Goal: Task Accomplishment & Management: Manage account settings

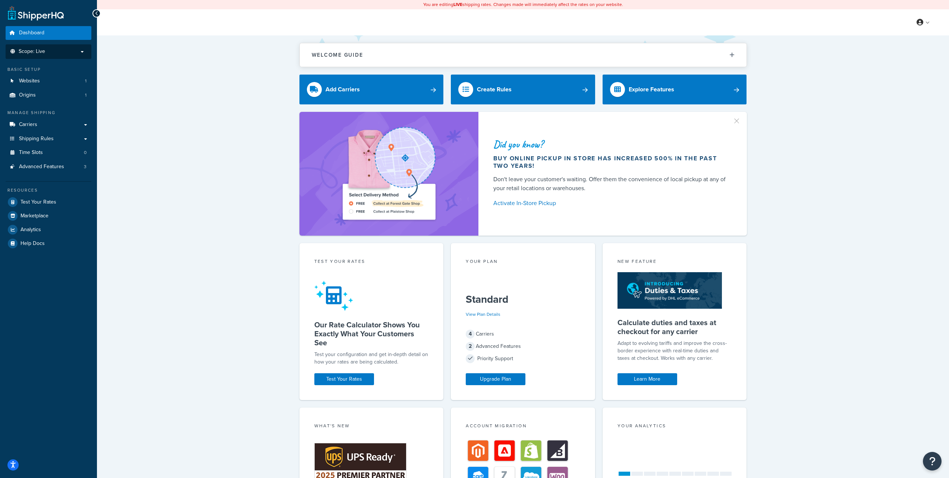
click at [69, 52] on p "Scope: Live" at bounding box center [48, 51] width 79 height 6
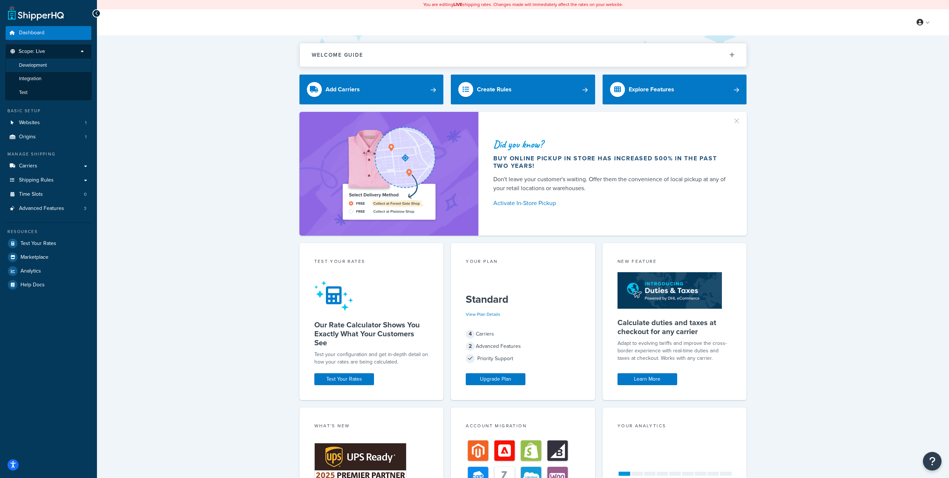
click at [50, 65] on li "Development" at bounding box center [48, 66] width 87 height 14
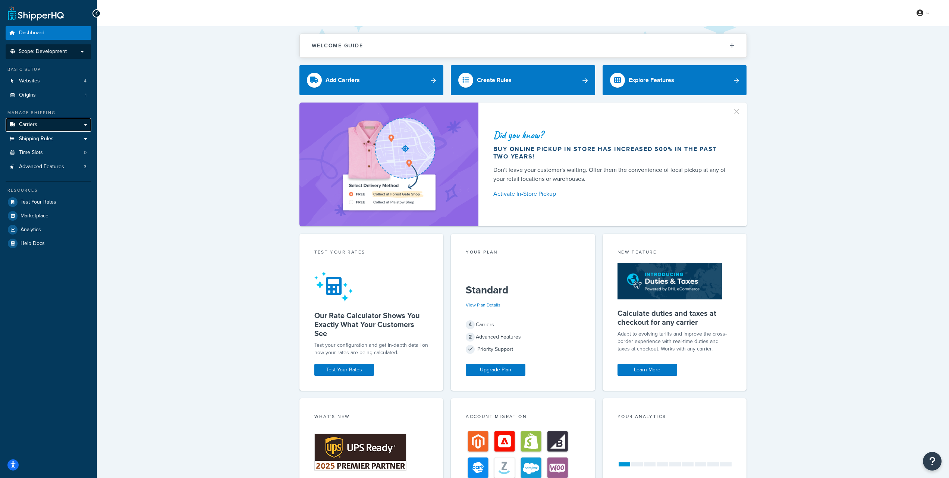
click at [51, 125] on link "Carriers" at bounding box center [49, 125] width 86 height 14
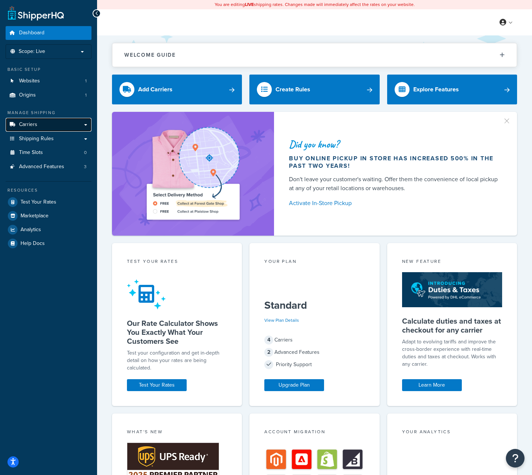
click at [39, 124] on link "Carriers" at bounding box center [49, 125] width 86 height 14
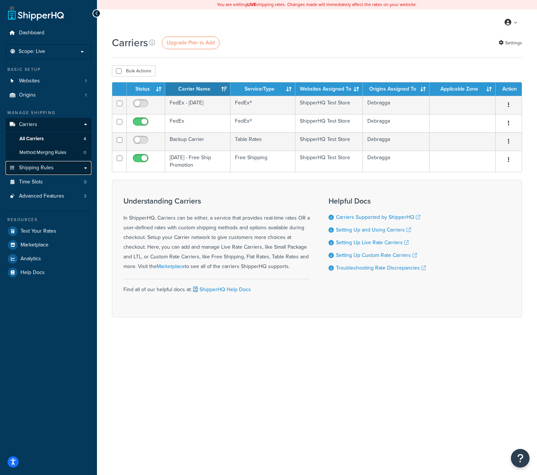
click at [53, 165] on link "Shipping Rules" at bounding box center [49, 168] width 86 height 14
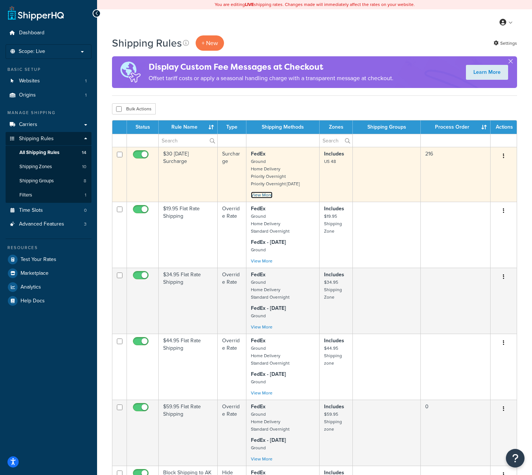
click at [262, 194] on link "View More" at bounding box center [262, 195] width 22 height 7
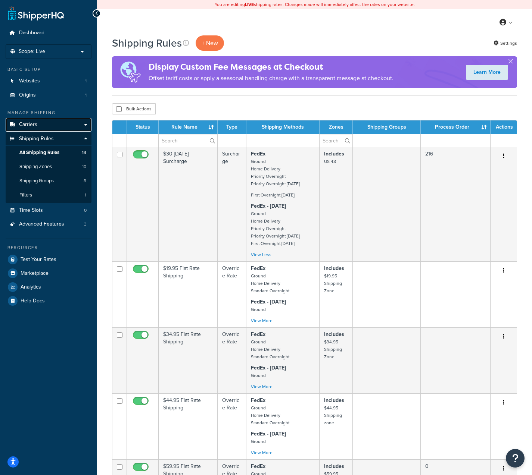
click at [67, 128] on link "Carriers" at bounding box center [49, 125] width 86 height 14
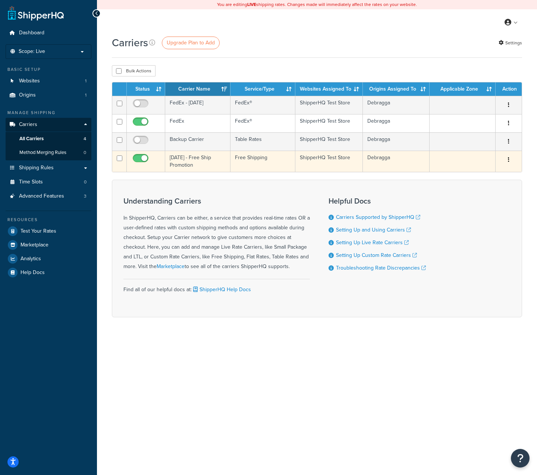
click at [510, 161] on button "button" at bounding box center [509, 160] width 10 height 12
click at [484, 176] on link "Edit" at bounding box center [478, 175] width 59 height 15
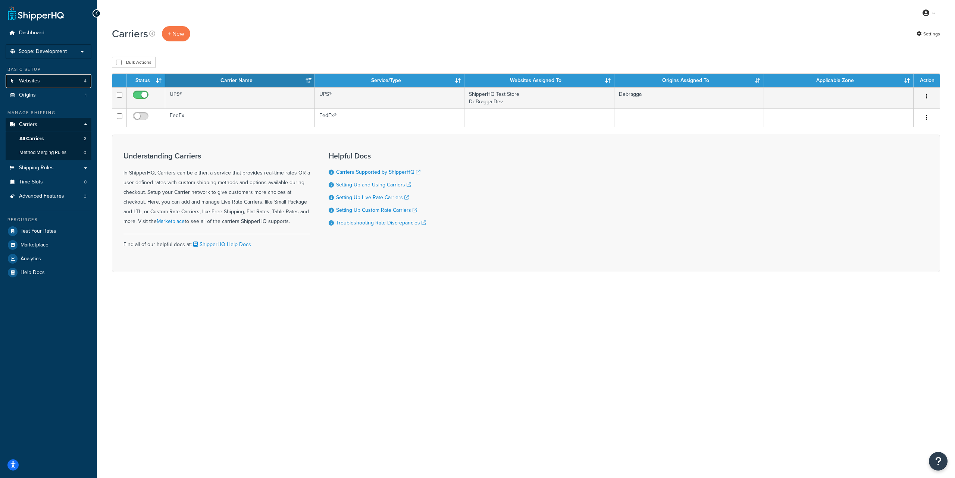
click at [56, 82] on link "Websites 4" at bounding box center [49, 81] width 86 height 14
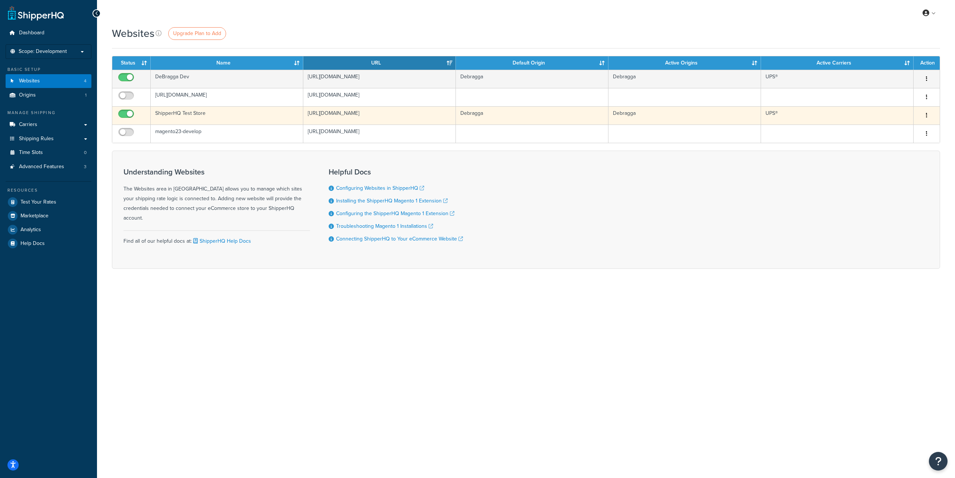
click at [929, 114] on button "button" at bounding box center [926, 116] width 10 height 12
click at [899, 128] on link "Edit" at bounding box center [896, 130] width 59 height 15
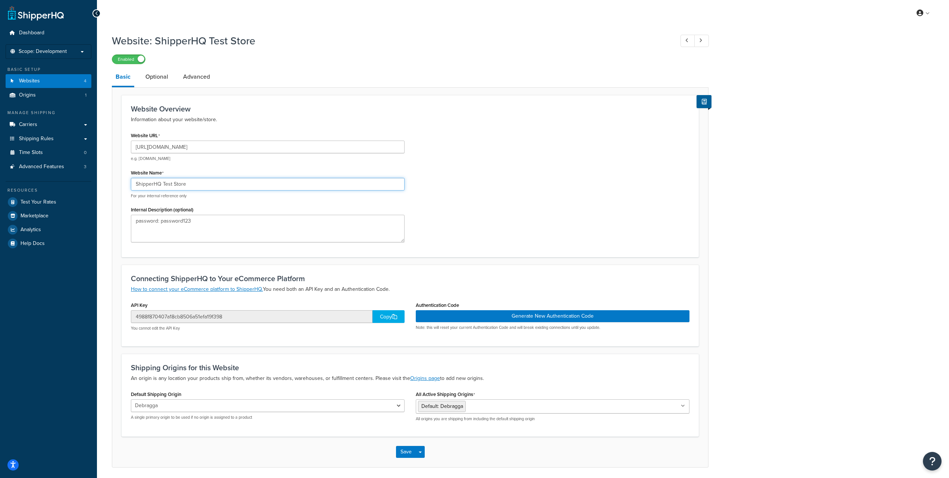
drag, startPoint x: 190, startPoint y: 184, endPoint x: 134, endPoint y: 187, distance: 56.0
click at [134, 187] on input "ShipperHQ Test Store" at bounding box center [268, 184] width 274 height 13
type input "DeBragga Live"
click at [157, 80] on link "Optional" at bounding box center [157, 77] width 30 height 18
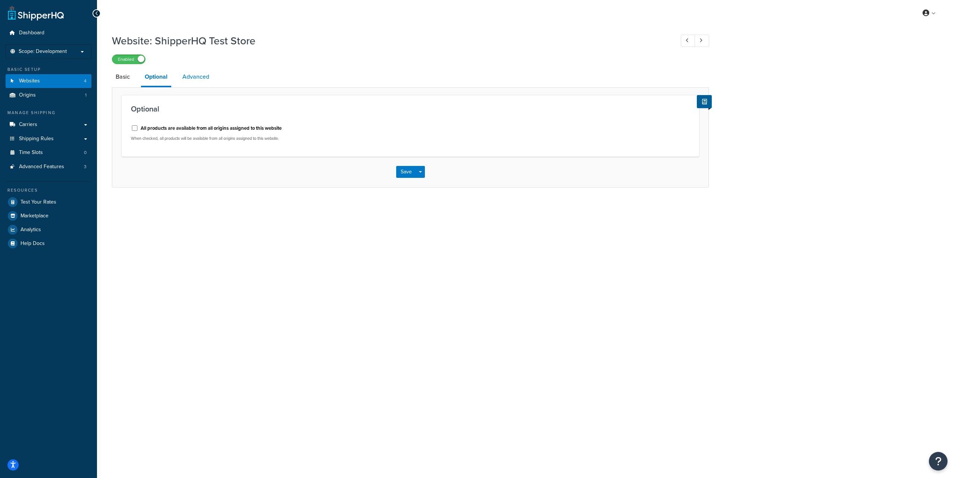
click at [200, 77] on link "Advanced" at bounding box center [196, 77] width 34 height 18
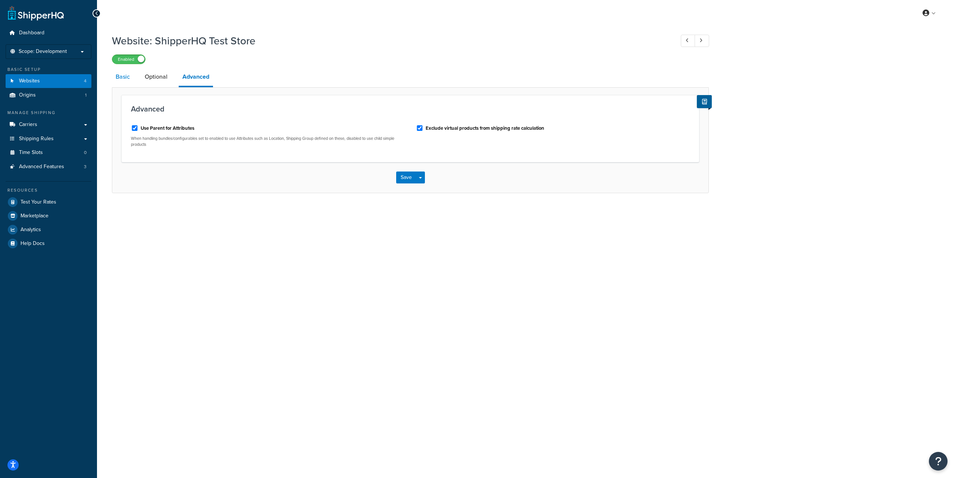
click at [127, 79] on link "Basic" at bounding box center [123, 77] width 22 height 18
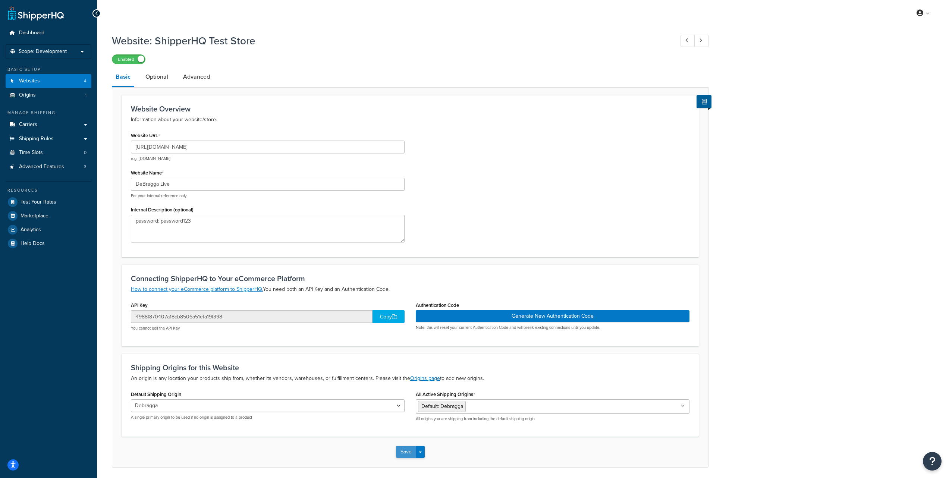
click at [403, 456] on button "Save" at bounding box center [406, 452] width 20 height 12
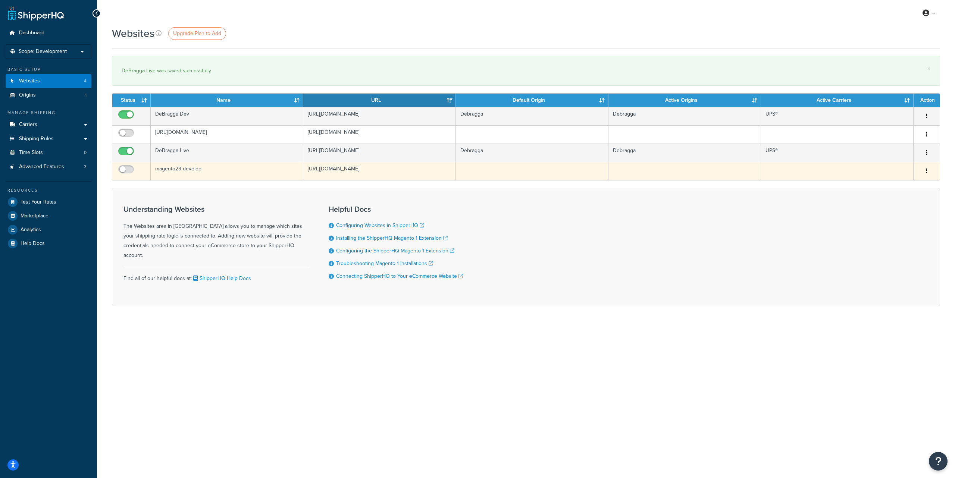
click at [928, 170] on button "button" at bounding box center [926, 171] width 10 height 12
click at [892, 201] on link "Delete" at bounding box center [896, 201] width 59 height 15
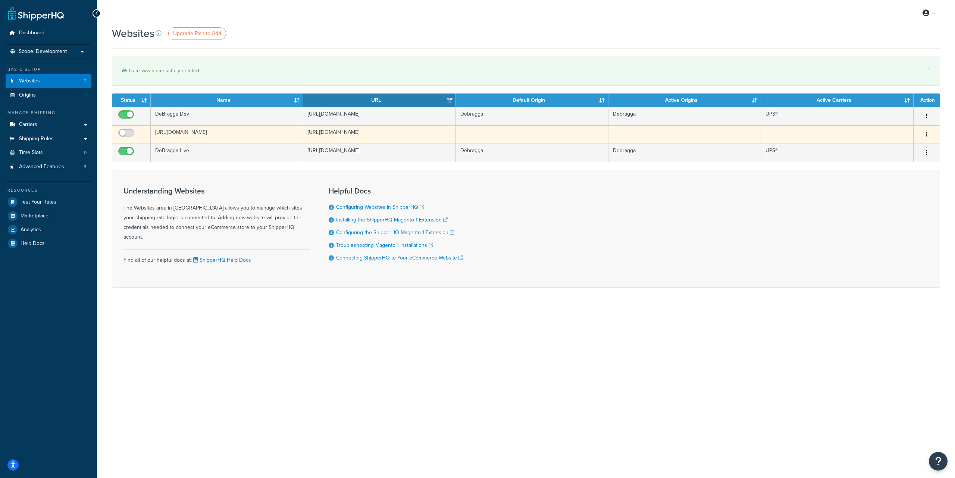
click at [927, 135] on icon "button" at bounding box center [926, 134] width 1 height 5
click at [899, 164] on link "Delete" at bounding box center [896, 164] width 59 height 15
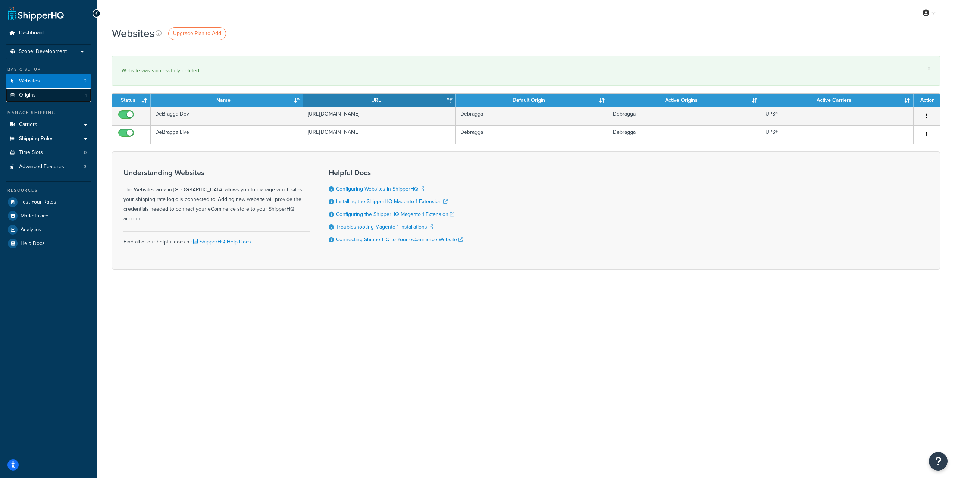
click at [60, 98] on link "Origins 1" at bounding box center [49, 95] width 86 height 14
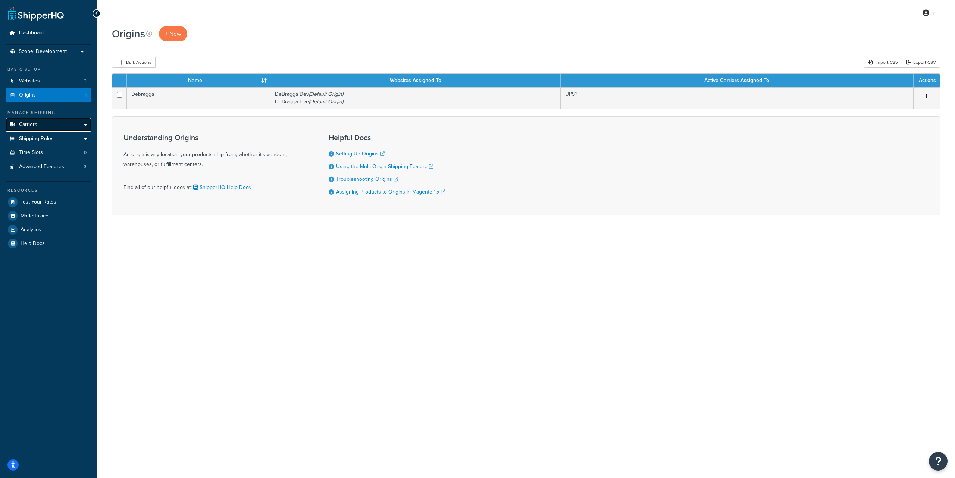
click at [40, 125] on link "Carriers" at bounding box center [49, 125] width 86 height 14
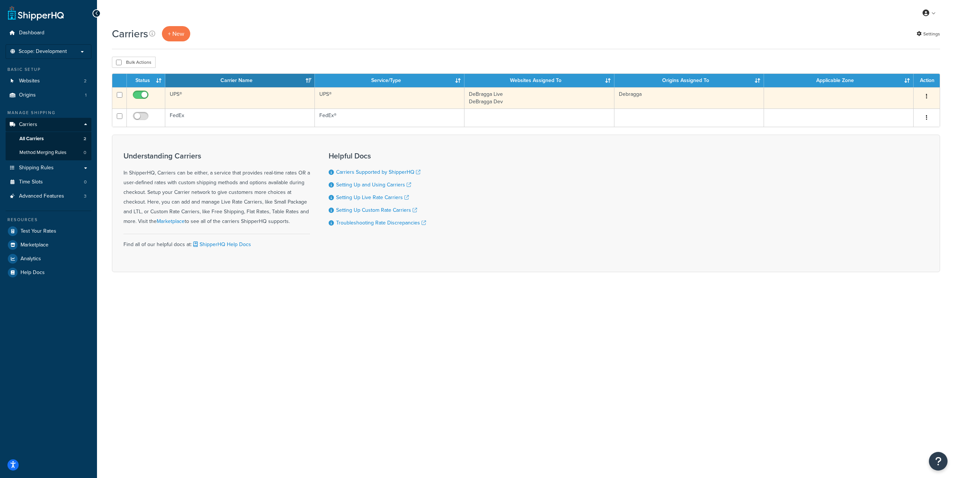
click at [926, 95] on icon "button" at bounding box center [926, 96] width 1 height 5
click at [894, 110] on link "Edit" at bounding box center [896, 111] width 59 height 15
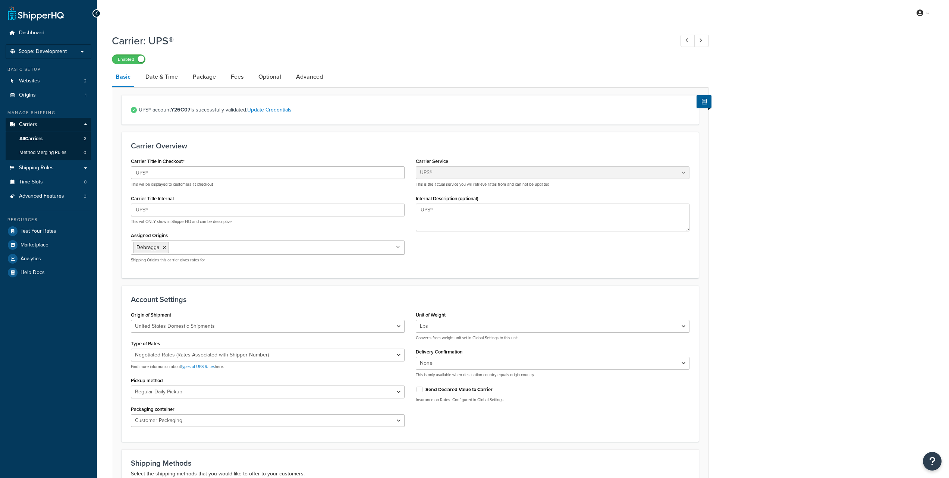
select select "ups"
click at [43, 138] on span "All Carriers" at bounding box center [30, 139] width 23 height 6
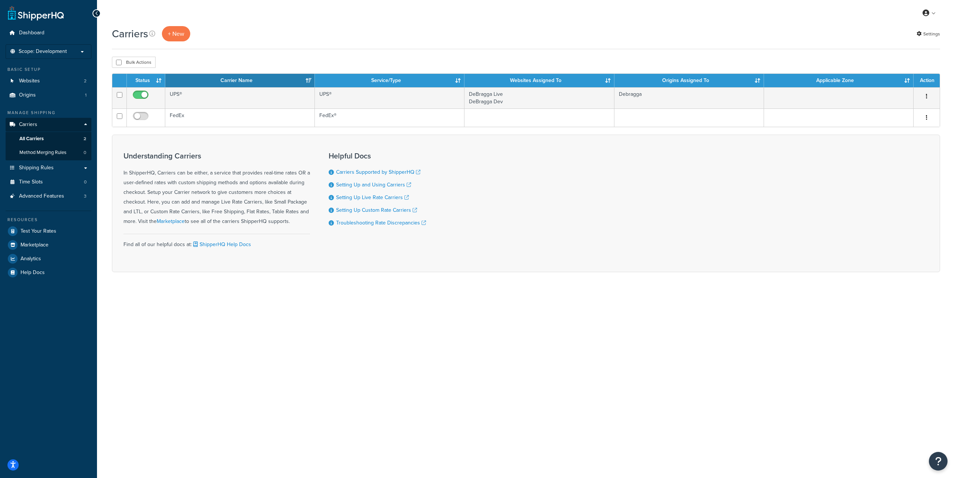
click at [259, 35] on div "Carriers + New Settings" at bounding box center [526, 33] width 828 height 15
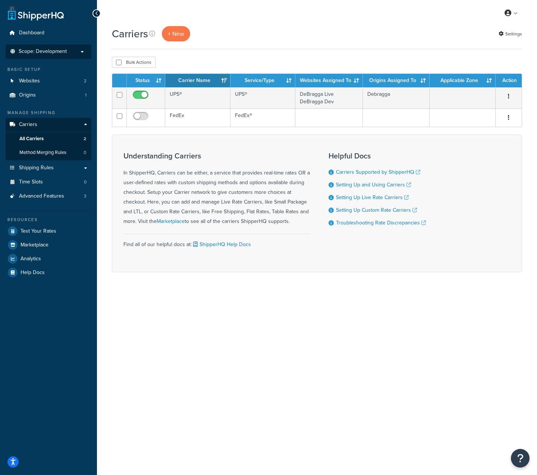
click at [70, 52] on p "Scope: Development" at bounding box center [48, 51] width 79 height 6
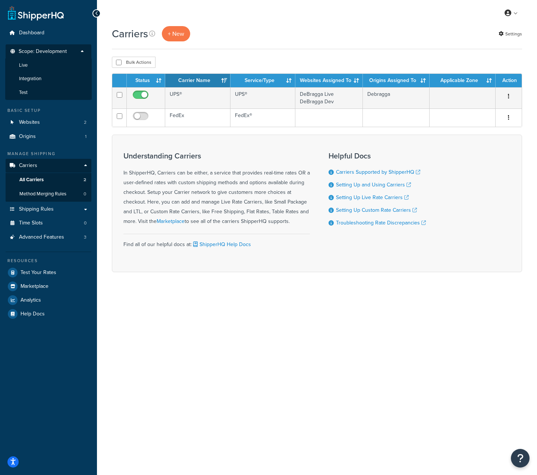
click at [175, 12] on div "My Profile Billing Global Settings Contact Us Logout" at bounding box center [317, 13] width 440 height 26
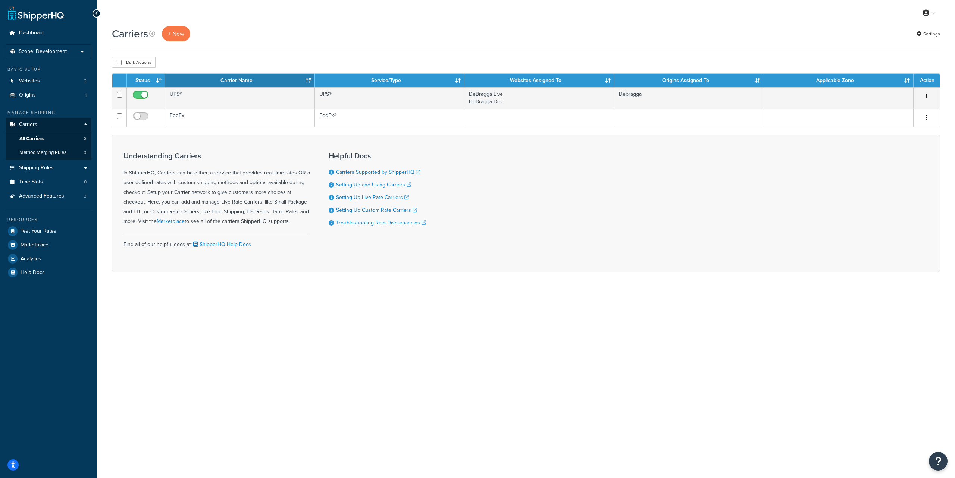
click at [313, 27] on div "Carriers + New Settings" at bounding box center [526, 33] width 828 height 15
click at [178, 34] on button "+ New" at bounding box center [176, 33] width 28 height 15
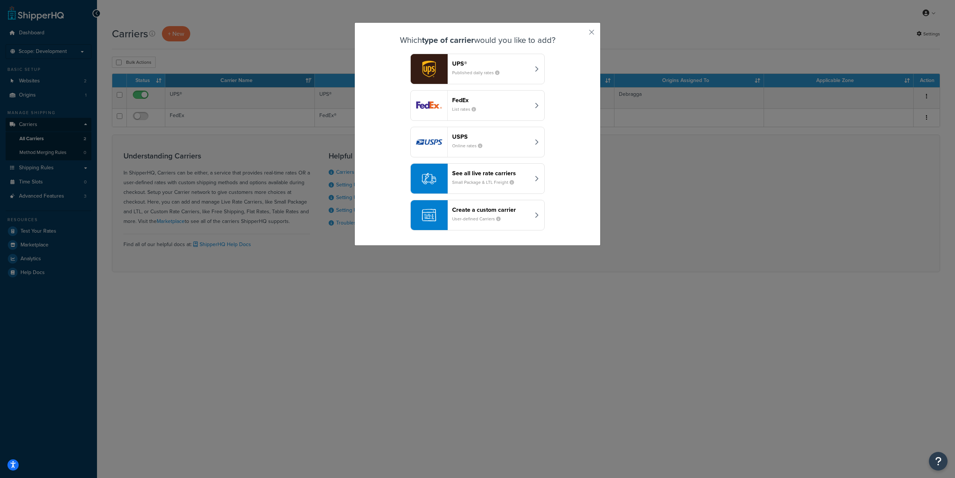
click at [535, 215] on icon "button" at bounding box center [537, 215] width 4 height 6
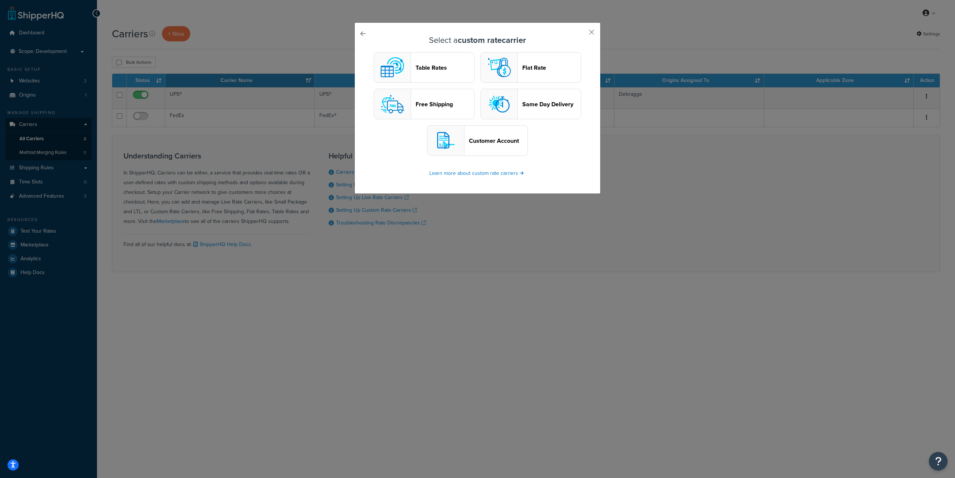
click at [428, 101] on header "Free Shipping" at bounding box center [445, 104] width 59 height 7
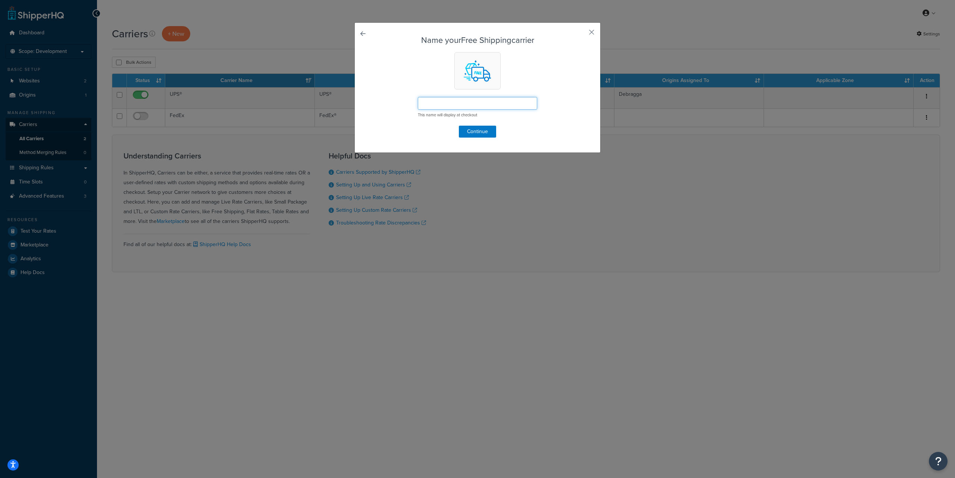
click at [461, 103] on input "text" at bounding box center [477, 103] width 119 height 13
paste input "***Free Ship Promotion*** Arrives April 2nd"
type input "***Free Ship Promotion*** Arrives [DATE]"
click at [478, 129] on button "Continue" at bounding box center [477, 132] width 37 height 12
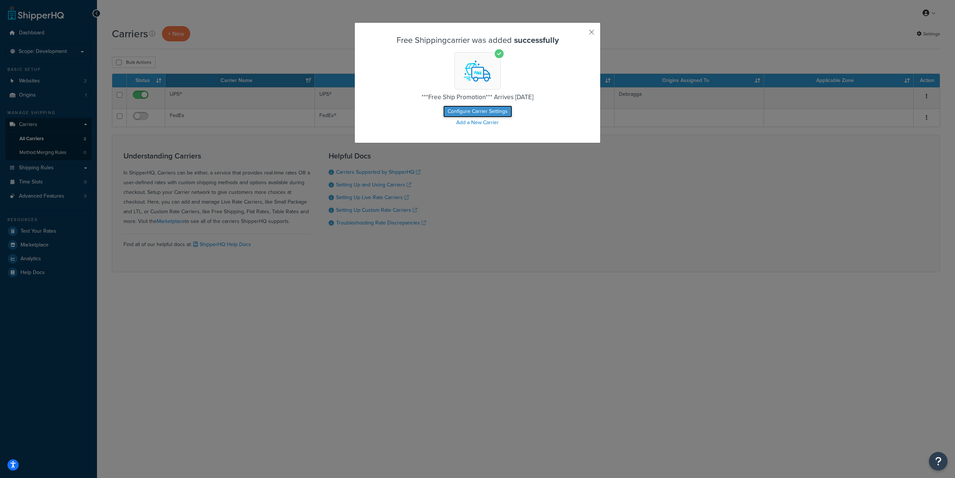
click at [496, 112] on button "Configure Carrier Settings" at bounding box center [477, 112] width 69 height 12
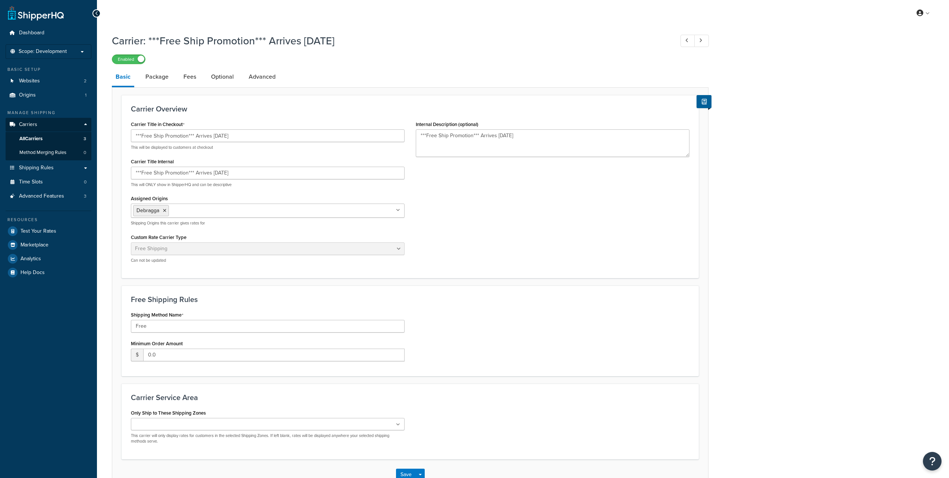
select select "free"
click at [157, 76] on link "Package" at bounding box center [157, 77] width 31 height 18
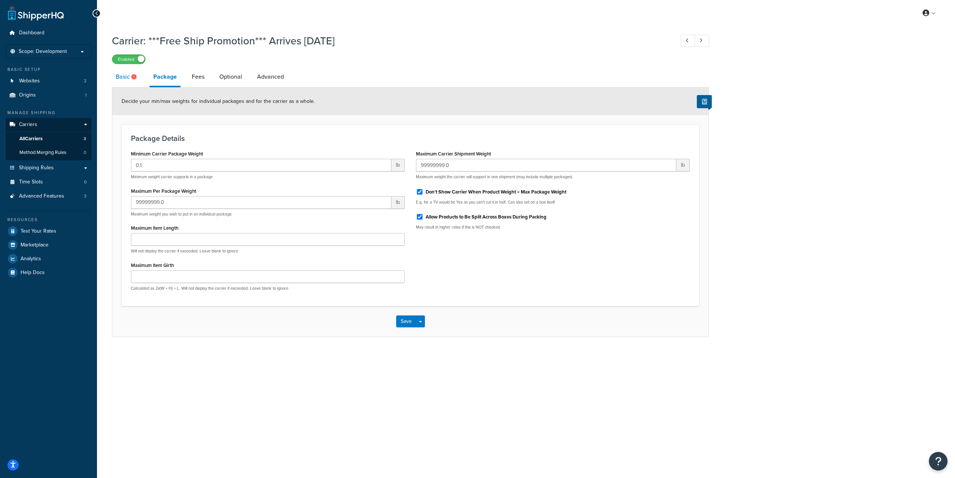
click at [123, 80] on link "Basic" at bounding box center [127, 77] width 30 height 18
select select "free"
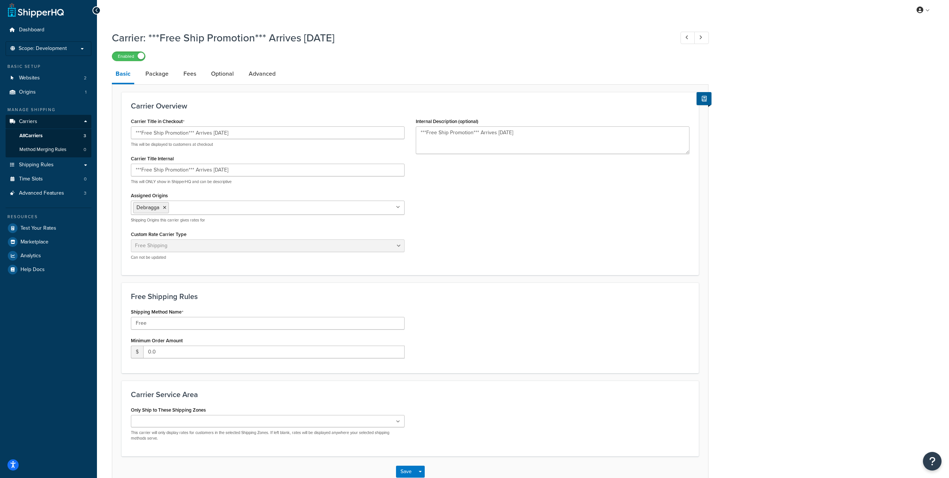
scroll to position [50, 0]
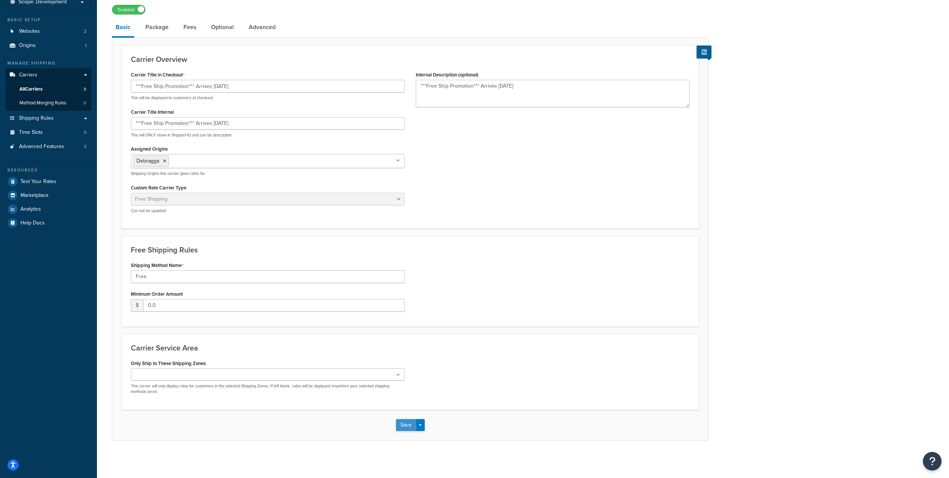
click at [407, 426] on button "Save" at bounding box center [406, 425] width 20 height 12
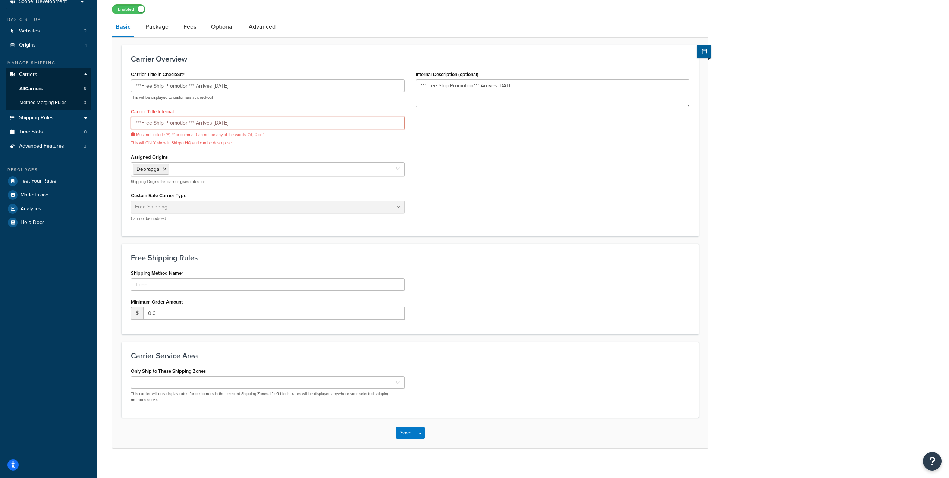
click at [240, 122] on input "***Free Ship Promotion*** Arrives [DATE]" at bounding box center [268, 123] width 274 height 13
click at [238, 126] on input "***Free Ship Promotion*** Arrives [DATE]" at bounding box center [268, 123] width 274 height 13
click at [238, 126] on input "***Free Ship Promotion*** Arrives April 2nd" at bounding box center [268, 123] width 274 height 13
paste input "[DATE] - Free Ship Promotion"
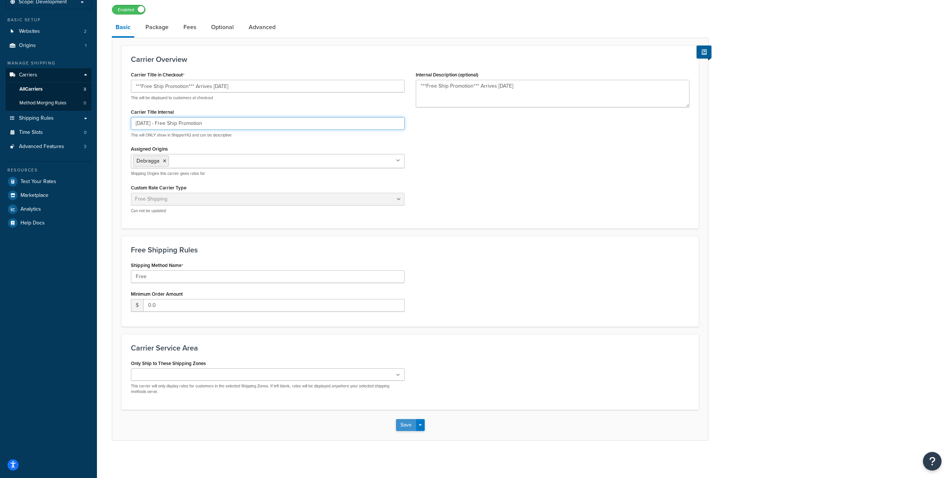
type input "[DATE] - Free Ship Promotion"
click at [401, 424] on button "Save" at bounding box center [406, 425] width 20 height 12
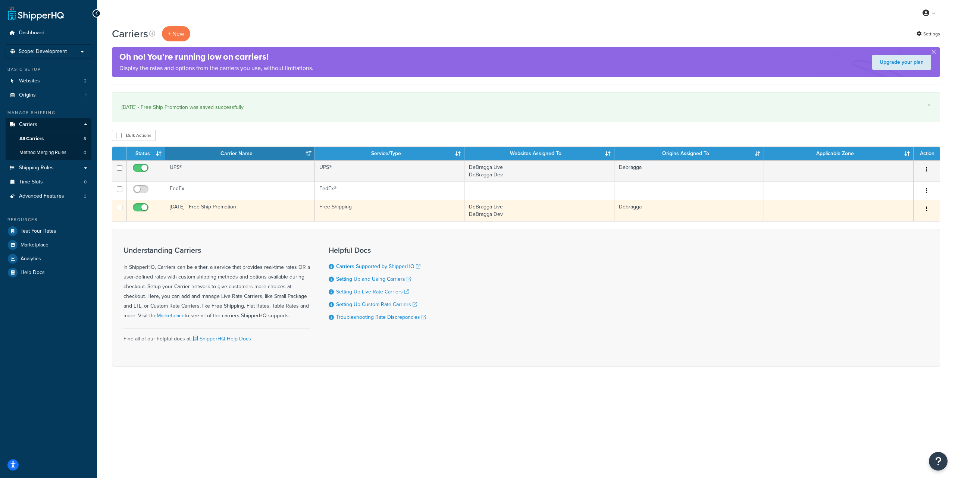
click at [924, 211] on button "button" at bounding box center [926, 209] width 10 height 12
click at [898, 221] on link "Edit" at bounding box center [896, 224] width 59 height 15
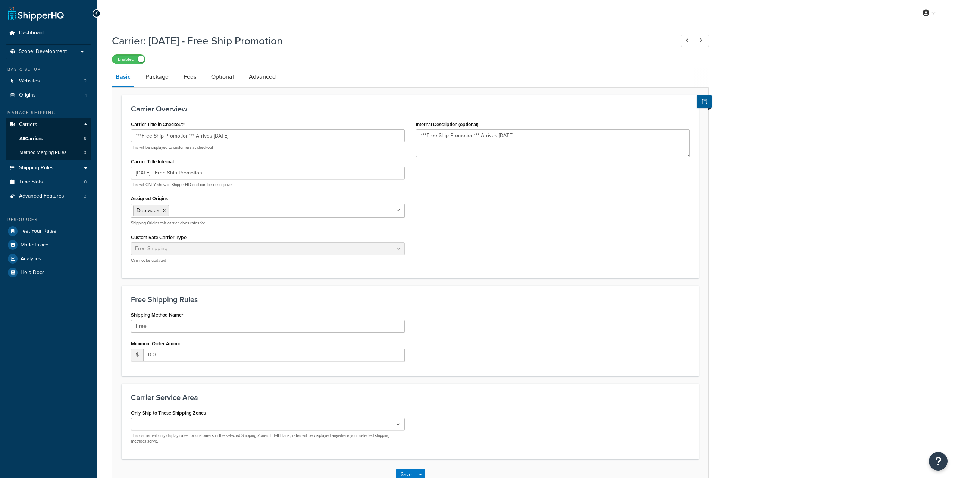
select select "free"
click at [161, 81] on link "Package" at bounding box center [157, 77] width 31 height 18
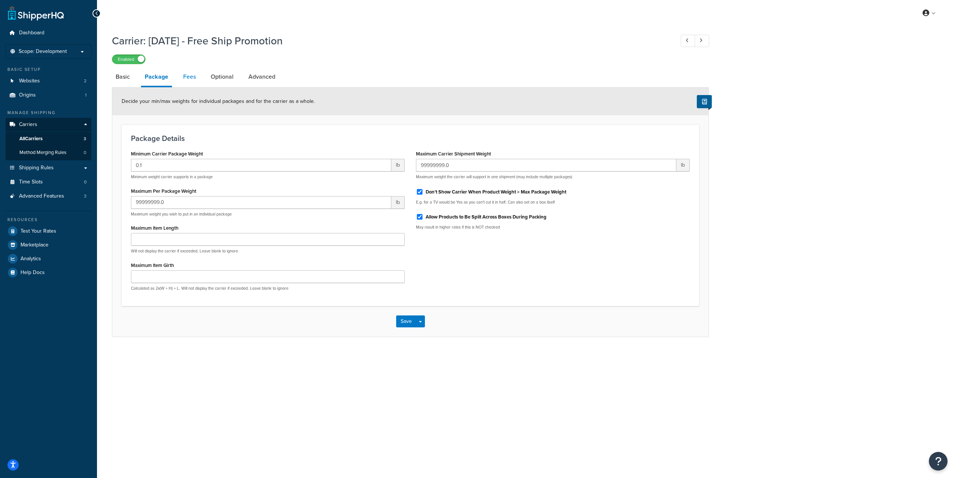
click at [188, 77] on link "Fees" at bounding box center [189, 77] width 20 height 18
select select "AFTER"
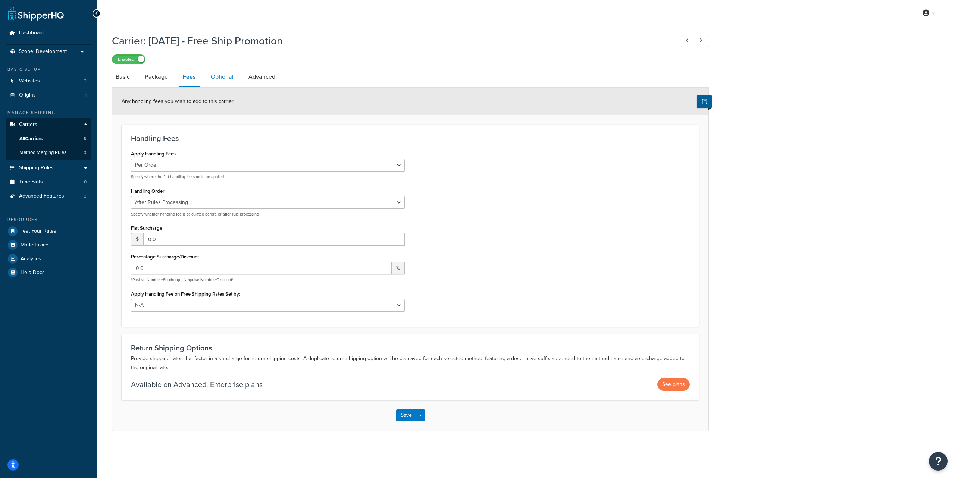
click at [223, 75] on link "Optional" at bounding box center [222, 77] width 30 height 18
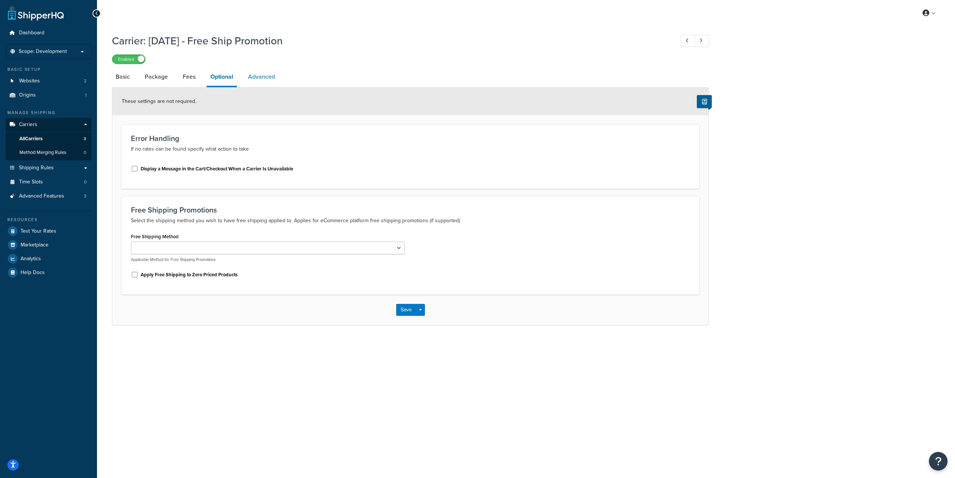
click at [270, 78] on link "Advanced" at bounding box center [261, 77] width 34 height 18
select select "false"
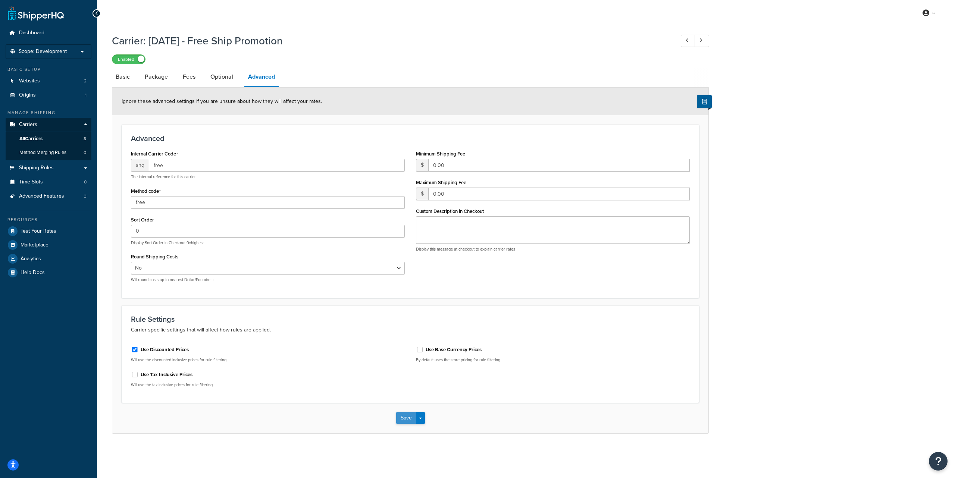
click at [398, 419] on button "Save" at bounding box center [406, 418] width 20 height 12
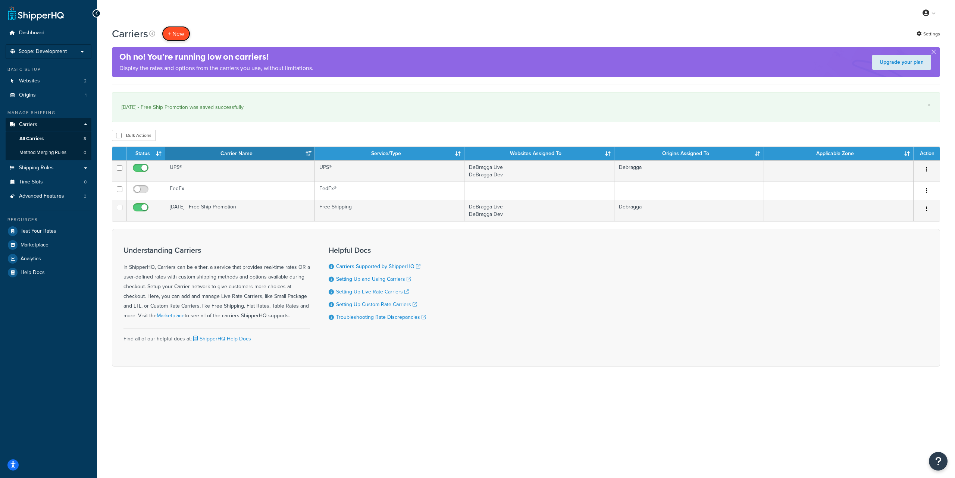
click at [175, 38] on button "+ New" at bounding box center [176, 33] width 28 height 15
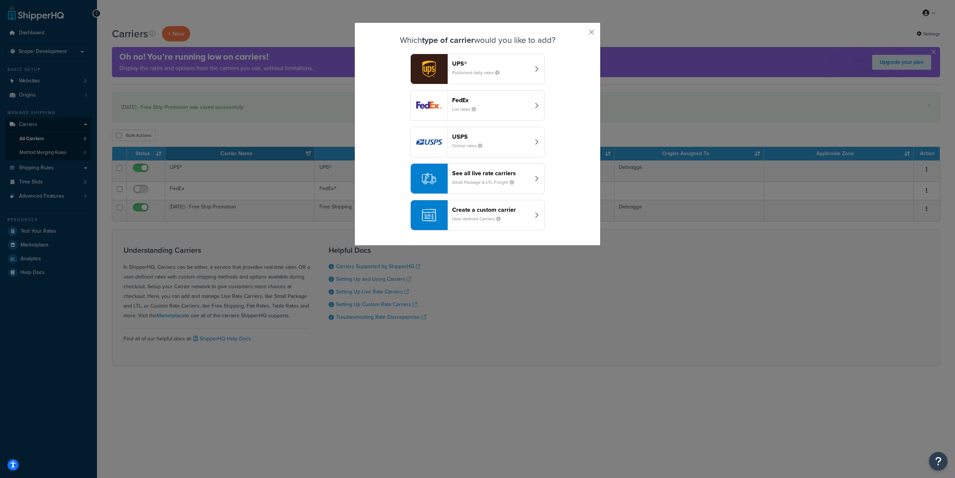
click at [475, 66] on header "UPS®" at bounding box center [491, 63] width 78 height 7
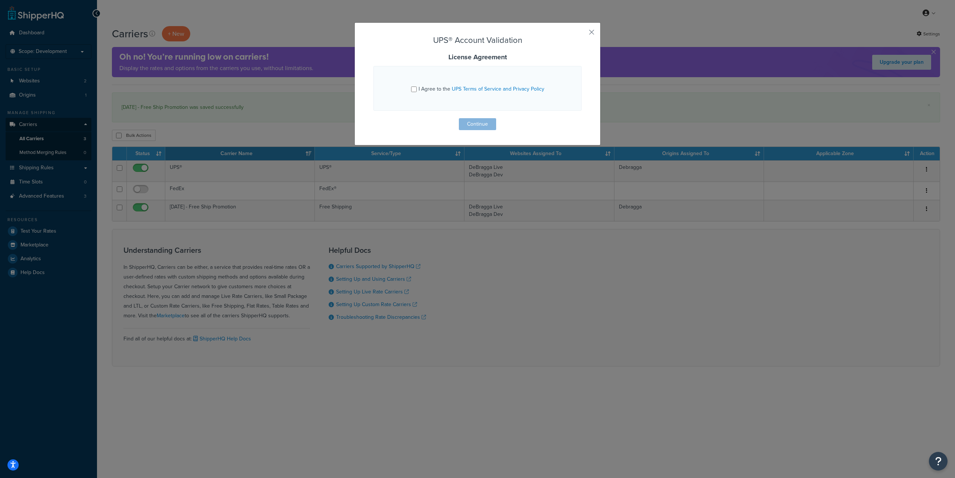
click at [428, 89] on span "I Agree to the UPS Terms of Service and Privacy Policy" at bounding box center [482, 89] width 126 height 8
click at [417, 89] on input "I Agree to the UPS Terms of Service and Privacy Policy" at bounding box center [414, 90] width 6 height 6
checkbox input "true"
click at [481, 121] on button "Continue" at bounding box center [477, 124] width 37 height 12
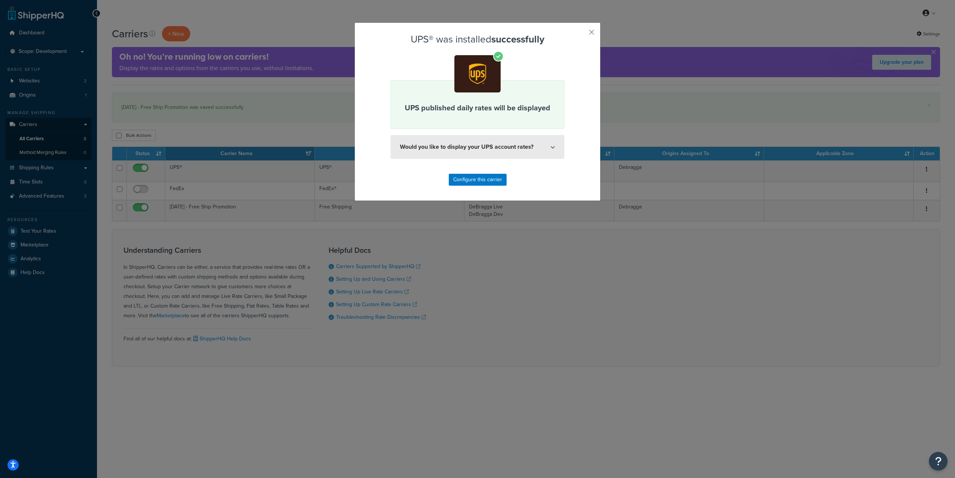
click at [551, 148] on icon at bounding box center [553, 147] width 4 height 4
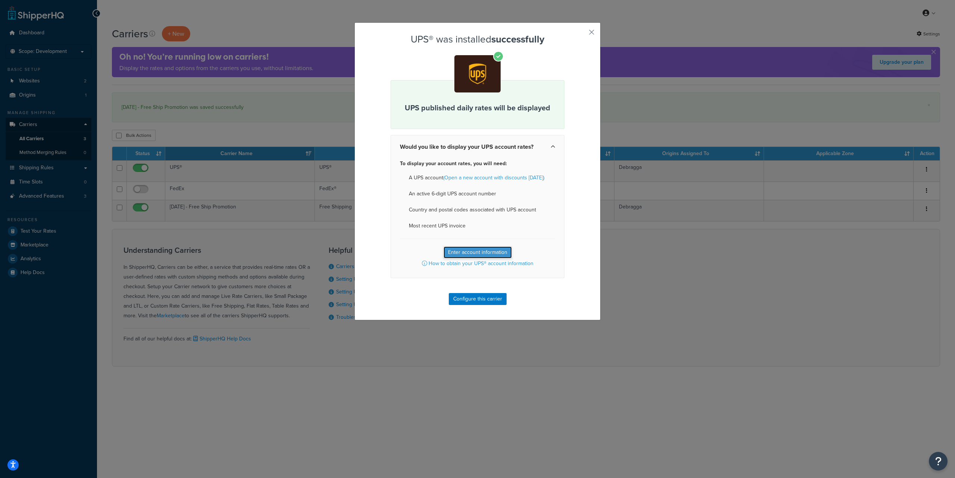
click at [469, 251] on button "Enter account information" at bounding box center [478, 253] width 68 height 12
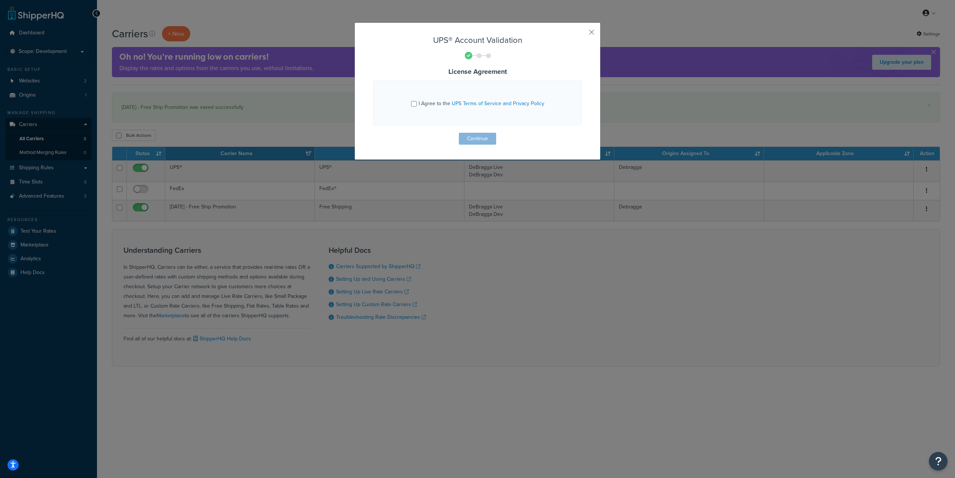
click at [434, 106] on span "I Agree to the UPS Terms of Service and Privacy Policy" at bounding box center [482, 104] width 126 height 8
click at [417, 106] on input "I Agree to the UPS Terms of Service and Privacy Policy" at bounding box center [414, 104] width 6 height 6
checkbox input "true"
click at [467, 135] on button "Continue" at bounding box center [477, 139] width 37 height 12
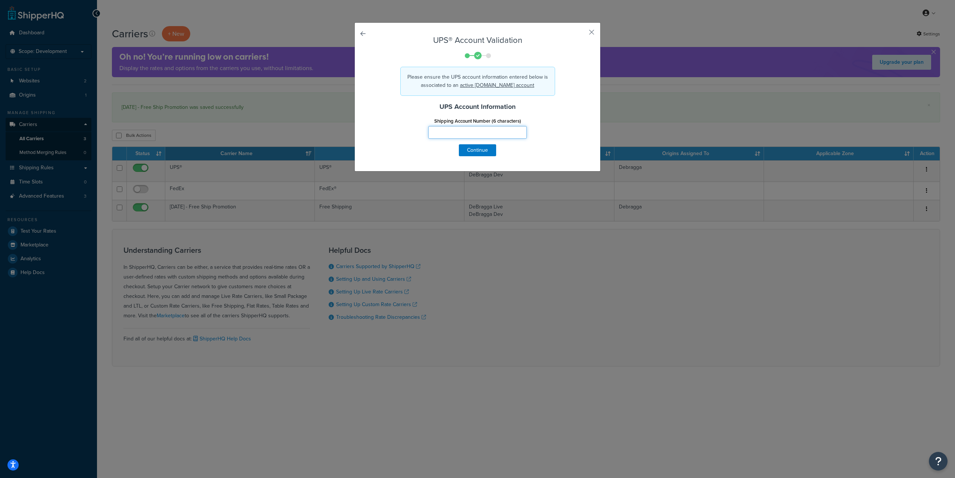
click at [446, 134] on input "Shipping Account Number (6 characters)" at bounding box center [477, 132] width 98 height 13
paste input "Y26C07"
type input "Y26C07"
click at [472, 149] on button "Continue" at bounding box center [477, 150] width 37 height 12
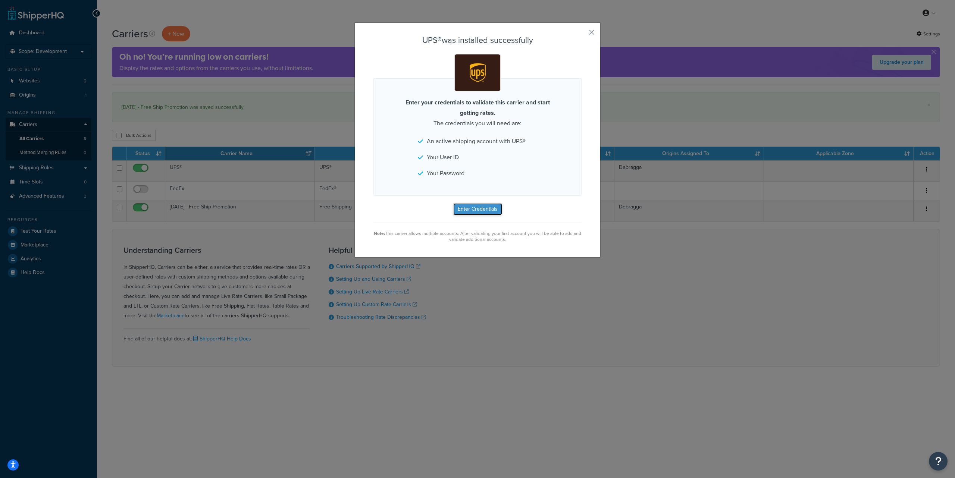
click at [472, 210] on button "Enter Credentials" at bounding box center [477, 209] width 49 height 12
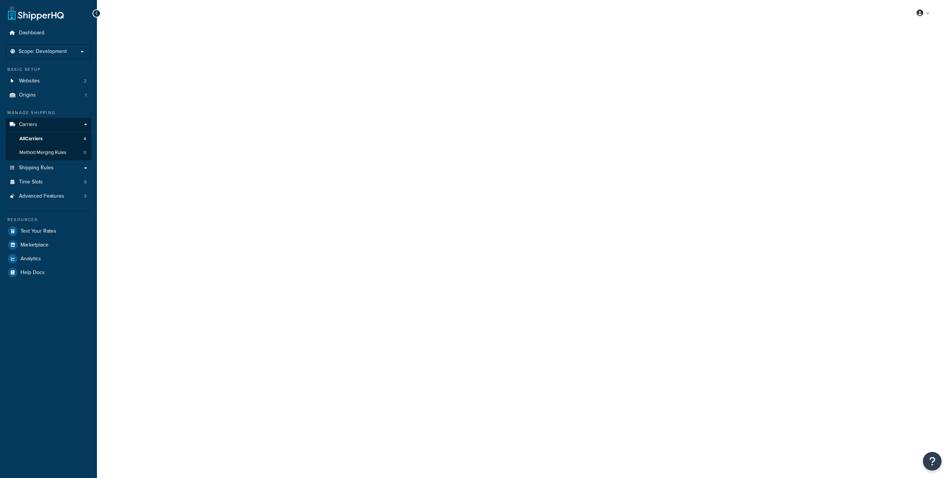
select select "ups"
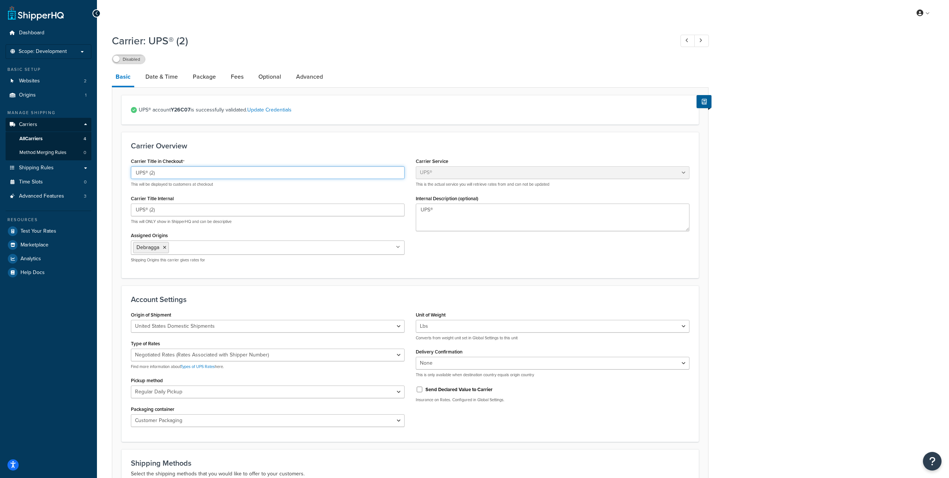
drag, startPoint x: 150, startPoint y: 173, endPoint x: 171, endPoint y: 175, distance: 21.7
click at [170, 175] on input "UPS® (2)" at bounding box center [268, 172] width 274 height 13
paste input "- Thanksgiving - November 26 Delivery"
type input "UPS® - Thanksgiving - November 26 Delivery"
drag, startPoint x: 149, startPoint y: 210, endPoint x: 169, endPoint y: 212, distance: 20.5
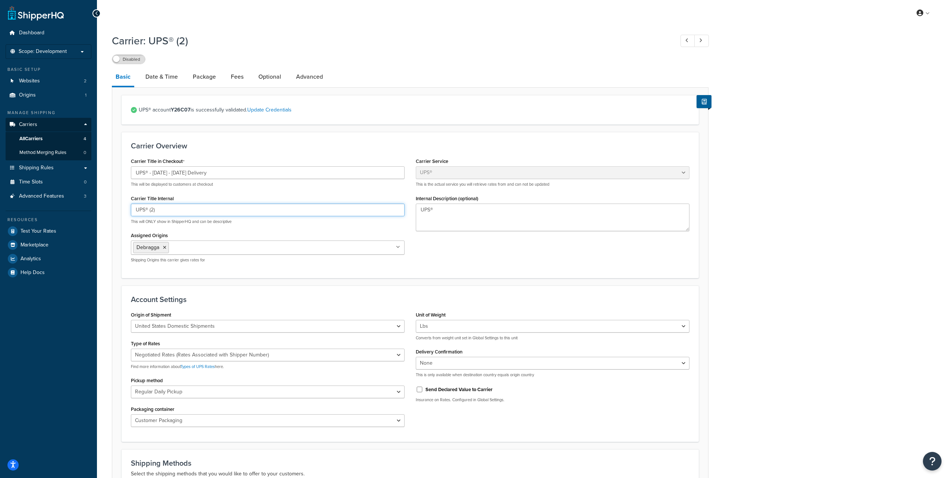
click at [168, 212] on input "UPS® (2)" at bounding box center [268, 210] width 274 height 13
paste input "- Thanksgiving"
click at [150, 211] on input "UPS® - Thanksgiving" at bounding box center [268, 210] width 274 height 13
type input "UPS® - [DATE]"
drag, startPoint x: 443, startPoint y: 210, endPoint x: 450, endPoint y: 210, distance: 6.8
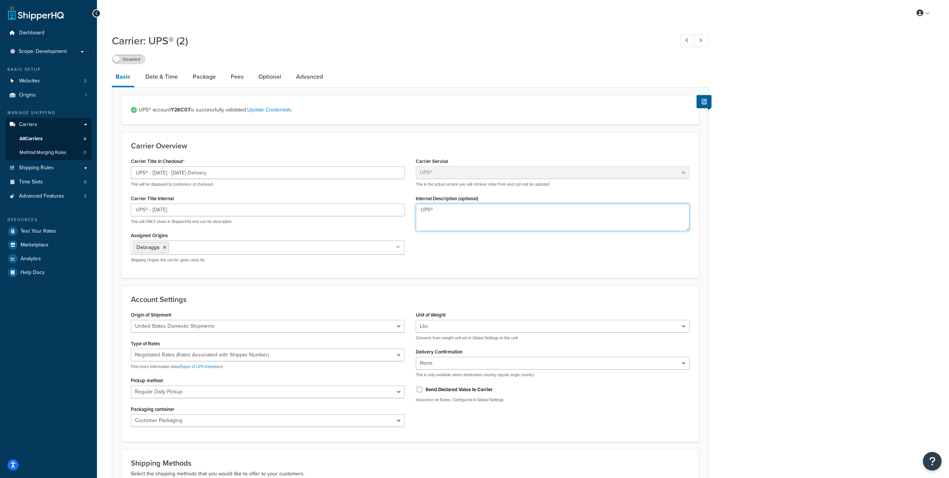
click at [443, 210] on textarea "UPS®" at bounding box center [553, 218] width 274 height 28
paste textarea "- Thanksgiving"
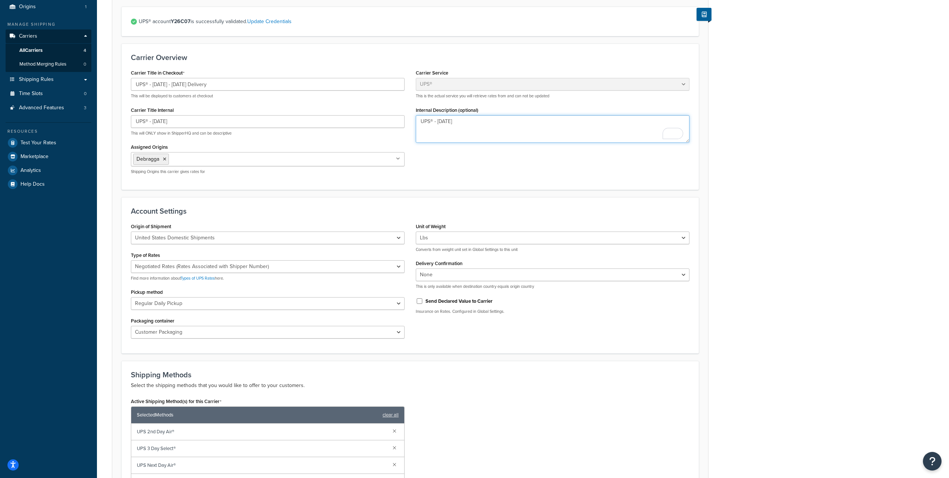
scroll to position [89, 0]
type textarea "UPS® - [DATE]"
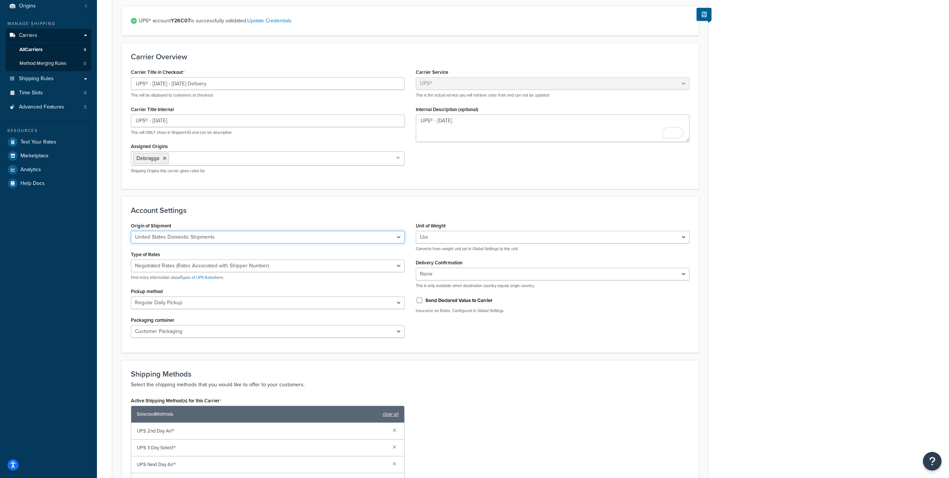
click at [316, 237] on select "United States Domestic Shipments Shipments Originating in United States Shipmen…" at bounding box center [268, 237] width 274 height 13
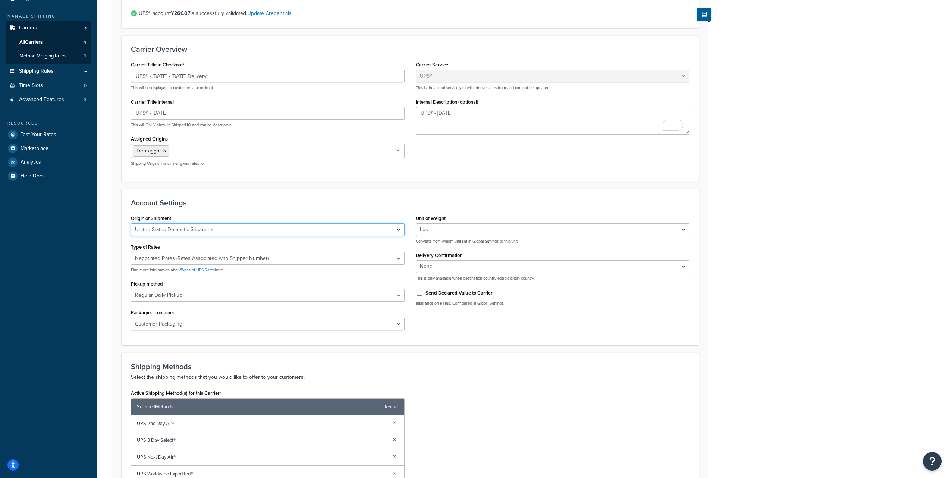
scroll to position [106, 0]
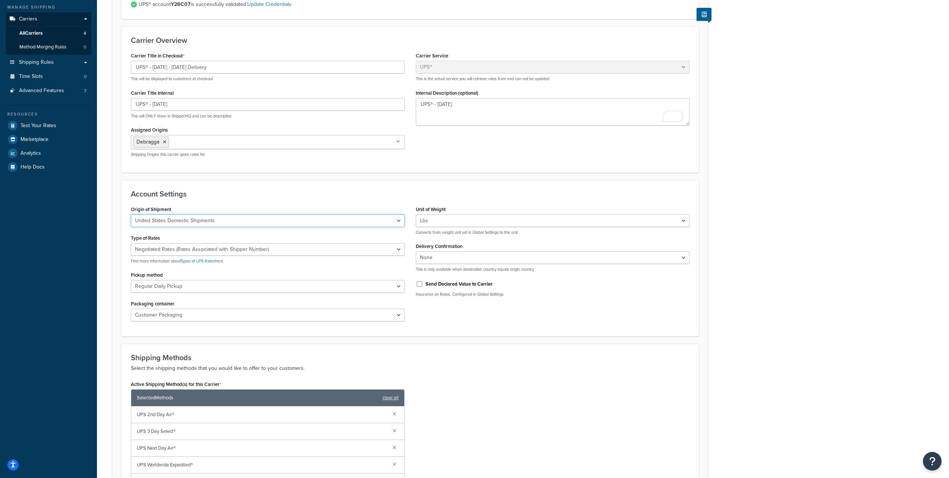
click at [158, 220] on select "United States Domestic Shipments Shipments Originating in United States Shipmen…" at bounding box center [268, 221] width 274 height 13
click at [141, 250] on select "Negotiated Rates (Rates Associated with Shipper Number) Daily Rates Retail Rate…" at bounding box center [268, 249] width 274 height 13
click at [139, 250] on select "Negotiated Rates (Rates Associated with Shipper Number) Daily Rates Retail Rate…" at bounding box center [268, 249] width 274 height 13
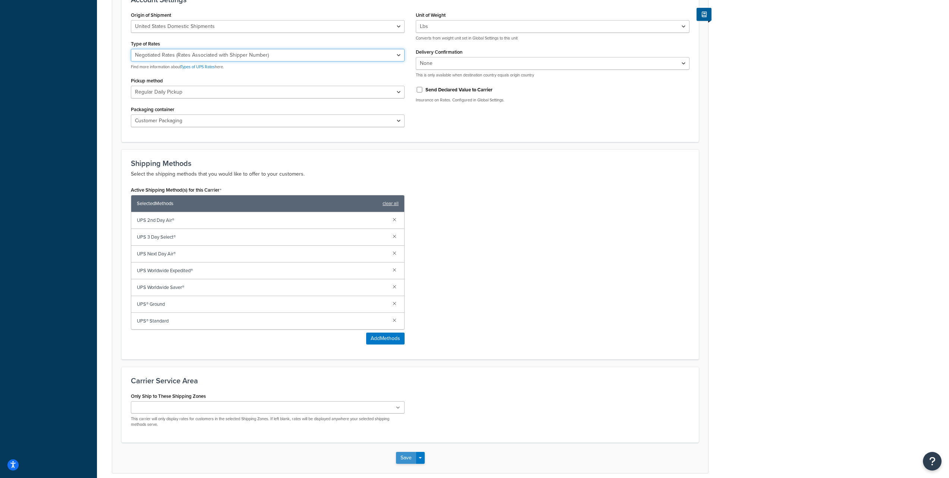
scroll to position [306, 0]
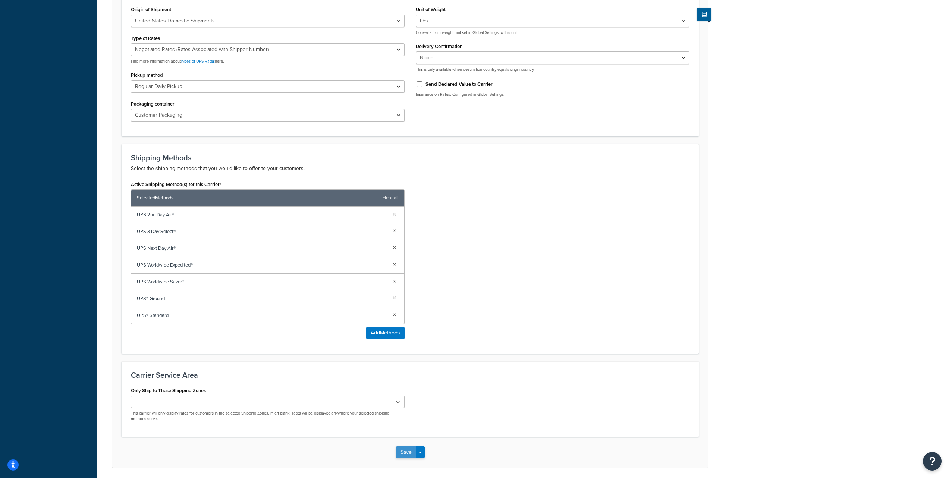
click at [402, 449] on button "Save" at bounding box center [406, 453] width 20 height 12
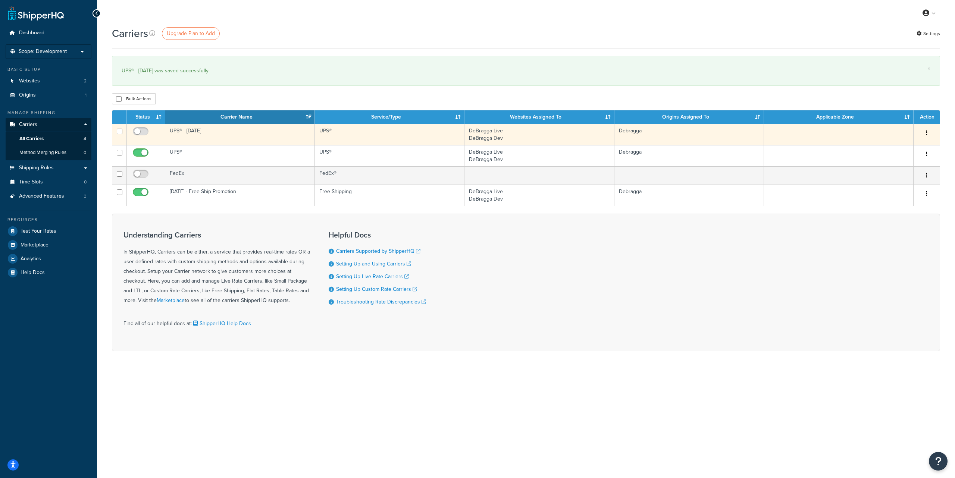
click at [927, 133] on button "button" at bounding box center [926, 133] width 10 height 12
click at [895, 144] on link "Edit" at bounding box center [896, 148] width 59 height 15
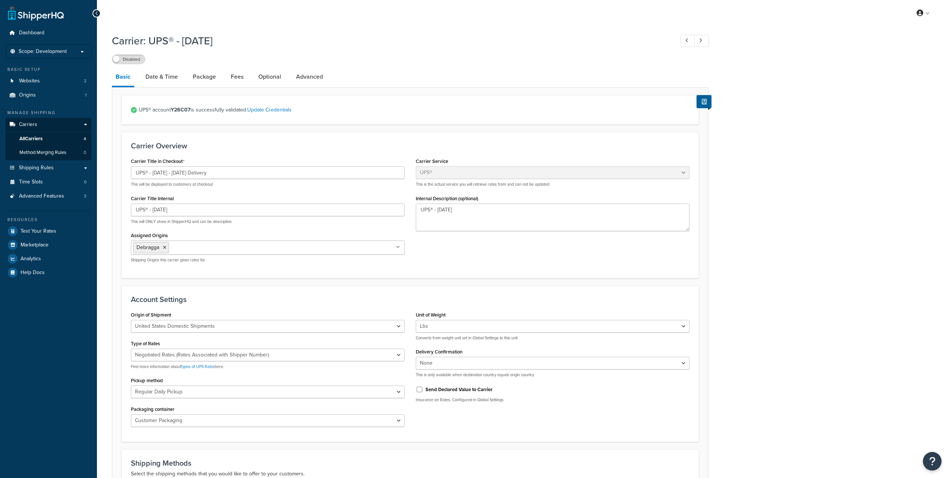
select select "ups"
click at [161, 78] on link "Date & Time" at bounding box center [162, 77] width 40 height 18
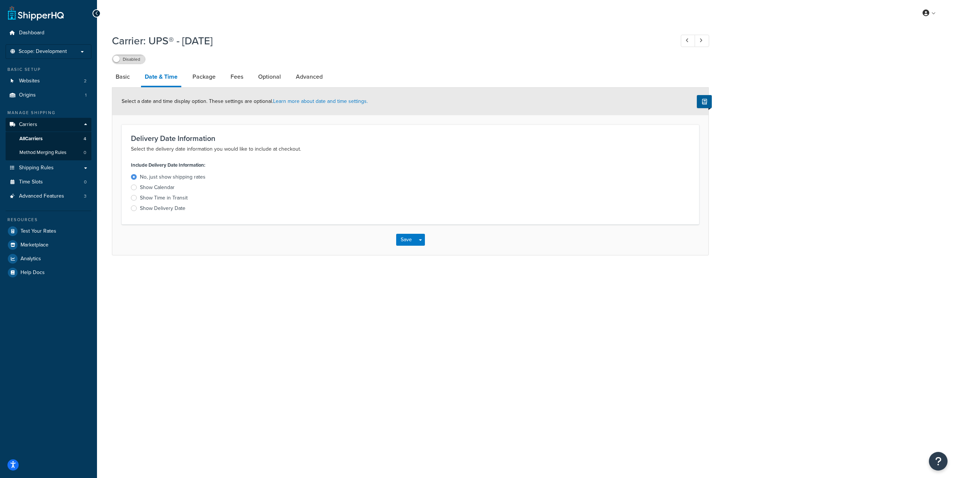
click at [159, 189] on div "Show Calendar" at bounding box center [157, 187] width 35 height 7
click at [0, 0] on input "Show Calendar" at bounding box center [0, 0] width 0 height 0
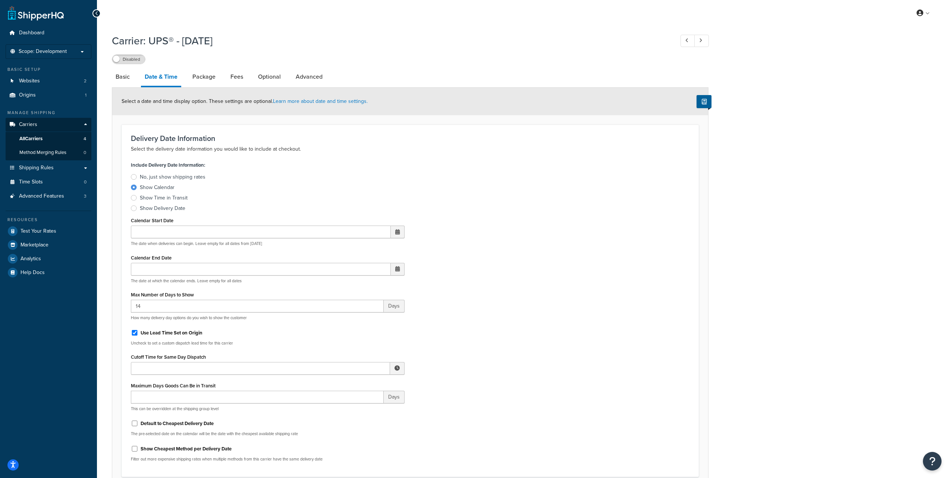
scroll to position [13, 0]
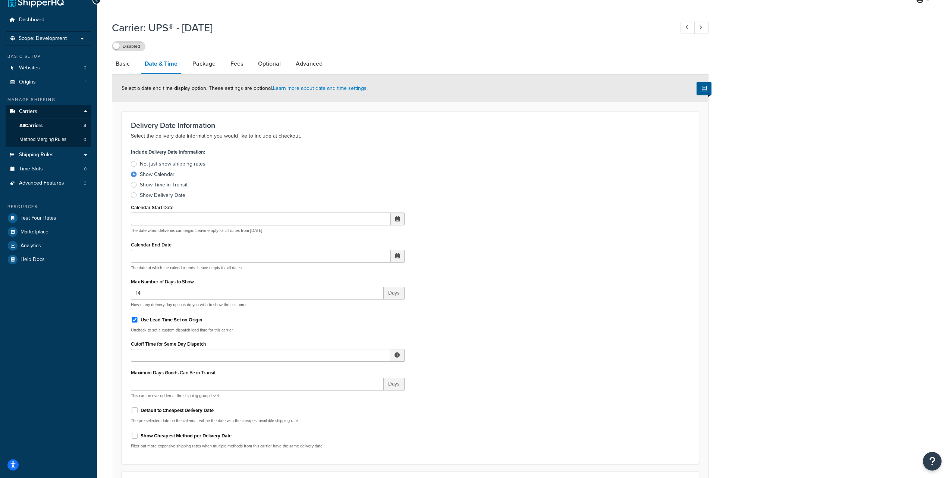
click at [397, 220] on span at bounding box center [397, 218] width 4 height 5
click at [397, 235] on span "›" at bounding box center [397, 233] width 12 height 10
click at [330, 303] on td "24" at bounding box center [332, 300] width 13 height 11
type input "[DATE]"
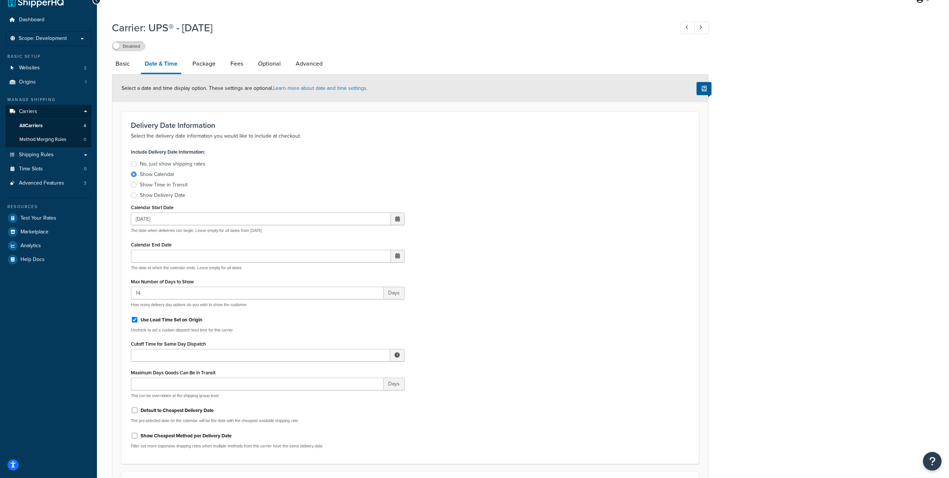
click at [456, 238] on div "Include Delivery Date Information: No, just show shipping rates Show Calendar S…" at bounding box center [410, 301] width 570 height 308
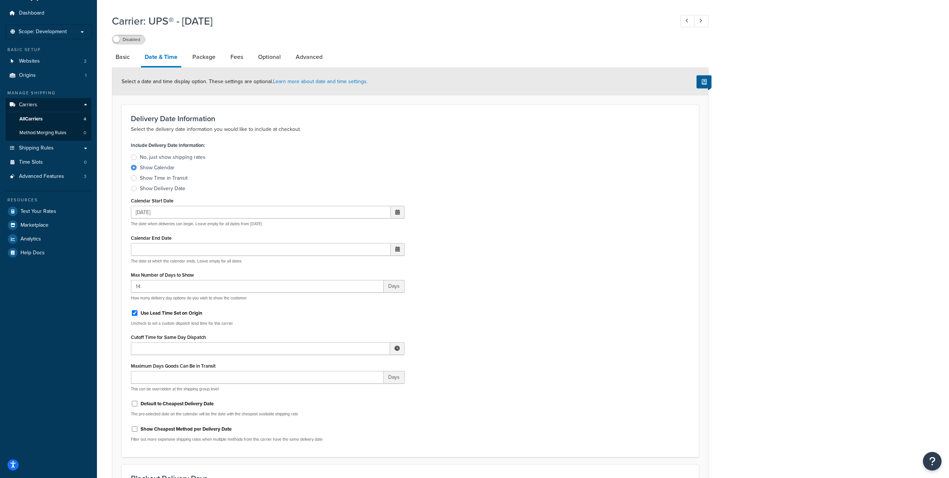
scroll to position [20, 0]
click at [397, 245] on span at bounding box center [398, 249] width 14 height 13
click at [397, 266] on span "›" at bounding box center [397, 263] width 12 height 10
click at [359, 330] on td "26" at bounding box center [358, 330] width 13 height 11
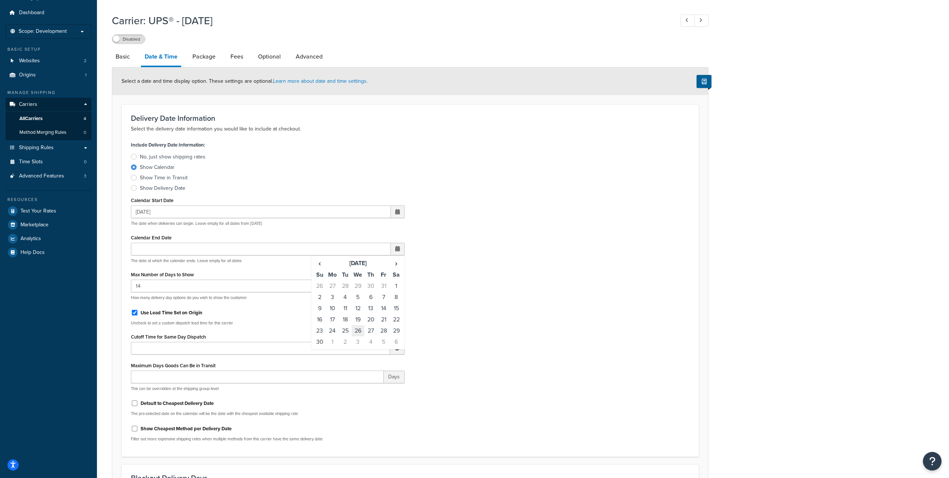
type input "[DATE]"
click at [459, 271] on div "Include Delivery Date Information: No, just show shipping rates Show Calendar S…" at bounding box center [410, 294] width 570 height 308
drag, startPoint x: 163, startPoint y: 289, endPoint x: 134, endPoint y: 288, distance: 28.8
click at [134, 288] on input "14" at bounding box center [257, 284] width 253 height 13
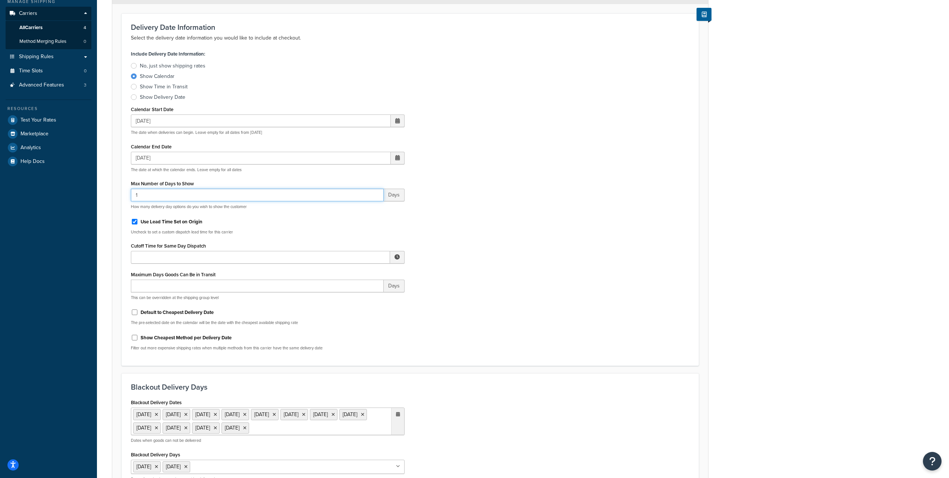
scroll to position [154, 0]
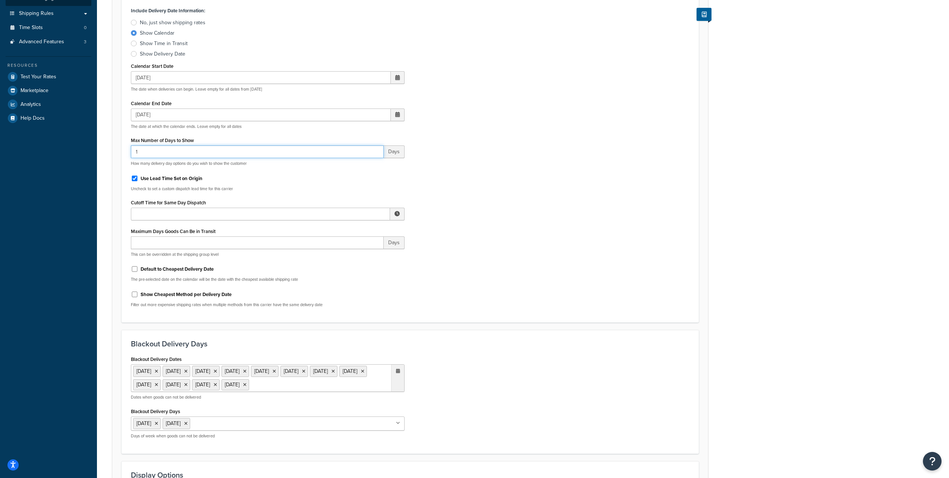
type input "1"
click at [167, 214] on input "Cutoff Time for Same Day Dispatch" at bounding box center [260, 214] width 259 height 13
paste input "12:00 AM"
type input "12:00 AM"
click at [422, 207] on div "Include Delivery Date Information: No, just show shipping rates Show Calendar S…" at bounding box center [410, 159] width 570 height 308
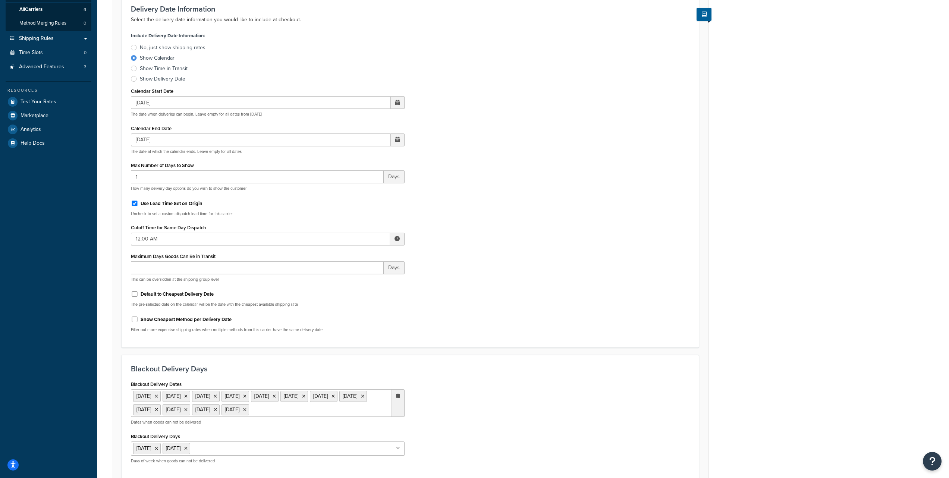
scroll to position [146, 0]
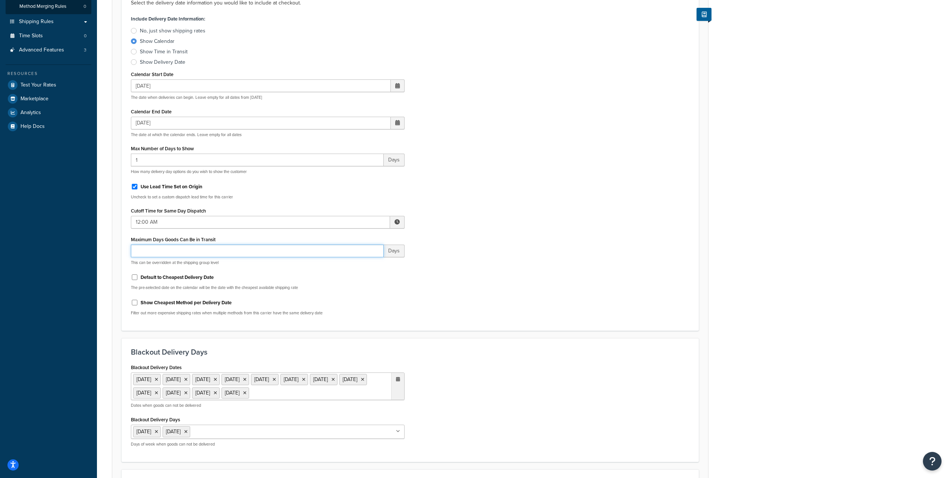
click at [163, 250] on input "Maximum Days Goods Can Be in Transit" at bounding box center [257, 251] width 253 height 13
type input "1"
click at [180, 278] on label "Default to Cheapest Delivery Date" at bounding box center [177, 277] width 73 height 7
click at [138, 278] on input "Default to Cheapest Delivery Date" at bounding box center [134, 278] width 7 height 6
checkbox input "true"
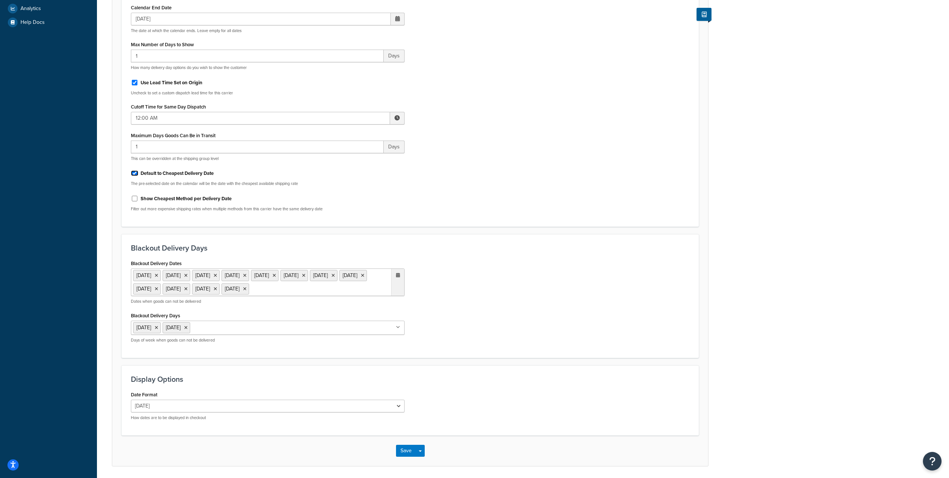
scroll to position [251, 0]
click at [158, 275] on icon at bounding box center [156, 275] width 3 height 4
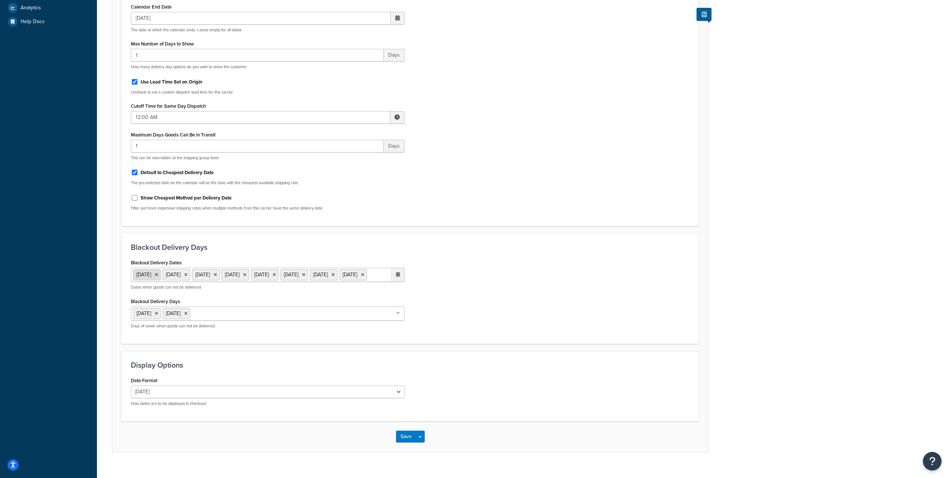
click at [158, 275] on icon at bounding box center [156, 275] width 3 height 4
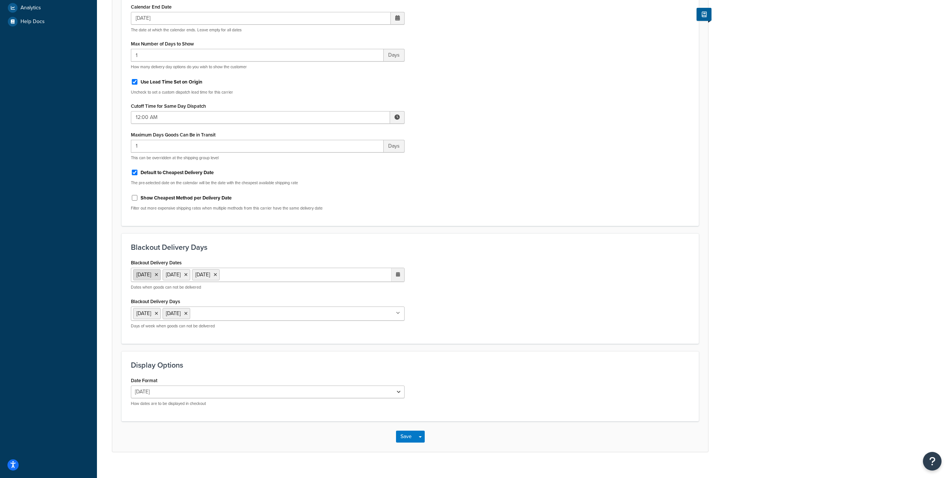
click at [158, 275] on icon at bounding box center [156, 275] width 3 height 4
click at [158, 276] on icon at bounding box center [156, 275] width 3 height 4
click at [158, 275] on icon at bounding box center [156, 275] width 3 height 4
click at [229, 313] on input "Blackout Delivery Days" at bounding box center [225, 313] width 66 height 8
click at [188, 314] on icon at bounding box center [185, 313] width 3 height 4
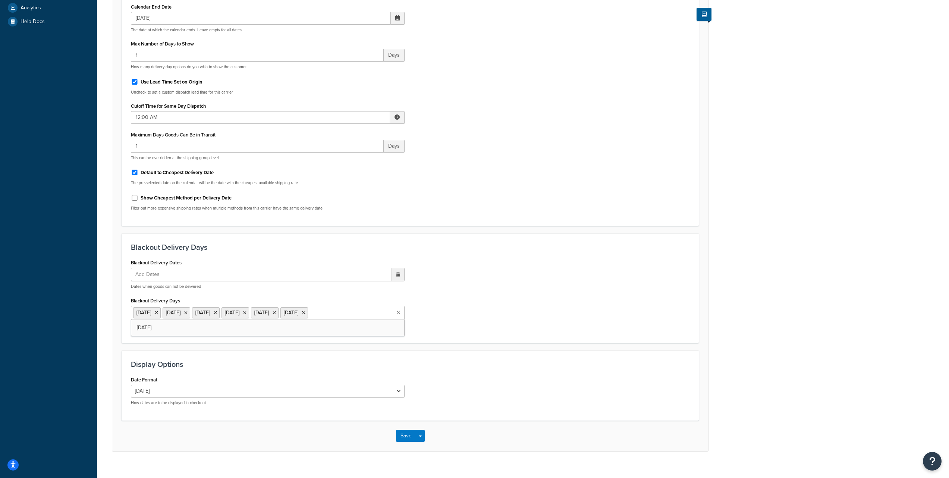
click at [474, 323] on div "Blackout Delivery Dates Add Dates ‹ December 2026 › Su Mo Tu We Th Fr Sa 29 30 …" at bounding box center [410, 295] width 570 height 76
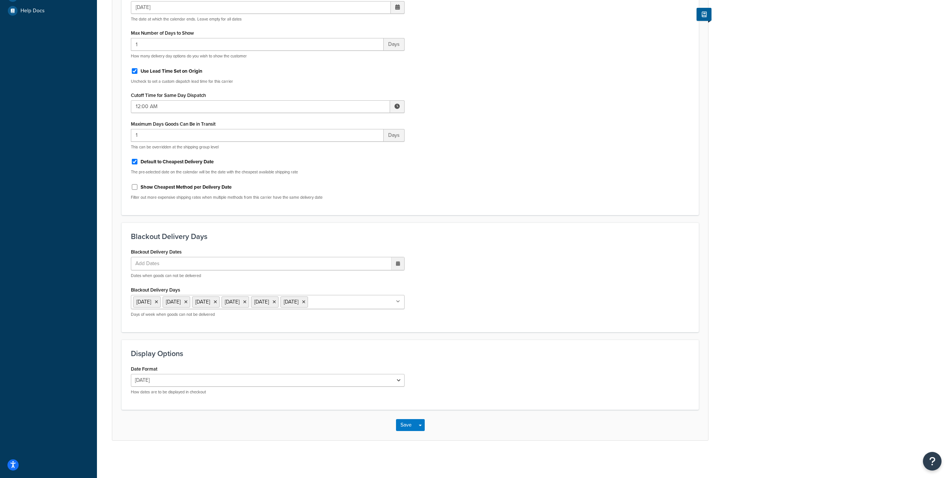
scroll to position [274, 0]
click at [391, 381] on select "Tue, Sep 23 9/23/2025 Sep 23, 2025 Tue, Sep 23, 2025 Tue, 9/23/2025 Sep 23 Tue,…" at bounding box center [268, 380] width 274 height 13
select select "yMd"
click at [131, 374] on select "Tue, Sep 23 9/23/2025 Sep 23, 2025 Tue, Sep 23, 2025 Tue, 9/23/2025 Sep 23 Tue,…" at bounding box center [268, 380] width 274 height 13
click at [400, 425] on button "Save" at bounding box center [406, 425] width 20 height 12
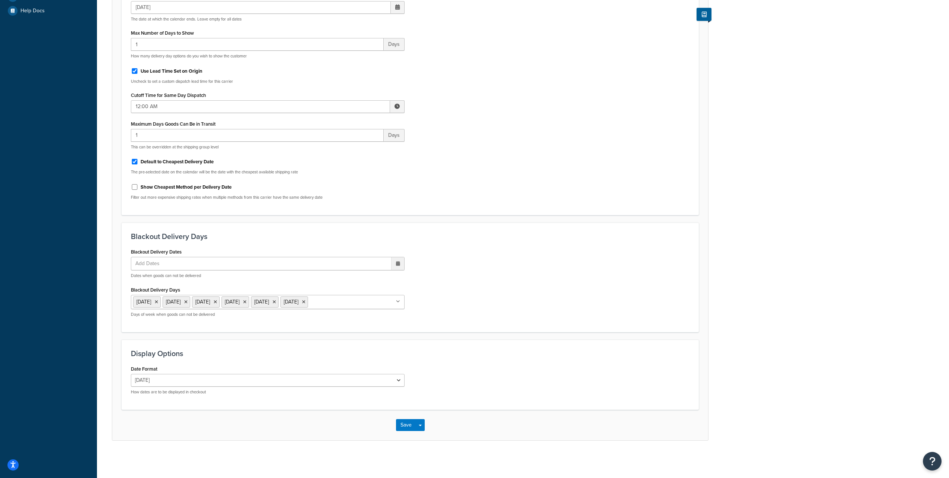
scroll to position [0, 0]
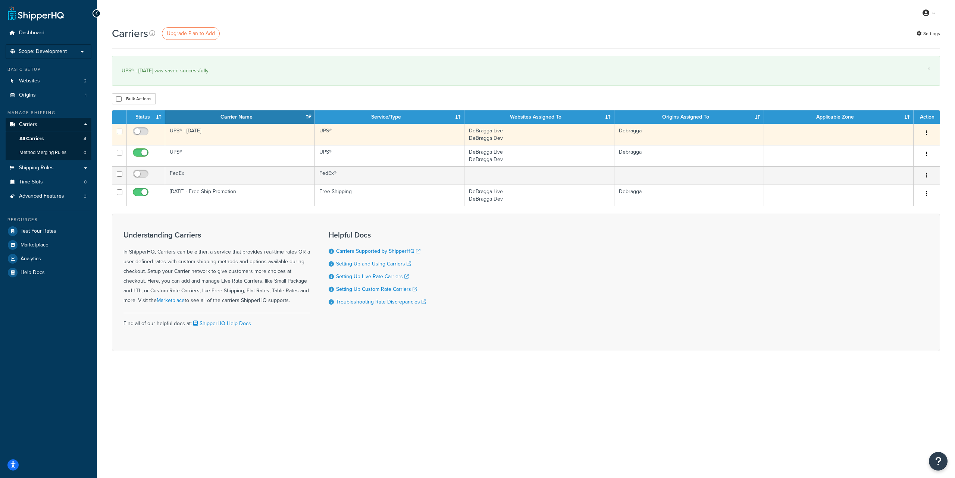
click at [926, 132] on button "button" at bounding box center [926, 133] width 10 height 12
click at [895, 144] on link "Edit" at bounding box center [896, 148] width 59 height 15
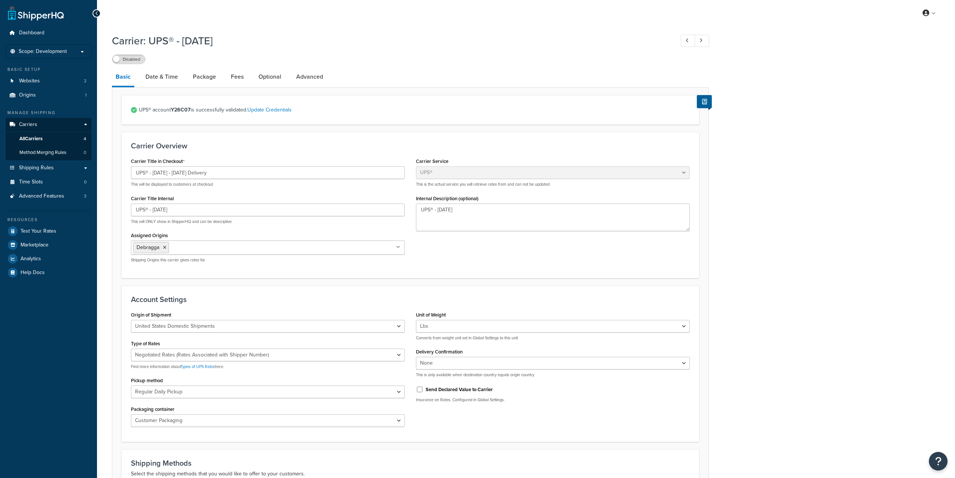
select select "ups"
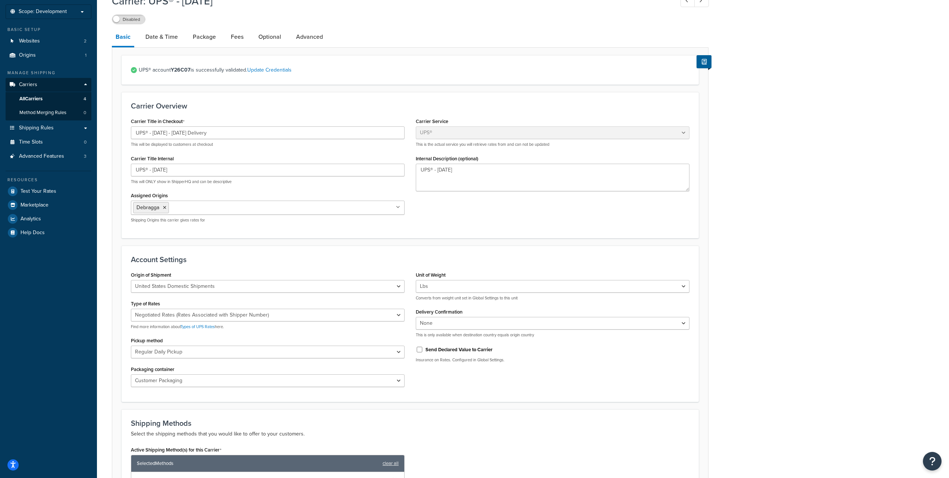
scroll to position [40, 0]
click at [163, 38] on link "Date & Time" at bounding box center [162, 37] width 40 height 18
select select "yMd"
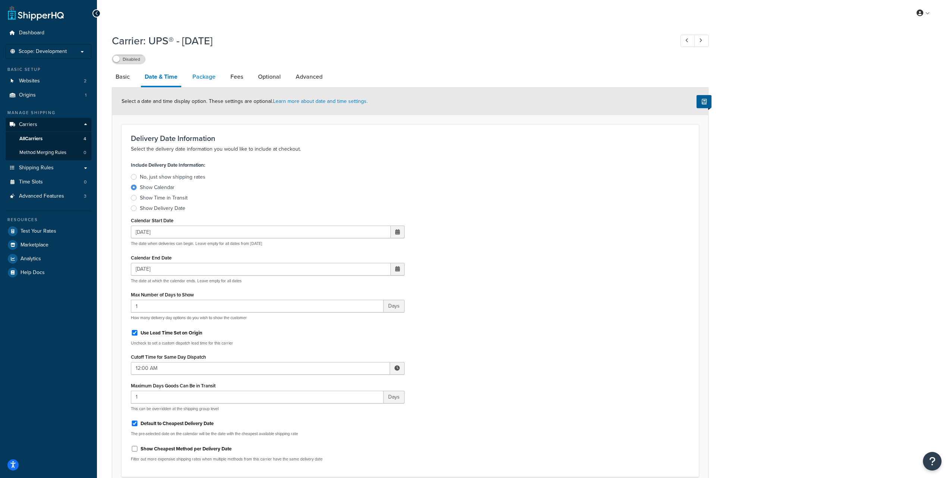
click at [201, 83] on link "Package" at bounding box center [204, 77] width 31 height 18
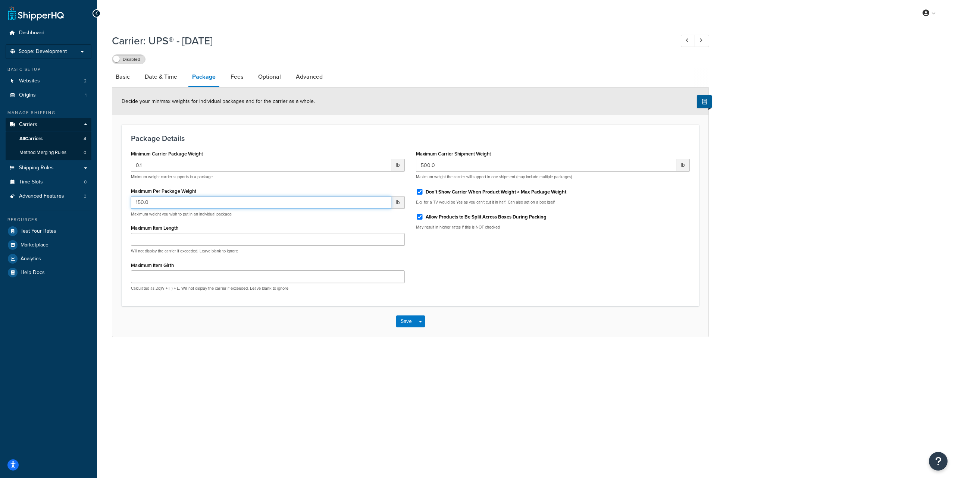
click at [144, 204] on input "150.0" at bounding box center [261, 202] width 260 height 13
type input "70"
click at [235, 78] on link "Fees" at bounding box center [237, 77] width 20 height 18
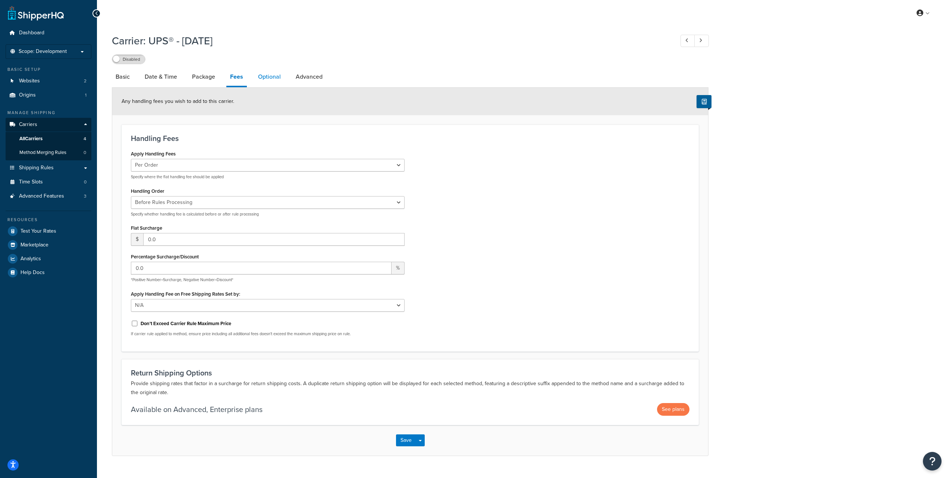
click at [265, 77] on link "Optional" at bounding box center [269, 77] width 30 height 18
select select "business"
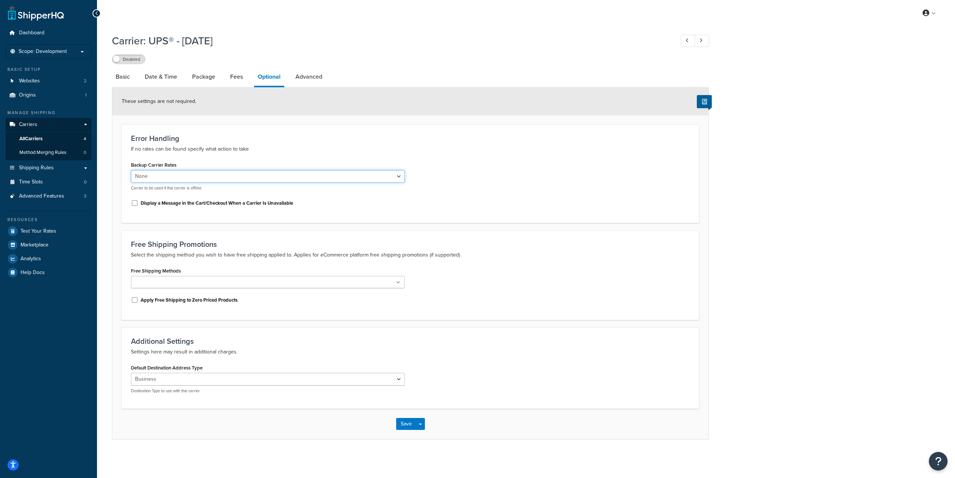
click at [214, 177] on select "None FedEx UPS® [DATE] - Free Ship Promotion" at bounding box center [268, 176] width 274 height 13
click at [265, 380] on select "Residential Business" at bounding box center [268, 379] width 274 height 13
click at [315, 79] on link "Advanced" at bounding box center [309, 77] width 34 height 18
select select "false"
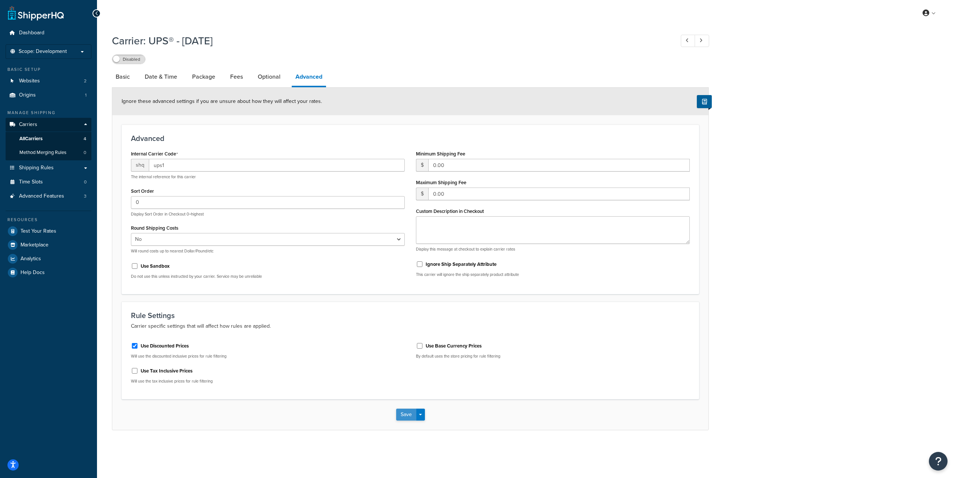
click at [405, 416] on button "Save" at bounding box center [406, 415] width 20 height 12
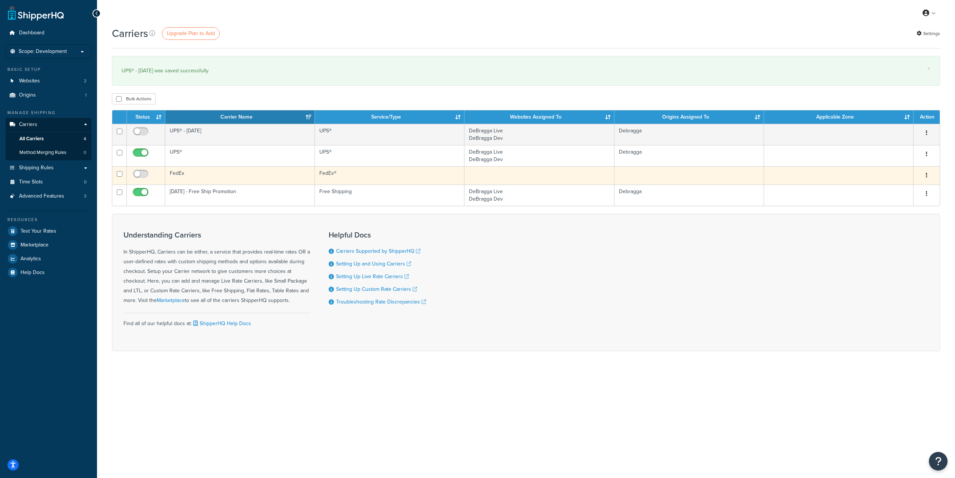
click at [928, 176] on button "button" at bounding box center [926, 176] width 10 height 12
click at [886, 207] on link "Delete" at bounding box center [896, 205] width 59 height 15
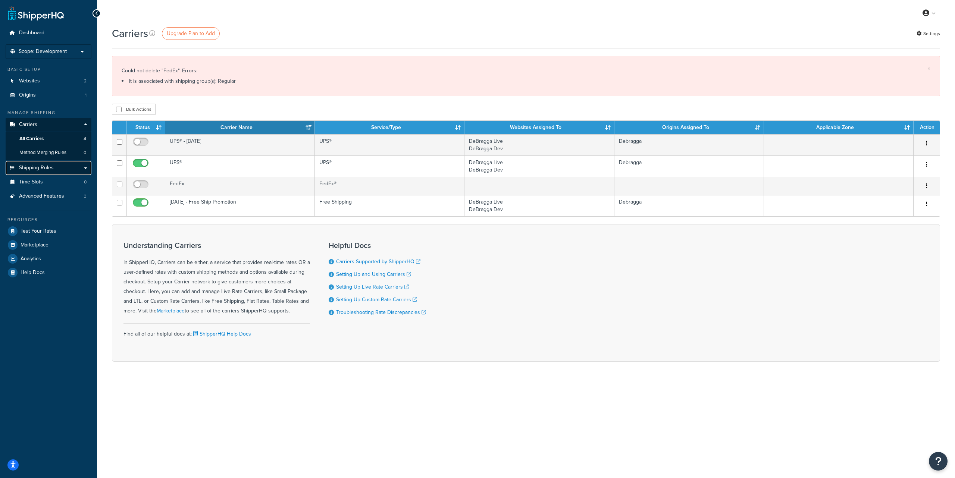
click at [64, 170] on link "Shipping Rules" at bounding box center [49, 168] width 86 height 14
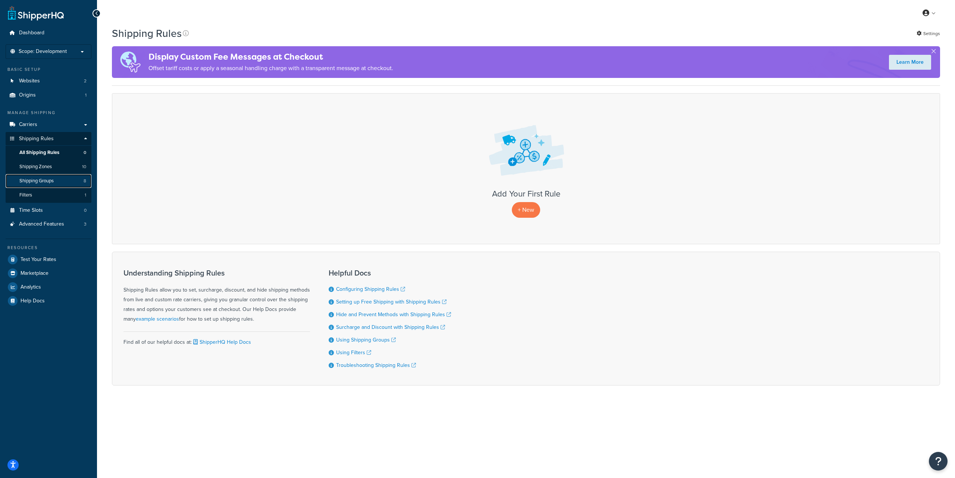
click at [60, 181] on link "Shipping Groups 8" at bounding box center [49, 181] width 86 height 14
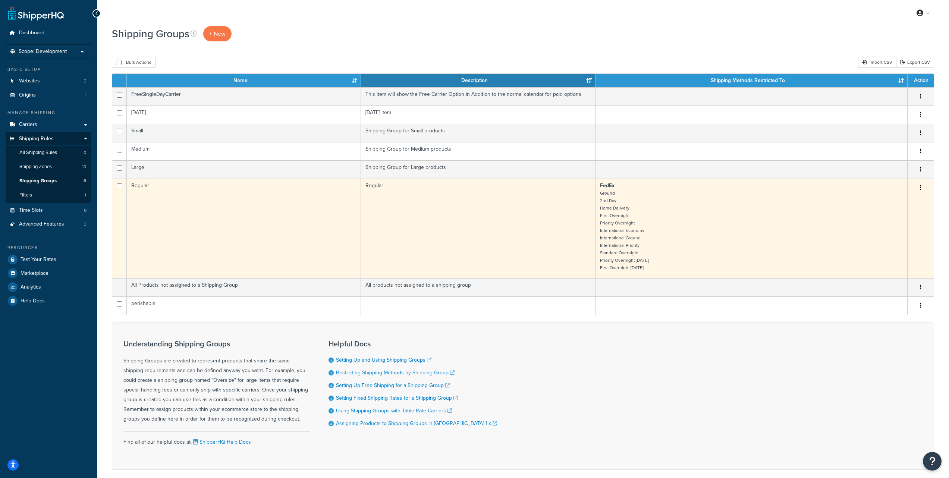
click at [919, 188] on button "button" at bounding box center [921, 188] width 10 height 12
click at [893, 203] on link "Edit" at bounding box center [890, 202] width 59 height 15
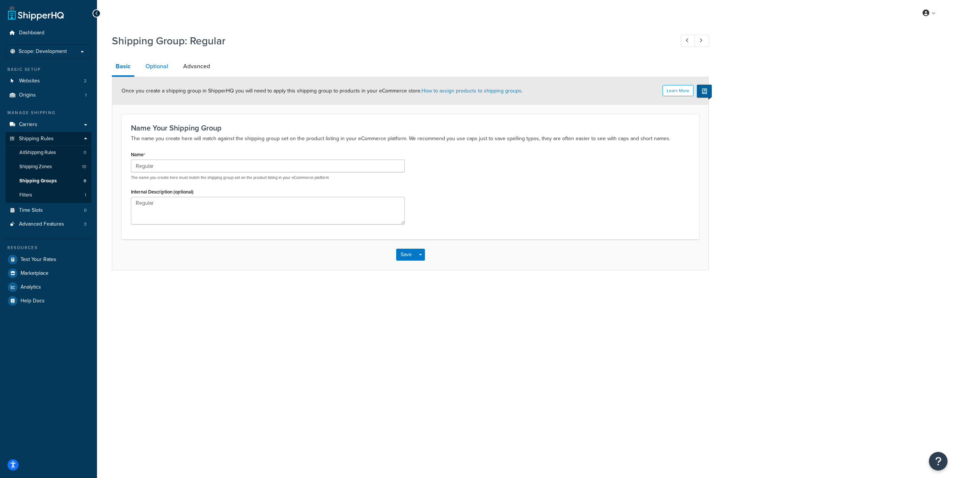
click at [157, 65] on link "Optional" at bounding box center [157, 66] width 30 height 18
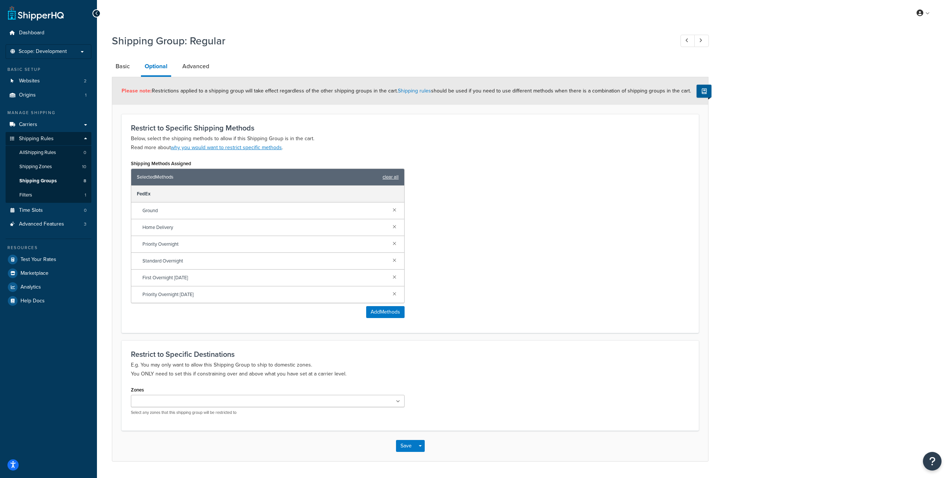
click at [394, 178] on link "clear all" at bounding box center [391, 177] width 16 height 10
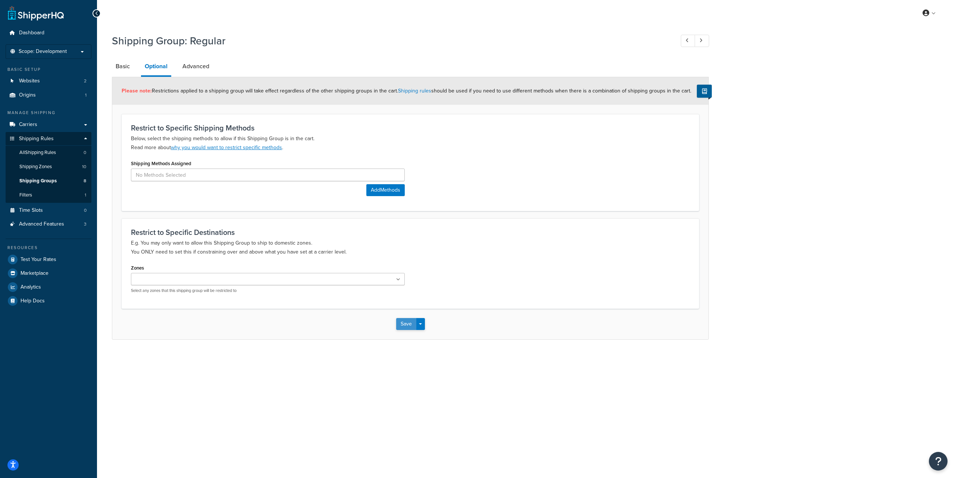
click at [406, 325] on button "Save" at bounding box center [406, 324] width 20 height 12
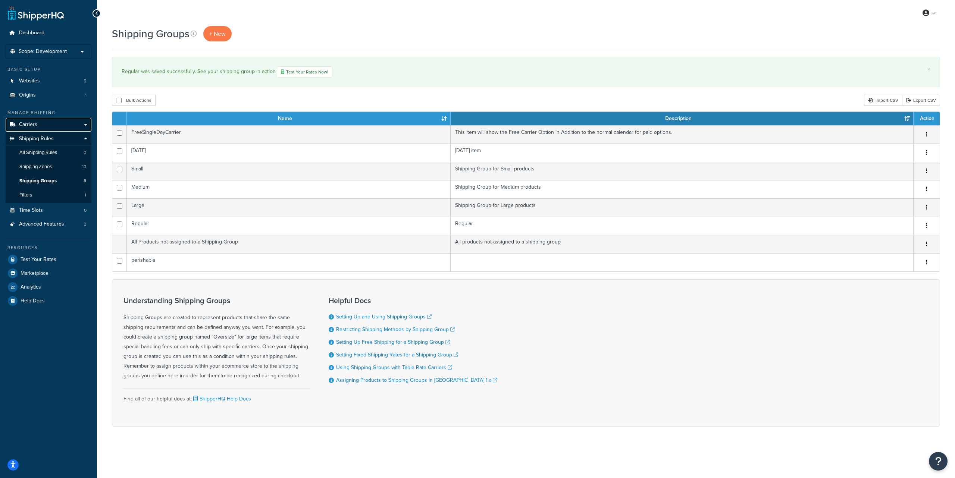
click at [41, 125] on link "Carriers" at bounding box center [49, 125] width 86 height 14
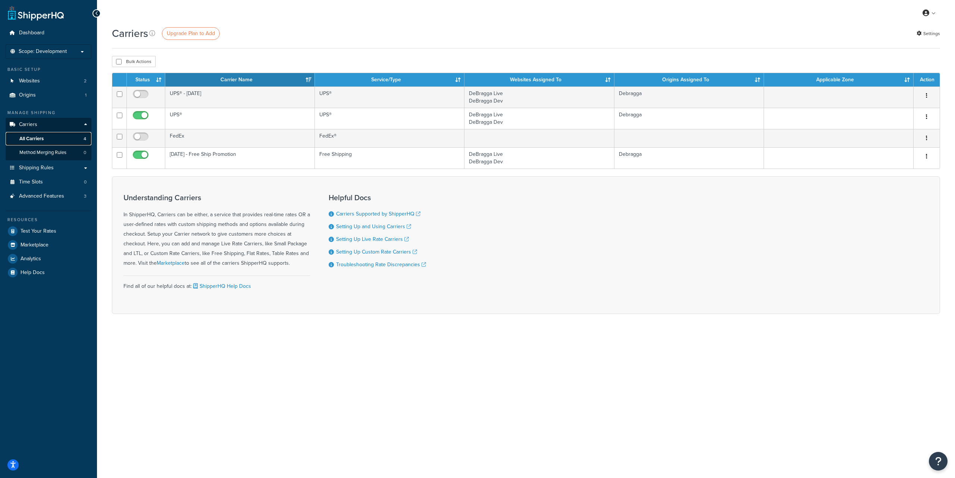
click at [50, 136] on link "All Carriers 4" at bounding box center [49, 139] width 86 height 14
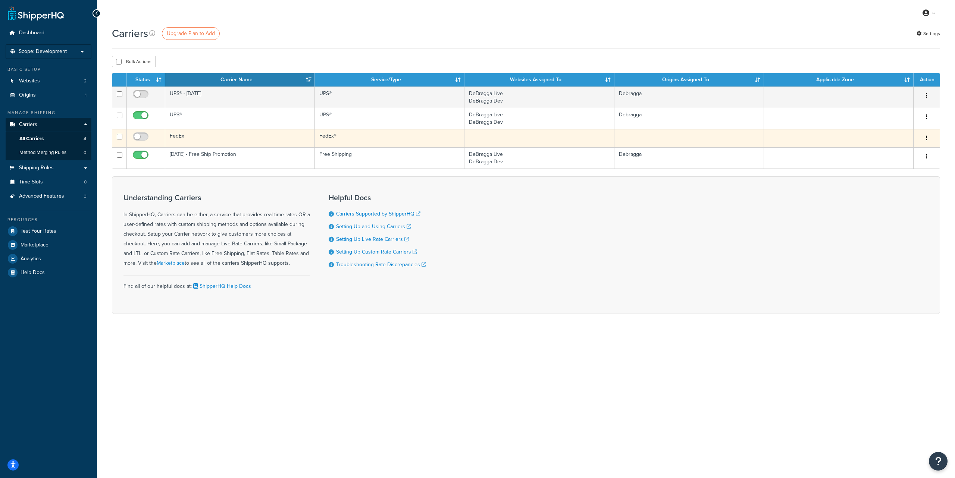
click at [927, 137] on icon "button" at bounding box center [926, 137] width 1 height 5
click at [884, 172] on link "Delete" at bounding box center [896, 168] width 59 height 15
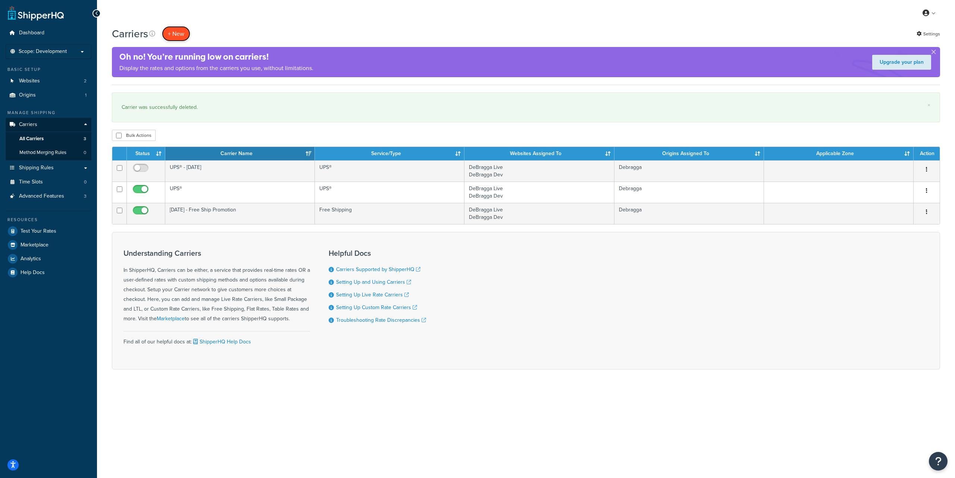
click at [181, 29] on button "+ New" at bounding box center [176, 33] width 28 height 15
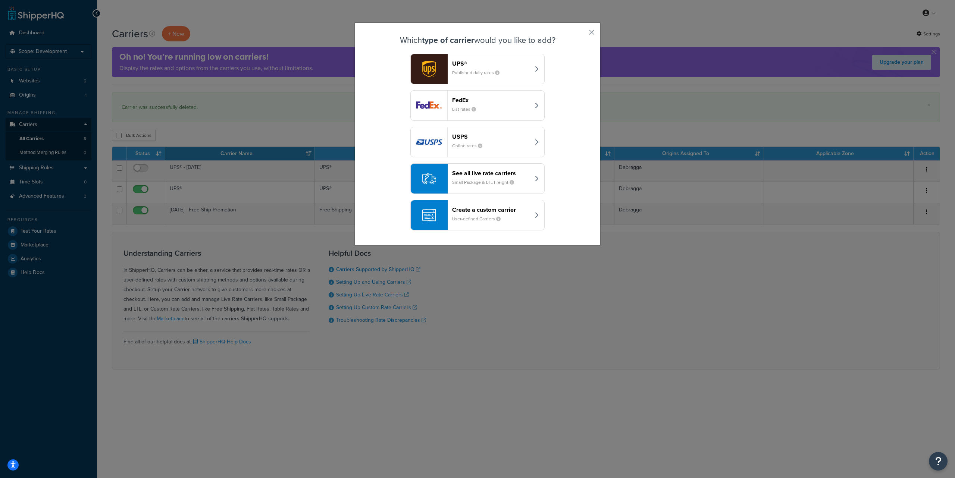
click at [535, 178] on icon "button" at bounding box center [537, 179] width 4 height 6
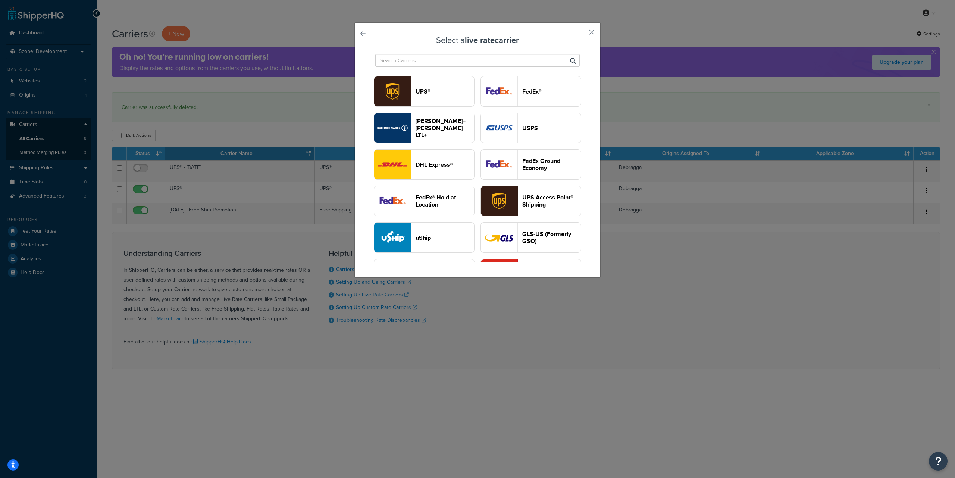
click at [373, 36] on link at bounding box center [373, 36] width 0 height 0
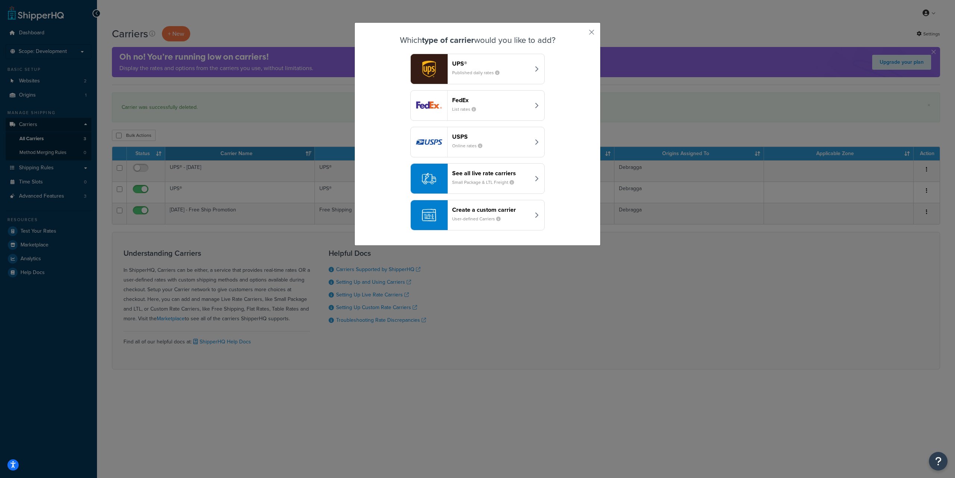
click at [489, 220] on small "User-defined Carriers" at bounding box center [479, 219] width 54 height 7
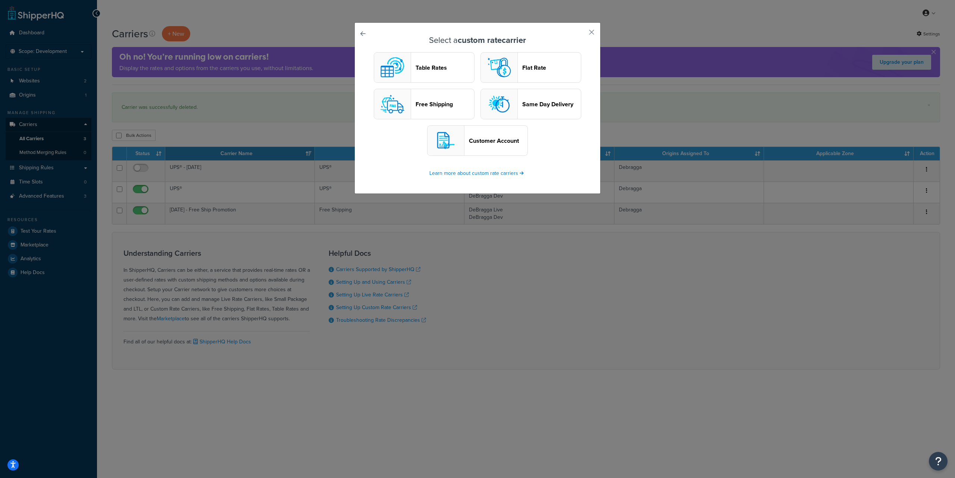
click at [430, 68] on header "Table Rates" at bounding box center [445, 67] width 59 height 7
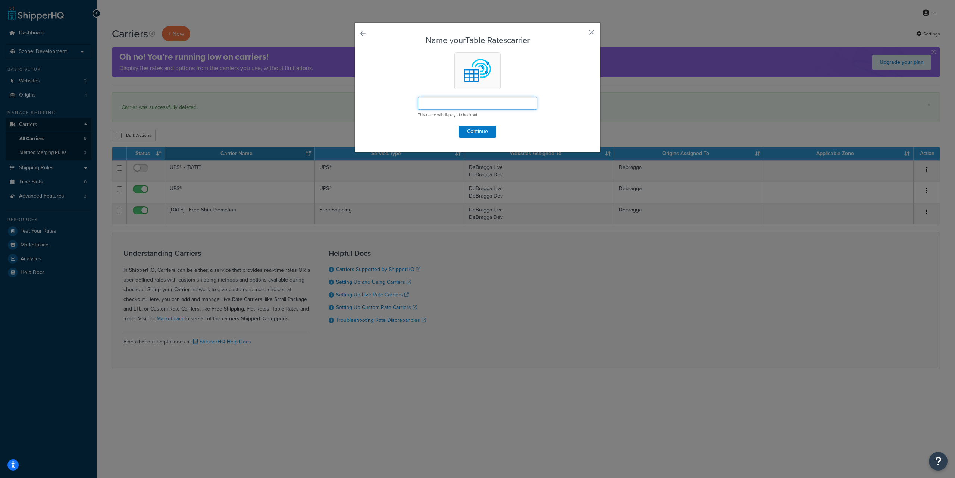
click at [490, 105] on input "text" at bounding box center [477, 103] width 119 height 13
paste input "Backup Carrier"
type input "Backup Carrier"
click at [474, 129] on button "Continue" at bounding box center [477, 132] width 37 height 12
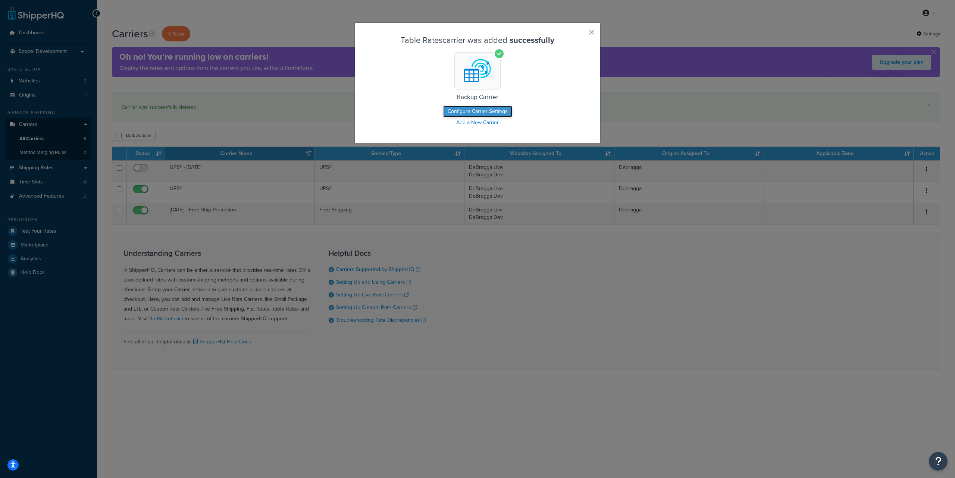
click at [495, 112] on button "Configure Carrier Settings" at bounding box center [477, 112] width 69 height 12
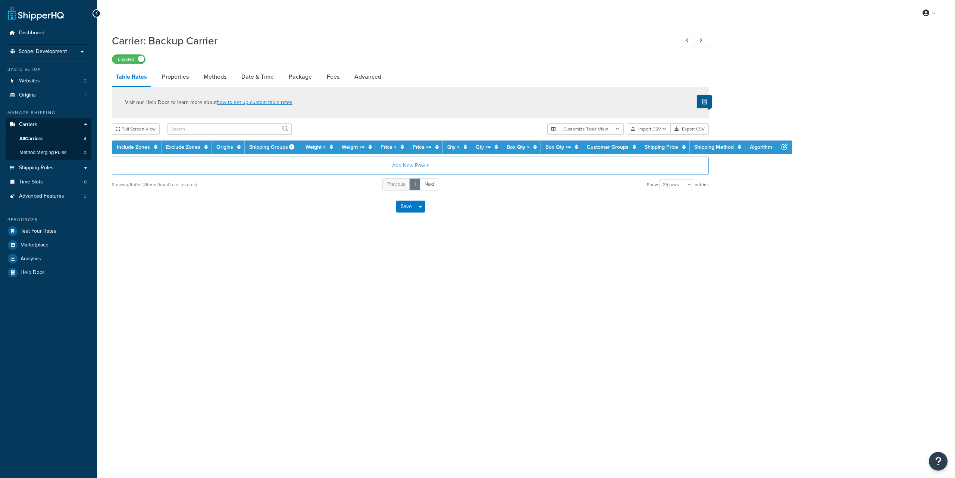
select select "25"
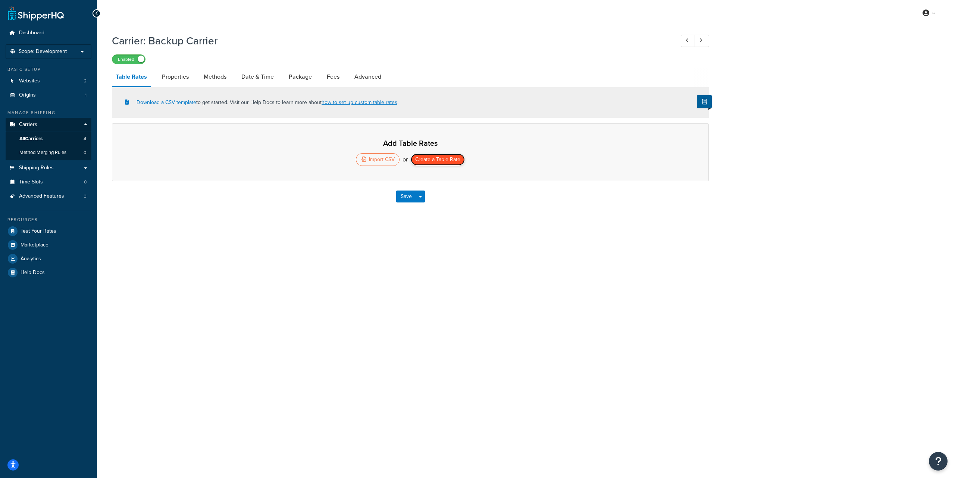
click at [436, 161] on button "Create a Table Rate" at bounding box center [438, 160] width 54 height 12
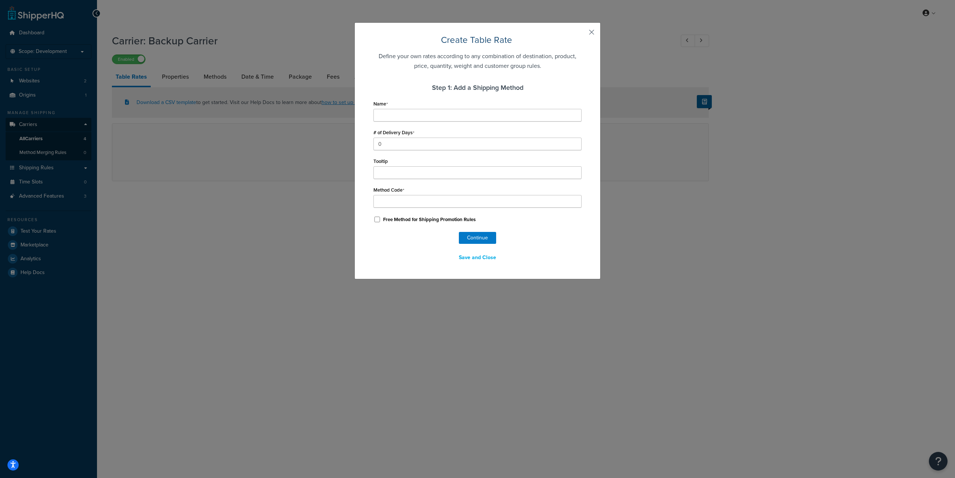
click at [582, 34] on button "button" at bounding box center [581, 35] width 2 height 2
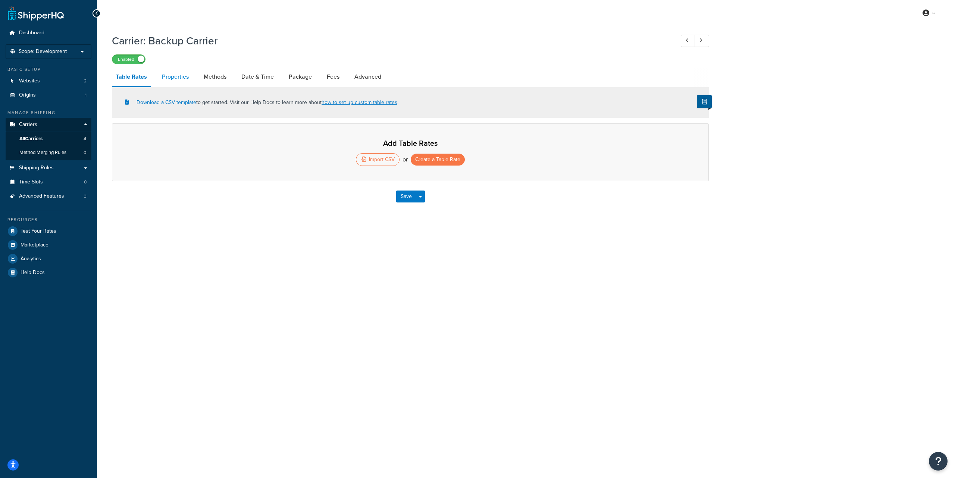
click at [168, 77] on link "Properties" at bounding box center [175, 77] width 34 height 18
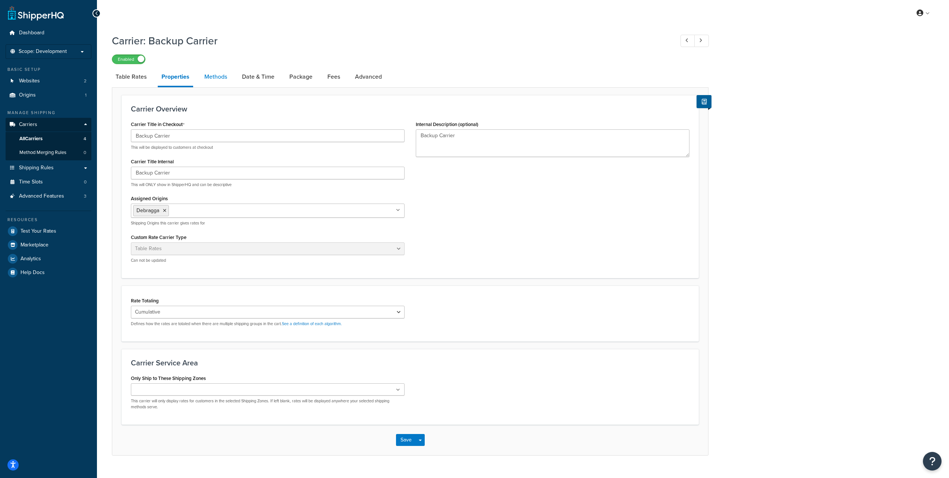
click at [217, 81] on link "Methods" at bounding box center [216, 77] width 30 height 18
select select "25"
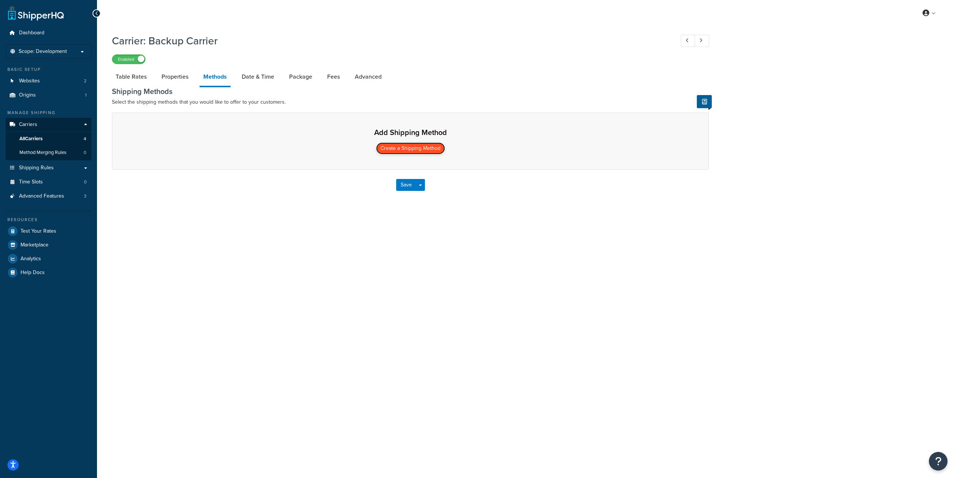
click at [423, 148] on button "Create a Shipping Method" at bounding box center [410, 149] width 69 height 12
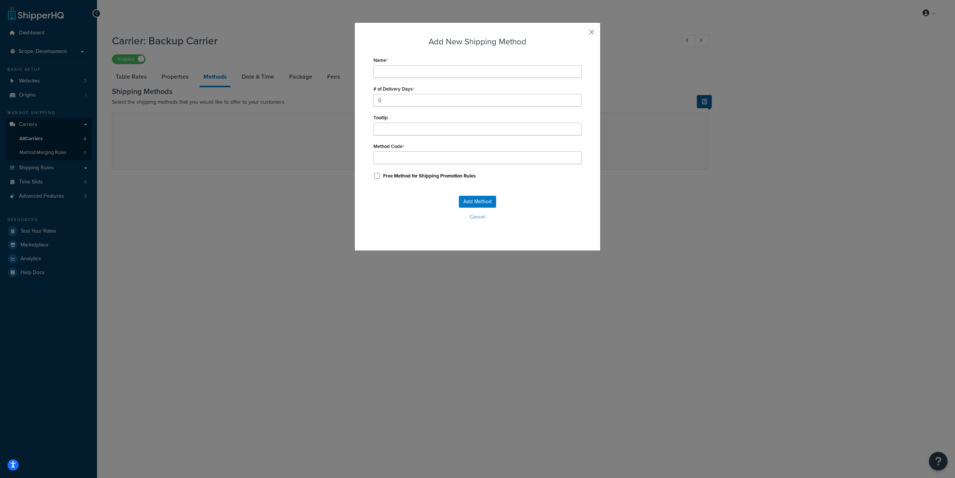
click at [582, 34] on button "button" at bounding box center [581, 35] width 2 height 2
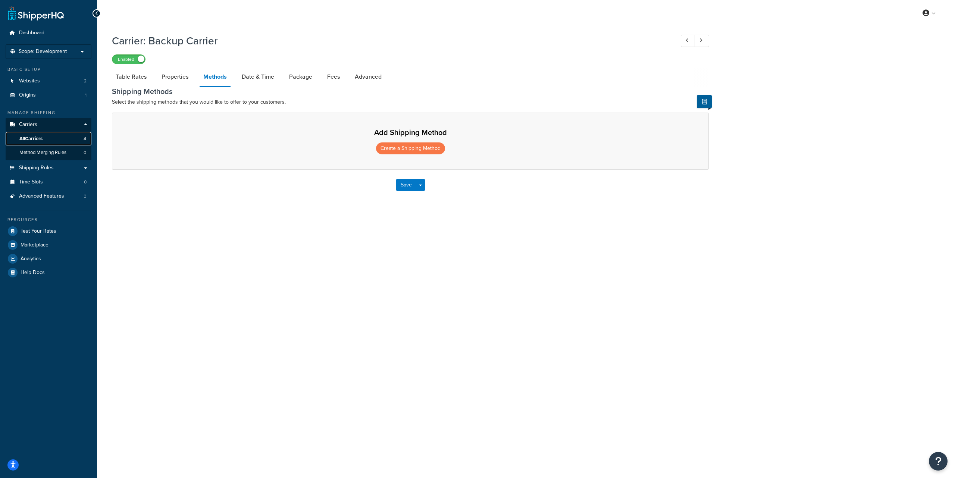
click at [47, 140] on link "All Carriers 4" at bounding box center [49, 139] width 86 height 14
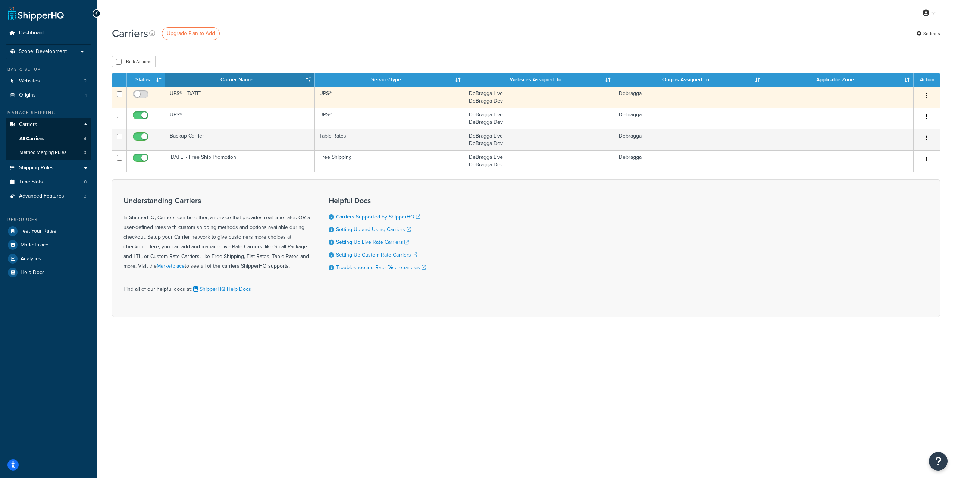
click at [172, 94] on td "UPS® - [DATE]" at bounding box center [240, 97] width 150 height 21
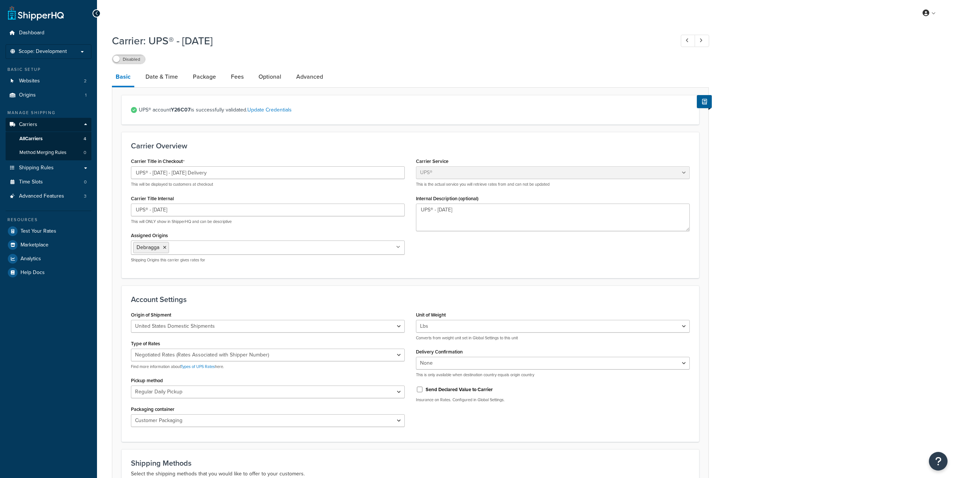
select select "ups"
drag, startPoint x: 153, startPoint y: 173, endPoint x: 134, endPoint y: 175, distance: 19.1
click at [134, 175] on input "UPS® - Thanksgiving - November 26 Delivery" at bounding box center [268, 172] width 274 height 13
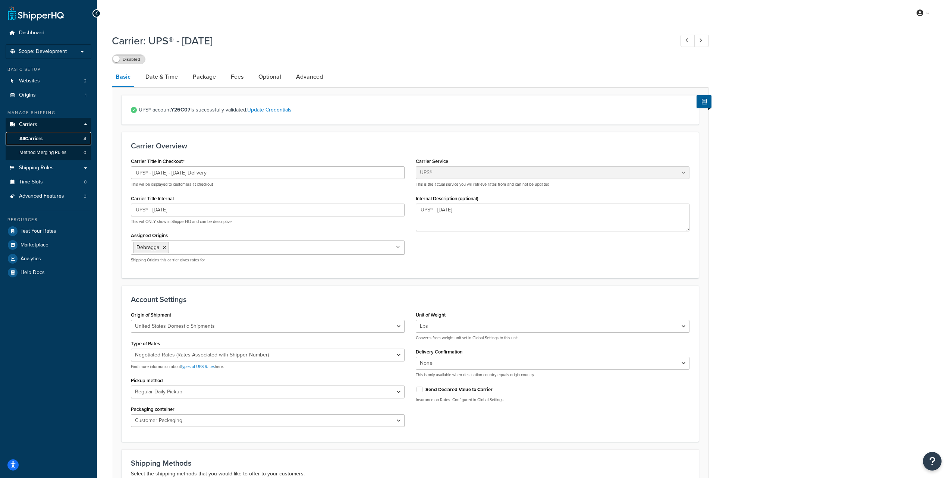
click at [59, 138] on link "All Carriers 4" at bounding box center [49, 139] width 86 height 14
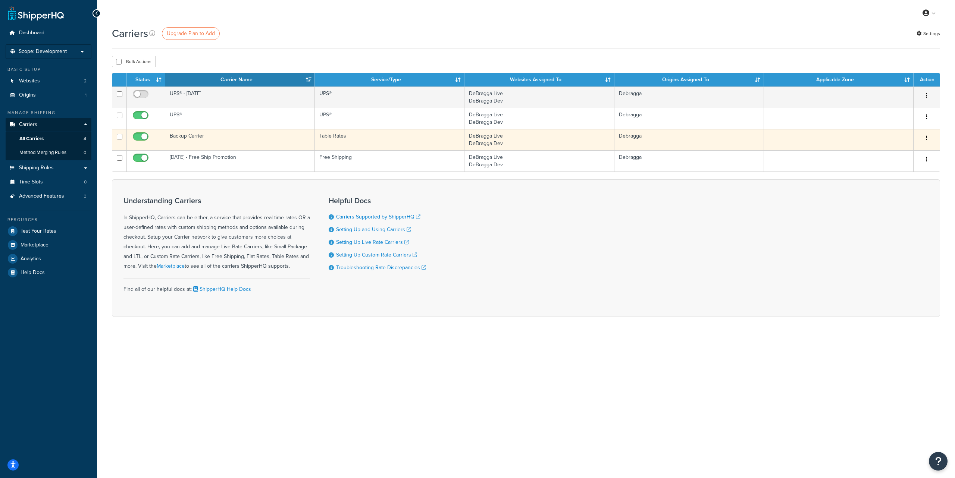
click at [138, 137] on input "checkbox" at bounding box center [141, 138] width 21 height 9
checkbox input "false"
click at [924, 139] on button "button" at bounding box center [926, 138] width 10 height 12
click at [893, 152] on link "Edit" at bounding box center [896, 153] width 59 height 15
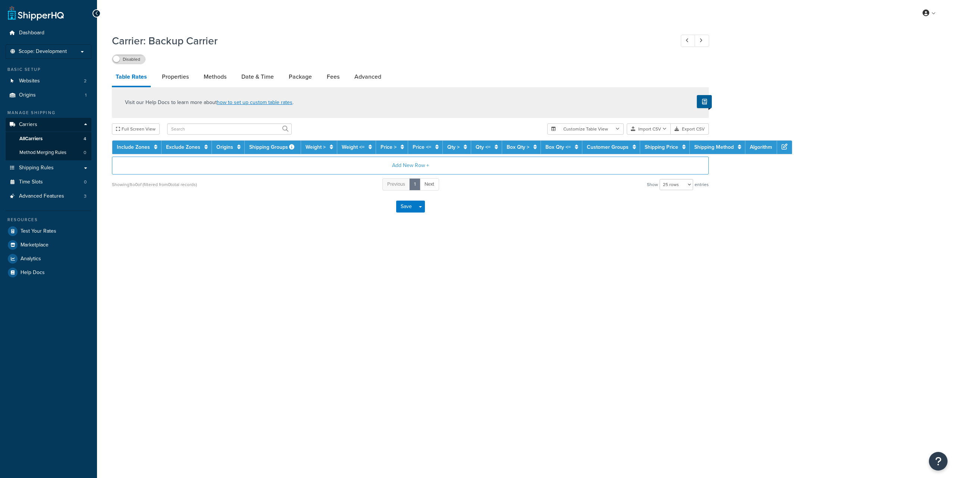
select select "25"
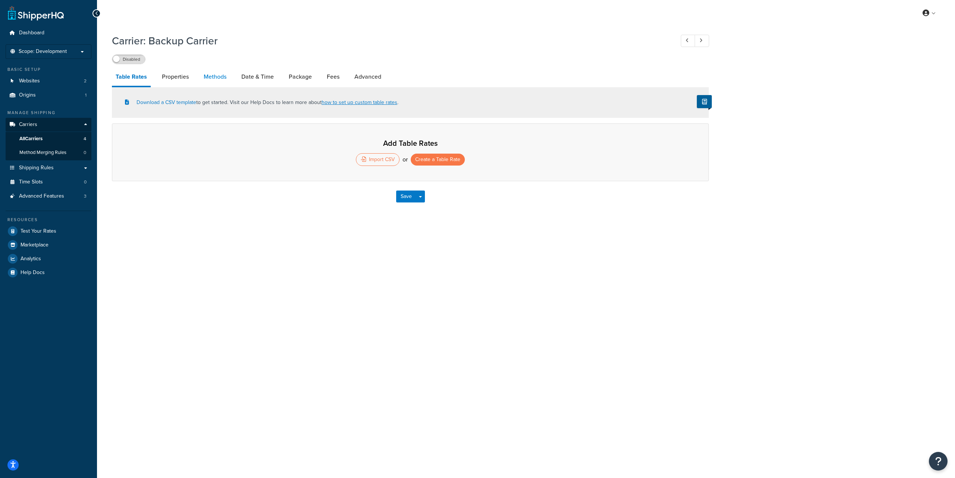
click at [213, 76] on link "Methods" at bounding box center [215, 77] width 30 height 18
select select "25"
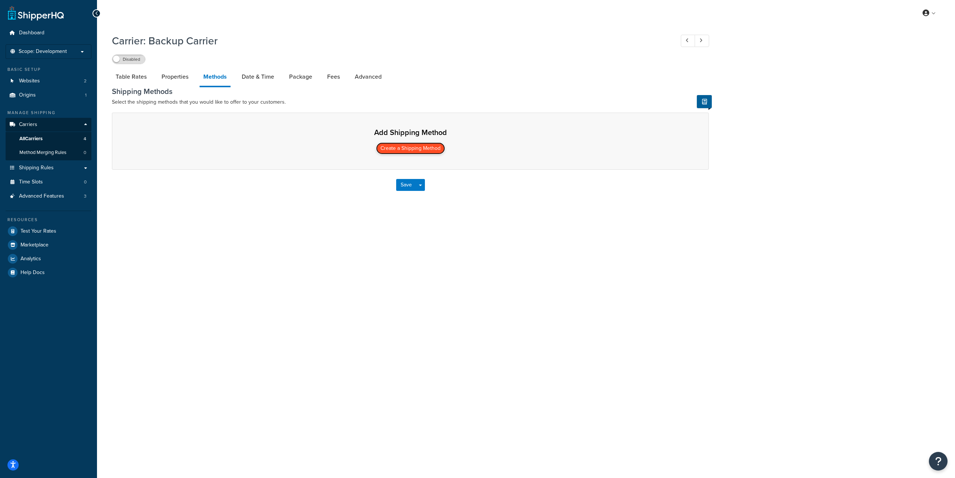
click at [413, 149] on button "Create a Shipping Method" at bounding box center [410, 149] width 69 height 12
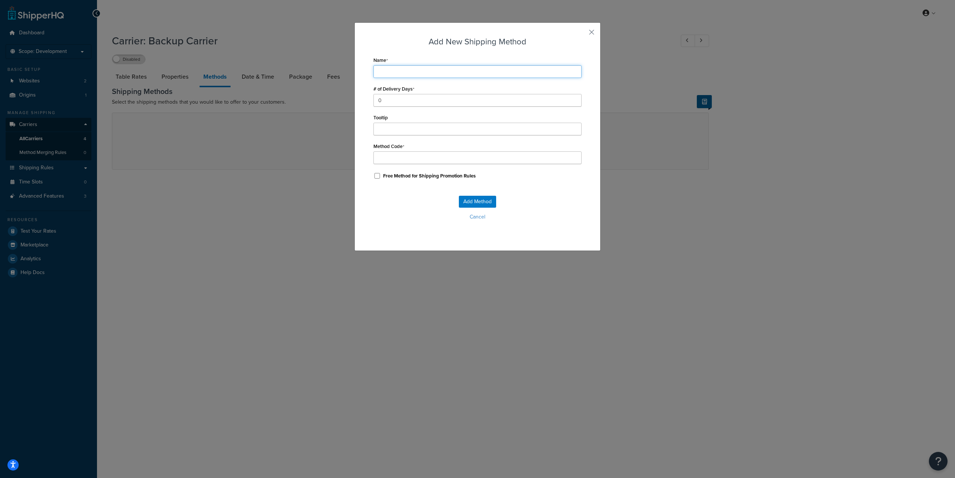
click at [384, 71] on input "Name" at bounding box center [477, 71] width 208 height 13
paste input "UPS® -"
type input "UPS® -"
type input "UPS®_-_"
paste input "- Home Delivery"
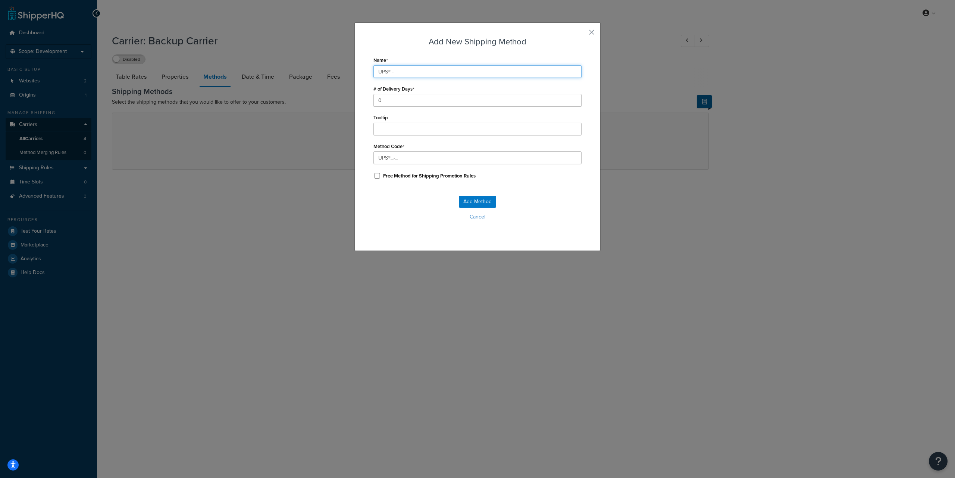
type input "UPS® - - Home Delivery"
type input "UPS®_-__-_Home_Delivery"
click at [397, 73] on input "UPS® - - Home Delivery" at bounding box center [477, 71] width 208 height 13
type input "UPS® - -Home Delivery"
type input "UPS®_-__-Home_Delivery"
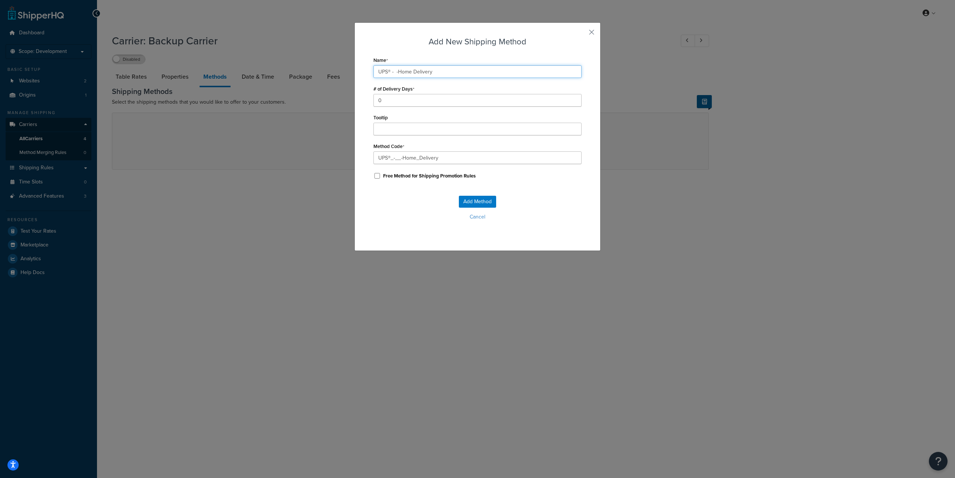
type input "UPS® - Home Delivery"
type input "UPS®_-__Home_Delivery"
type input "UPS® - Home Delivery"
type input "UPS®_-_Home_Delivery"
type input "UPS® -Home Delivery"
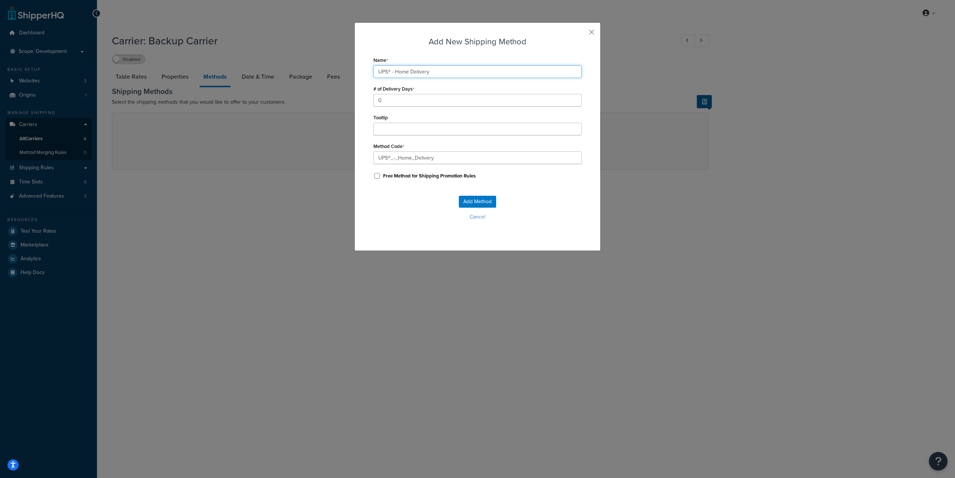
type input "UPS®_-Home_Delivery"
type input "UPS® - Home Delivery"
type input "UPS®_-_Home_Delivery"
type input "UPS® - Home Delivery"
drag, startPoint x: 388, startPoint y: 100, endPoint x: 367, endPoint y: 100, distance: 21.3
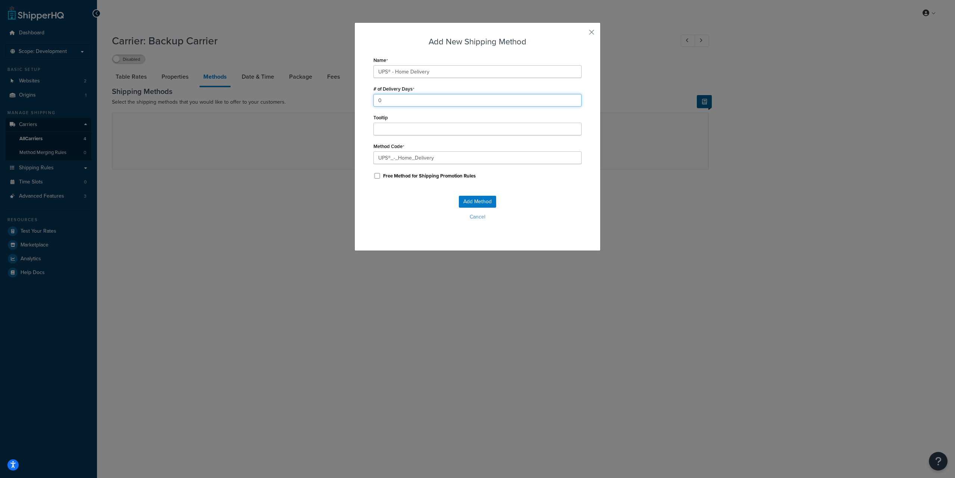
click at [367, 100] on div "Add New Shipping Method Name UPS® - Home Delivery # of Delivery Days 0 Tooltip …" at bounding box center [477, 136] width 246 height 229
type input "1"
click at [447, 160] on input "UPS®_-_Home_Delivery" at bounding box center [477, 157] width 208 height 13
drag, startPoint x: 450, startPoint y: 158, endPoint x: 375, endPoint y: 156, distance: 74.6
click at [373, 156] on input "UPS®_-_Home_Delivery" at bounding box center [477, 157] width 208 height 13
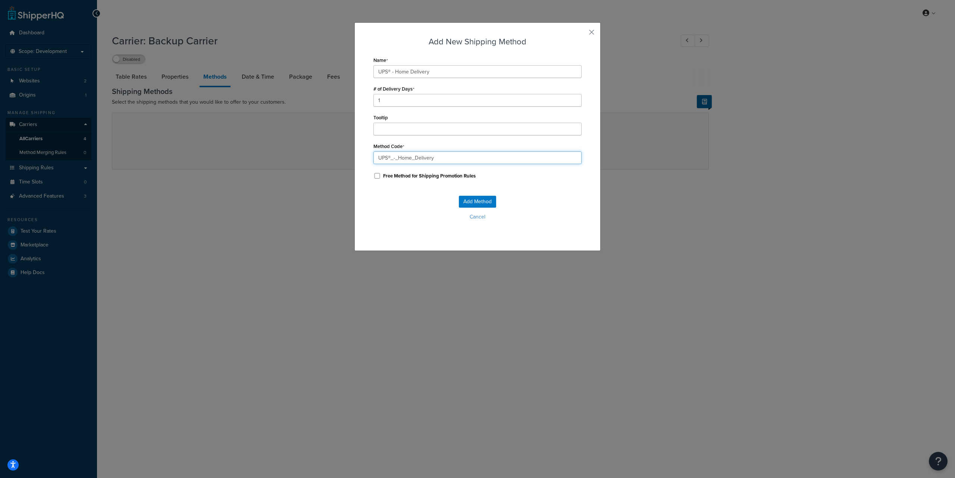
paste input "fedex_-_home_delivery_backup"
drag, startPoint x: 388, startPoint y: 157, endPoint x: 373, endPoint y: 157, distance: 15.3
click at [373, 157] on input "fedex_-_home_delivery_backup" at bounding box center [477, 157] width 208 height 13
type input "ups_home_delivery_backup"
drag, startPoint x: 437, startPoint y: 72, endPoint x: 367, endPoint y: 75, distance: 70.2
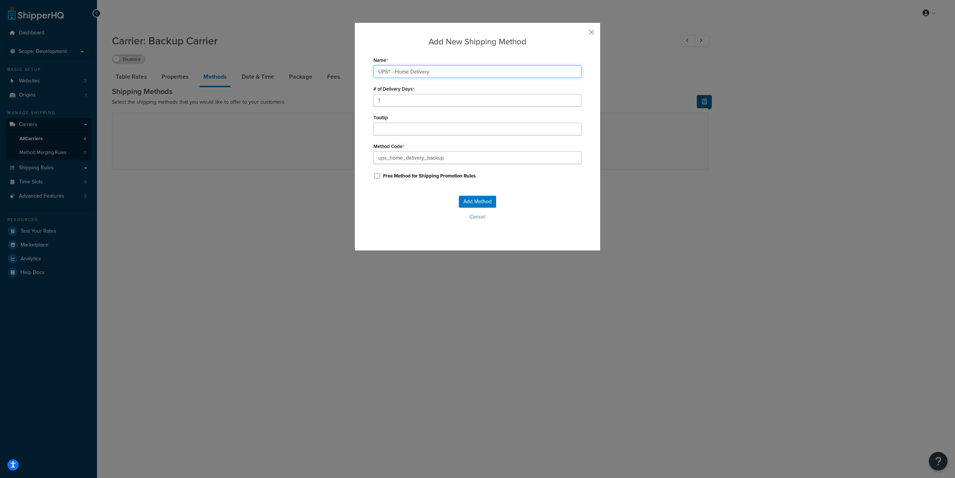
click at [367, 75] on div "Add New Shipping Method Name UPS® - Home Delivery # of Delivery Days 1 Tooltip …" at bounding box center [477, 136] width 246 height 229
click at [477, 202] on button "Add Method" at bounding box center [477, 202] width 37 height 12
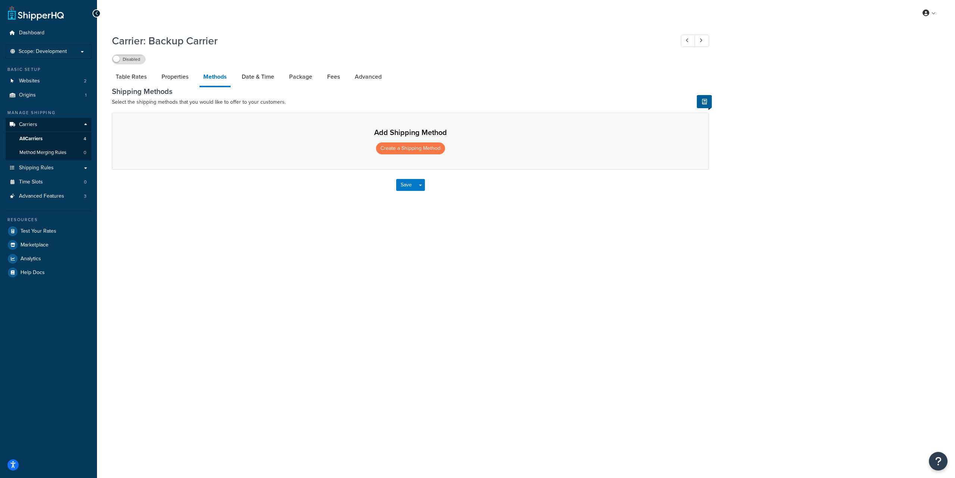
select select "25"
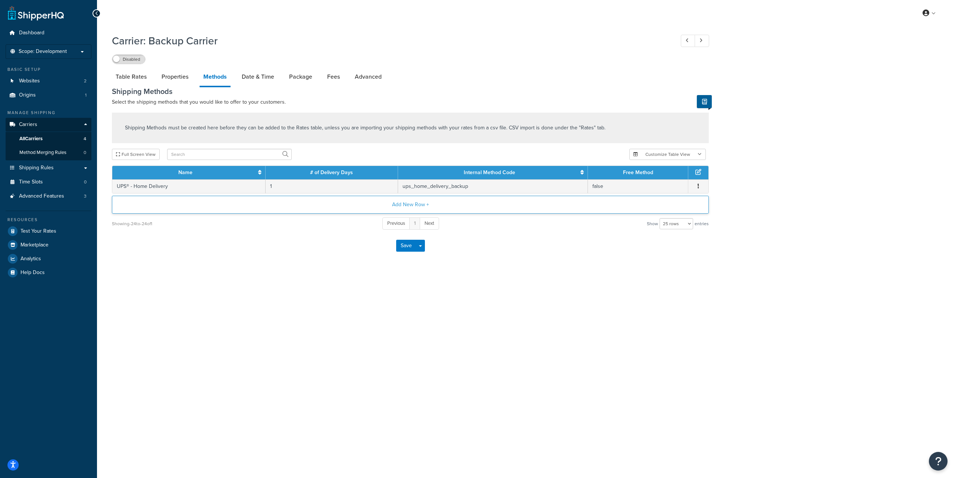
click at [407, 208] on button "Add New Row +" at bounding box center [410, 205] width 597 height 18
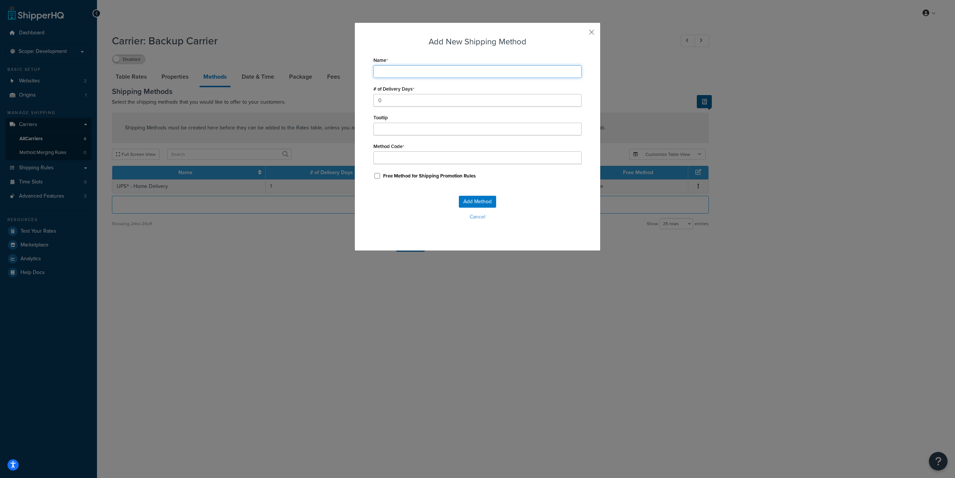
click at [401, 77] on input "Name" at bounding box center [477, 71] width 208 height 13
paste input "UPS® - Home Delivery"
type input "UPS® - Home Delivery"
type input "UPS®_-_Home_Delivery"
drag, startPoint x: 393, startPoint y: 71, endPoint x: 433, endPoint y: 73, distance: 39.9
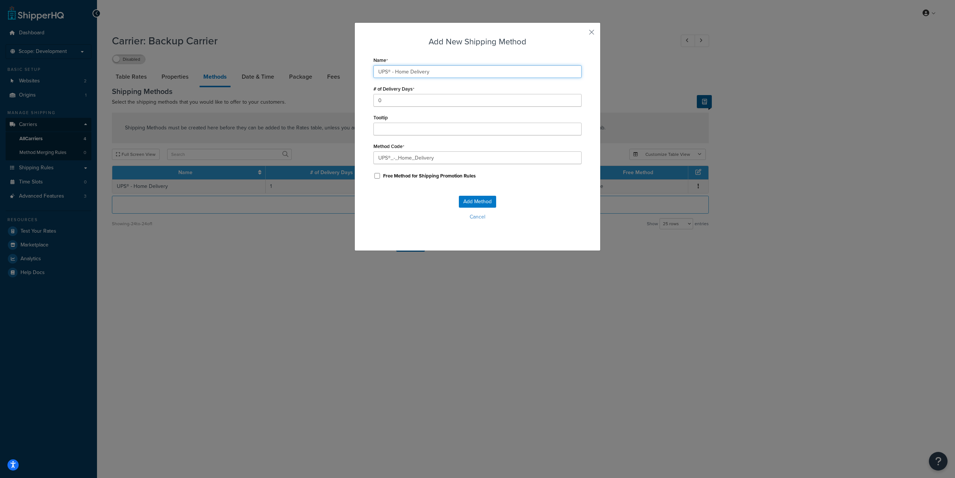
click at [433, 73] on input "UPS® - Home Delivery" at bounding box center [477, 71] width 208 height 13
paste input "Standard Overnight"
type input "UPS® - Standard Overnight"
type input "UPS®_-_Standard_Overnight"
type input "UPS® - Standard Overnight"
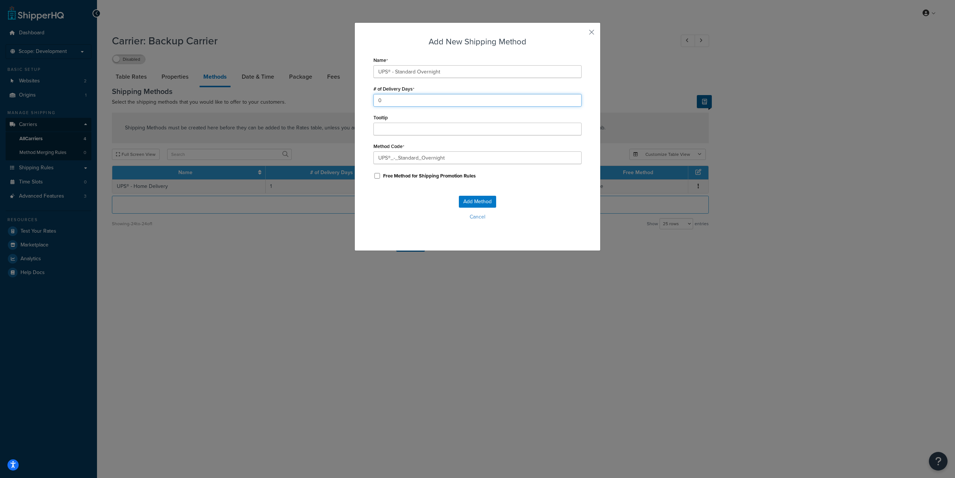
drag, startPoint x: 404, startPoint y: 97, endPoint x: 370, endPoint y: 102, distance: 33.6
click at [373, 102] on input "0" at bounding box center [477, 100] width 208 height 13
type input "1"
drag, startPoint x: 394, startPoint y: 158, endPoint x: 376, endPoint y: 157, distance: 17.9
click at [376, 157] on input "UPS®_-_Standard_Overnight" at bounding box center [477, 157] width 208 height 13
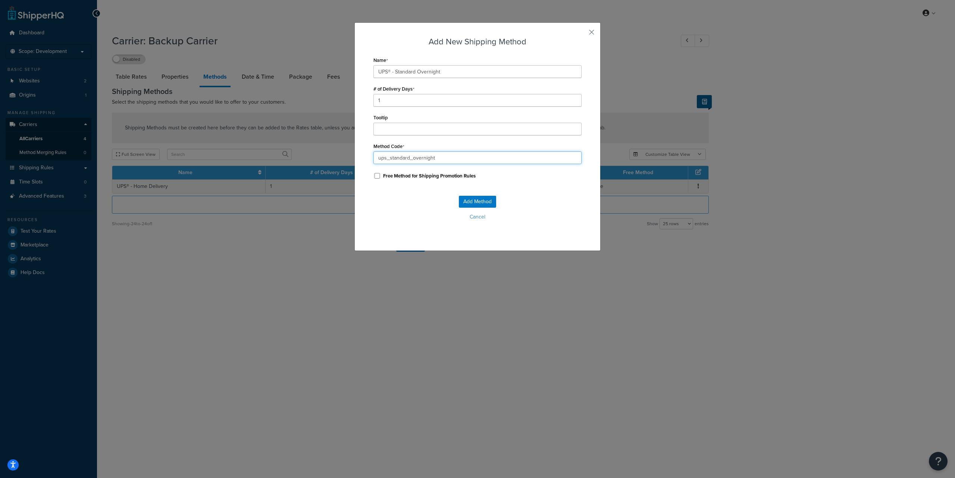
type input "ups_standard_overnight"
click at [448, 71] on input "UPS® - Standard Overnight" at bounding box center [477, 71] width 208 height 13
paste input "Next Day Air®"
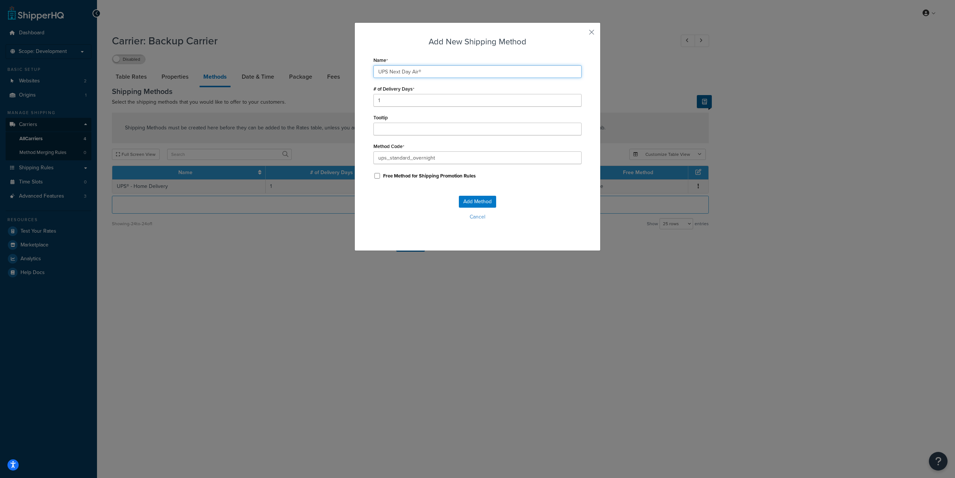
type input "UPS Next Day Air®"
click at [439, 157] on input "ups_standard_overnight" at bounding box center [477, 157] width 208 height 13
drag, startPoint x: 386, startPoint y: 157, endPoint x: 406, endPoint y: 156, distance: 19.4
click at [406, 156] on input "ups_standard_overnight" at bounding box center [477, 157] width 208 height 13
type input "ups_next_day_air"
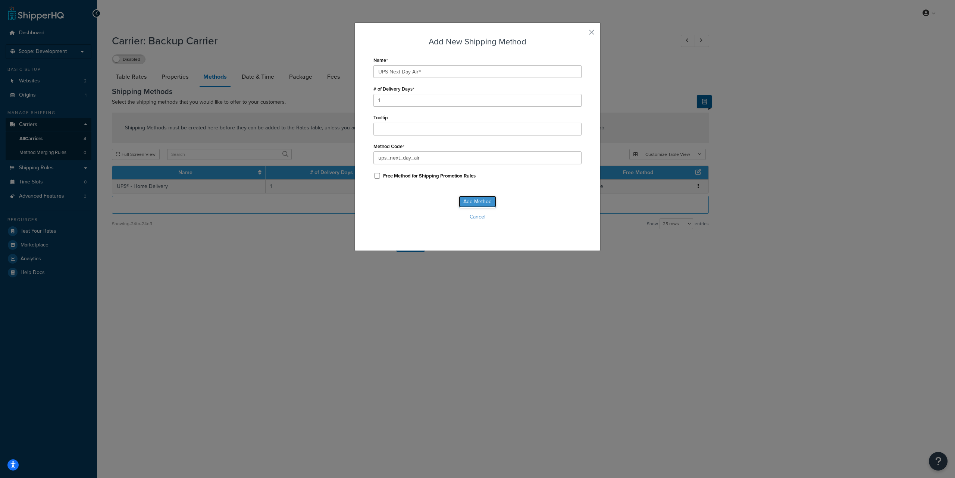
click at [469, 200] on button "Add Method" at bounding box center [477, 202] width 37 height 12
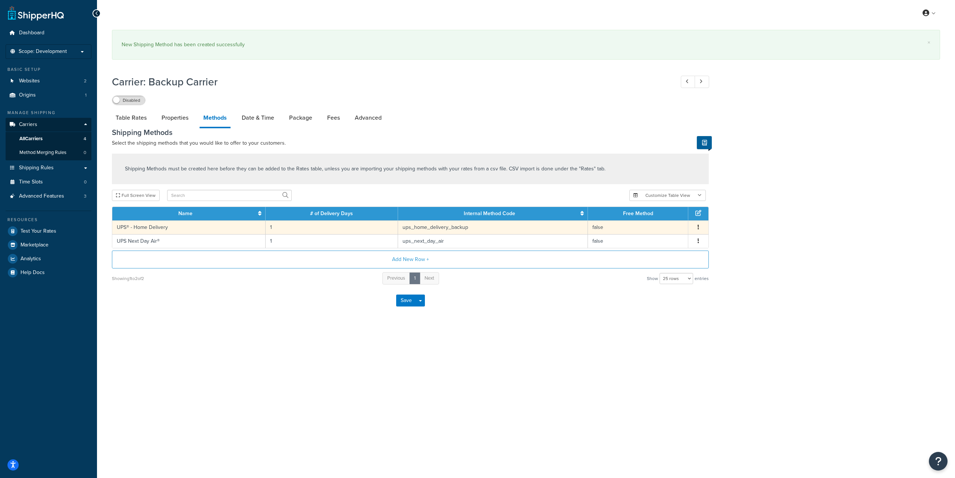
click at [700, 228] on button "button" at bounding box center [698, 227] width 6 height 8
click at [656, 220] on div "Edit" at bounding box center [660, 220] width 53 height 15
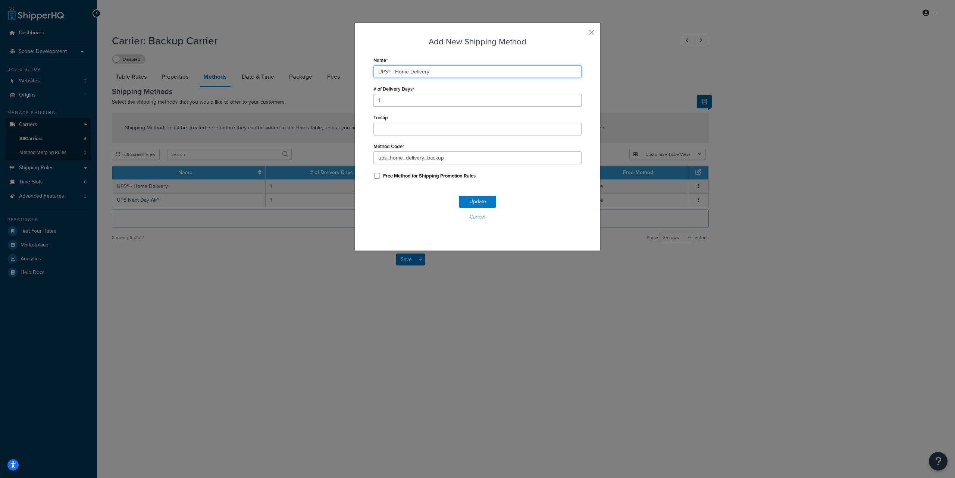
drag, startPoint x: 441, startPoint y: 70, endPoint x: 370, endPoint y: 72, distance: 70.2
click at [373, 72] on input "UPS® - Home Delivery" at bounding box center [477, 71] width 208 height 13
paste input "Ground"
type input "UPS® Ground"
drag, startPoint x: 387, startPoint y: 158, endPoint x: 421, endPoint y: 158, distance: 34.0
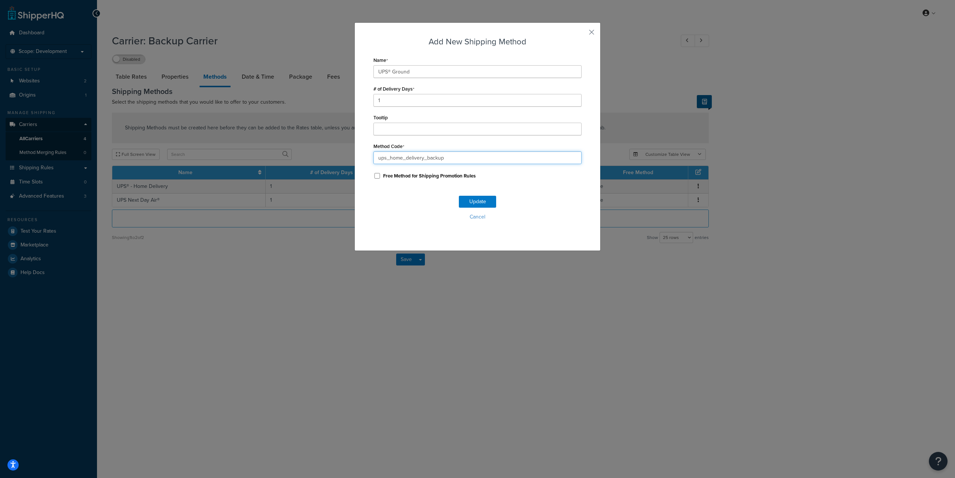
click at [421, 158] on input "ups_home_delivery_backup" at bounding box center [477, 157] width 208 height 13
drag, startPoint x: 404, startPoint y: 158, endPoint x: 423, endPoint y: 158, distance: 19.0
click at [423, 158] on input "ups_ground_backup" at bounding box center [477, 157] width 208 height 13
type input "ups_ground_backup"
click at [467, 203] on button "Update" at bounding box center [477, 202] width 37 height 12
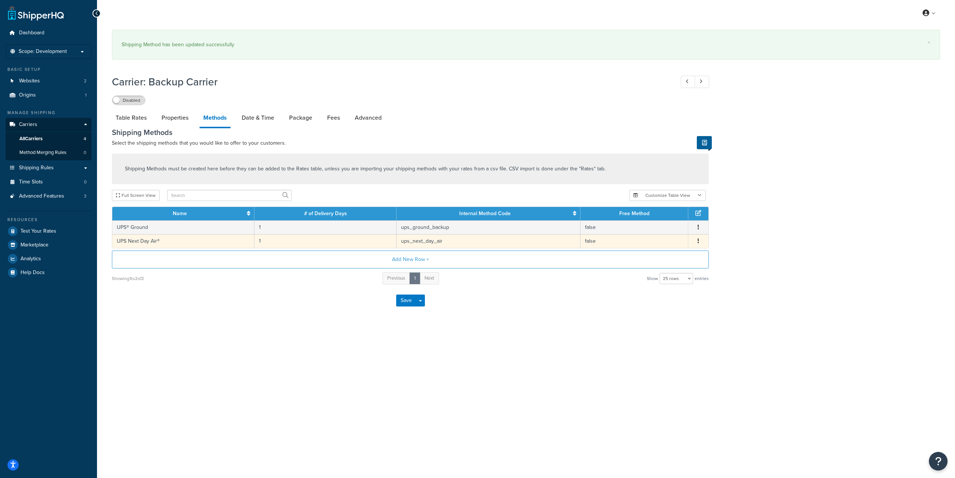
click at [696, 240] on button "button" at bounding box center [698, 241] width 6 height 8
click at [656, 236] on div "Edit" at bounding box center [660, 234] width 53 height 15
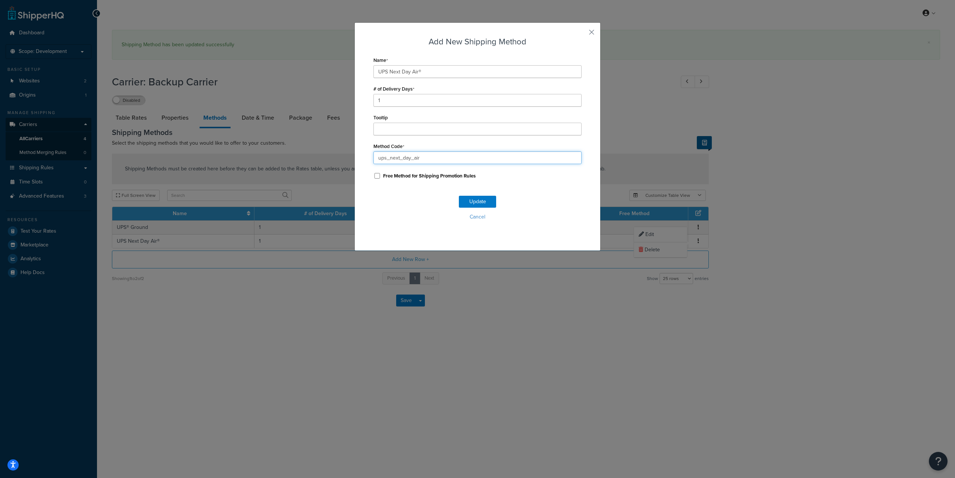
click at [426, 159] on input "ups_next_day_air" at bounding box center [477, 157] width 208 height 13
paste input "_backup"
type input "ups_next_day_air_backup"
click at [469, 200] on button "Update" at bounding box center [477, 202] width 37 height 12
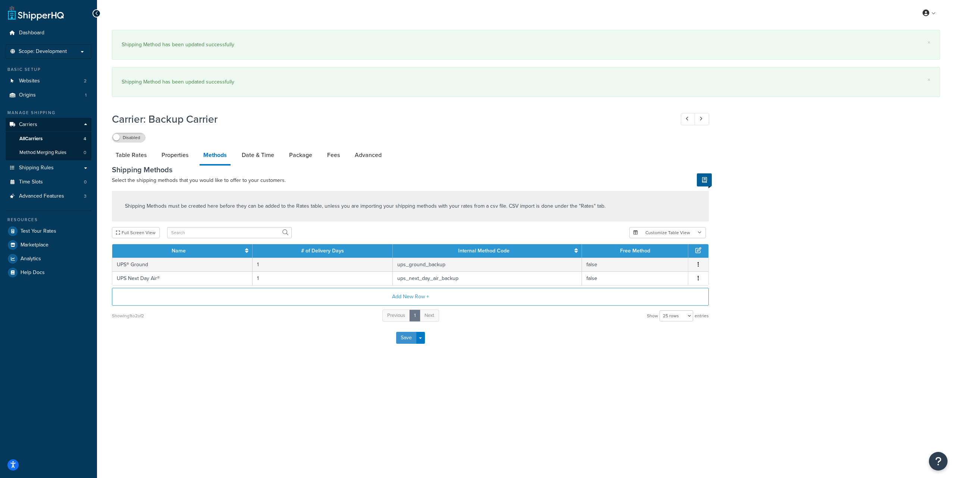
click at [402, 340] on button "Save" at bounding box center [406, 338] width 20 height 12
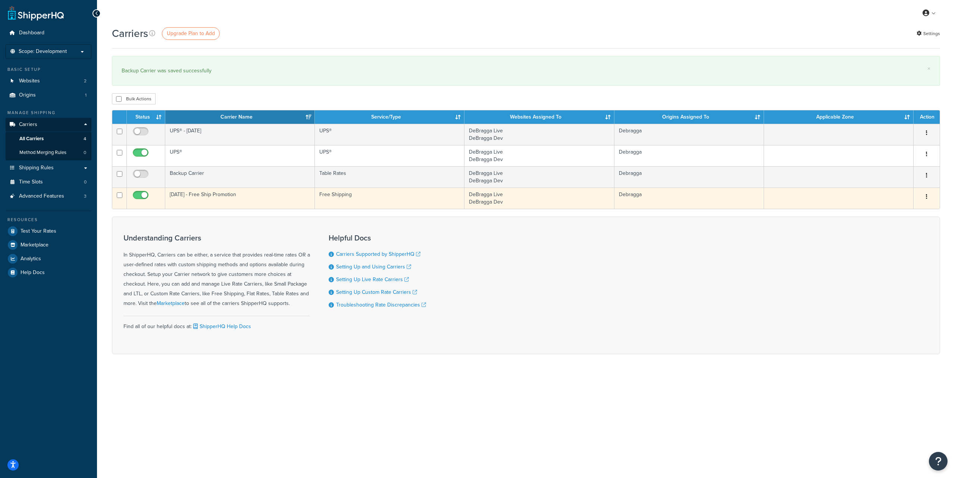
click at [138, 195] on input "checkbox" at bounding box center [141, 196] width 21 height 9
checkbox input "false"
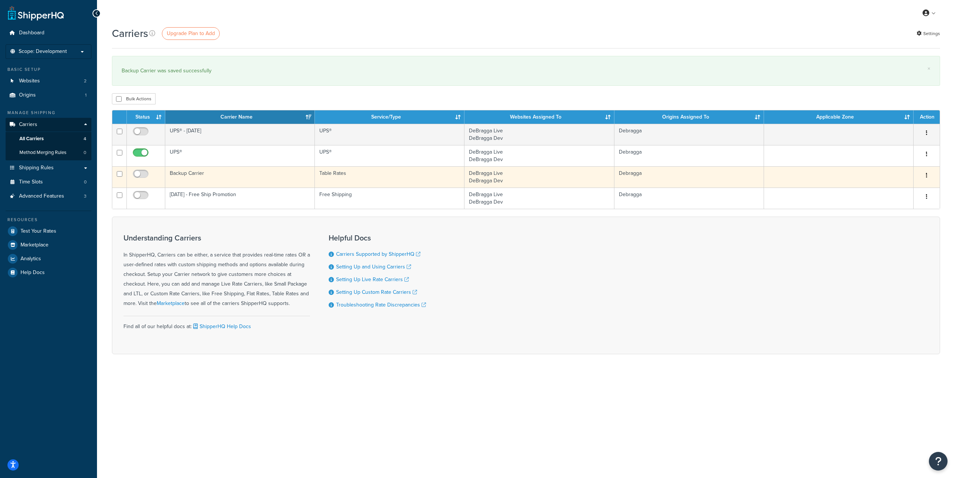
click at [929, 175] on button "button" at bounding box center [926, 176] width 10 height 12
click at [886, 189] on link "Edit" at bounding box center [896, 190] width 59 height 15
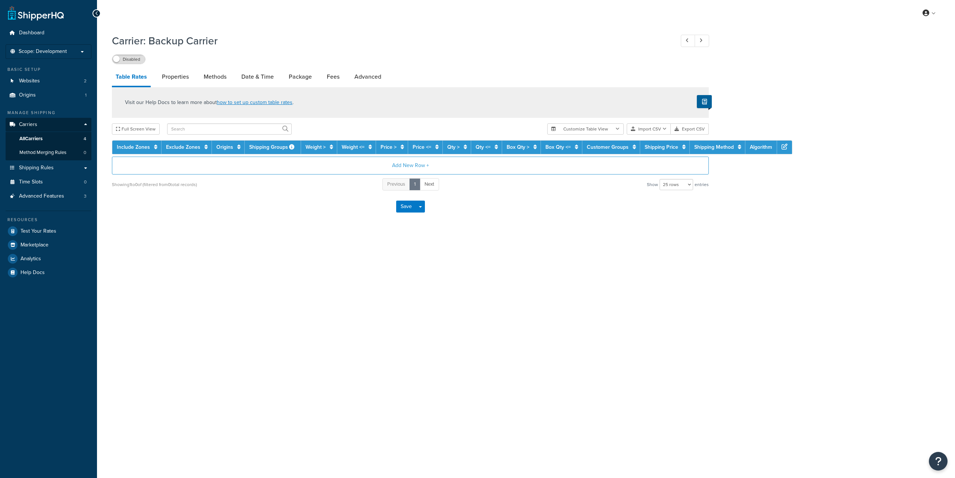
select select "25"
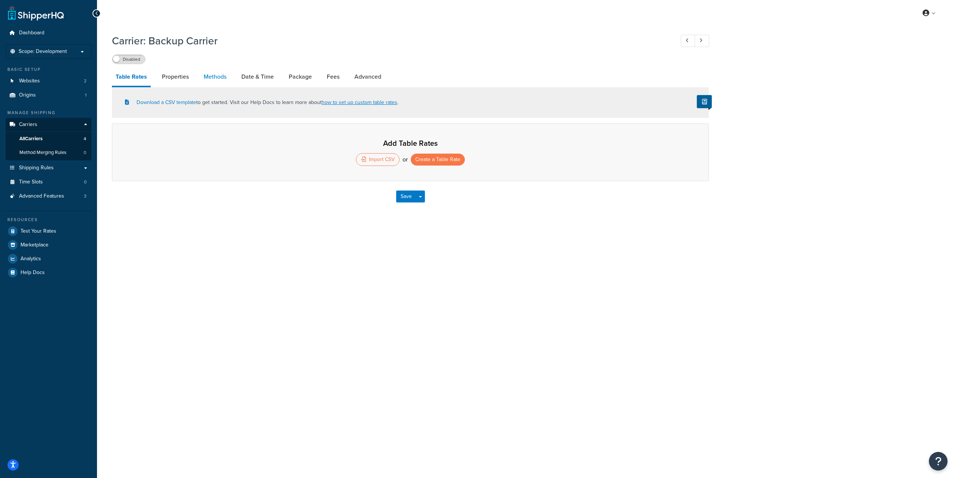
click at [217, 78] on link "Methods" at bounding box center [215, 77] width 30 height 18
select select "25"
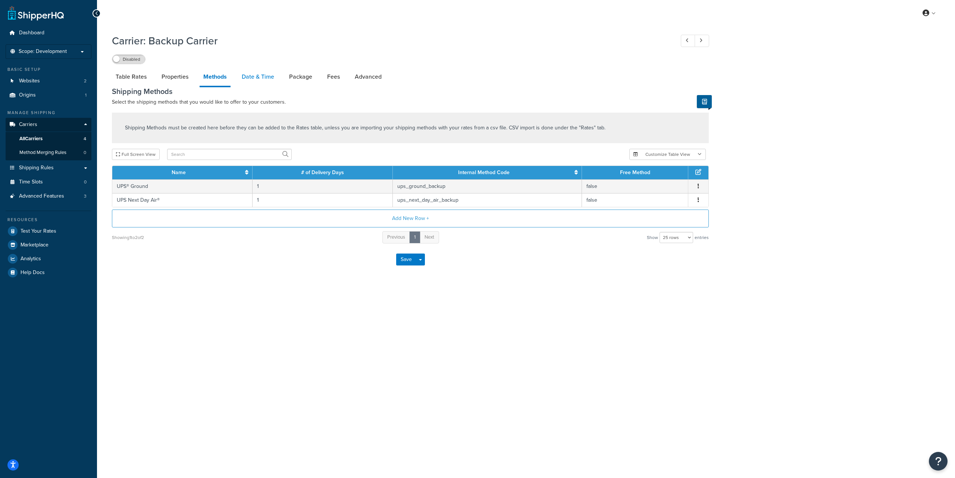
click at [255, 77] on link "Date & Time" at bounding box center [258, 77] width 40 height 18
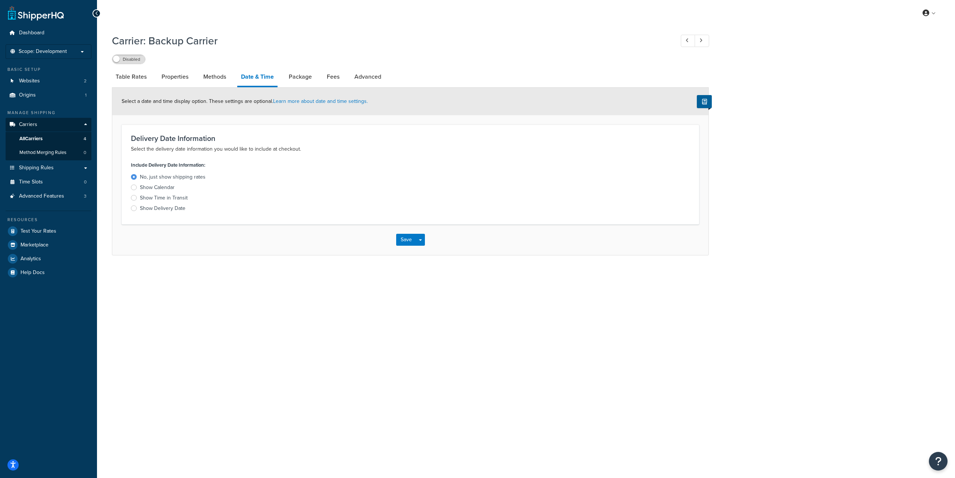
click at [156, 189] on div "Show Calendar" at bounding box center [157, 187] width 35 height 7
click at [0, 0] on input "Show Calendar" at bounding box center [0, 0] width 0 height 0
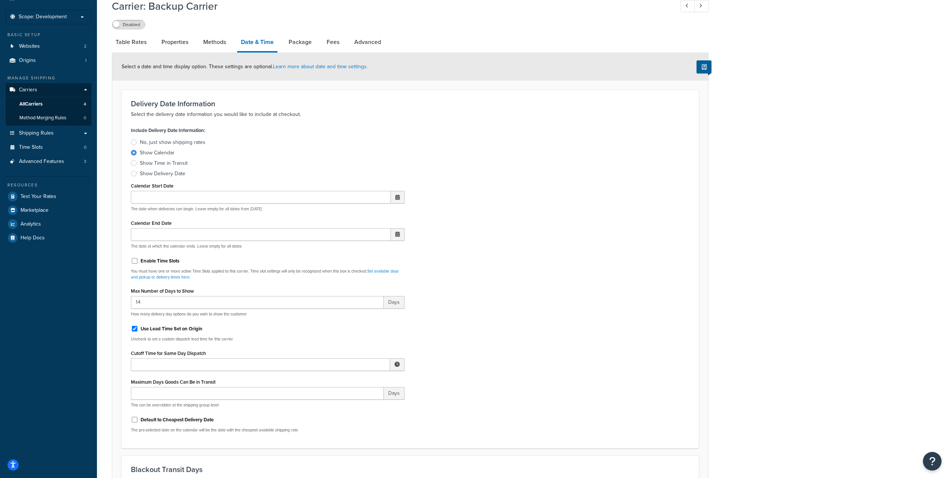
scroll to position [82, 0]
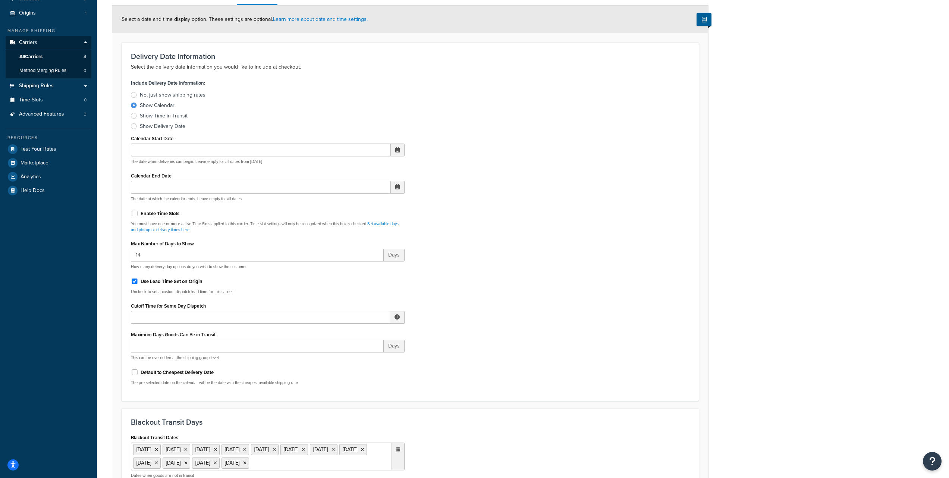
click at [182, 285] on label "Use Lead Time Set on Origin" at bounding box center [172, 281] width 62 height 7
click at [138, 284] on input "Use Lead Time Set on Origin" at bounding box center [134, 282] width 7 height 6
checkbox input "false"
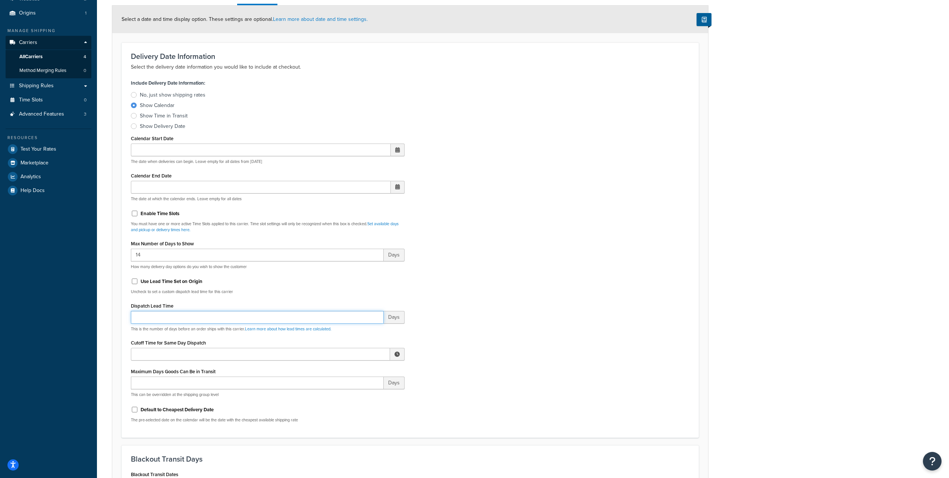
click at [168, 316] on input "Dispatch Lead Time" at bounding box center [257, 317] width 253 height 13
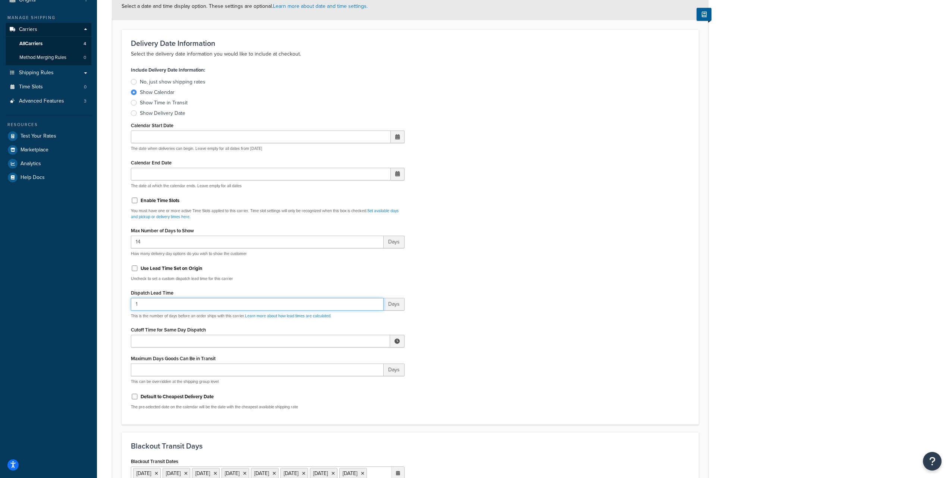
scroll to position [96, 0]
type input "1"
click at [147, 342] on input "Cutoff Time for Same Day Dispatch" at bounding box center [260, 341] width 259 height 13
paste input "12:00 AM"
type input "12:00 AM"
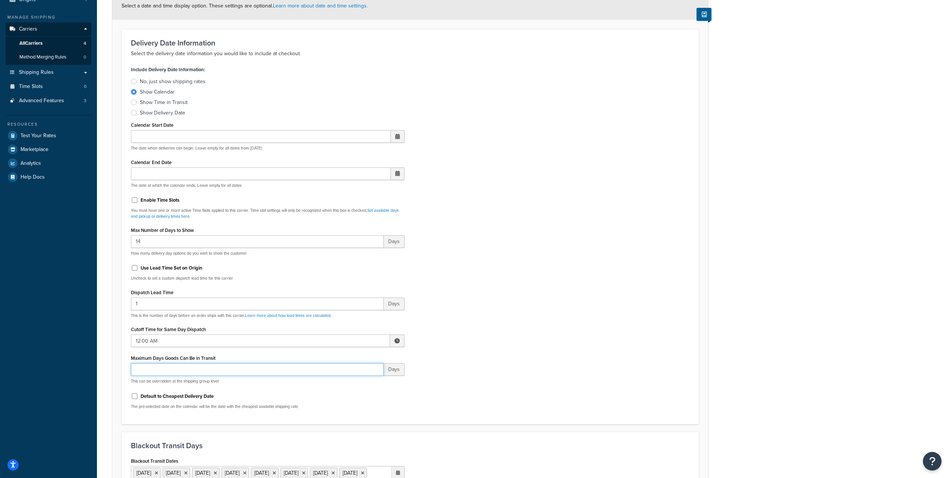
click at [143, 370] on input "Maximum Days Goods Can Be in Transit" at bounding box center [257, 369] width 253 height 13
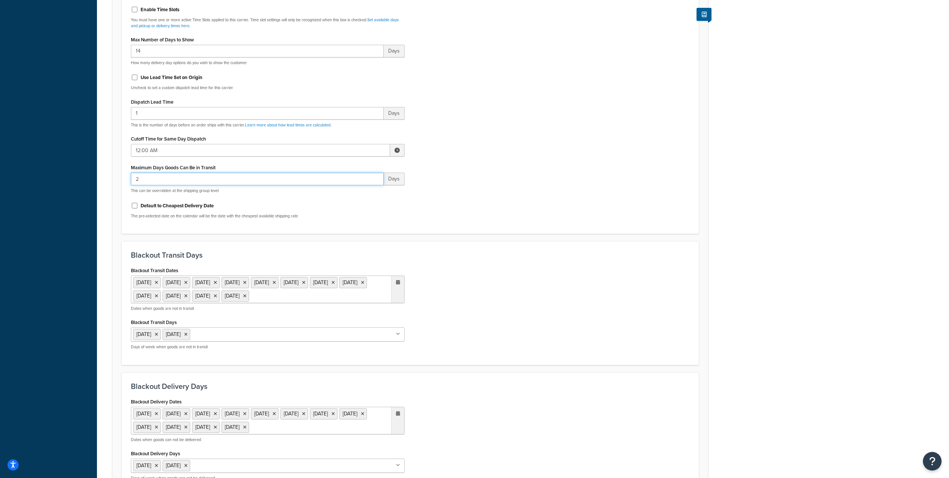
scroll to position [386, 0]
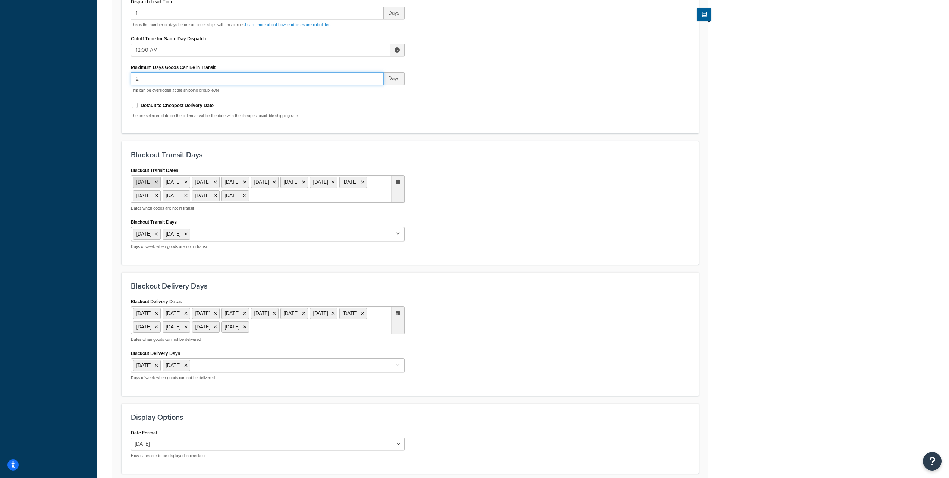
type input "2"
click at [158, 182] on icon at bounding box center [156, 182] width 3 height 4
click at [161, 184] on li "1 Jan 2026" at bounding box center [147, 182] width 28 height 11
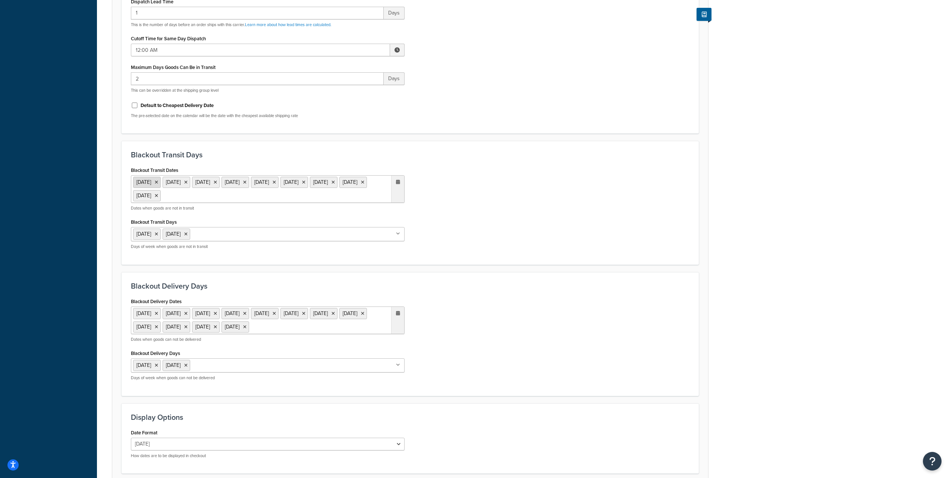
click at [158, 184] on icon at bounding box center [156, 182] width 3 height 4
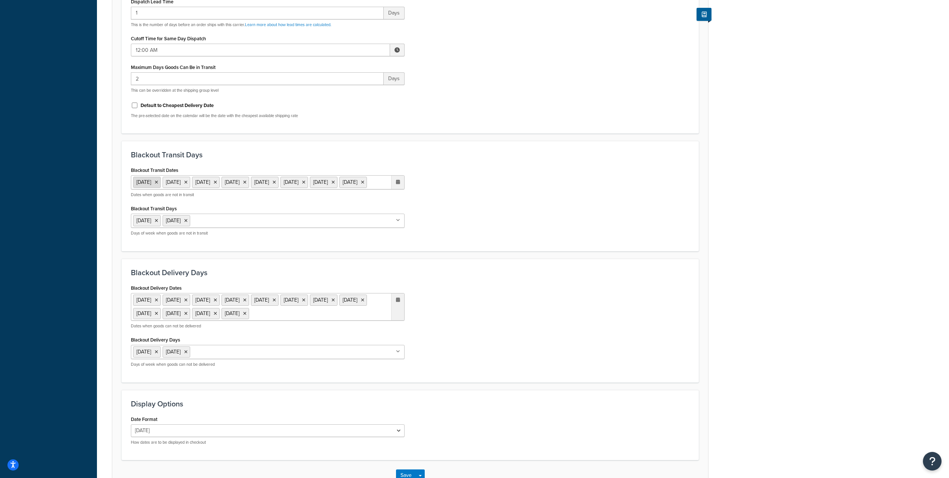
click at [158, 183] on icon at bounding box center [156, 182] width 3 height 4
click at [158, 182] on icon at bounding box center [156, 182] width 3 height 4
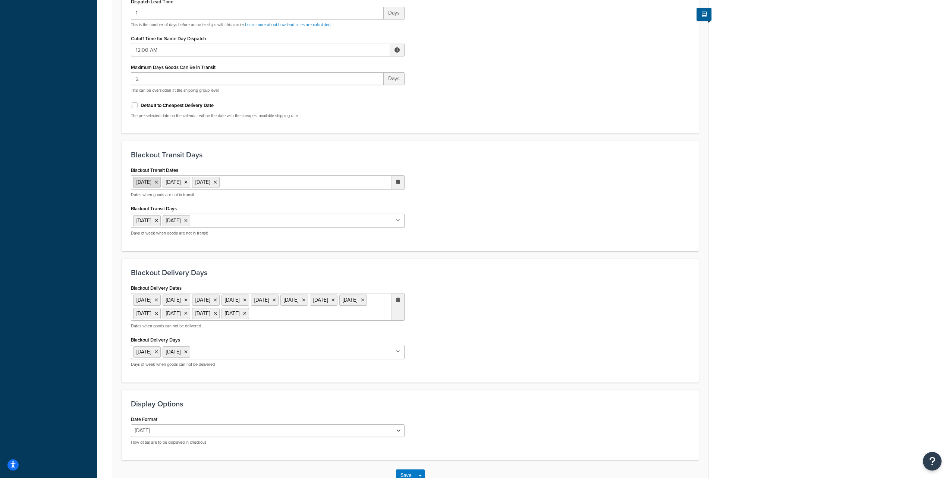
click at [158, 182] on icon at bounding box center [156, 182] width 3 height 4
click at [158, 301] on icon at bounding box center [156, 299] width 3 height 4
click at [158, 298] on icon at bounding box center [156, 299] width 3 height 4
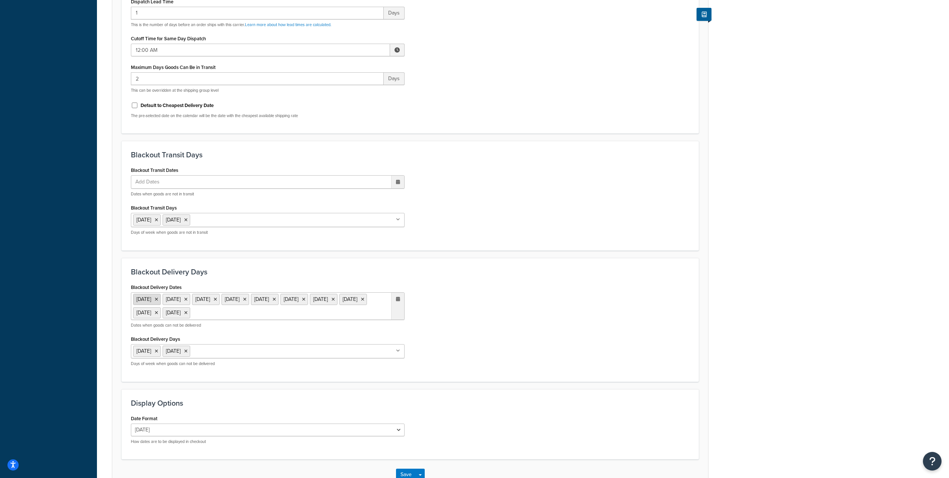
click at [158, 298] on icon at bounding box center [156, 299] width 3 height 4
click at [158, 300] on icon at bounding box center [156, 299] width 3 height 4
click at [158, 299] on icon at bounding box center [156, 299] width 3 height 4
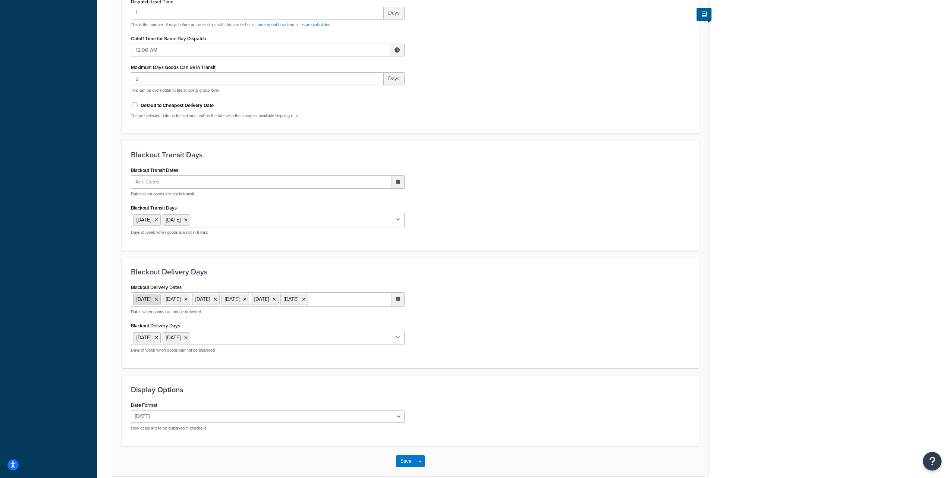
click at [158, 299] on icon at bounding box center [156, 299] width 3 height 4
click at [158, 300] on icon at bounding box center [156, 299] width 3 height 4
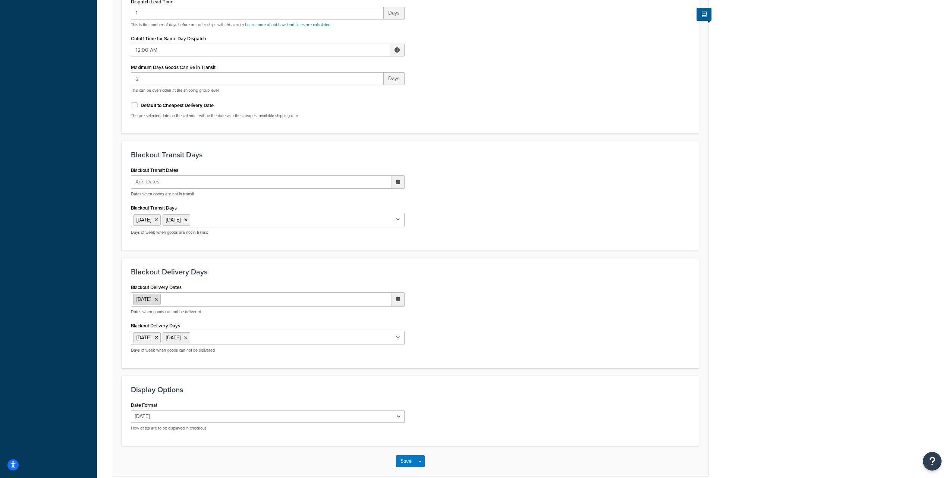
click at [158, 300] on icon at bounding box center [156, 299] width 3 height 4
click at [232, 338] on input "Blackout Delivery Days" at bounding box center [225, 337] width 66 height 8
click at [449, 335] on div "Blackout Delivery Dates Add Dates ‹ December 2026 › Su Mo Tu We Th Fr Sa 29 30 …" at bounding box center [410, 320] width 570 height 76
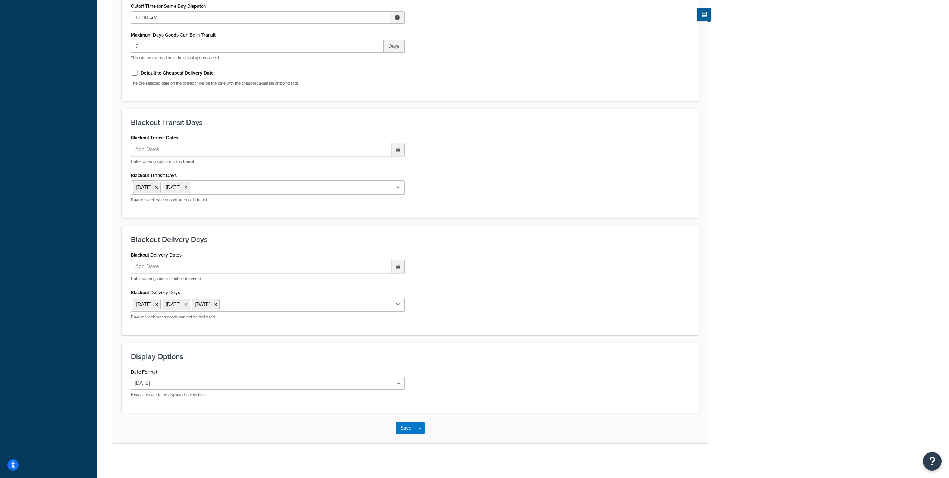
scroll to position [423, 0]
click at [144, 383] on select "Tue, Sep 23 9/23/2025 Sep 23, 2025 Tue, Sep 23, 2025 Tue, 9/23/2025 Sep 23 Tue,…" at bounding box center [268, 380] width 274 height 13
select select "yMd"
click at [131, 374] on select "Tue, Sep 23 9/23/2025 Sep 23, 2025 Tue, Sep 23, 2025 Tue, 9/23/2025 Sep 23 Tue,…" at bounding box center [268, 380] width 274 height 13
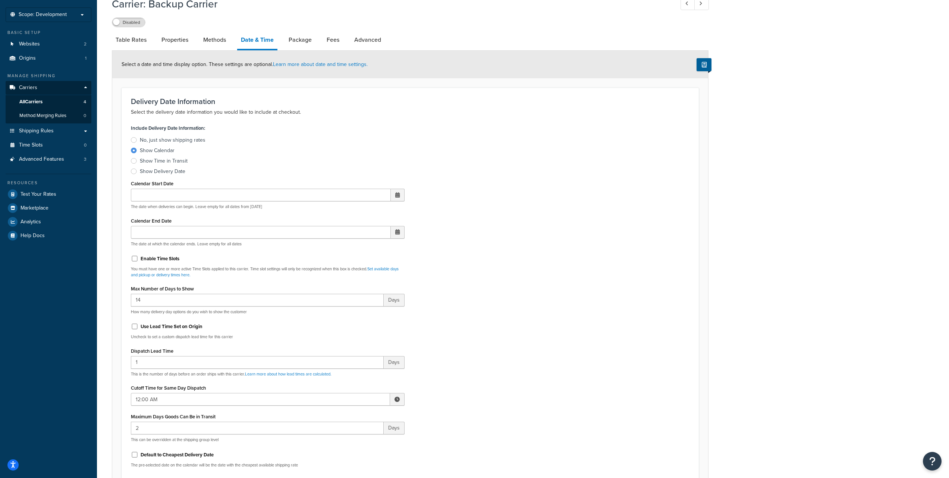
scroll to position [0, 0]
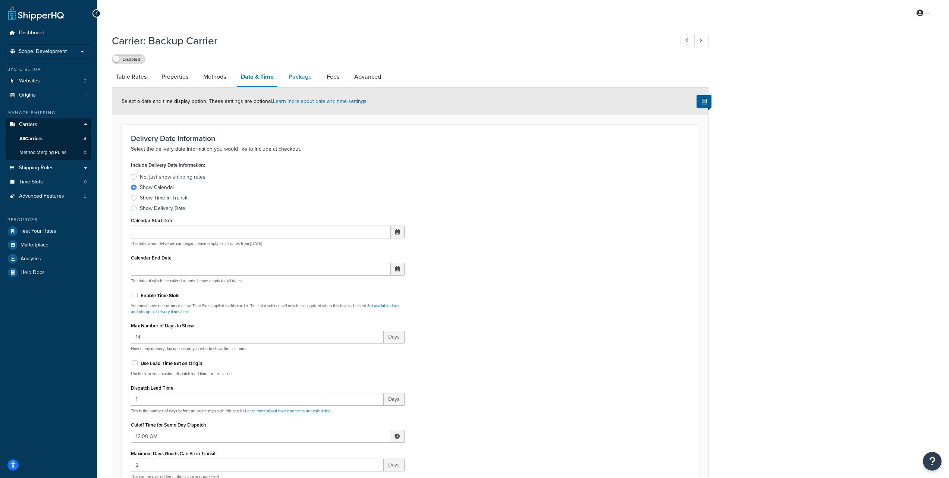
click at [304, 80] on link "Package" at bounding box center [300, 77] width 31 height 18
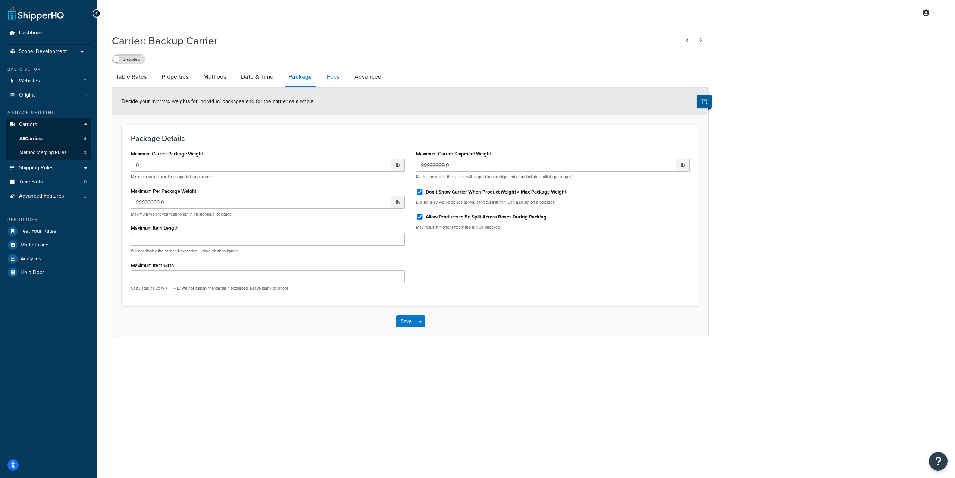
click at [332, 78] on link "Fees" at bounding box center [333, 77] width 20 height 18
select select "AFTER"
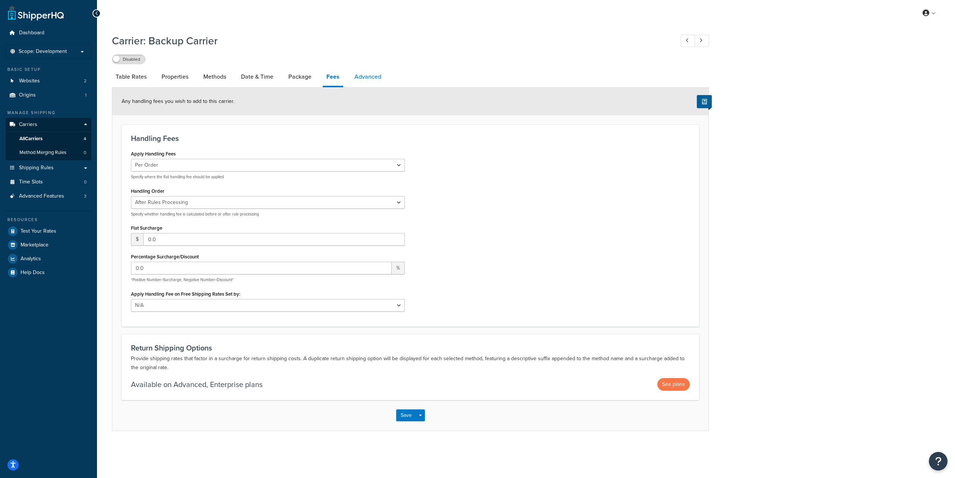
click at [365, 78] on link "Advanced" at bounding box center [368, 77] width 34 height 18
select select "false"
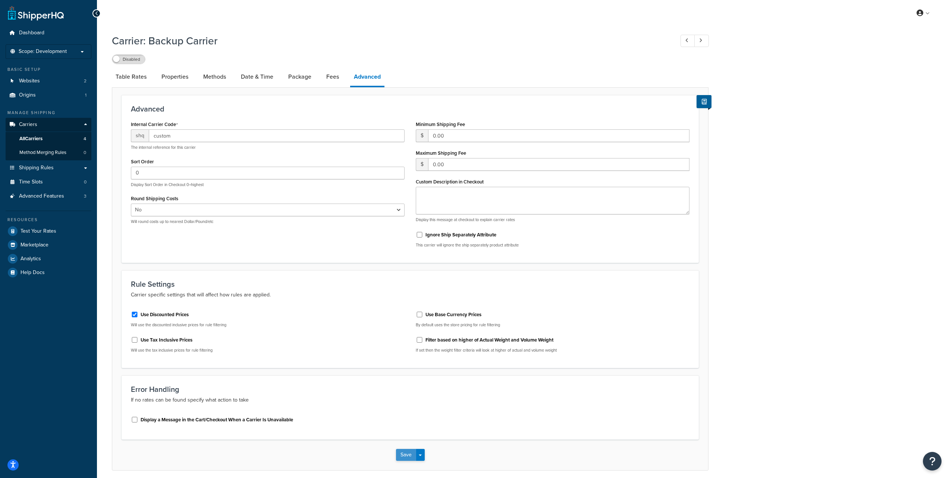
click at [406, 455] on button "Save" at bounding box center [406, 455] width 20 height 12
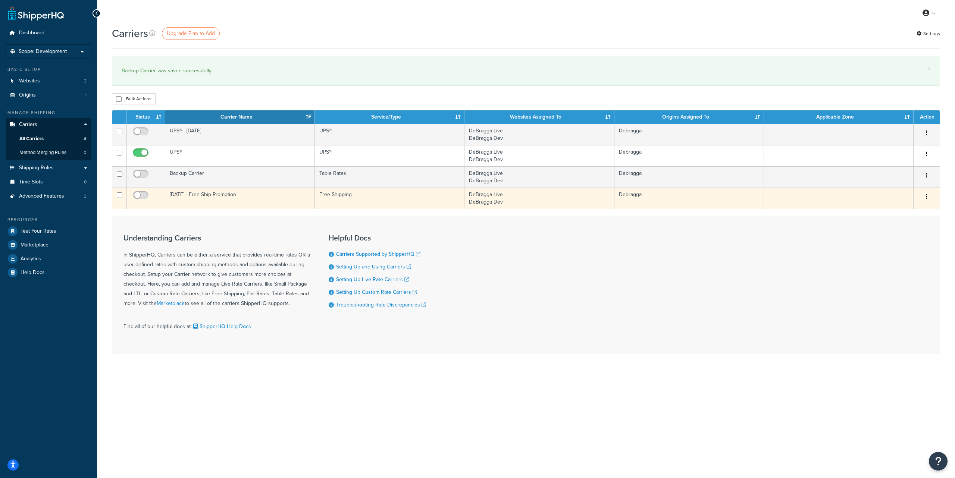
click at [924, 196] on button "button" at bounding box center [926, 197] width 10 height 12
click at [882, 210] on link "Edit" at bounding box center [896, 211] width 59 height 15
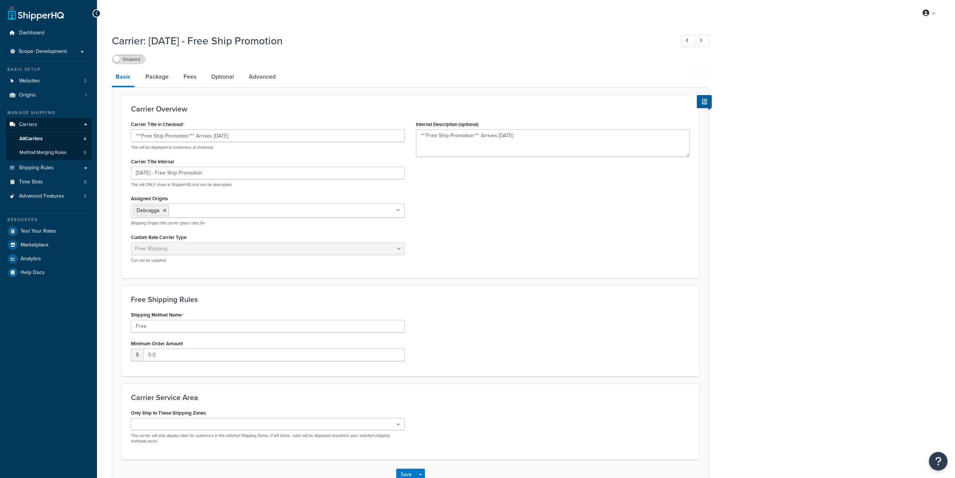
select select "free"
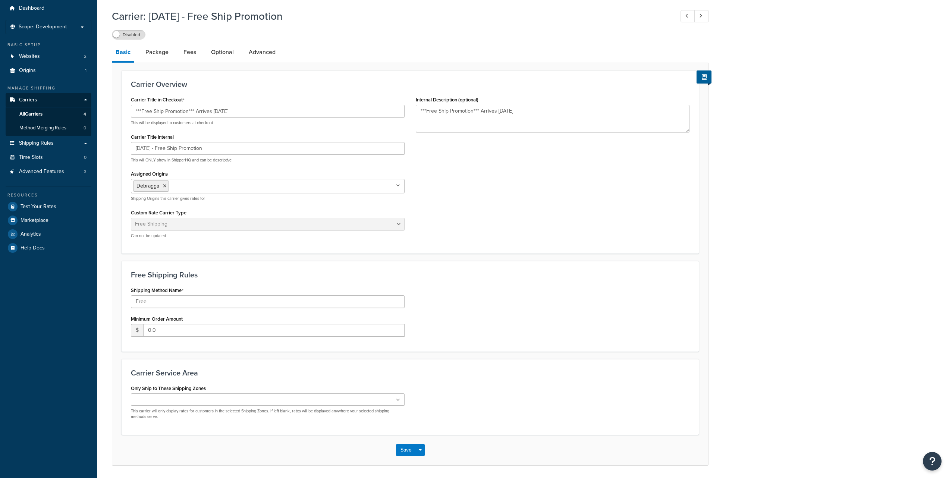
scroll to position [50, 0]
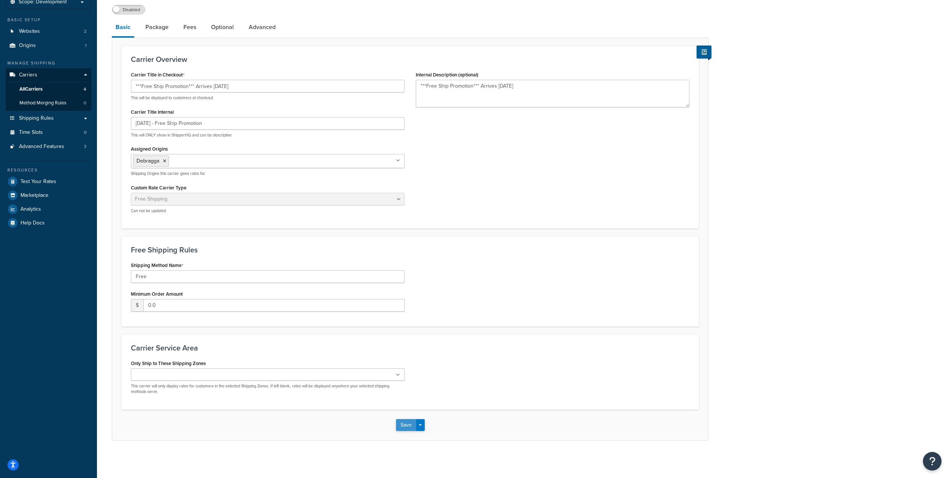
click at [400, 426] on button "Save" at bounding box center [406, 425] width 20 height 12
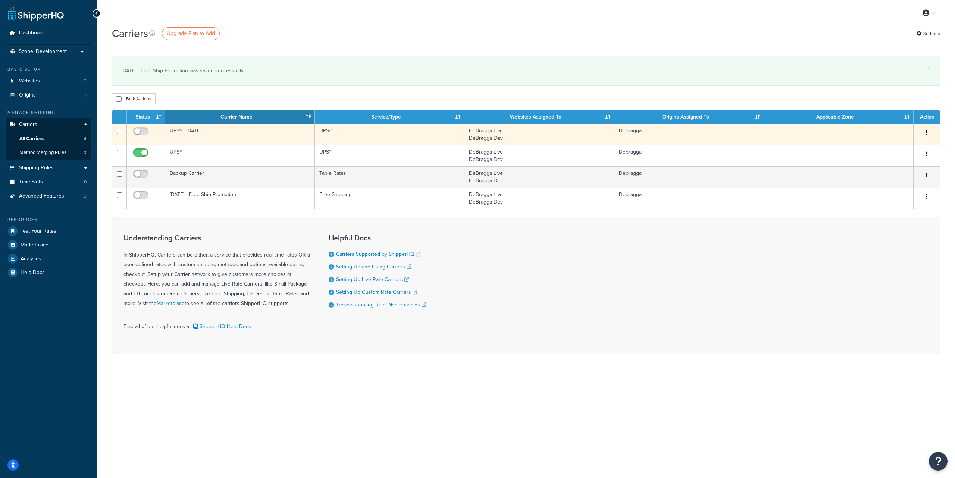
click at [926, 133] on icon "button" at bounding box center [926, 132] width 1 height 5
click at [905, 143] on link "Edit" at bounding box center [896, 148] width 59 height 15
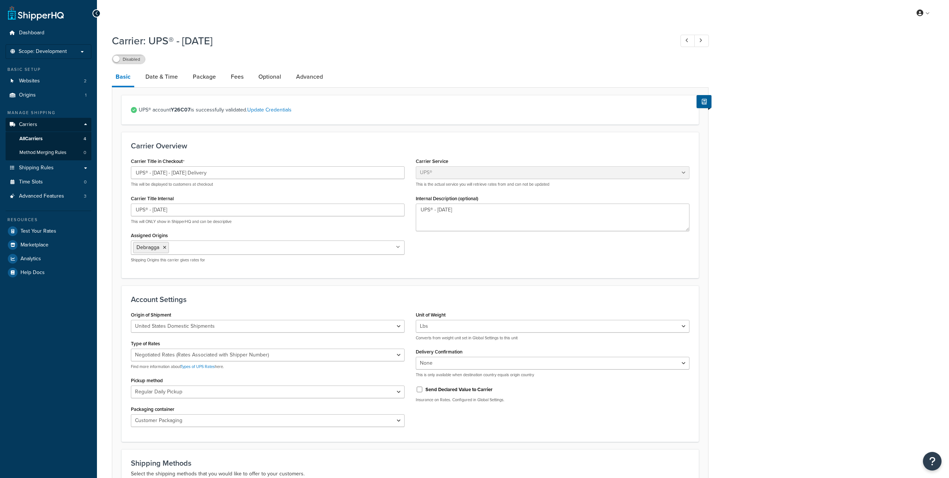
select select "ups"
click at [265, 79] on link "Optional" at bounding box center [270, 77] width 30 height 18
select select "business"
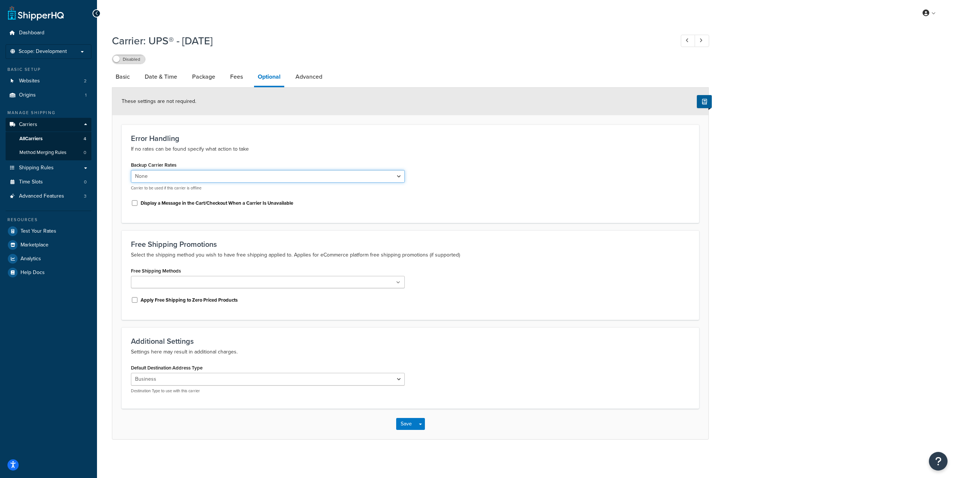
click at [244, 176] on select "None UPS® [DATE] - Free Ship Promotion Backup Carrier" at bounding box center [268, 176] width 274 height 13
select select "165710"
click at [131, 170] on select "None UPS® [DATE] - Free Ship Promotion Backup Carrier" at bounding box center [268, 176] width 274 height 13
click at [400, 427] on button "Save" at bounding box center [406, 424] width 20 height 12
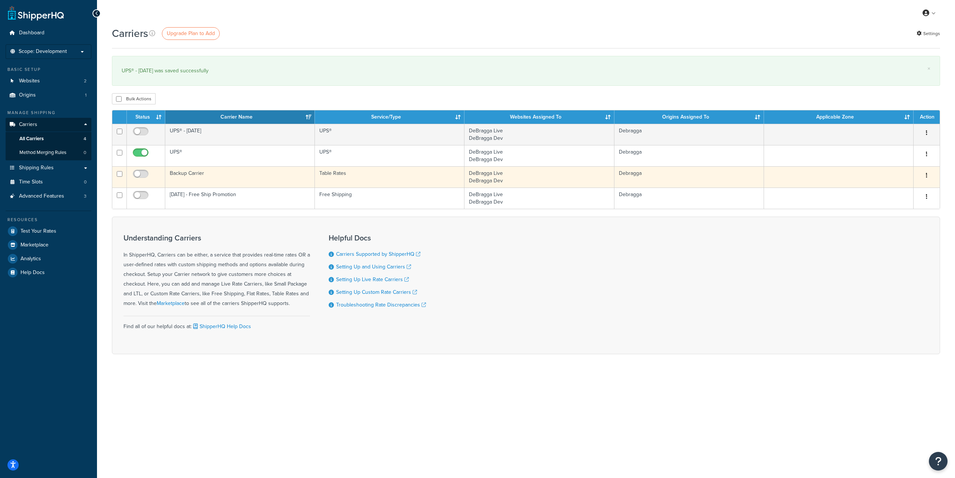
click at [926, 175] on button "button" at bounding box center [926, 176] width 10 height 12
click at [907, 185] on link "Edit" at bounding box center [896, 190] width 59 height 15
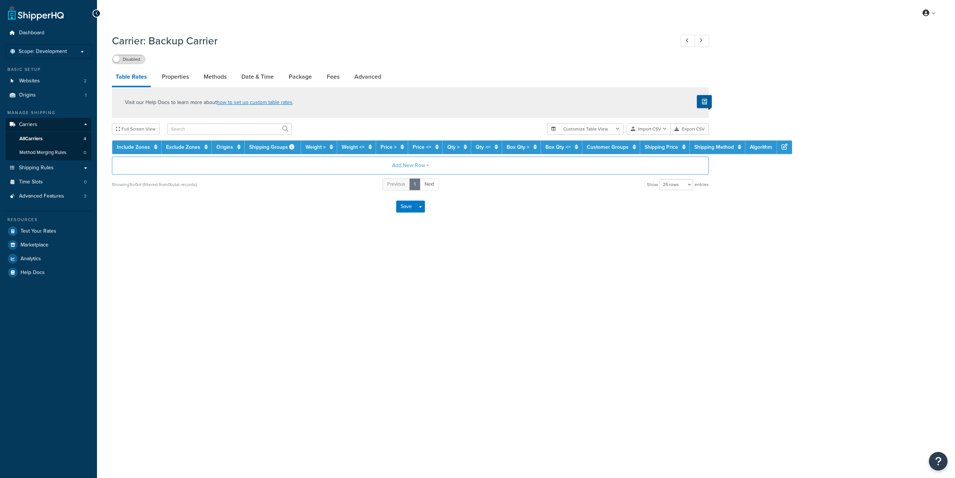
select select "25"
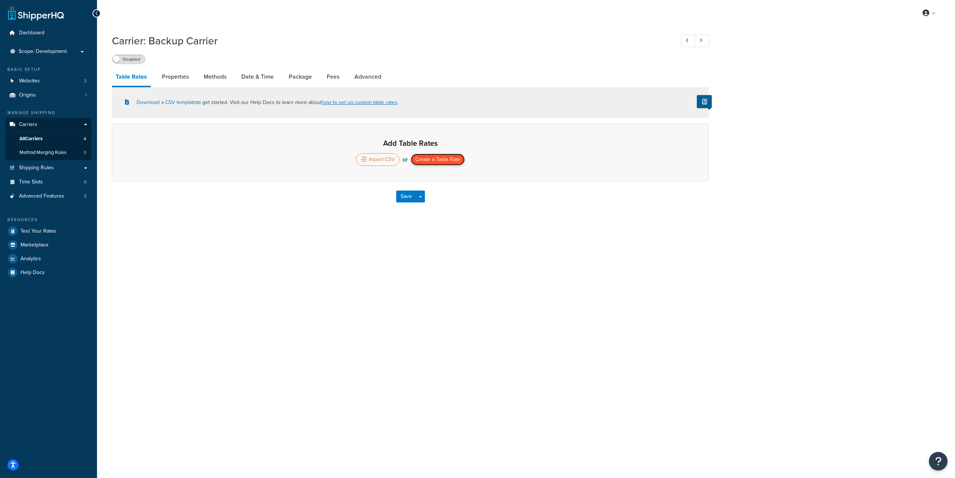
click at [439, 163] on button "Create a Table Rate" at bounding box center [438, 160] width 54 height 12
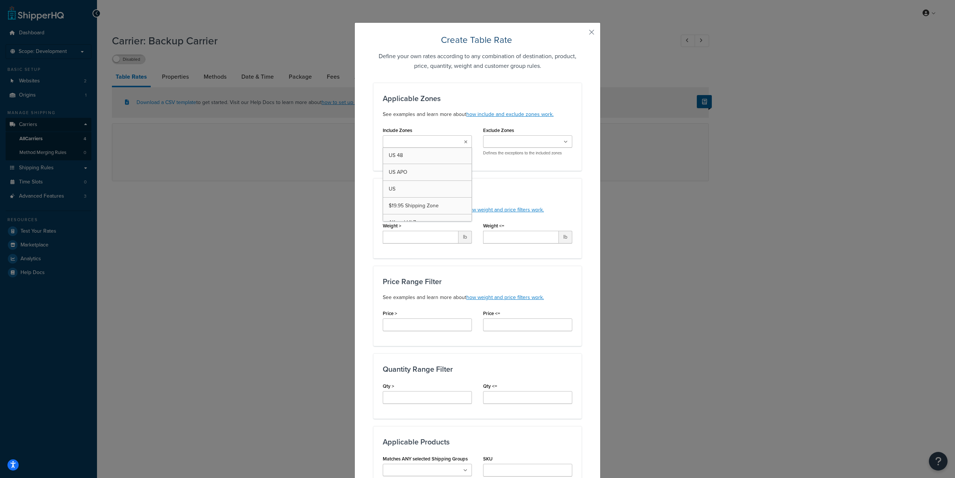
click at [460, 141] on ul at bounding box center [427, 141] width 89 height 12
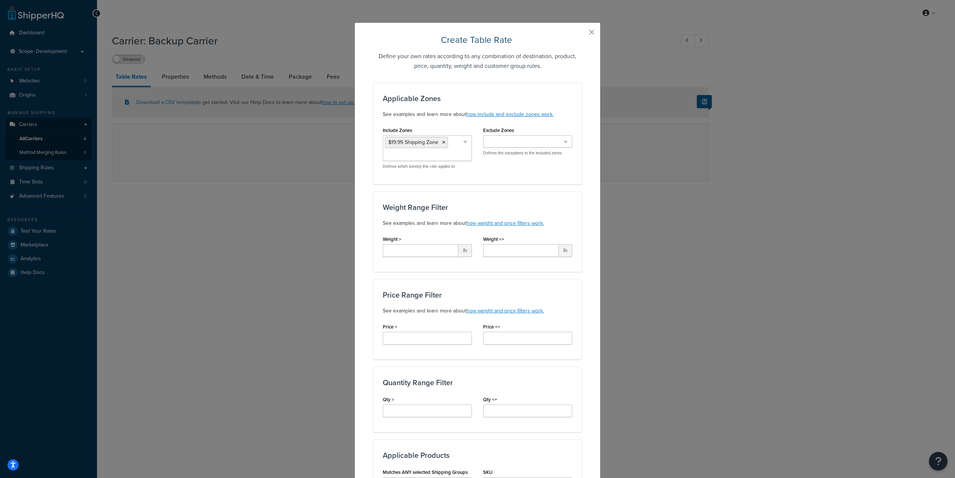
click at [493, 172] on div "Include Zones $19.95 Shipping Zone US 48 US APO US AK and HI Zone $59.95 Shippi…" at bounding box center [477, 150] width 201 height 50
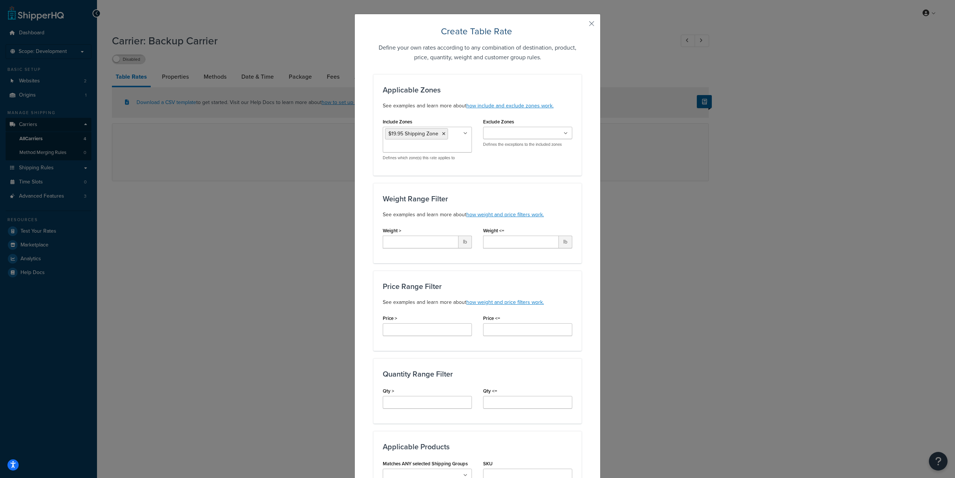
scroll to position [19, 0]
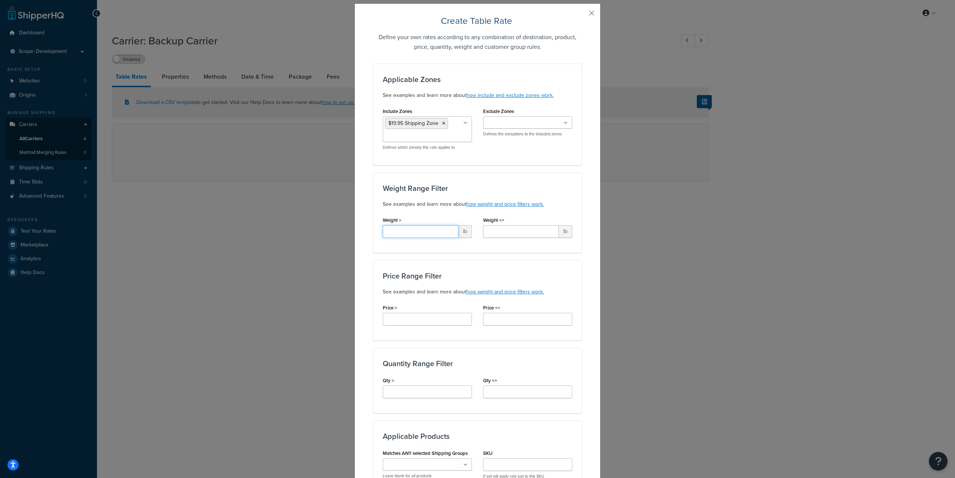
click at [400, 230] on input "Weight >" at bounding box center [421, 231] width 76 height 13
type input "*"
click at [494, 235] on input "Weight <=" at bounding box center [521, 231] width 76 height 13
type input "*"
click at [396, 318] on input "Price >" at bounding box center [427, 319] width 89 height 13
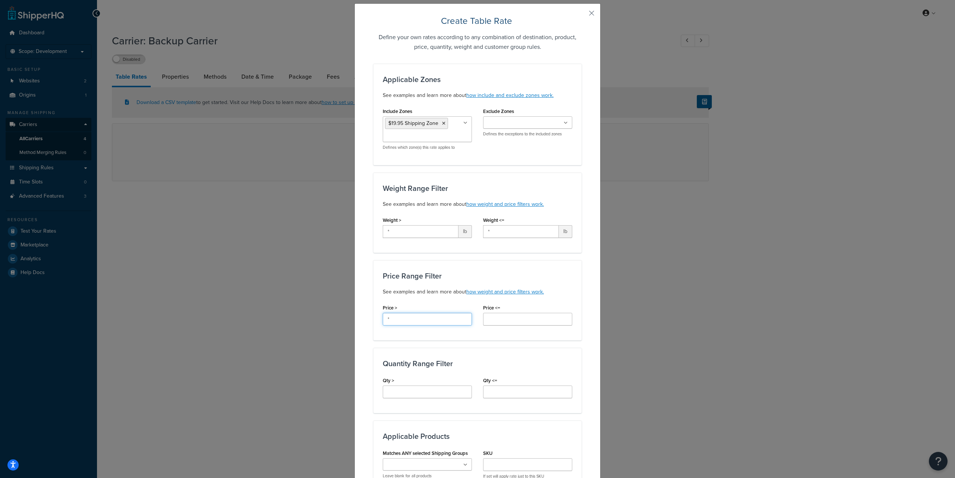
type input "*"
click at [500, 321] on input "Price <=" at bounding box center [527, 319] width 89 height 13
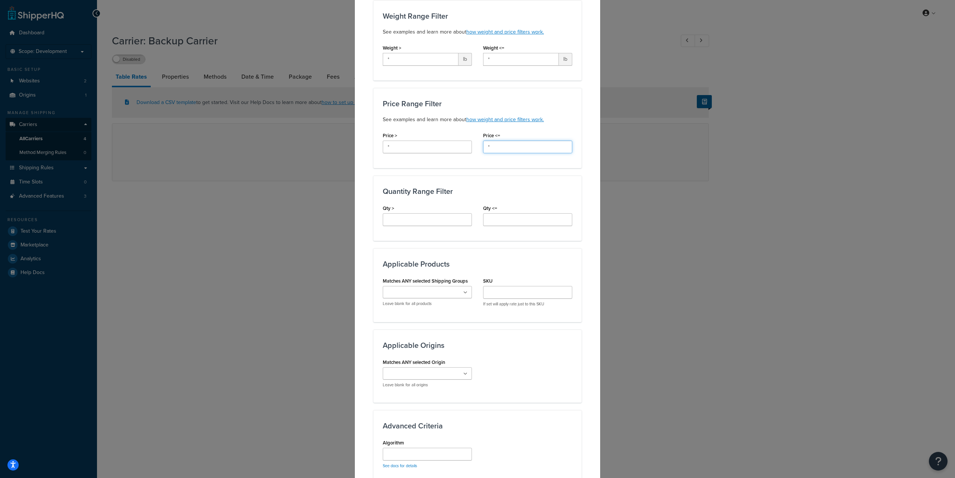
scroll to position [237, 0]
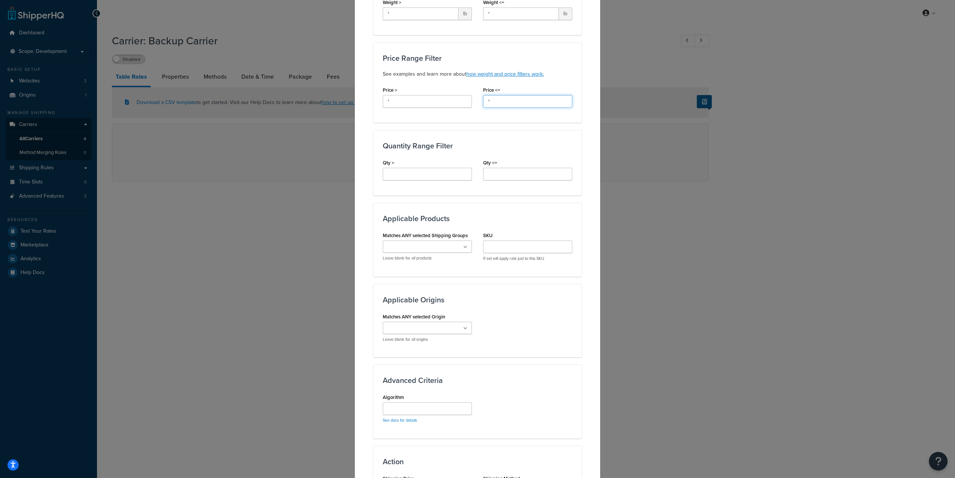
type input "*"
click at [409, 178] on input "Qty >" at bounding box center [427, 174] width 89 height 13
type input "*"
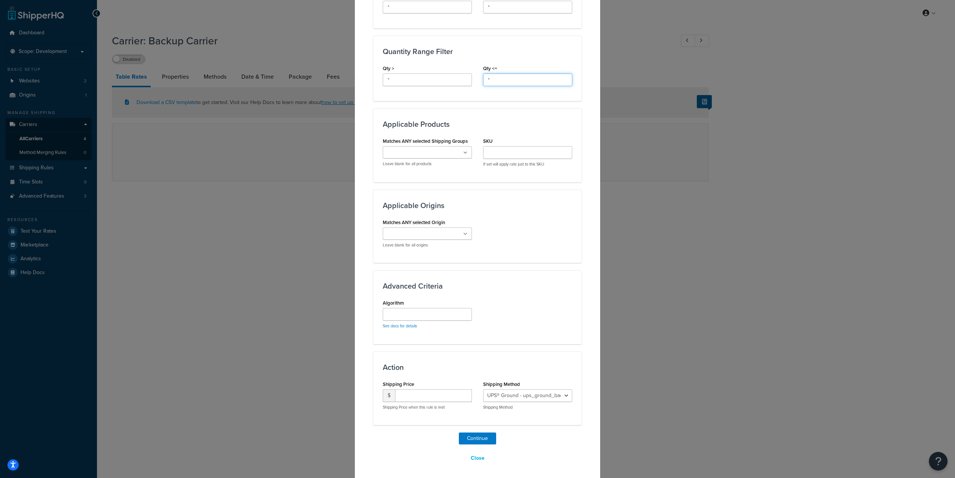
scroll to position [333, 0]
type input "*"
click at [526, 394] on select "UPS® Ground - ups_ground_backup UPS Next Day Air® - ups_next_day_air_backup" at bounding box center [527, 394] width 89 height 13
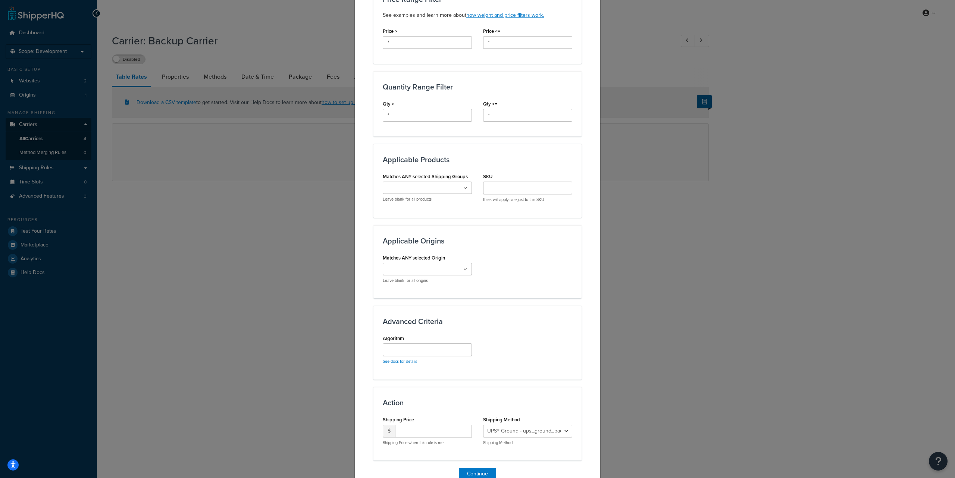
scroll to position [332, 0]
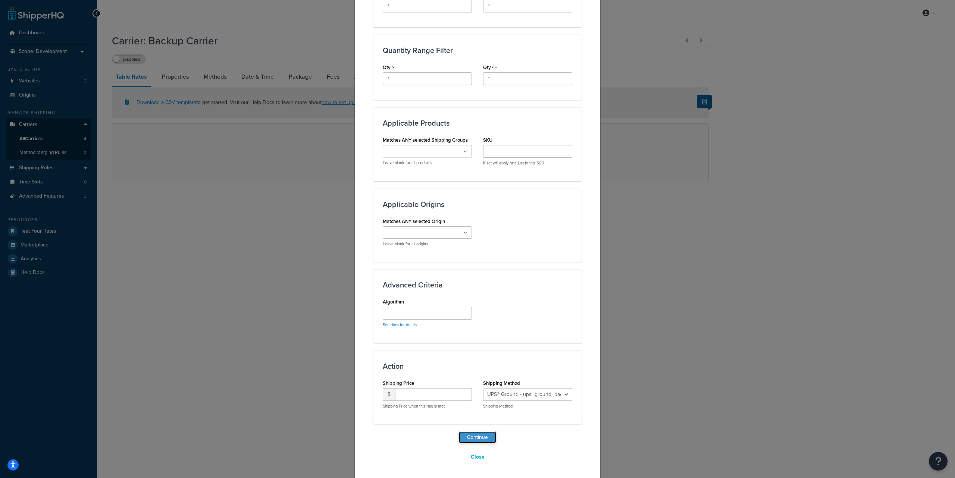
click at [478, 438] on button "Continue" at bounding box center [477, 438] width 37 height 12
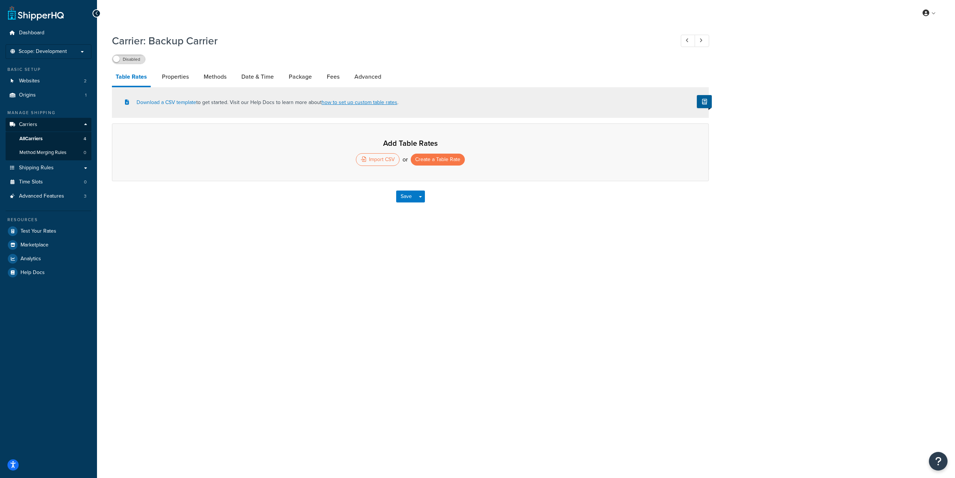
select select "25"
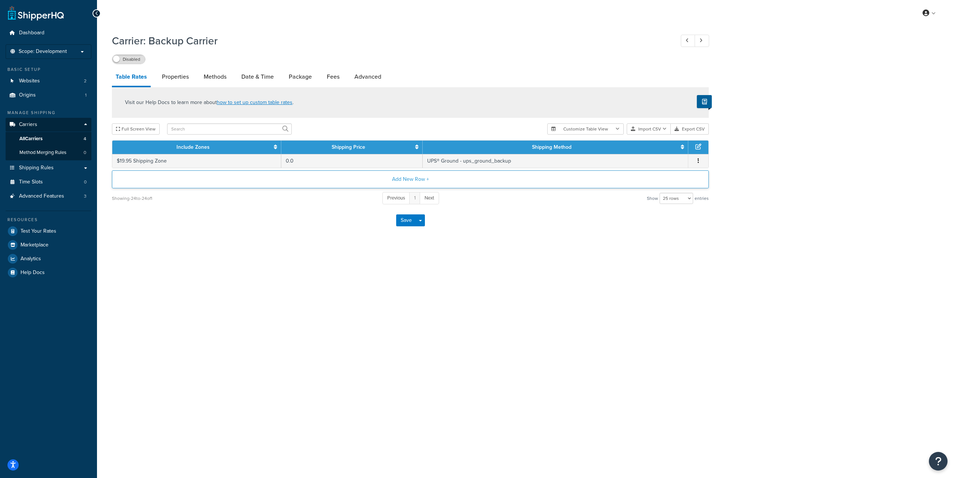
click at [411, 180] on button "Add New Row +" at bounding box center [410, 179] width 597 height 18
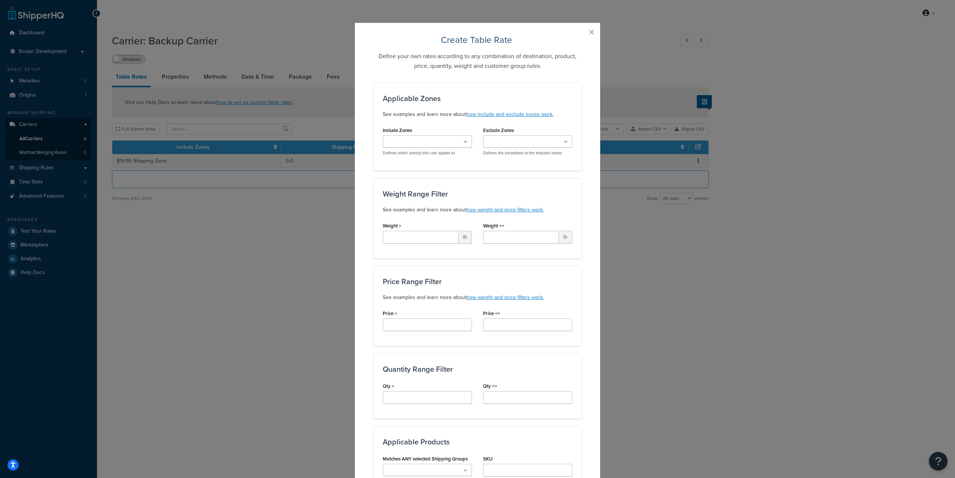
click at [425, 143] on input "Include Zones" at bounding box center [418, 142] width 66 height 8
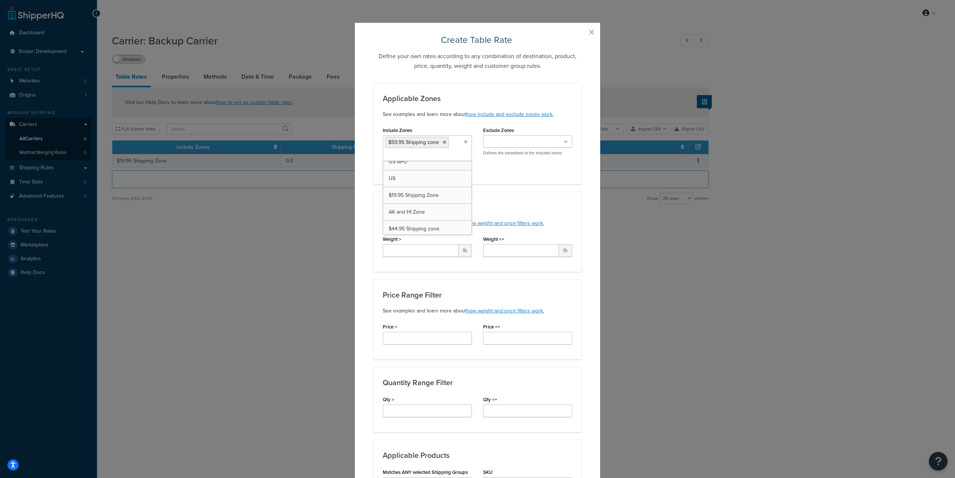
click at [525, 177] on div "Applicable Zones See examples and learn more about how include and exclude zone…" at bounding box center [477, 133] width 208 height 101
click at [420, 249] on input "Weight >" at bounding box center [421, 250] width 76 height 13
type input "*"
click at [492, 252] on input "Weight <=" at bounding box center [521, 250] width 76 height 13
paste input "*"
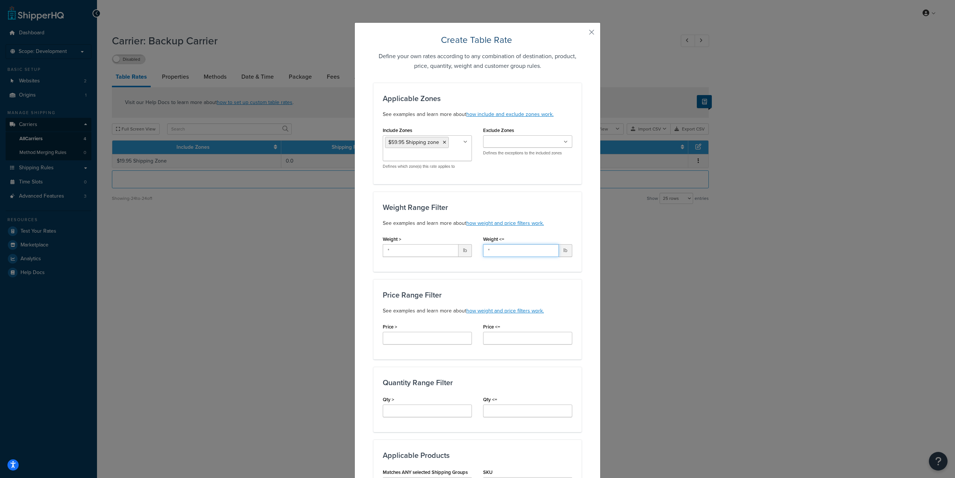
type input "*"
click at [407, 344] on input "Price >" at bounding box center [427, 338] width 89 height 13
paste input "*"
type input "*"
click at [503, 337] on input "Price <=" at bounding box center [527, 338] width 89 height 13
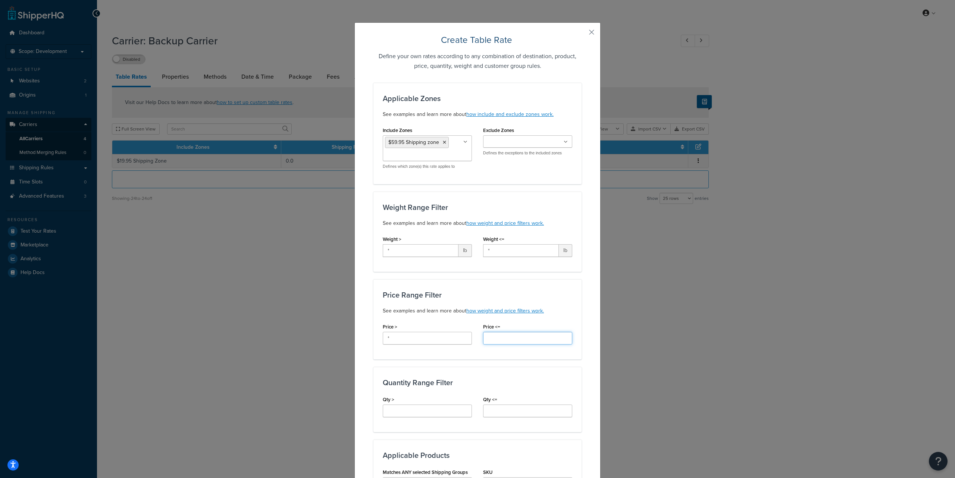
paste input "*"
type input "*"
click at [393, 411] on input "Qty >" at bounding box center [427, 411] width 89 height 13
paste input "*"
type input "*"
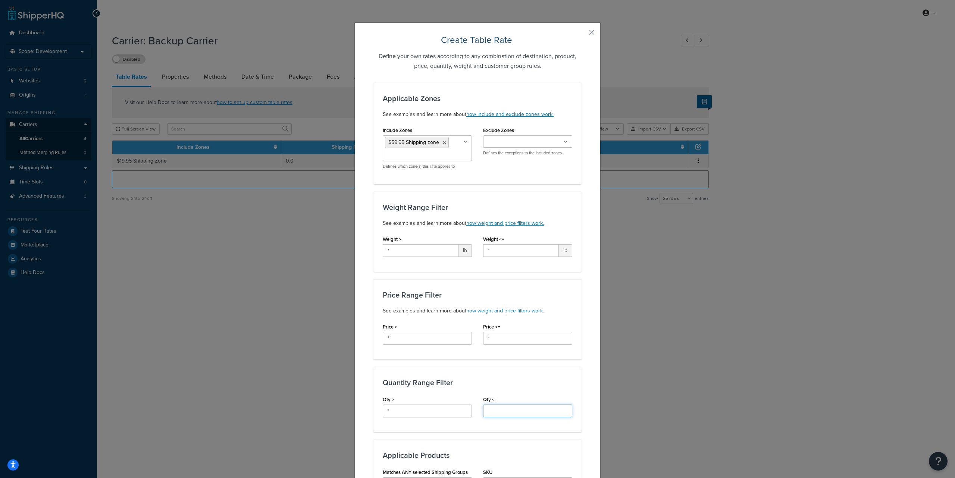
click at [511, 410] on input "Qty <=" at bounding box center [527, 411] width 89 height 13
paste input "*"
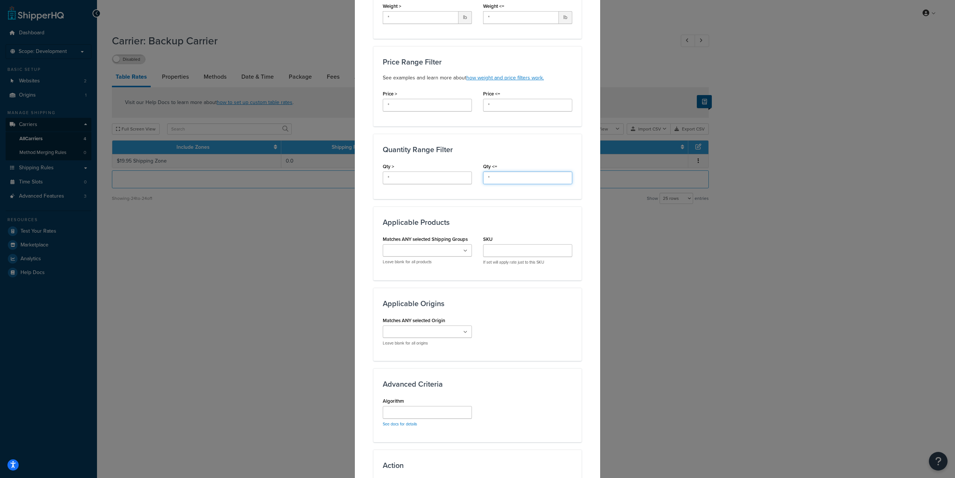
scroll to position [333, 0]
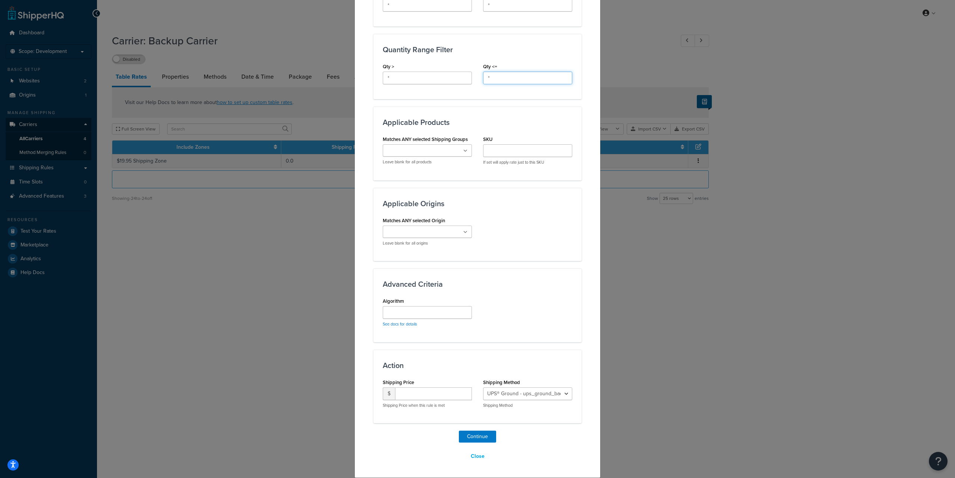
type input "*"
click at [525, 394] on select "UPS® Ground - ups_ground_backup UPS Next Day Air® - ups_next_day_air_backup" at bounding box center [527, 394] width 89 height 13
select select "183180"
click at [483, 388] on select "UPS® Ground - ups_ground_backup UPS Next Day Air® - ups_next_day_air_backup" at bounding box center [527, 394] width 89 height 13
click at [538, 393] on select "UPS® Ground - ups_ground_backup UPS Next Day Air® - ups_next_day_air_backup" at bounding box center [527, 394] width 89 height 13
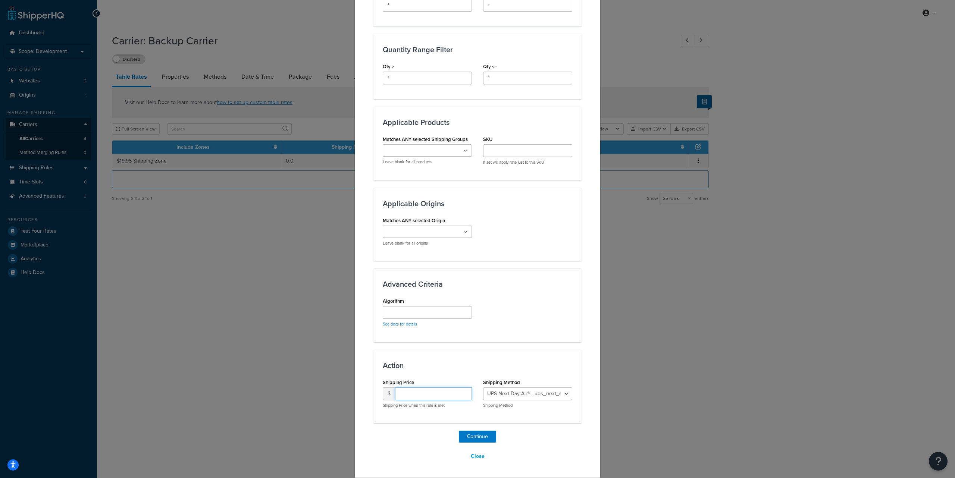
click at [406, 394] on input "number" at bounding box center [433, 394] width 77 height 13
paste input "59.95"
type input "59.95"
click at [468, 436] on button "Continue" at bounding box center [477, 437] width 37 height 12
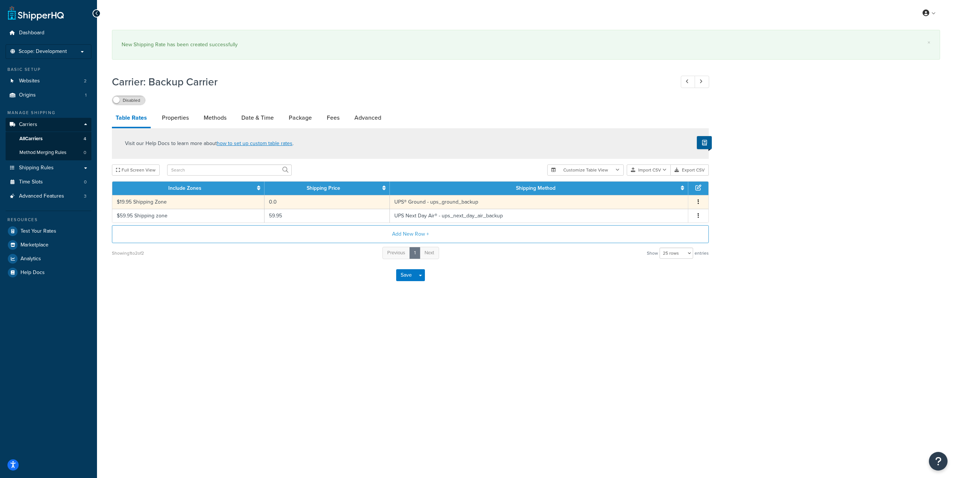
click at [698, 202] on icon "button" at bounding box center [698, 201] width 1 height 5
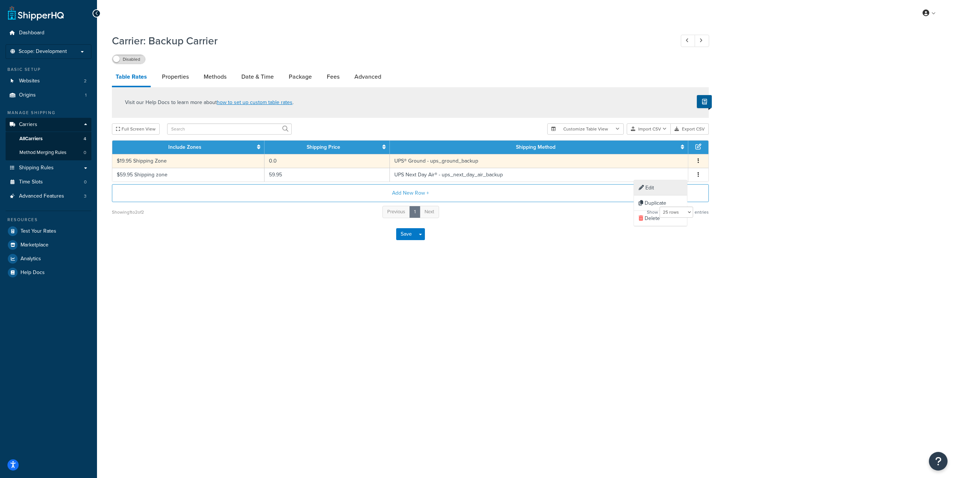
click at [660, 187] on div "Edit" at bounding box center [660, 188] width 53 height 15
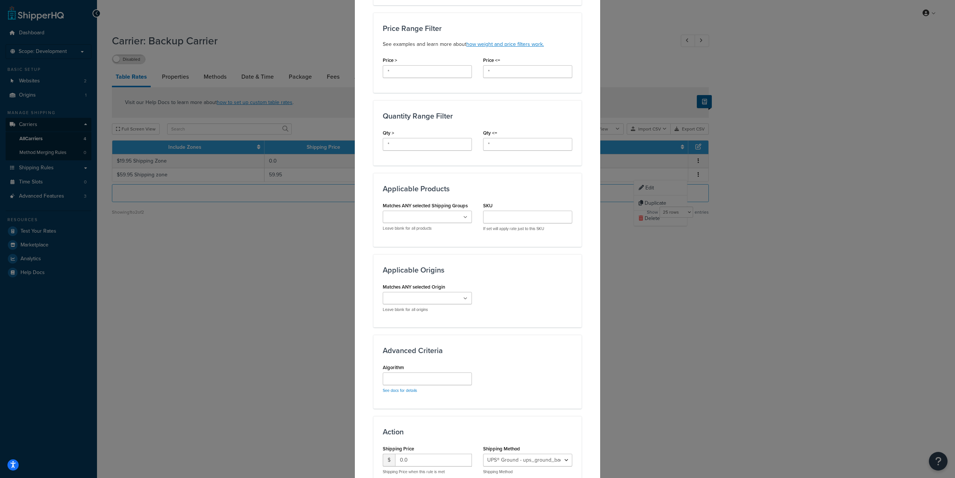
scroll to position [304, 0]
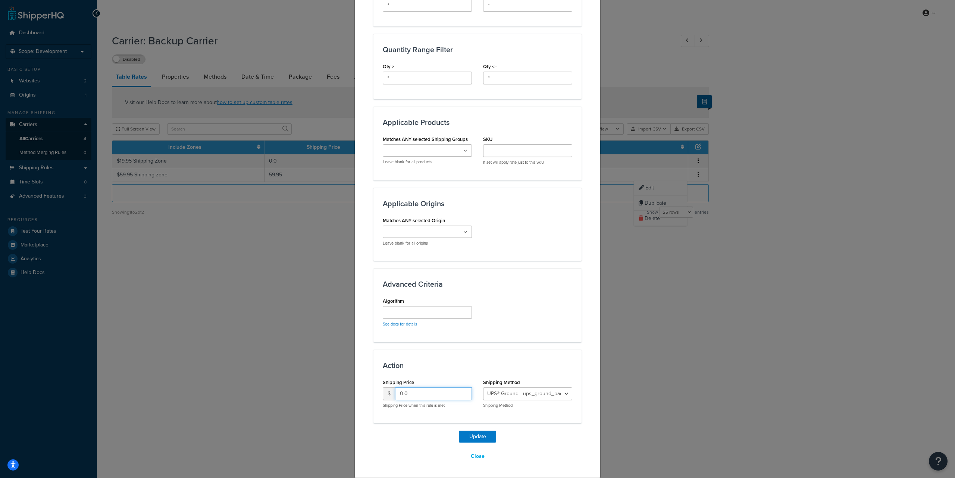
click at [421, 398] on input "0.0" at bounding box center [433, 394] width 77 height 13
paste input "19.95"
type input "19.95"
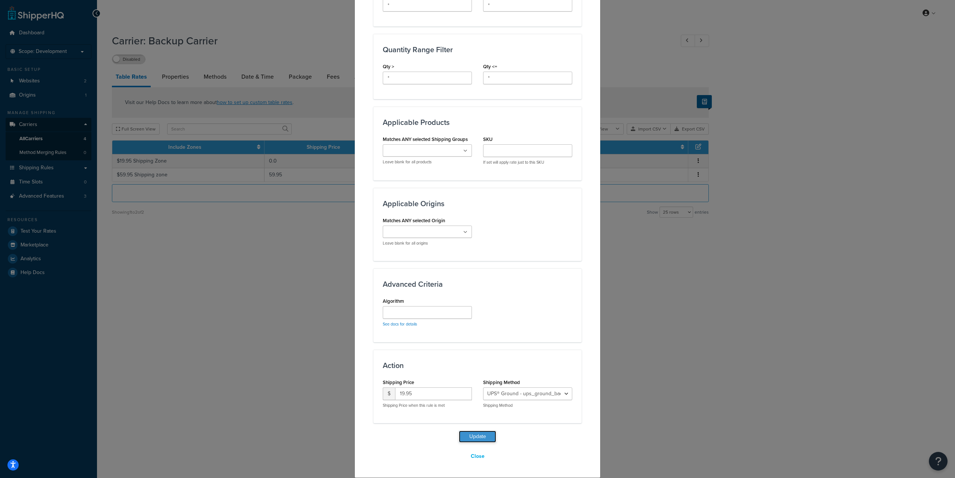
click at [469, 436] on button "Update" at bounding box center [477, 437] width 37 height 12
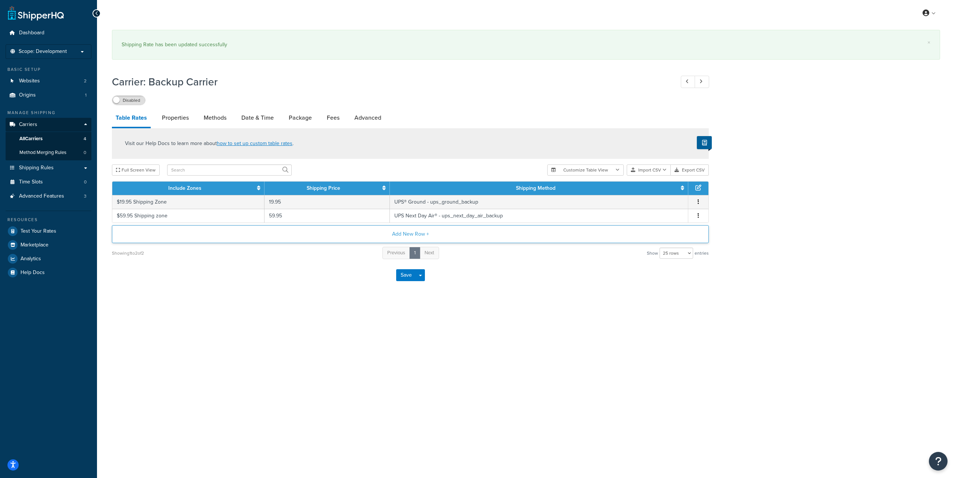
click at [405, 235] on button "Add New Row +" at bounding box center [410, 234] width 597 height 18
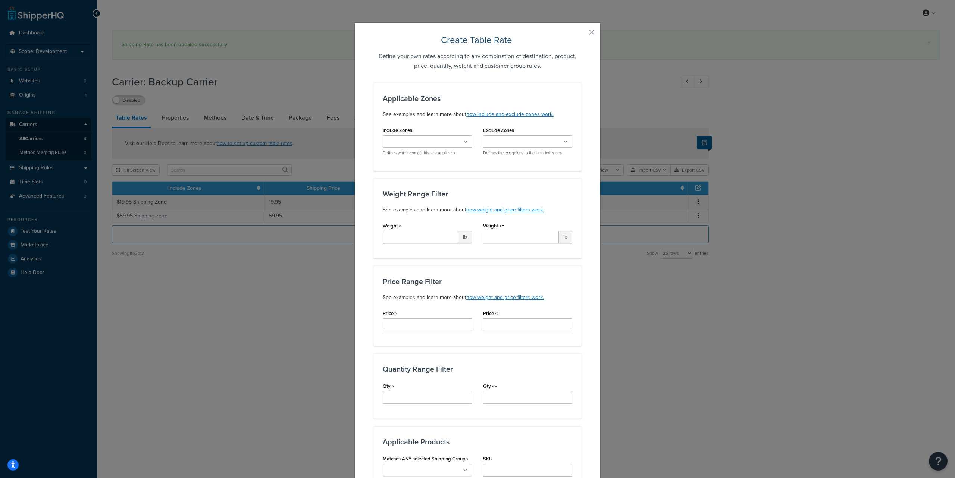
click at [416, 140] on input "Include Zones" at bounding box center [418, 142] width 66 height 8
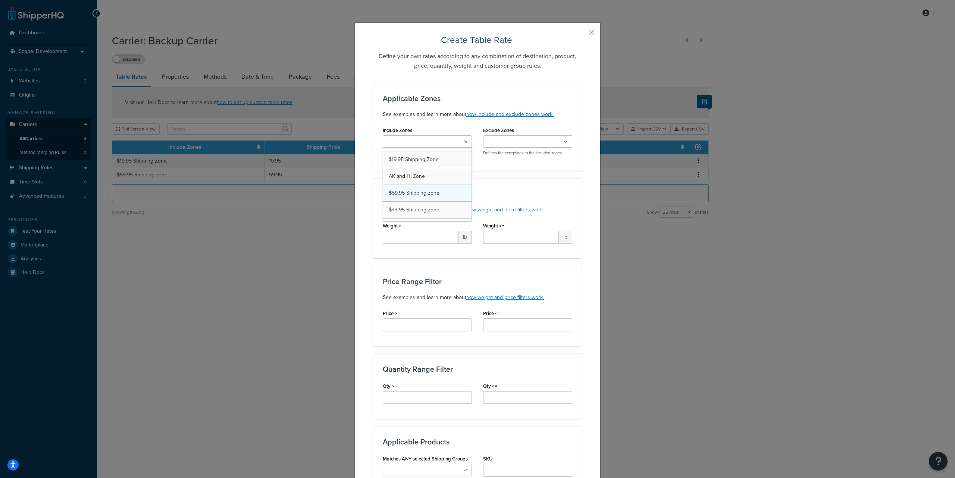
scroll to position [58, 0]
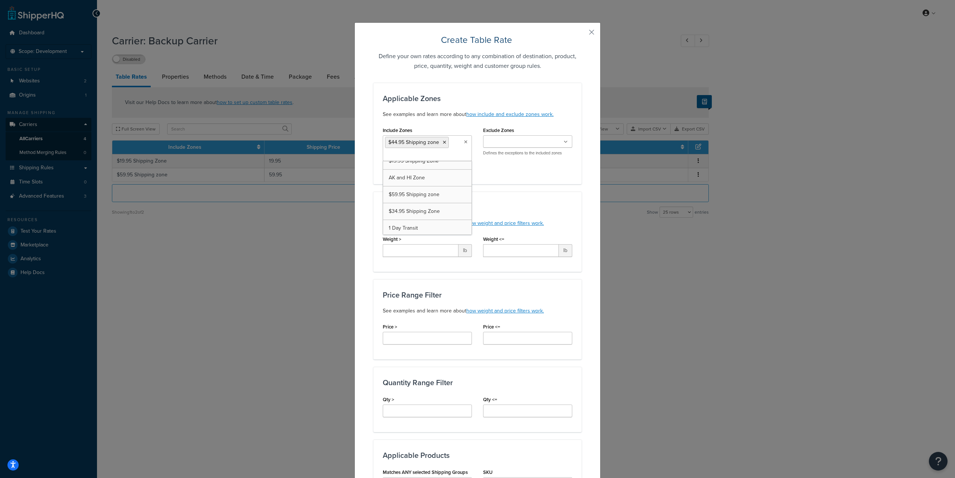
click at [365, 205] on div "Create Table Rate Define your own rates according to any combination of destina…" at bounding box center [477, 416] width 246 height 789
click at [408, 249] on input "Weight >" at bounding box center [421, 250] width 76 height 13
type input "*"
click at [490, 255] on input "Weight <=" at bounding box center [521, 250] width 76 height 13
paste input "*"
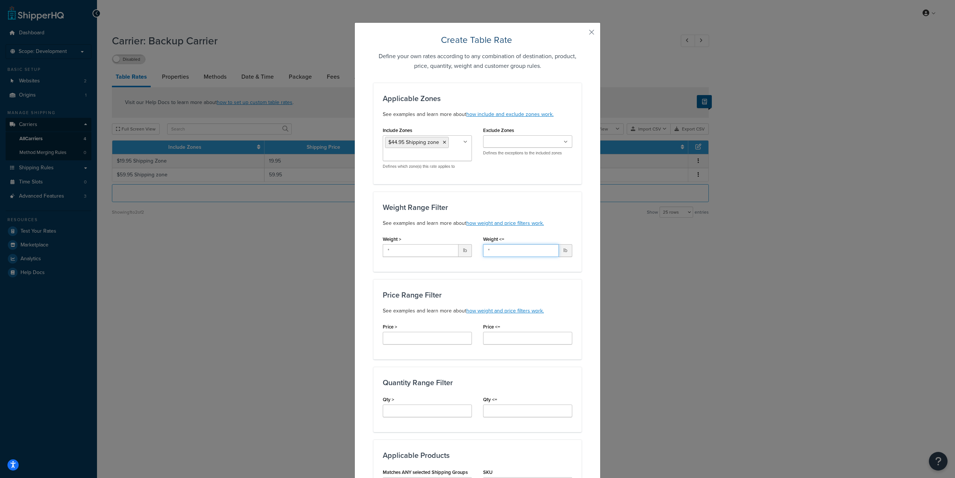
type input "*"
click at [418, 337] on input "Price >" at bounding box center [427, 338] width 89 height 13
paste input "*"
type input "*"
click at [516, 338] on input "Price <=" at bounding box center [527, 338] width 89 height 13
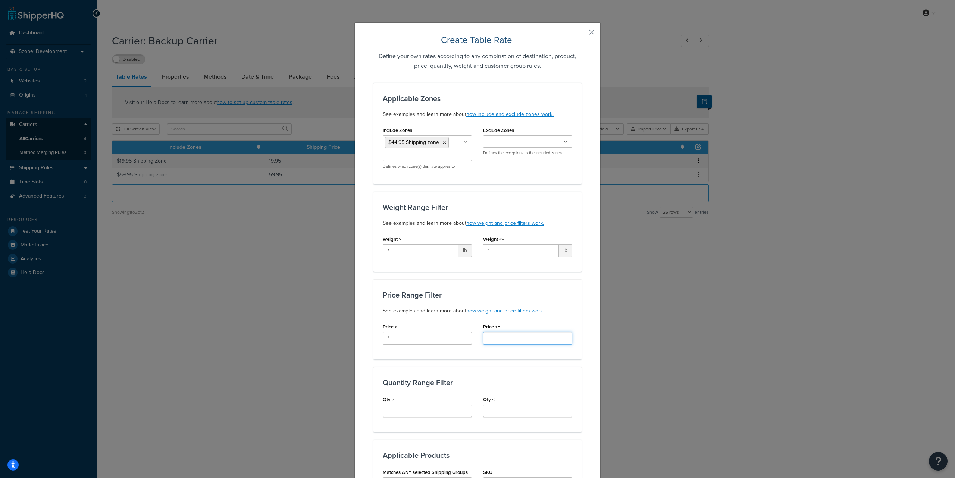
paste input "*"
type input "*"
click at [420, 411] on input "Qty >" at bounding box center [427, 411] width 89 height 13
paste input "*"
type input "*"
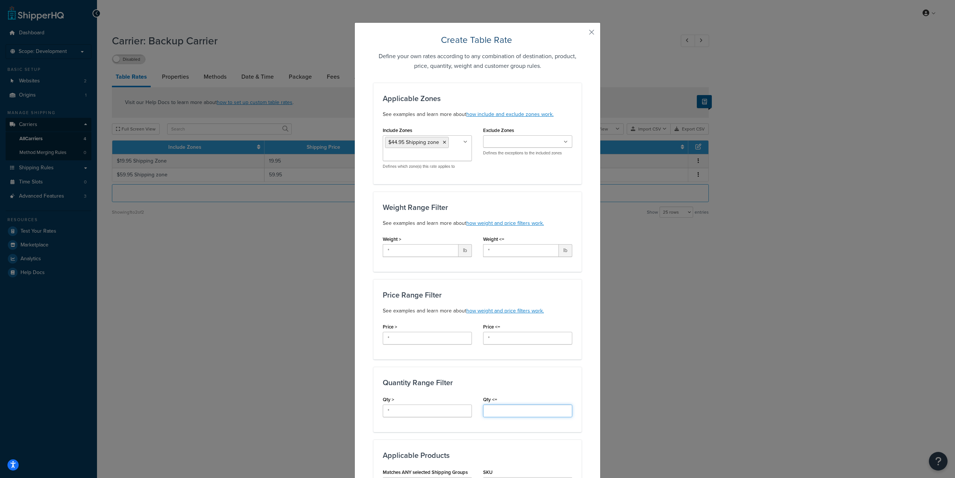
click at [508, 414] on input "Qty <=" at bounding box center [527, 411] width 89 height 13
paste input "*"
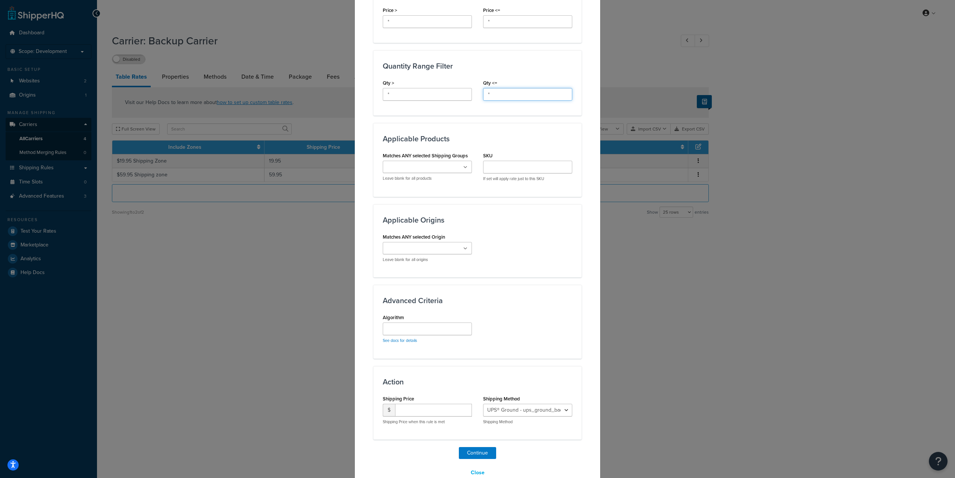
scroll to position [333, 0]
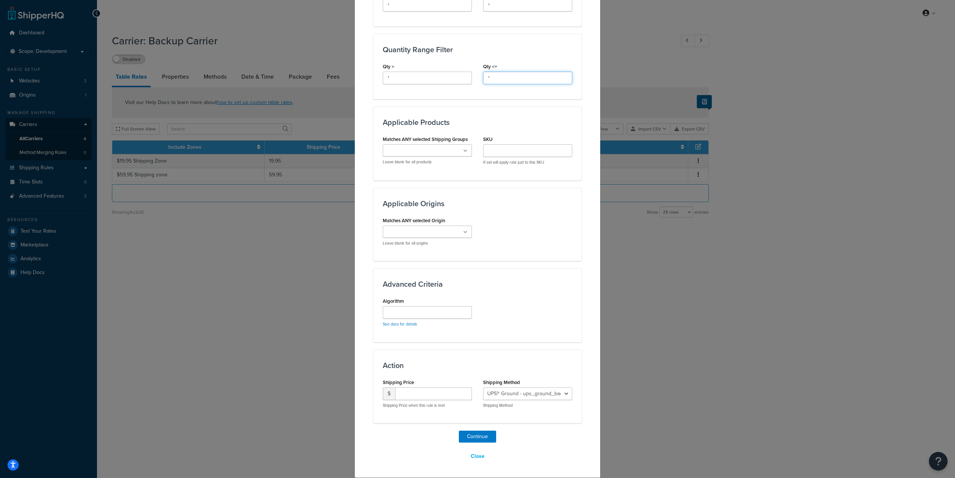
type input "*"
click at [420, 394] on input "number" at bounding box center [433, 394] width 77 height 13
paste input "44.95"
type input "44.95"
click at [509, 394] on select "UPS® Ground - ups_ground_backup UPS Next Day Air® - ups_next_day_air_backup" at bounding box center [527, 394] width 89 height 13
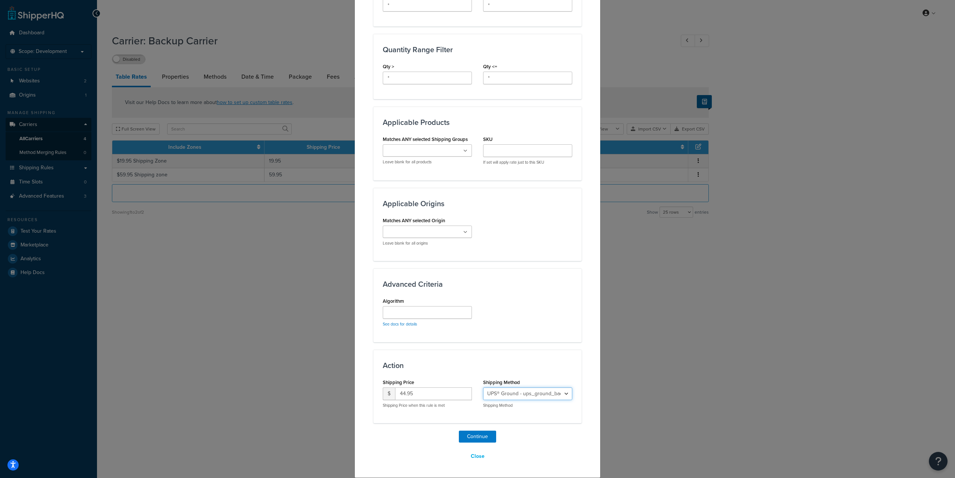
select select "183180"
click at [483, 388] on select "UPS® Ground - ups_ground_backup UPS Next Day Air® - ups_next_day_air_backup" at bounding box center [527, 394] width 89 height 13
click at [479, 435] on button "Continue" at bounding box center [477, 437] width 37 height 12
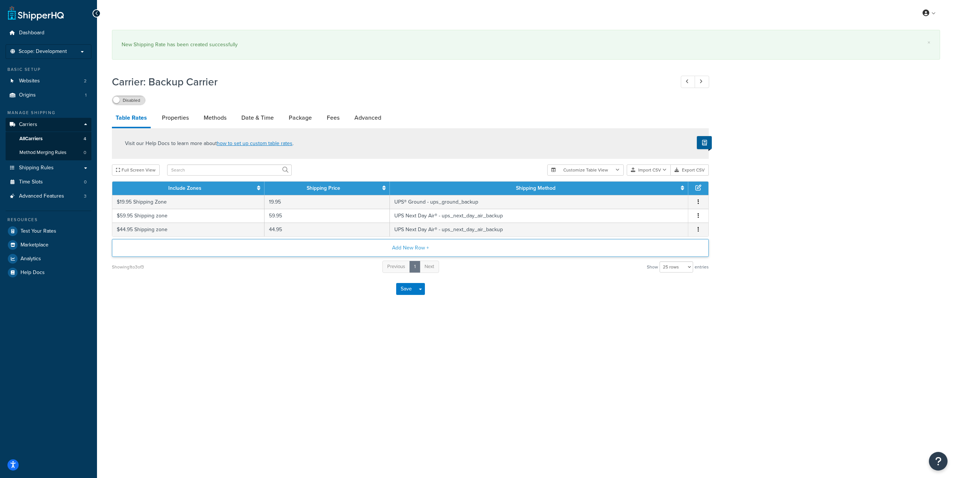
click at [401, 248] on button "Add New Row +" at bounding box center [410, 248] width 597 height 18
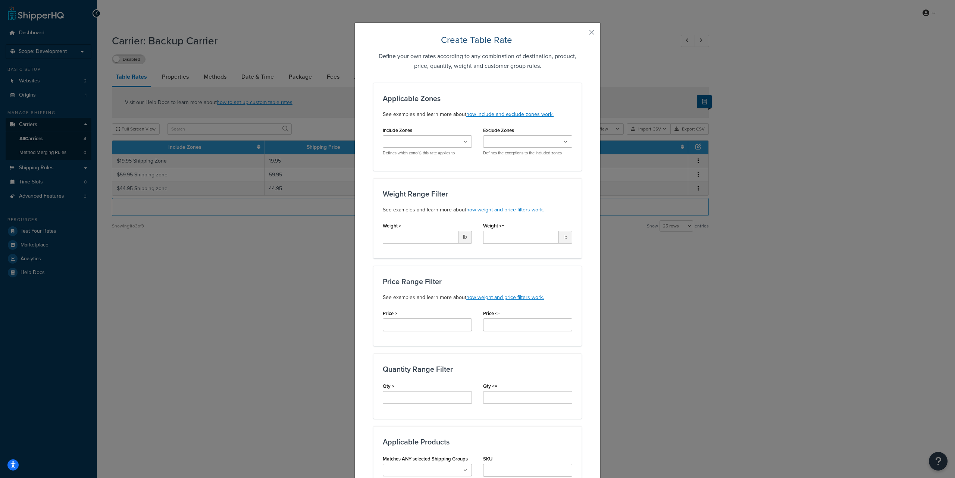
click at [425, 143] on input "Include Zones" at bounding box center [418, 142] width 66 height 8
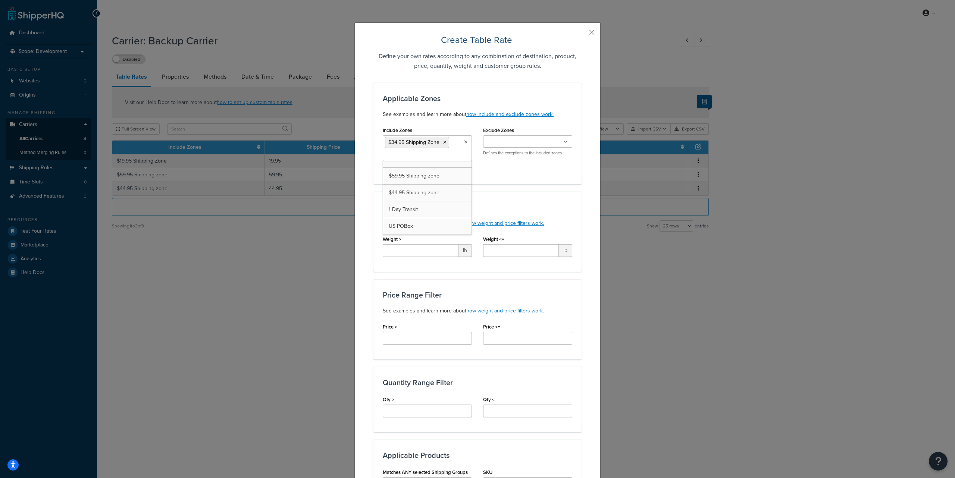
scroll to position [77, 0]
click at [508, 164] on div "Include Zones $34.95 Shipping Zone US 48 US APO US $19.95 Shipping Zone AK and …" at bounding box center [477, 150] width 201 height 50
click at [413, 252] on input "Weight >" at bounding box center [421, 250] width 76 height 13
paste input "*"
type input "*"
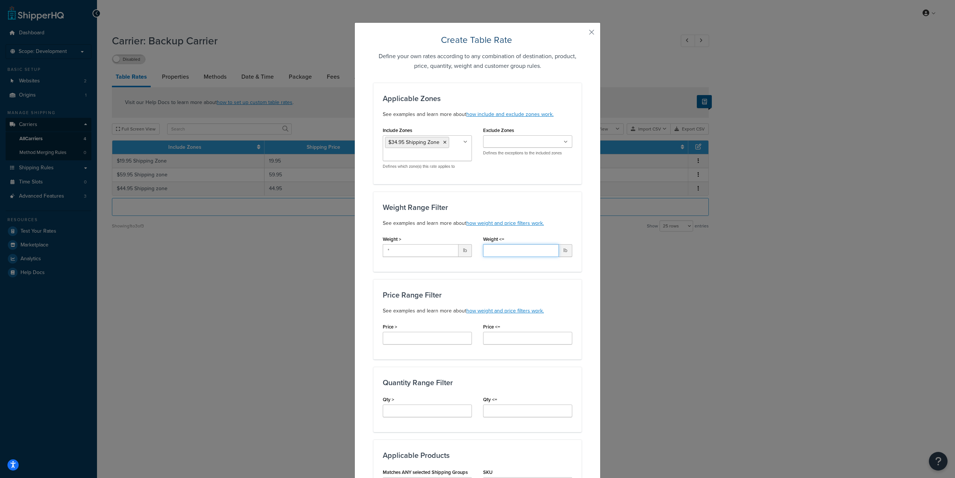
click at [494, 251] on input "Weight <=" at bounding box center [521, 250] width 76 height 13
paste input "*"
type input "*"
click at [403, 332] on input "Price >" at bounding box center [427, 338] width 89 height 13
paste input "*"
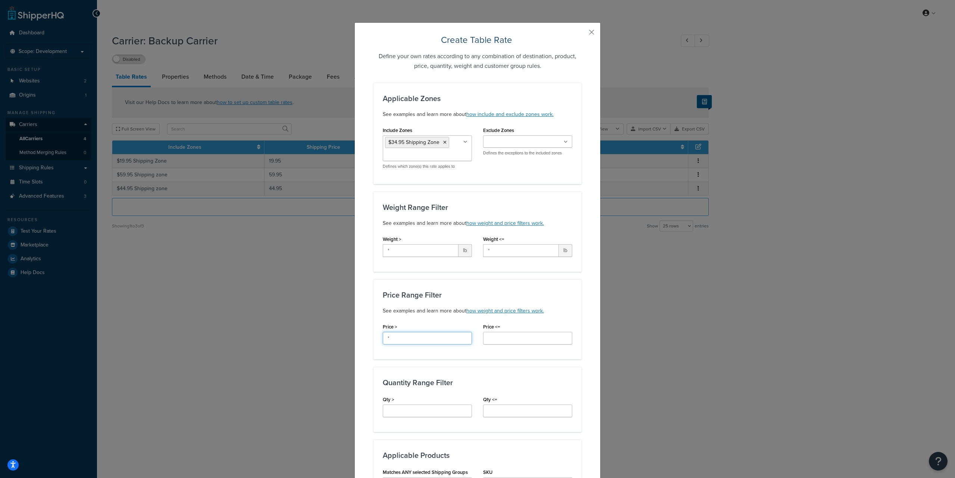
type input "*"
click at [495, 339] on input "Price <=" at bounding box center [527, 338] width 89 height 13
paste input "*"
type input "*"
click at [417, 411] on input "Qty >" at bounding box center [427, 411] width 89 height 13
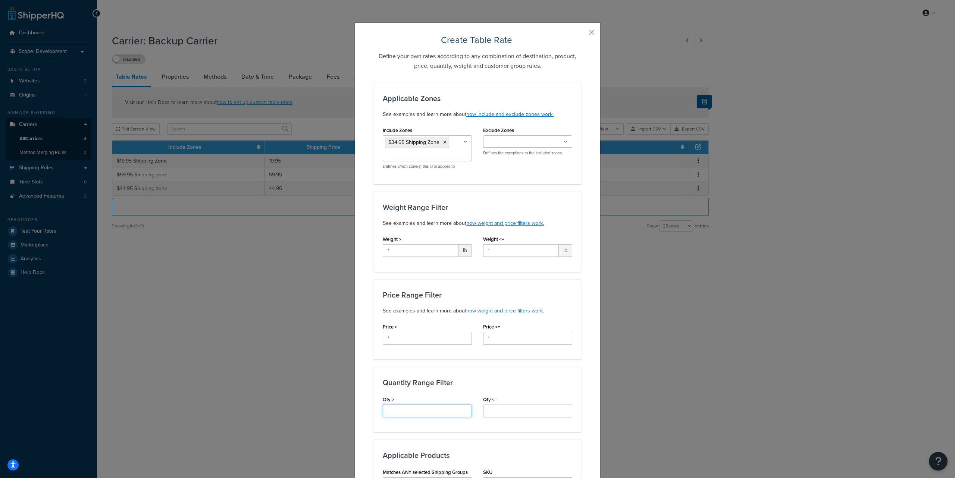
paste input "*"
type input "*"
click at [509, 411] on input "Qty <=" at bounding box center [527, 411] width 89 height 13
paste input "*"
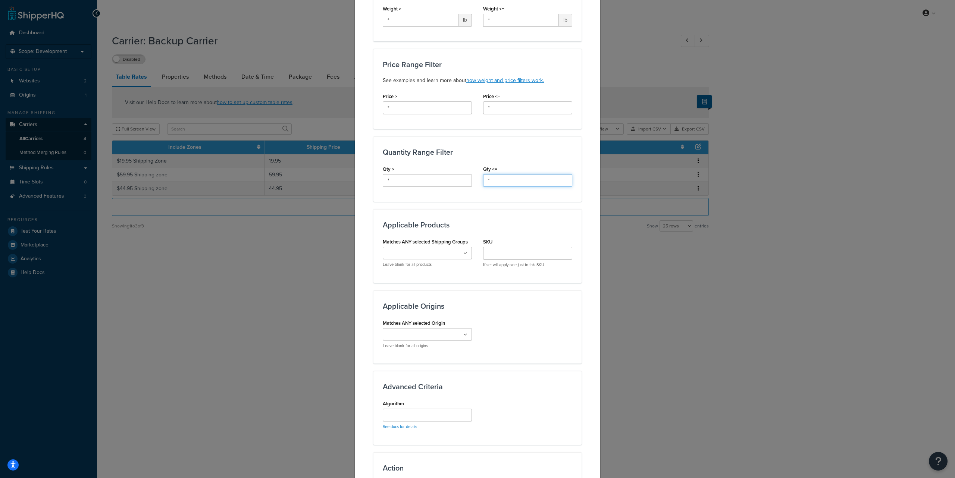
scroll to position [239, 0]
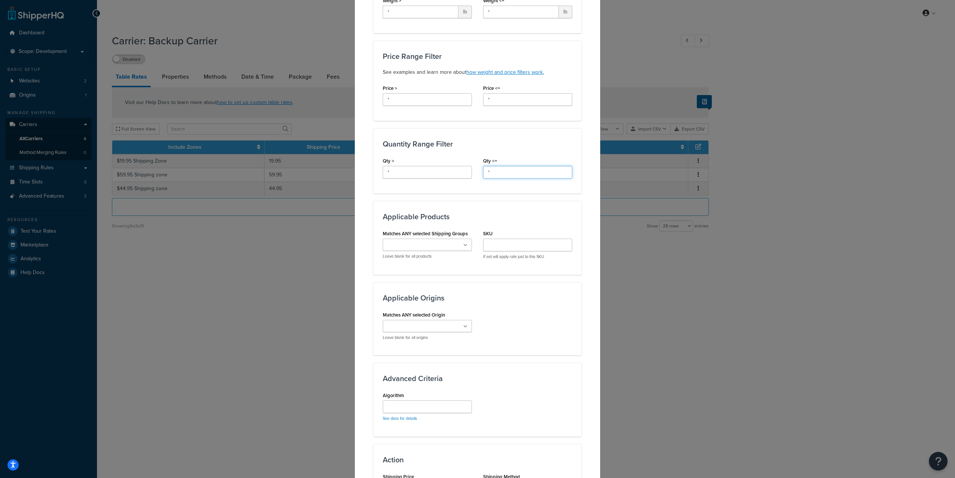
type input "*"
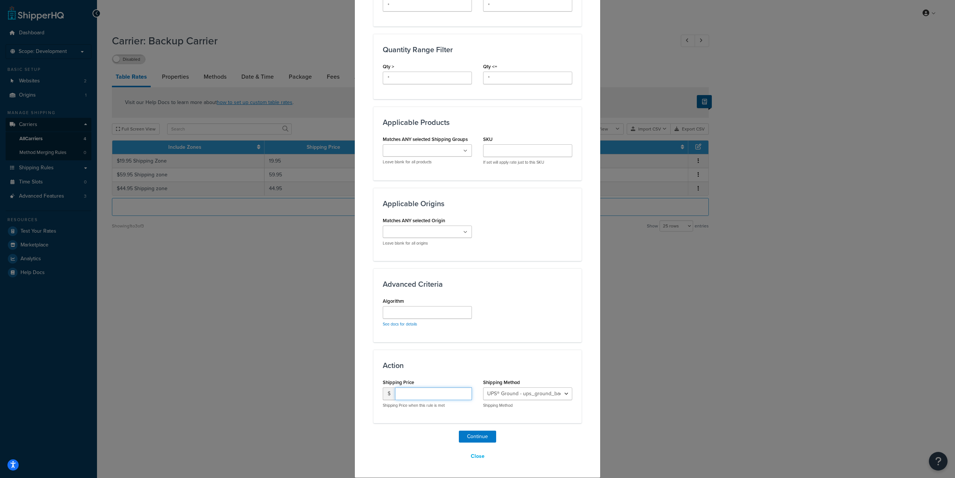
click at [420, 394] on input "number" at bounding box center [433, 394] width 77 height 13
paste input "34.95"
type input "34.95"
click at [504, 394] on select "UPS® Ground - ups_ground_backup UPS Next Day Air® - ups_next_day_air_backup" at bounding box center [527, 394] width 89 height 13
select select "183180"
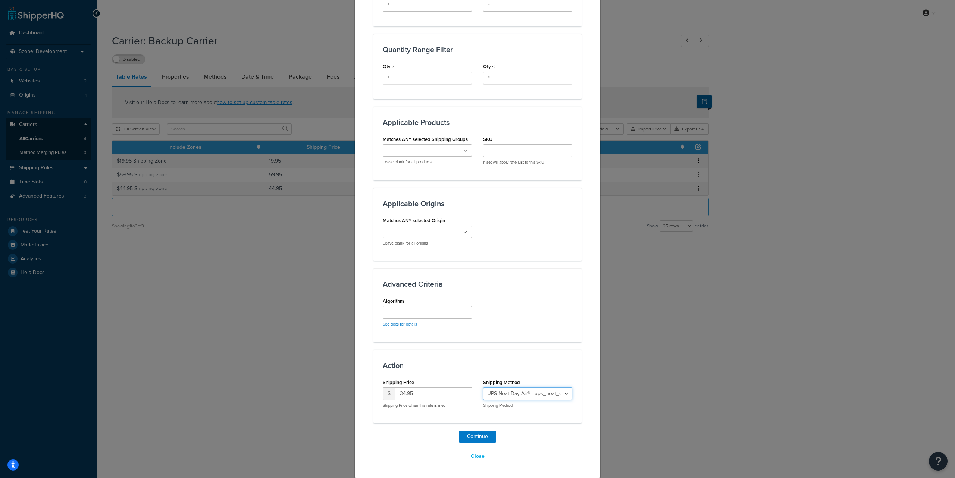
click at [483, 388] on select "UPS® Ground - ups_ground_backup UPS Next Day Air® - ups_next_day_air_backup" at bounding box center [527, 394] width 89 height 13
click at [477, 438] on button "Continue" at bounding box center [477, 437] width 37 height 12
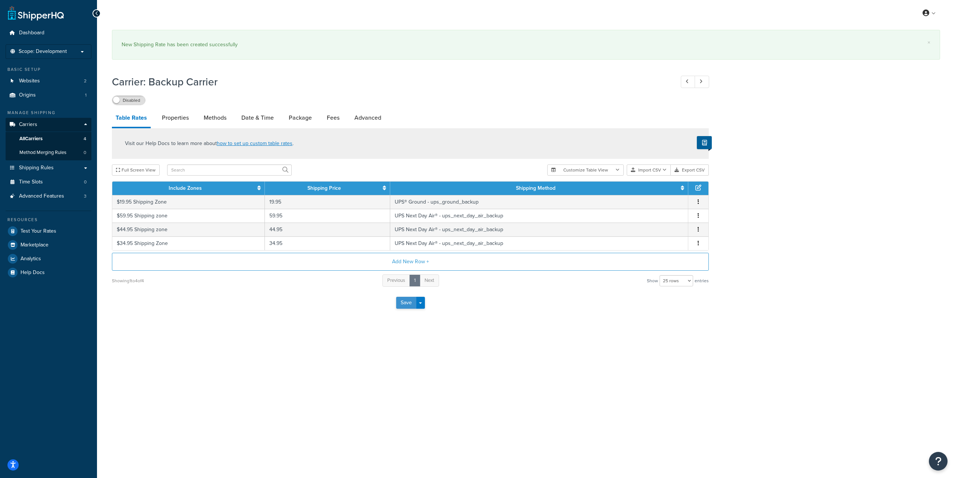
click at [407, 306] on button "Save" at bounding box center [406, 303] width 20 height 12
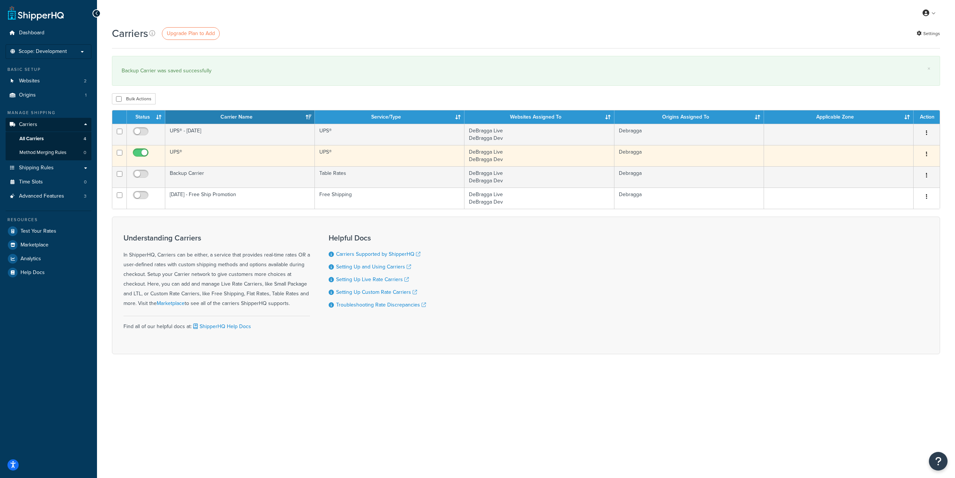
click at [927, 154] on icon "button" at bounding box center [926, 153] width 1 height 5
click at [894, 165] on link "Edit" at bounding box center [896, 169] width 59 height 15
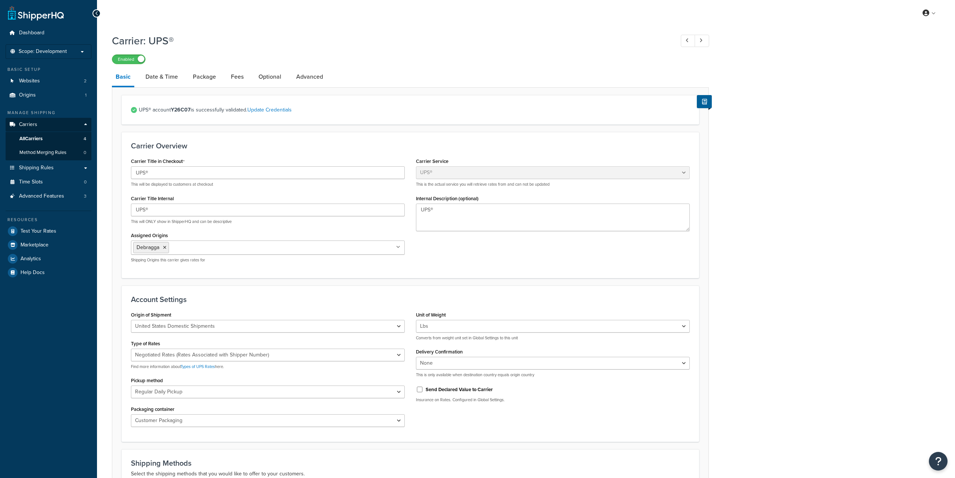
select select "ups"
click at [162, 77] on link "Date & Time" at bounding box center [162, 77] width 40 height 18
select select "yMd"
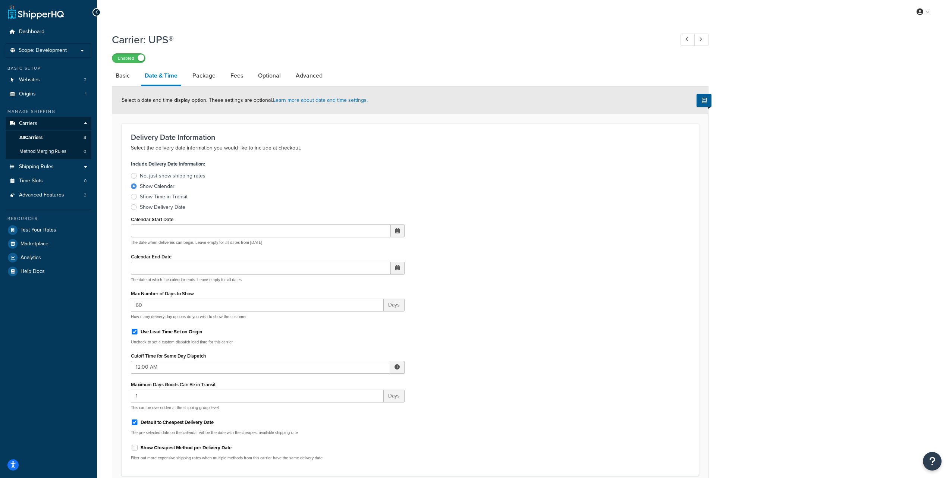
scroll to position [1, 0]
drag, startPoint x: 144, startPoint y: 306, endPoint x: 134, endPoint y: 306, distance: 10.8
click at [134, 306] on input "60" at bounding box center [257, 304] width 253 height 13
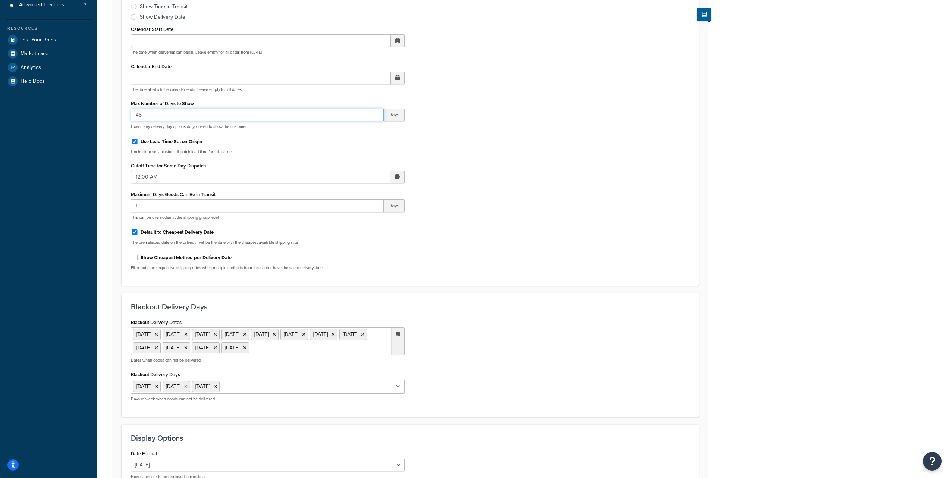
scroll to position [228, 0]
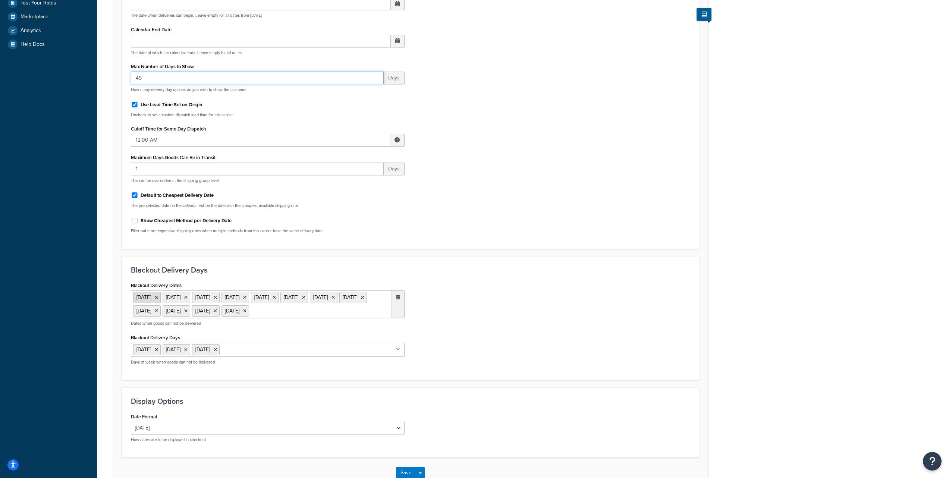
type input "45"
click at [158, 298] on icon at bounding box center [156, 297] width 3 height 4
click at [161, 298] on li "[DATE]" at bounding box center [147, 297] width 28 height 11
click at [158, 298] on icon at bounding box center [156, 297] width 3 height 4
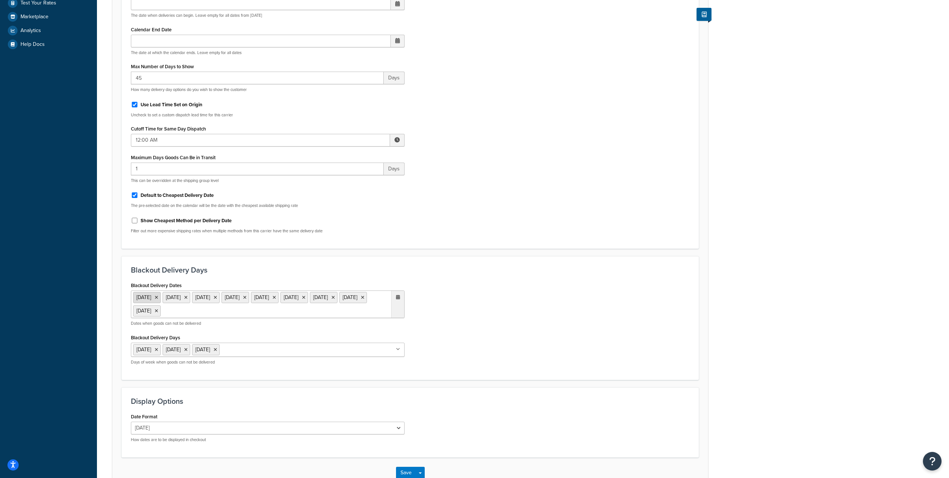
click at [158, 298] on icon at bounding box center [156, 297] width 3 height 4
click at [158, 297] on icon at bounding box center [156, 297] width 3 height 4
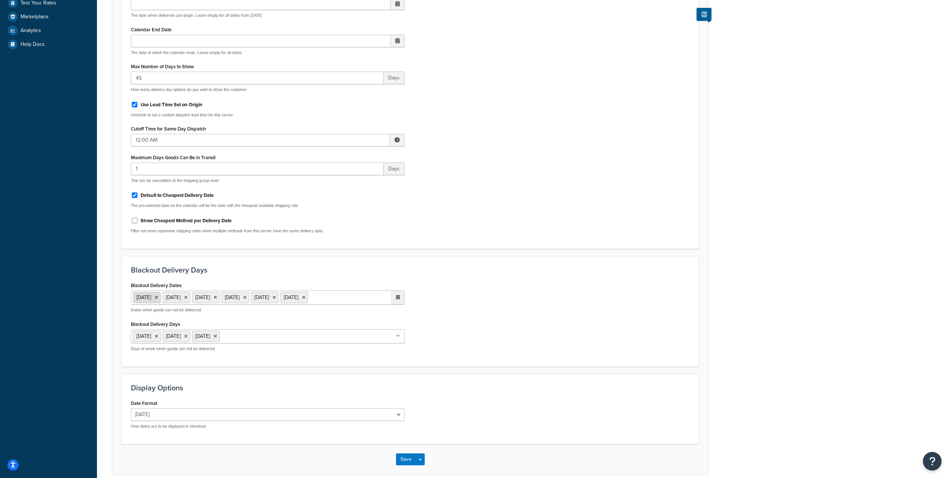
click at [158, 297] on icon at bounding box center [156, 297] width 3 height 4
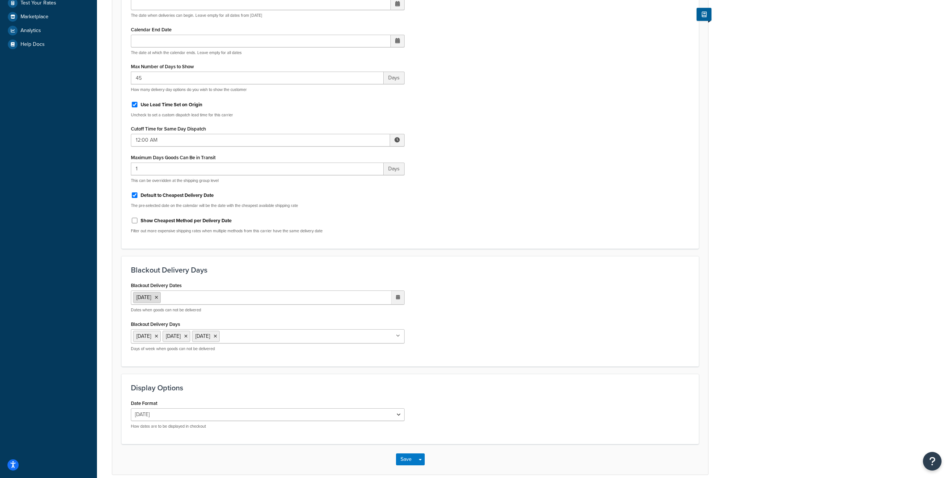
click at [158, 298] on icon at bounding box center [156, 297] width 3 height 4
click at [175, 298] on ul "Add Dates" at bounding box center [268, 297] width 274 height 13
click at [322, 313] on span "‹" at bounding box center [320, 312] width 12 height 10
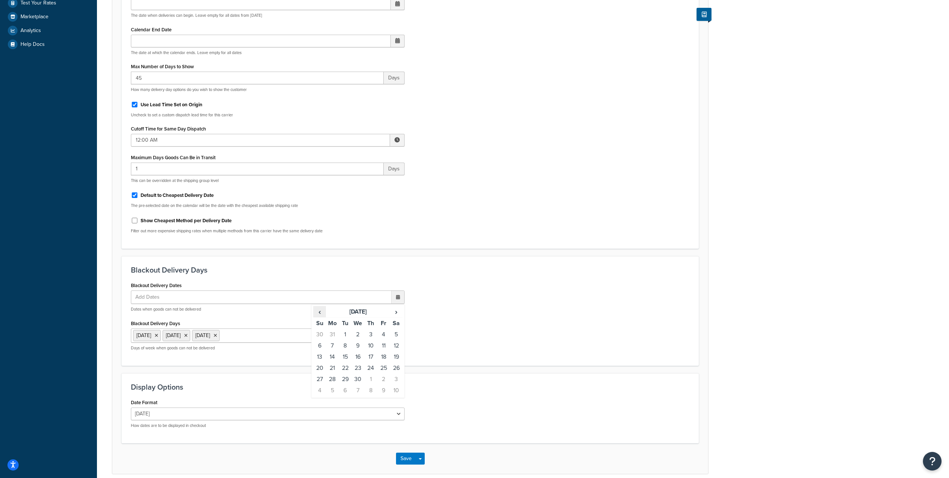
click at [322, 313] on span "‹" at bounding box center [320, 312] width 12 height 10
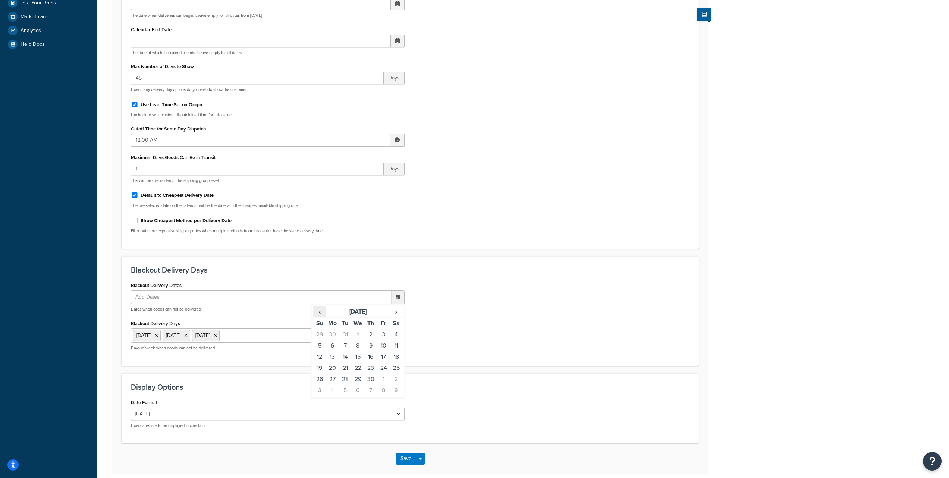
click at [322, 313] on span "‹" at bounding box center [320, 312] width 12 height 10
click at [358, 310] on th "[DATE]" at bounding box center [358, 312] width 64 height 12
click at [356, 309] on th "2026" at bounding box center [358, 312] width 76 height 12
click at [371, 349] on td "2025" at bounding box center [369, 346] width 22 height 19
click at [371, 368] on td "Nov" at bounding box center [369, 364] width 22 height 19
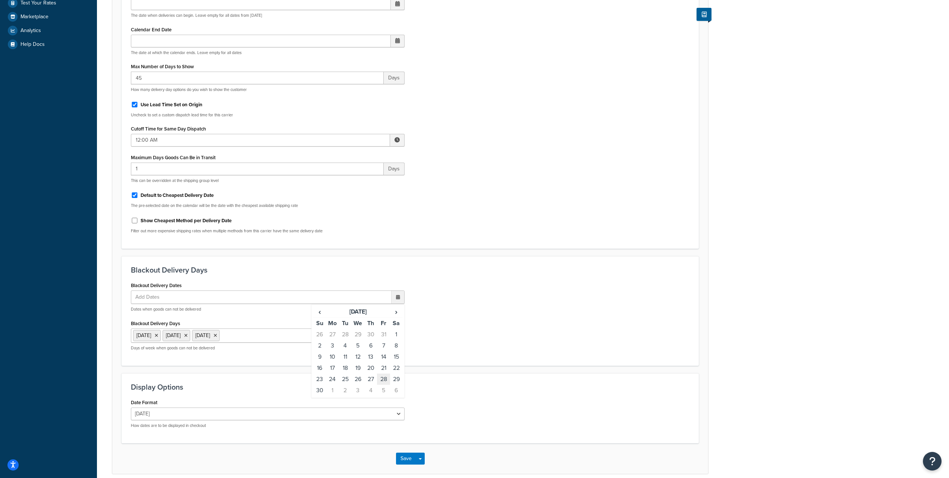
click at [384, 379] on td "28" at bounding box center [383, 379] width 13 height 11
click at [395, 314] on span "›" at bounding box center [397, 312] width 12 height 10
click at [359, 369] on td "24" at bounding box center [358, 368] width 13 height 11
click at [366, 369] on td "25" at bounding box center [370, 368] width 13 height 11
click at [386, 369] on td "26" at bounding box center [383, 368] width 13 height 11
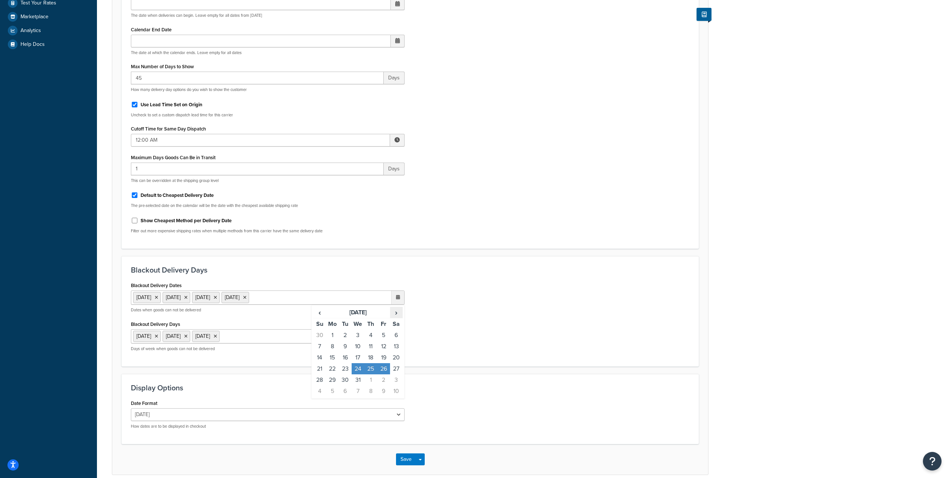
click at [393, 314] on span "›" at bounding box center [397, 312] width 12 height 10
click at [373, 335] on td "1" at bounding box center [370, 335] width 13 height 11
click at [384, 335] on td "2" at bounding box center [383, 335] width 13 height 11
click at [448, 328] on div "Blackout Delivery Dates [DATE] [DATE] [DATE] [DATE] [DATE] [DATE] ‹ [DATE] › Su…" at bounding box center [410, 318] width 570 height 77
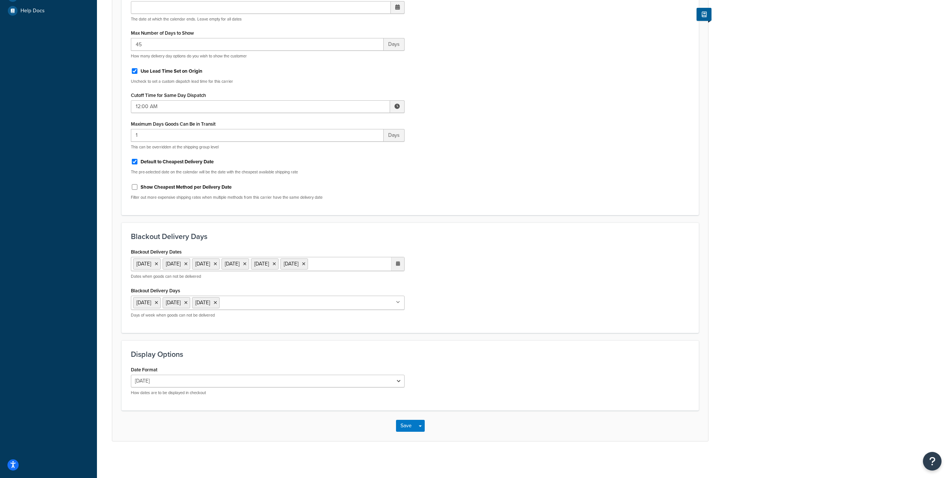
scroll to position [277, 0]
click at [396, 428] on button "Save" at bounding box center [406, 425] width 20 height 12
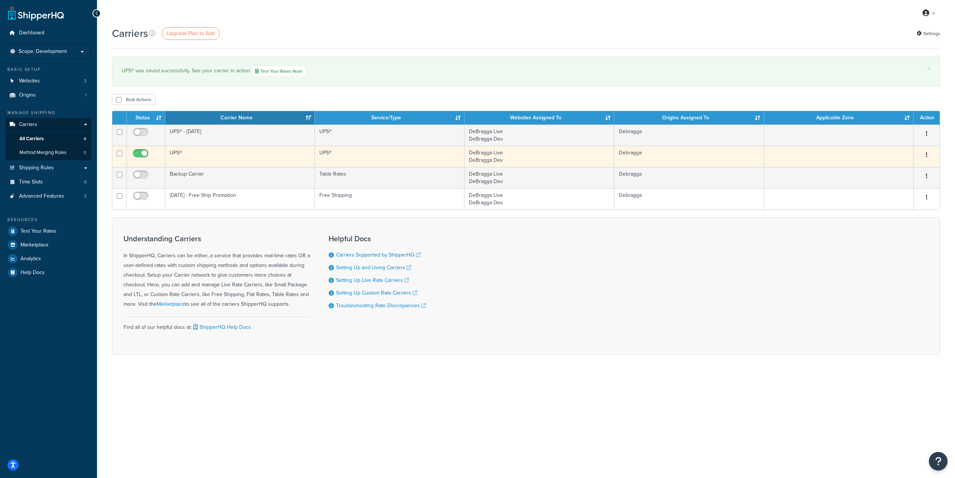
click at [925, 154] on button "button" at bounding box center [926, 155] width 10 height 12
click at [899, 166] on link "Edit" at bounding box center [896, 170] width 59 height 15
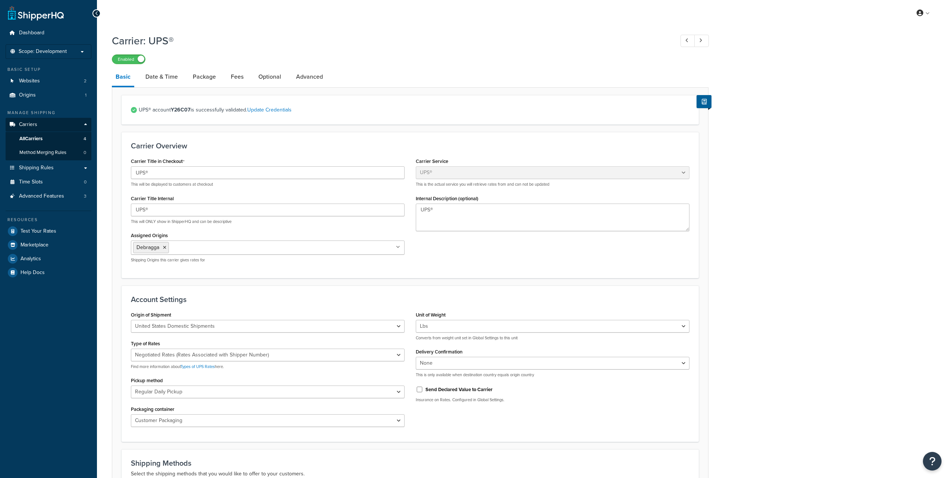
select select "ups"
click at [168, 78] on link "Date & Time" at bounding box center [162, 77] width 40 height 18
select select "yMd"
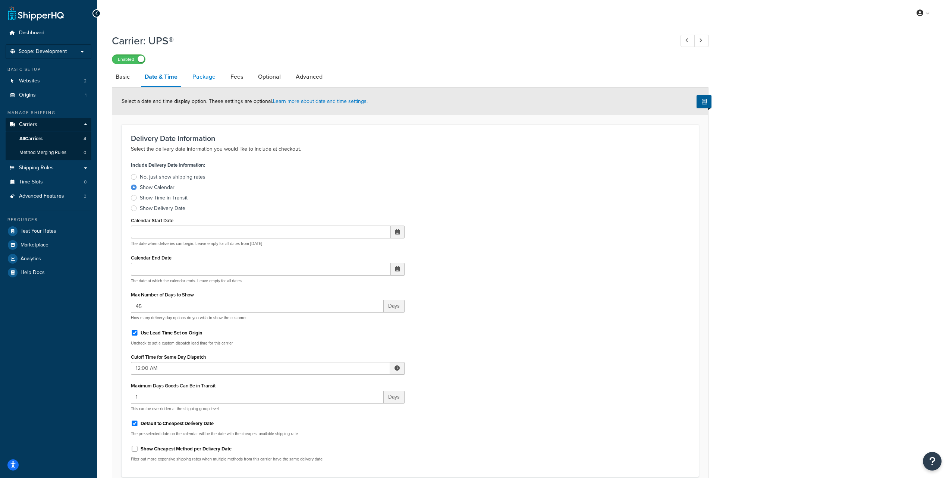
click at [203, 80] on link "Package" at bounding box center [204, 77] width 31 height 18
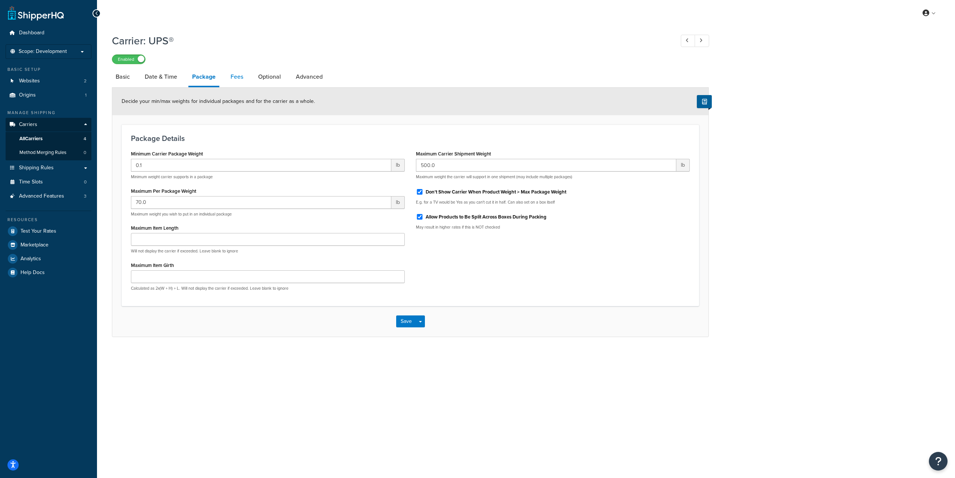
click at [231, 78] on link "Fees" at bounding box center [237, 77] width 20 height 18
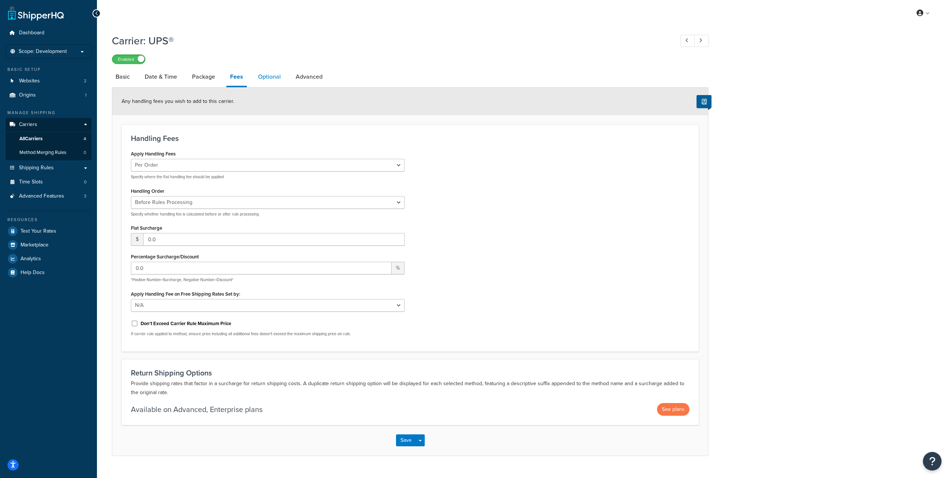
click at [270, 77] on link "Optional" at bounding box center [269, 77] width 30 height 18
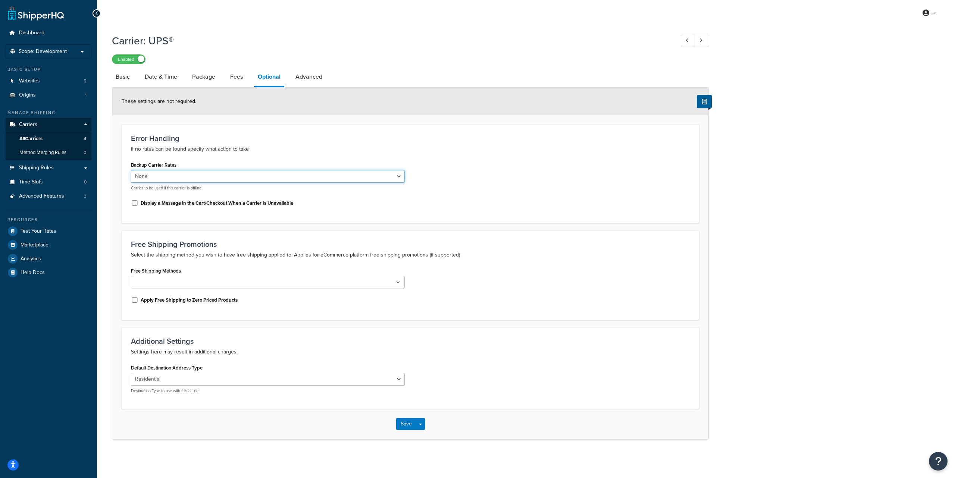
click at [173, 176] on select "None [DATE] - Free Ship Promotion UPS® - [DATE] Backup Carrier" at bounding box center [268, 176] width 274 height 13
select select "165710"
click at [131, 170] on select "None [DATE] - Free Ship Promotion UPS® - [DATE] Backup Carrier" at bounding box center [268, 176] width 274 height 13
click at [398, 281] on icon at bounding box center [398, 283] width 4 height 4
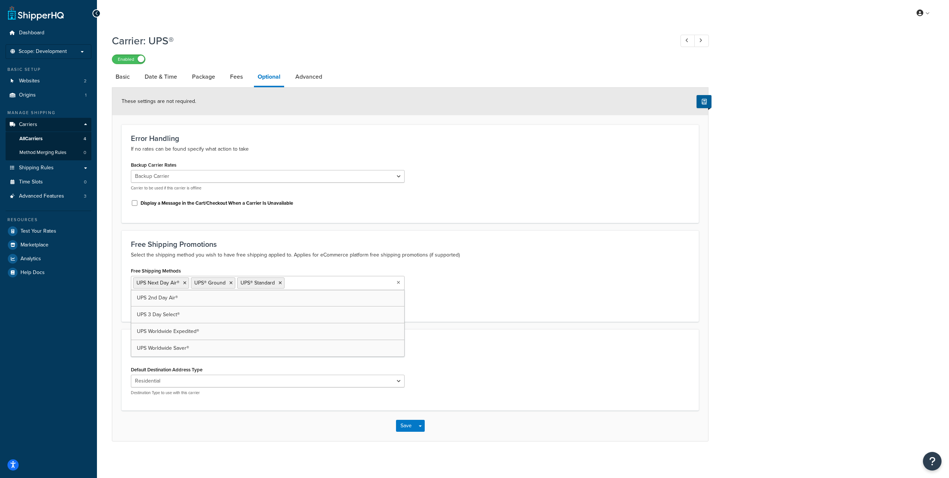
click at [513, 279] on div "Free Shipping Methods UPS Next Day Air® UPS® Ground UPS® Standard UPS 2nd Day A…" at bounding box center [410, 289] width 570 height 47
click at [316, 81] on link "Advanced" at bounding box center [309, 77] width 34 height 18
select select "false"
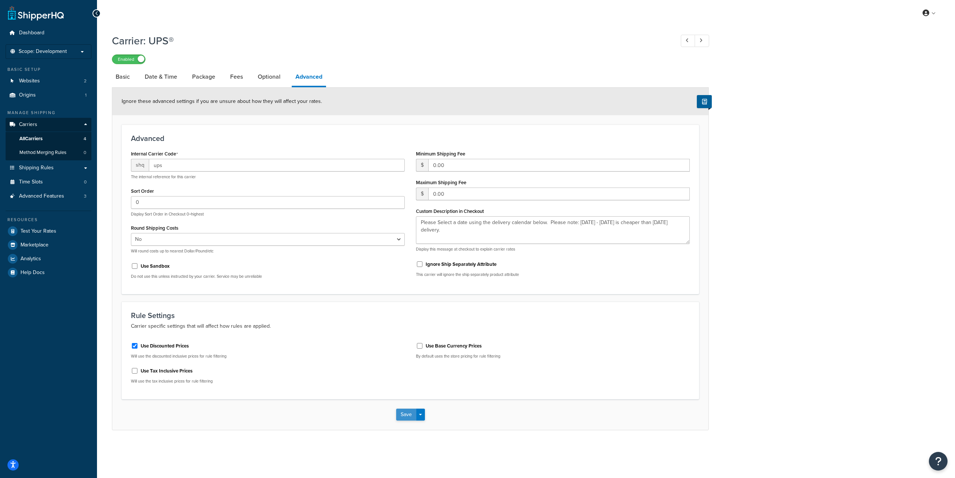
click at [404, 420] on button "Save" at bounding box center [406, 415] width 20 height 12
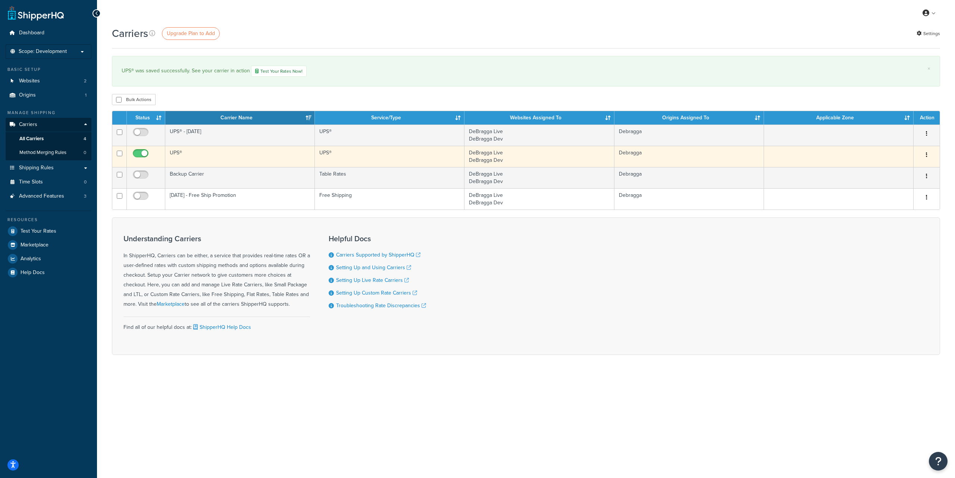
click at [927, 153] on icon "button" at bounding box center [926, 154] width 1 height 5
click at [899, 166] on link "Edit" at bounding box center [896, 170] width 59 height 15
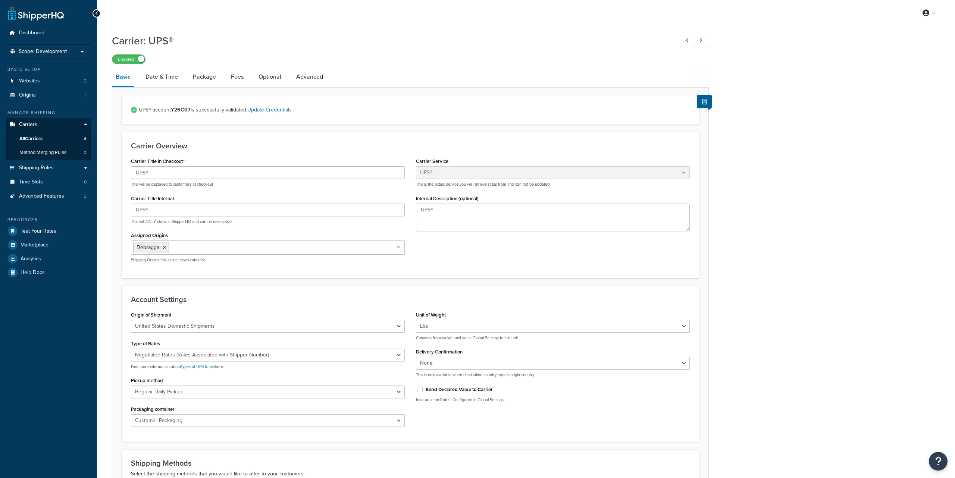
select select "ups"
click at [264, 77] on link "Optional" at bounding box center [270, 77] width 30 height 18
select select "165710"
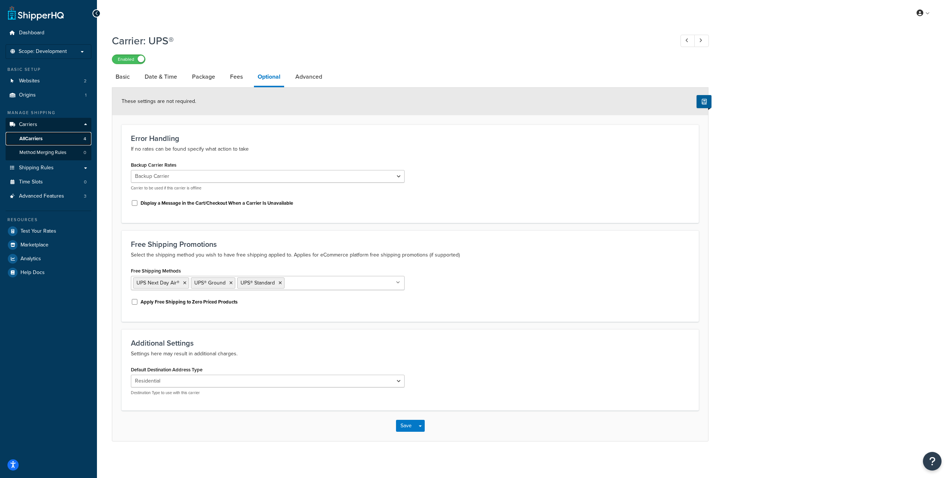
click at [45, 137] on link "All Carriers 4" at bounding box center [49, 139] width 86 height 14
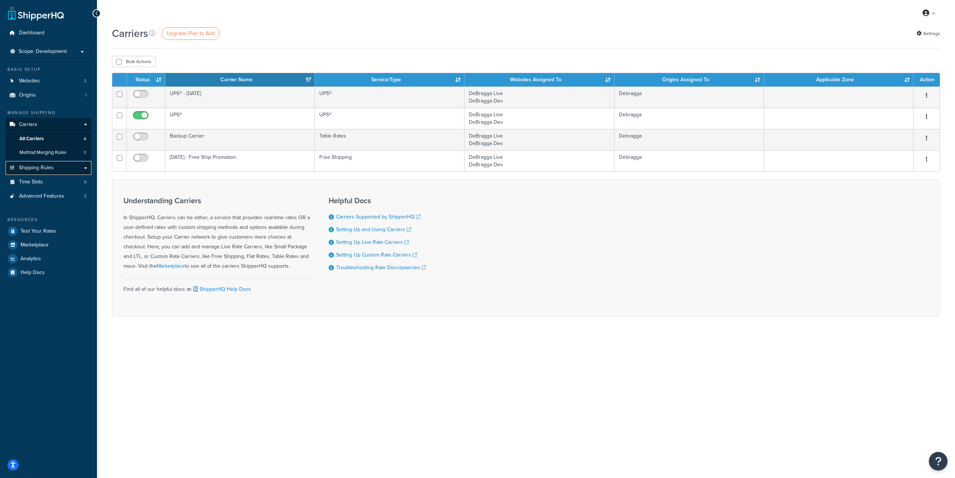
click at [38, 167] on span "Shipping Rules" at bounding box center [36, 168] width 35 height 6
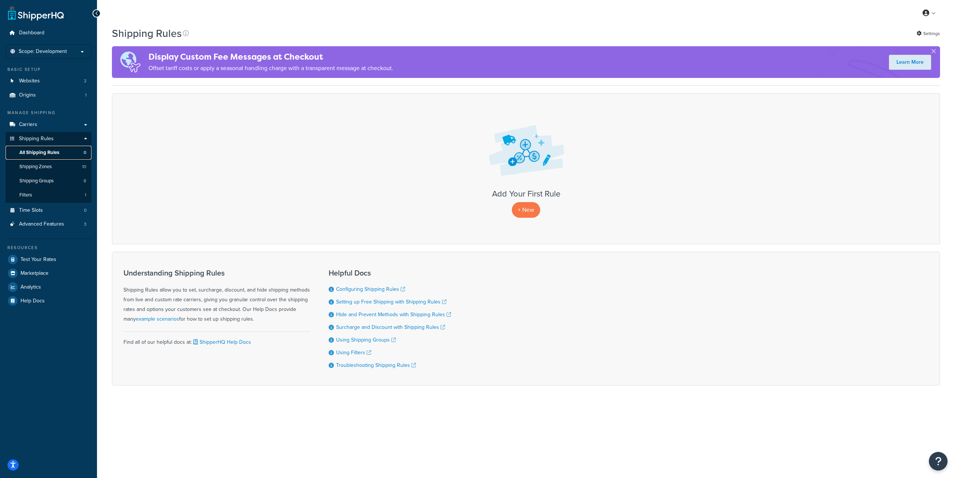
click at [54, 154] on span "All Shipping Rules" at bounding box center [39, 153] width 40 height 6
click at [520, 212] on p "+ New" at bounding box center [526, 209] width 28 height 15
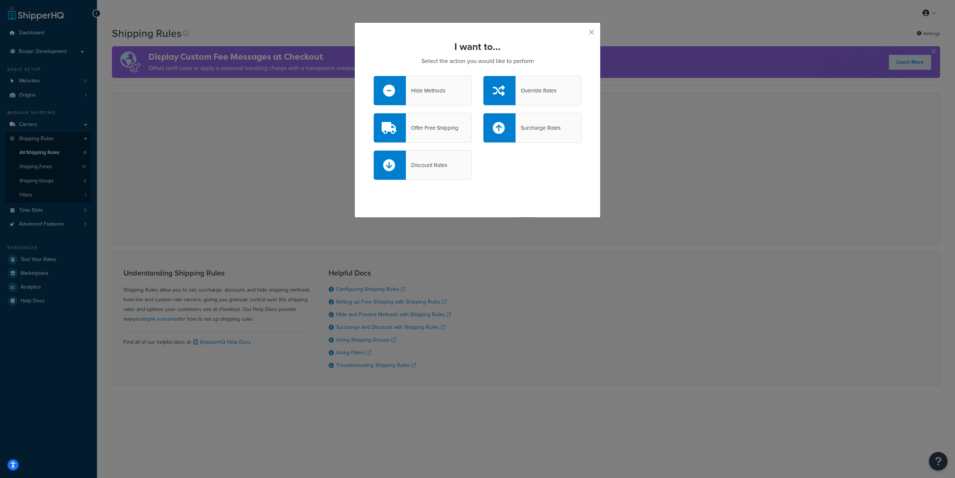
click at [536, 130] on div "Surcharge Rates" at bounding box center [538, 128] width 45 height 10
click at [0, 0] on input "Surcharge Rates" at bounding box center [0, 0] width 0 height 0
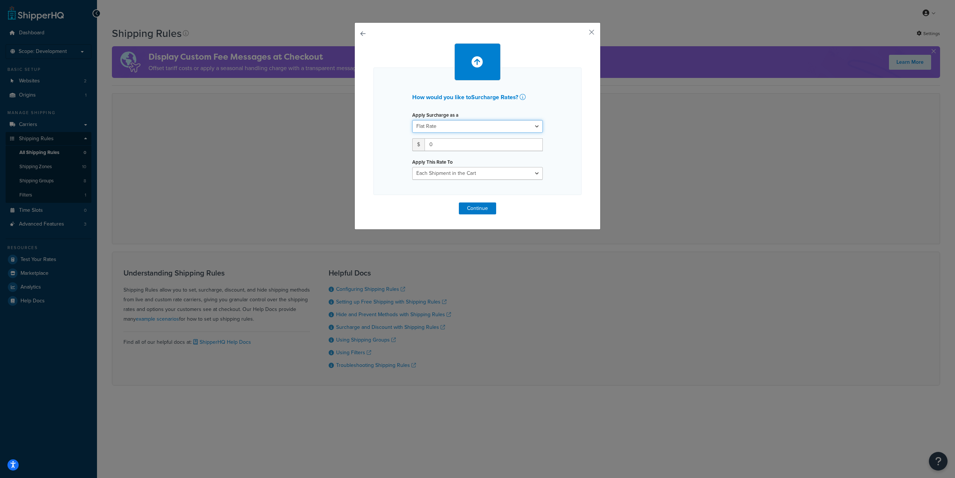
click at [533, 127] on select "Flat Rate Percentage Flat Rate & Percentage" at bounding box center [477, 126] width 131 height 13
click at [482, 127] on select "Flat Rate Percentage Flat Rate & Percentage" at bounding box center [477, 126] width 131 height 13
click at [494, 176] on select "Entire Cart Each Shipment in the Cart Each Origin in the Cart Each Shipping Gro…" at bounding box center [477, 173] width 131 height 13
click at [434, 175] on select "Entire Cart Each Shipment in the Cart Each Origin in the Cart Each Shipping Gro…" at bounding box center [477, 173] width 131 height 13
select select "LOCATION"
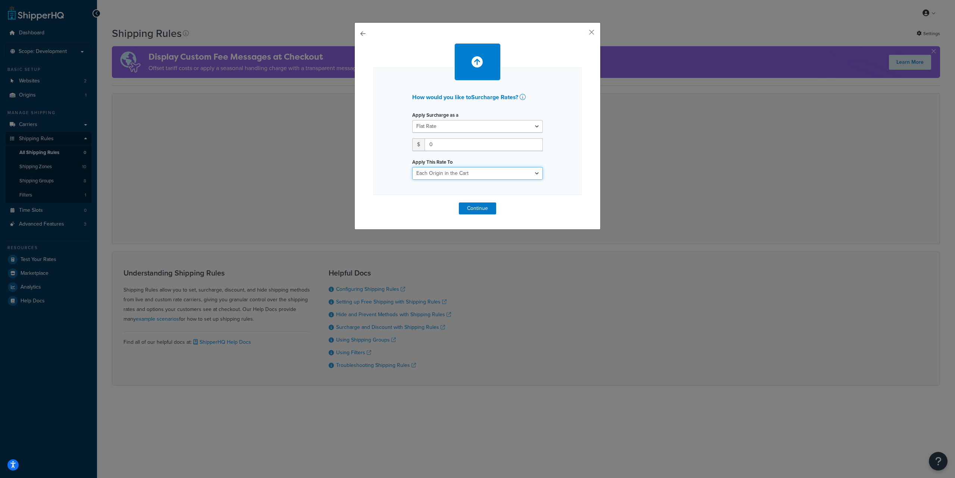
click at [412, 167] on select "Entire Cart Each Shipment in the Cart Each Origin in the Cart Each Shipping Gro…" at bounding box center [477, 173] width 131 height 13
click at [475, 209] on button "Continue" at bounding box center [477, 209] width 37 height 12
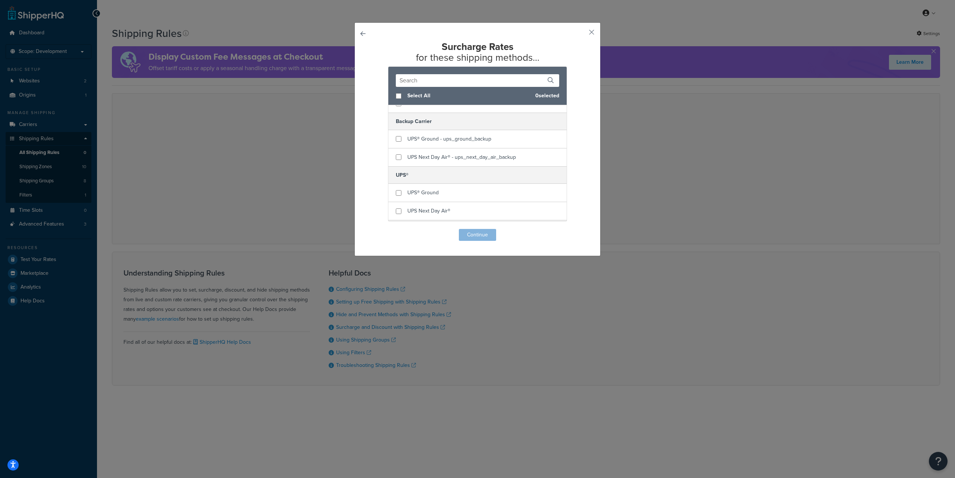
scroll to position [28, 0]
click at [396, 194] on input "checkbox" at bounding box center [399, 193] width 6 height 6
checkbox input "true"
click at [396, 211] on input "checkbox" at bounding box center [399, 211] width 6 height 6
checkbox input "true"
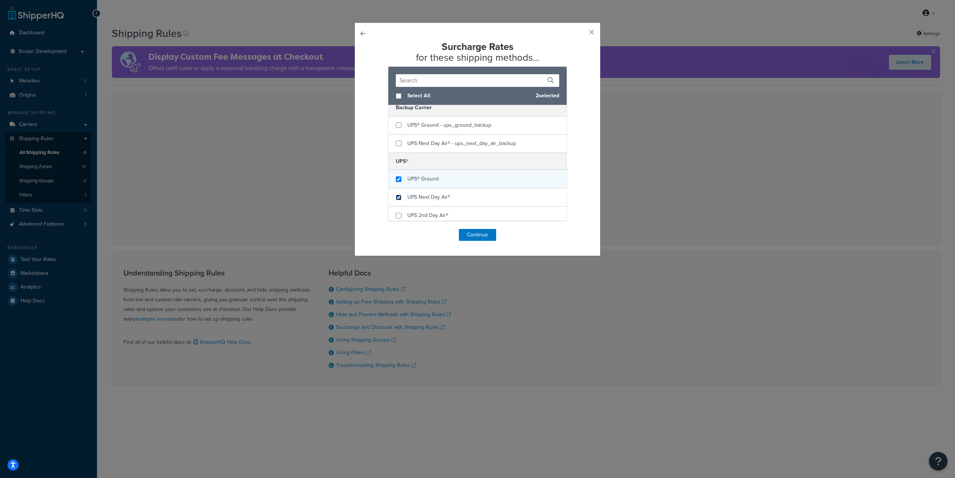
scroll to position [51, 0]
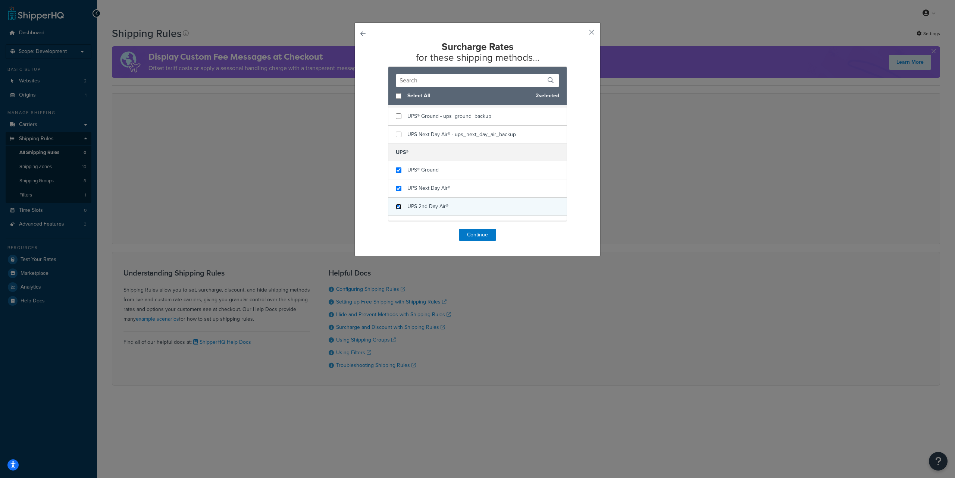
click at [396, 208] on input "checkbox" at bounding box center [399, 207] width 6 height 6
checkbox input "true"
click at [400, 212] on div "UPS® Standard" at bounding box center [477, 212] width 178 height 18
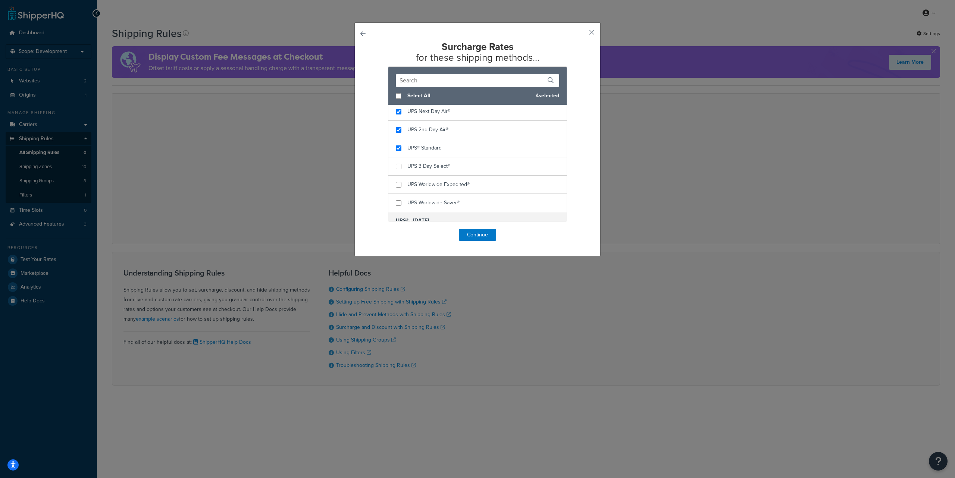
scroll to position [134, 0]
click at [398, 161] on input "checkbox" at bounding box center [399, 160] width 6 height 6
checkbox input "true"
click at [398, 177] on input "checkbox" at bounding box center [399, 178] width 6 height 6
checkbox input "true"
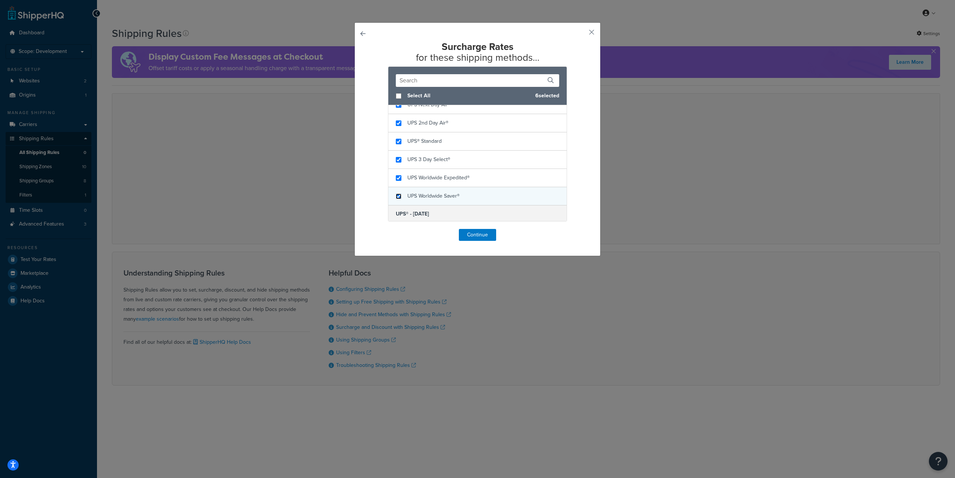
click at [397, 197] on input "checkbox" at bounding box center [399, 197] width 6 height 6
checkbox input "true"
click at [410, 211] on span "UPS® Ground" at bounding box center [422, 213] width 31 height 8
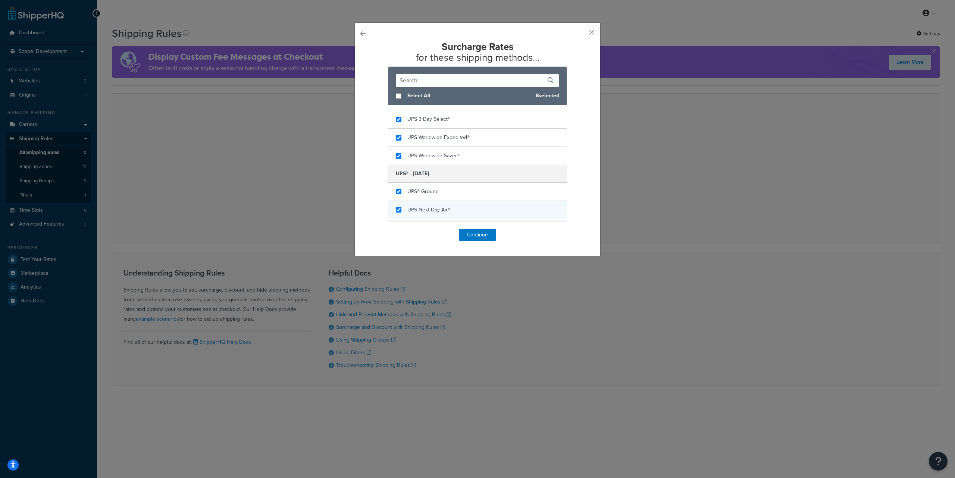
checkbox input "true"
click at [412, 210] on span "UPS Next Day Air®" at bounding box center [428, 210] width 43 height 8
checkbox input "true"
click at [421, 160] on span "UPS 2nd Day Air®" at bounding box center [427, 158] width 41 height 8
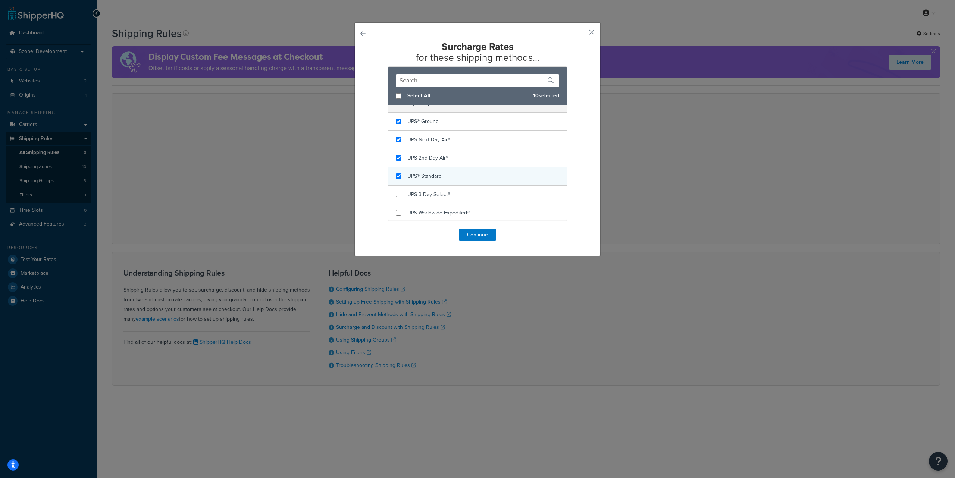
checkbox input "true"
click at [422, 176] on span "UPS® Standard" at bounding box center [424, 176] width 34 height 8
checkbox input "true"
click at [420, 197] on span "UPS 3 Day Select®" at bounding box center [428, 195] width 43 height 8
checkbox input "true"
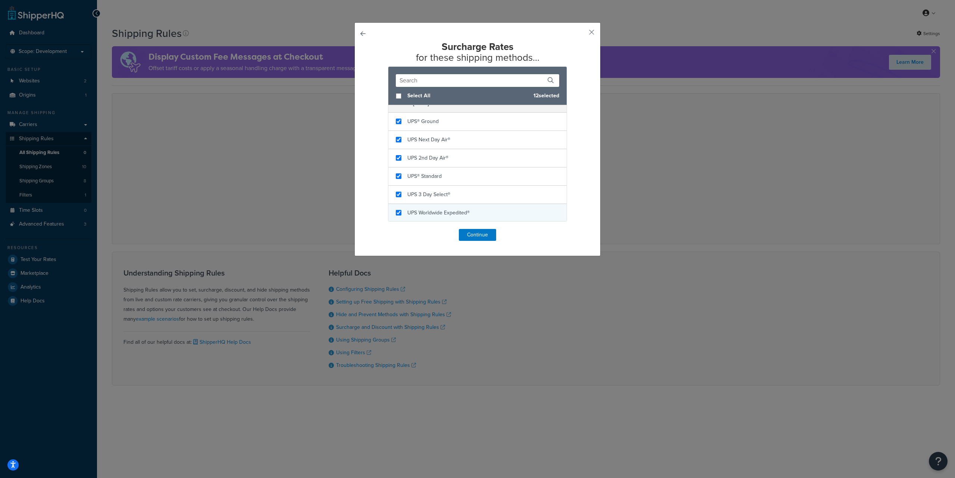
click at [422, 210] on span "UPS Worldwide Expedited®" at bounding box center [438, 213] width 62 height 8
checkbox input "true"
click at [431, 214] on span "UPS Worldwide Saver®" at bounding box center [433, 215] width 52 height 8
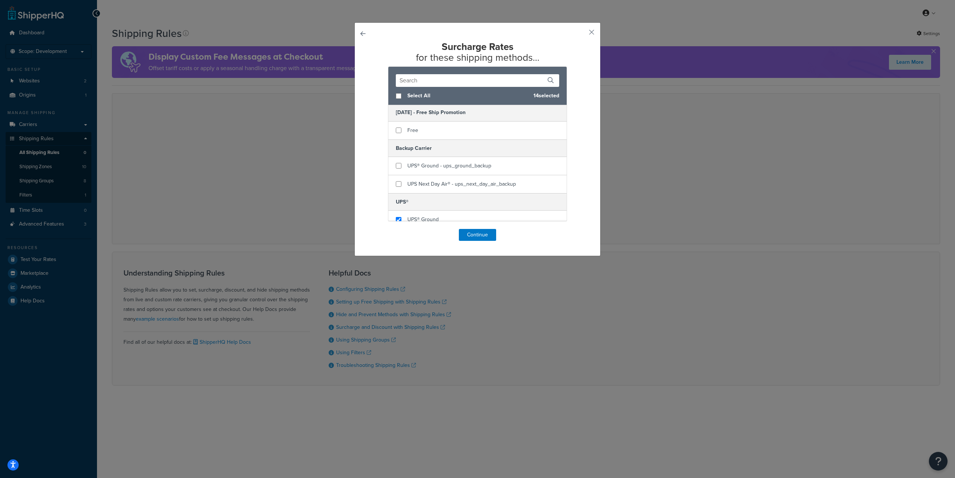
scroll to position [0, 0]
click at [476, 234] on button "Continue" at bounding box center [477, 235] width 37 height 12
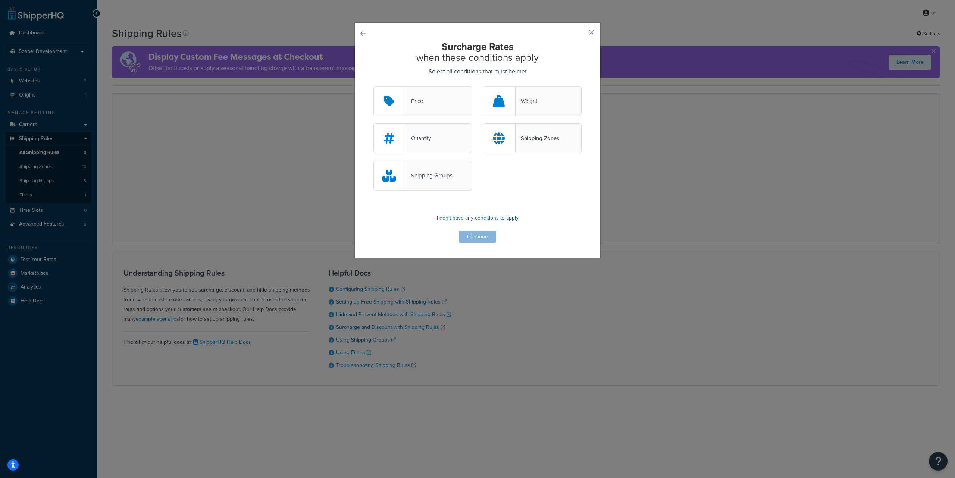
click at [500, 218] on p "I don't have any conditions to apply" at bounding box center [477, 218] width 208 height 10
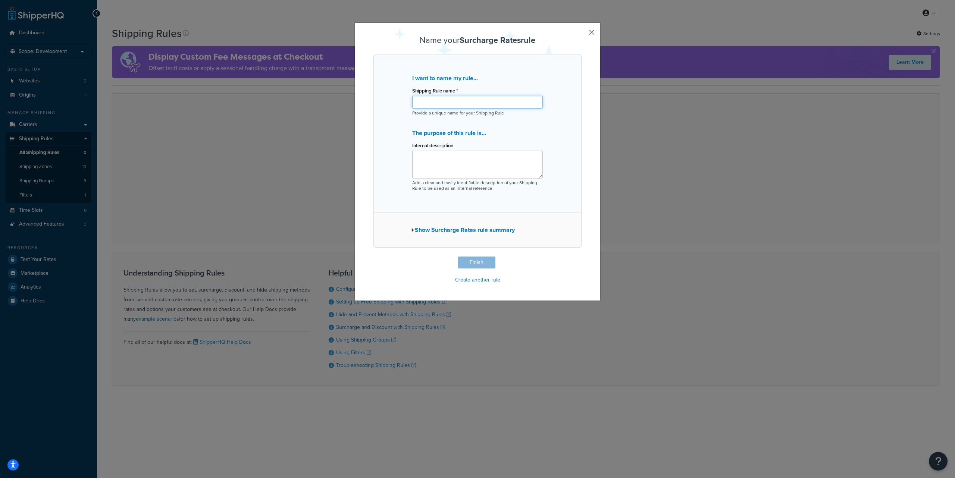
click at [421, 104] on input "Shipping Rule name *" at bounding box center [477, 102] width 131 height 13
paste input "$30 Saturday Surcharge"
type input "$30 Saturday Surcharge"
click at [411, 231] on icon "button" at bounding box center [412, 230] width 3 height 5
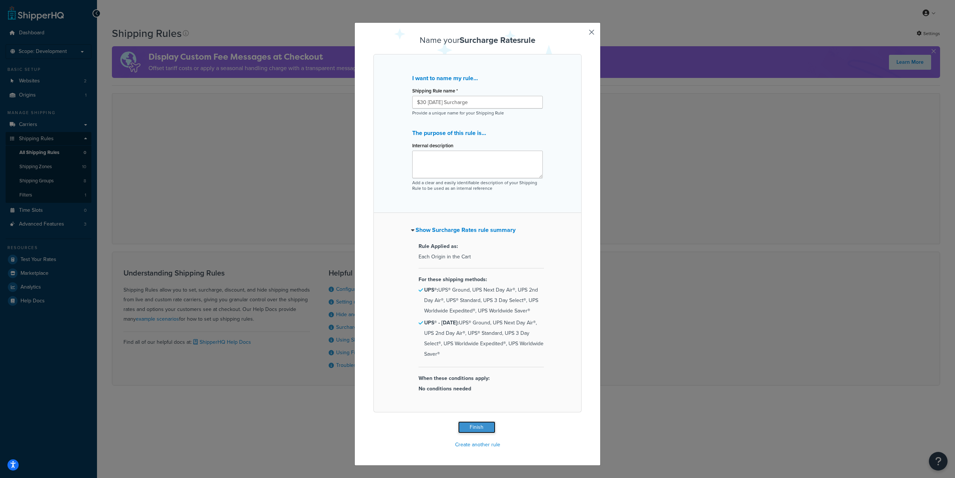
click at [475, 429] on button "Finish" at bounding box center [476, 428] width 37 height 12
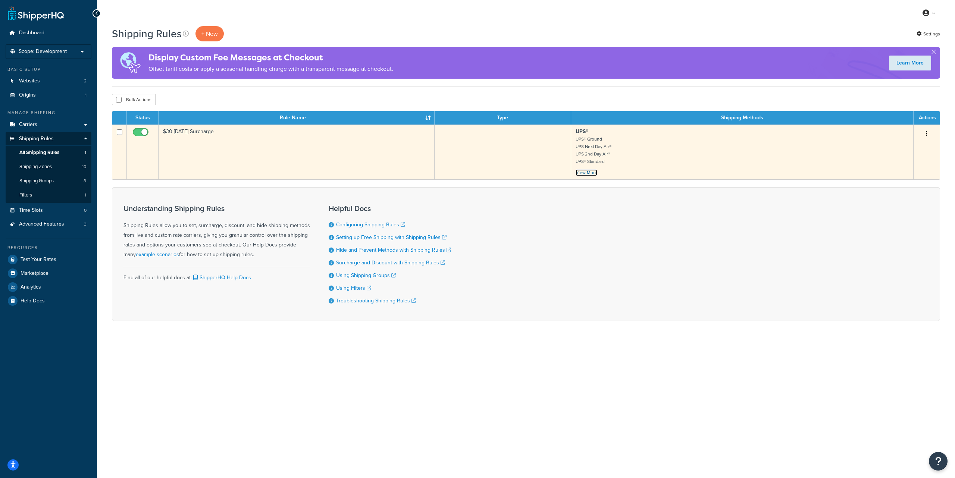
click at [588, 174] on link "View More" at bounding box center [587, 172] width 22 height 7
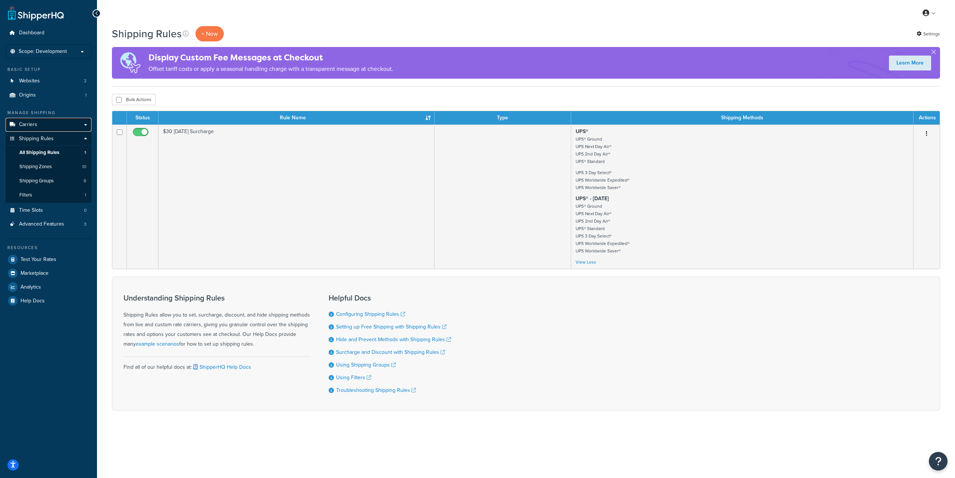
click at [34, 124] on span "Carriers" at bounding box center [28, 125] width 18 height 6
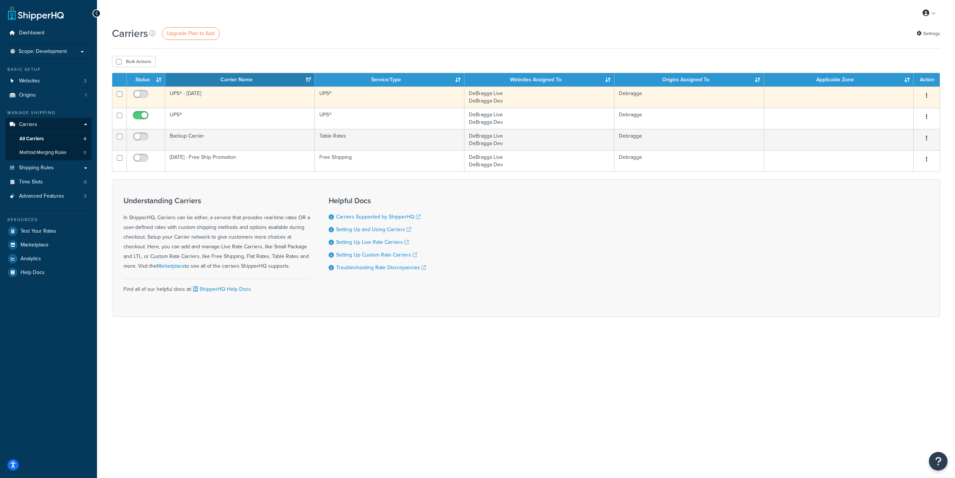
click at [927, 95] on button "button" at bounding box center [926, 96] width 10 height 12
click at [893, 107] on link "Edit" at bounding box center [896, 110] width 59 height 15
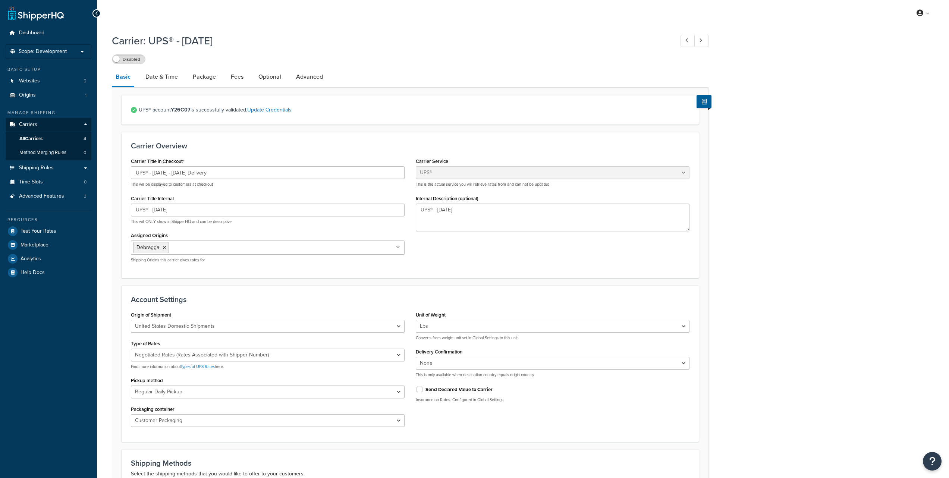
select select "ups"
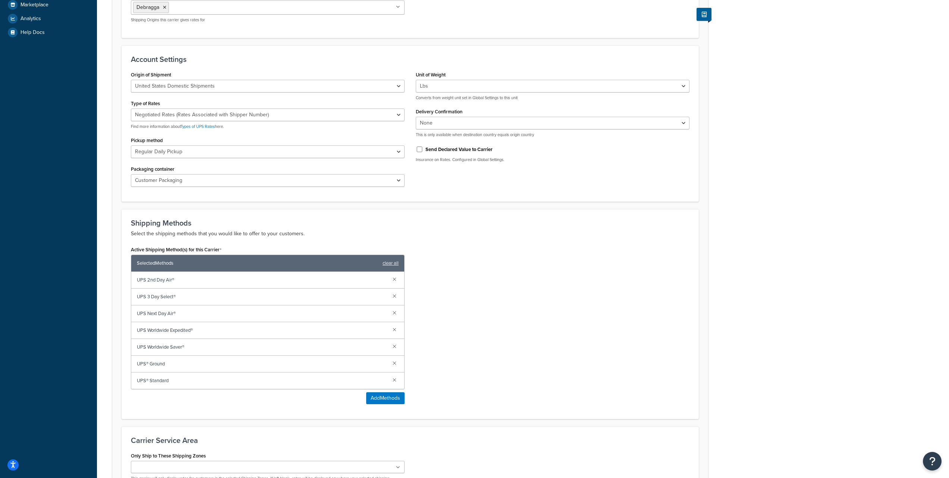
scroll to position [333, 0]
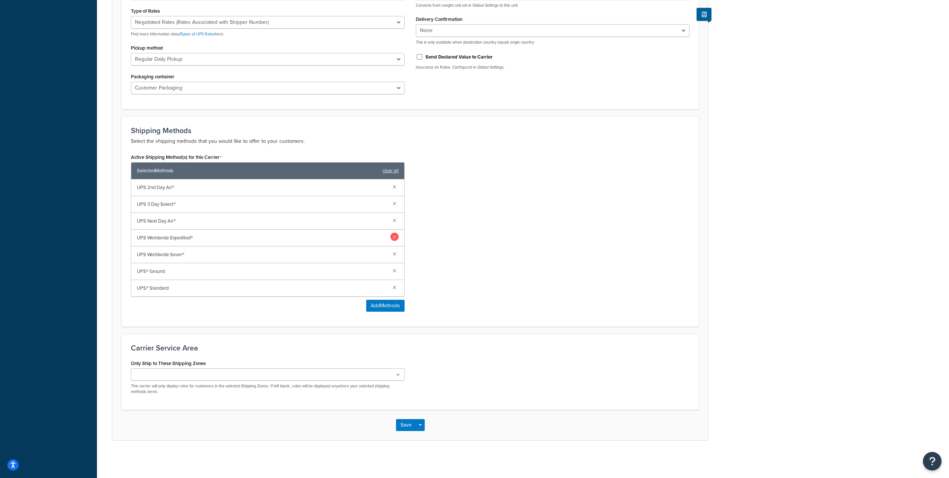
click at [394, 238] on link at bounding box center [395, 237] width 8 height 8
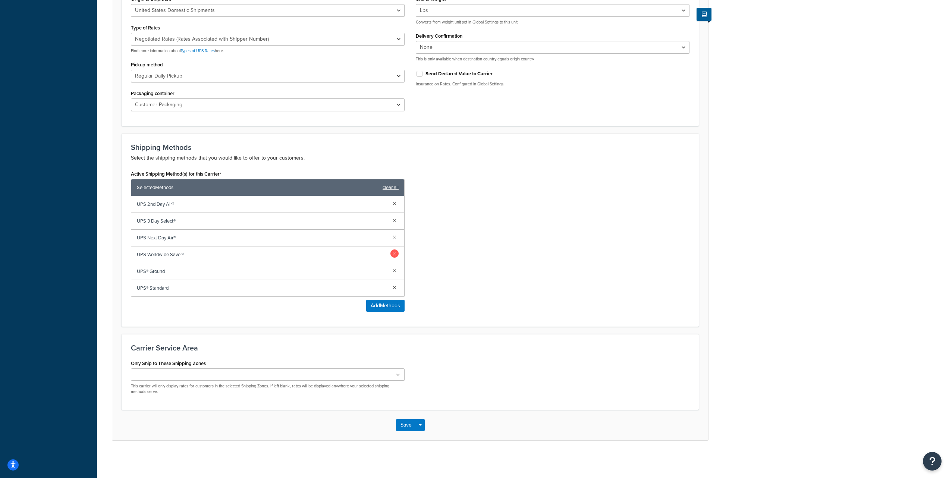
click at [395, 252] on link at bounding box center [395, 254] width 8 height 8
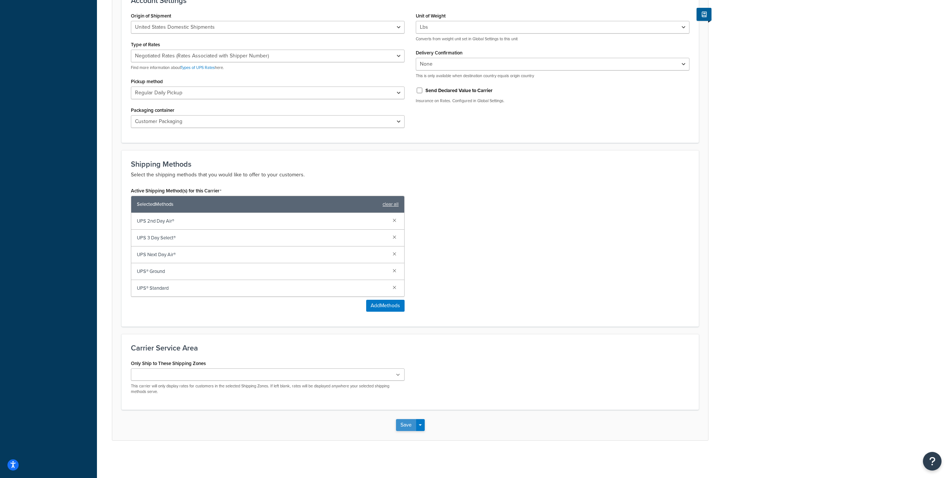
click at [407, 426] on button "Save" at bounding box center [406, 425] width 20 height 12
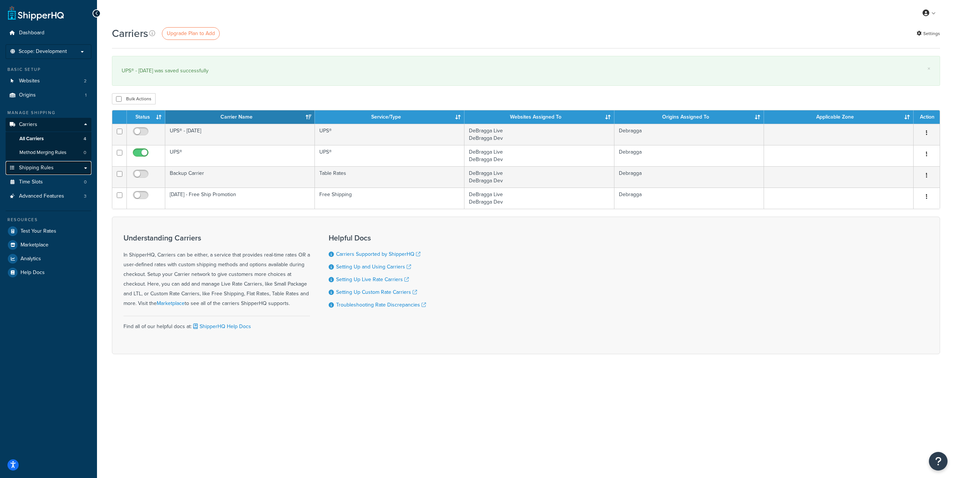
click at [52, 169] on span "Shipping Rules" at bounding box center [36, 168] width 35 height 6
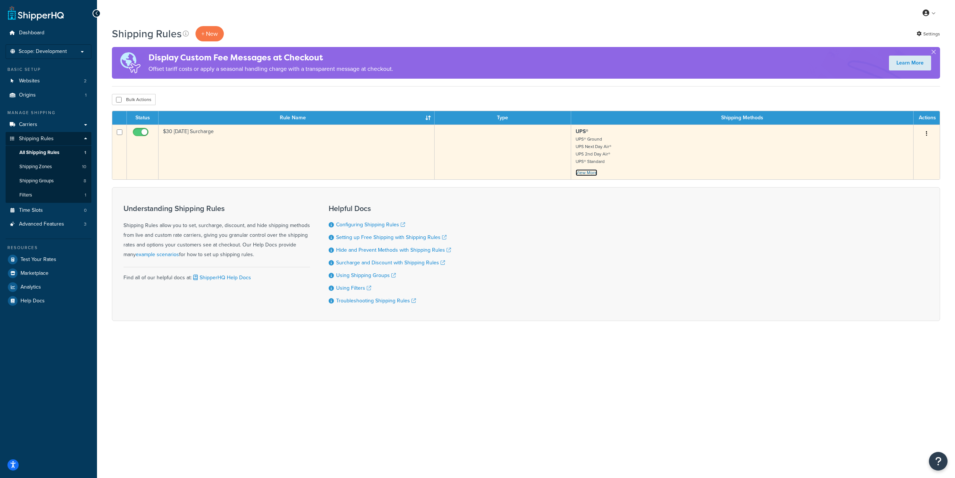
click at [582, 173] on link "View More" at bounding box center [587, 172] width 22 height 7
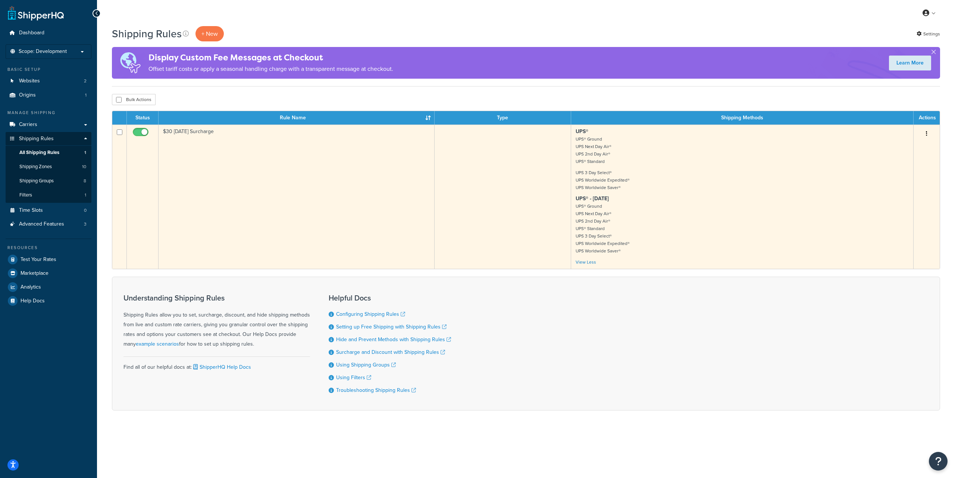
click at [926, 133] on icon "button" at bounding box center [926, 133] width 1 height 5
click at [898, 145] on link "Edit" at bounding box center [902, 147] width 59 height 15
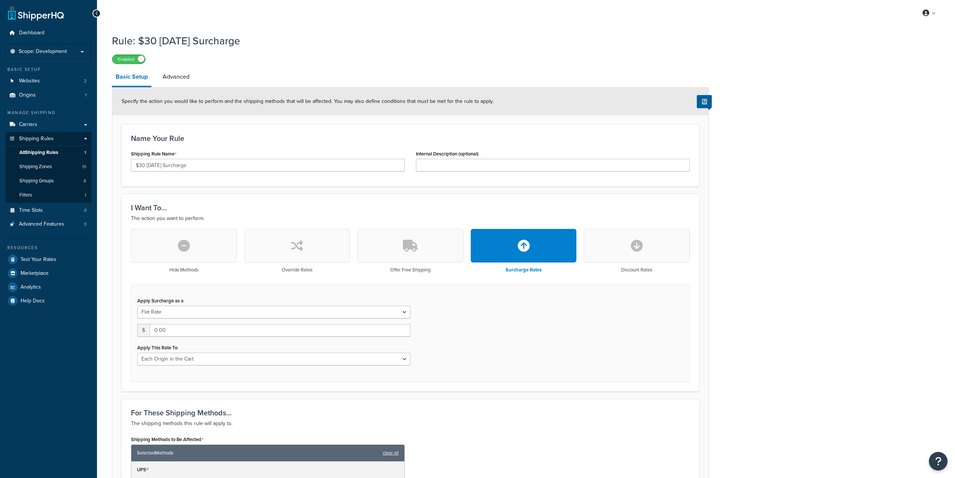
select select "LOCATION"
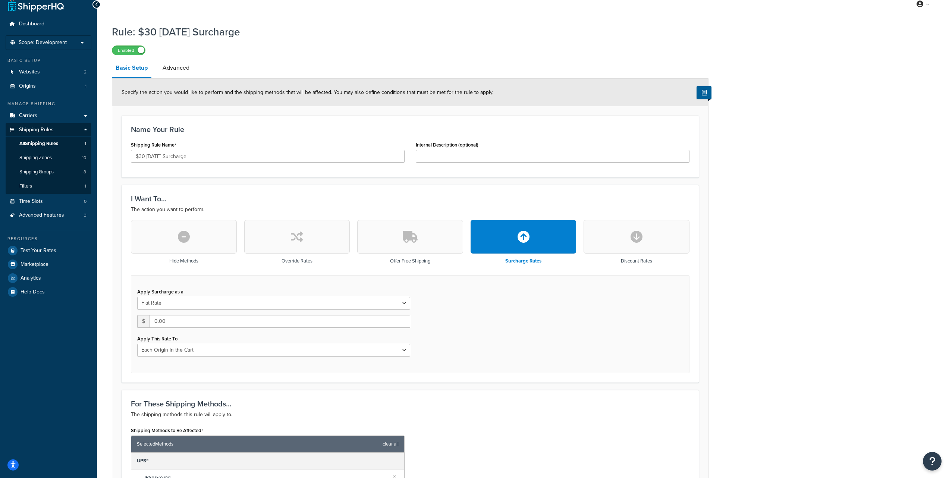
scroll to position [21, 0]
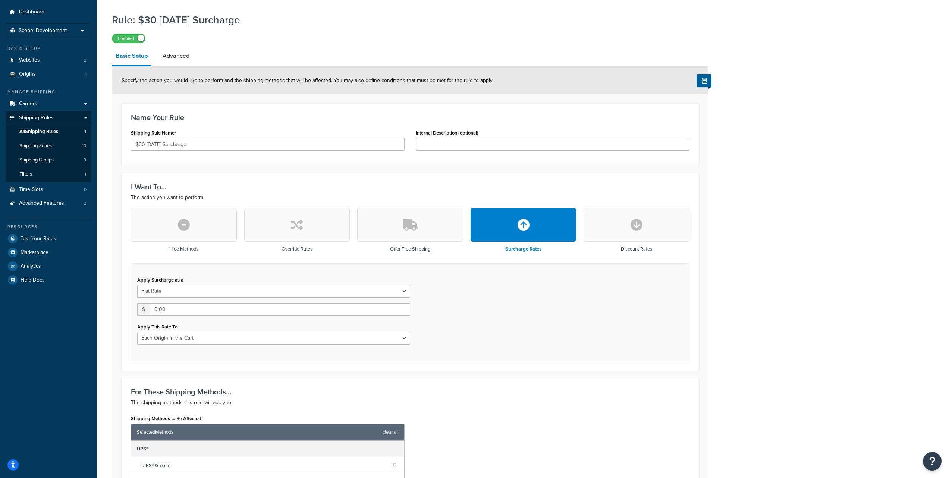
click at [636, 221] on icon "button" at bounding box center [637, 225] width 12 height 12
type input "0"
select select "CART"
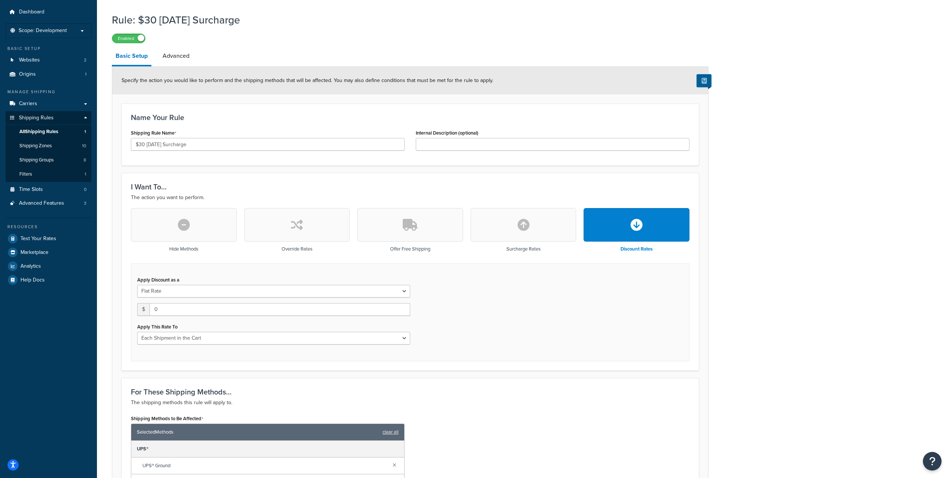
click at [550, 226] on button "button" at bounding box center [524, 225] width 106 height 34
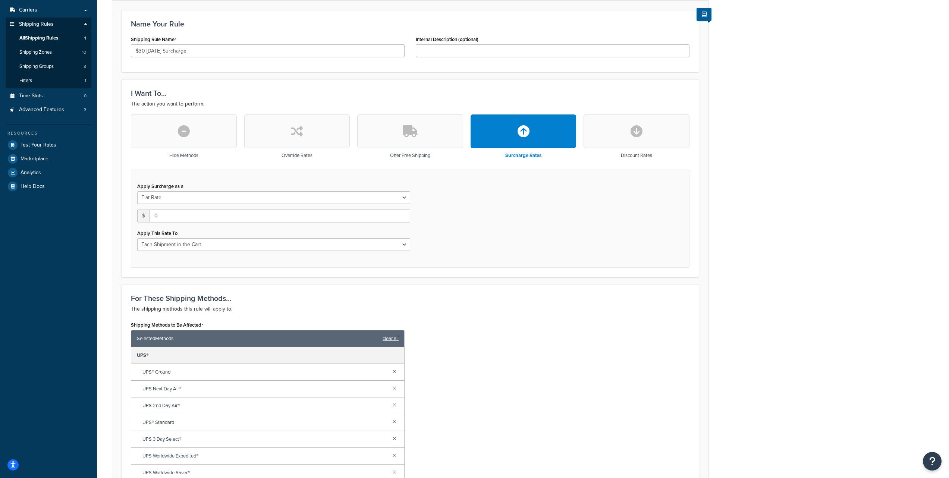
scroll to position [114, 0]
click at [177, 219] on input "0" at bounding box center [280, 216] width 261 height 13
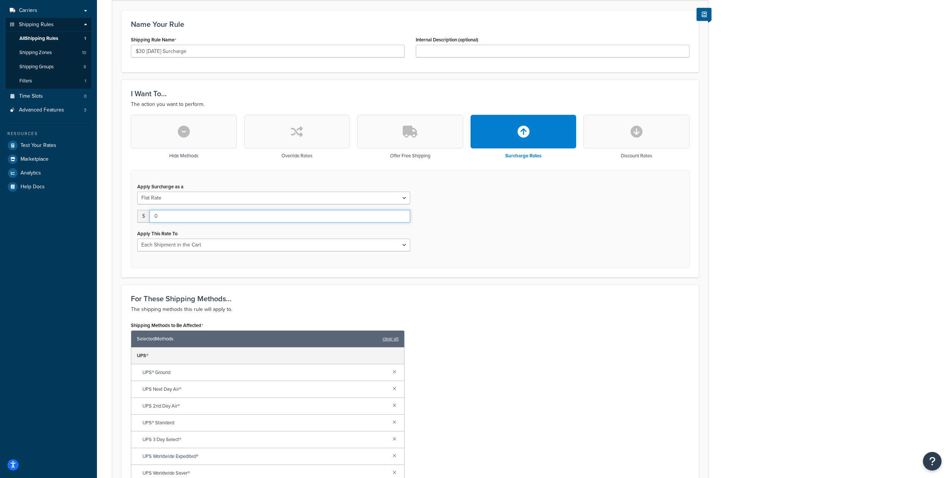
paste input "30.0"
type input "30.00"
click at [504, 227] on div "Apply Surcharge as a Flat Rate Percentage Flat Rate & Percentage $ 30.00 Apply …" at bounding box center [410, 219] width 559 height 98
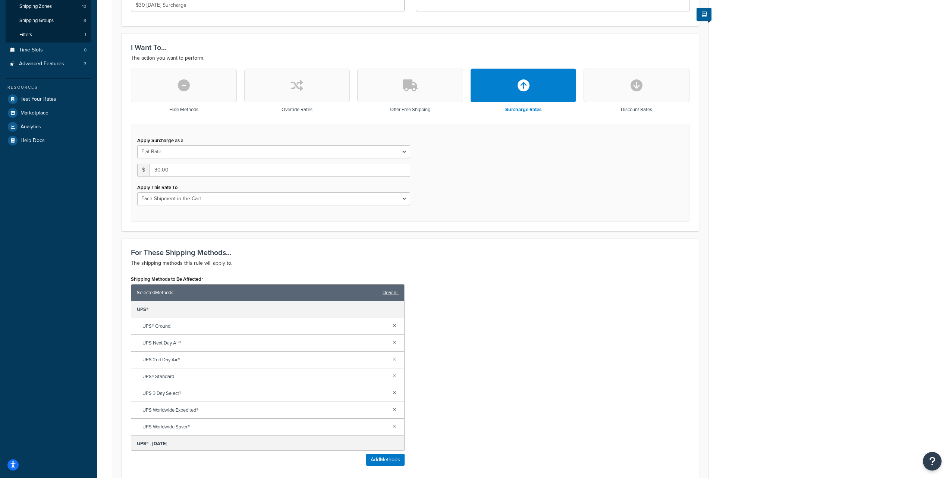
scroll to position [0, 0]
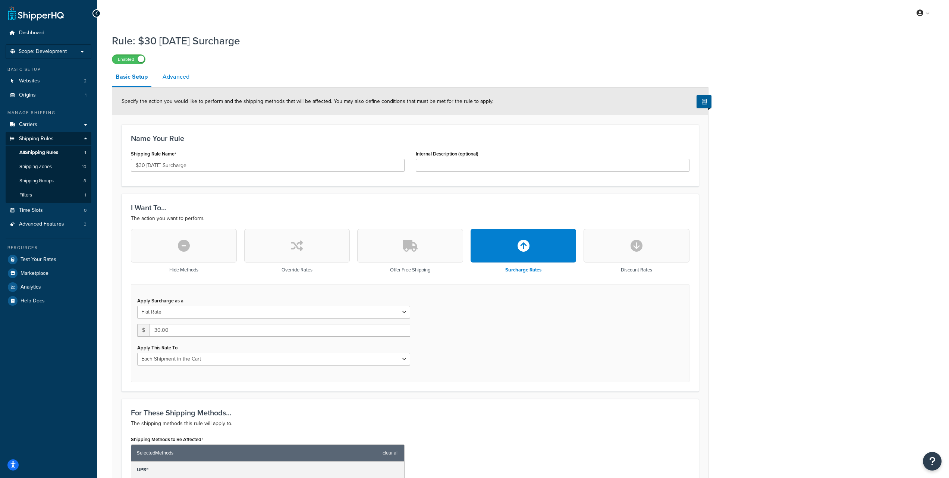
click at [172, 79] on link "Advanced" at bounding box center [176, 77] width 34 height 18
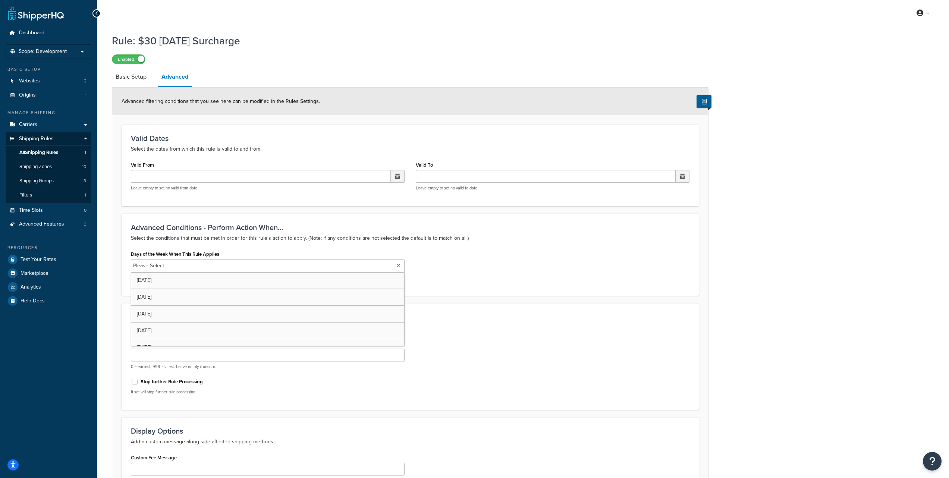
click at [226, 264] on ul "Please Select" at bounding box center [268, 265] width 274 height 13
click at [492, 266] on div "Days of the Week When This Rule Applies Saturday Monday Tuesday Wednesday Thurs…" at bounding box center [410, 268] width 570 height 38
click at [145, 359] on input "Rule Processing Order" at bounding box center [268, 356] width 274 height 13
paste input "216"
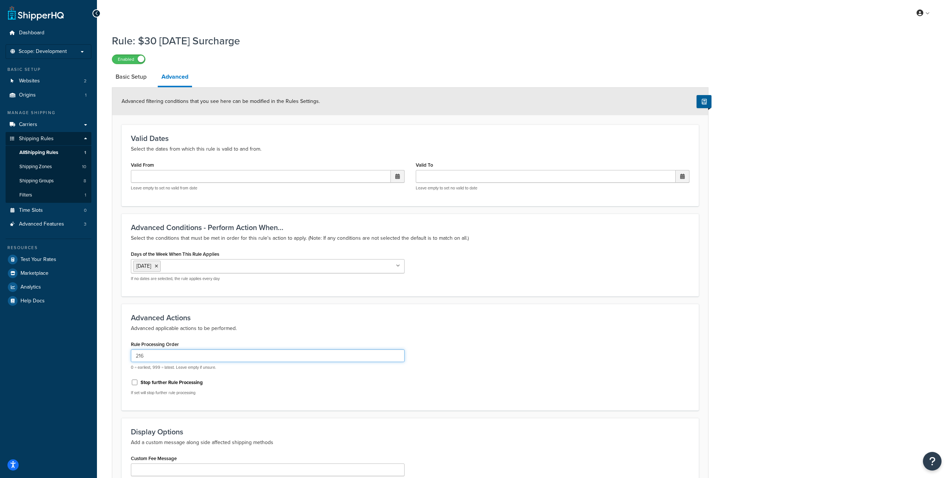
type input "216"
click at [113, 362] on form "Advanced filtering conditions that you see here can be modified in the Rules Se…" at bounding box center [410, 312] width 596 height 448
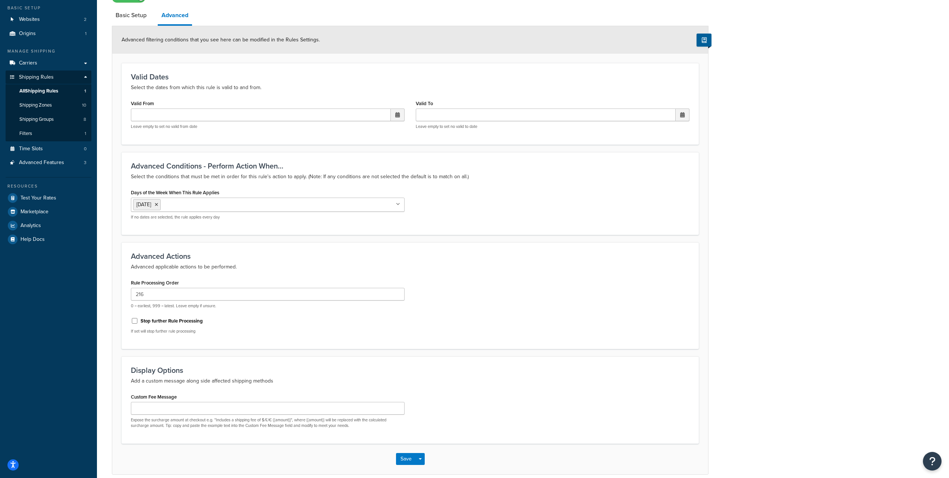
scroll to position [62, 0]
click at [407, 460] on button "Save" at bounding box center [406, 459] width 20 height 12
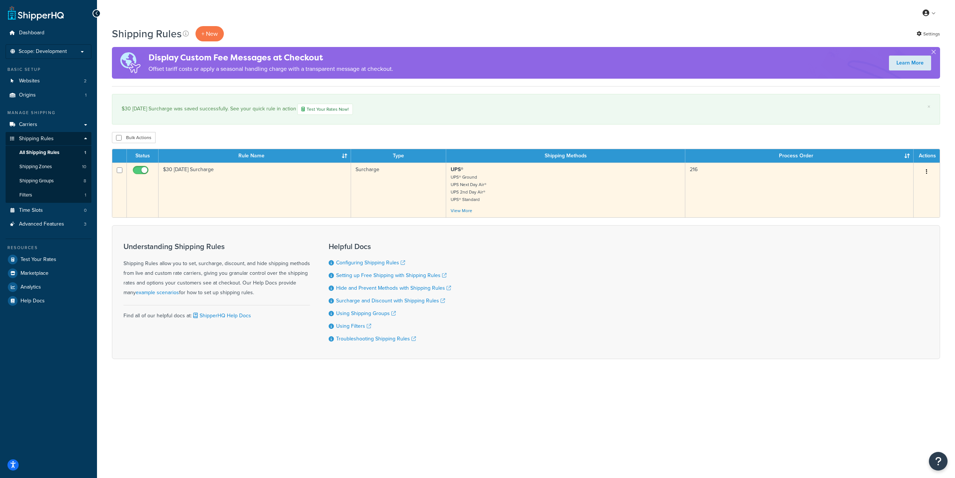
click at [924, 173] on button "button" at bounding box center [926, 172] width 10 height 12
click at [902, 184] on link "Edit" at bounding box center [902, 185] width 59 height 15
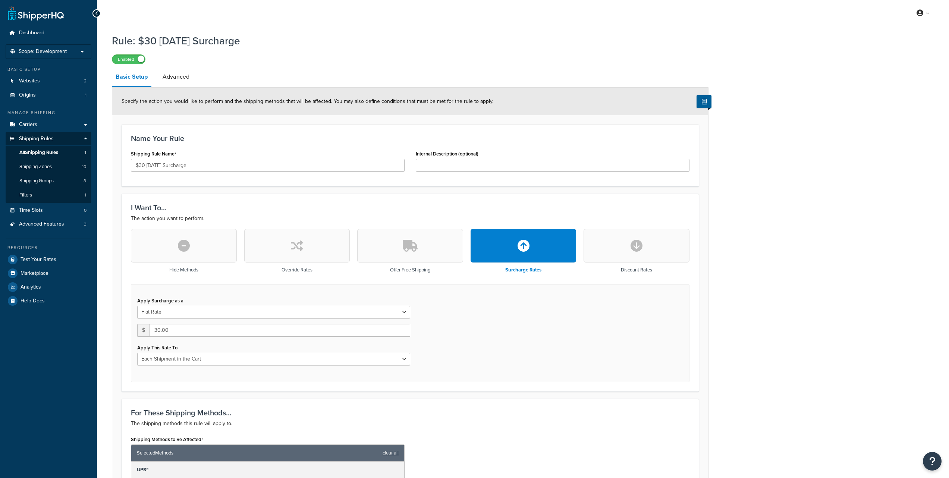
select select "CART"
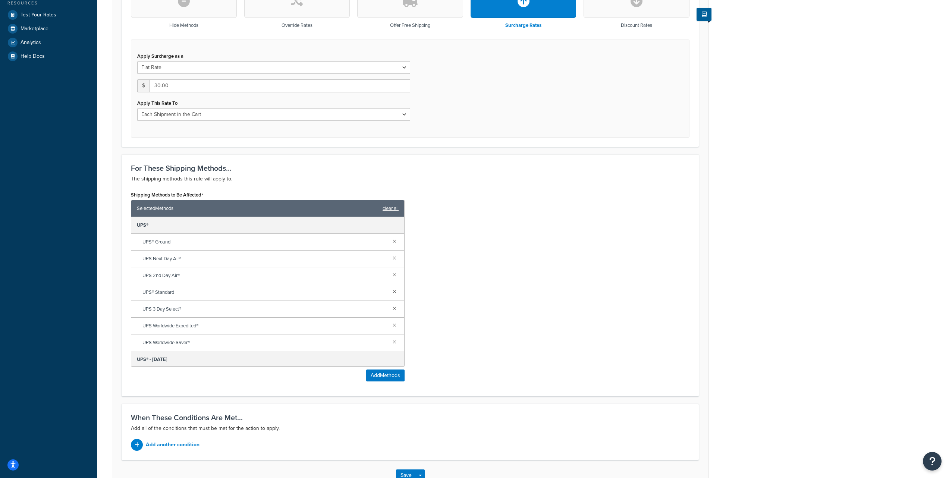
scroll to position [295, 0]
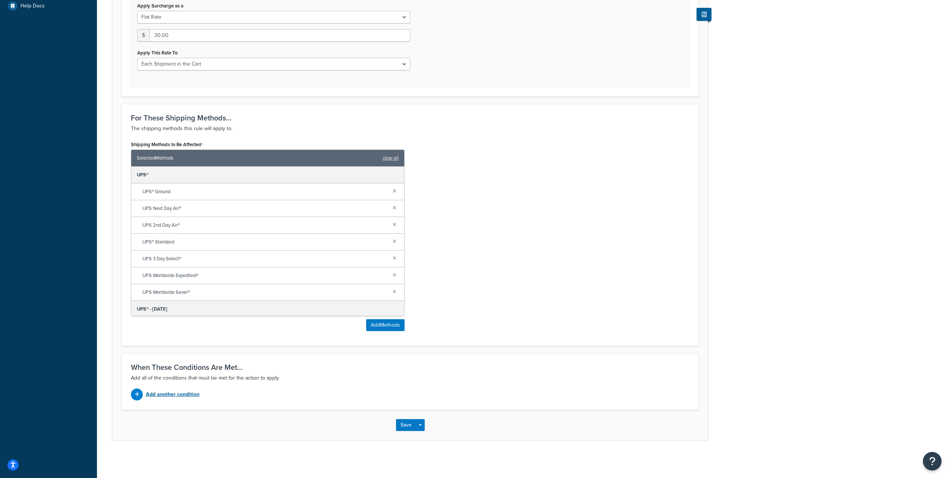
click at [157, 395] on p "Add another condition" at bounding box center [173, 394] width 54 height 10
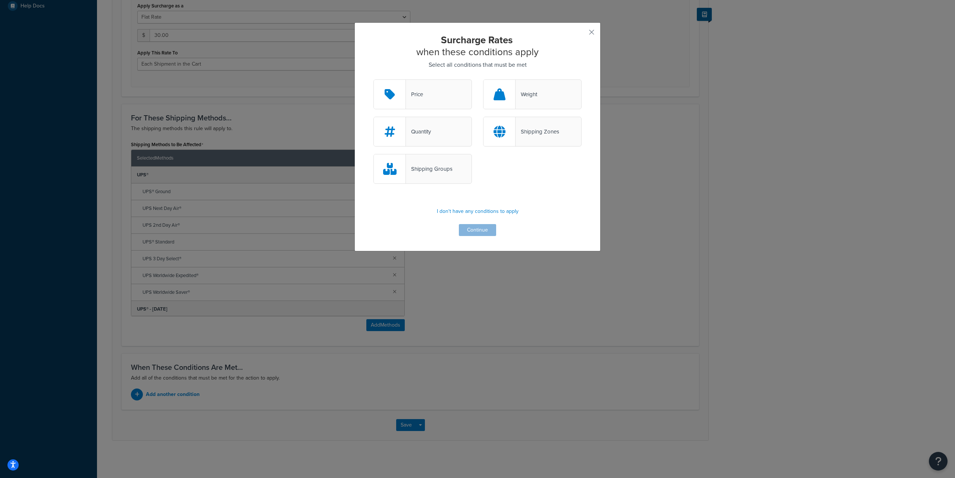
click at [532, 138] on div "Shipping Zones" at bounding box center [532, 132] width 98 height 30
click at [0, 0] on input "Shipping Zones" at bounding box center [0, 0] width 0 height 0
click at [480, 228] on button "Continue" at bounding box center [477, 230] width 37 height 12
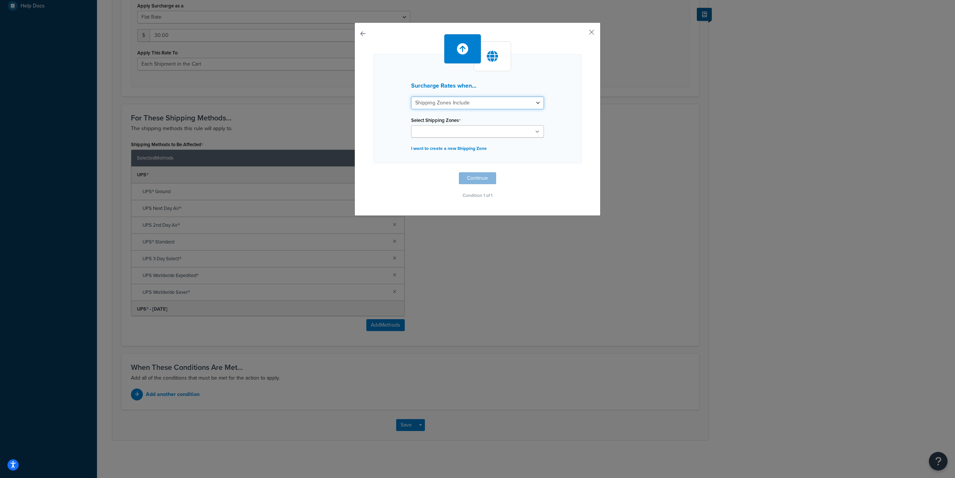
click at [454, 102] on select "Shipping Zones Include Shipping Zones Do Not Include" at bounding box center [477, 103] width 133 height 13
click at [506, 131] on ul at bounding box center [477, 131] width 133 height 12
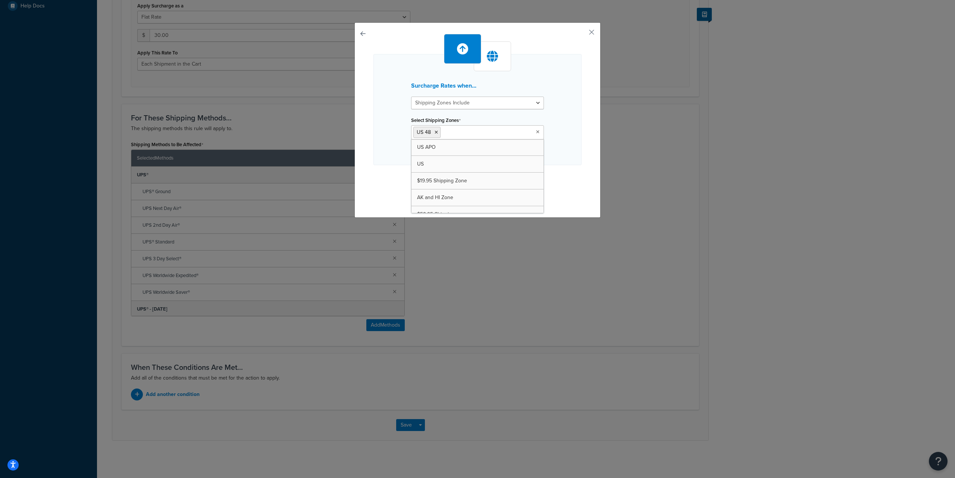
click at [577, 138] on div "Surcharge Rates when... Shipping Zones Include Shipping Zones Do Not Include Se…" at bounding box center [477, 109] width 208 height 111
click at [474, 180] on button "Continue" at bounding box center [477, 180] width 37 height 12
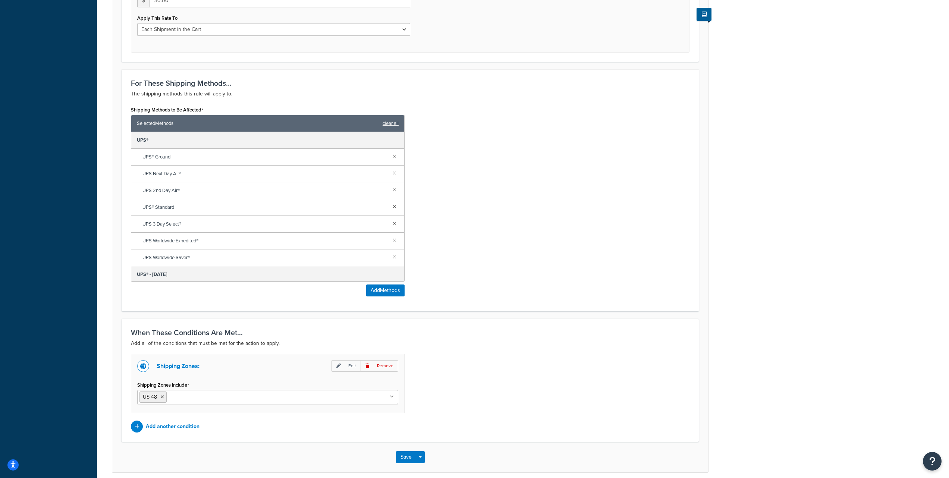
scroll to position [362, 0]
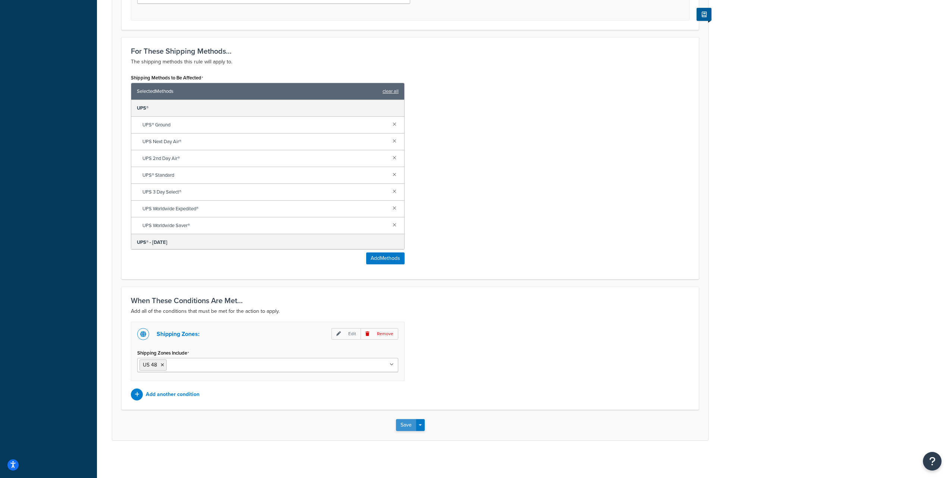
click at [404, 425] on button "Save" at bounding box center [406, 425] width 20 height 12
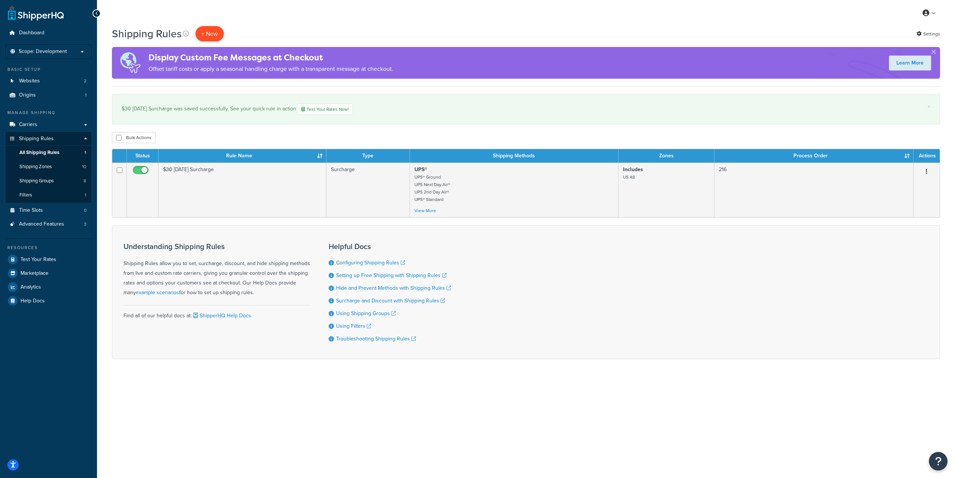
click at [210, 34] on p "+ New" at bounding box center [209, 33] width 28 height 15
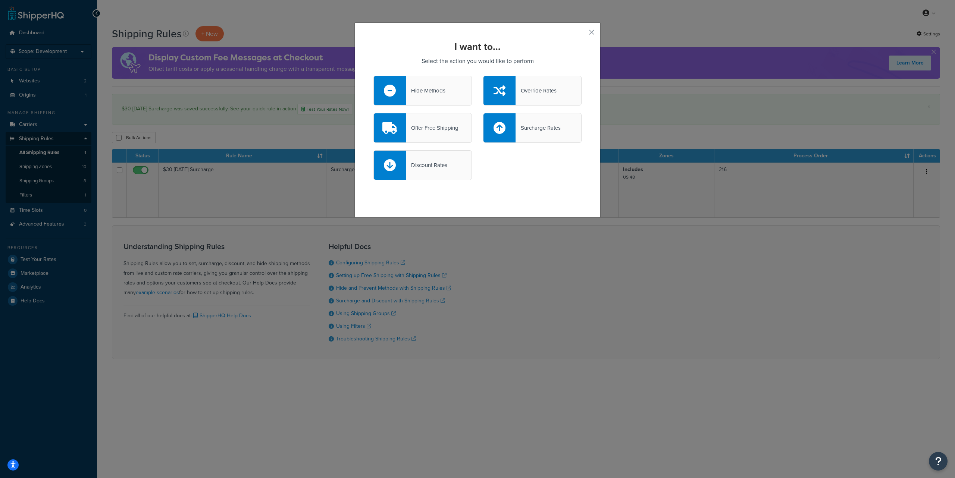
click at [541, 93] on div "Override Rates" at bounding box center [536, 90] width 41 height 10
click at [0, 0] on input "Override Rates" at bounding box center [0, 0] width 0 height 0
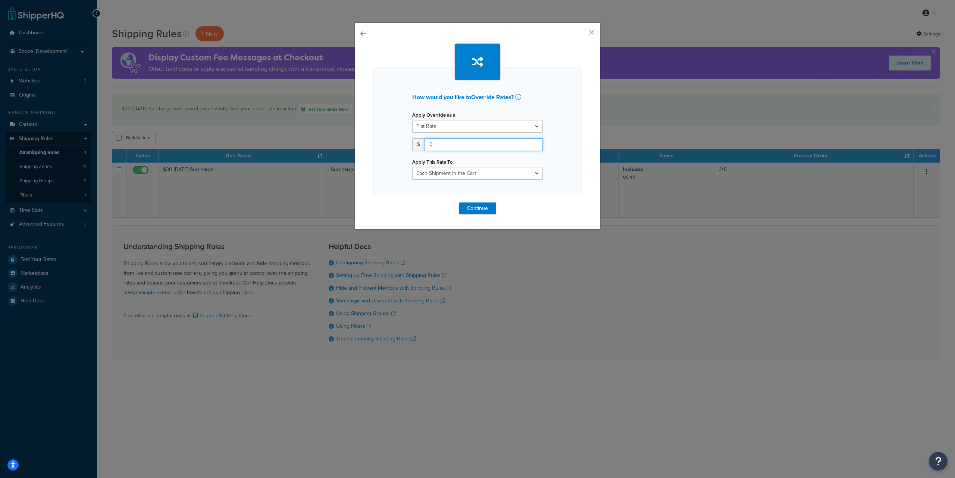
click at [439, 144] on input "0" at bounding box center [484, 144] width 118 height 13
paste input "19.95"
type input "19.95"
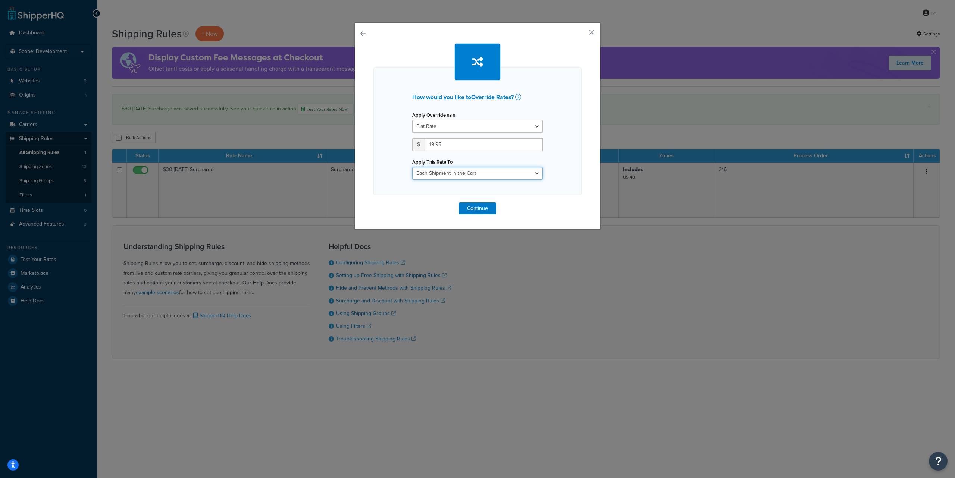
click at [439, 173] on select "Each Shipment in the Cart Each Origin in the Cart Each Shipping Group in the Ca…" at bounding box center [477, 173] width 131 height 13
select select "LOCATION"
click at [412, 167] on select "Each Shipment in the Cart Each Origin in the Cart Each Shipping Group in the Ca…" at bounding box center [477, 173] width 131 height 13
click at [466, 206] on button "Continue" at bounding box center [477, 209] width 37 height 12
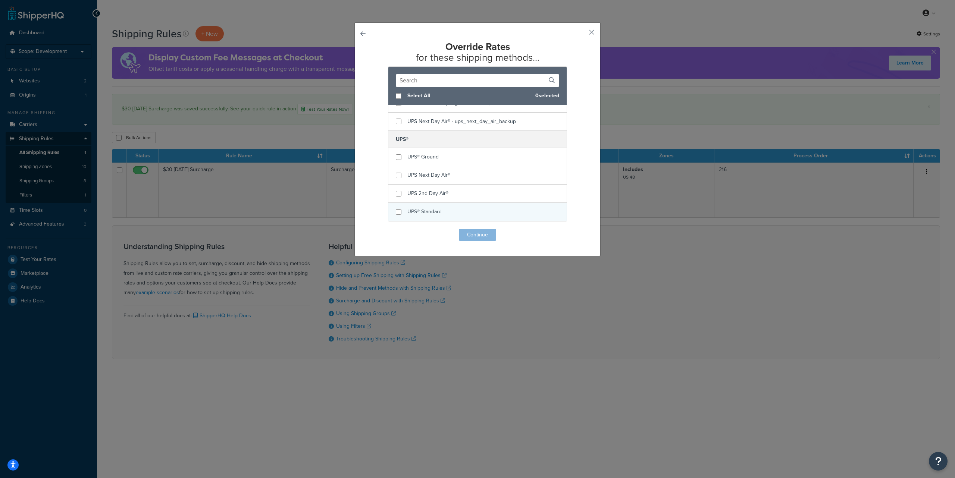
scroll to position [85, 0]
checkbox input "true"
click at [425, 138] on span "UPS® Ground" at bounding box center [422, 135] width 31 height 8
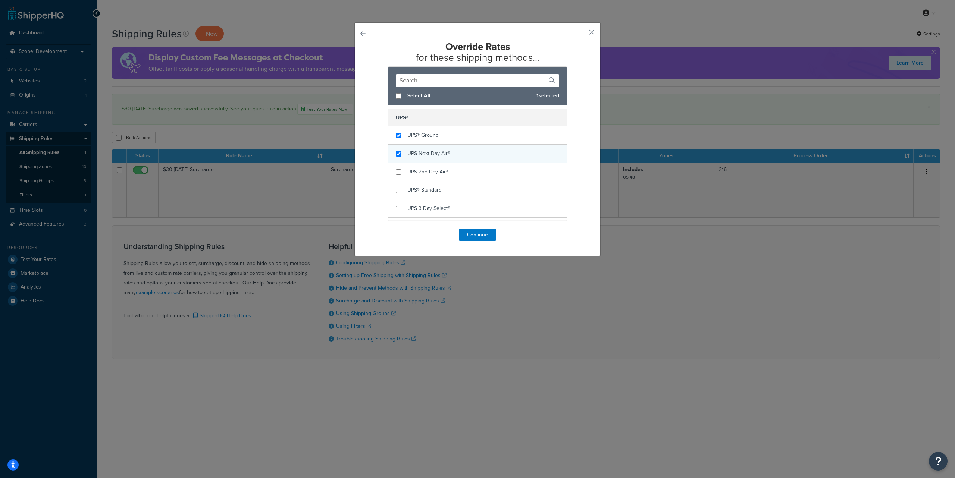
checkbox input "true"
click at [425, 153] on span "UPS Next Day Air®" at bounding box center [428, 154] width 43 height 8
checkbox input "true"
click at [426, 171] on span "UPS 2nd Day Air®" at bounding box center [427, 172] width 41 height 8
checkbox input "true"
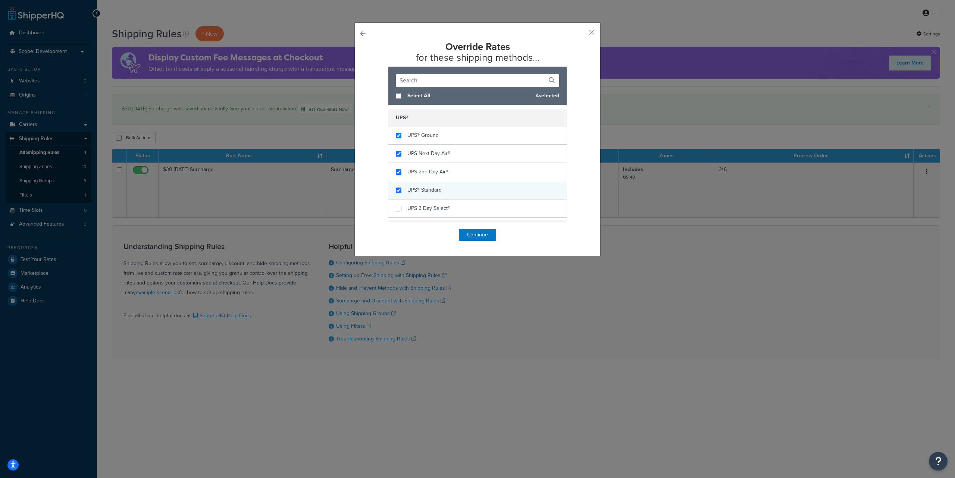
click at [424, 192] on span "UPS® Standard" at bounding box center [424, 190] width 34 height 8
checkbox input "true"
click at [424, 205] on div "UPS 3 Day Select®" at bounding box center [428, 208] width 43 height 10
checkbox input "true"
click at [430, 203] on div "UPS Worldwide Expedited®" at bounding box center [438, 207] width 62 height 10
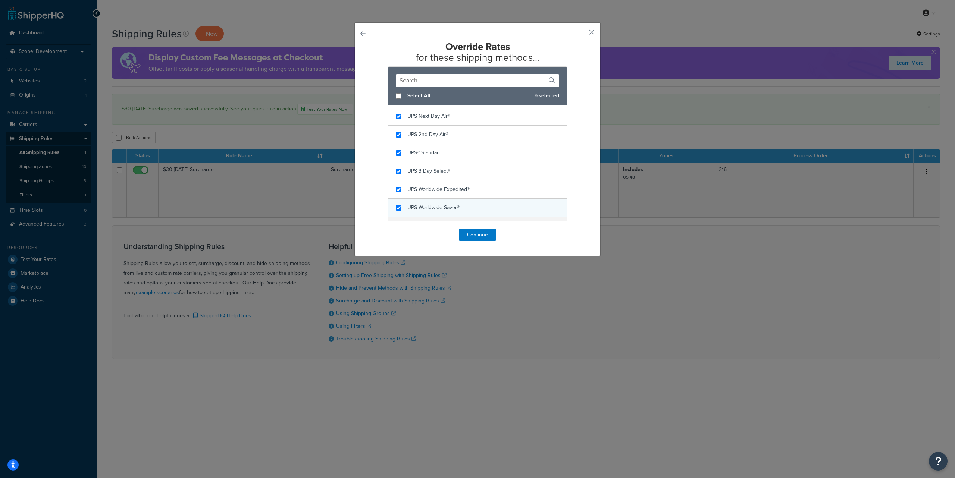
checkbox input "true"
click at [428, 207] on span "UPS Worldwide Saver®" at bounding box center [433, 208] width 52 height 8
checkbox input "true"
click at [429, 204] on span "UPS® Ground" at bounding box center [422, 203] width 31 height 8
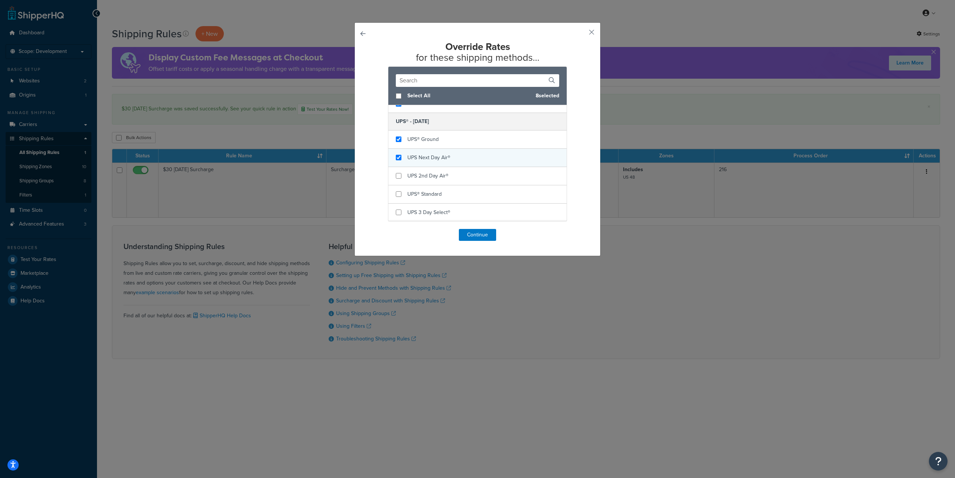
checkbox input "true"
click at [426, 160] on span "UPS Next Day Air®" at bounding box center [428, 158] width 43 height 8
checkbox input "true"
click at [426, 177] on span "UPS 2nd Day Air®" at bounding box center [427, 176] width 41 height 8
checkbox input "true"
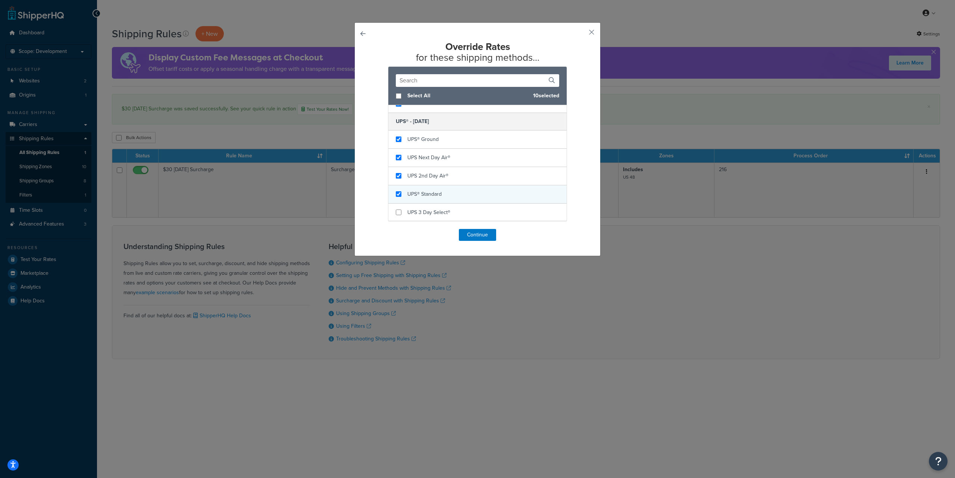
click at [428, 193] on span "UPS® Standard" at bounding box center [424, 194] width 34 height 8
checkbox input "true"
click at [428, 207] on div "UPS 3 Day Select®" at bounding box center [428, 212] width 43 height 10
click at [479, 235] on button "Continue" at bounding box center [477, 235] width 37 height 12
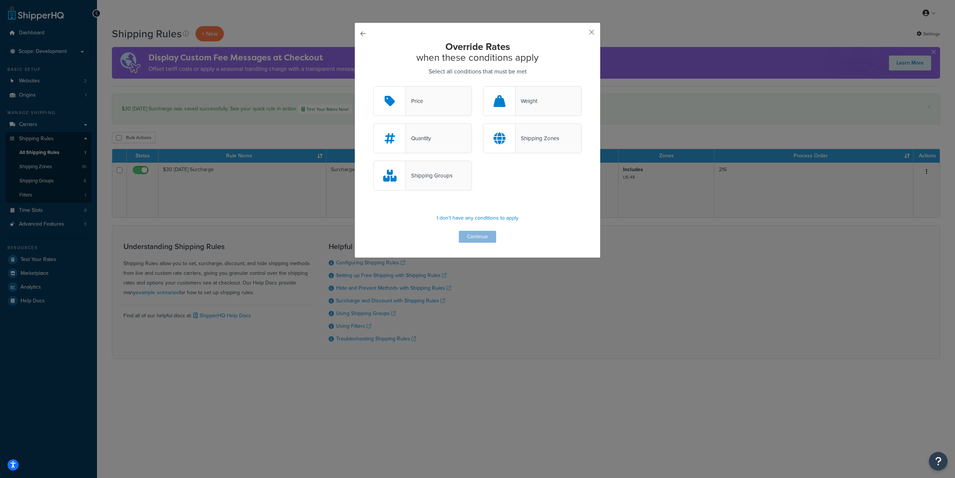
click at [534, 146] on div "Shipping Zones" at bounding box center [532, 138] width 98 height 30
click at [0, 0] on input "Shipping Zones" at bounding box center [0, 0] width 0 height 0
click at [482, 237] on button "Continue" at bounding box center [477, 237] width 37 height 12
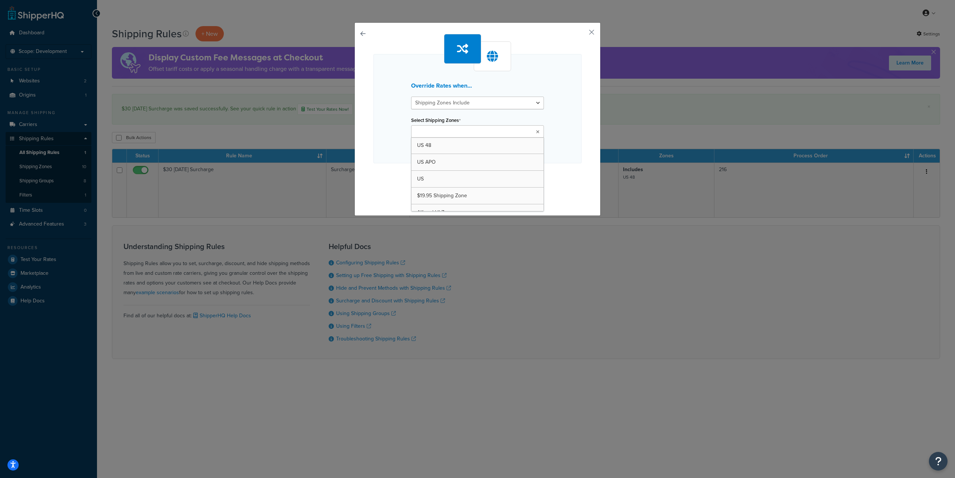
click at [486, 135] on ul at bounding box center [477, 131] width 133 height 12
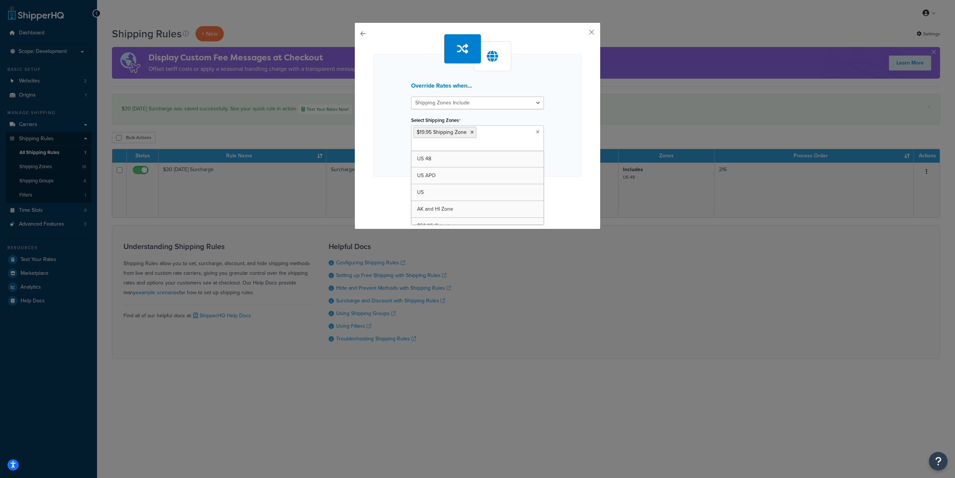
click at [562, 164] on div "Override Rates when... Shipping Zones Include Shipping Zones Do Not Include Sel…" at bounding box center [477, 115] width 208 height 123
click at [469, 190] on button "Continue" at bounding box center [477, 192] width 37 height 12
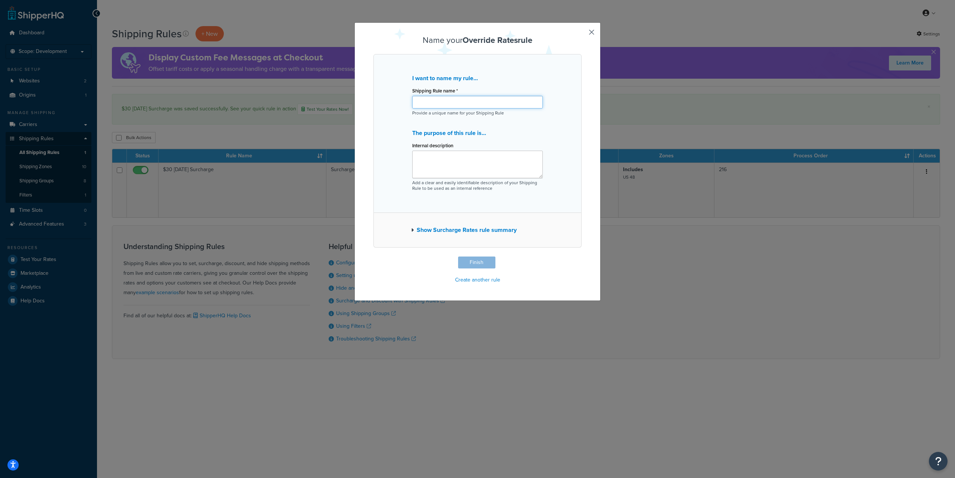
click at [426, 103] on input "Shipping Rule name *" at bounding box center [477, 102] width 131 height 13
paste input "$19.95 Flat Rate Shipping"
type input "$19.95 Flat Rate Shipping"
click at [476, 262] on button "Finish" at bounding box center [476, 263] width 37 height 12
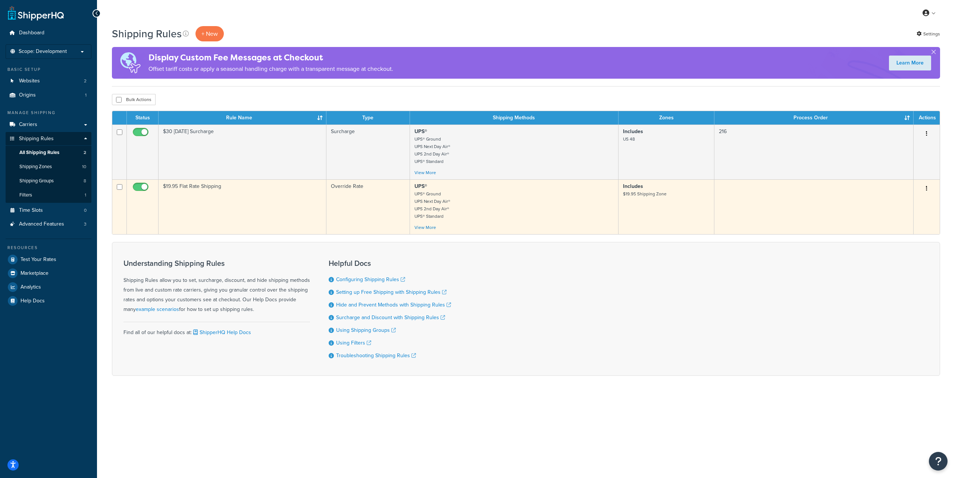
click at [927, 191] on icon "button" at bounding box center [926, 188] width 1 height 5
click at [905, 200] on link "Edit" at bounding box center [902, 202] width 59 height 15
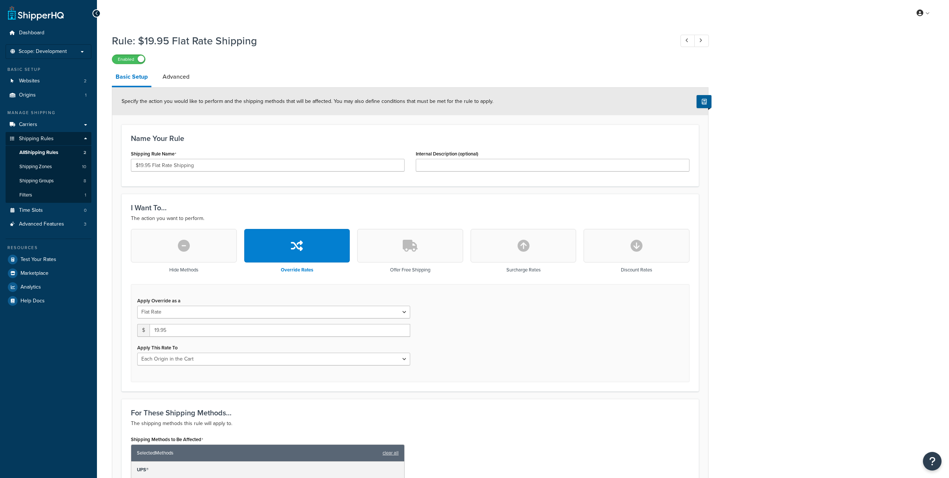
select select "LOCATION"
click at [178, 82] on link "Advanced" at bounding box center [176, 77] width 34 height 18
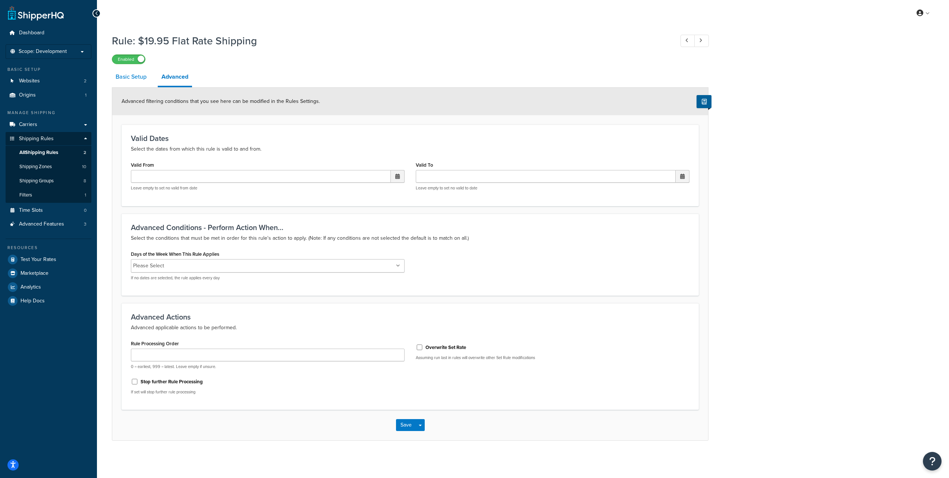
click at [126, 78] on link "Basic Setup" at bounding box center [131, 77] width 38 height 18
select select "LOCATION"
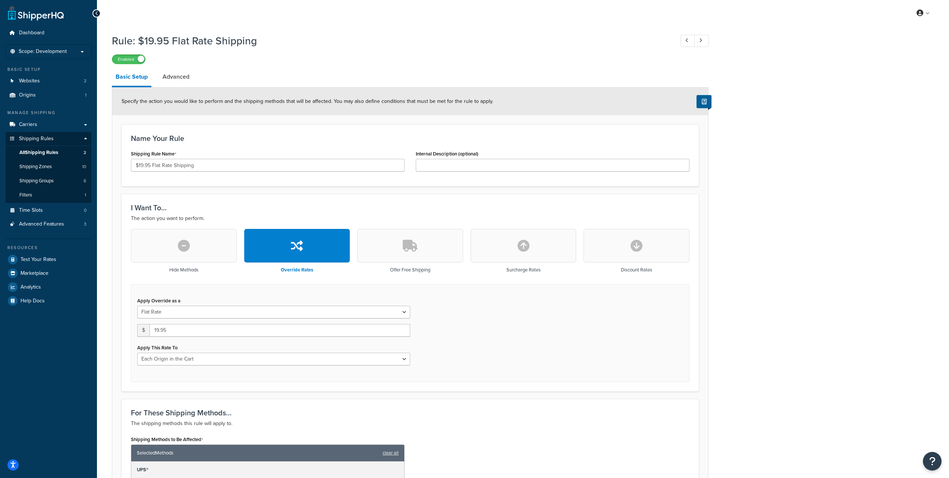
click at [126, 78] on link "Basic Setup" at bounding box center [132, 77] width 40 height 19
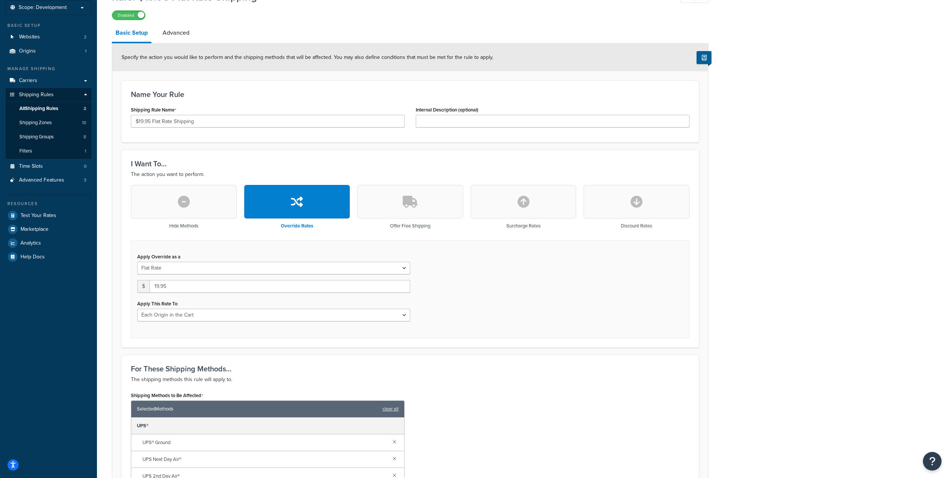
scroll to position [67, 0]
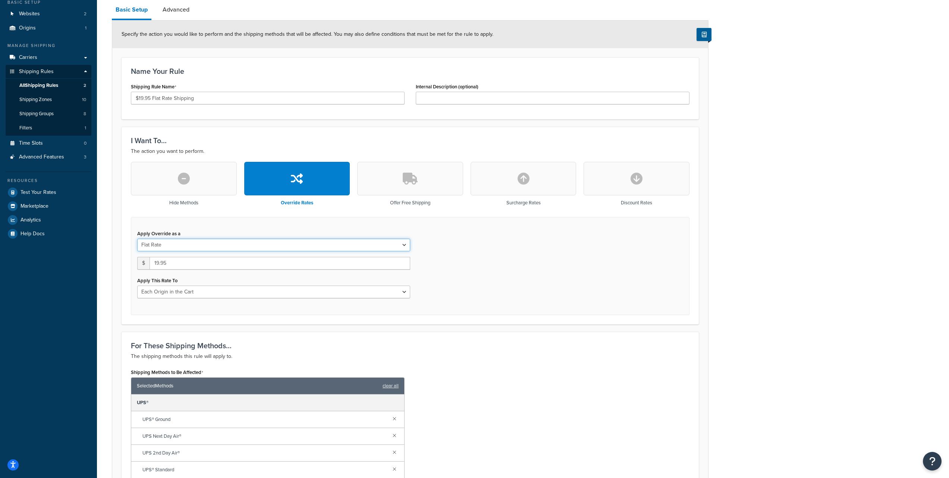
click at [317, 245] on select "Flat Rate Percentage Flat Rate & Percentage" at bounding box center [273, 245] width 273 height 13
click at [207, 263] on input "19.95" at bounding box center [280, 263] width 261 height 13
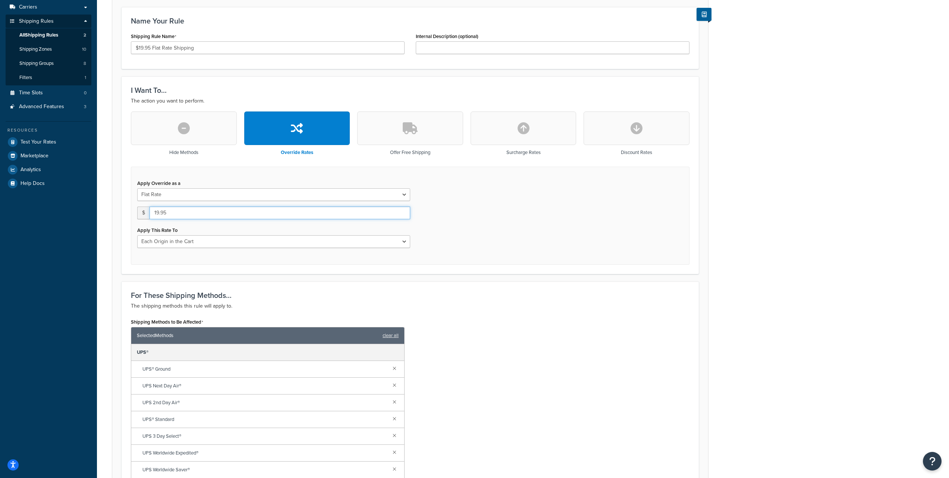
scroll to position [162, 0]
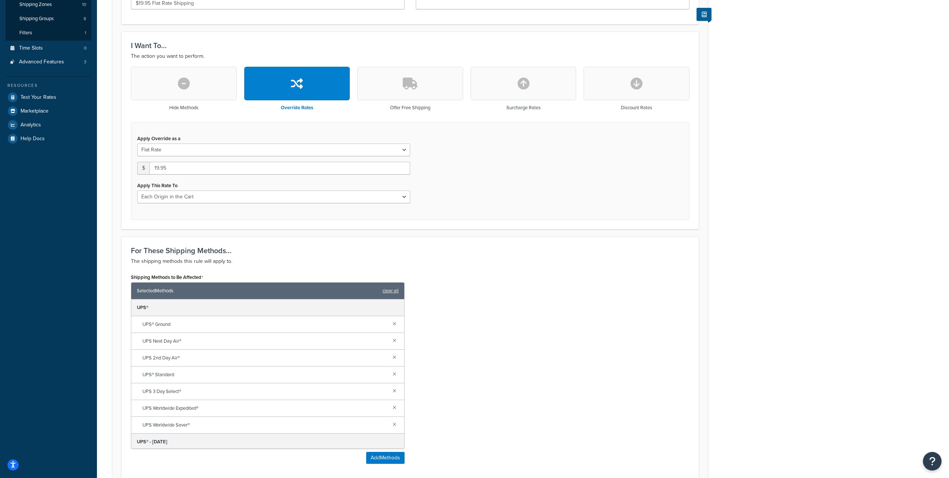
click at [486, 315] on div "Shipping Methods to Be Affected Selected Methods clear all UPS® UPS® Ground UPS…" at bounding box center [410, 371] width 570 height 198
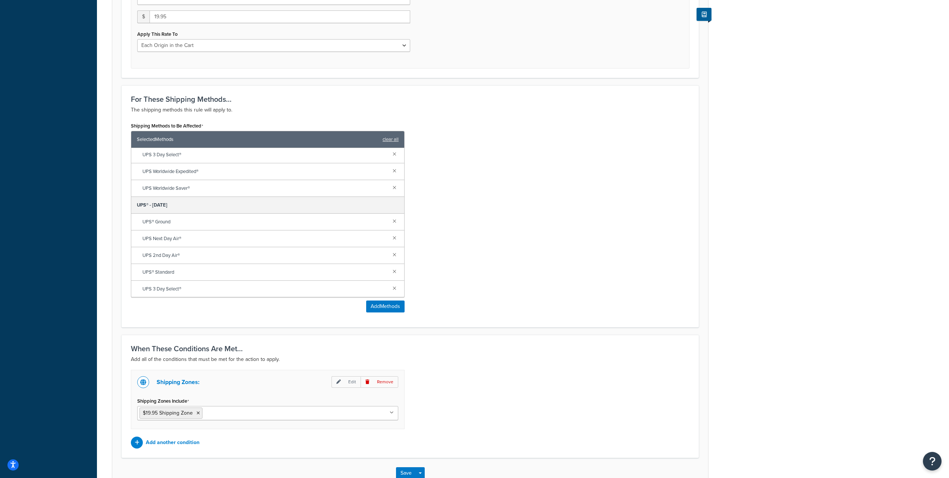
scroll to position [347, 0]
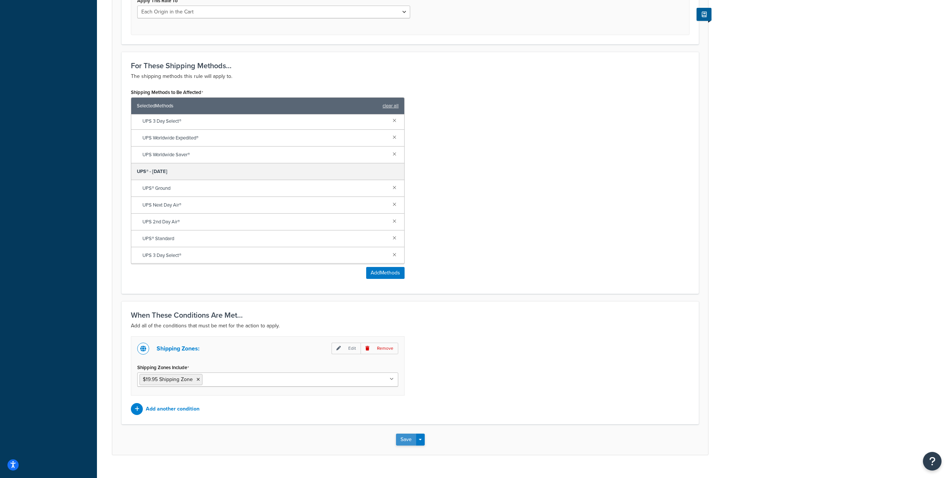
click at [399, 441] on button "Save" at bounding box center [406, 440] width 20 height 12
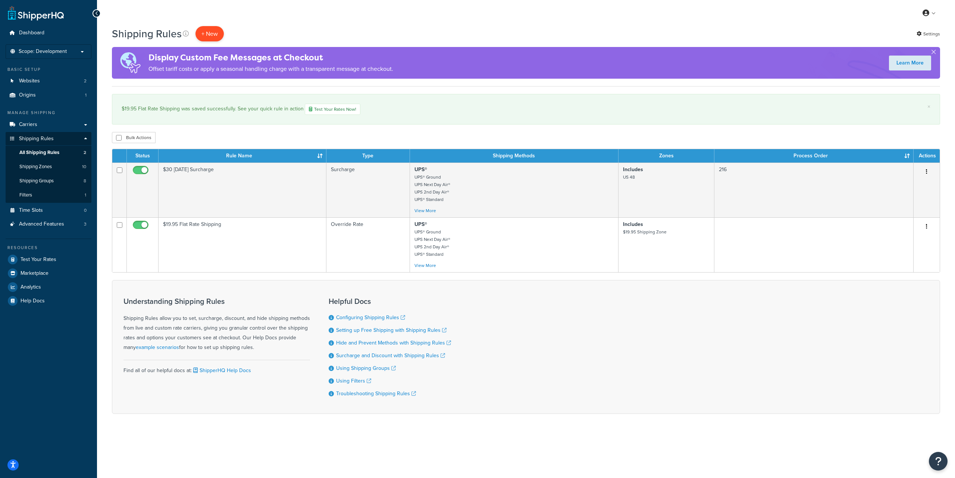
click at [212, 34] on p "+ New" at bounding box center [209, 33] width 28 height 15
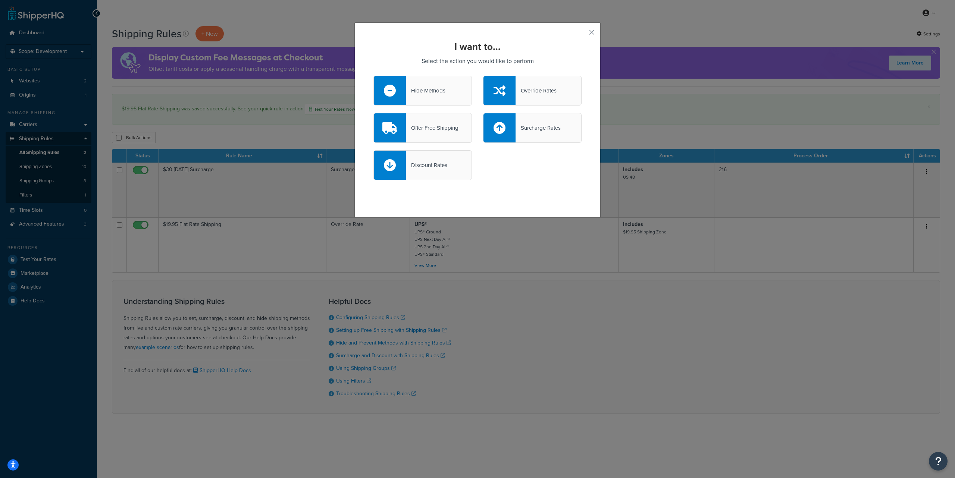
click at [531, 93] on div "Override Rates" at bounding box center [536, 90] width 41 height 10
click at [0, 0] on input "Override Rates" at bounding box center [0, 0] width 0 height 0
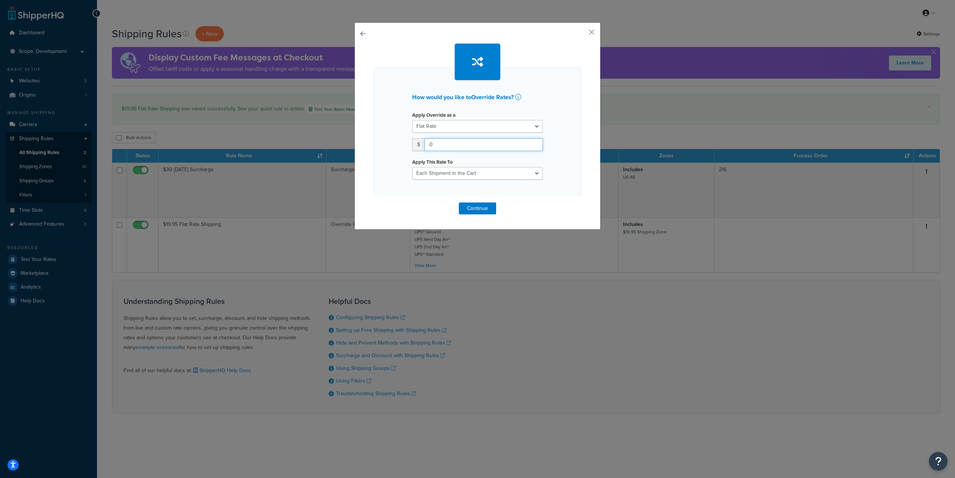
click at [461, 144] on input "0" at bounding box center [484, 144] width 118 height 13
paste input "34.95"
type input "34.95"
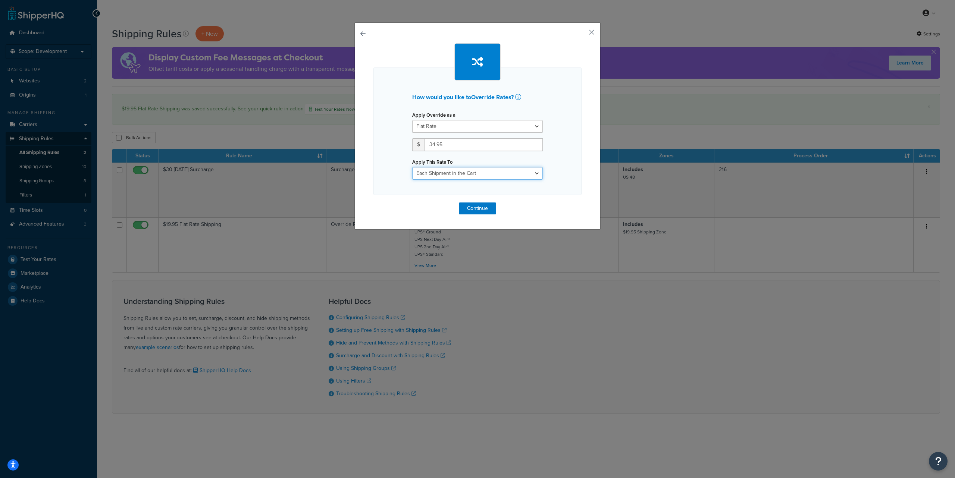
click at [467, 176] on select "Each Shipment in the Cart Each Origin in the Cart Each Shipping Group in the Ca…" at bounding box center [477, 173] width 131 height 13
select select "LOCATION"
click at [412, 167] on select "Each Shipment in the Cart Each Origin in the Cart Each Shipping Group in the Ca…" at bounding box center [477, 173] width 131 height 13
click at [479, 208] on button "Continue" at bounding box center [477, 209] width 37 height 12
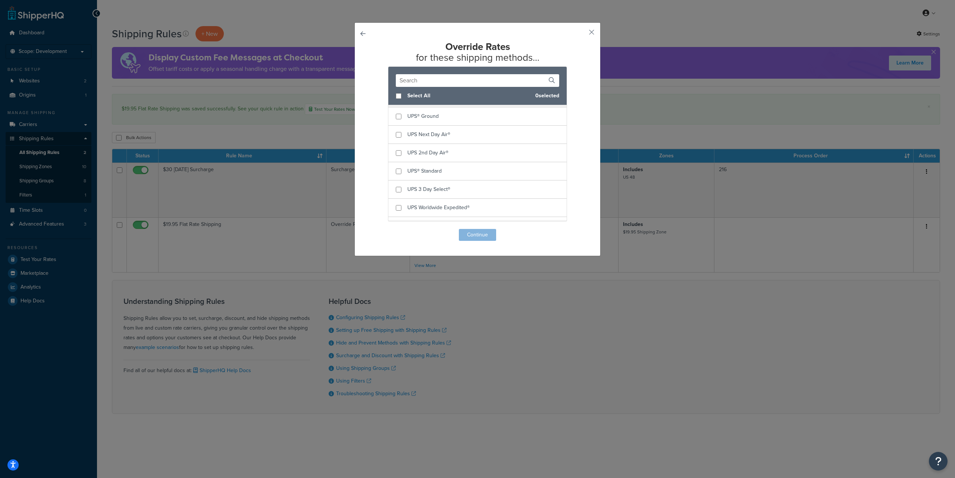
scroll to position [46, 0]
checkbox input "true"
click at [417, 178] on span "UPS® Ground" at bounding box center [422, 174] width 31 height 8
checkbox input "true"
click at [418, 195] on span "UPS Next Day Air®" at bounding box center [428, 193] width 43 height 8
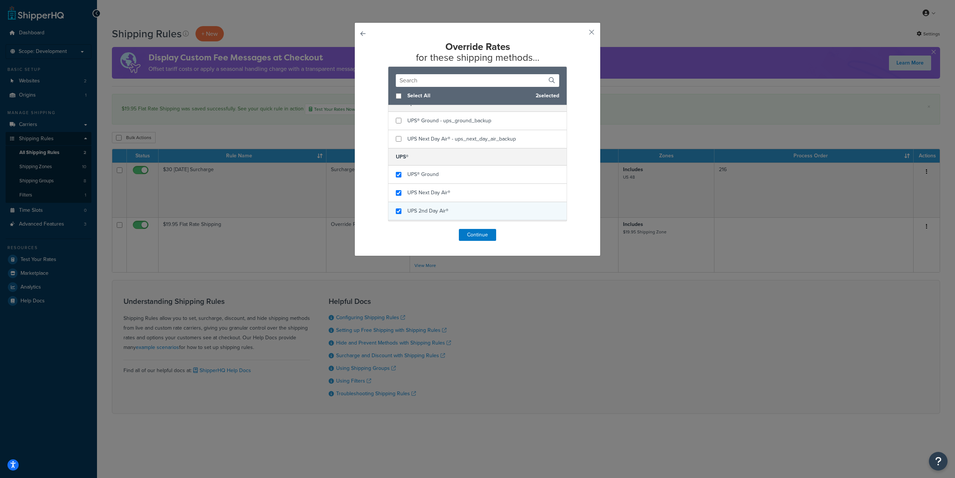
checkbox input "true"
click at [419, 209] on span "UPS 2nd Day Air®" at bounding box center [427, 211] width 41 height 8
checkbox input "true"
click at [424, 202] on span "UPS® Standard" at bounding box center [424, 204] width 34 height 8
checkbox input "true"
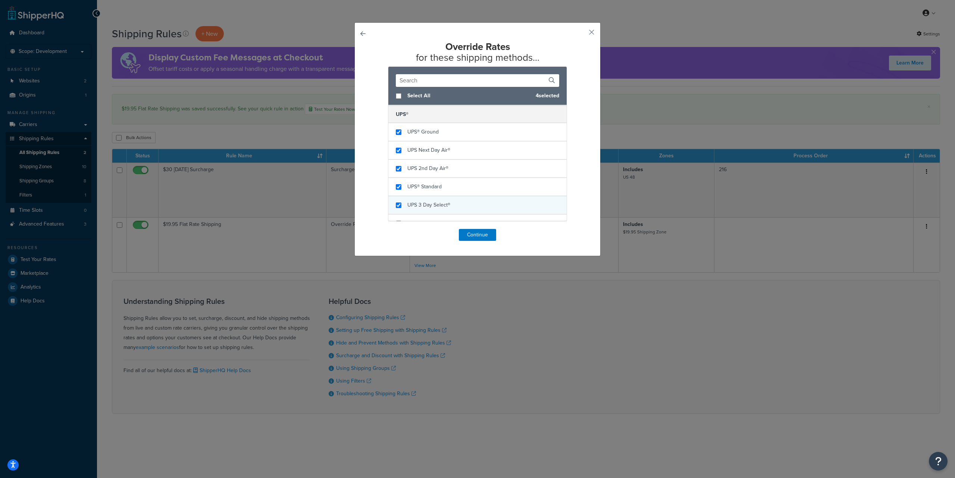
click at [414, 204] on span "UPS 3 Day Select®" at bounding box center [428, 205] width 43 height 8
checkbox input "true"
click at [427, 197] on span "UPS Worldwide Expedited®" at bounding box center [438, 195] width 62 height 8
checkbox input "true"
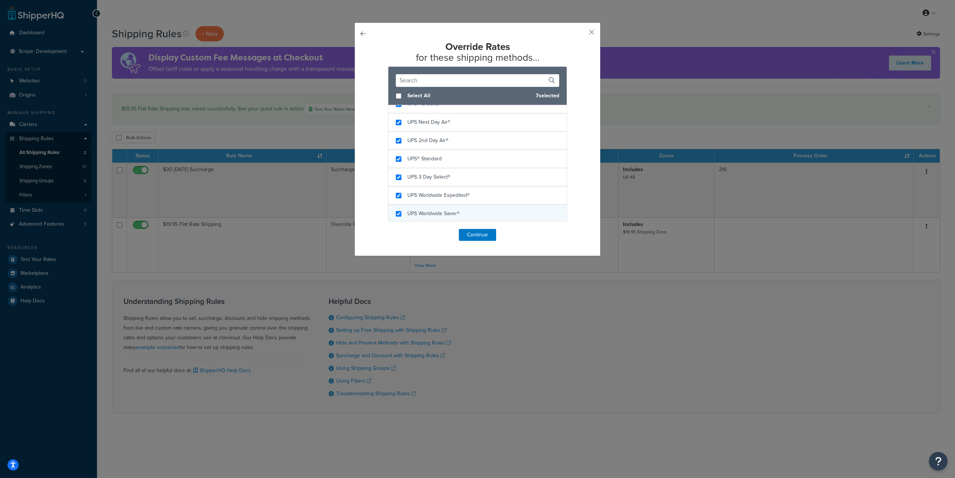
click at [424, 209] on div "UPS Worldwide Saver®" at bounding box center [433, 214] width 52 height 10
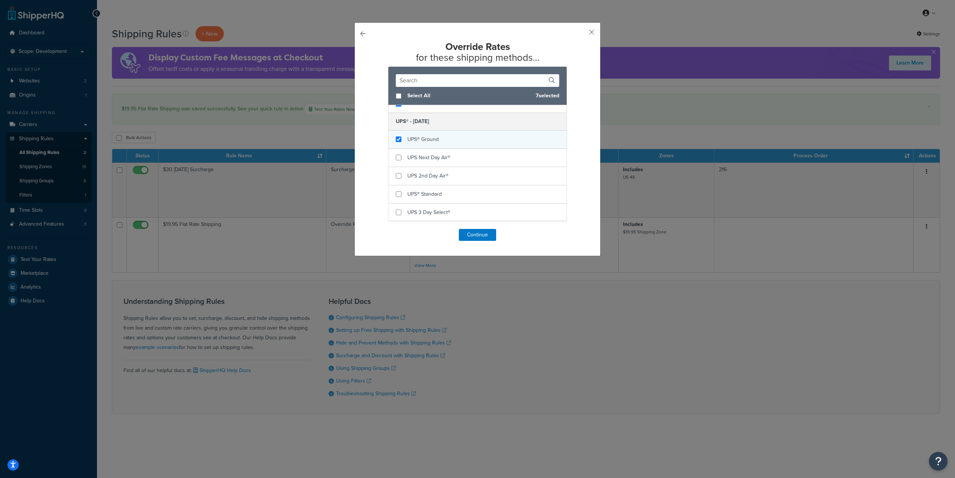
checkbox input "true"
click at [421, 143] on div "UPS® Ground" at bounding box center [422, 139] width 31 height 10
checkbox input "true"
click at [423, 157] on span "UPS Next Day Air®" at bounding box center [428, 158] width 43 height 8
checkbox input "true"
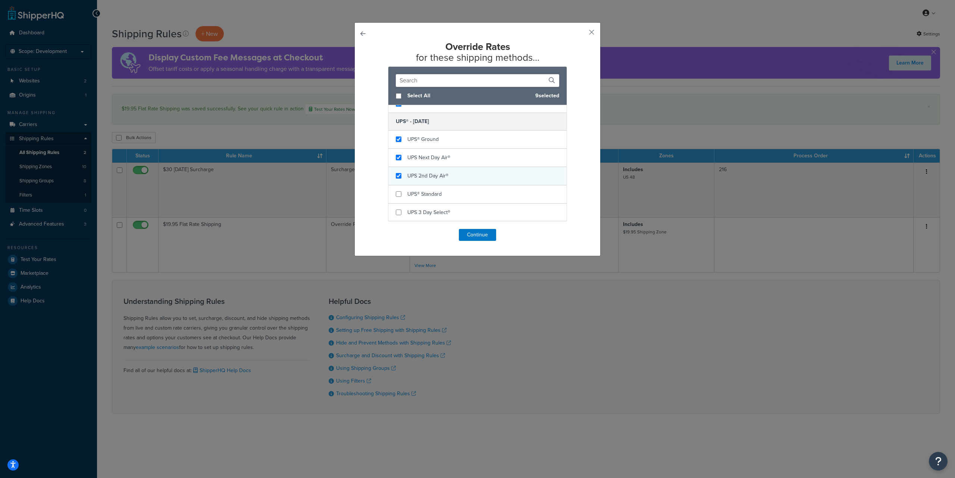
click at [424, 173] on span "UPS 2nd Day Air®" at bounding box center [427, 176] width 41 height 8
checkbox input "true"
click at [425, 193] on span "UPS® Standard" at bounding box center [424, 194] width 34 height 8
checkbox input "true"
click at [425, 210] on span "UPS 3 Day Select®" at bounding box center [428, 213] width 43 height 8
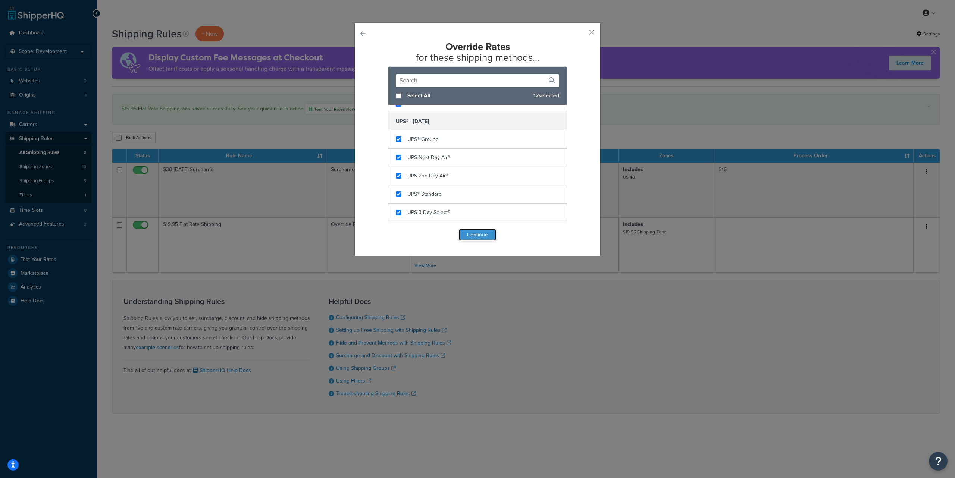
click at [465, 237] on button "Continue" at bounding box center [477, 235] width 37 height 12
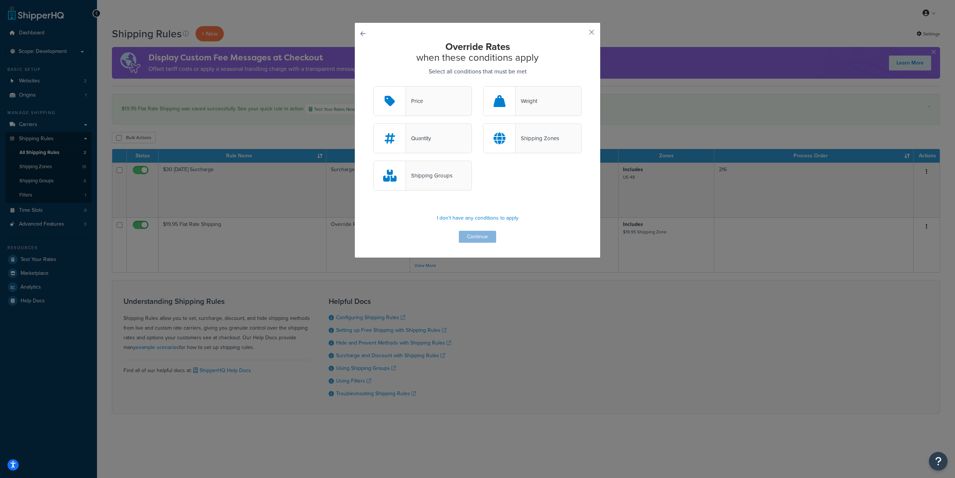
click at [544, 145] on div "Shipping Zones" at bounding box center [532, 138] width 98 height 30
click at [0, 0] on input "Shipping Zones" at bounding box center [0, 0] width 0 height 0
click at [474, 234] on button "Continue" at bounding box center [477, 237] width 37 height 12
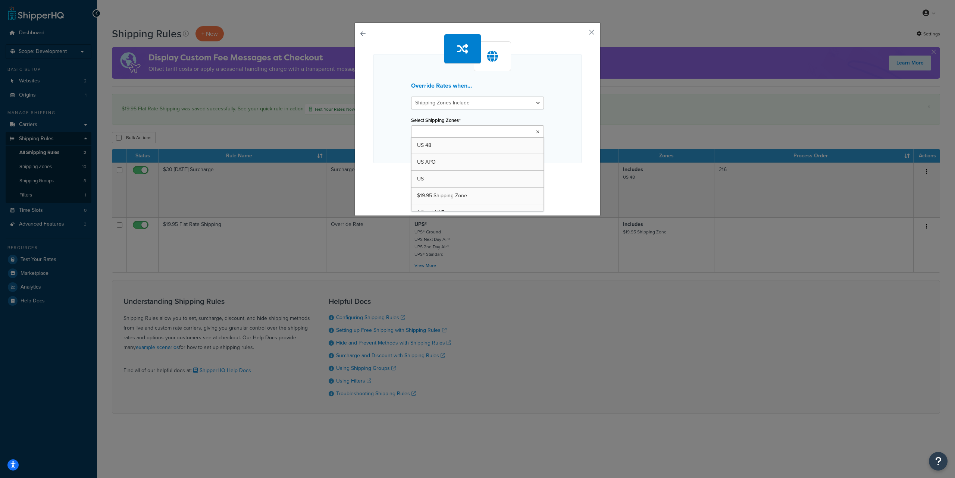
click at [472, 136] on ul at bounding box center [477, 131] width 133 height 12
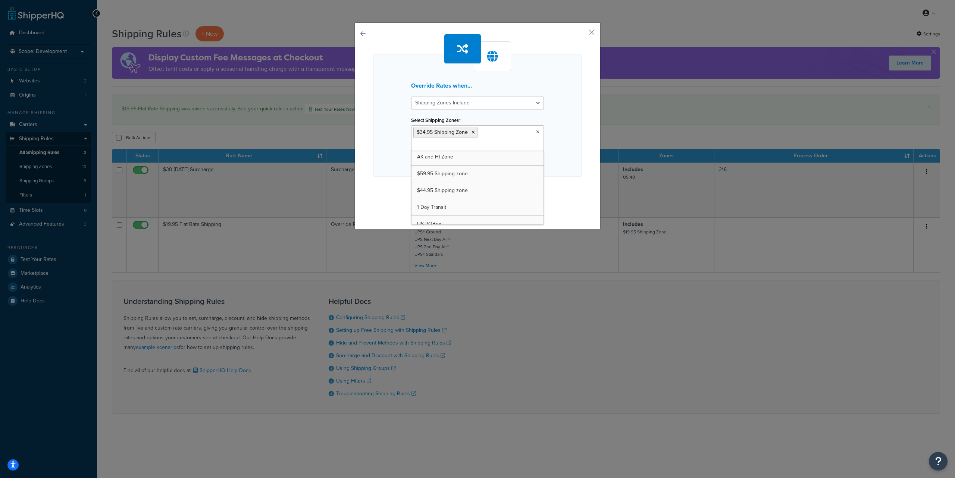
click at [549, 169] on div "Override Rates when... Shipping Zones Include Shipping Zones Do Not Include Sel…" at bounding box center [477, 115] width 208 height 123
click at [481, 194] on button "Continue" at bounding box center [477, 192] width 37 height 12
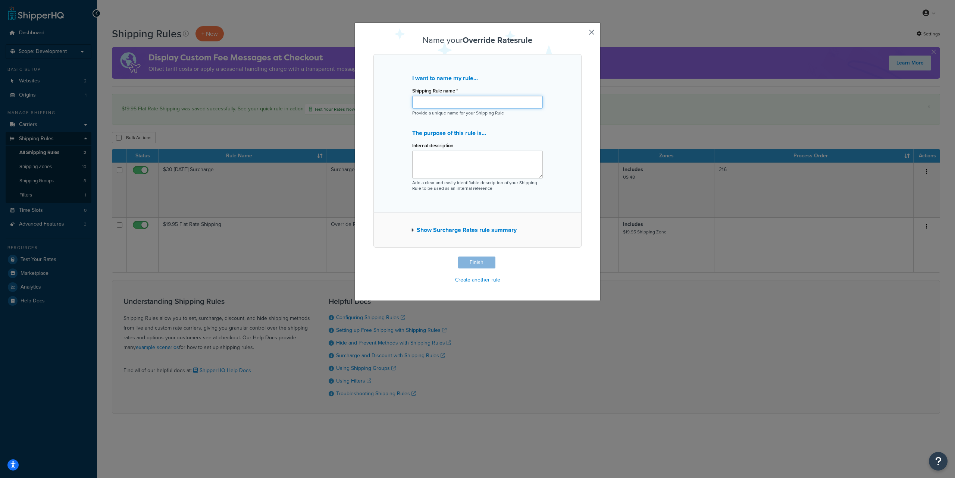
click at [438, 100] on input "Shipping Rule name *" at bounding box center [477, 102] width 131 height 13
paste input "$34.95 Flat Rate Shipping"
type input "$34.95 Flat Rate Shipping"
click at [470, 261] on button "Finish" at bounding box center [476, 263] width 37 height 12
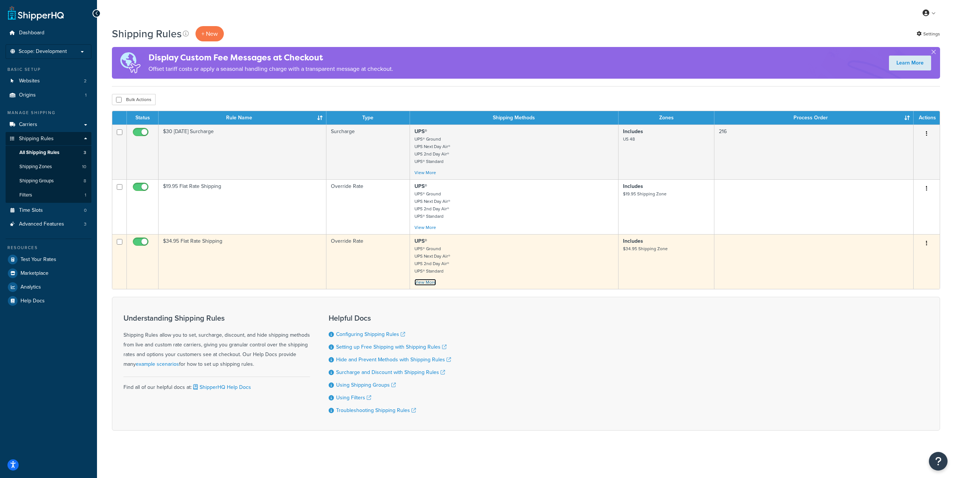
click at [421, 283] on link "View More" at bounding box center [425, 282] width 22 height 7
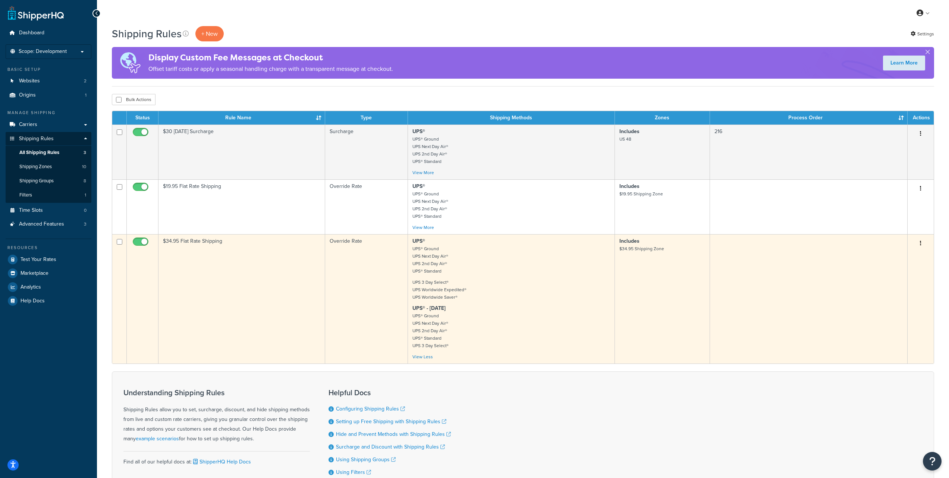
click at [919, 244] on button "button" at bounding box center [921, 244] width 10 height 12
click at [882, 258] on link "Edit" at bounding box center [896, 257] width 59 height 15
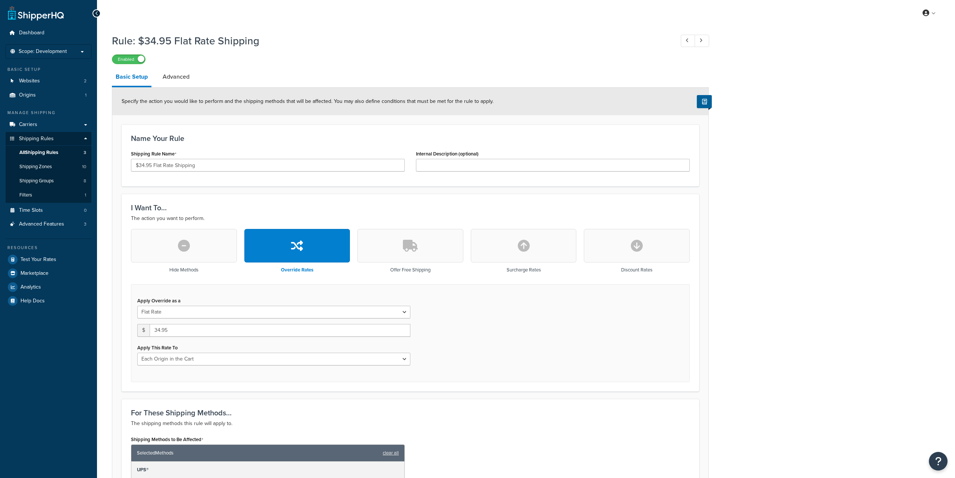
select select "LOCATION"
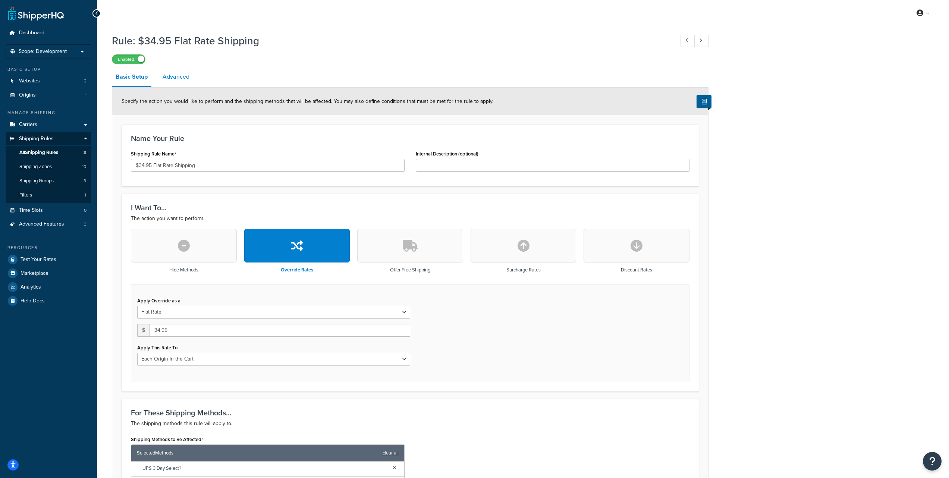
click at [179, 76] on link "Advanced" at bounding box center [176, 77] width 34 height 18
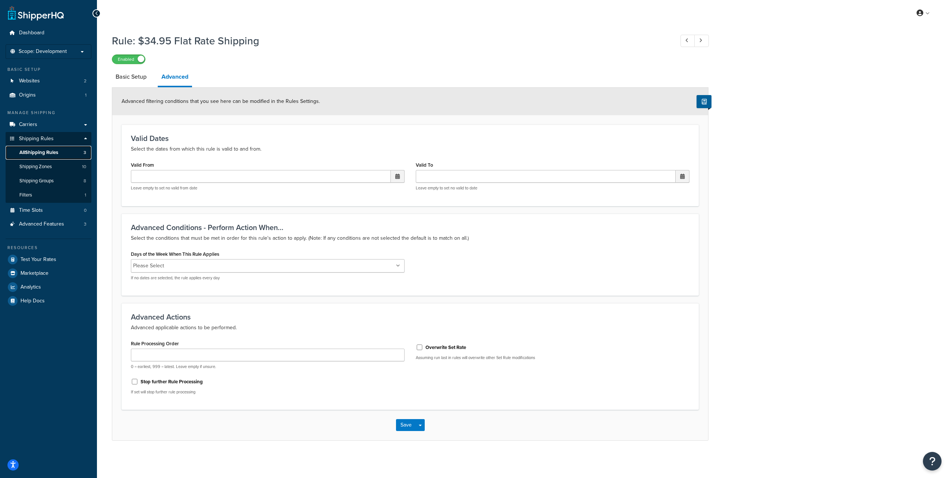
click at [41, 153] on span "All Shipping Rules" at bounding box center [38, 153] width 39 height 6
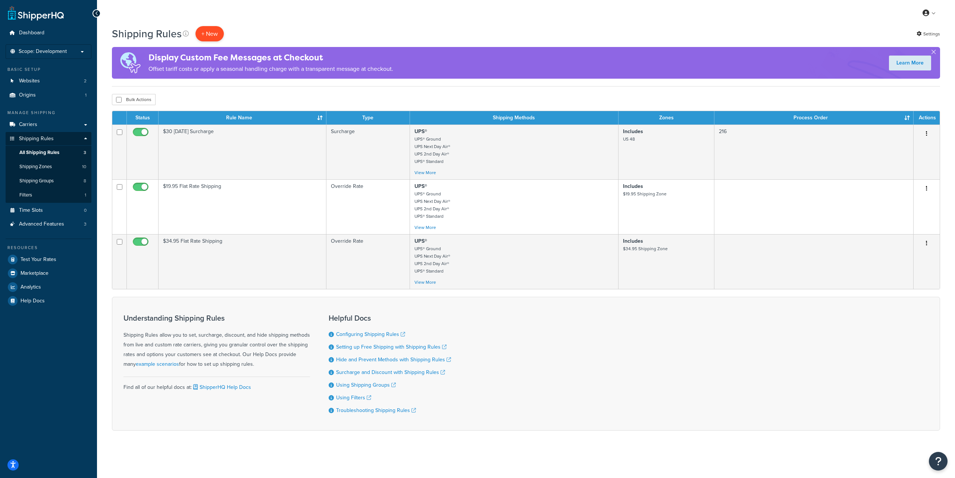
click at [213, 35] on p "+ New" at bounding box center [209, 33] width 28 height 15
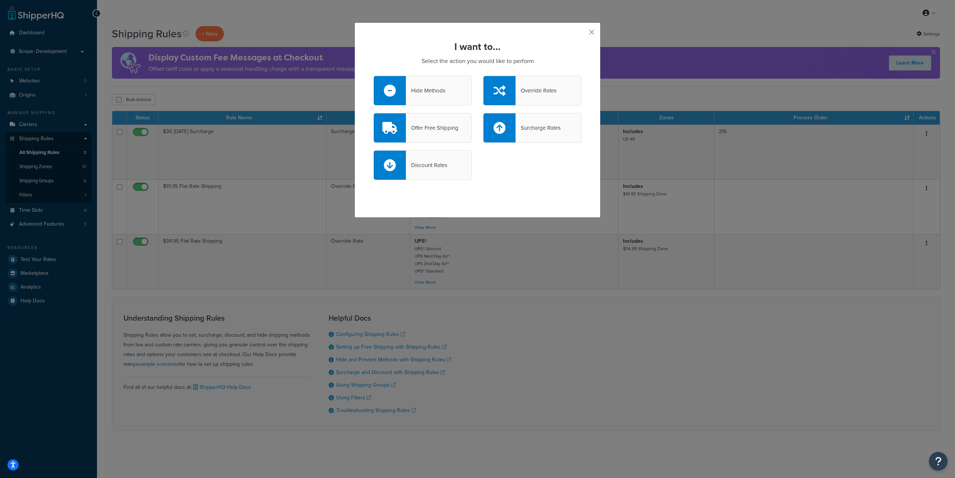
click at [536, 90] on div "Override Rates" at bounding box center [536, 90] width 41 height 10
click at [0, 0] on input "Override Rates" at bounding box center [0, 0] width 0 height 0
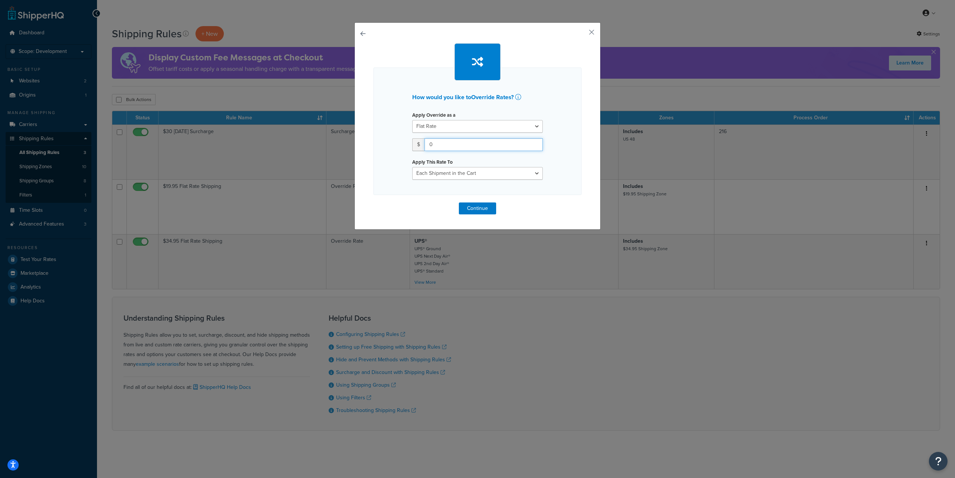
click at [456, 144] on input "0" at bounding box center [484, 144] width 118 height 13
drag, startPoint x: 441, startPoint y: 147, endPoint x: 423, endPoint y: 142, distance: 18.4
click at [425, 142] on input "0" at bounding box center [484, 144] width 118 height 13
paste input "44.95"
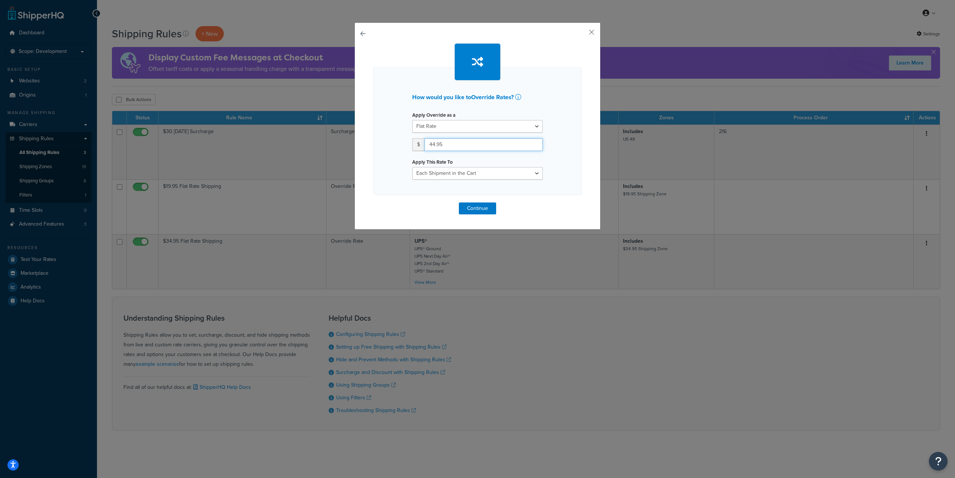
type input "44.95"
click at [441, 172] on select "Each Shipment in the Cart Each Origin in the Cart Each Shipping Group in the Ca…" at bounding box center [477, 173] width 131 height 13
select select "LOCATION"
click at [412, 167] on select "Each Shipment in the Cart Each Origin in the Cart Each Shipping Group in the Ca…" at bounding box center [477, 173] width 131 height 13
click at [473, 208] on button "Continue" at bounding box center [477, 209] width 37 height 12
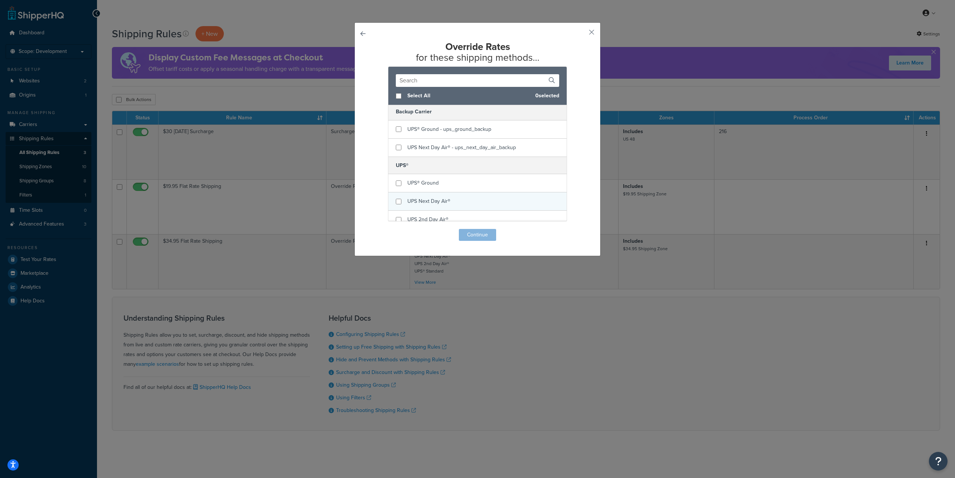
scroll to position [51, 0]
checkbox input "true"
click at [421, 170] on span "UPS® Ground" at bounding box center [422, 169] width 31 height 8
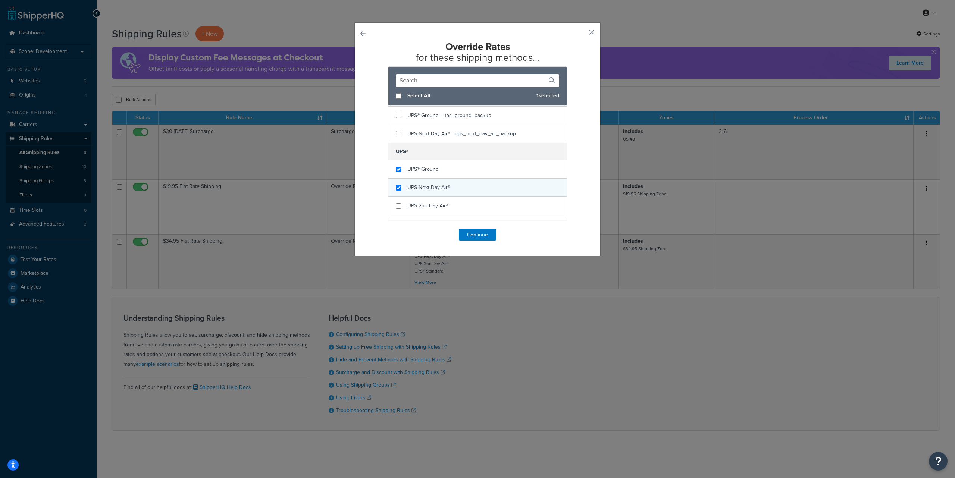
checkbox input "true"
click at [419, 188] on span "UPS Next Day Air®" at bounding box center [428, 188] width 43 height 8
checkbox input "true"
click at [420, 206] on span "UPS 2nd Day Air®" at bounding box center [427, 206] width 41 height 8
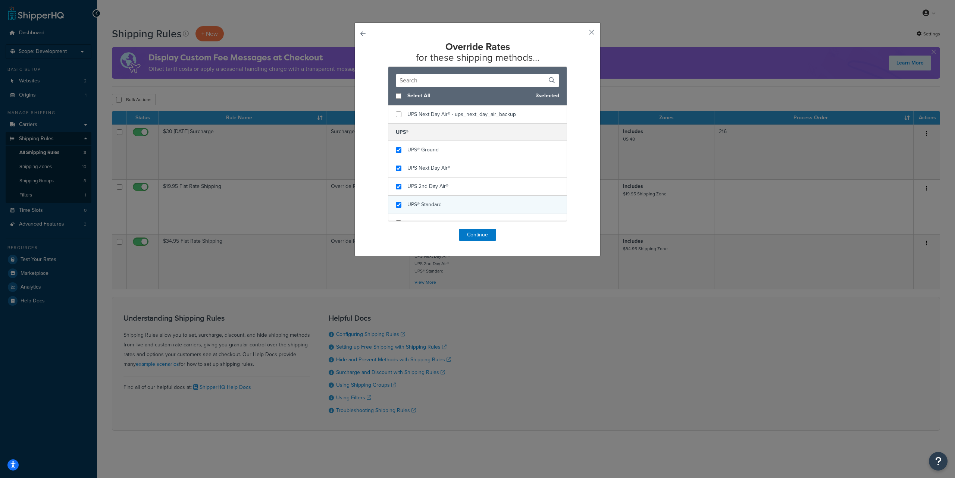
checkbox input "true"
click at [414, 203] on span "UPS® Standard" at bounding box center [424, 205] width 34 height 8
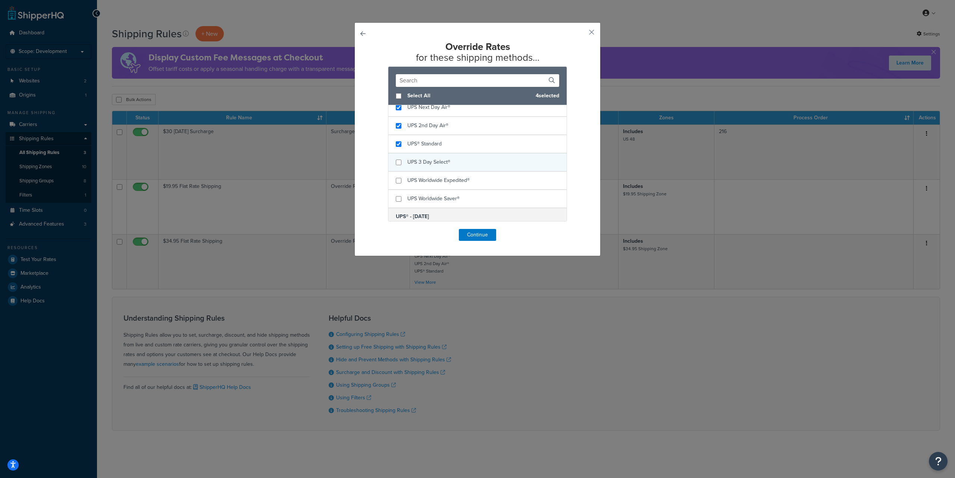
scroll to position [132, 0]
checkbox input "true"
click at [421, 166] on div "UPS 3 Day Select®" at bounding box center [428, 162] width 43 height 10
checkbox input "true"
click at [424, 181] on span "UPS Worldwide Expedited®" at bounding box center [438, 180] width 62 height 8
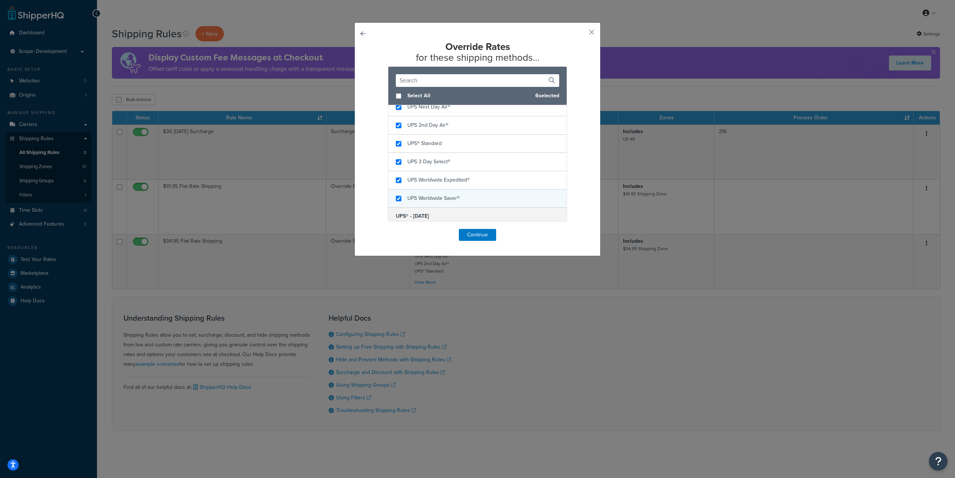
checkbox input "true"
click at [425, 197] on span "UPS Worldwide Saver®" at bounding box center [433, 198] width 52 height 8
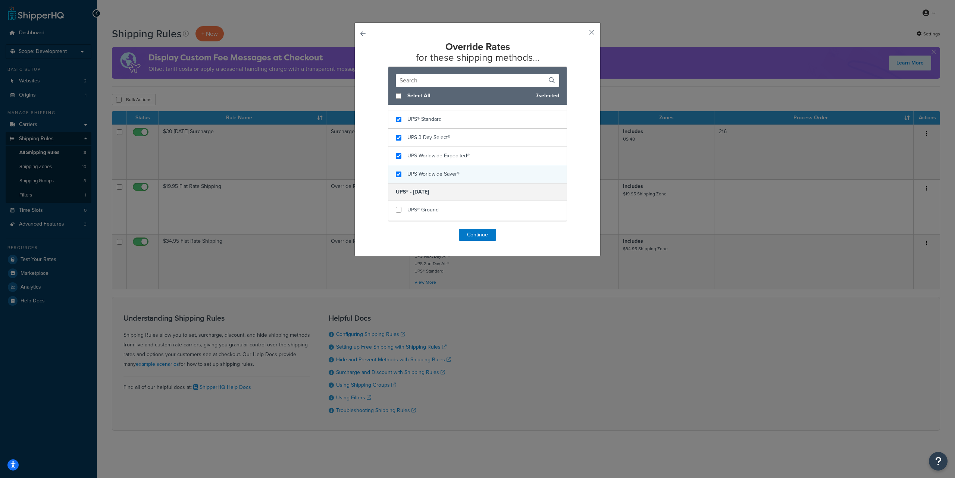
scroll to position [205, 0]
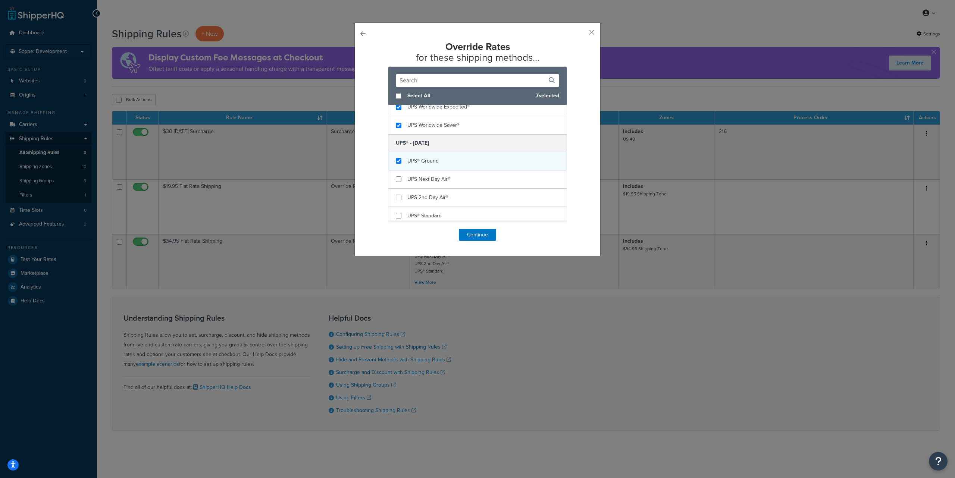
checkbox input "true"
click at [413, 160] on span "UPS® Ground" at bounding box center [422, 161] width 31 height 8
checkbox input "true"
click at [419, 178] on span "UPS Next Day Air®" at bounding box center [428, 179] width 43 height 8
checkbox input "true"
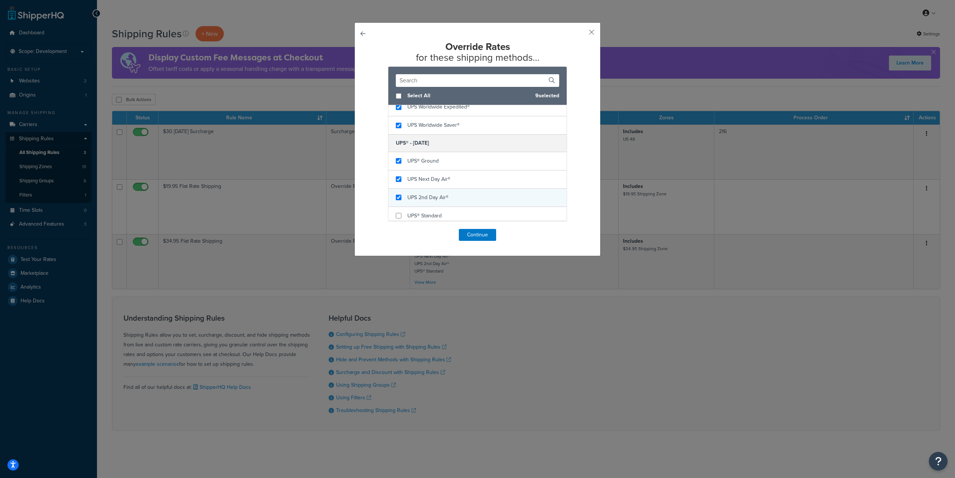
click at [423, 192] on div "UPS 2nd Day Air®" at bounding box center [427, 197] width 41 height 10
checkbox input "true"
click at [423, 209] on div "UPS® Standard" at bounding box center [477, 216] width 178 height 18
checkbox input "true"
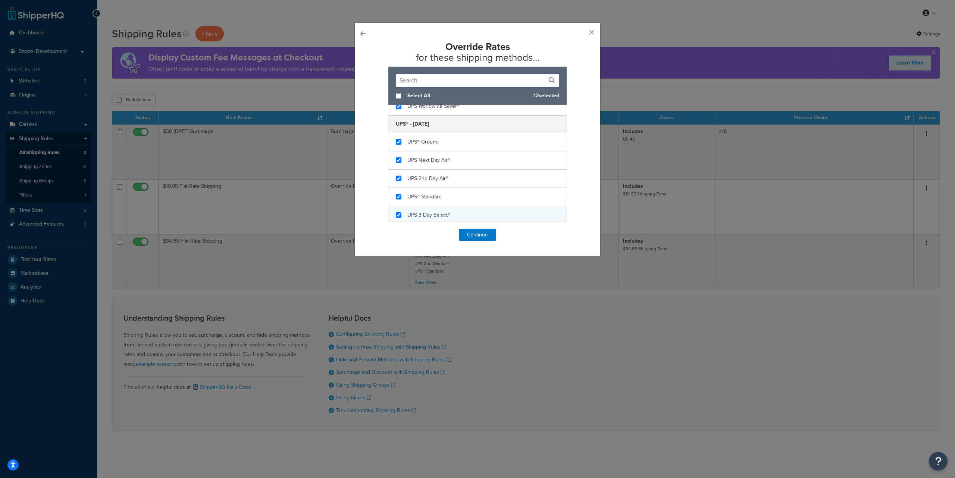
click at [428, 209] on div "UPS 3 Day Select®" at bounding box center [477, 215] width 178 height 18
click at [478, 232] on button "Continue" at bounding box center [477, 235] width 37 height 12
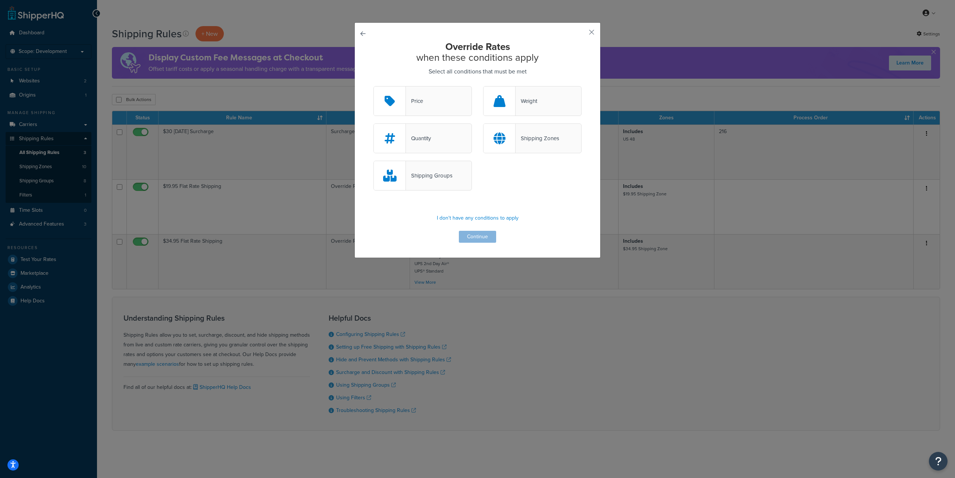
click at [529, 142] on div "Shipping Zones" at bounding box center [538, 138] width 44 height 10
click at [0, 0] on input "Shipping Zones" at bounding box center [0, 0] width 0 height 0
click at [479, 237] on button "Continue" at bounding box center [477, 237] width 37 height 12
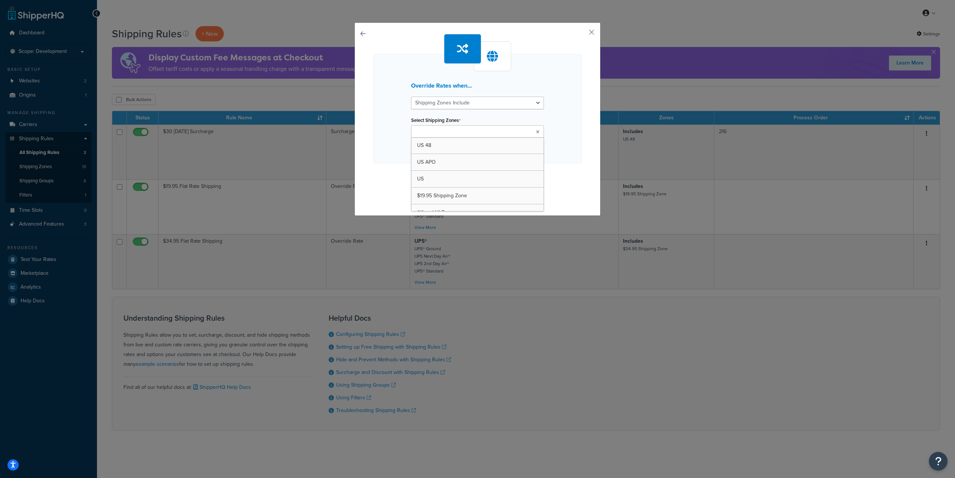
click at [450, 134] on input "Select Shipping Zones" at bounding box center [446, 132] width 66 height 8
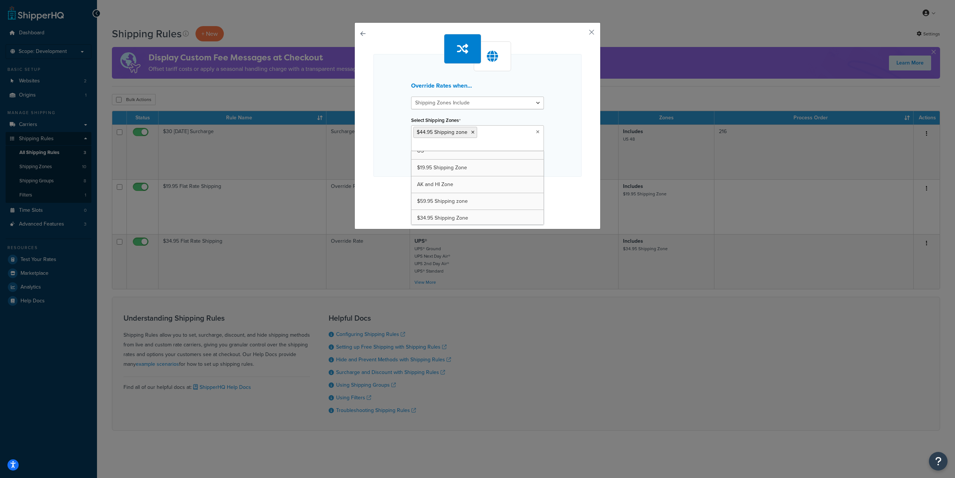
click at [558, 174] on div "Override Rates when... Shipping Zones Include Shipping Zones Do Not Include Sel…" at bounding box center [477, 115] width 208 height 123
click at [482, 191] on button "Continue" at bounding box center [477, 192] width 37 height 12
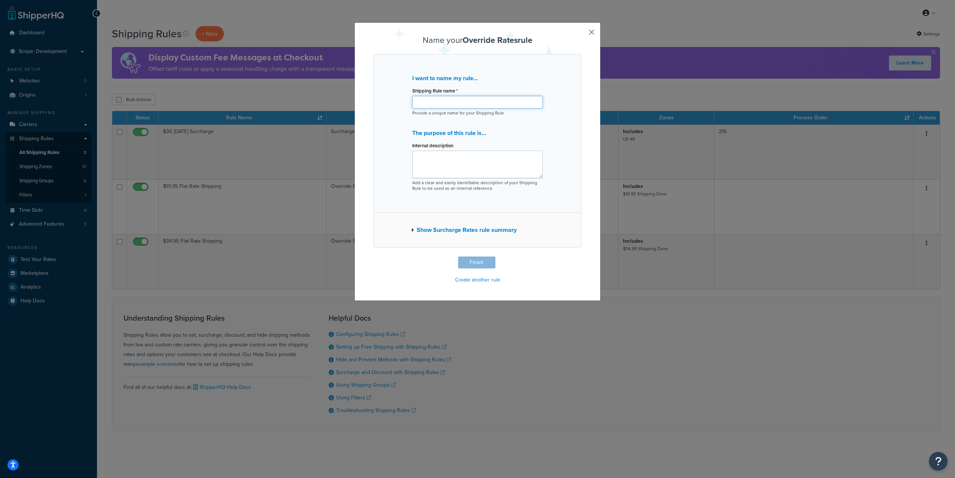
click at [428, 102] on input "Shipping Rule name *" at bounding box center [477, 102] width 131 height 13
paste input "$44.95 Flat Rate Shipping"
type input "$44.95 Flat Rate Shipping"
click at [474, 263] on button "Finish" at bounding box center [476, 263] width 37 height 12
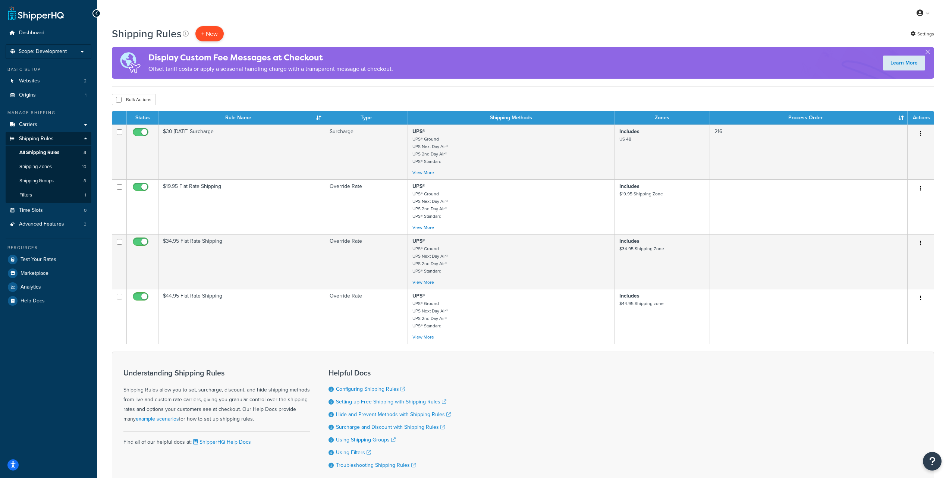
click at [209, 33] on p "+ New" at bounding box center [209, 33] width 28 height 15
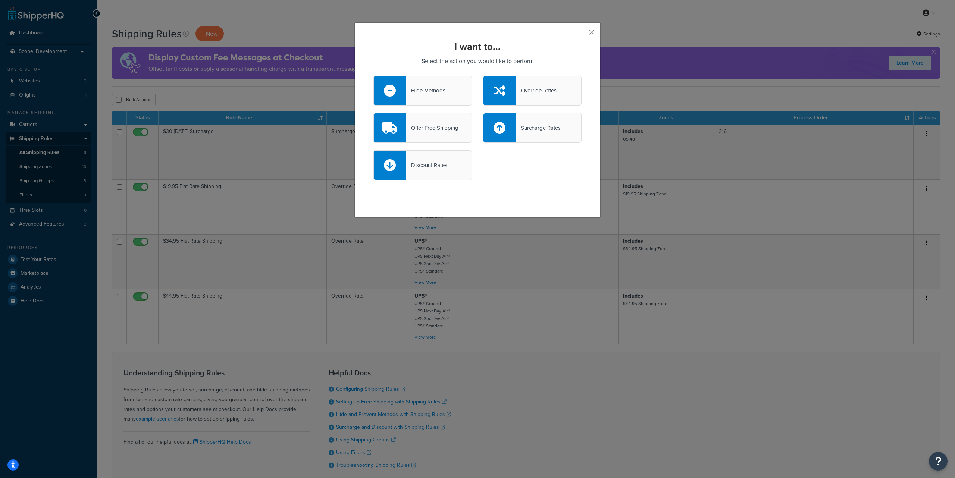
click at [540, 96] on div "Override Rates" at bounding box center [536, 90] width 41 height 10
click at [0, 0] on input "Override Rates" at bounding box center [0, 0] width 0 height 0
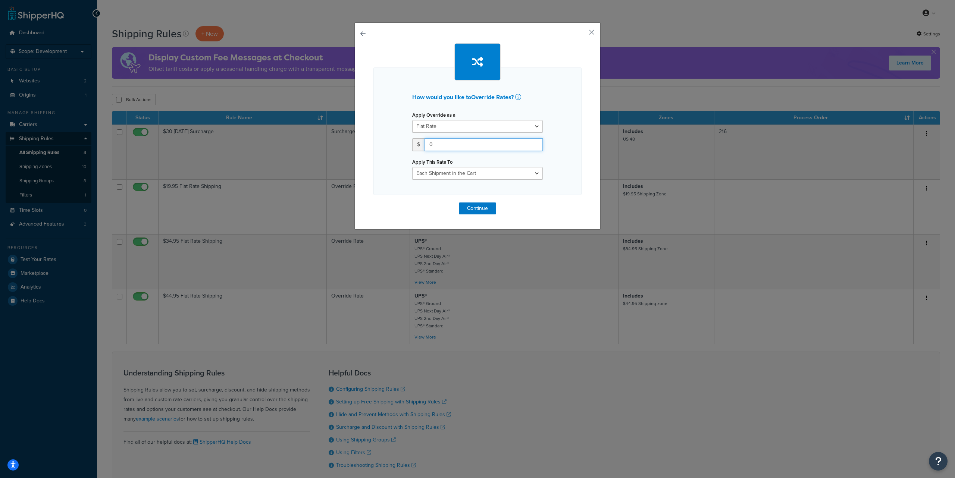
click at [440, 144] on input "0" at bounding box center [484, 144] width 118 height 13
paste input "59.95"
type input "59.95"
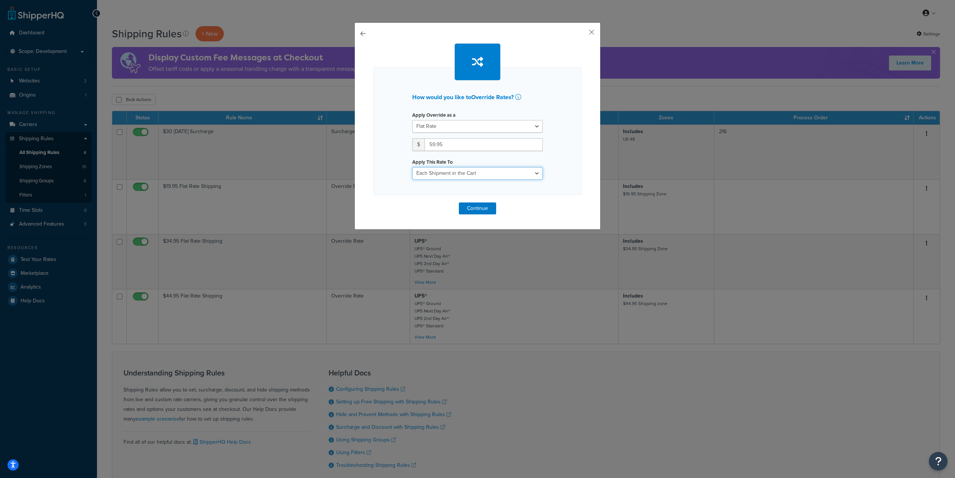
click at [445, 172] on select "Each Shipment in the Cart Each Origin in the Cart Each Shipping Group in the Ca…" at bounding box center [477, 173] width 131 height 13
select select "LOCATION"
click at [412, 167] on select "Each Shipment in the Cart Each Origin in the Cart Each Shipping Group in the Ca…" at bounding box center [477, 173] width 131 height 13
click at [477, 208] on button "Continue" at bounding box center [477, 209] width 37 height 12
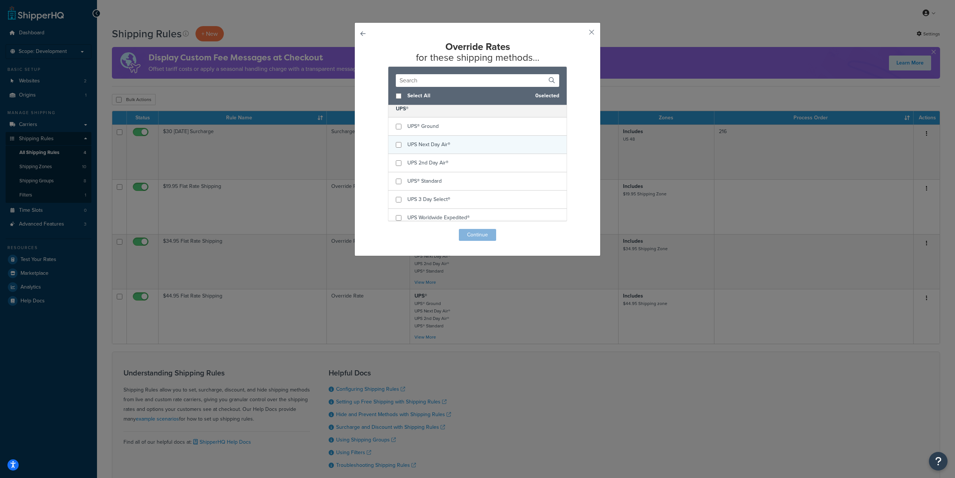
scroll to position [50, 0]
checkbox input "true"
click at [429, 171] on span "UPS® Ground" at bounding box center [422, 171] width 31 height 8
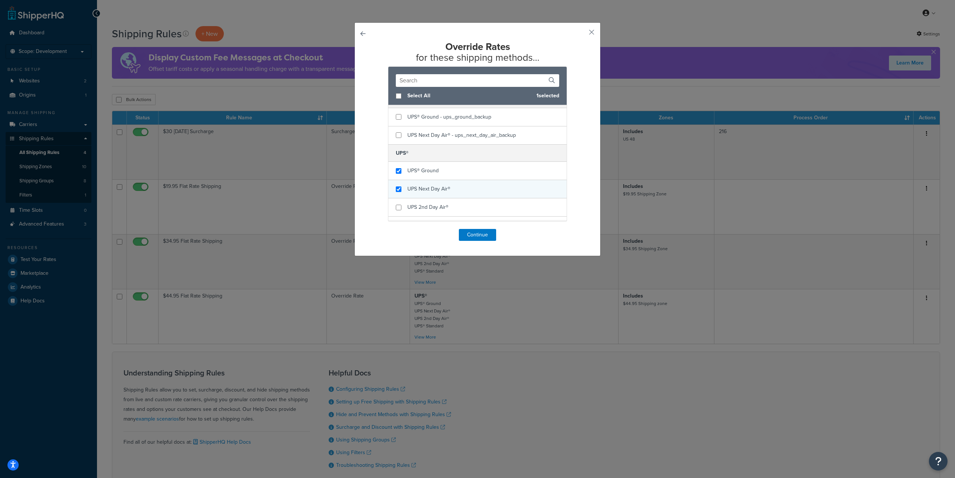
checkbox input "true"
click at [425, 188] on span "UPS Next Day Air®" at bounding box center [428, 189] width 43 height 8
checkbox input "true"
click at [428, 189] on span "UPS 2nd Day Air®" at bounding box center [427, 189] width 41 height 8
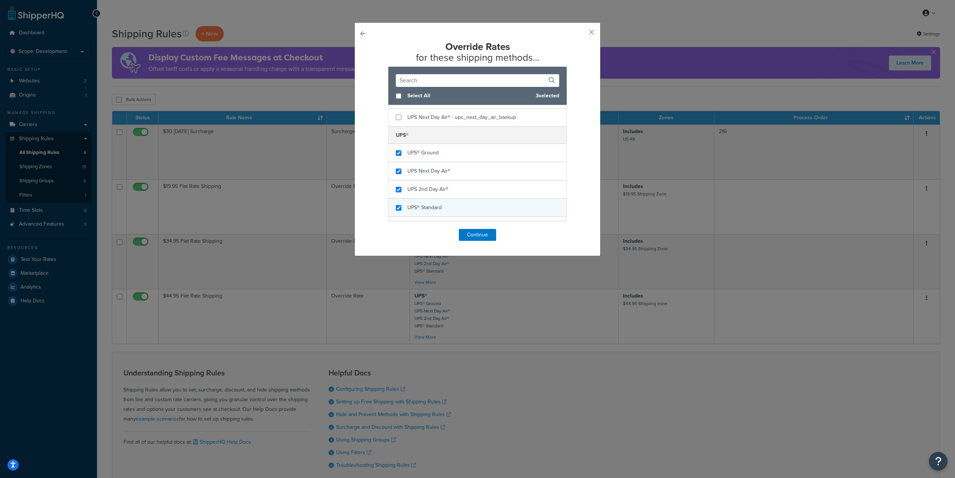
checkbox input "true"
click at [427, 206] on span "UPS® Standard" at bounding box center [424, 208] width 34 height 8
checkbox input "true"
click at [426, 192] on span "UPS 3 Day Select®" at bounding box center [428, 192] width 43 height 8
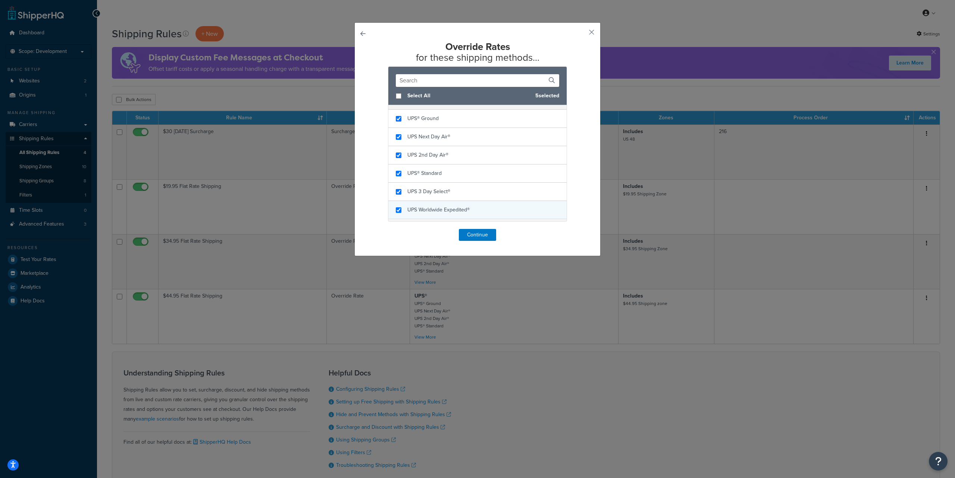
checkbox input "true"
click at [428, 207] on span "UPS Worldwide Expedited®" at bounding box center [438, 210] width 62 height 8
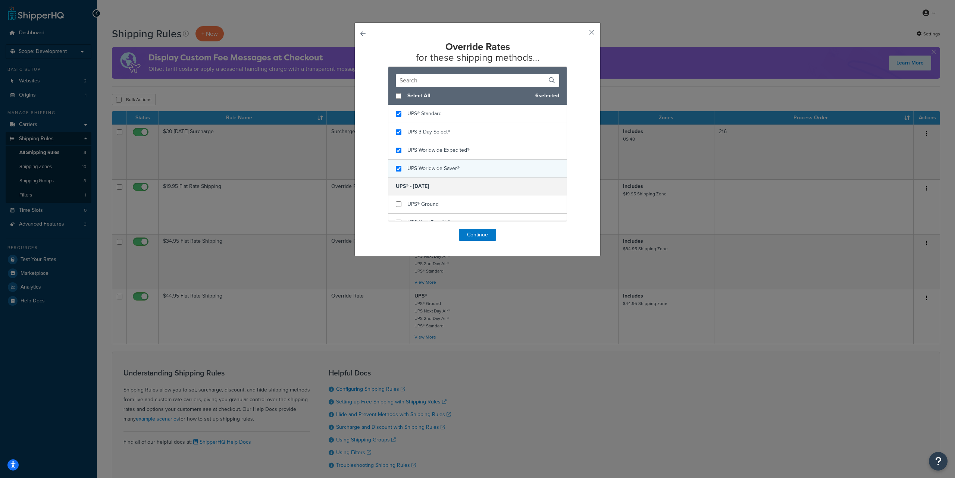
checkbox input "true"
click at [426, 172] on span "UPS Worldwide Saver®" at bounding box center [433, 169] width 52 height 8
checkbox input "true"
click at [426, 191] on span "UPS® Ground" at bounding box center [422, 191] width 31 height 8
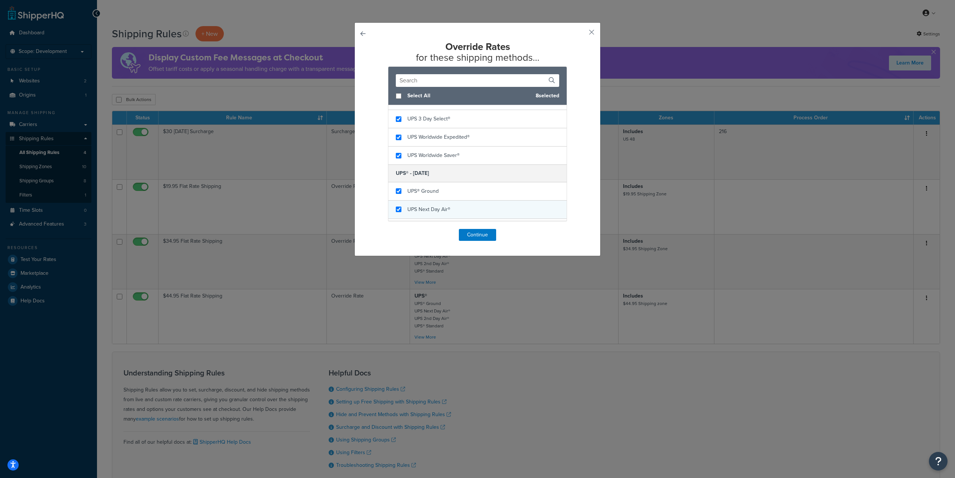
checkbox input "true"
click at [431, 210] on span "UPS Next Day Air®" at bounding box center [428, 210] width 43 height 8
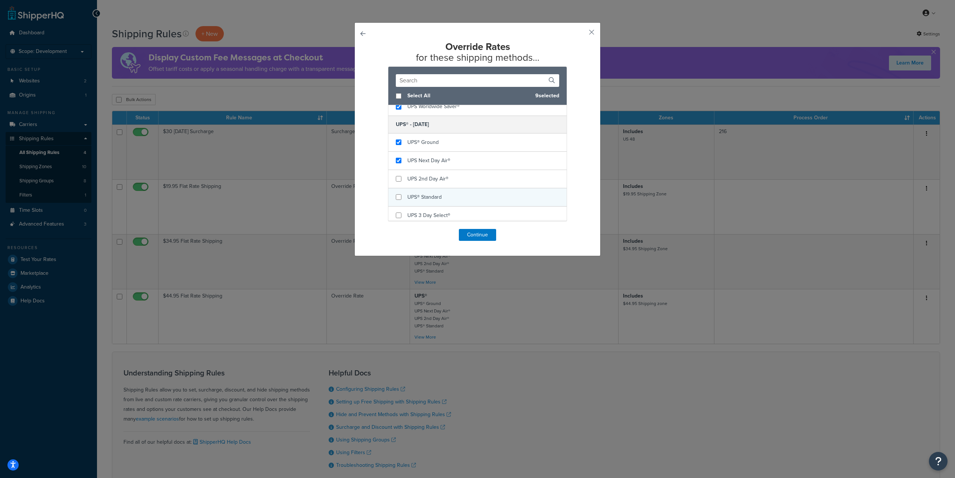
scroll to position [227, 0]
checkbox input "true"
click at [429, 176] on span "UPS 2nd Day Air®" at bounding box center [427, 176] width 41 height 8
checkbox input "true"
click at [429, 195] on span "UPS® Standard" at bounding box center [424, 194] width 34 height 8
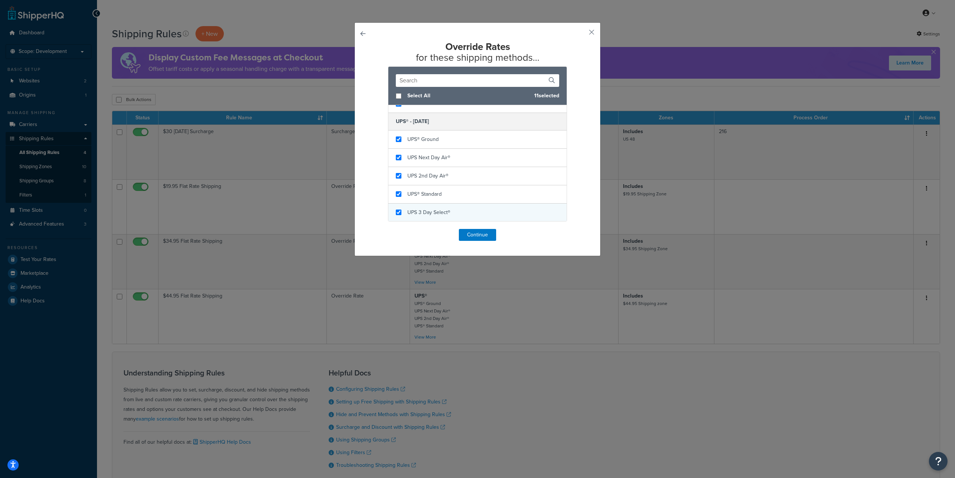
checkbox input "true"
click at [432, 212] on span "UPS 3 Day Select®" at bounding box center [428, 213] width 43 height 8
click at [474, 232] on button "Continue" at bounding box center [477, 235] width 37 height 12
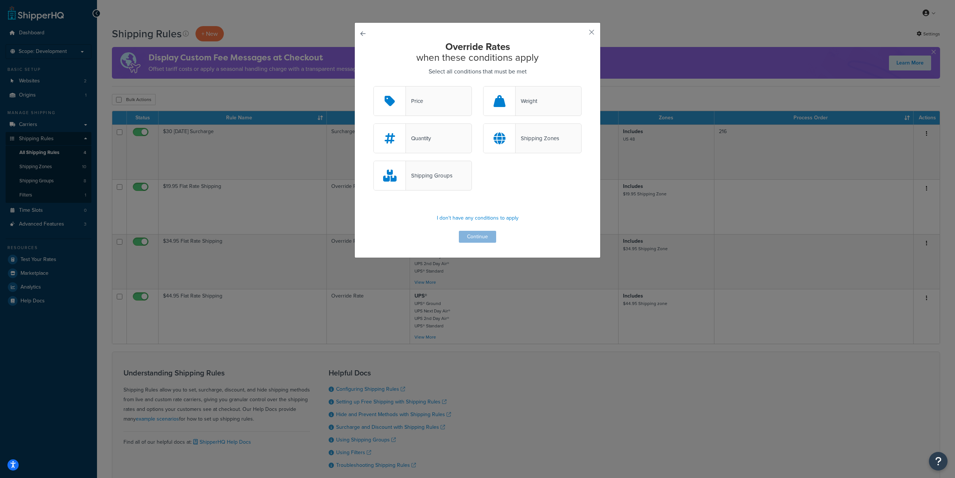
click at [538, 146] on div "Shipping Zones" at bounding box center [532, 138] width 98 height 30
click at [0, 0] on input "Shipping Zones" at bounding box center [0, 0] width 0 height 0
click at [480, 240] on button "Continue" at bounding box center [477, 237] width 37 height 12
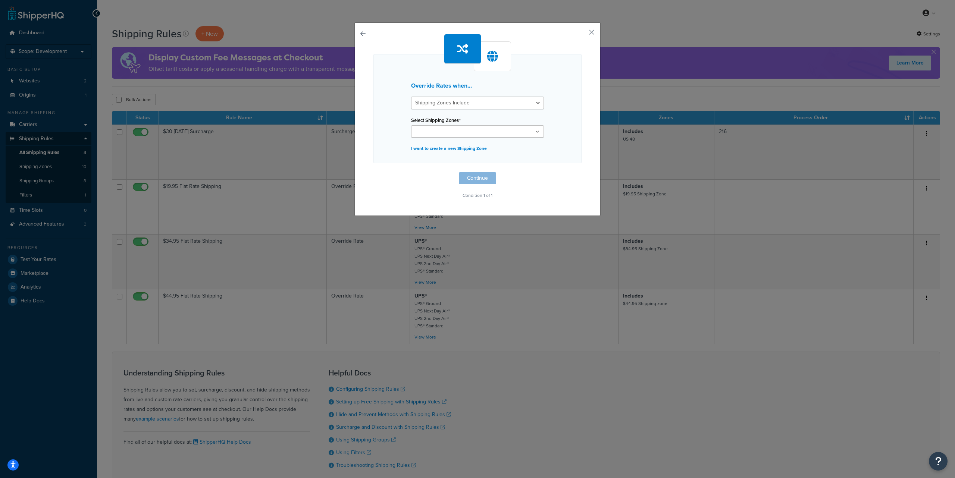
click at [464, 137] on ul at bounding box center [477, 131] width 133 height 12
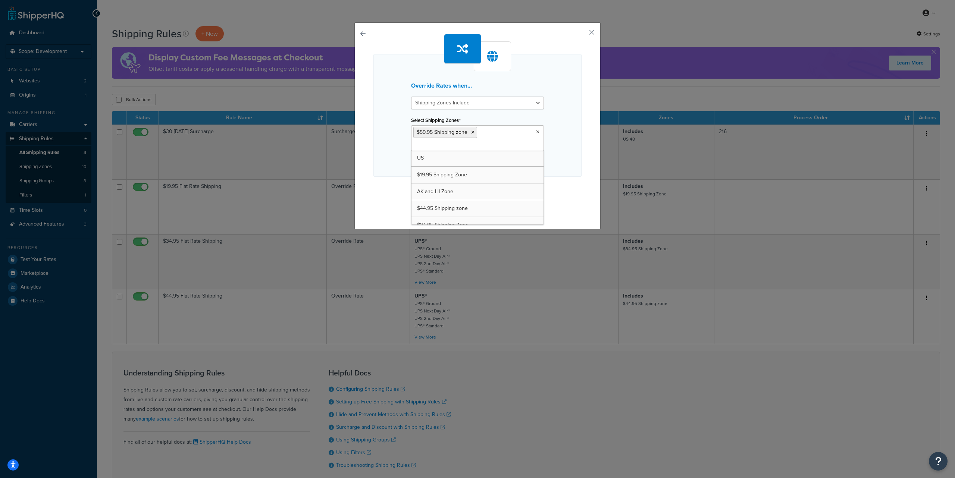
click at [567, 175] on div "Override Rates when... Shipping Zones Include Shipping Zones Do Not Include Sel…" at bounding box center [477, 115] width 208 height 123
click at [479, 191] on button "Continue" at bounding box center [477, 192] width 37 height 12
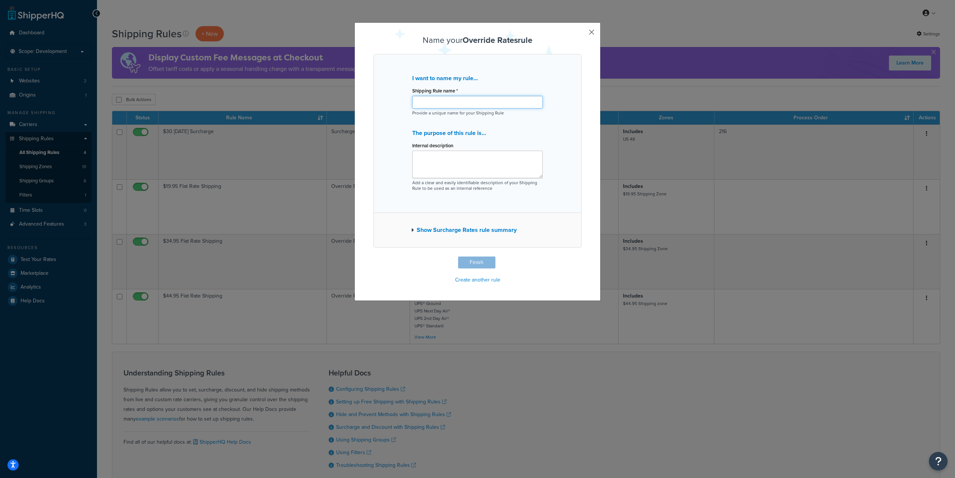
click at [450, 102] on input "Shipping Rule name *" at bounding box center [477, 102] width 131 height 13
paste input "$59.95 Flat Rate Shipping"
type input "$59.95 Flat Rate Shipping"
click at [477, 263] on button "Finish" at bounding box center [476, 263] width 37 height 12
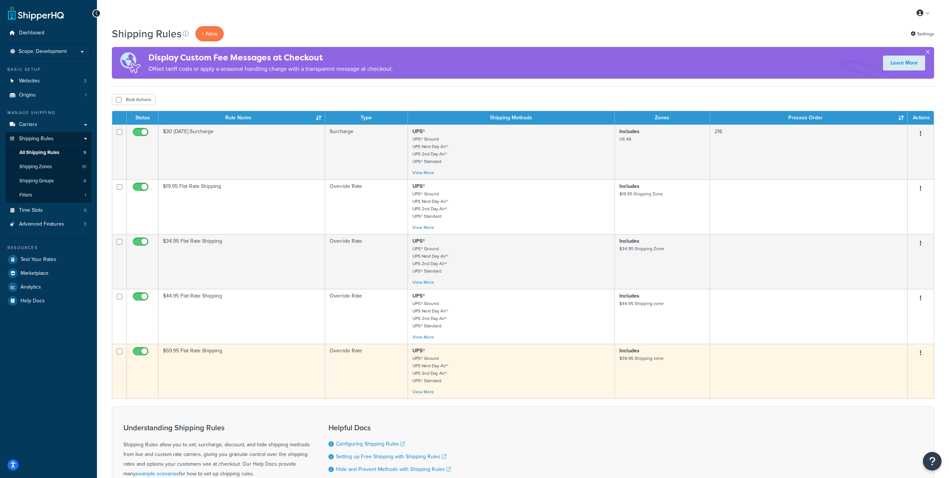
click at [921, 354] on icon "button" at bounding box center [920, 352] width 1 height 5
click at [887, 365] on link "Edit" at bounding box center [896, 367] width 59 height 15
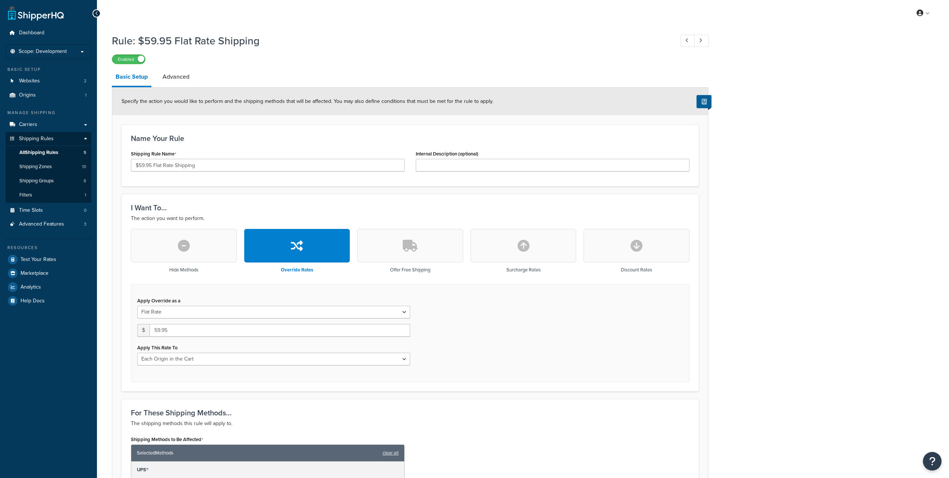
select select "LOCATION"
click at [175, 80] on link "Advanced" at bounding box center [176, 77] width 34 height 18
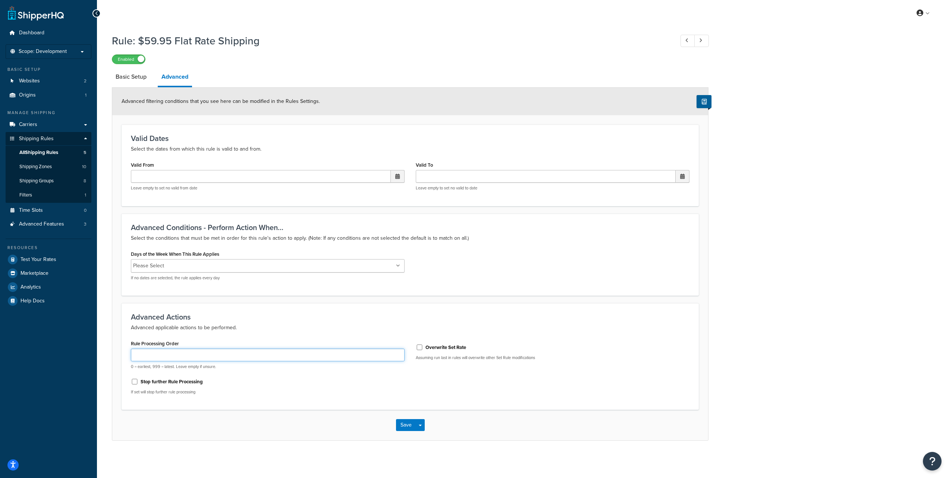
click at [200, 351] on input "Rule Processing Order" at bounding box center [268, 355] width 274 height 13
type input "0"
click at [407, 427] on button "Save" at bounding box center [406, 425] width 20 height 12
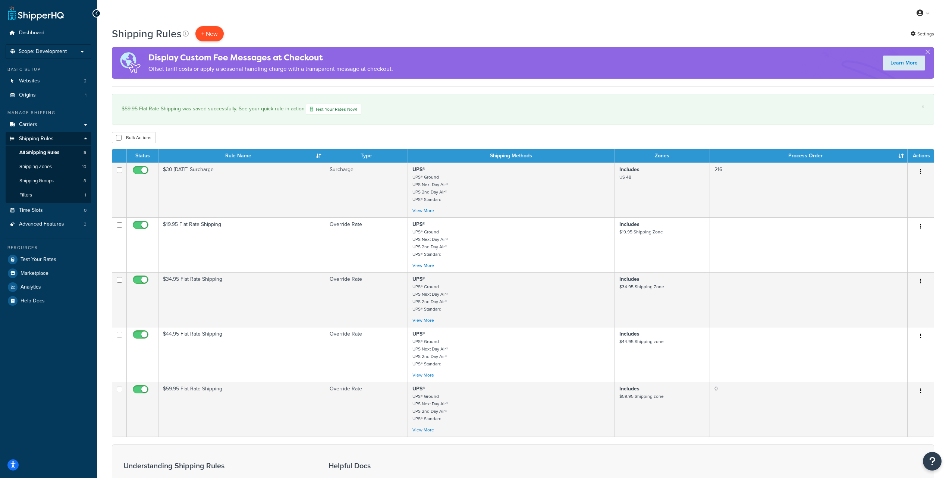
click at [206, 33] on p "+ New" at bounding box center [209, 33] width 28 height 15
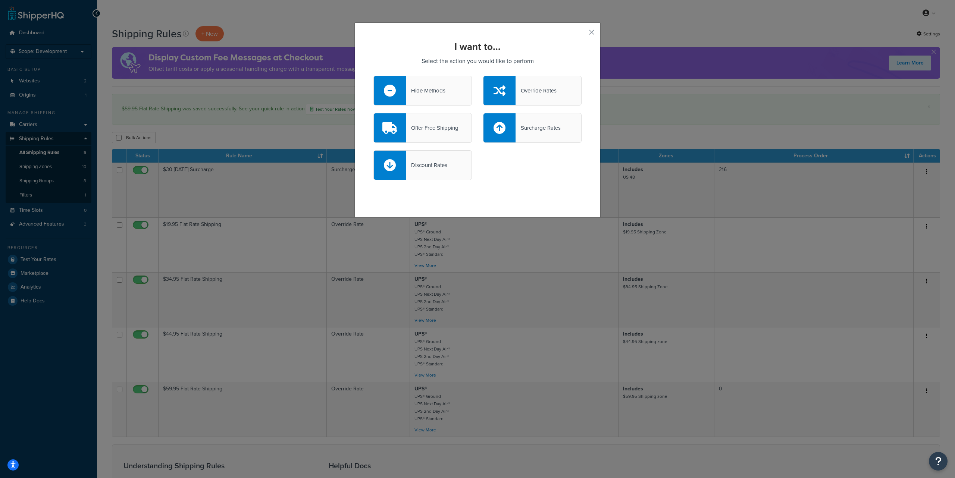
click at [441, 97] on div "Hide Methods" at bounding box center [422, 91] width 98 height 30
click at [0, 0] on input "Hide Methods" at bounding box center [0, 0] width 0 height 0
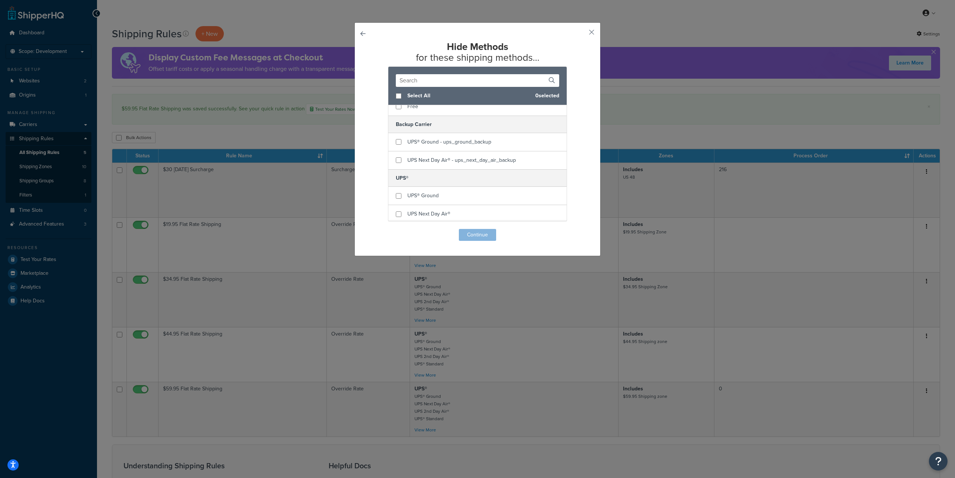
scroll to position [36, 0]
checkbox input "true"
click at [415, 181] on div "UPS® Ground" at bounding box center [422, 185] width 31 height 10
checkbox input "true"
click at [413, 203] on span "UPS Next Day Air®" at bounding box center [428, 203] width 43 height 8
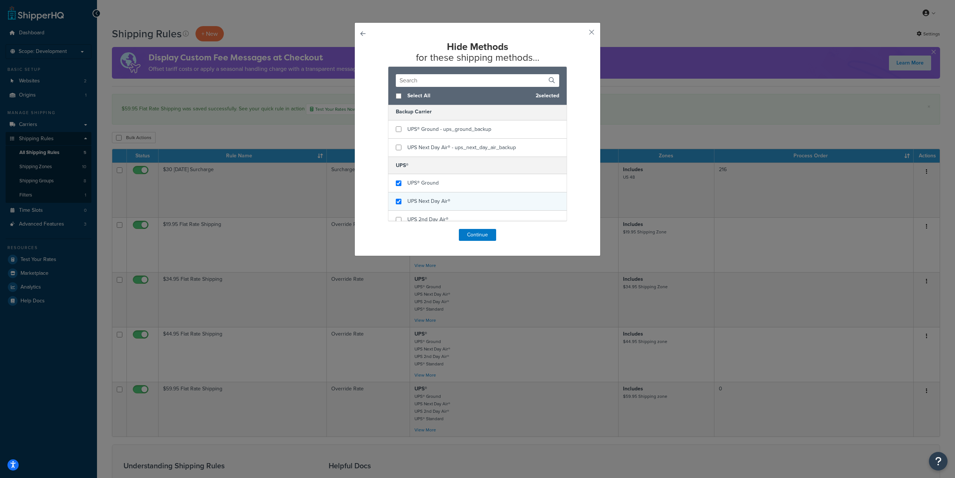
scroll to position [45, 0]
checkbox input "true"
click at [413, 211] on span "UPS 2nd Day Air®" at bounding box center [427, 212] width 41 height 8
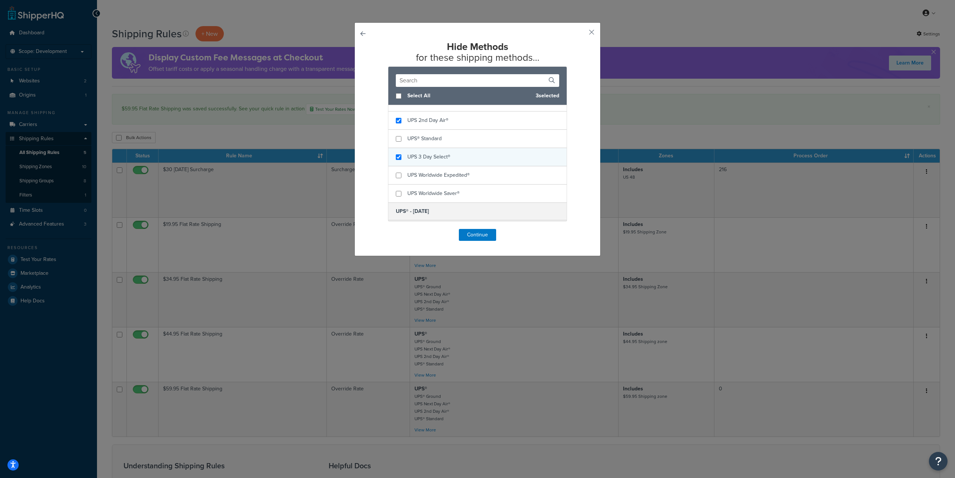
checkbox input "true"
click at [420, 156] on span "UPS 3 Day Select®" at bounding box center [428, 157] width 43 height 8
checkbox input "true"
click at [420, 139] on span "UPS® Standard" at bounding box center [424, 139] width 34 height 8
checkbox input "true"
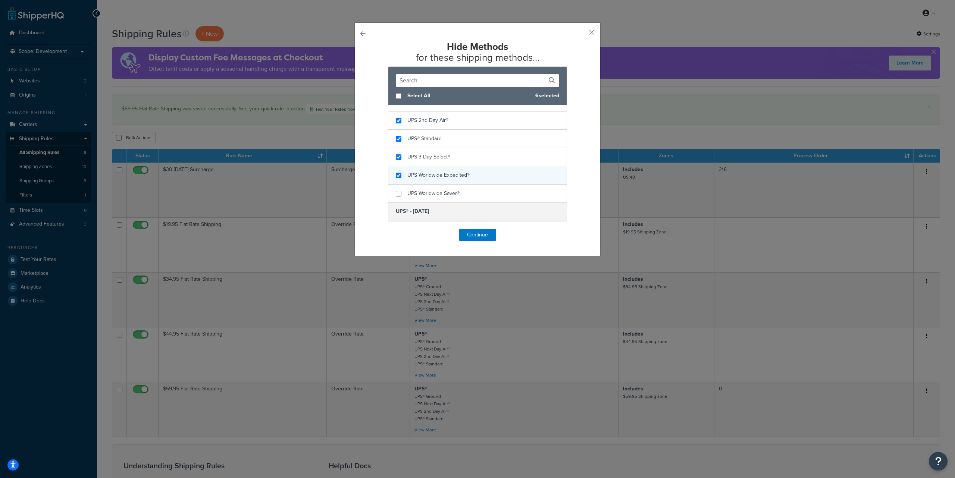
click at [424, 176] on span "UPS Worldwide Expedited®" at bounding box center [438, 175] width 62 height 8
checkbox input "true"
click at [423, 192] on span "UPS Worldwide Saver®" at bounding box center [433, 194] width 52 height 8
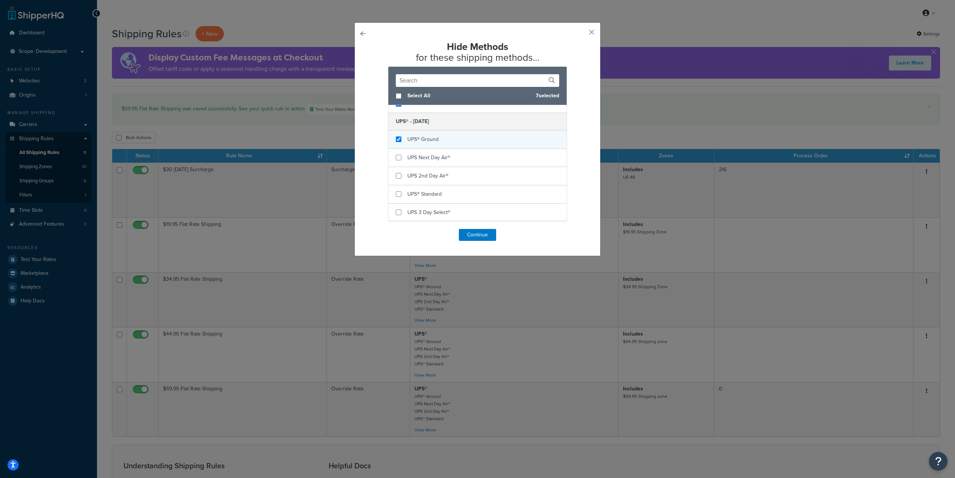
checkbox input "true"
click at [418, 139] on span "UPS® Ground" at bounding box center [422, 139] width 31 height 8
checkbox input "true"
click at [423, 157] on span "UPS Next Day Air®" at bounding box center [428, 158] width 43 height 8
checkbox input "true"
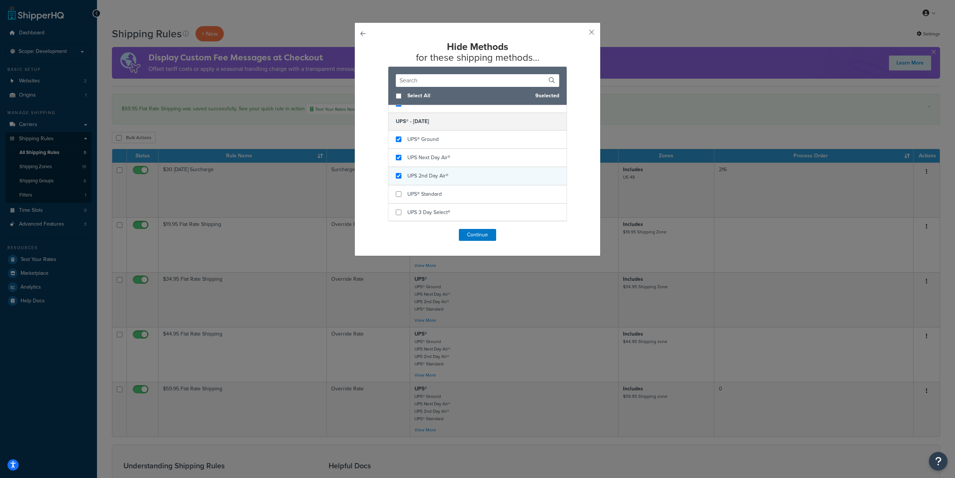
click at [422, 172] on span "UPS 2nd Day Air®" at bounding box center [427, 176] width 41 height 8
checkbox input "true"
click at [422, 192] on span "UPS® Standard" at bounding box center [424, 194] width 34 height 8
checkbox input "true"
click at [423, 209] on span "UPS 3 Day Select®" at bounding box center [428, 213] width 43 height 8
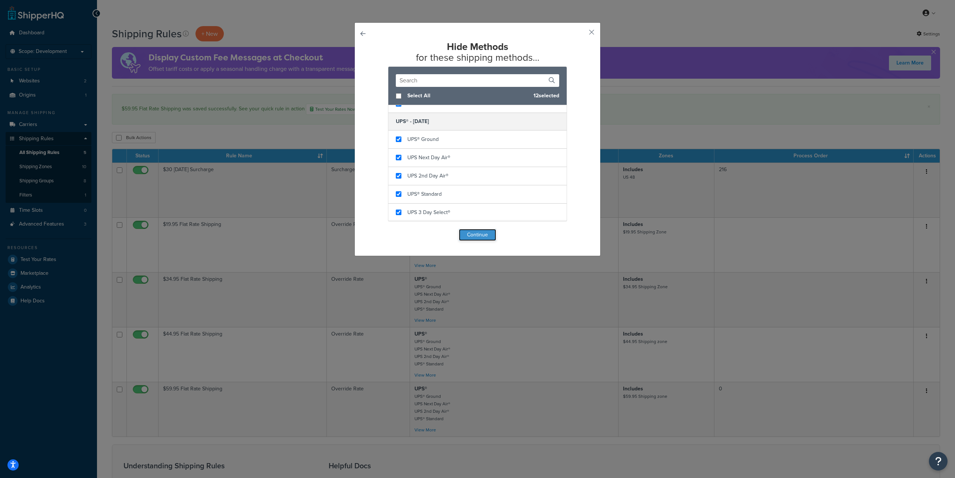
click at [472, 236] on button "Continue" at bounding box center [477, 235] width 37 height 12
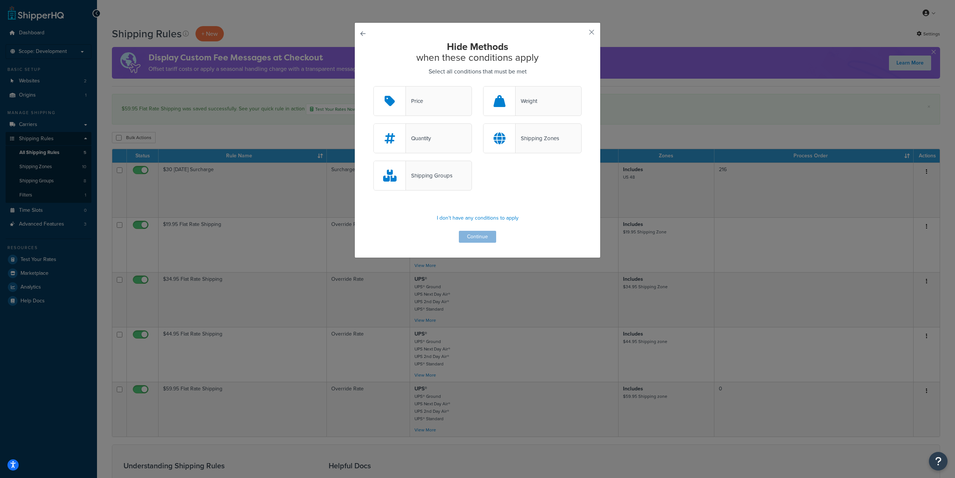
click at [533, 136] on div "Shipping Zones" at bounding box center [538, 138] width 44 height 10
click at [0, 0] on input "Shipping Zones" at bounding box center [0, 0] width 0 height 0
click at [470, 234] on button "Continue" at bounding box center [477, 237] width 37 height 12
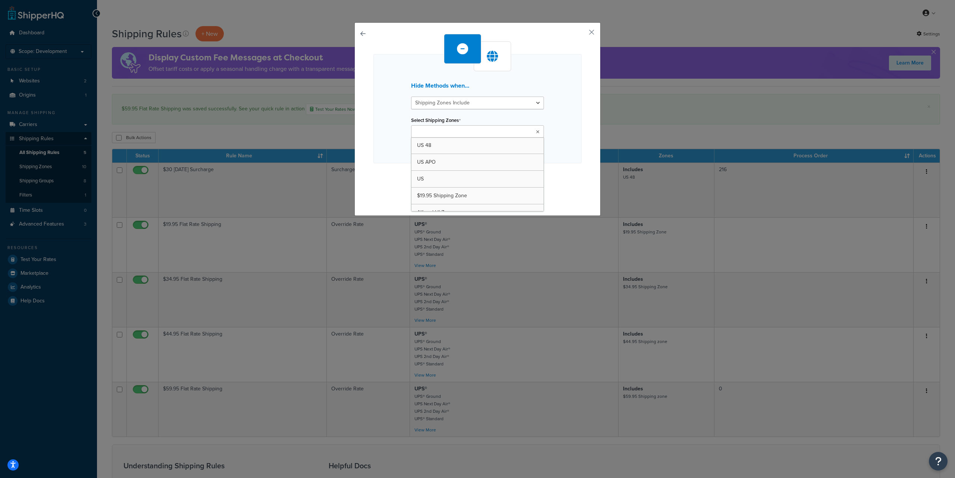
click at [478, 132] on ul at bounding box center [477, 131] width 133 height 12
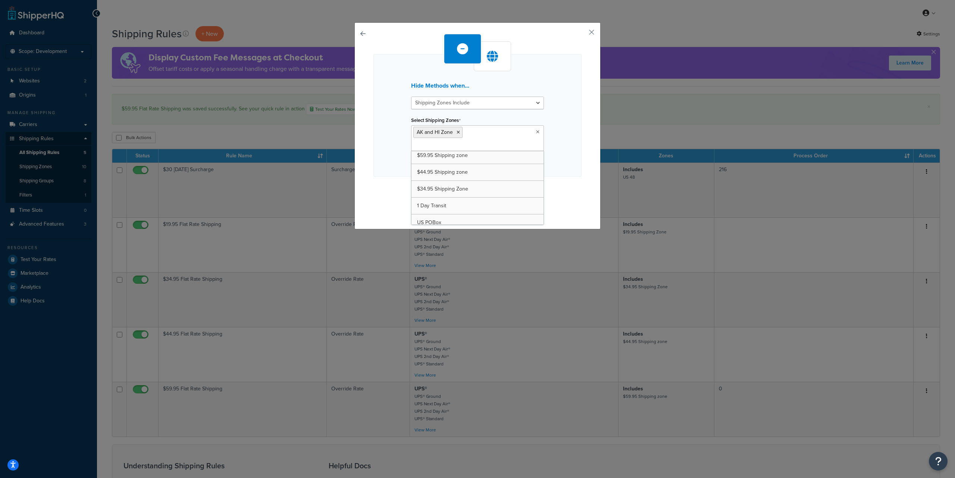
scroll to position [54, 0]
click at [562, 161] on div "Hide Methods when... Shipping Zones Include Shipping Zones Do Not Include Selec…" at bounding box center [477, 115] width 208 height 123
click at [478, 186] on button "Continue" at bounding box center [477, 192] width 37 height 12
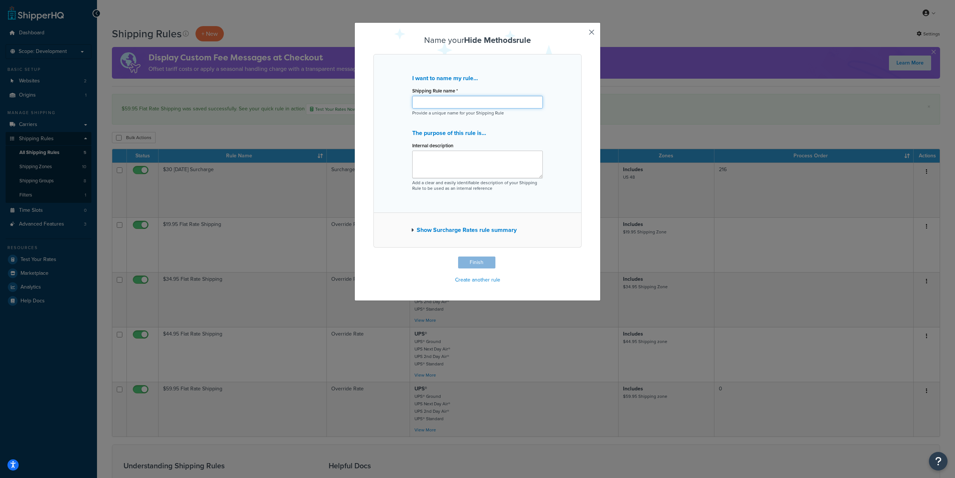
click at [447, 102] on input "Shipping Rule name *" at bounding box center [477, 102] width 131 height 13
paste input "Block Shipping to AK and HI"
type input "Block Shipping to AK and HI"
click at [479, 263] on button "Finish" at bounding box center [476, 263] width 37 height 12
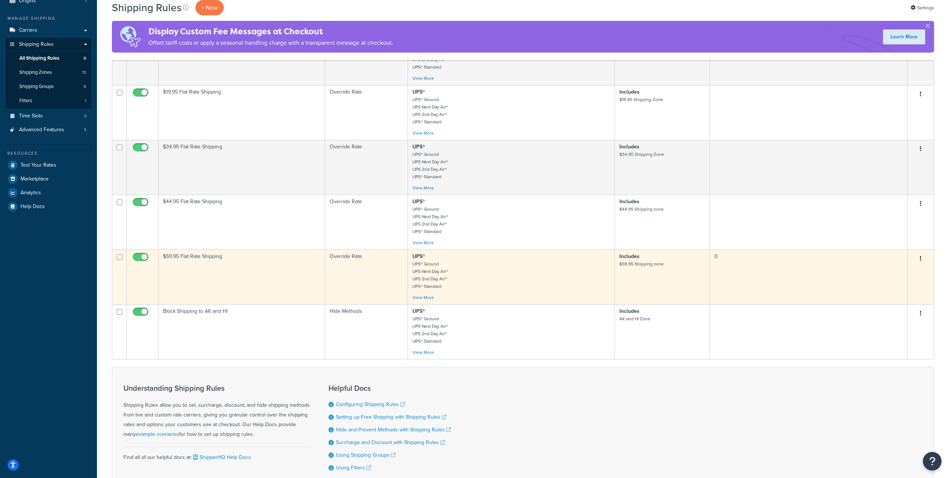
scroll to position [142, 0]
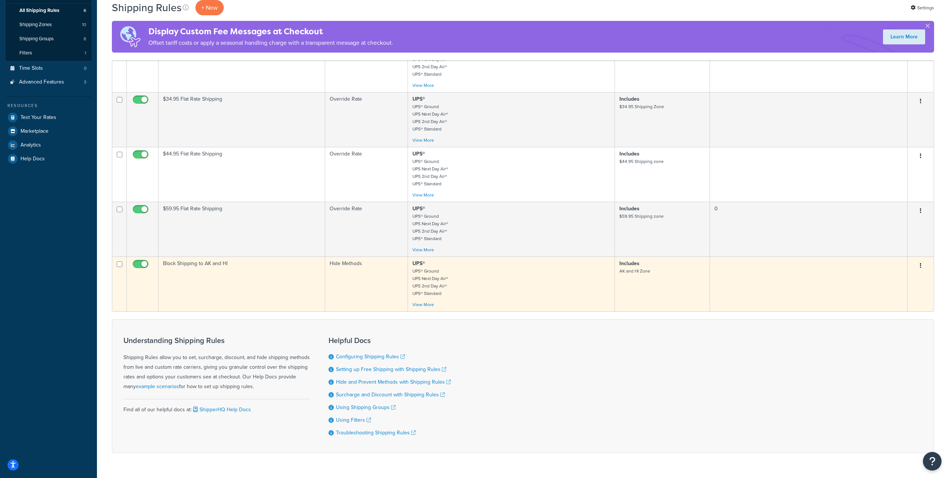
click at [922, 267] on button "button" at bounding box center [921, 266] width 10 height 12
click at [889, 276] on link "Edit" at bounding box center [896, 279] width 59 height 15
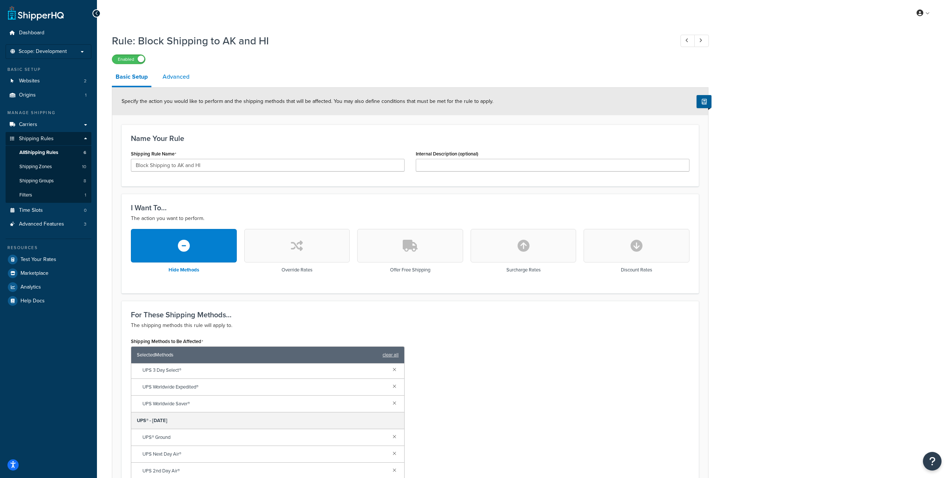
click at [173, 78] on link "Advanced" at bounding box center [176, 77] width 34 height 18
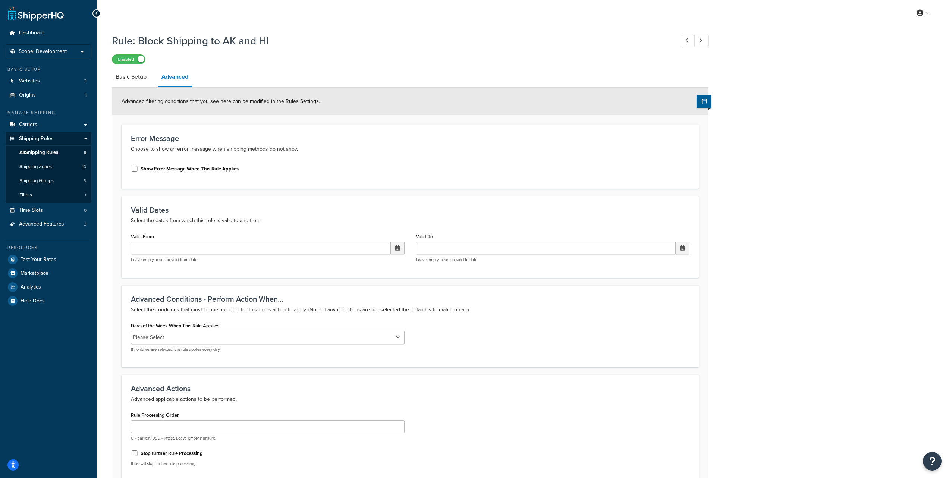
click at [219, 170] on label "Show Error Message When This Rule Applies" at bounding box center [190, 169] width 98 height 7
click at [138, 170] on input "Show Error Message When This Rule Applies" at bounding box center [134, 169] width 7 height 6
checkbox input "true"
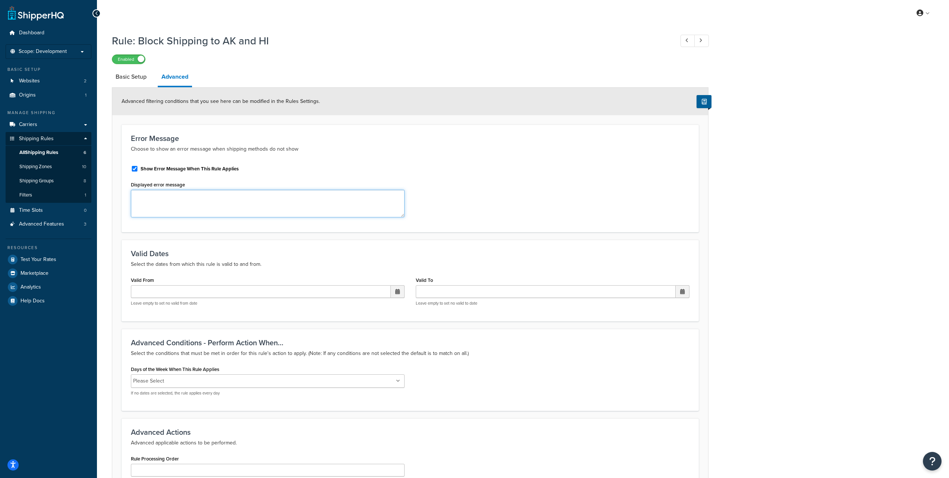
click at [166, 207] on textarea "Displayed error message" at bounding box center [268, 204] width 274 height 28
paste textarea "Unfortunately, we are unable to ship to AK and HI at this time. Please enter a …"
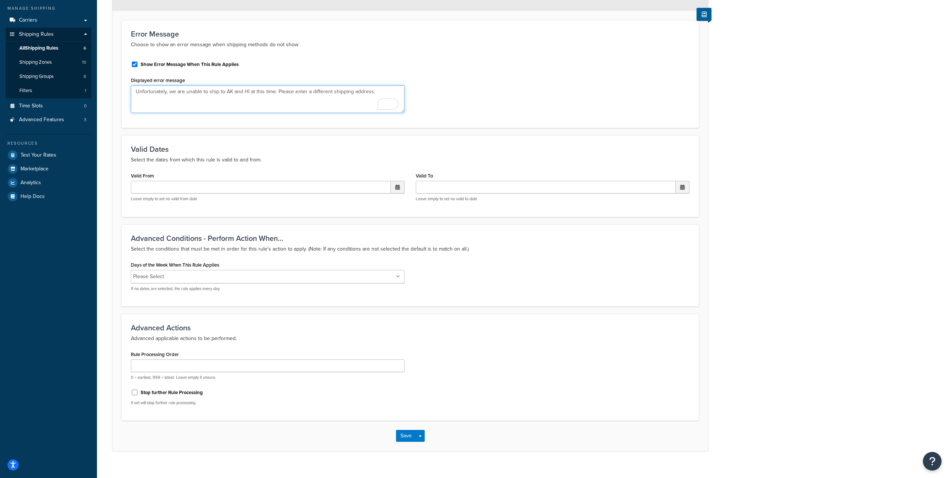
scroll to position [116, 0]
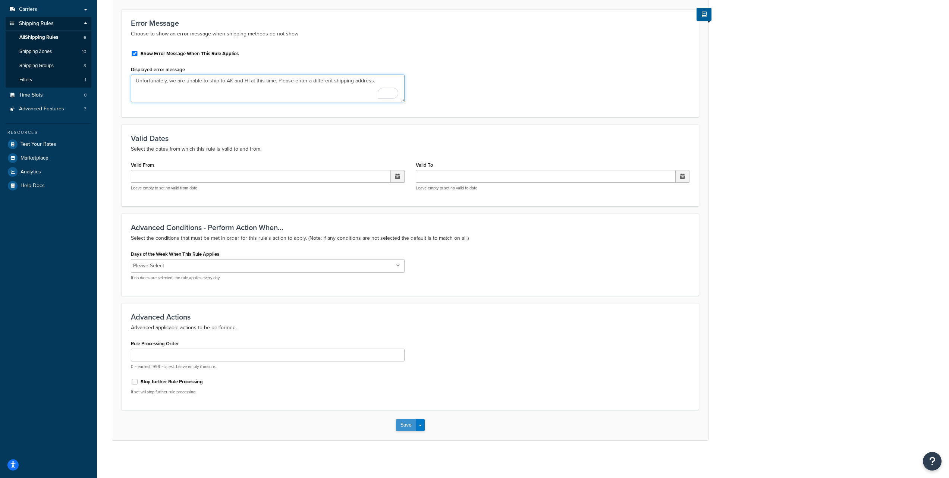
type textarea "Unfortunately, we are unable to ship to AK and HI at this time. Please enter a …"
click at [408, 425] on button "Save" at bounding box center [406, 425] width 20 height 12
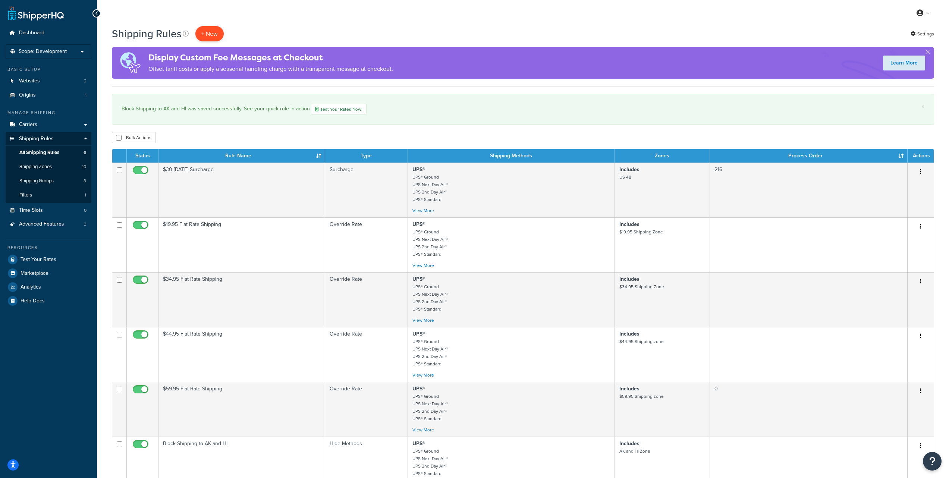
click at [213, 34] on p "+ New" at bounding box center [209, 33] width 28 height 15
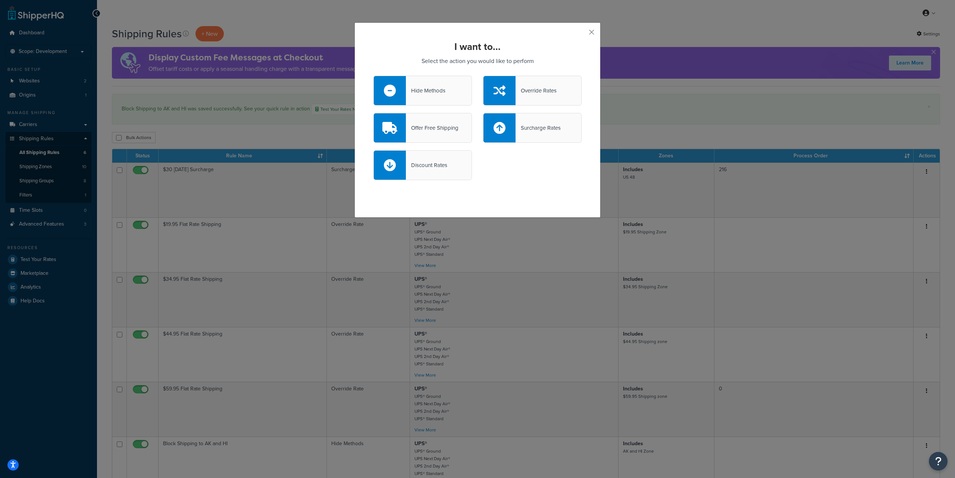
click at [430, 93] on div "Hide Methods" at bounding box center [426, 90] width 40 height 10
click at [0, 0] on input "Hide Methods" at bounding box center [0, 0] width 0 height 0
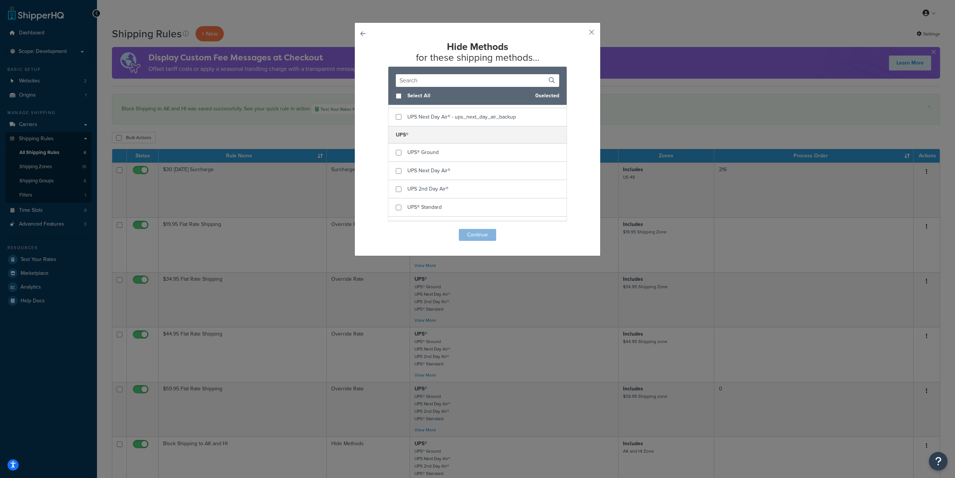
scroll to position [70, 0]
checkbox input "true"
click at [432, 169] on span "UPS Next Day Air®" at bounding box center [428, 169] width 43 height 8
checkbox input "true"
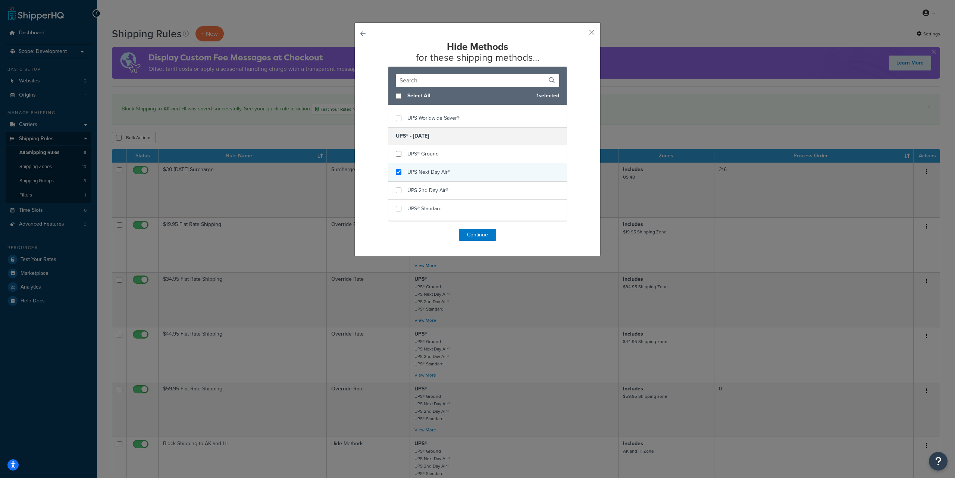
click at [435, 172] on span "UPS Next Day Air®" at bounding box center [428, 172] width 43 height 8
click at [475, 237] on button "Continue" at bounding box center [477, 235] width 37 height 12
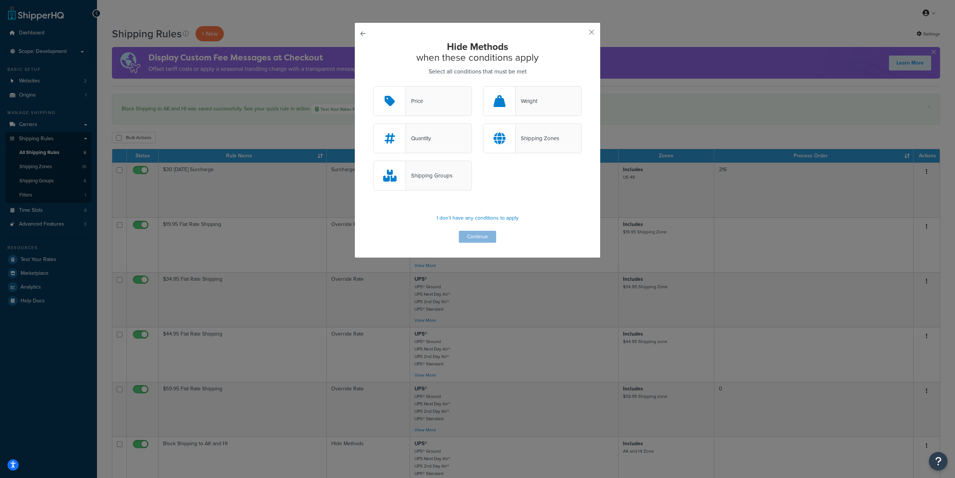
click at [533, 135] on div "Shipping Zones" at bounding box center [538, 138] width 44 height 10
click at [0, 0] on input "Shipping Zones" at bounding box center [0, 0] width 0 height 0
click at [476, 237] on button "Continue" at bounding box center [477, 237] width 37 height 12
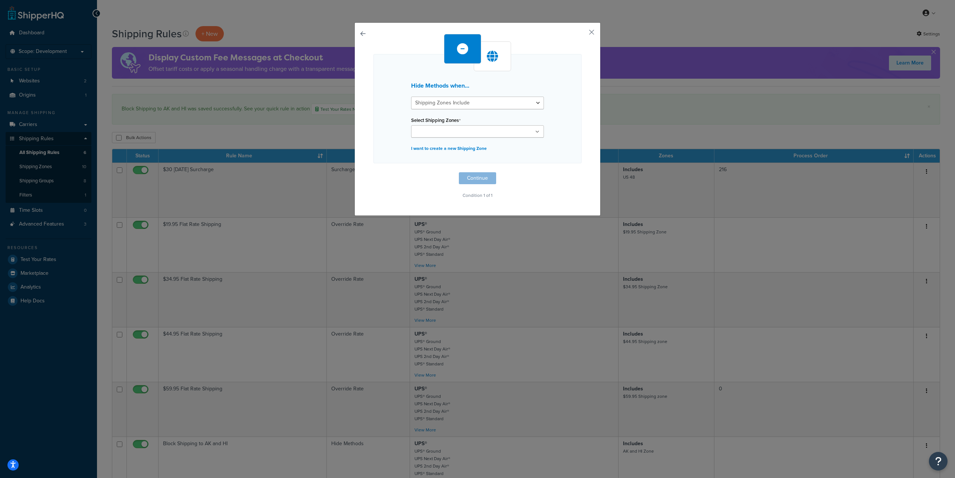
click at [475, 134] on ul at bounding box center [477, 131] width 133 height 12
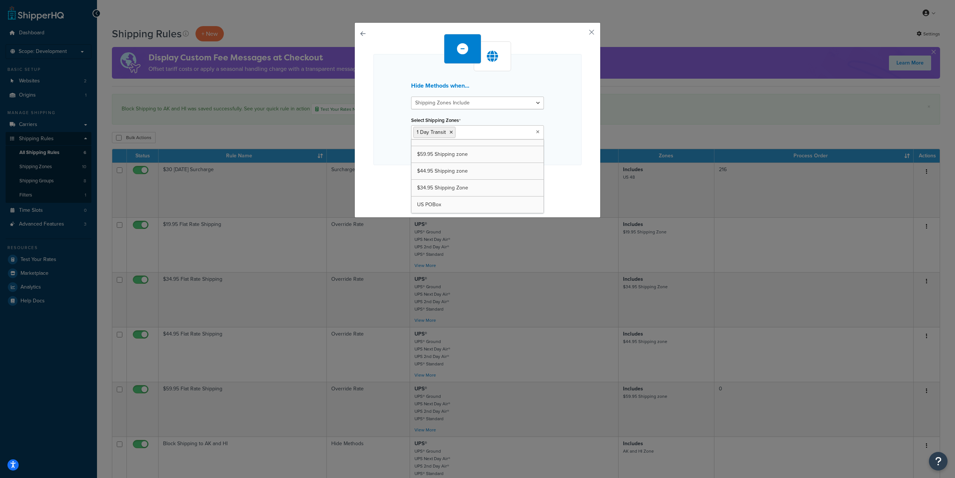
click at [564, 144] on div "Hide Methods when... Shipping Zones Include Shipping Zones Do Not Include Selec…" at bounding box center [477, 109] width 208 height 111
click at [474, 179] on button "Continue" at bounding box center [477, 180] width 37 height 12
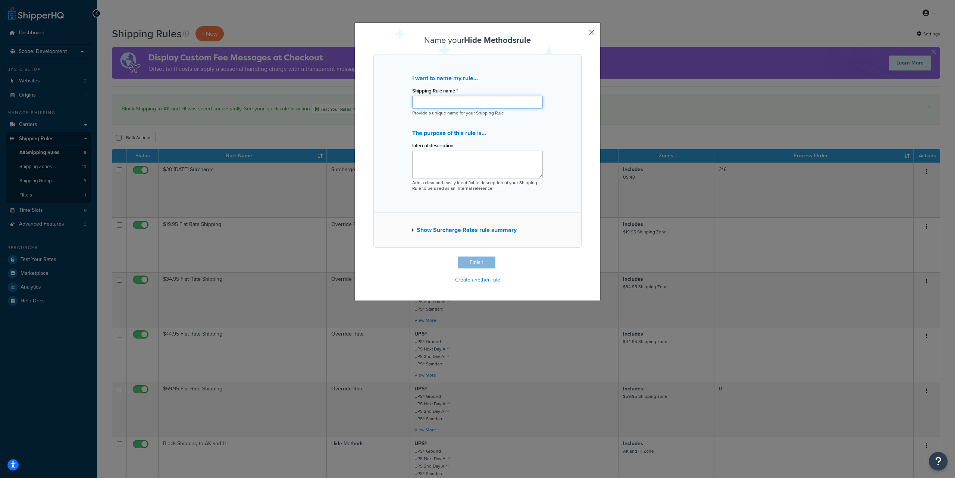
click at [425, 101] on input "Shipping Rule name *" at bounding box center [477, 102] width 131 height 13
paste input "Hide Priority methods, when in ground zone"
type input "Hide Priority methods, when in ground zone"
click at [478, 261] on button "Finish" at bounding box center [476, 263] width 37 height 12
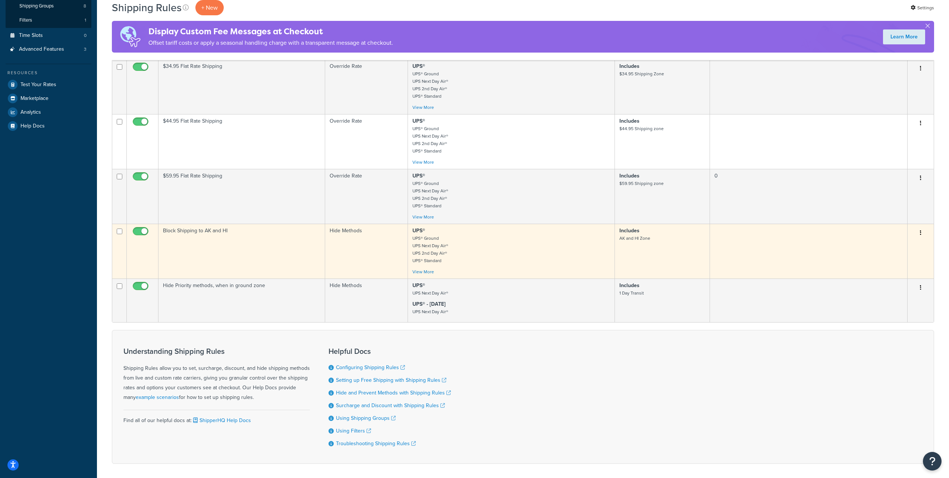
scroll to position [179, 0]
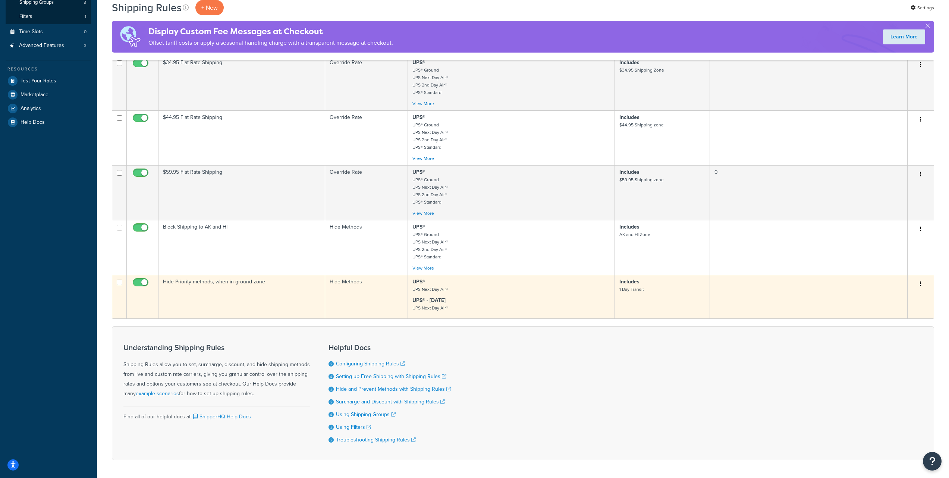
click at [922, 285] on button "button" at bounding box center [921, 284] width 10 height 12
click at [885, 296] on link "Edit" at bounding box center [896, 298] width 59 height 15
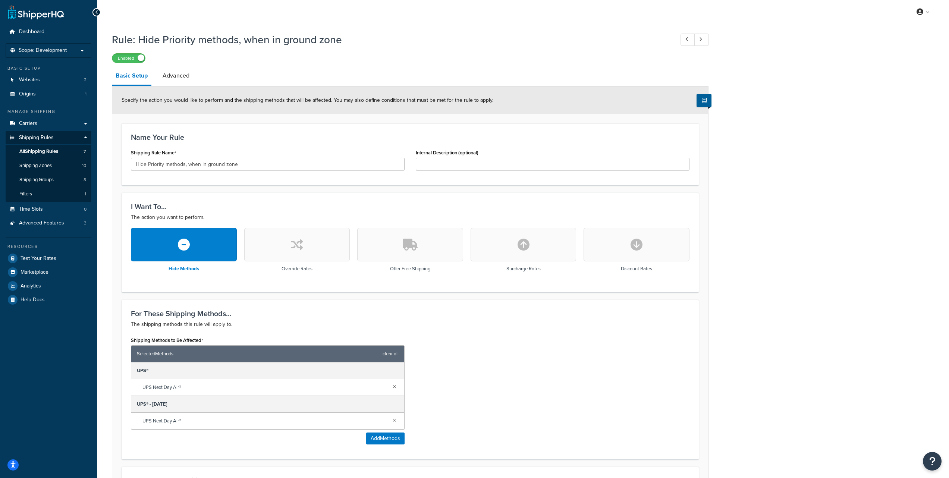
scroll to position [1, 0]
click at [175, 76] on link "Advanced" at bounding box center [176, 75] width 34 height 18
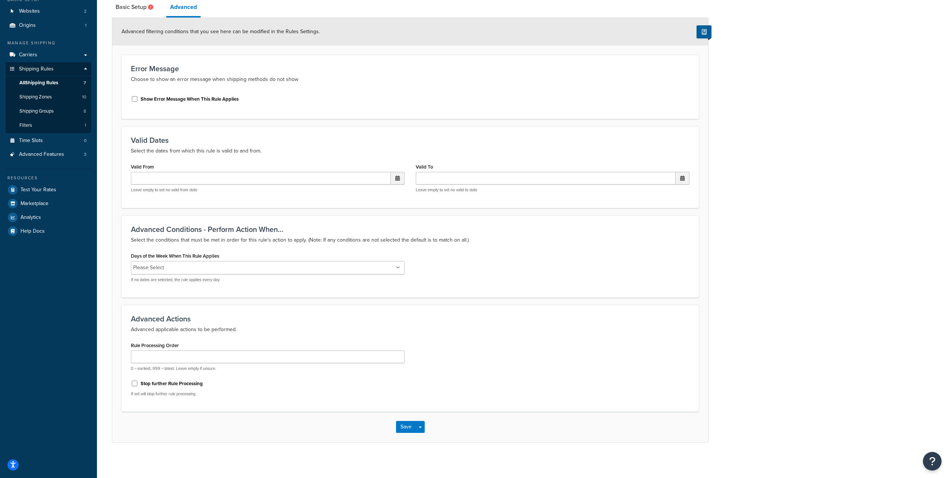
scroll to position [72, 0]
click at [210, 269] on input "Days of the Week When This Rule Applies" at bounding box center [199, 266] width 66 height 8
click at [458, 283] on div "Days of the Week When This Rule Applies Monday Tuesday Wednesday Thursday Frida…" at bounding box center [410, 267] width 570 height 38
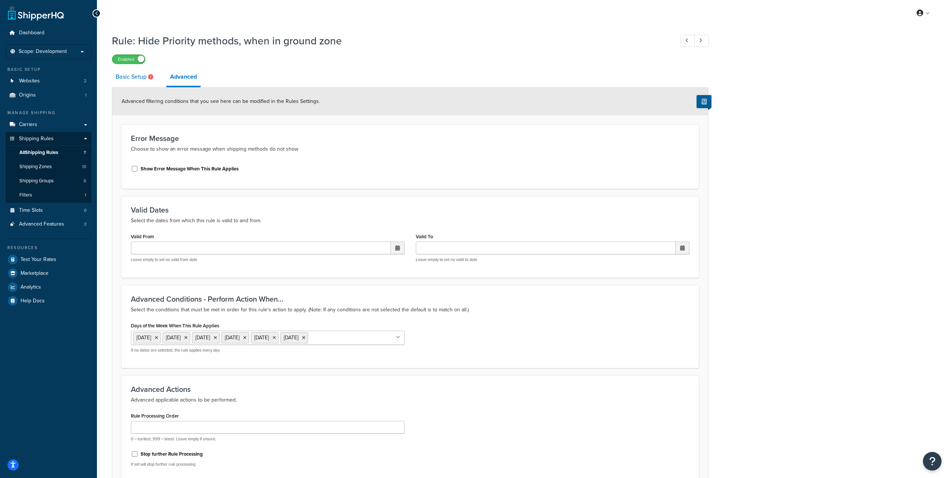
click at [127, 79] on link "Basic Setup" at bounding box center [135, 77] width 47 height 18
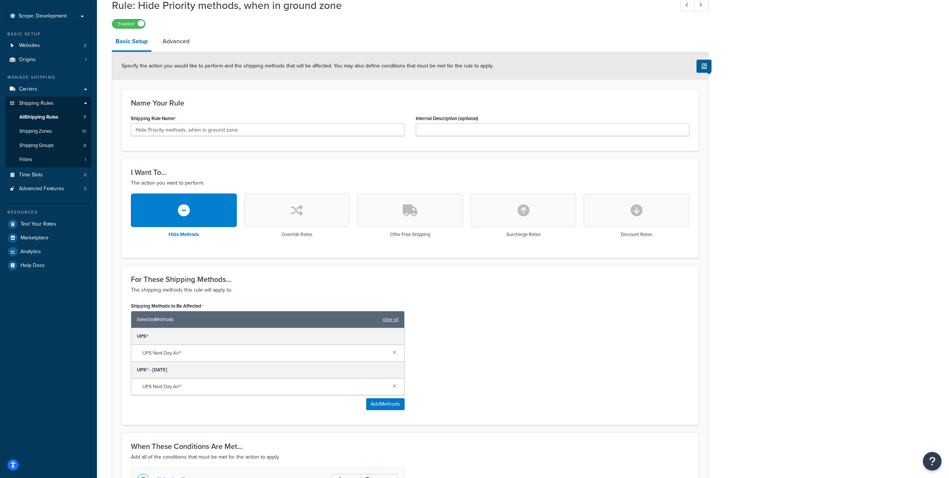
scroll to position [43, 0]
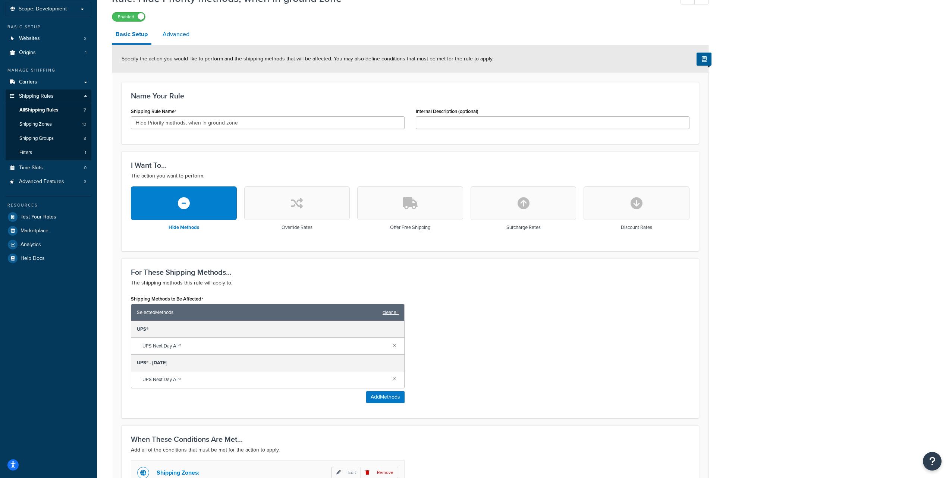
click at [177, 35] on link "Advanced" at bounding box center [176, 34] width 34 height 18
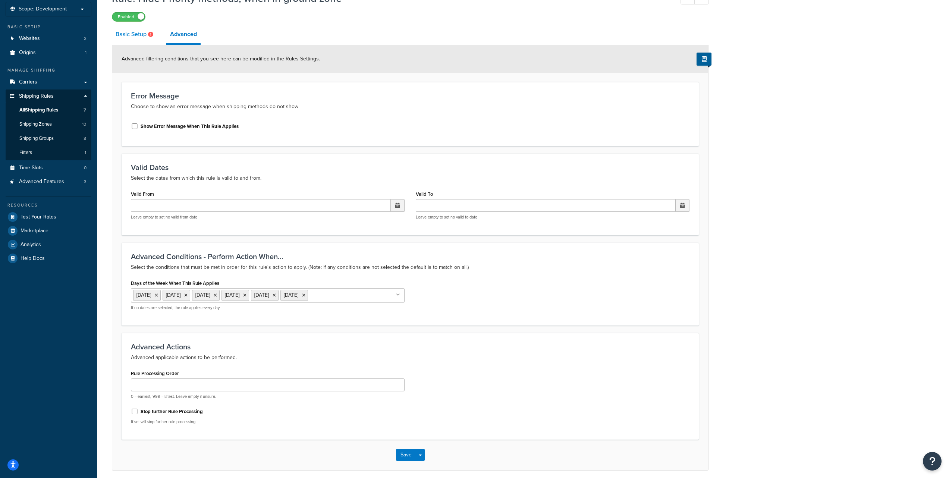
click at [137, 36] on link "Basic Setup" at bounding box center [135, 34] width 47 height 18
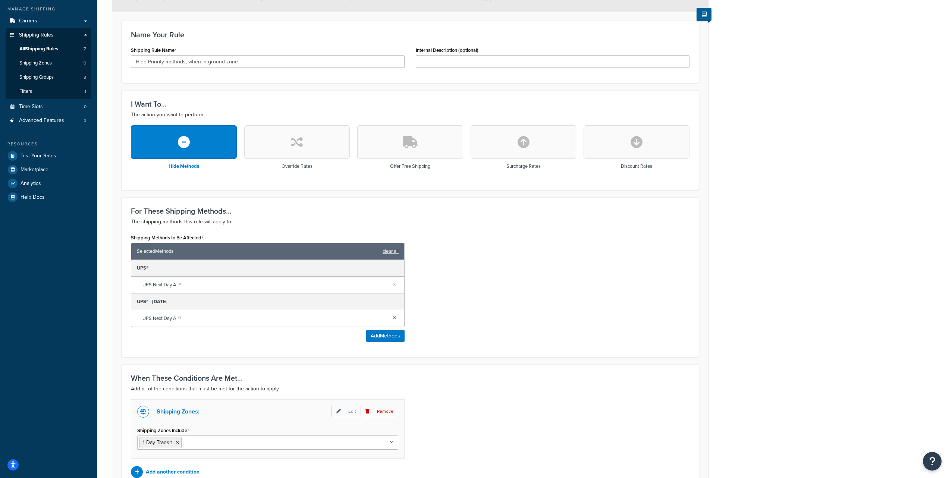
scroll to position [146, 0]
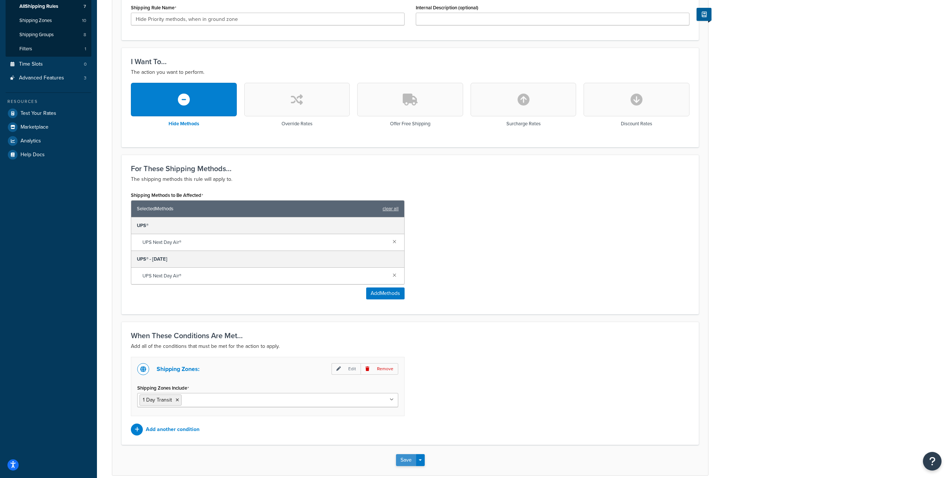
click at [409, 461] on button "Save" at bounding box center [406, 460] width 20 height 12
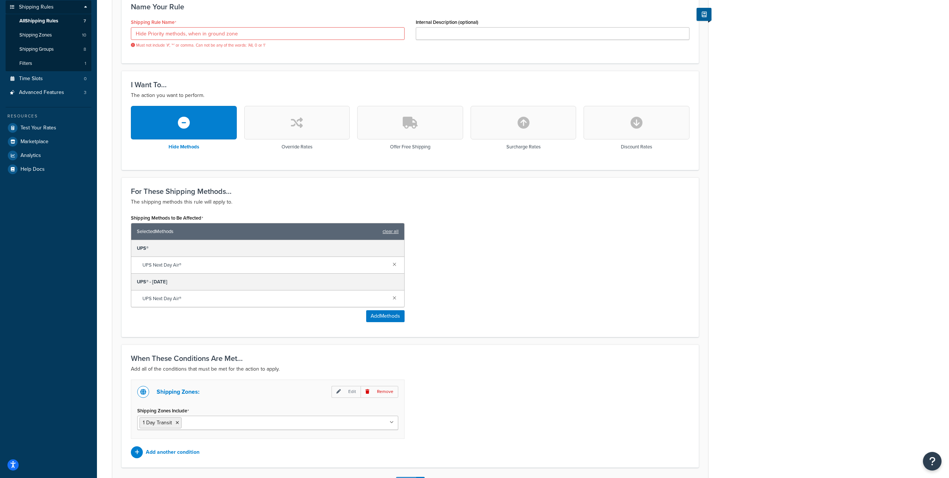
scroll to position [131, 0]
click at [187, 34] on input "Hide Priority methods, when in ground zone" at bounding box center [268, 34] width 274 height 13
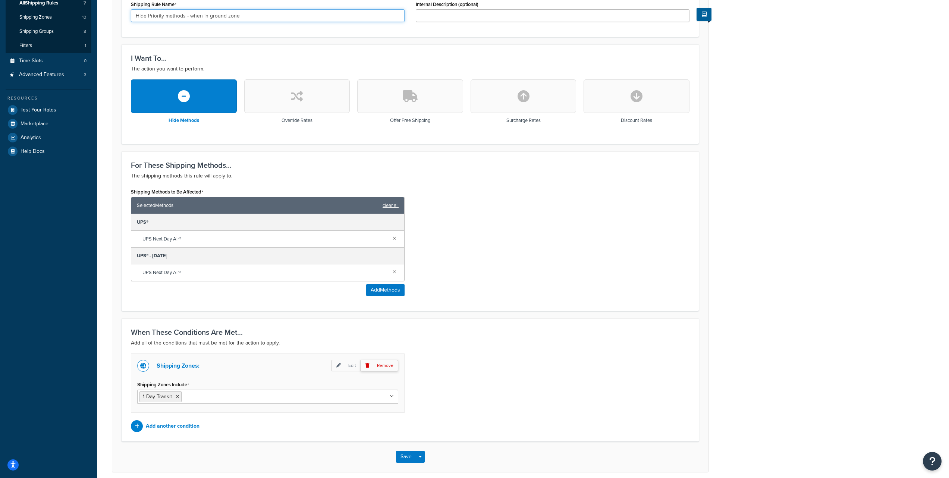
scroll to position [182, 0]
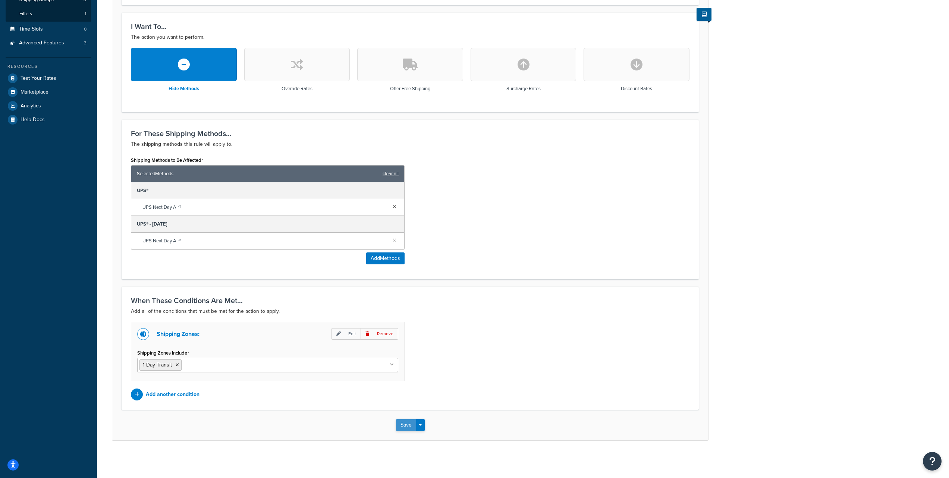
type input "Hide Priority methods - when in ground zone"
click at [406, 422] on button "Save" at bounding box center [406, 425] width 20 height 12
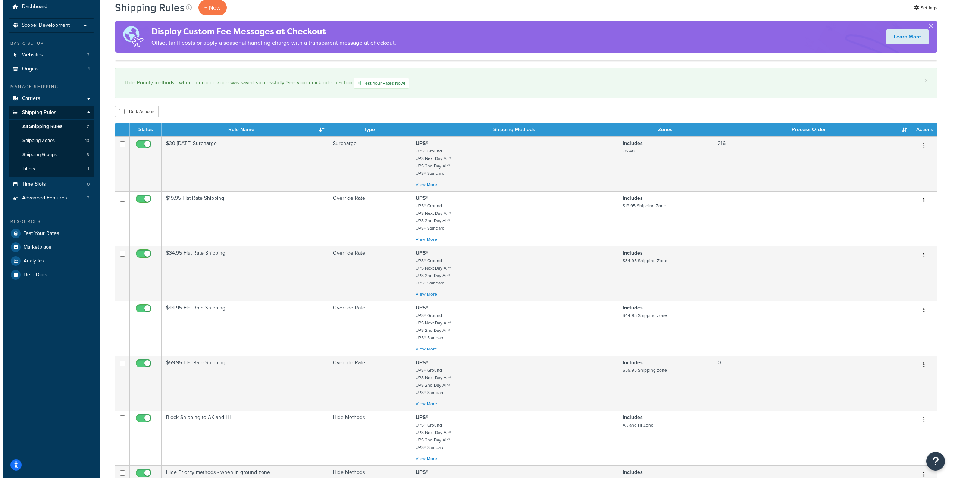
scroll to position [19, 0]
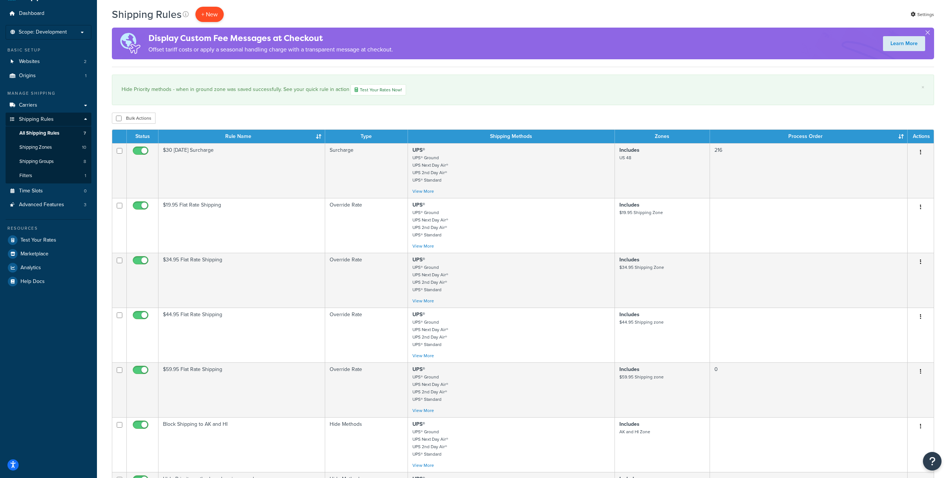
click at [207, 14] on p "+ New" at bounding box center [209, 14] width 28 height 15
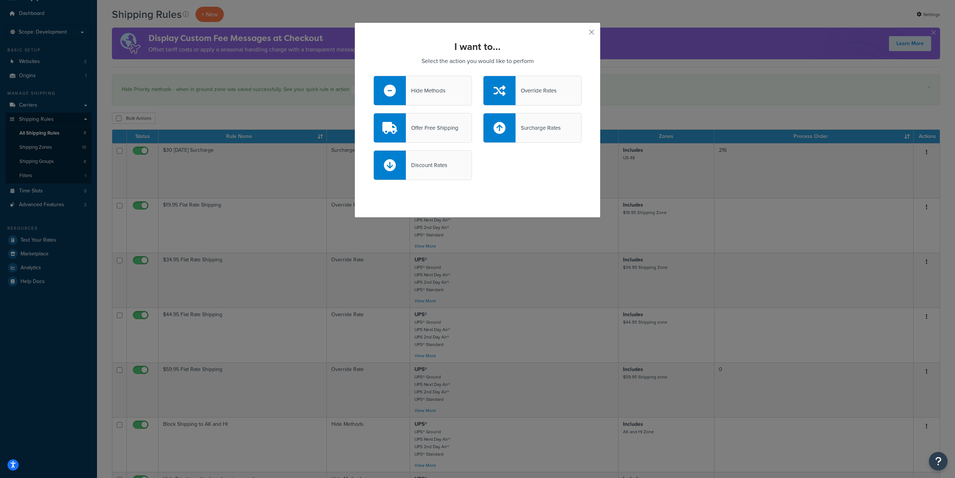
click at [433, 93] on div "Hide Methods" at bounding box center [426, 90] width 40 height 10
click at [0, 0] on input "Hide Methods" at bounding box center [0, 0] width 0 height 0
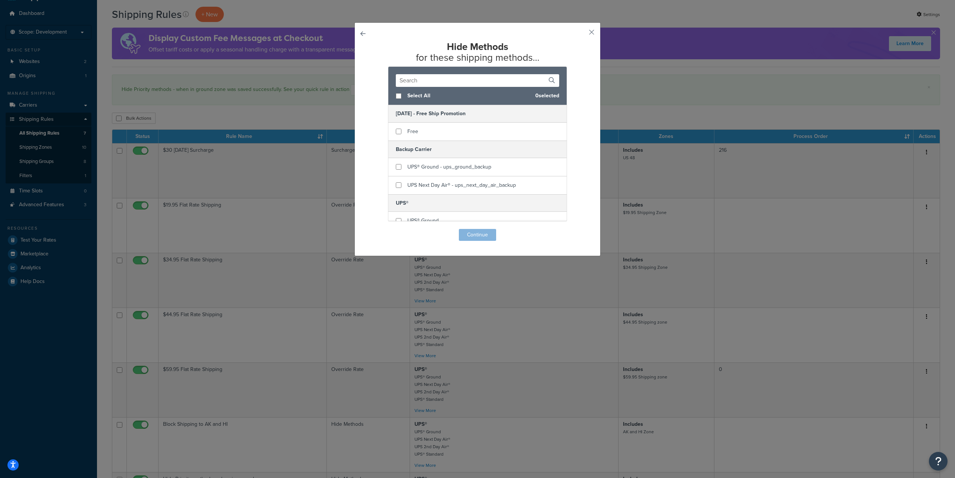
scroll to position [87, 0]
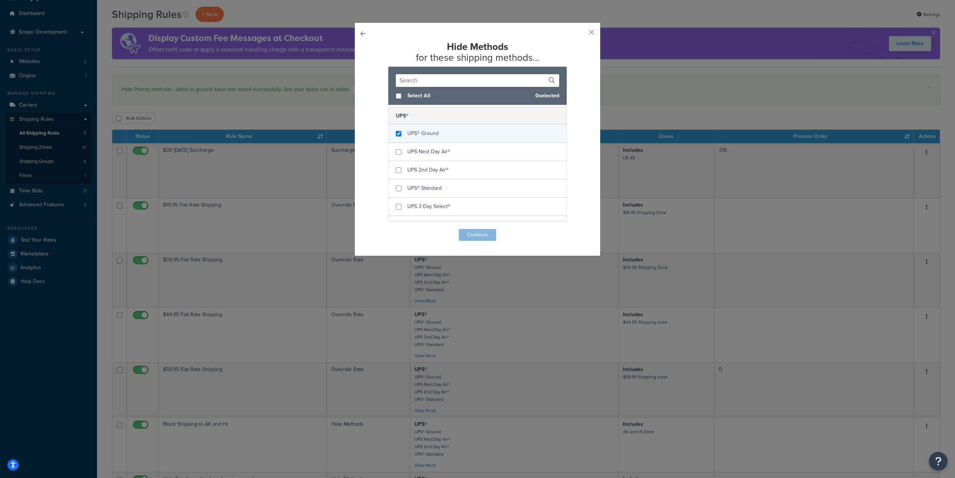
checkbox input "true"
click at [432, 131] on span "UPS® Ground" at bounding box center [422, 133] width 31 height 8
checkbox input "true"
click at [434, 173] on span "UPS 2nd Day Air®" at bounding box center [427, 170] width 41 height 8
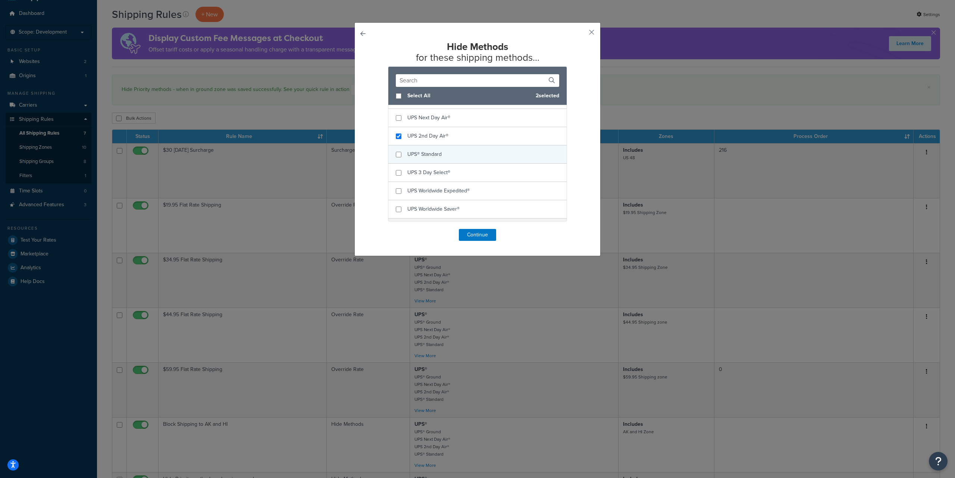
scroll to position [122, 0]
checkbox input "true"
click at [439, 209] on span "UPS Worldwide Saver®" at bounding box center [433, 209] width 52 height 8
checkbox input "true"
click at [429, 188] on span "UPS Worldwide Expedited®" at bounding box center [438, 191] width 62 height 8
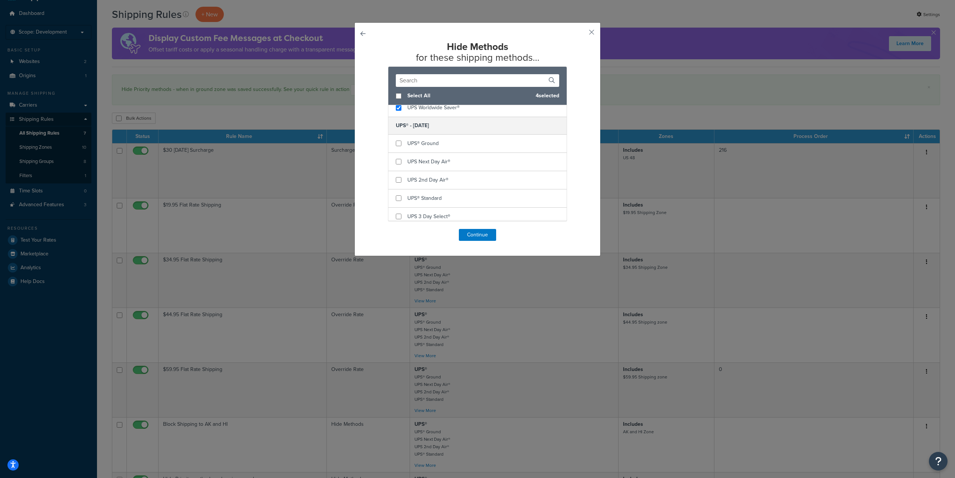
scroll to position [227, 0]
click at [479, 235] on button "Continue" at bounding box center [477, 235] width 37 height 12
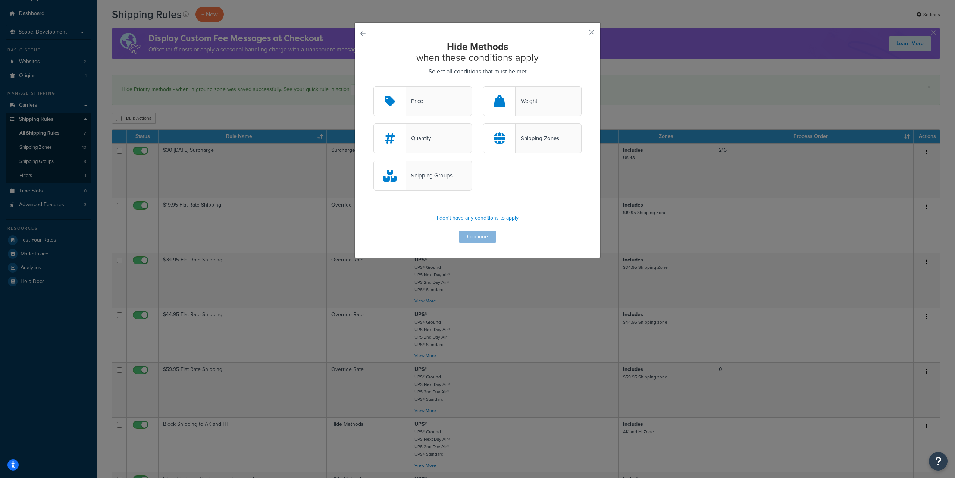
click at [527, 134] on div "Shipping Zones" at bounding box center [538, 138] width 44 height 10
click at [0, 0] on input "Shipping Zones" at bounding box center [0, 0] width 0 height 0
click at [475, 234] on button "Continue" at bounding box center [477, 237] width 37 height 12
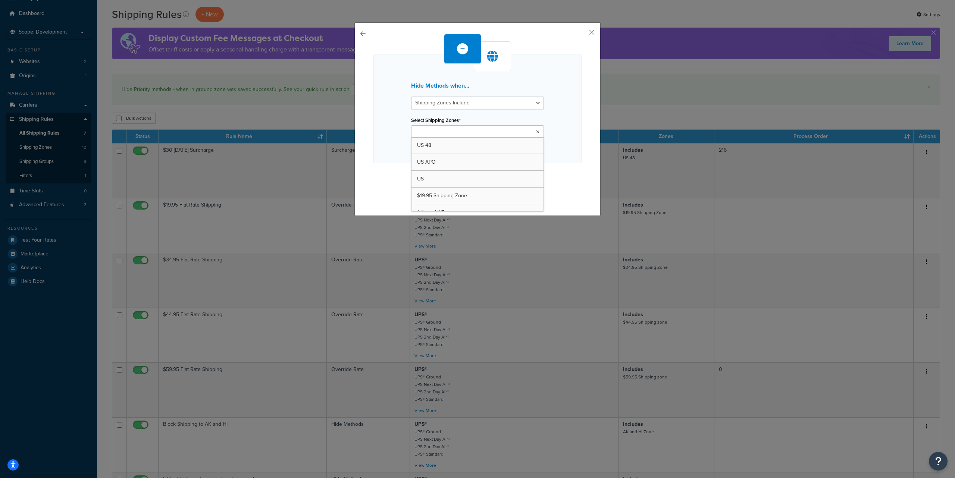
click at [471, 132] on ul at bounding box center [477, 131] width 133 height 12
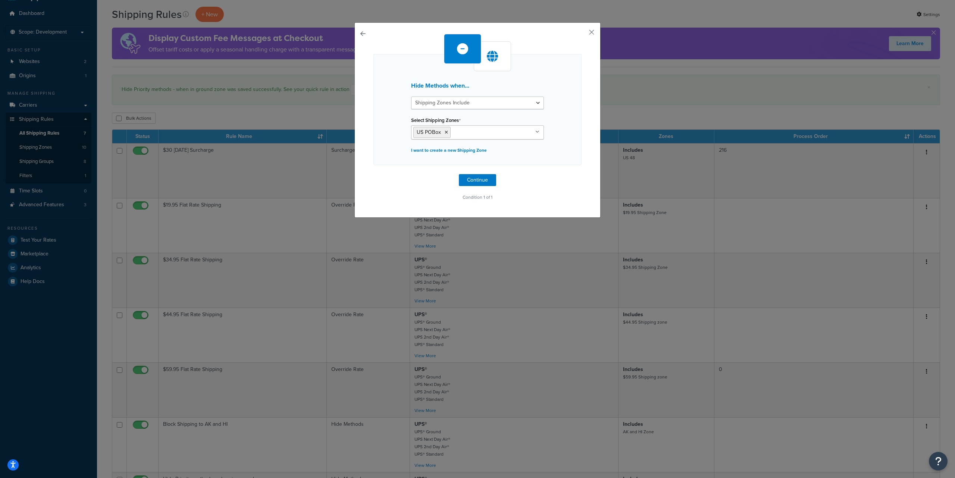
click at [571, 159] on div "Hide Methods when... Shipping Zones Include Shipping Zones Do Not Include Selec…" at bounding box center [477, 109] width 208 height 111
click at [482, 180] on button "Continue" at bounding box center [477, 180] width 37 height 12
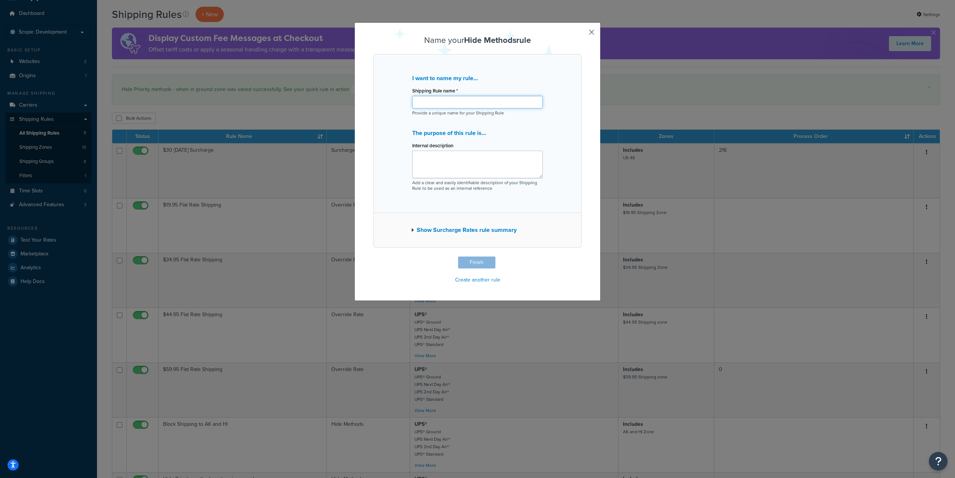
click at [431, 101] on input "Shipping Rule name *" at bounding box center [477, 102] width 131 height 13
paste input "Hide FedEx to PO Boxes"
click at [432, 102] on input "Hide FedEx to PO Boxes" at bounding box center [477, 102] width 131 height 13
type input "Hide UPS to PO Boxes"
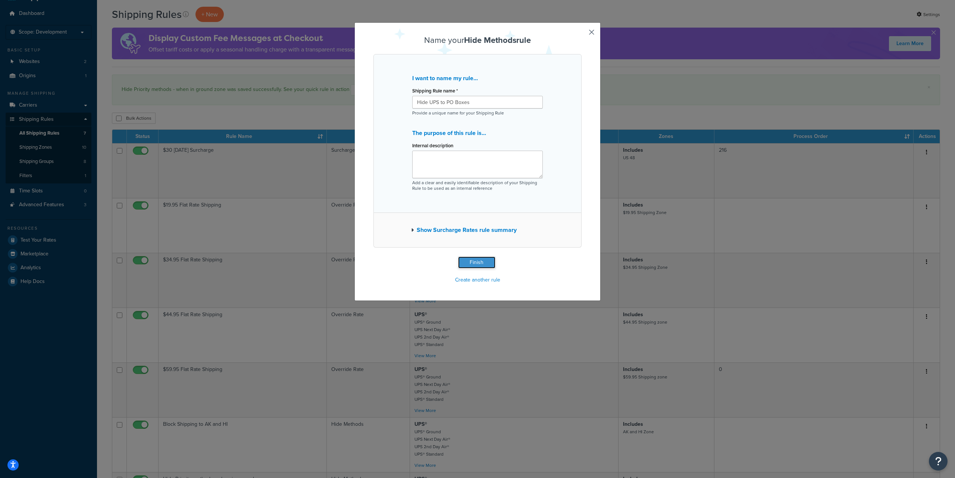
click at [475, 263] on button "Finish" at bounding box center [476, 263] width 37 height 12
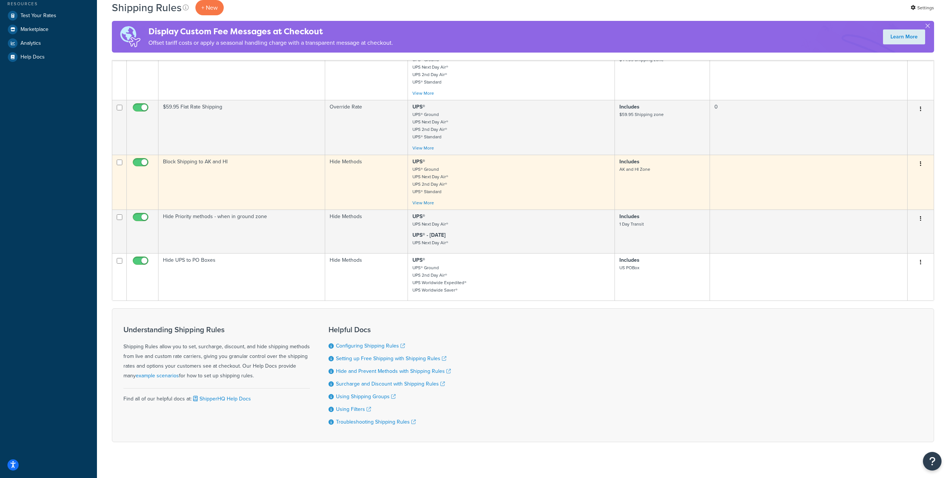
scroll to position [255, 0]
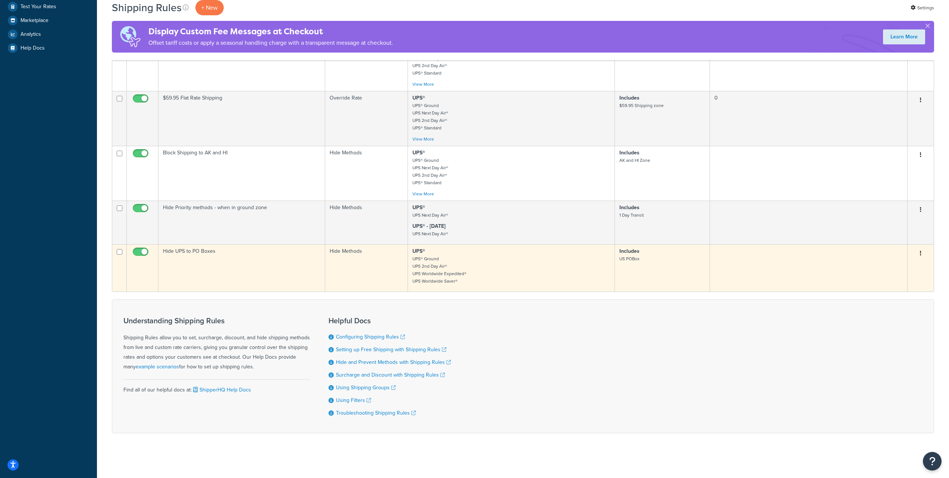
click at [135, 250] on input "checkbox" at bounding box center [141, 253] width 21 height 9
checkbox input "false"
click at [921, 252] on icon "button" at bounding box center [920, 253] width 1 height 5
click at [896, 264] on link "Edit" at bounding box center [896, 267] width 59 height 15
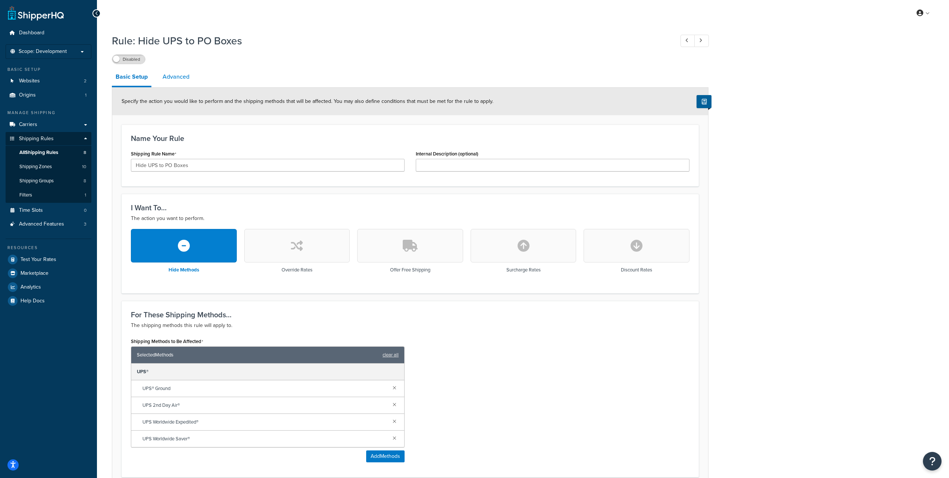
click at [175, 77] on link "Advanced" at bounding box center [176, 77] width 34 height 18
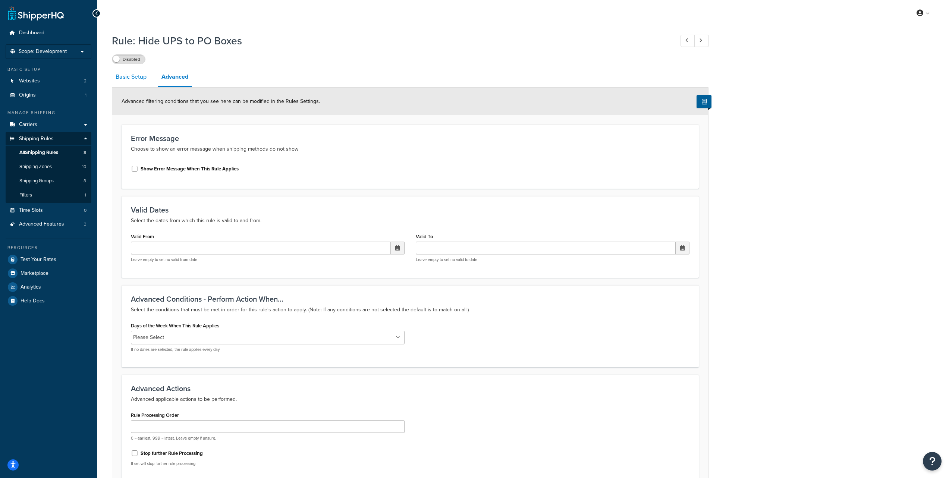
click at [128, 76] on link "Basic Setup" at bounding box center [131, 77] width 38 height 18
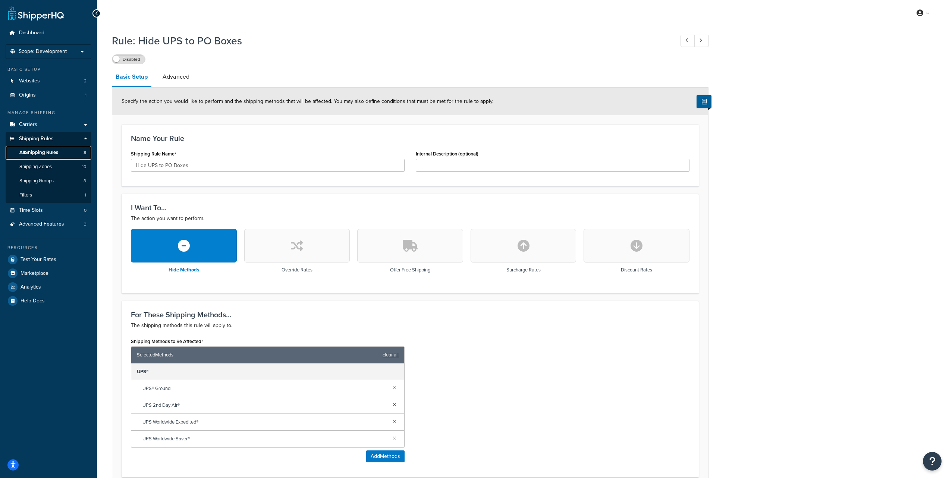
click at [51, 153] on span "All Shipping Rules" at bounding box center [38, 153] width 39 height 6
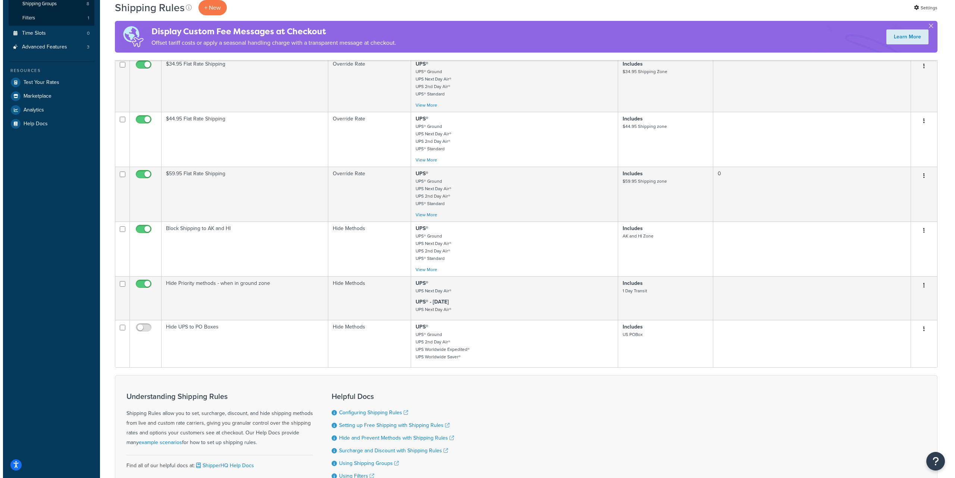
scroll to position [177, 0]
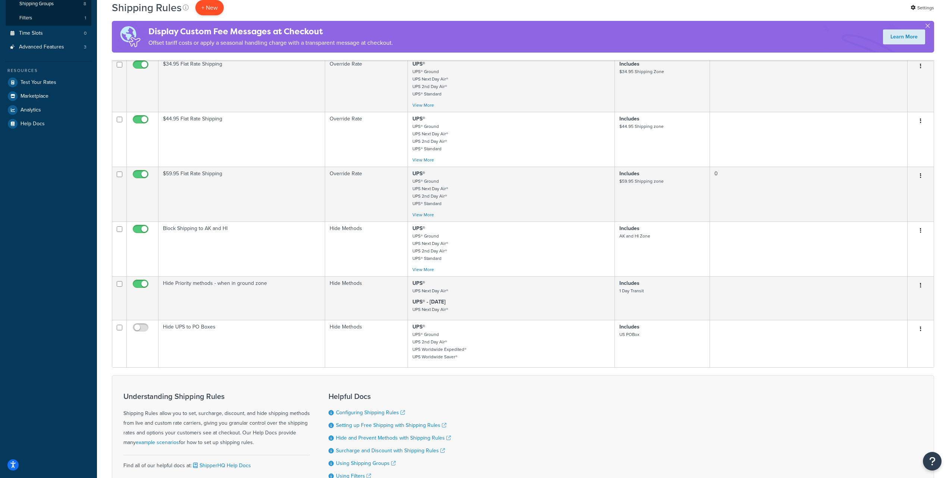
click at [216, 8] on p "+ New" at bounding box center [209, 7] width 28 height 15
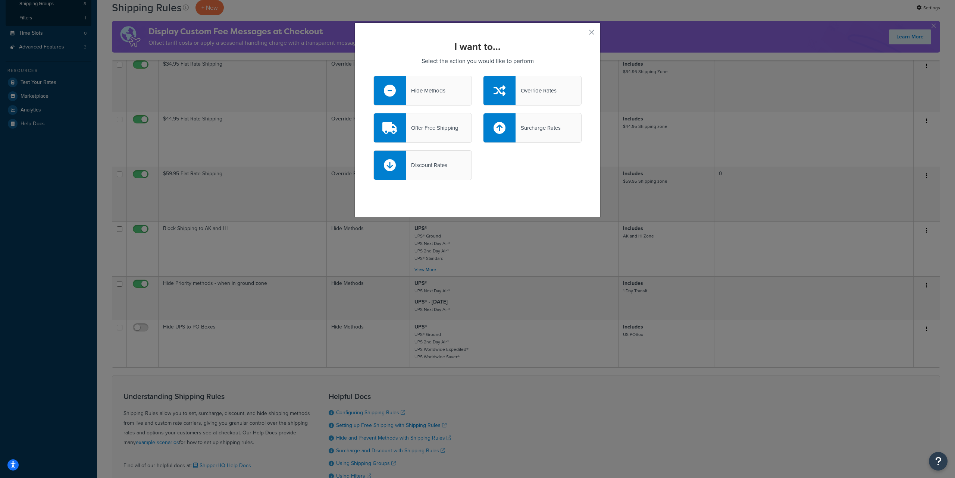
click at [435, 93] on div "Hide Methods" at bounding box center [426, 90] width 40 height 10
click at [0, 0] on input "Hide Methods" at bounding box center [0, 0] width 0 height 0
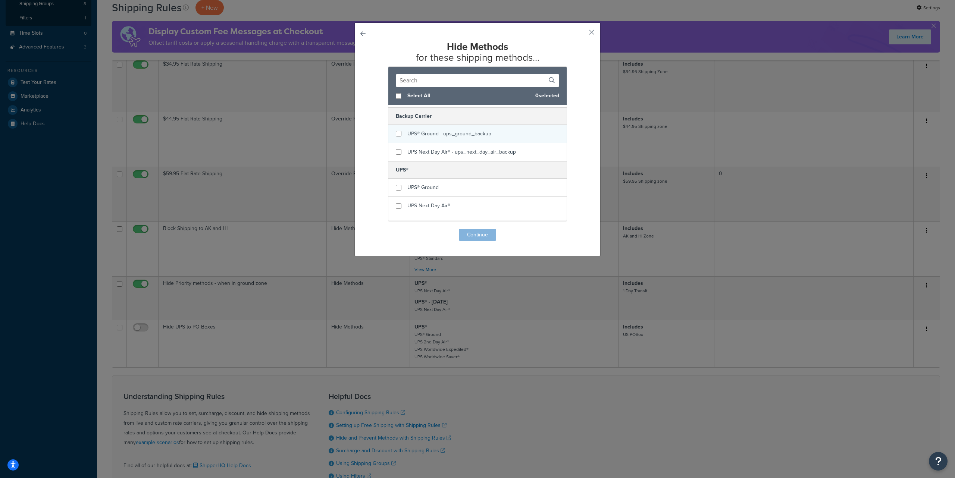
scroll to position [78, 0]
checkbox input "true"
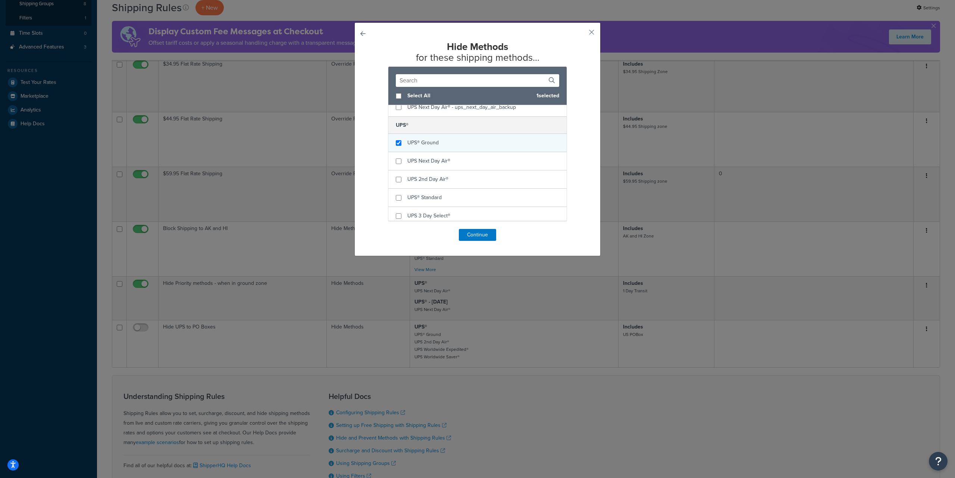
click at [432, 145] on span "UPS® Ground" at bounding box center [422, 143] width 31 height 8
checkbox input "true"
click at [433, 159] on span "UPS Next Day Air®" at bounding box center [428, 161] width 43 height 8
checkbox input "true"
click at [432, 184] on div "UPS 2nd Day Air®" at bounding box center [427, 179] width 41 height 10
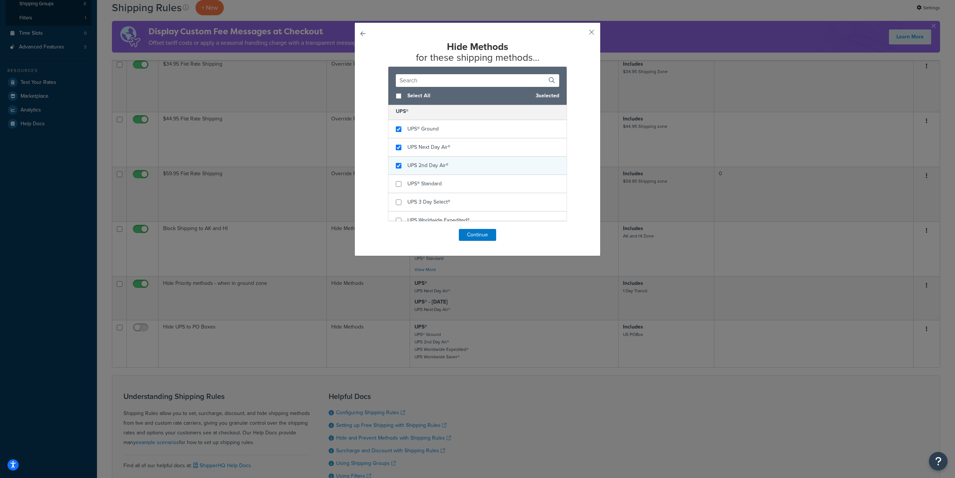
scroll to position [98, 0]
click at [443, 179] on div "UPS® Standard" at bounding box center [477, 177] width 178 height 18
click at [436, 183] on div "UPS® Standard" at bounding box center [477, 177] width 178 height 18
checkbox input "true"
click at [438, 176] on span "UPS® Standard" at bounding box center [424, 177] width 34 height 8
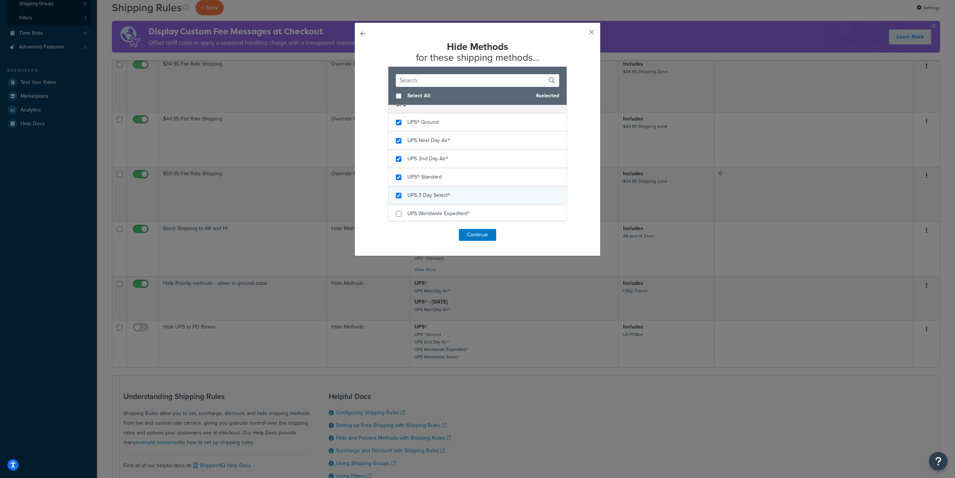
checkbox input "true"
click at [429, 195] on span "UPS 3 Day Select®" at bounding box center [428, 195] width 43 height 8
checkbox input "true"
click at [438, 192] on span "UPS Worldwide Expedited®" at bounding box center [438, 196] width 62 height 8
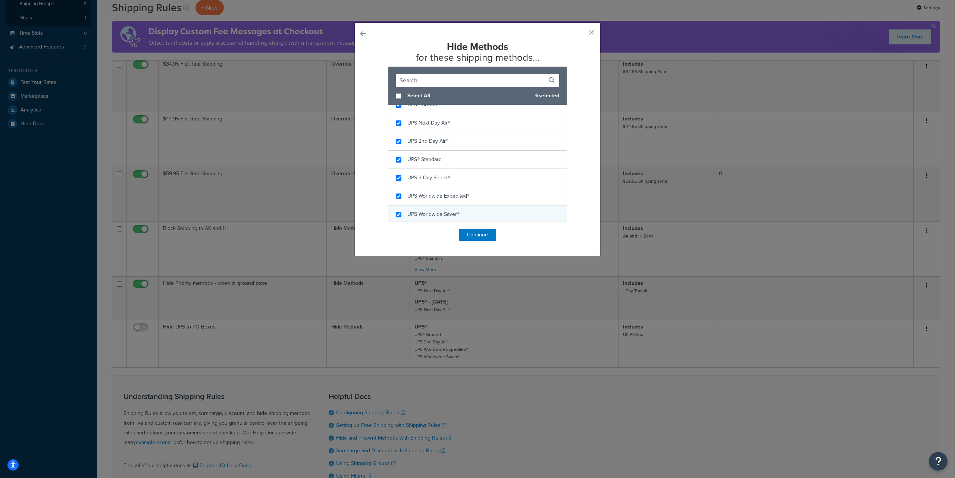
checkbox input "true"
click at [430, 207] on div "UPS Worldwide Saver®" at bounding box center [477, 215] width 178 height 18
checkbox input "true"
click at [434, 206] on span "UPS® Ground" at bounding box center [422, 208] width 31 height 8
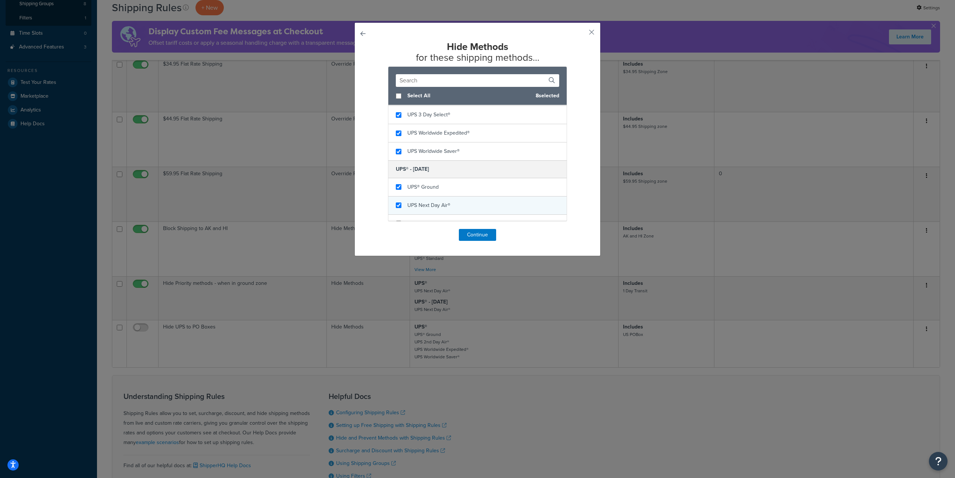
checkbox input "true"
click at [436, 204] on span "UPS Next Day Air®" at bounding box center [428, 205] width 43 height 8
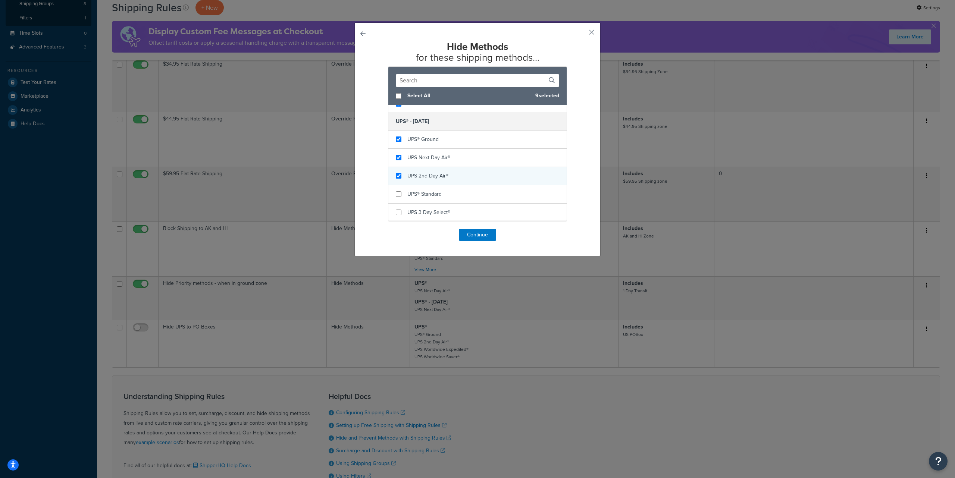
checkbox input "true"
click at [431, 177] on span "UPS 2nd Day Air®" at bounding box center [427, 176] width 41 height 8
checkbox input "true"
click at [433, 195] on span "UPS® Standard" at bounding box center [424, 194] width 34 height 8
checkbox input "true"
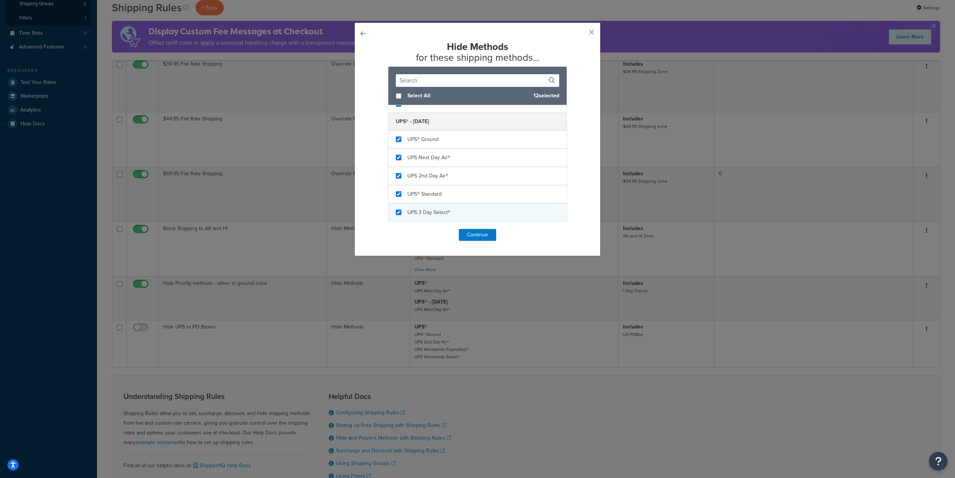
click at [435, 210] on span "UPS 3 Day Select®" at bounding box center [428, 213] width 43 height 8
click at [472, 234] on button "Continue" at bounding box center [477, 235] width 37 height 12
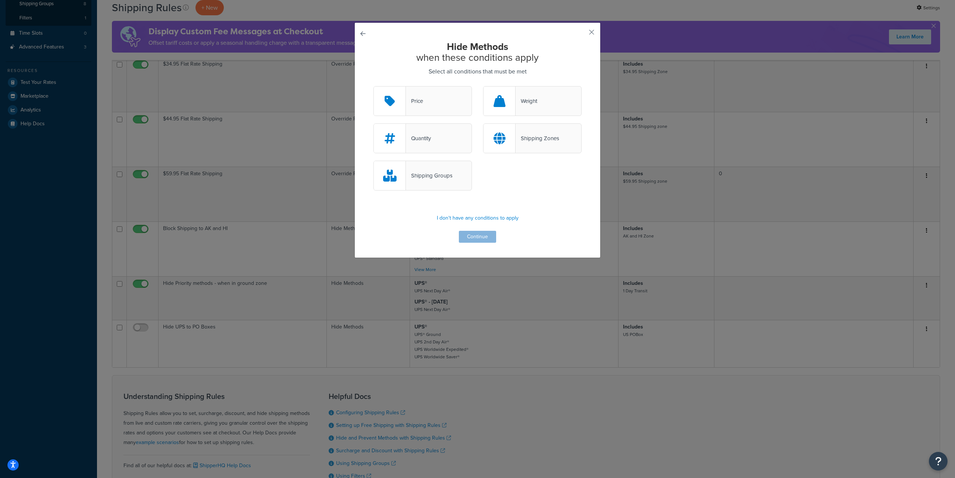
click at [530, 142] on div "Shipping Zones" at bounding box center [538, 138] width 44 height 10
click at [0, 0] on input "Shipping Zones" at bounding box center [0, 0] width 0 height 0
click at [477, 235] on button "Continue" at bounding box center [477, 237] width 37 height 12
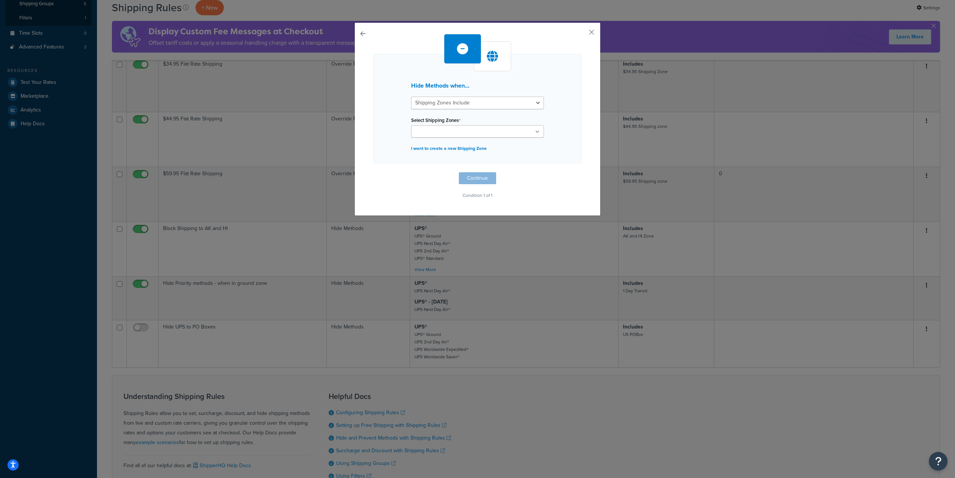
click at [479, 133] on ul at bounding box center [477, 131] width 133 height 12
click at [569, 176] on div "Hide Methods when... Shipping Zones Include Shipping Zones Do Not Include Selec…" at bounding box center [477, 118] width 208 height 169
click at [481, 182] on button "Continue" at bounding box center [477, 180] width 37 height 12
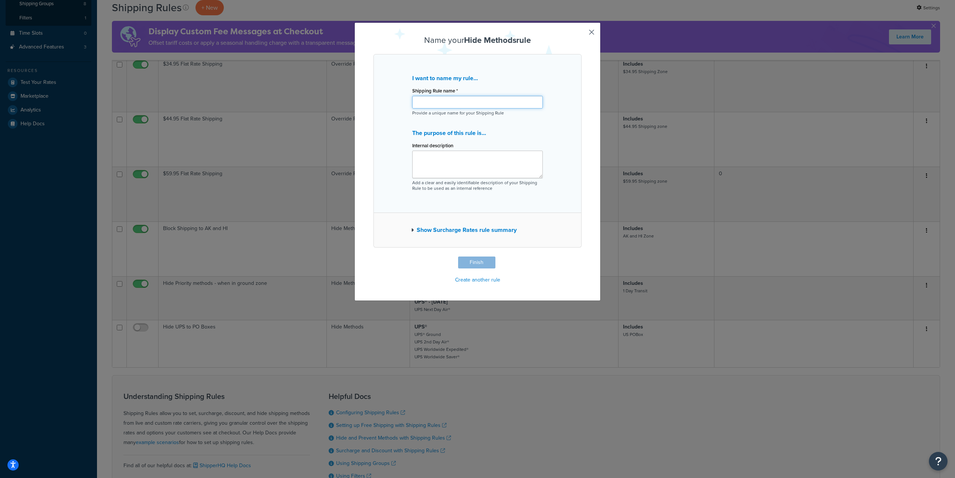
click at [432, 103] on input "Shipping Rule name *" at bounding box center [477, 102] width 131 height 13
paste input "Hide PO Boxes for Fedex"
click at [462, 102] on input "Hide PO Boxes for Fedex" at bounding box center [477, 102] width 131 height 13
type input "Hide PO Boxes for UPS"
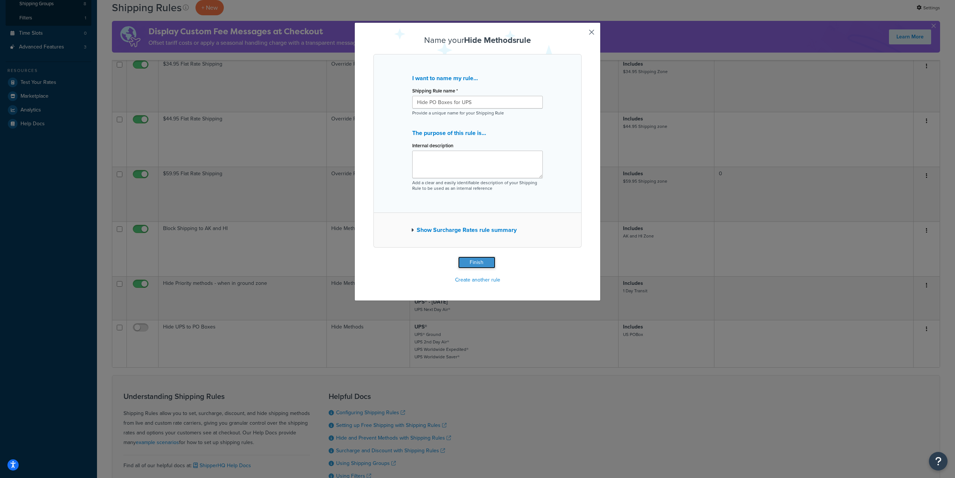
click at [469, 262] on button "Finish" at bounding box center [476, 263] width 37 height 12
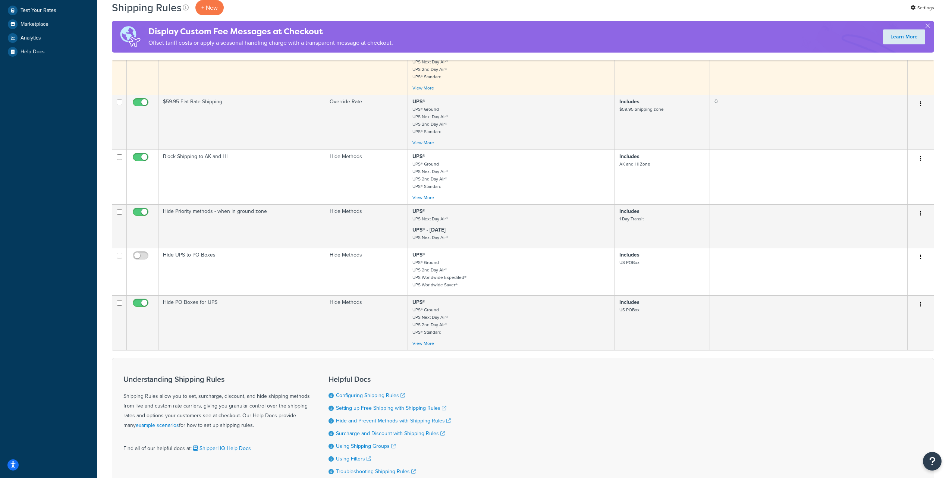
scroll to position [310, 0]
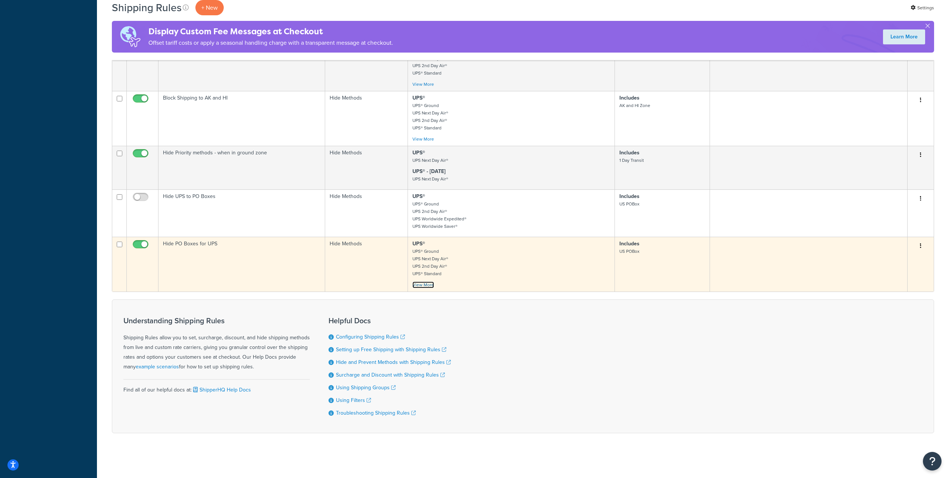
click at [426, 283] on link "View More" at bounding box center [424, 285] width 22 height 7
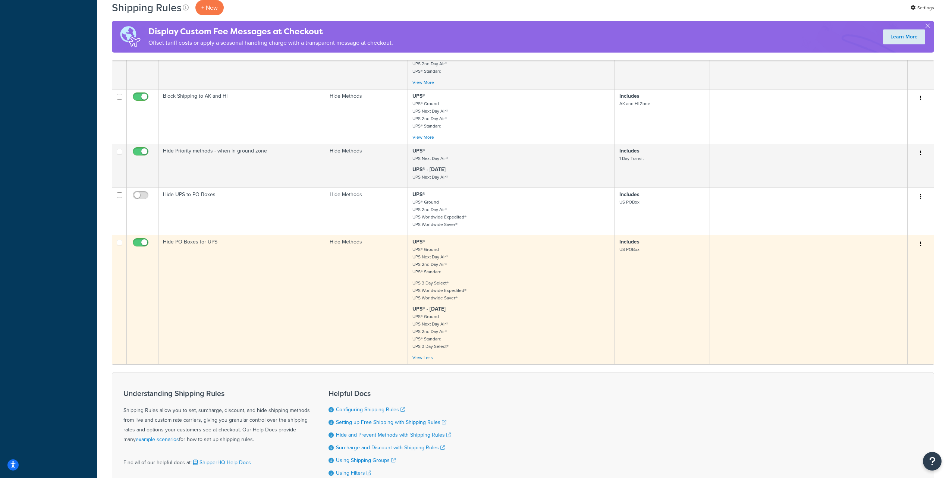
click at [921, 245] on icon "button" at bounding box center [920, 243] width 1 height 5
click at [895, 255] on link "Edit" at bounding box center [896, 258] width 59 height 15
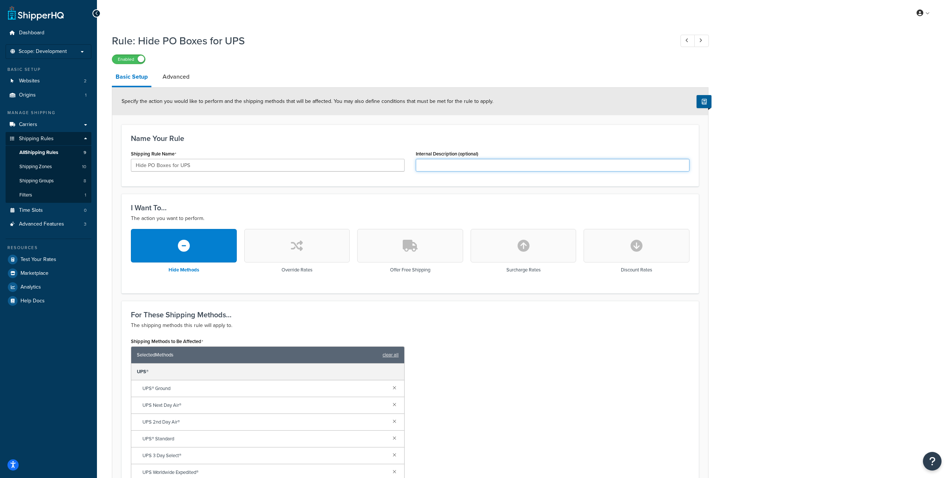
click at [443, 166] on input "Internal Description (optional)" at bounding box center [553, 165] width 274 height 13
type input "I"
paste input "cannot ship to po boxes, so don't allow them."
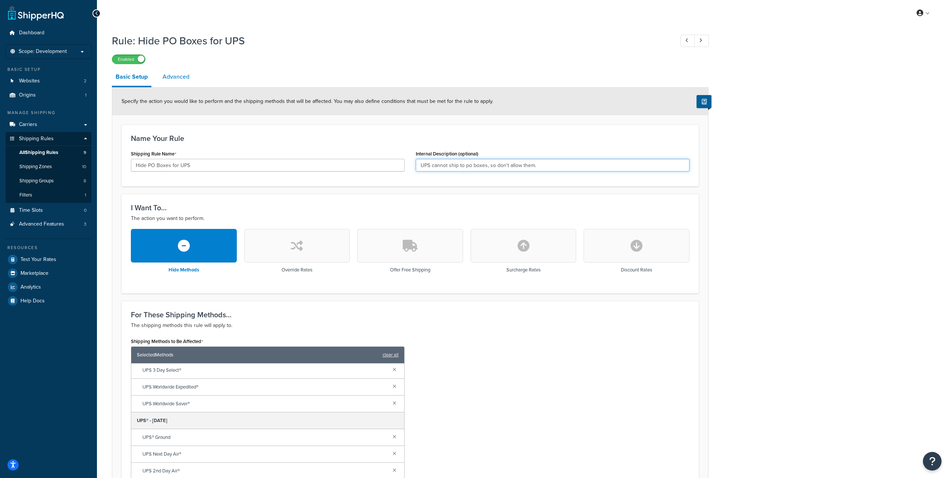
type input "UPS cannot ship to po boxes, so don't allow them."
click at [181, 78] on link "Advanced" at bounding box center [176, 77] width 34 height 18
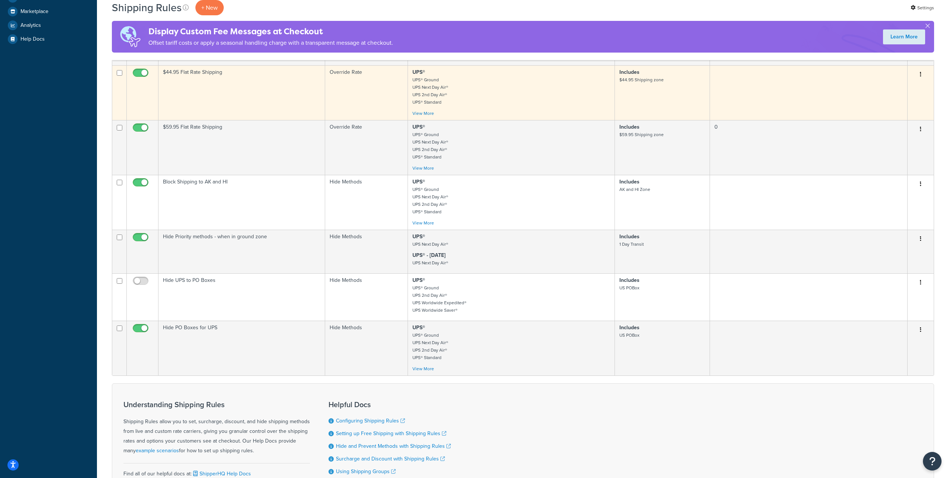
scroll to position [263, 0]
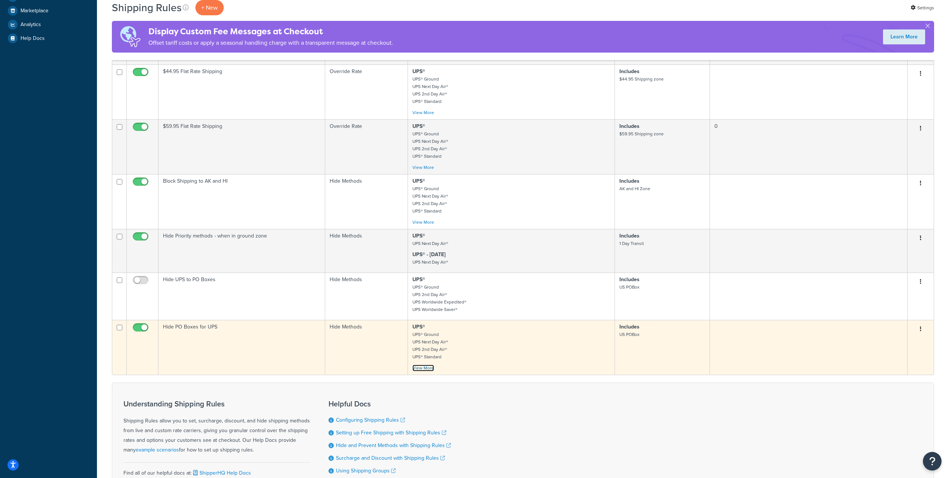
click at [422, 367] on link "View More" at bounding box center [424, 368] width 22 height 7
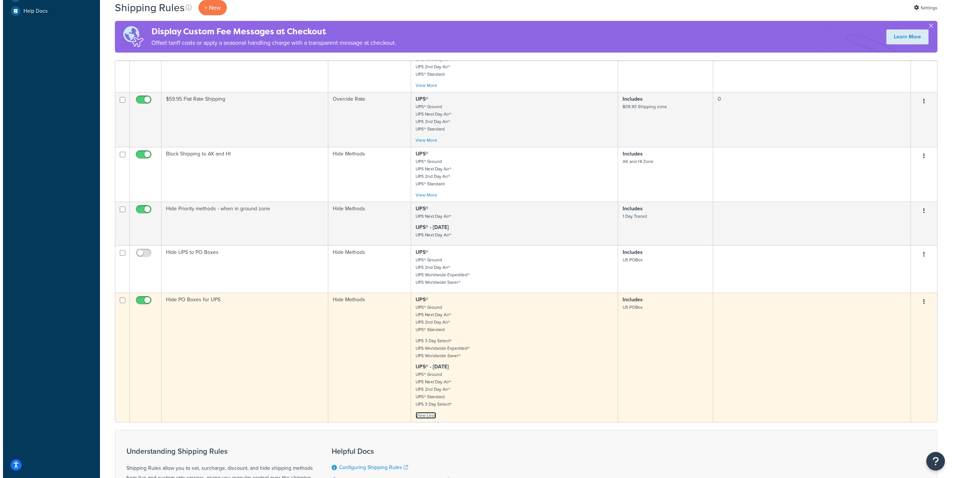
scroll to position [290, 0]
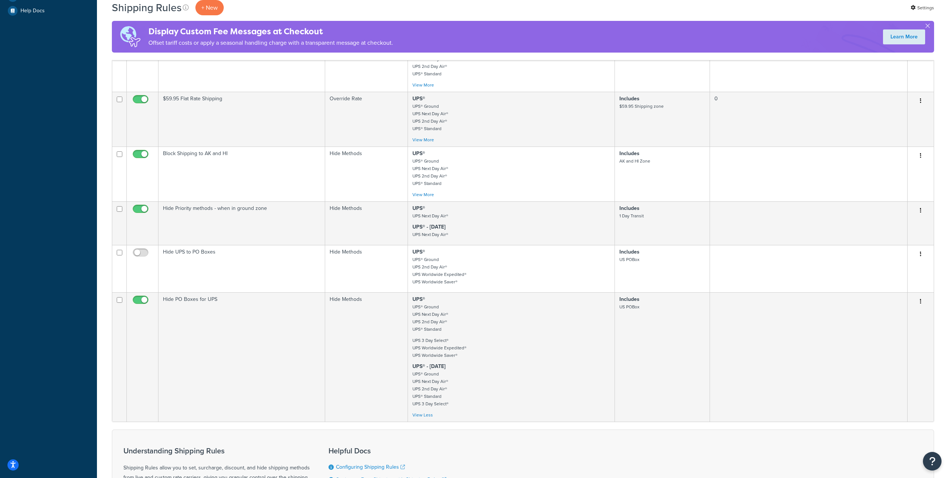
click at [74, 144] on div "Dashboard Scope: Development Live Integration Test Basic Setup Websites 2 Origi…" at bounding box center [48, 159] width 97 height 899
click at [209, 7] on p "+ New" at bounding box center [209, 7] width 28 height 15
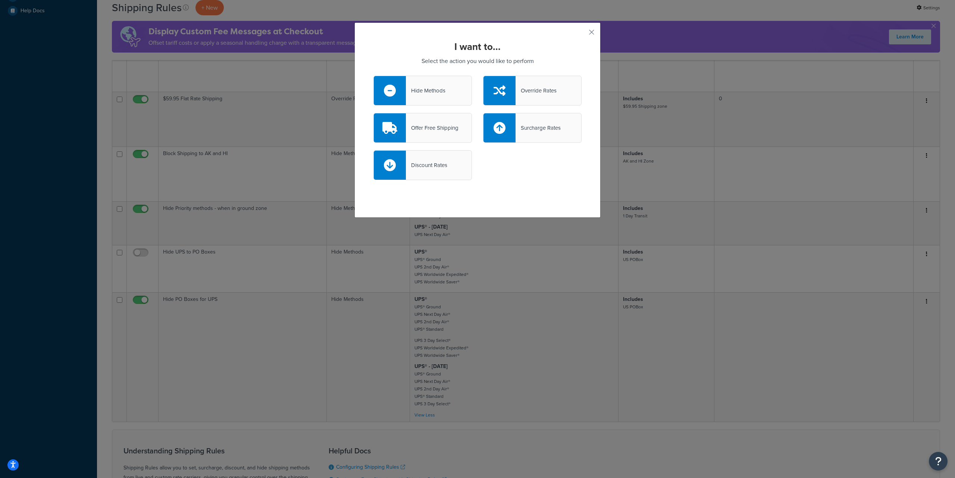
click at [431, 90] on div "Hide Methods" at bounding box center [426, 90] width 40 height 10
click at [0, 0] on input "Hide Methods" at bounding box center [0, 0] width 0 height 0
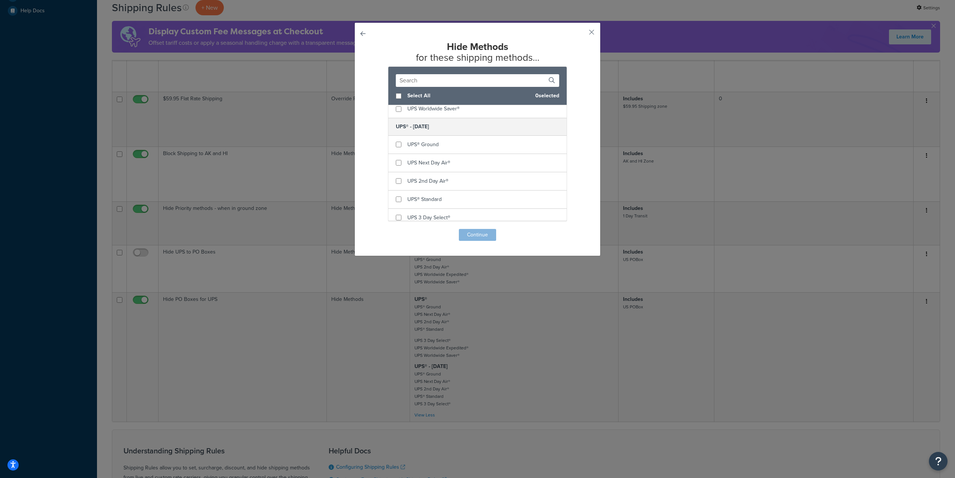
scroll to position [227, 0]
checkbox input "true"
click at [417, 138] on span "UPS® Ground" at bounding box center [422, 139] width 31 height 8
checkbox input "true"
click at [425, 162] on div "UPS Next Day Air®" at bounding box center [428, 158] width 43 height 10
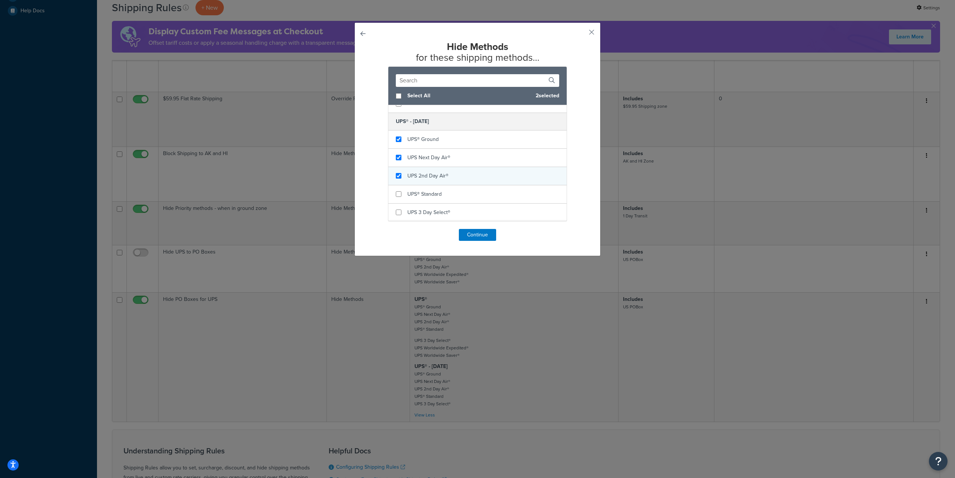
checkbox input "true"
click at [426, 174] on span "UPS 2nd Day Air®" at bounding box center [427, 176] width 41 height 8
checkbox input "true"
click at [423, 192] on span "UPS® Standard" at bounding box center [424, 194] width 34 height 8
checkbox input "true"
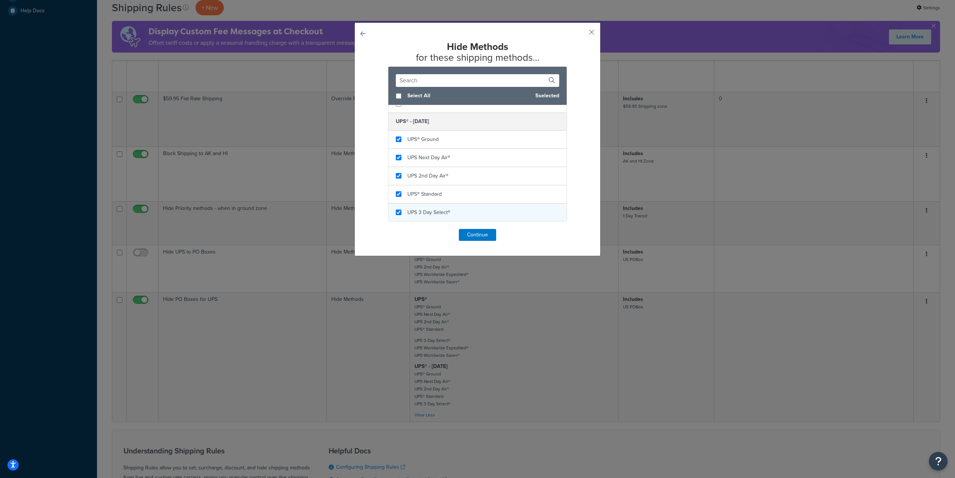
click at [423, 208] on div "UPS 3 Day Select®" at bounding box center [428, 212] width 43 height 10
click at [463, 230] on button "Continue" at bounding box center [477, 235] width 37 height 12
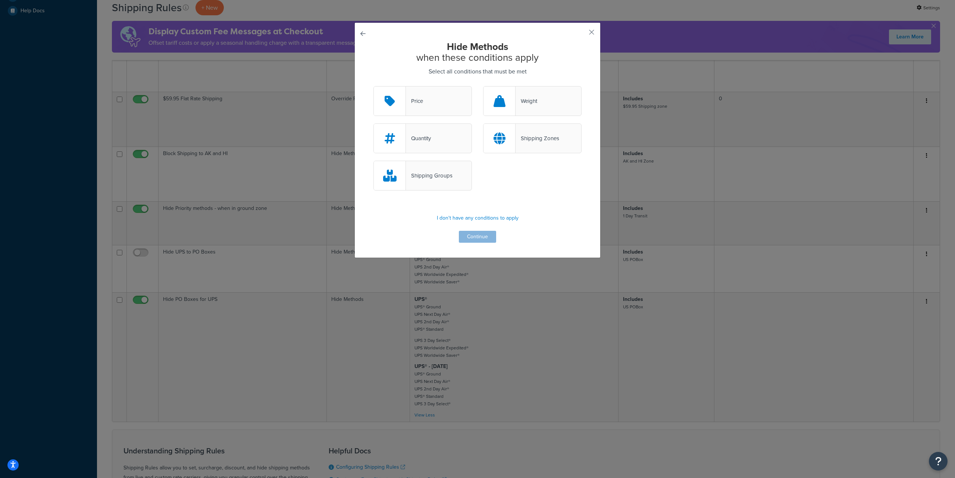
click at [435, 173] on div "Shipping Groups" at bounding box center [429, 175] width 47 height 10
click at [0, 0] on input "Shipping Groups" at bounding box center [0, 0] width 0 height 0
drag, startPoint x: 472, startPoint y: 234, endPoint x: 478, endPoint y: 233, distance: 5.6
click at [472, 234] on button "Continue" at bounding box center [477, 237] width 37 height 12
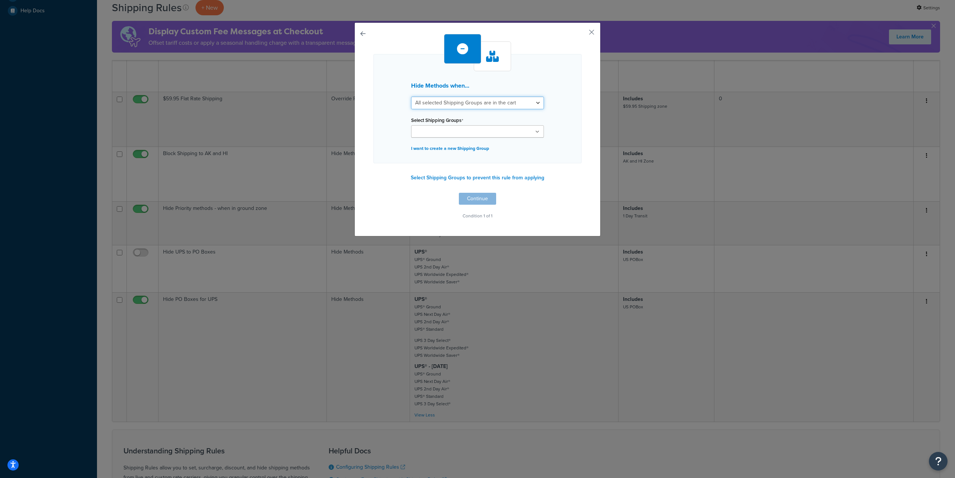
click at [531, 103] on select "All selected Shipping Groups are in the cart Any selected Shipping Groups are i…" at bounding box center [477, 103] width 133 height 13
click at [474, 132] on ul at bounding box center [477, 131] width 133 height 12
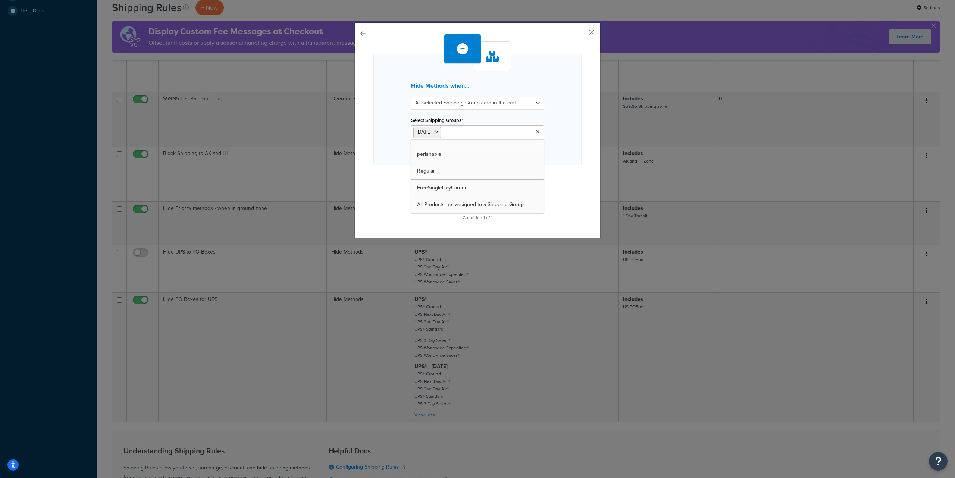
click at [555, 147] on div "Hide Methods when... All selected Shipping Groups are in the cart Any selected …" at bounding box center [477, 109] width 208 height 111
click at [481, 203] on button "Continue" at bounding box center [477, 201] width 37 height 12
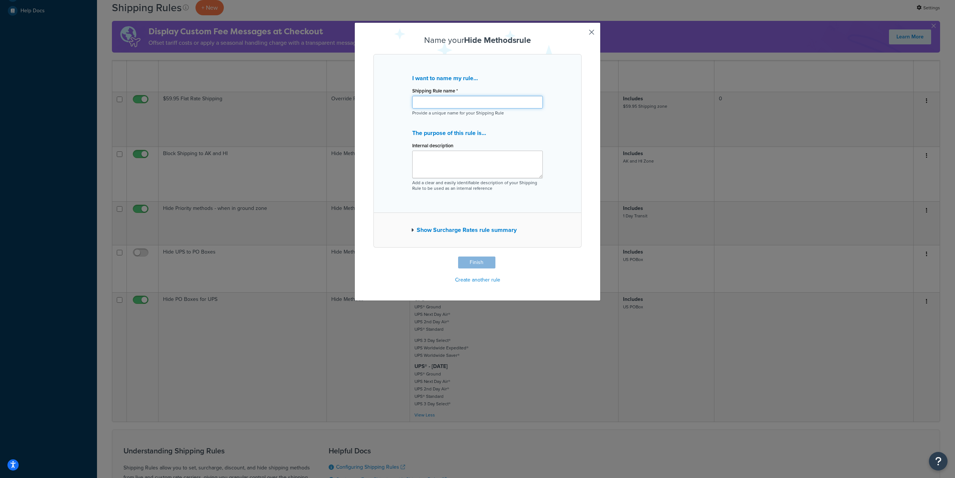
click at [447, 105] on input "Shipping Rule name *" at bounding box center [477, 102] width 131 height 13
paste input "BLOCK "FedEx - Thanksgiving""
click at [438, 102] on input "BLOCK "FedEx - Thanksgiving"" at bounding box center [477, 102] width 131 height 13
type input "BLOCK "UPS - Thanksgiving""
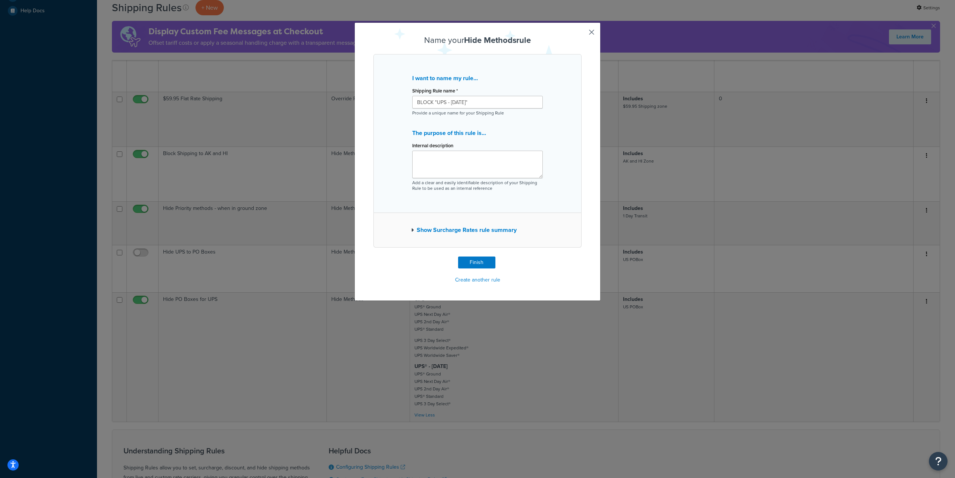
click at [476, 234] on button "Show Surcharge Rates rule summary" at bounding box center [464, 230] width 106 height 10
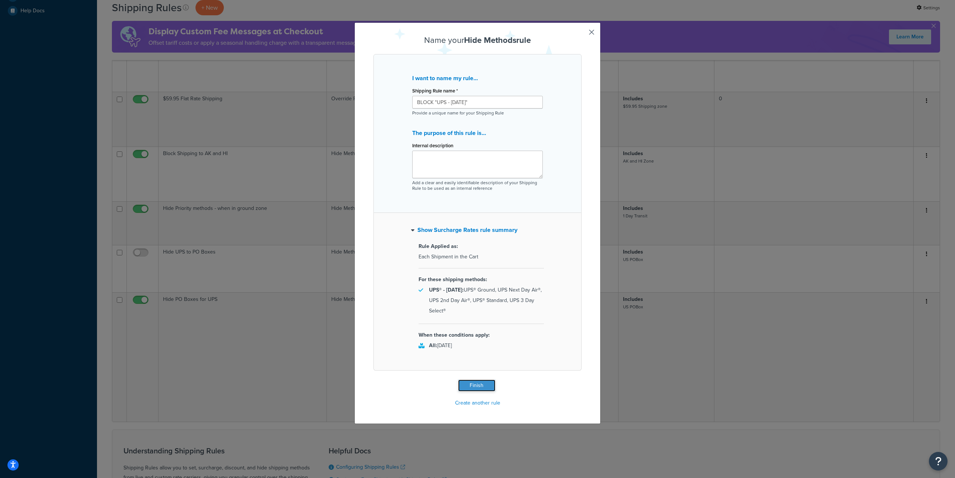
click at [473, 384] on button "Finish" at bounding box center [476, 386] width 37 height 12
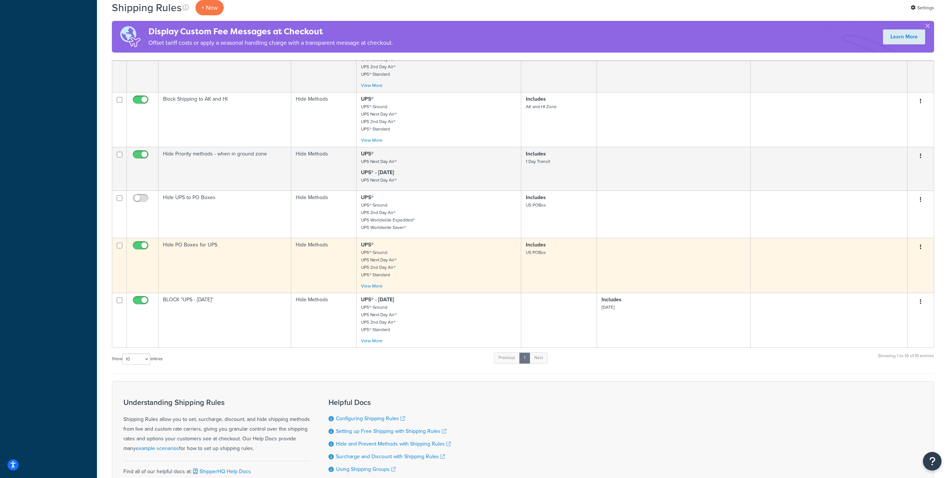
scroll to position [361, 0]
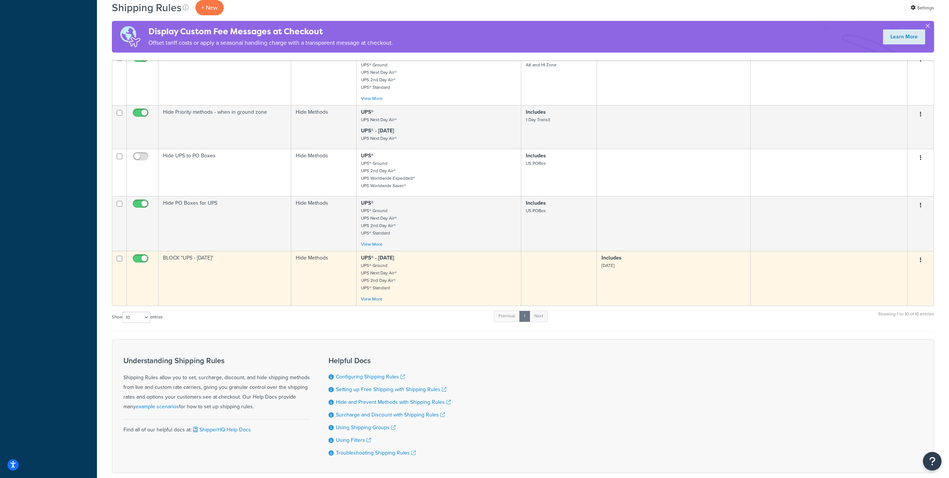
click at [920, 260] on icon "button" at bounding box center [920, 259] width 1 height 5
click at [884, 275] on link "Edit" at bounding box center [896, 274] width 59 height 15
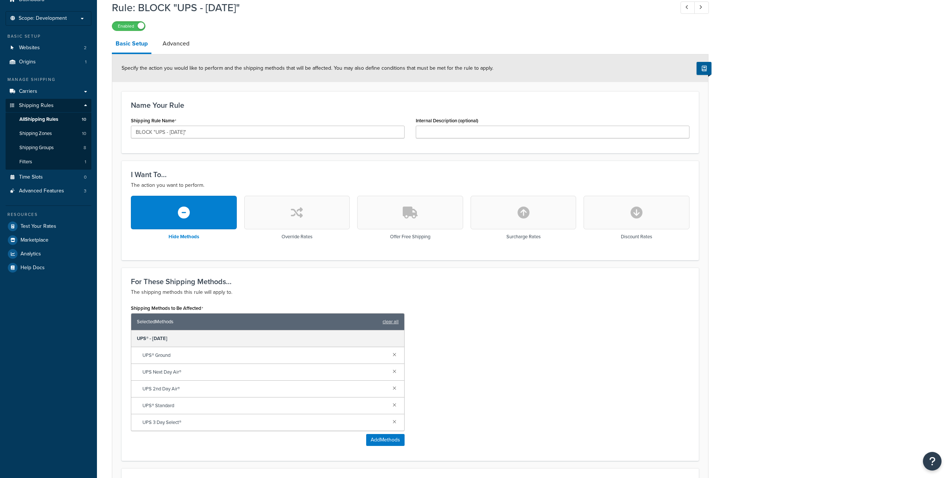
scroll to position [215, 0]
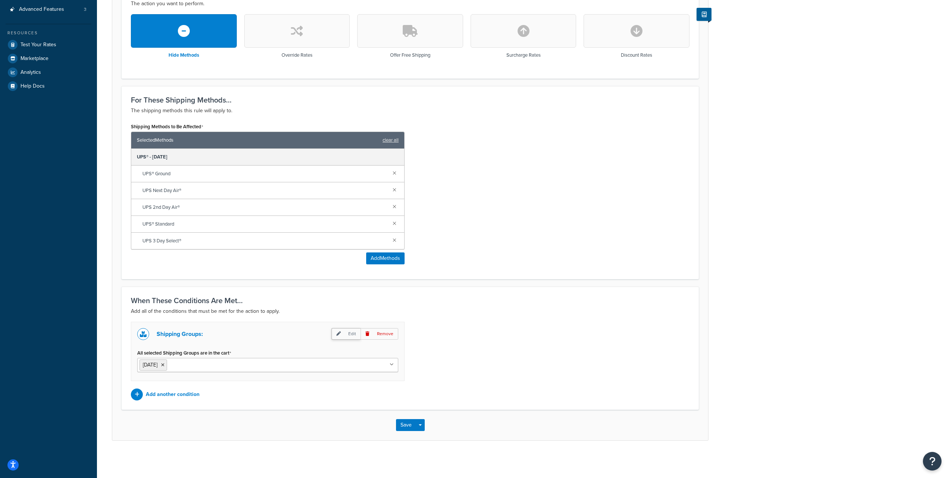
click at [349, 335] on p "Edit" at bounding box center [346, 334] width 29 height 12
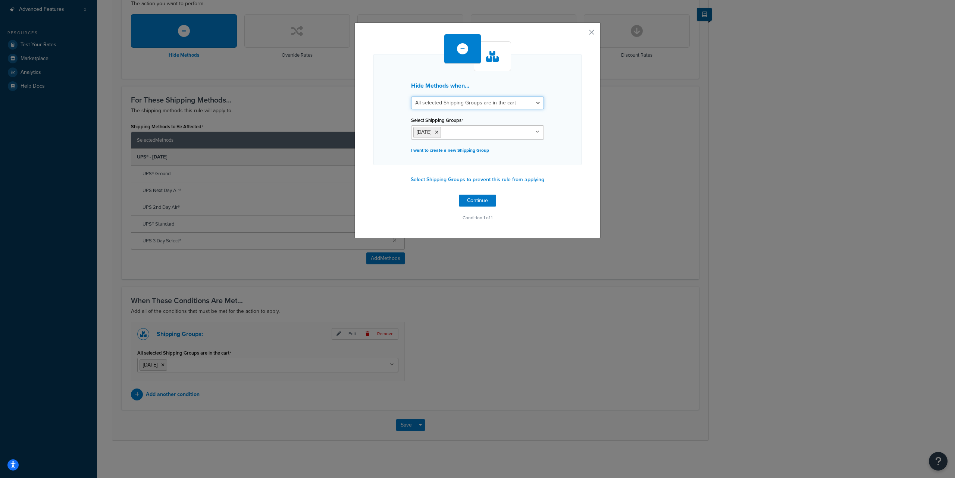
click at [475, 103] on select "All selected Shipping Groups are in the cart Any selected Shipping Groups are i…" at bounding box center [477, 103] width 133 height 13
select select "any"
click at [411, 97] on select "All selected Shipping Groups are in the cart Any selected Shipping Groups are i…" at bounding box center [477, 103] width 133 height 13
click at [472, 199] on button "Continue" at bounding box center [477, 201] width 37 height 12
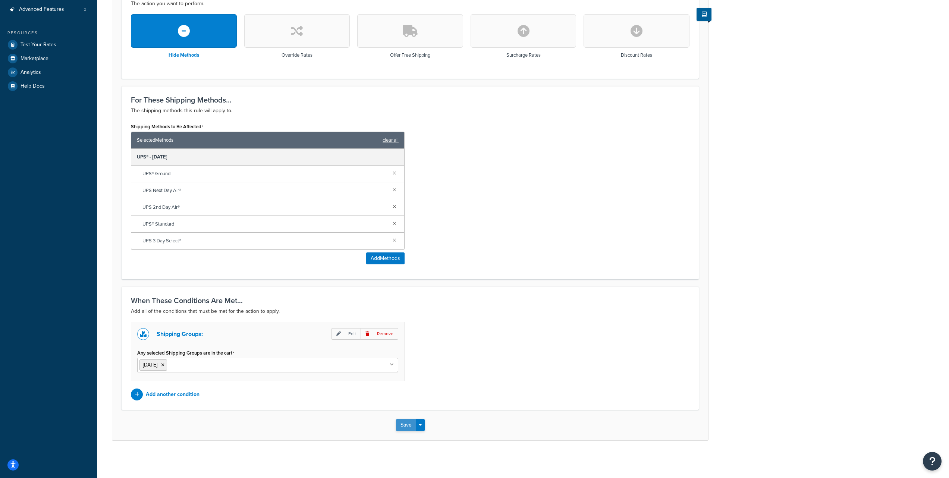
click at [404, 424] on button "Save" at bounding box center [406, 425] width 20 height 12
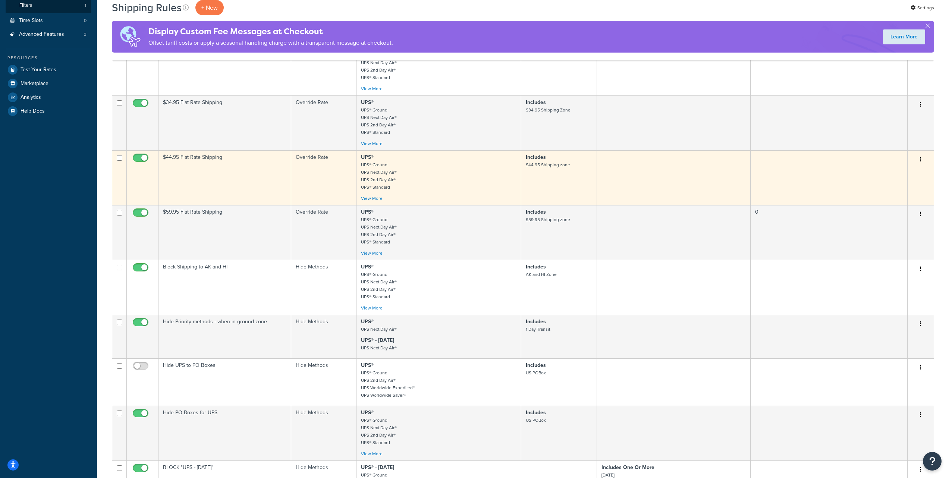
scroll to position [408, 0]
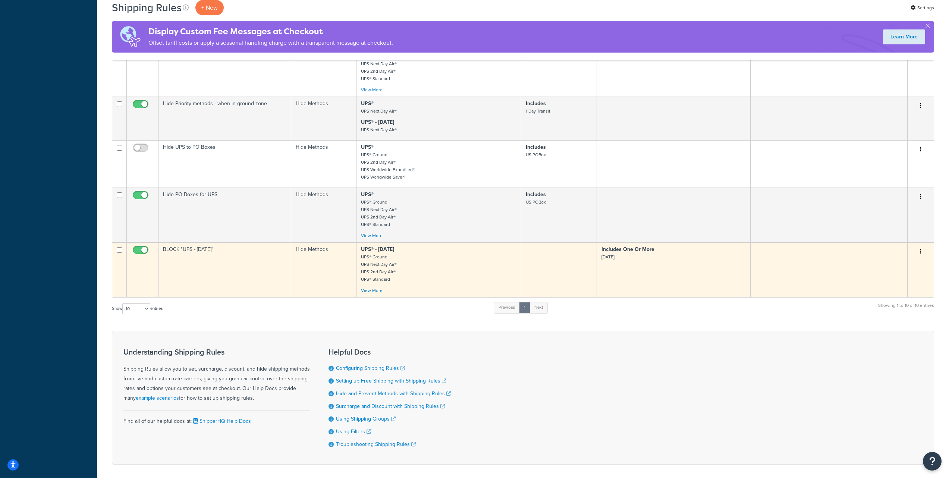
click at [801, 264] on td at bounding box center [829, 269] width 157 height 55
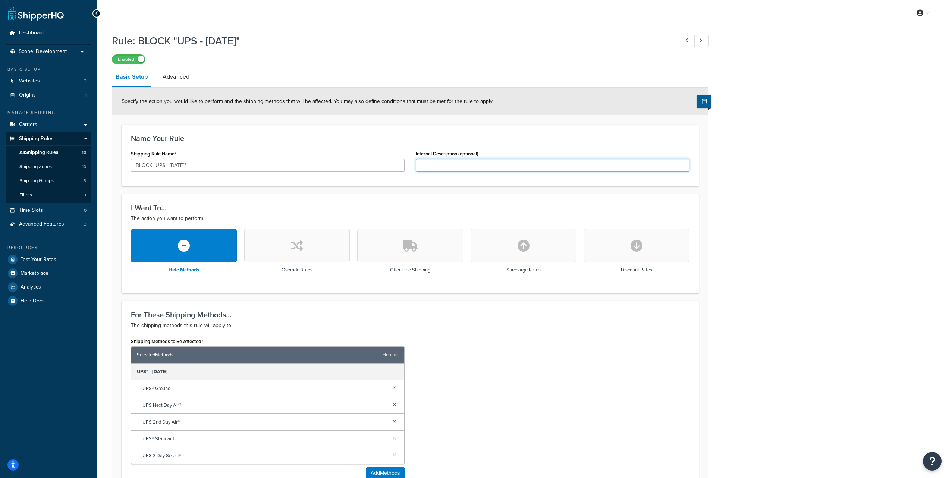
click at [432, 165] on input "Internal Description (optional)" at bounding box center [553, 165] width 274 height 13
paste input "Block [DATE] carrier unless [DATE] item is in the cart."
type input "Block [DATE] carrier unless [DATE] item is in the cart."
click at [173, 77] on link "Advanced" at bounding box center [176, 77] width 34 height 18
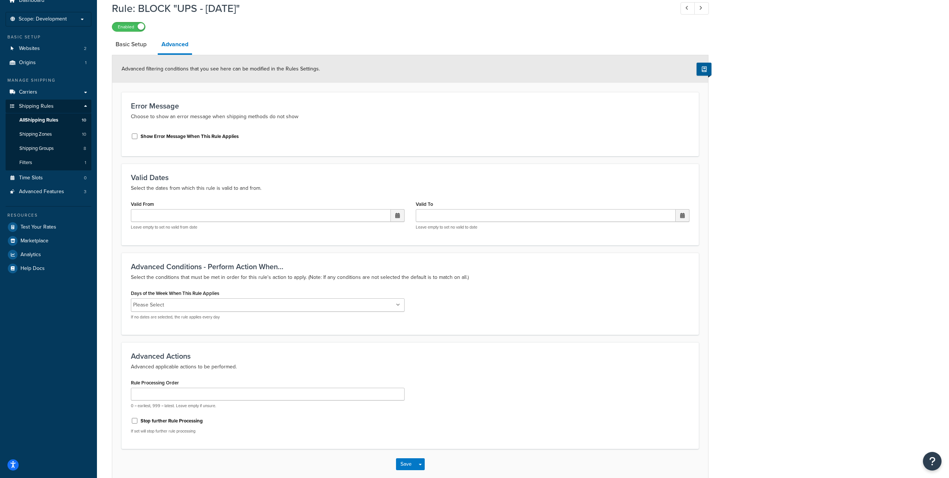
scroll to position [72, 0]
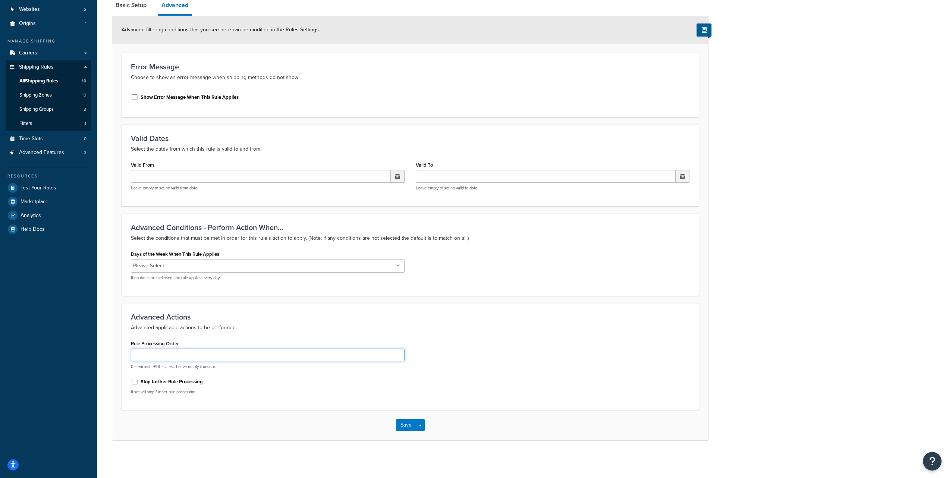
click at [197, 356] on input "Rule Processing Order" at bounding box center [268, 355] width 274 height 13
type input "0"
click at [406, 423] on button "Save" at bounding box center [406, 425] width 20 height 12
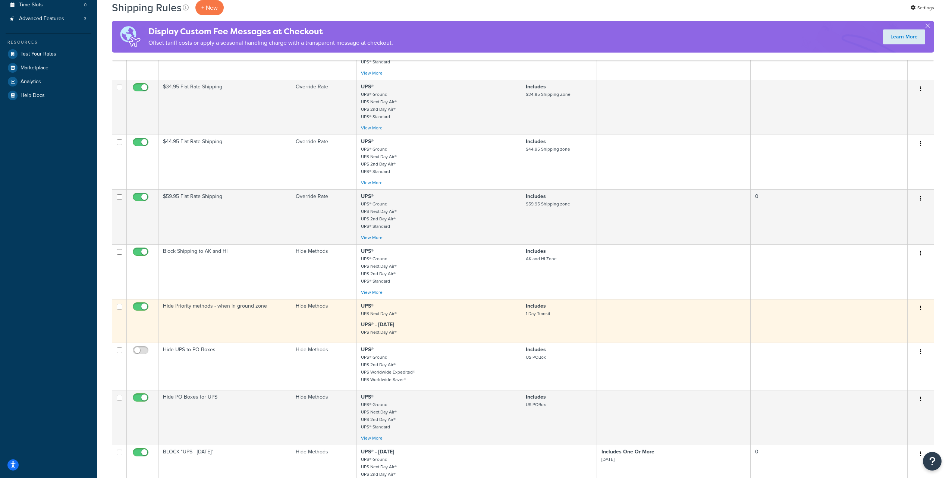
scroll to position [317, 0]
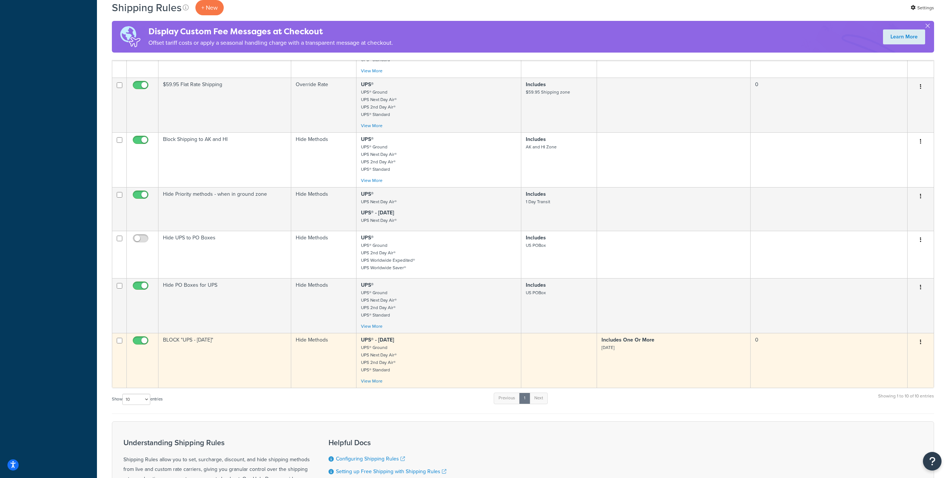
click at [636, 355] on td "Includes One Or More [DATE]" at bounding box center [674, 360] width 154 height 55
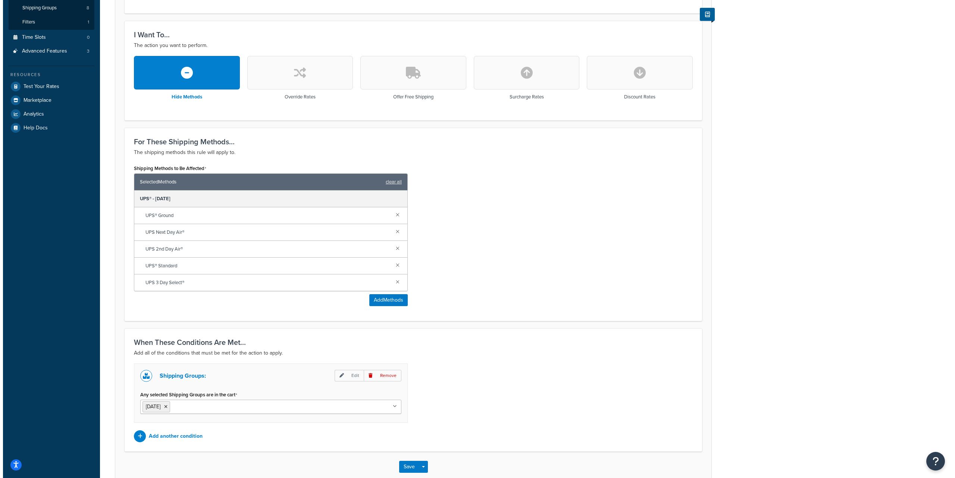
scroll to position [173, 0]
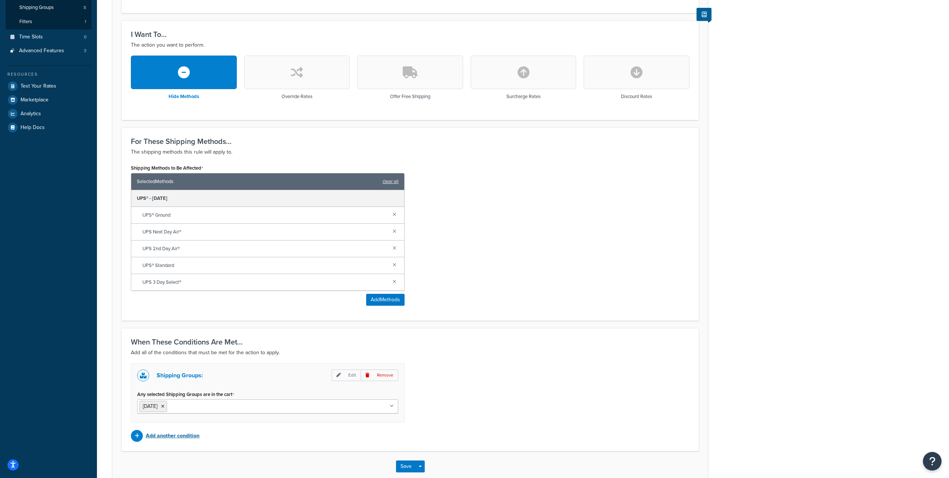
click at [161, 436] on p "Add another condition" at bounding box center [173, 436] width 54 height 10
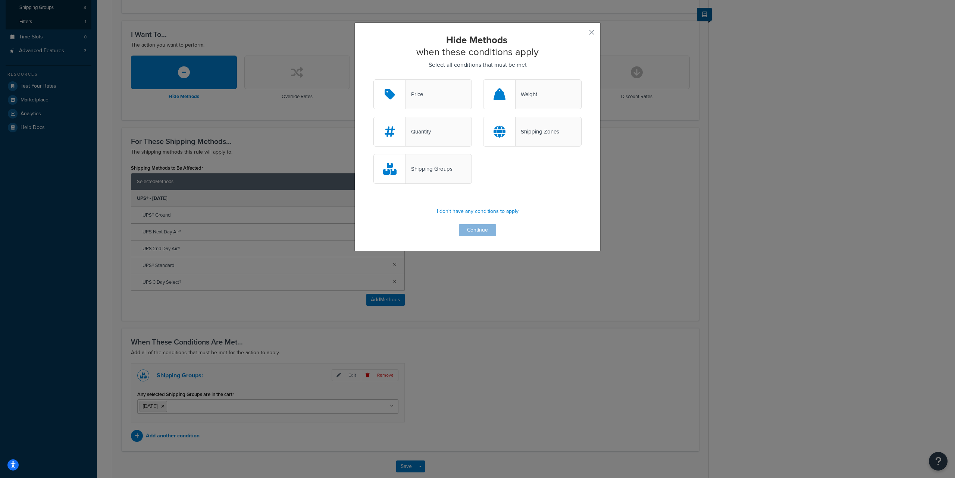
click at [425, 175] on div "Shipping Groups" at bounding box center [422, 169] width 98 height 30
click at [0, 0] on input "Shipping Groups" at bounding box center [0, 0] width 0 height 0
click at [469, 230] on button "Continue" at bounding box center [477, 230] width 37 height 12
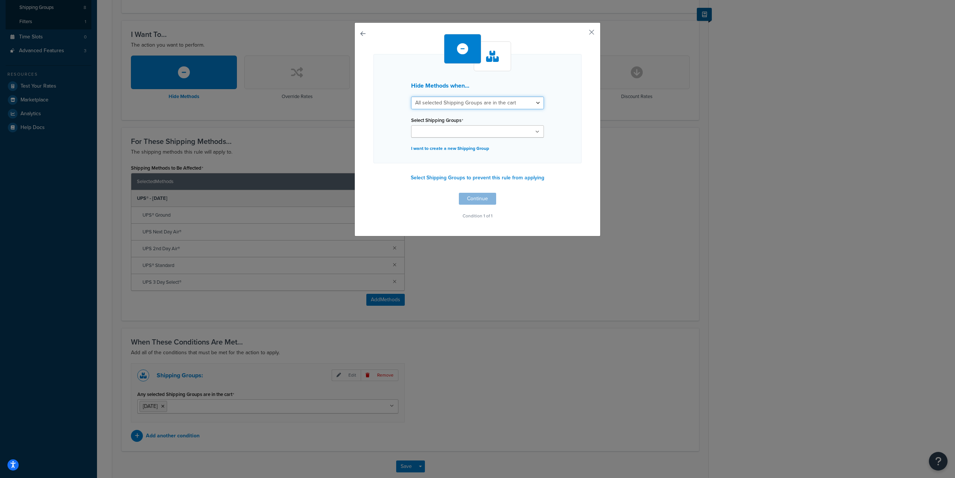
click at [463, 103] on select "All selected Shipping Groups are in the cart Any selected Shipping Groups are i…" at bounding box center [477, 103] width 133 height 13
click at [504, 179] on button "Select Shipping Groups to prevent this rule from applying" at bounding box center [478, 177] width 138 height 11
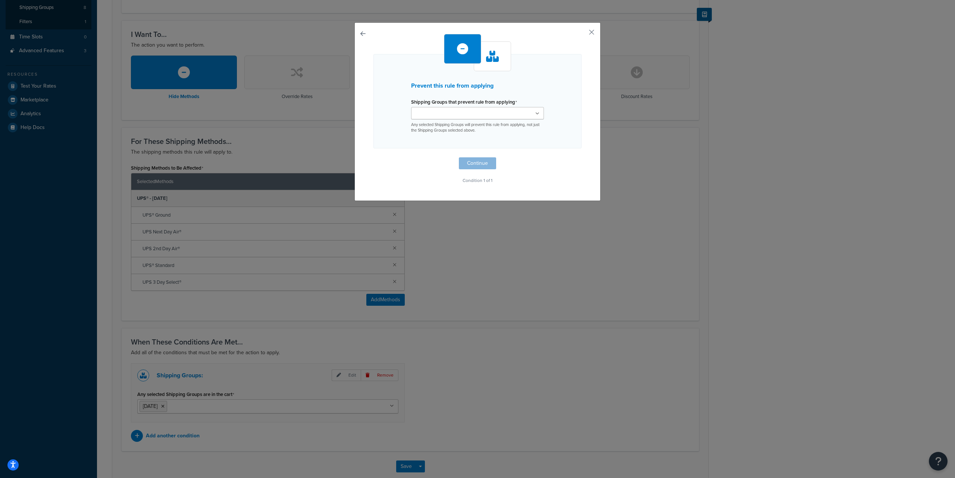
click at [475, 117] on ul at bounding box center [477, 113] width 133 height 12
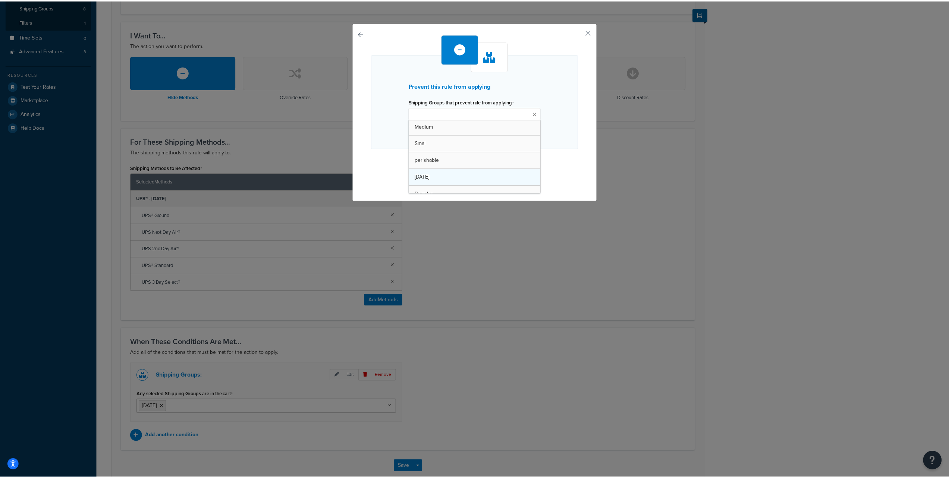
scroll to position [18, 0]
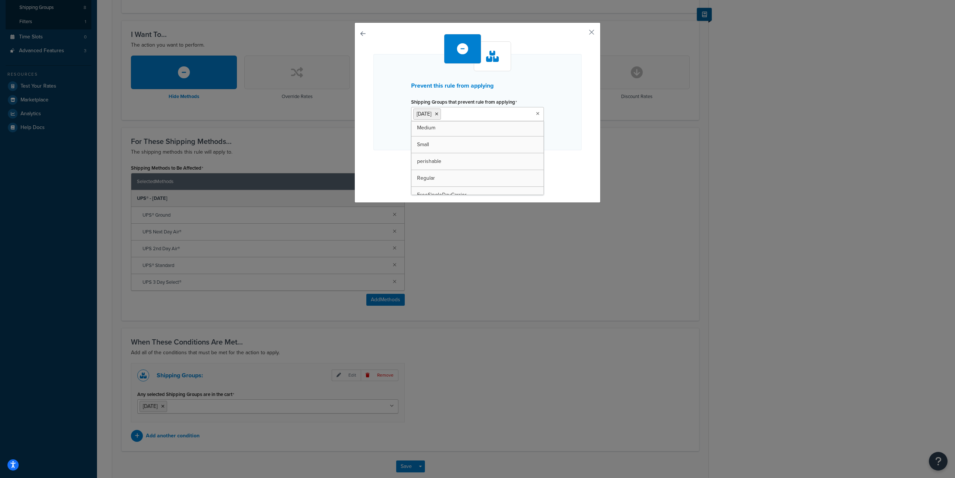
click at [575, 150] on div "Prevent this rule from applying Shipping Groups that prevent rule from applying…" at bounding box center [477, 102] width 208 height 96
click at [476, 167] on button "Continue" at bounding box center [477, 165] width 37 height 12
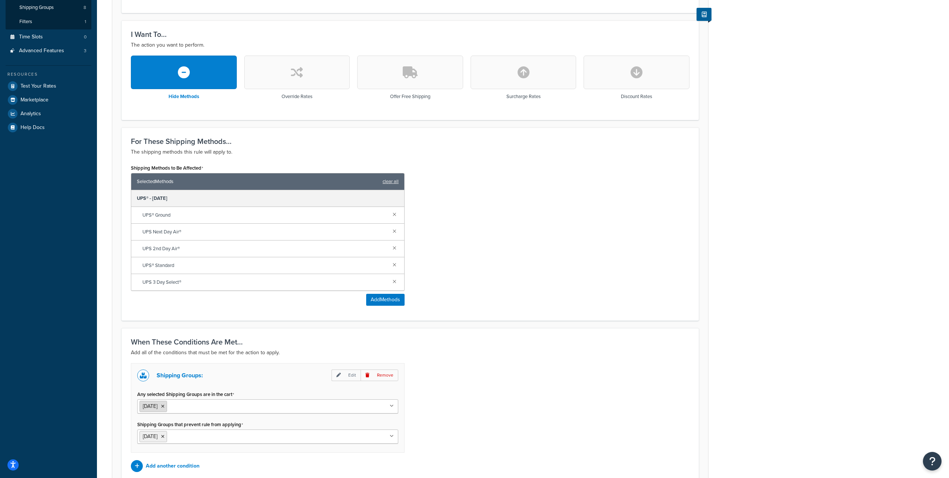
click at [165, 406] on icon at bounding box center [162, 406] width 3 height 4
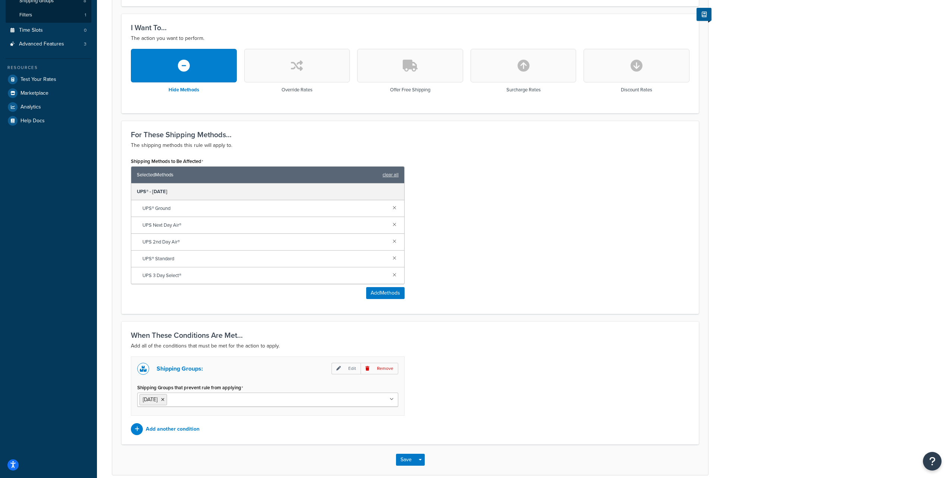
scroll to position [189, 0]
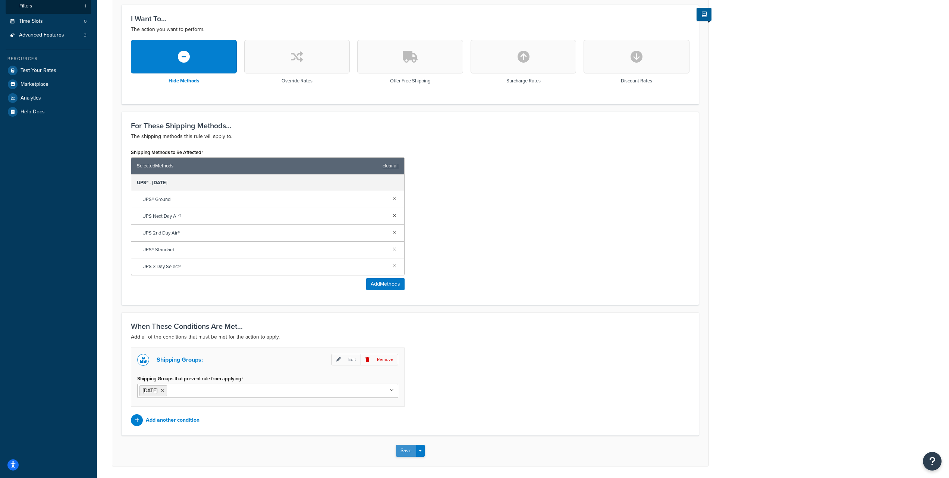
click at [406, 450] on button "Save" at bounding box center [406, 451] width 20 height 12
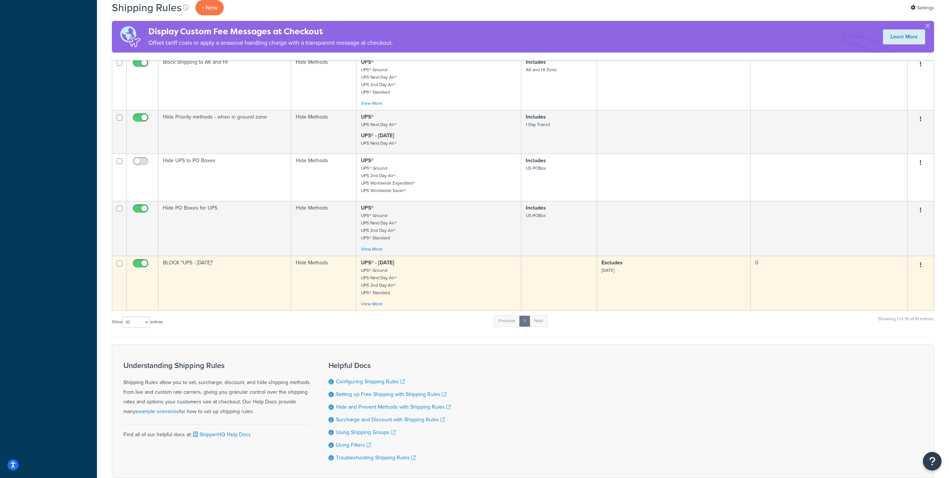
scroll to position [441, 0]
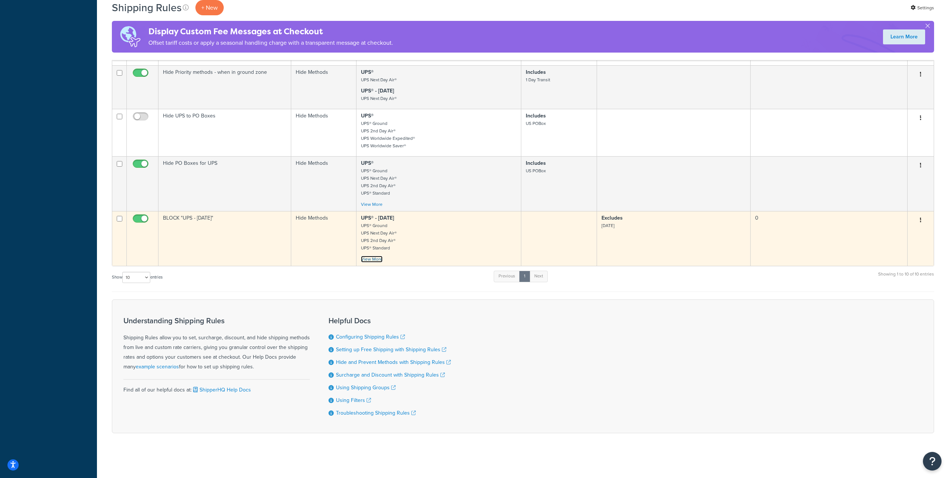
click at [370, 259] on link "View More" at bounding box center [372, 259] width 22 height 7
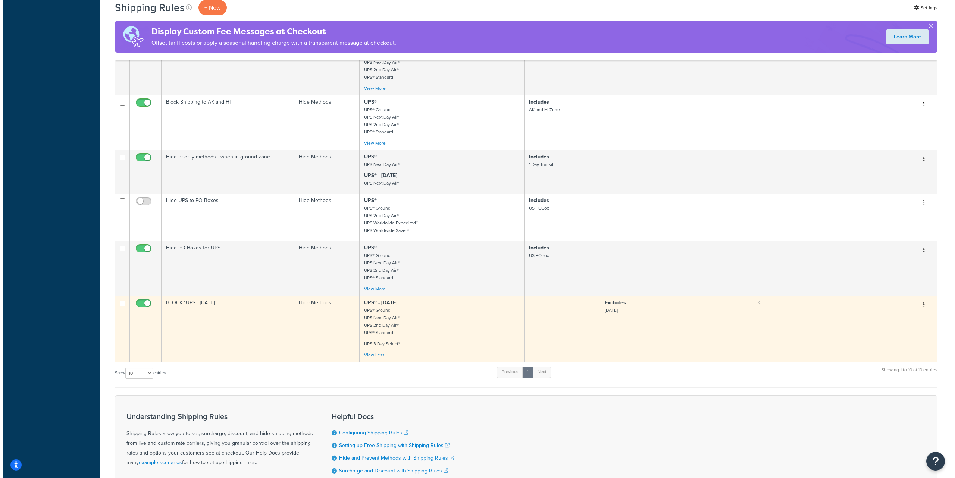
scroll to position [0, 0]
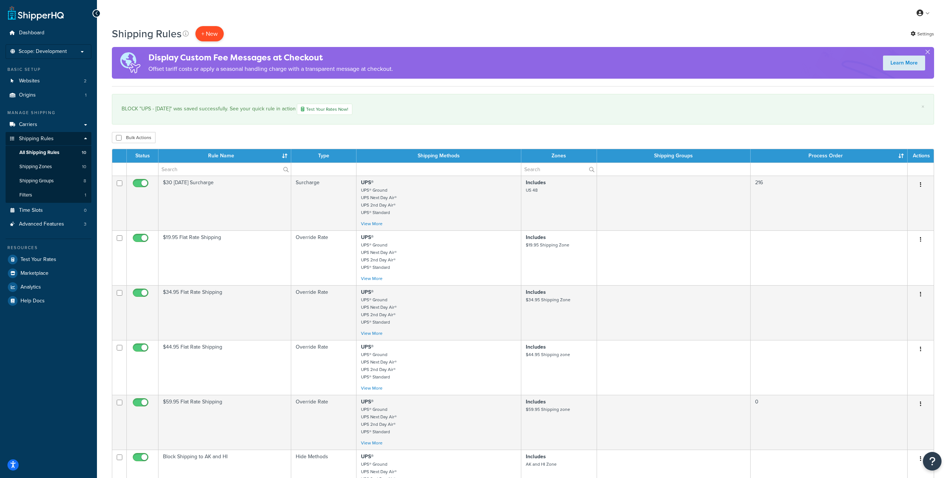
click at [208, 34] on p "+ New" at bounding box center [209, 33] width 28 height 15
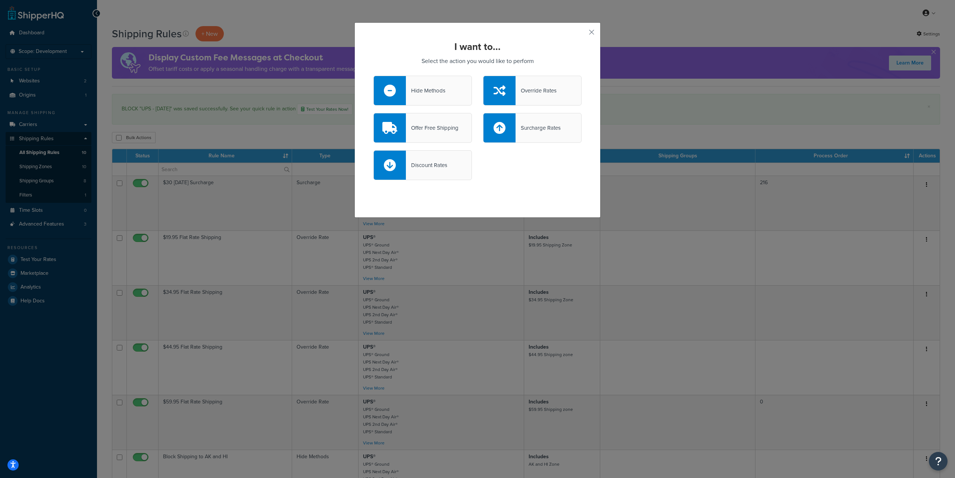
click at [420, 96] on div "Hide Methods" at bounding box center [422, 91] width 98 height 30
click at [0, 0] on input "Hide Methods" at bounding box center [0, 0] width 0 height 0
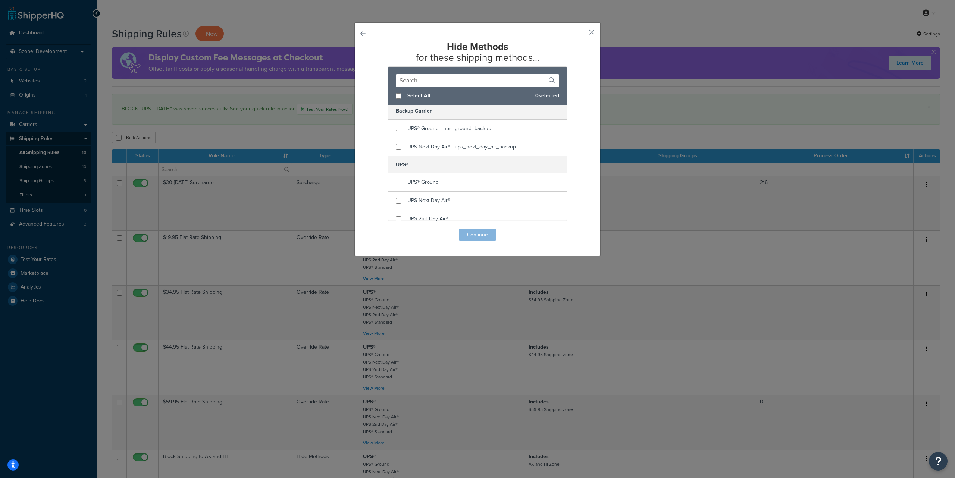
scroll to position [60, 0]
checkbox input "true"
click at [436, 161] on div "UPS® Ground" at bounding box center [477, 161] width 178 height 18
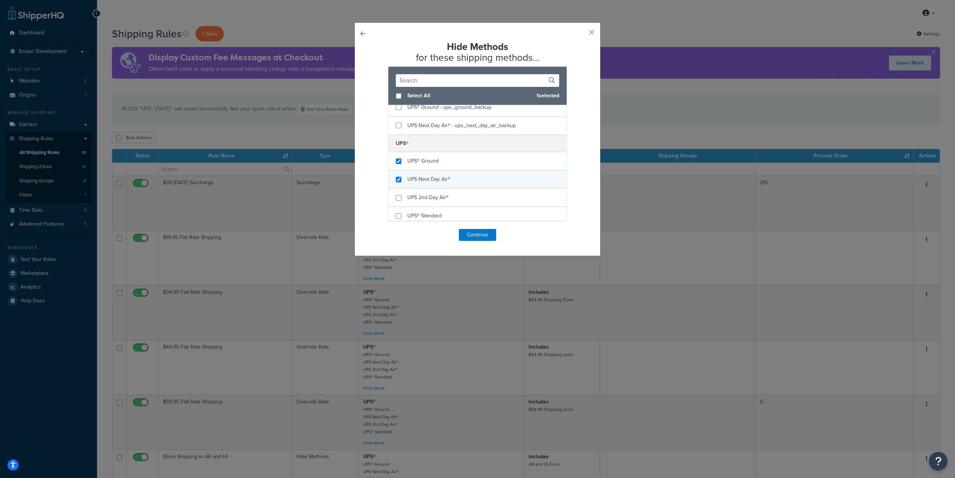
checkbox input "true"
click at [430, 177] on span "UPS Next Day Air®" at bounding box center [428, 179] width 43 height 8
checkbox input "true"
click at [424, 196] on span "UPS 2nd Day Air®" at bounding box center [427, 198] width 41 height 8
checkbox input "true"
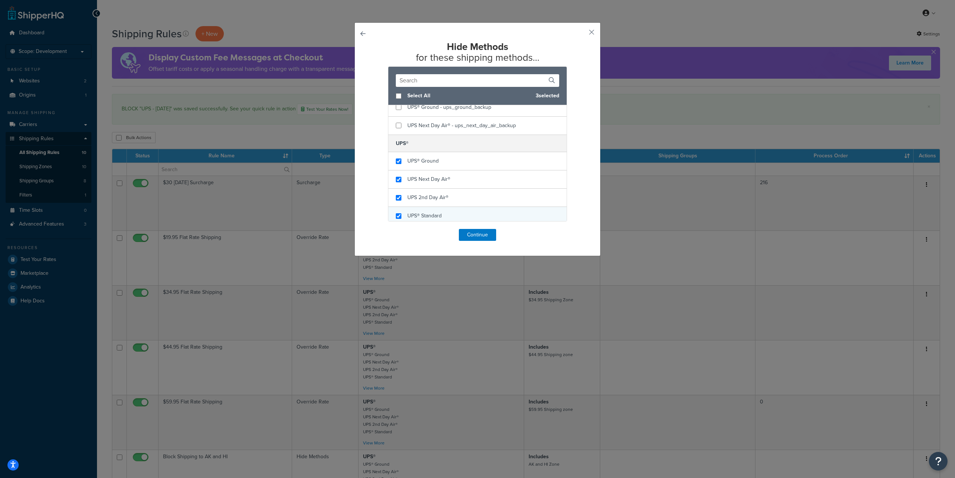
click at [423, 214] on span "UPS® Standard" at bounding box center [424, 216] width 34 height 8
checkbox input "true"
click at [417, 213] on span "UPS 3 Day Select®" at bounding box center [428, 214] width 43 height 8
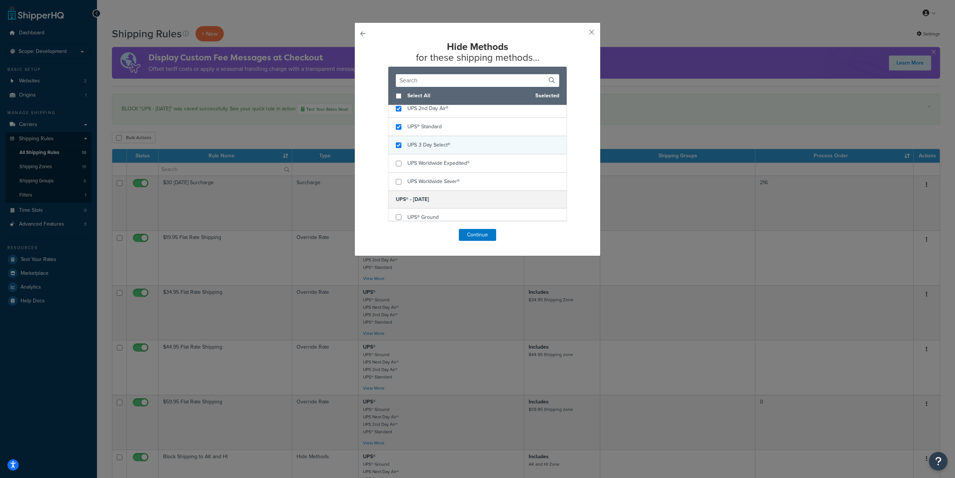
scroll to position [174, 0]
checkbox input "true"
click at [426, 137] on span "UPS Worldwide Expedited®" at bounding box center [438, 138] width 62 height 8
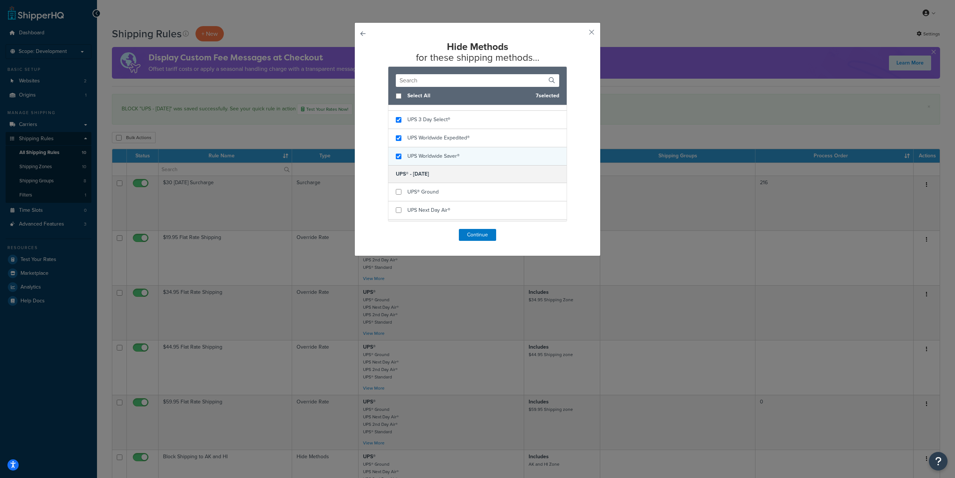
checkbox input "true"
click at [425, 154] on span "UPS Worldwide Saver®" at bounding box center [433, 156] width 52 height 8
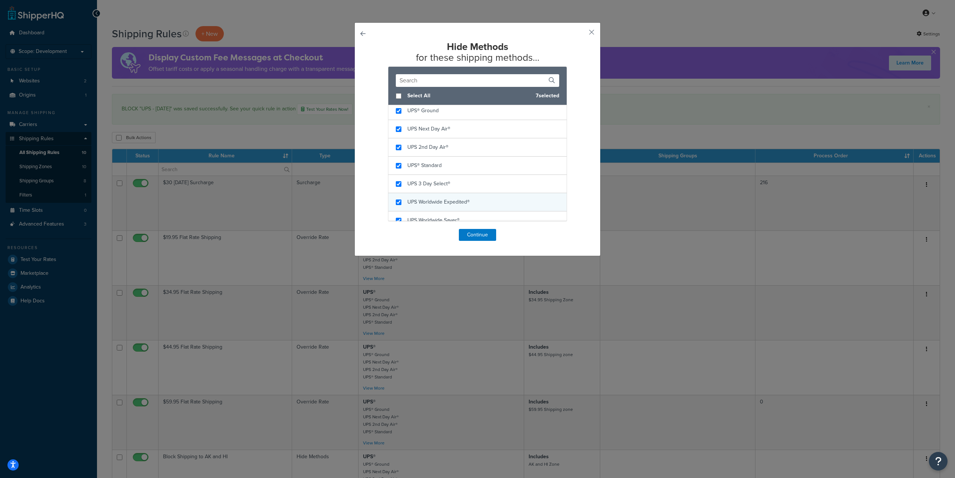
scroll to position [23, 0]
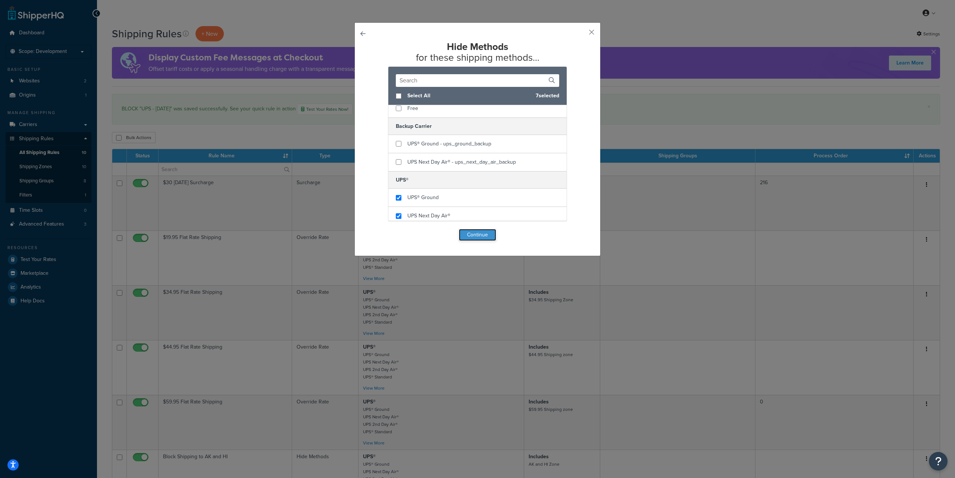
click at [471, 236] on button "Continue" at bounding box center [477, 235] width 37 height 12
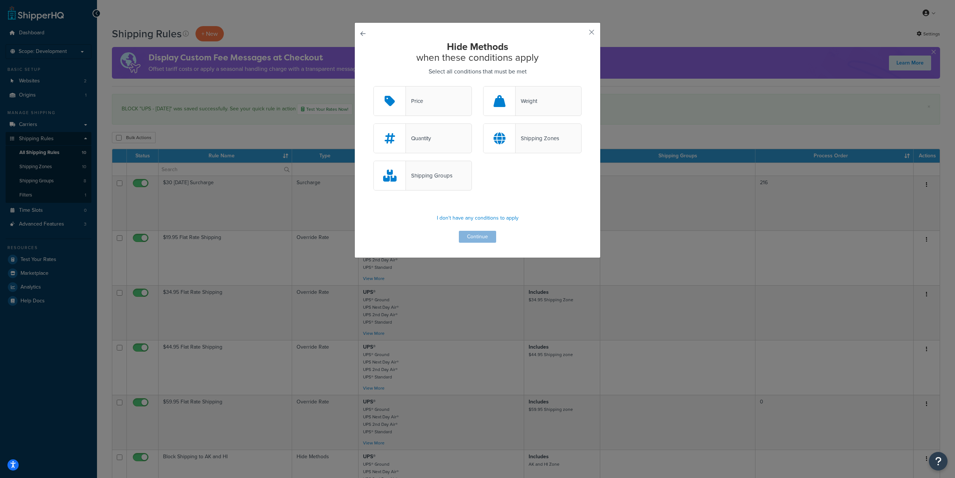
click at [420, 181] on div "Shipping Groups" at bounding box center [422, 176] width 98 height 30
click at [0, 0] on input "Shipping Groups" at bounding box center [0, 0] width 0 height 0
click at [466, 235] on button "Continue" at bounding box center [477, 237] width 37 height 12
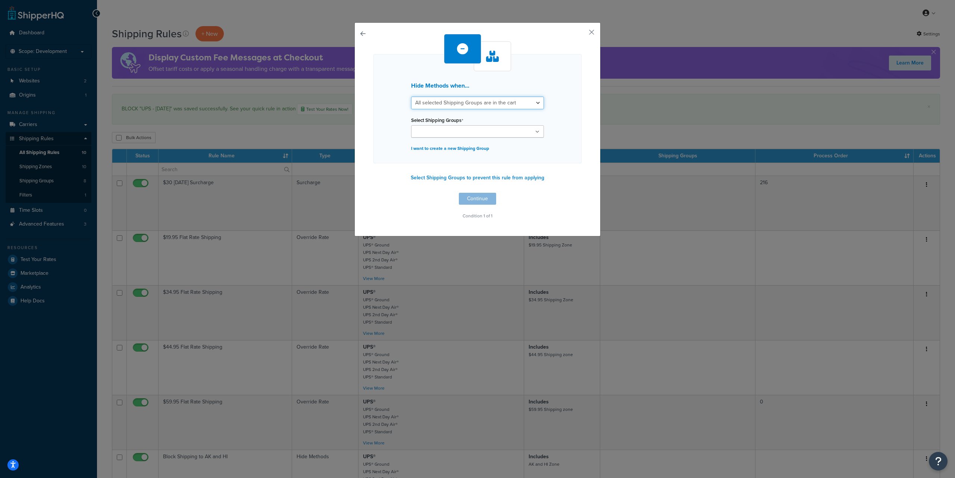
click at [453, 105] on select "All selected Shipping Groups are in the cart Any selected Shipping Groups are i…" at bounding box center [477, 103] width 133 height 13
select select "any"
click at [411, 97] on select "All selected Shipping Groups are in the cart Any selected Shipping Groups are i…" at bounding box center [477, 103] width 133 height 13
click at [453, 128] on input "Select Shipping Groups" at bounding box center [446, 132] width 66 height 8
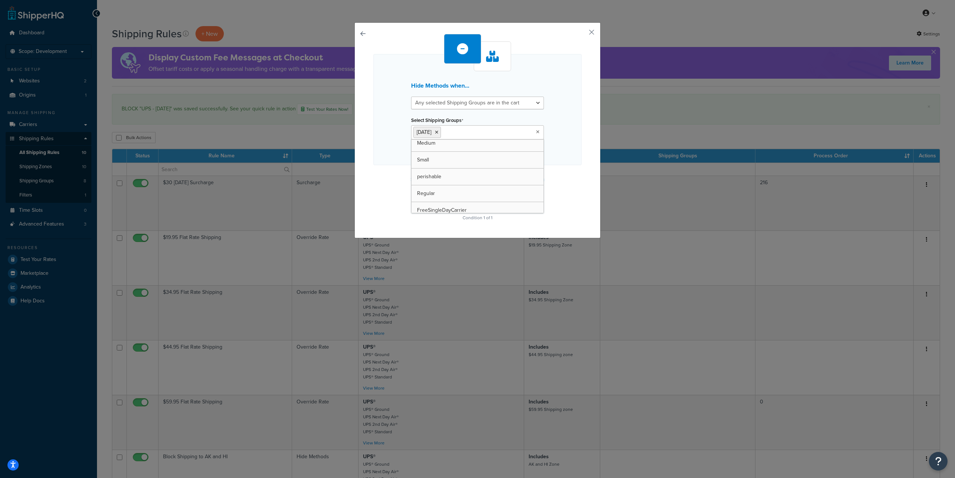
click at [557, 170] on div "Hide Methods when... All selected Shipping Groups are in the cart Any selected …" at bounding box center [477, 128] width 208 height 189
click at [466, 199] on button "Continue" at bounding box center [477, 201] width 37 height 12
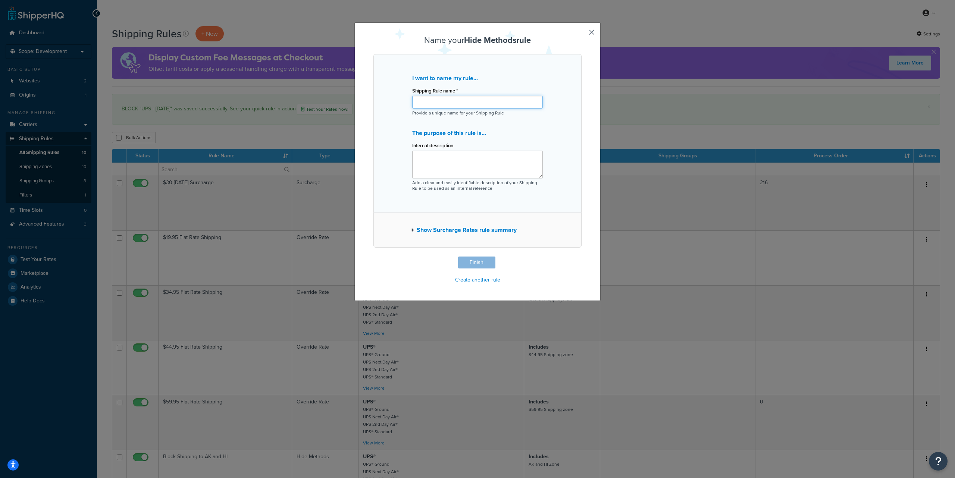
click at [430, 102] on input "Shipping Rule name *" at bounding box center [477, 102] width 131 height 13
paste input "BLOCK "FedEx - Regular""
click at [437, 103] on input "BLOCK "FedEx - Regular"" at bounding box center [477, 102] width 131 height 13
type input "BLOCK "UPS - Regular""
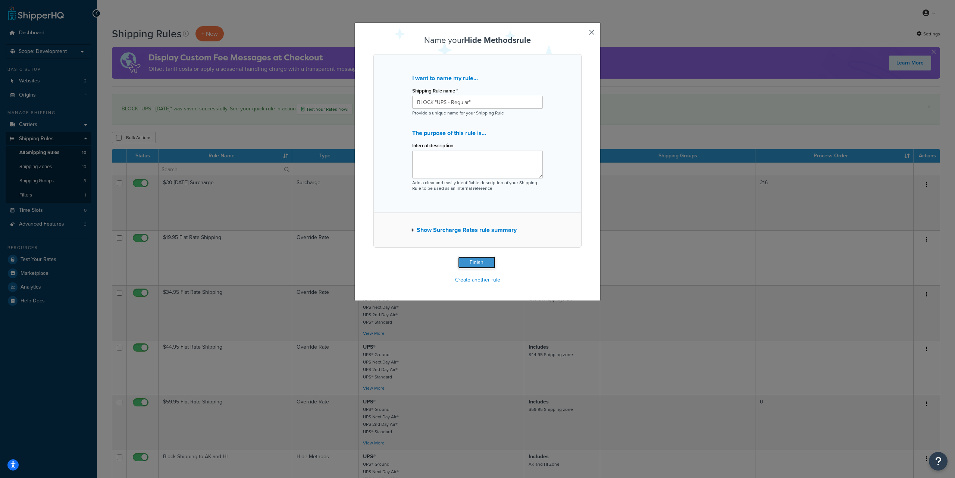
click at [471, 260] on button "Finish" at bounding box center [476, 263] width 37 height 12
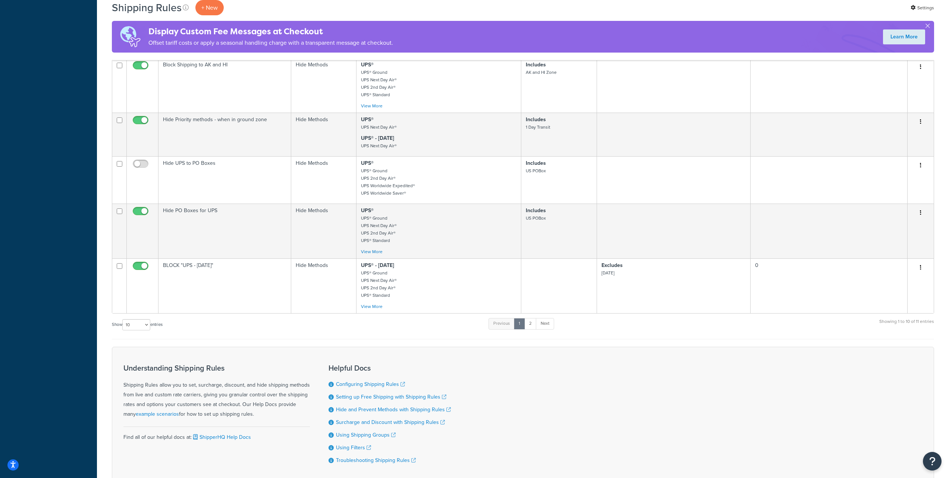
scroll to position [403, 0]
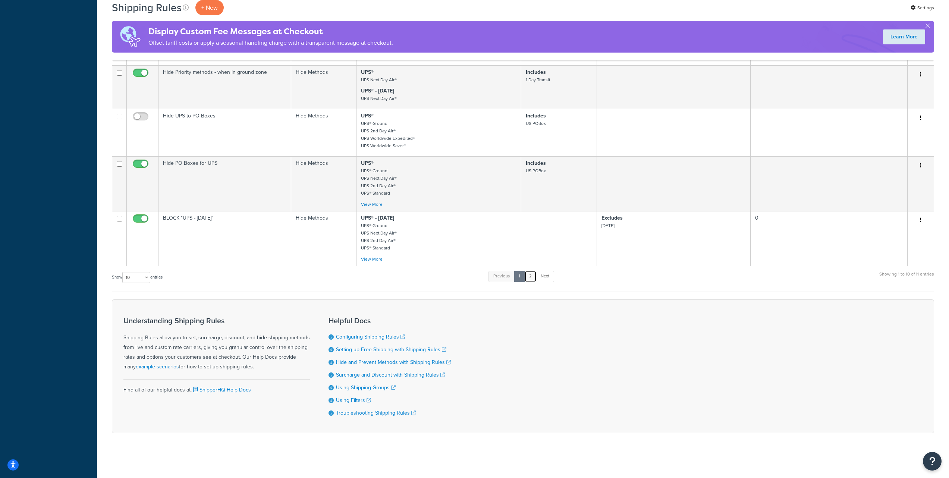
click at [533, 275] on link "2" at bounding box center [531, 276] width 12 height 11
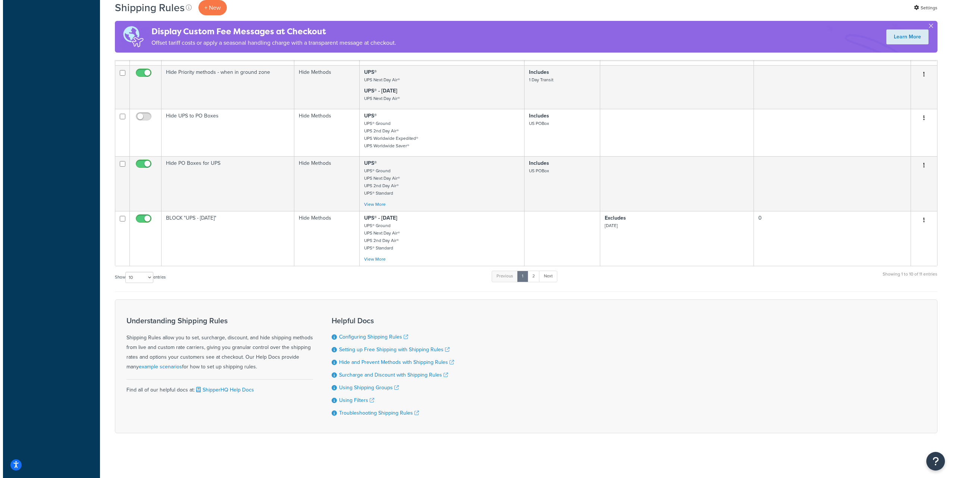
scroll to position [0, 0]
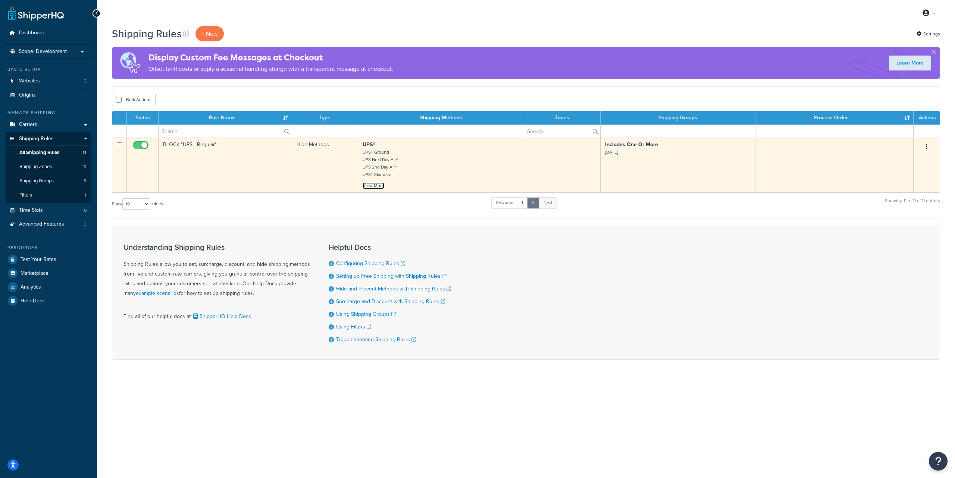
click at [376, 189] on link "View More" at bounding box center [374, 185] width 22 height 7
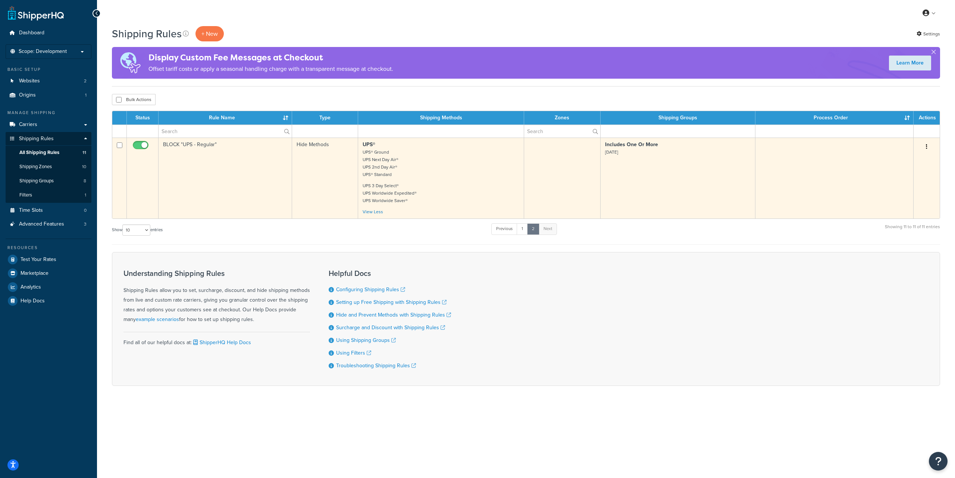
click at [679, 174] on td "Includes One Or More [DATE]" at bounding box center [678, 178] width 155 height 81
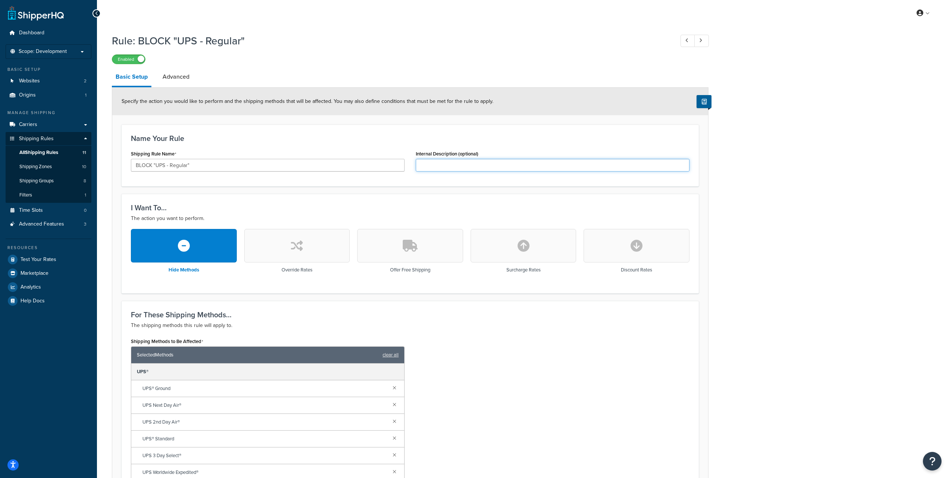
click at [479, 165] on input "Internal Description (optional)" at bounding box center [553, 165] width 274 height 13
paste input "Block regular Fedex carrier"
click at [457, 166] on input "Block regular Fedex carrier" at bounding box center [553, 165] width 274 height 13
type input "Block regular UPS carrier"
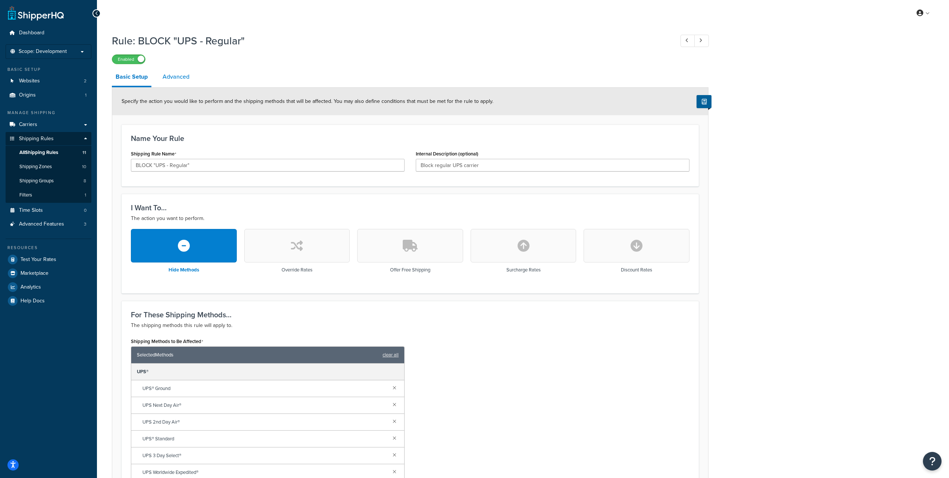
click at [177, 75] on link "Advanced" at bounding box center [176, 77] width 34 height 18
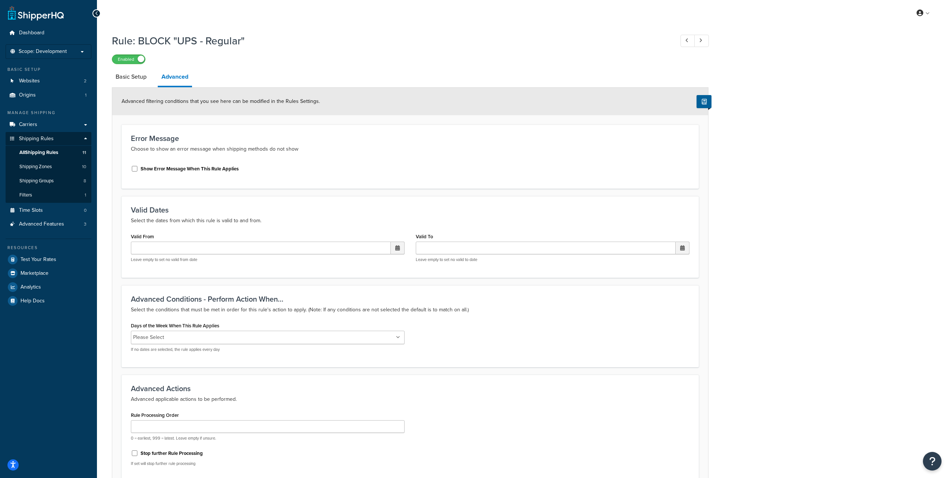
scroll to position [72, 0]
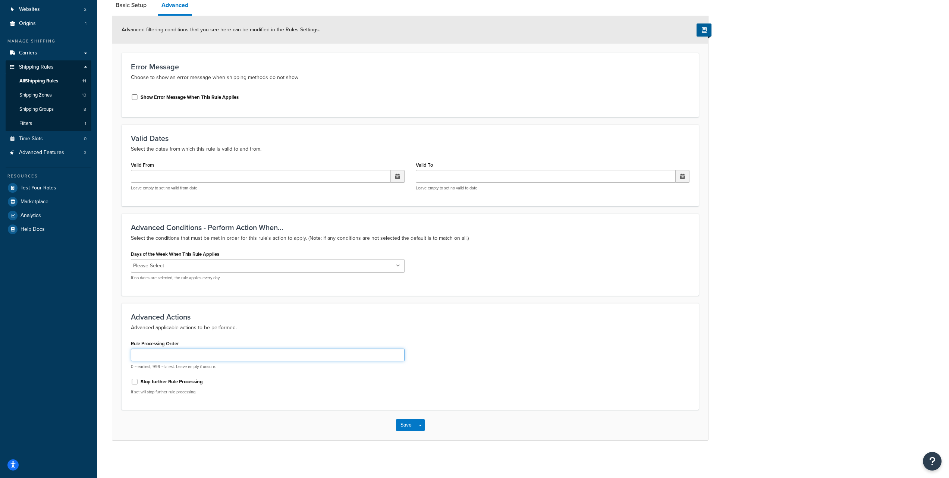
click at [172, 357] on input "Rule Processing Order" at bounding box center [268, 355] width 274 height 13
type input "0"
click at [402, 423] on button "Save" at bounding box center [406, 425] width 20 height 12
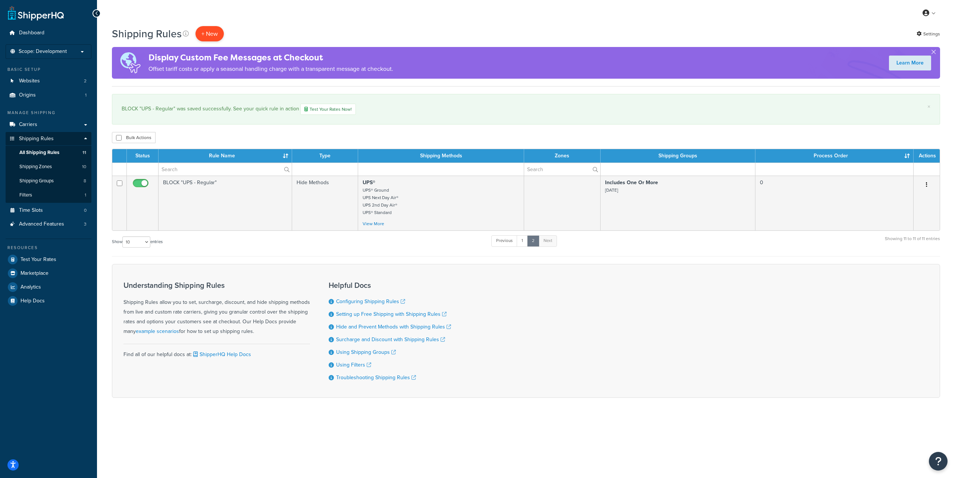
click at [211, 32] on p "+ New" at bounding box center [209, 33] width 28 height 15
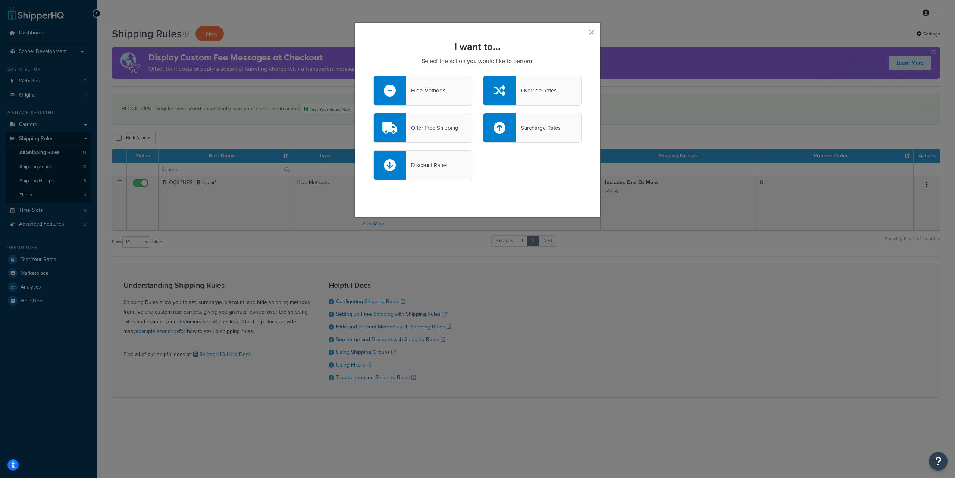
click at [442, 97] on div "Hide Methods" at bounding box center [422, 91] width 98 height 30
click at [0, 0] on input "Hide Methods" at bounding box center [0, 0] width 0 height 0
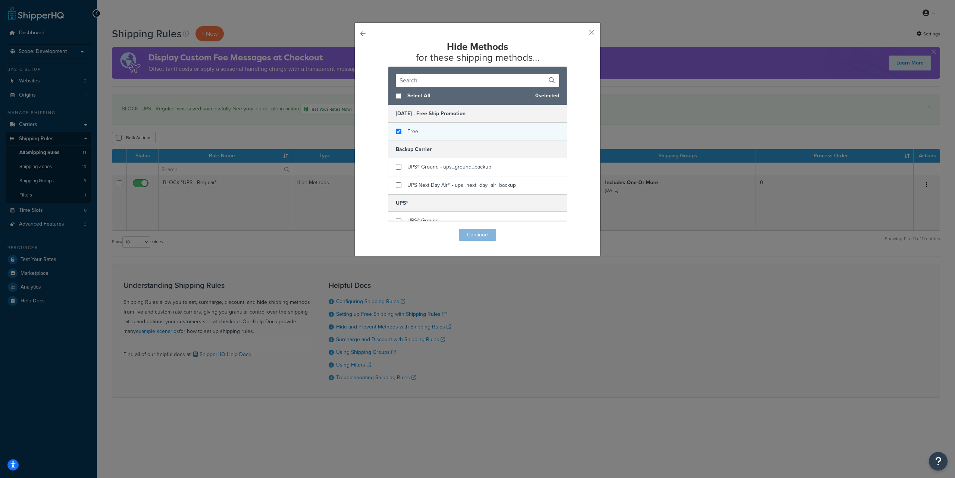
checkbox input "true"
click at [412, 133] on span "Free" at bounding box center [412, 132] width 11 height 8
click at [475, 238] on button "Continue" at bounding box center [477, 235] width 37 height 12
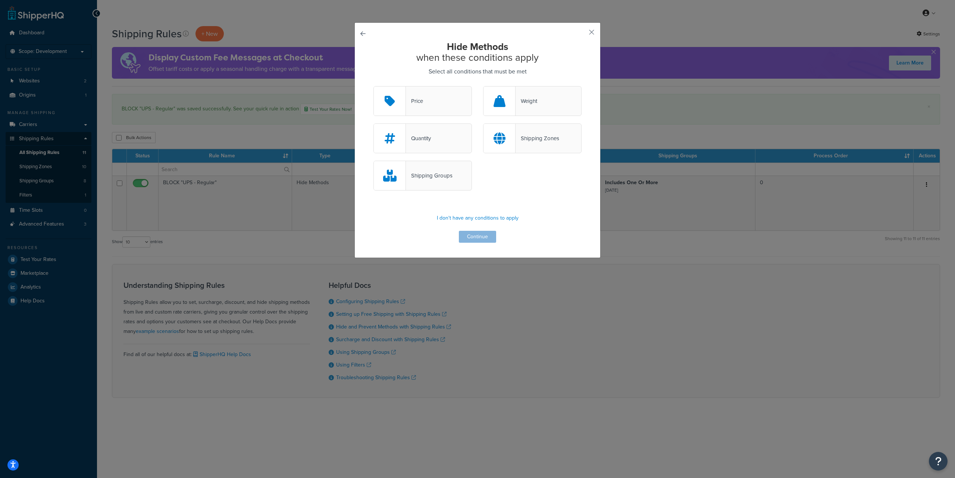
click at [427, 174] on div "Shipping Groups" at bounding box center [429, 175] width 47 height 10
click at [0, 0] on input "Shipping Groups" at bounding box center [0, 0] width 0 height 0
click at [466, 235] on button "Continue" at bounding box center [477, 237] width 37 height 12
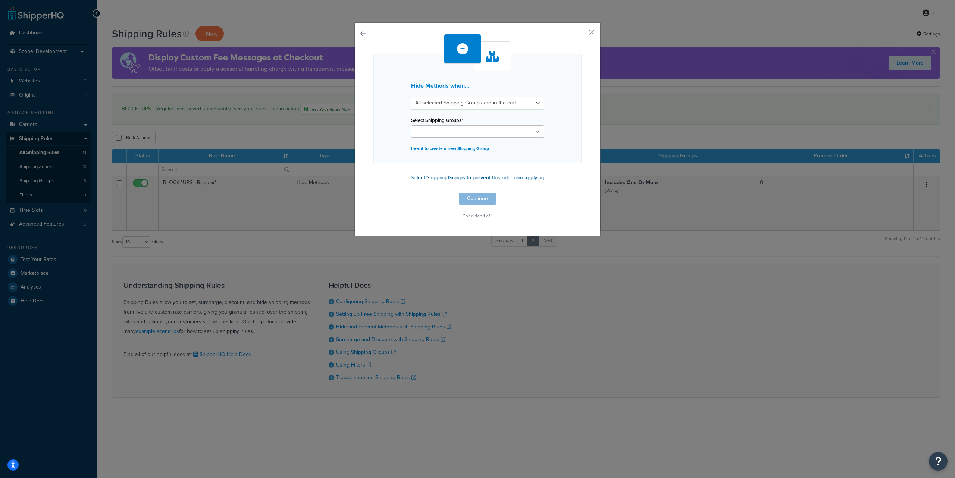
click at [456, 178] on button "Select Shipping Groups to prevent this rule from applying" at bounding box center [478, 177] width 138 height 11
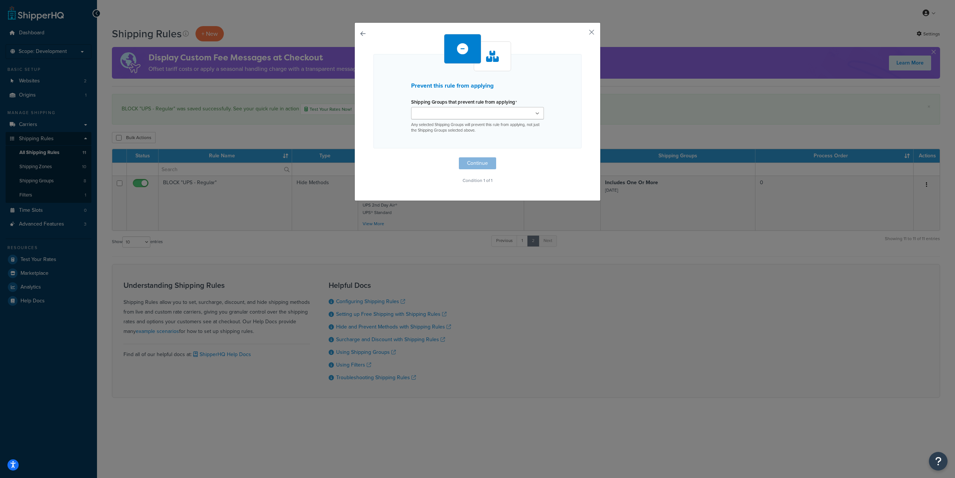
click at [475, 111] on ul at bounding box center [477, 113] width 133 height 12
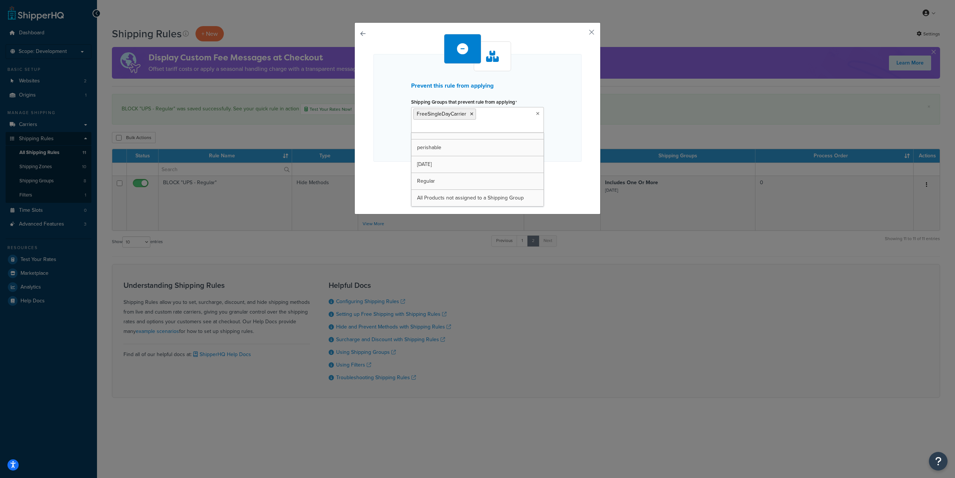
scroll to position [43, 0]
click at [571, 141] on div "Prevent this rule from applying Shipping Groups that prevent rule from applying…" at bounding box center [477, 108] width 208 height 108
click at [473, 174] on button "Continue" at bounding box center [477, 177] width 37 height 12
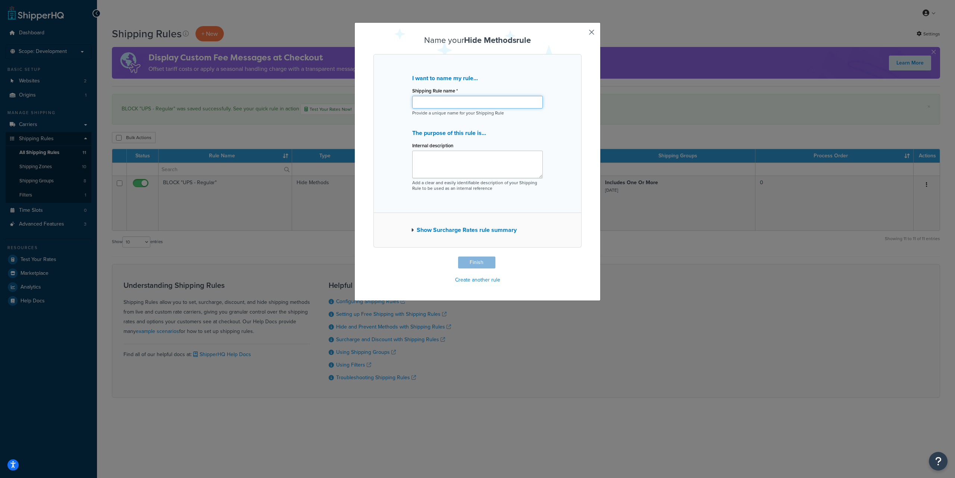
click at [421, 103] on input "Shipping Rule name *" at bounding box center [477, 102] width 131 height 13
paste input "BLOCK "FreeSingleDay""
type input "BLOCK "FreeSingleDay""
click at [429, 165] on textarea "Internal description" at bounding box center [477, 165] width 131 height 28
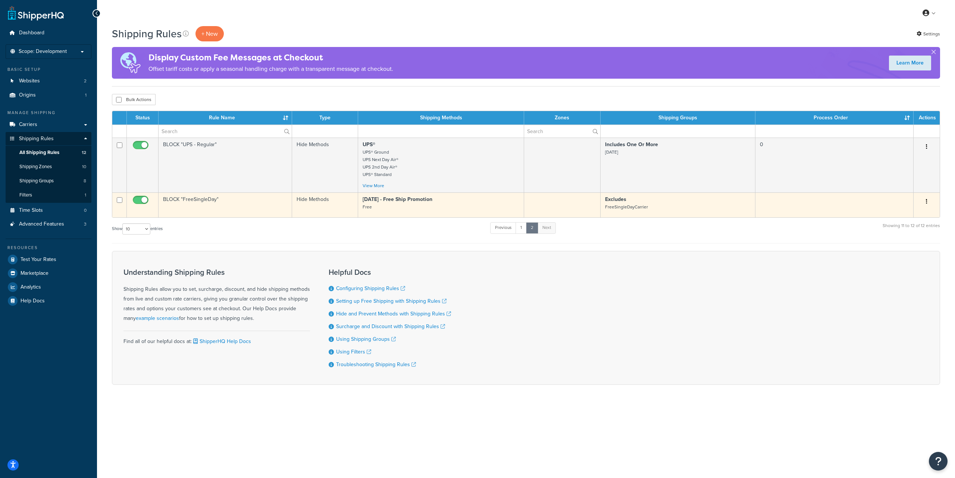
click at [786, 210] on td at bounding box center [834, 204] width 158 height 25
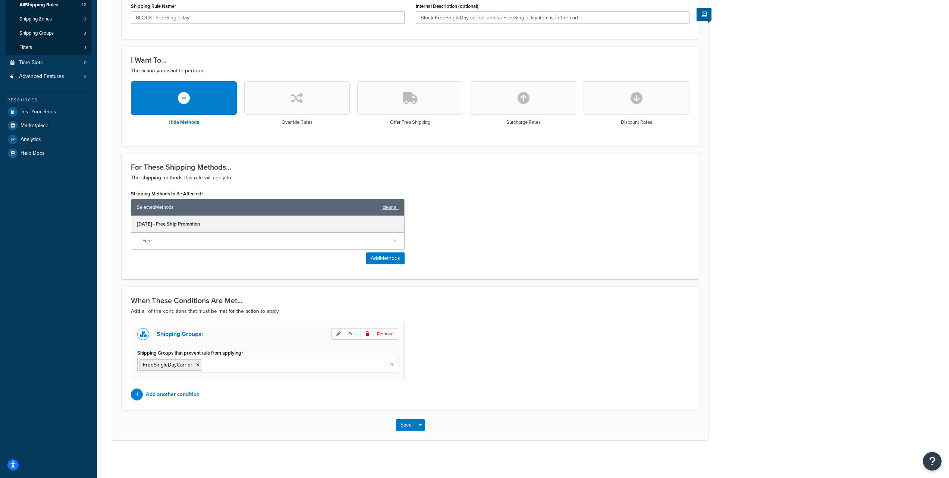
scroll to position [41, 0]
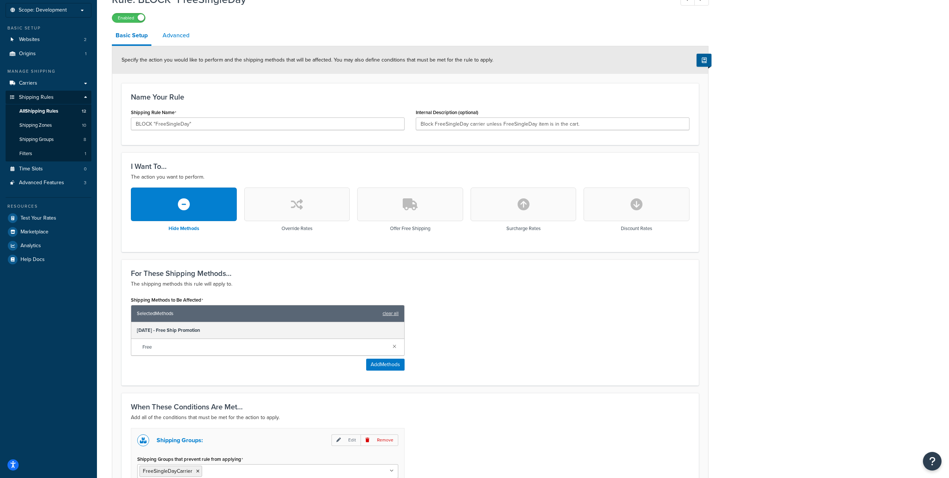
click at [172, 37] on link "Advanced" at bounding box center [176, 35] width 34 height 18
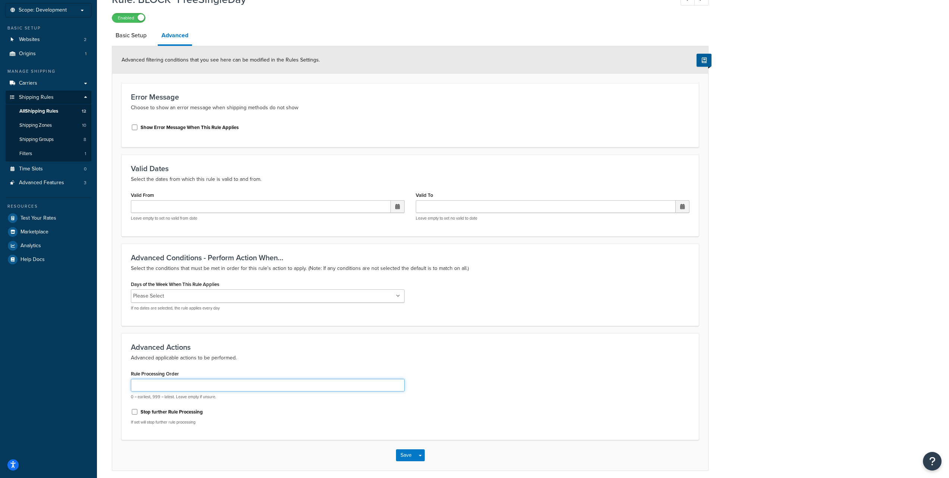
click at [168, 389] on input "Rule Processing Order" at bounding box center [268, 385] width 274 height 13
type input "0"
click at [402, 455] on button "Save" at bounding box center [406, 456] width 20 height 12
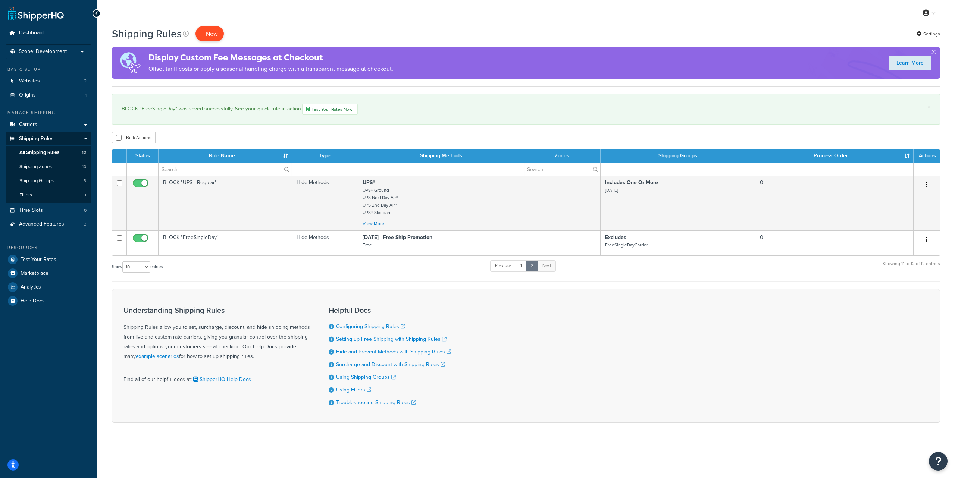
click at [208, 31] on p "+ New" at bounding box center [209, 33] width 28 height 15
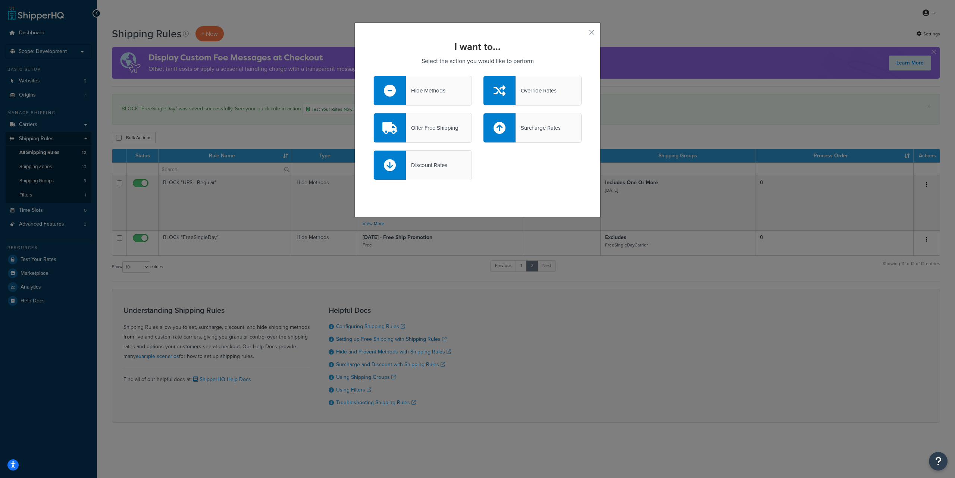
click at [419, 86] on div "Hide Methods" at bounding box center [426, 90] width 40 height 10
click at [0, 0] on input "Hide Methods" at bounding box center [0, 0] width 0 height 0
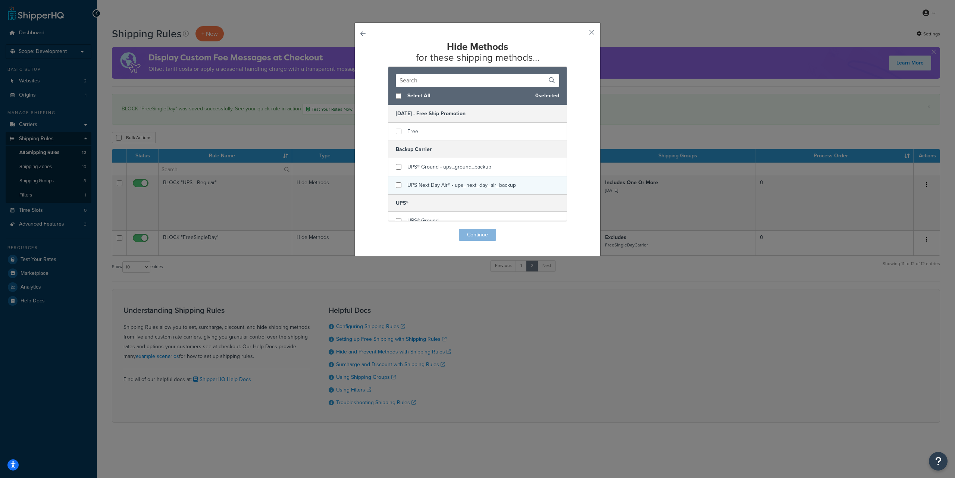
scroll to position [1, 0]
checkbox input "true"
click at [450, 168] on span "UPS® Ground - ups_ground_backup" at bounding box center [449, 166] width 84 height 8
checkbox input "true"
click at [446, 184] on span "UPS Next Day Air® - ups_next_day_air_backup" at bounding box center [461, 184] width 109 height 8
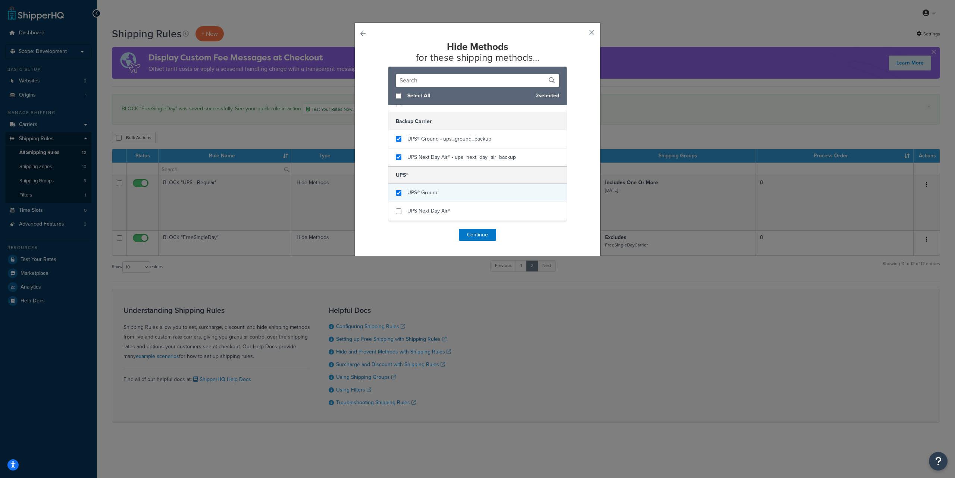
checkbox input "true"
click at [430, 195] on span "UPS® Ground" at bounding box center [422, 193] width 31 height 8
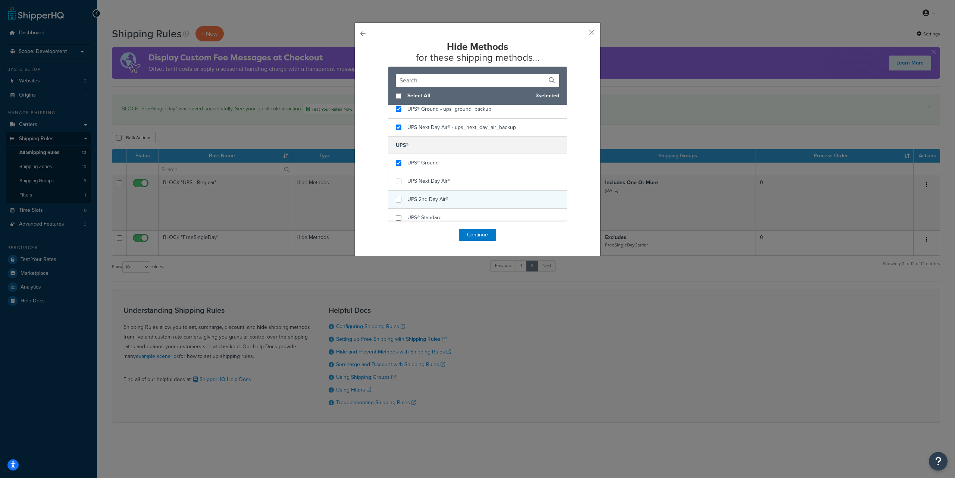
scroll to position [60, 0]
checkbox input "true"
click at [453, 181] on div "UPS Next Day Air®" at bounding box center [477, 179] width 178 height 18
checkbox input "true"
click at [445, 195] on span "UPS 2nd Day Air®" at bounding box center [427, 198] width 41 height 8
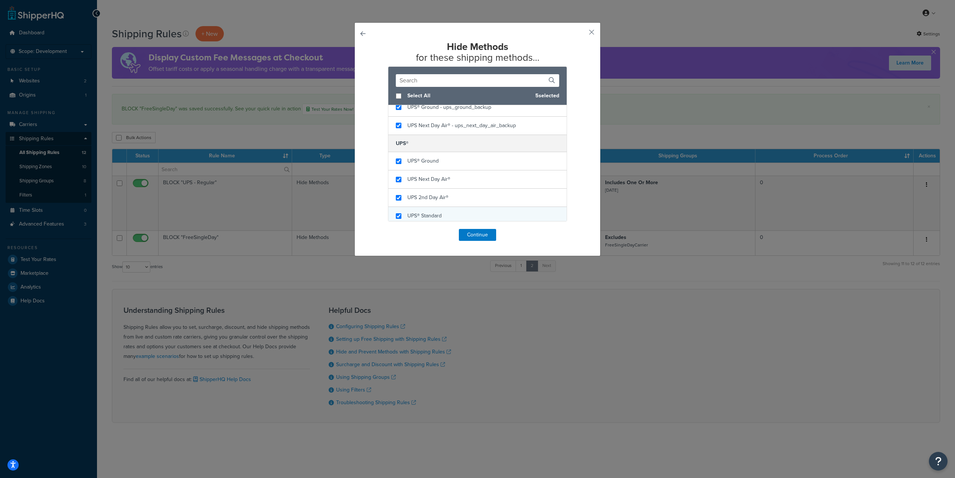
checkbox input "true"
click at [442, 216] on div "UPS® Standard" at bounding box center [477, 216] width 178 height 18
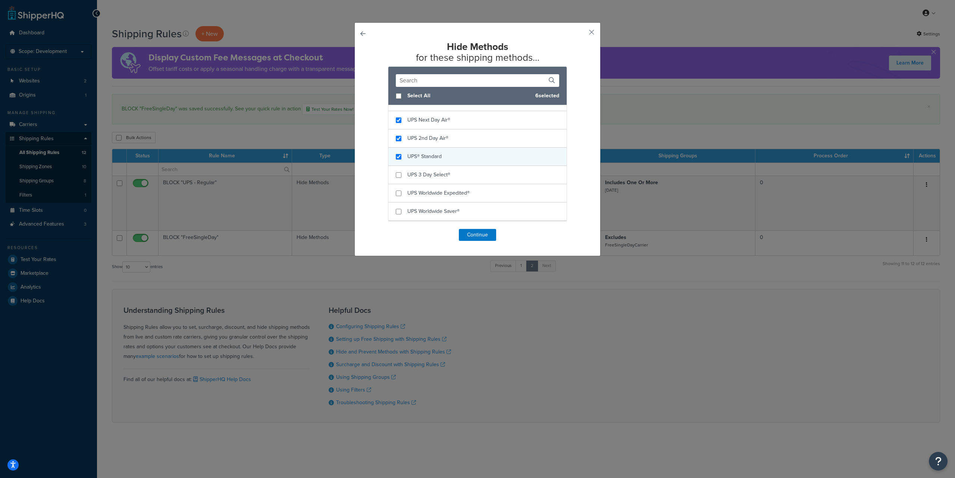
scroll to position [161, 0]
checkbox input "true"
click at [440, 134] on span "UPS 3 Day Select®" at bounding box center [428, 133] width 43 height 8
checkbox input "true"
click at [443, 151] on span "UPS Worldwide Expedited®" at bounding box center [438, 151] width 62 height 8
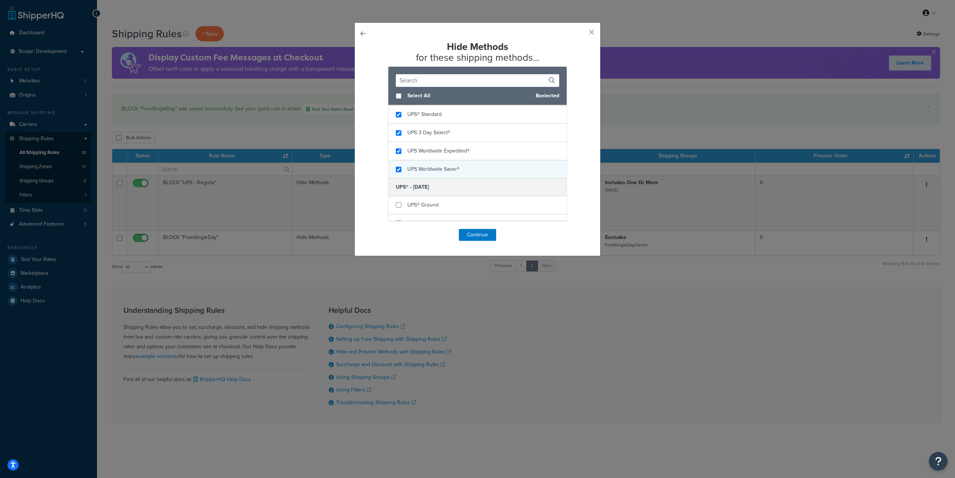
checkbox input "true"
click at [444, 166] on span "UPS Worldwide Saver®" at bounding box center [433, 169] width 52 height 8
checkbox input "true"
click at [461, 179] on div "UPS® Ground" at bounding box center [477, 174] width 178 height 18
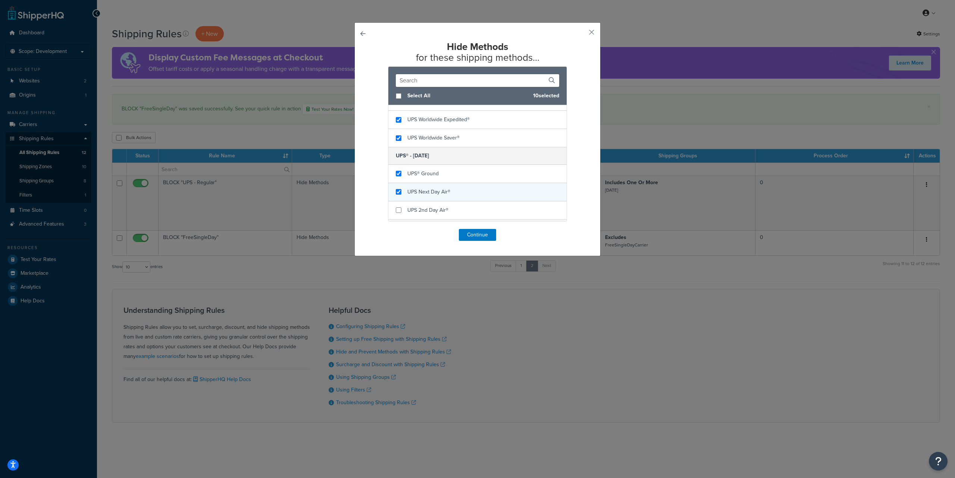
checkbox input "true"
click at [451, 188] on div "UPS Next Day Air®" at bounding box center [477, 192] width 178 height 18
checkbox input "true"
click at [450, 211] on div "UPS 2nd Day Air®" at bounding box center [477, 210] width 178 height 18
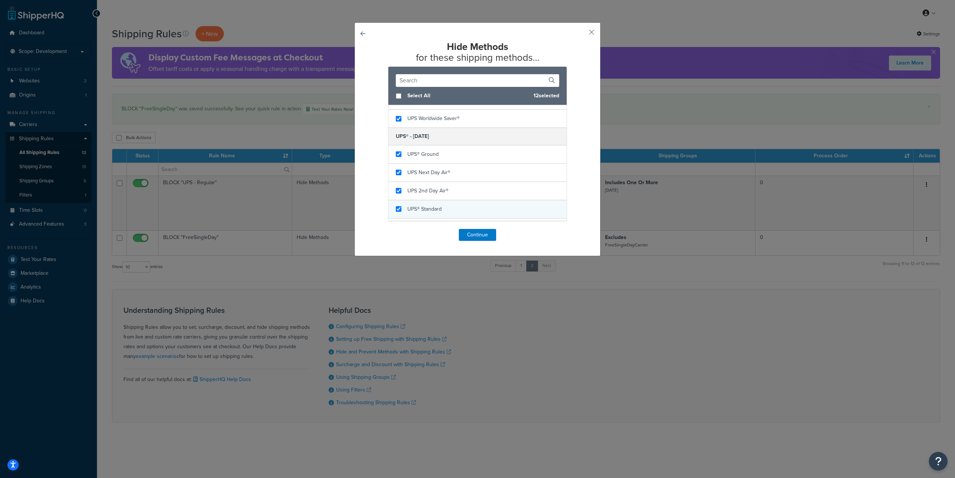
checkbox input "true"
click at [448, 210] on div "UPS® Standard" at bounding box center [477, 209] width 178 height 18
checkbox input "true"
click at [455, 210] on div "UPS 3 Day Select®" at bounding box center [477, 213] width 178 height 18
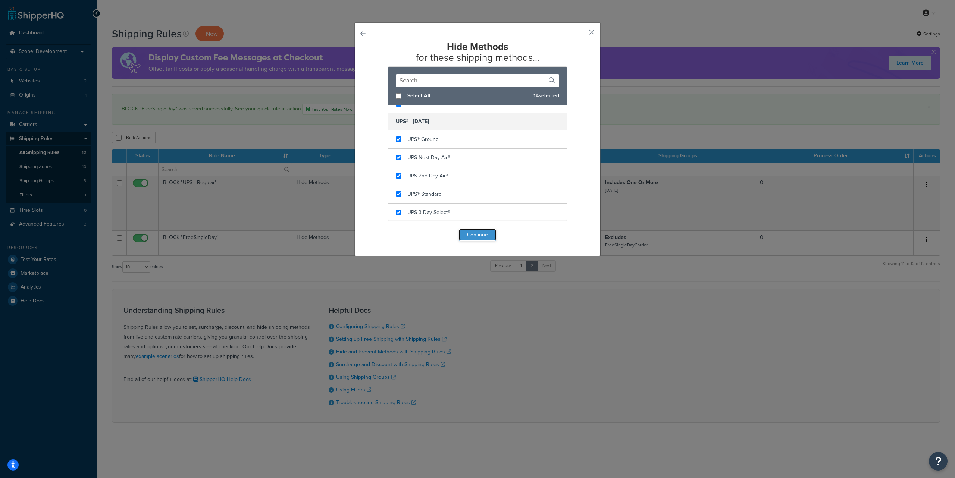
click at [477, 237] on button "Continue" at bounding box center [477, 235] width 37 height 12
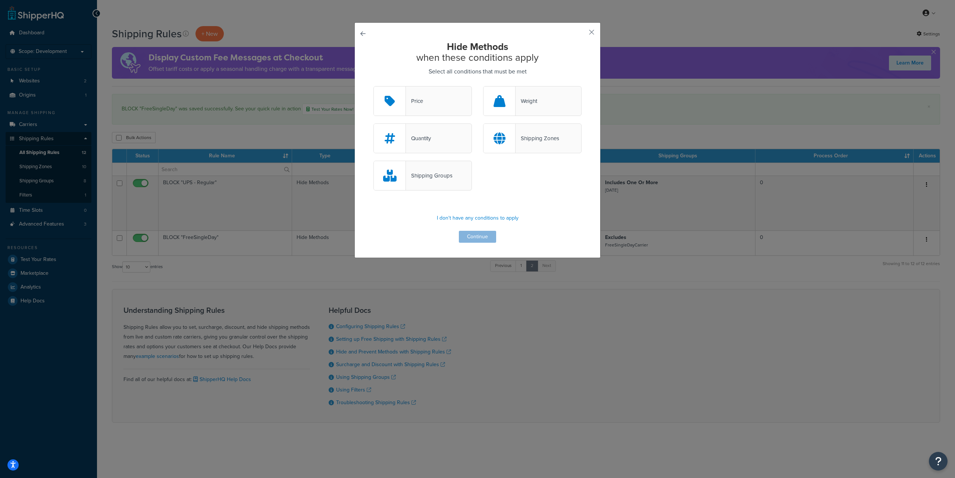
click at [443, 175] on div "Shipping Groups" at bounding box center [429, 175] width 47 height 10
click at [0, 0] on input "Shipping Groups" at bounding box center [0, 0] width 0 height 0
click at [472, 240] on button "Continue" at bounding box center [477, 237] width 37 height 12
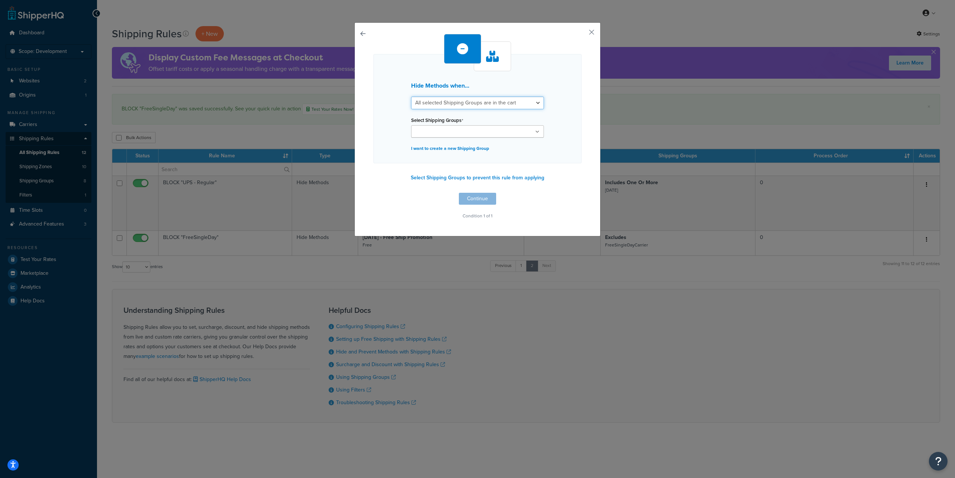
click at [475, 104] on select "All selected Shipping Groups are in the cart Any selected Shipping Groups are i…" at bounding box center [477, 103] width 133 height 13
select select "any"
click at [411, 97] on select "All selected Shipping Groups are in the cart Any selected Shipping Groups are i…" at bounding box center [477, 103] width 133 height 13
click at [478, 128] on ul at bounding box center [477, 131] width 133 height 12
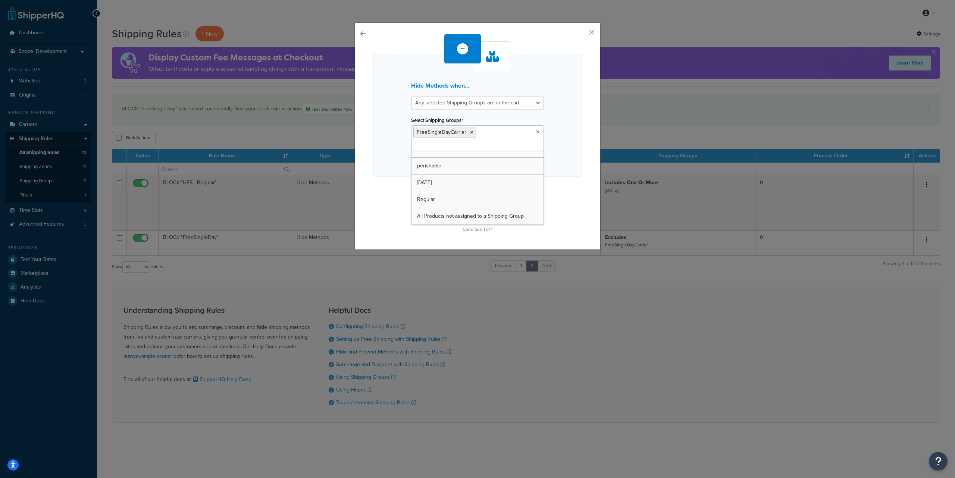
scroll to position [43, 0]
click at [576, 160] on div "Hide Methods when... All selected Shipping Groups are in the cart Any selected …" at bounding box center [477, 115] width 208 height 123
click at [475, 212] on button "Continue" at bounding box center [477, 212] width 37 height 12
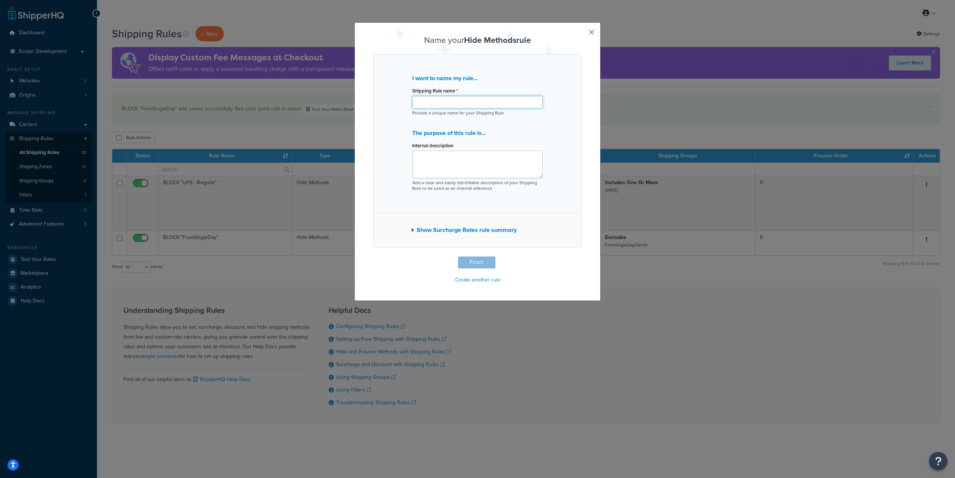
click at [429, 101] on input "Shipping Rule name *" at bounding box center [477, 102] width 131 height 13
paste input "BLOCK "Fedex and ALL Others" when FreeSingleDayCarrier"
click at [425, 103] on input "BLOCK "Fedex and ALL Others" when FreeSingleDayCarrier" at bounding box center [477, 102] width 131 height 13
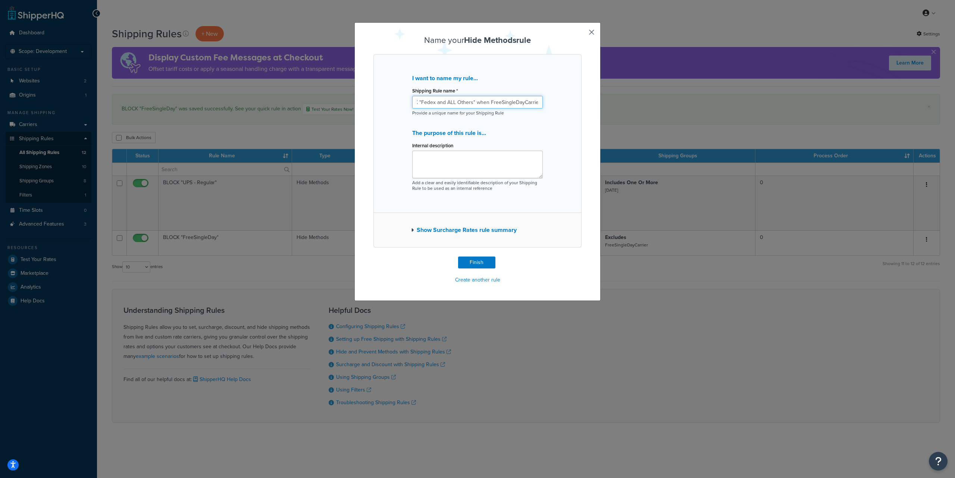
click at [425, 103] on input "BLOCK "Fedex and ALL Others" when FreeSingleDayCarrier" at bounding box center [477, 102] width 131 height 13
drag, startPoint x: 442, startPoint y: 104, endPoint x: 544, endPoint y: 103, distance: 102.6
click at [544, 103] on div "I want to name my rule... Shipping Rule name * BLOCK "UPS and ALL Others" when …" at bounding box center [477, 133] width 208 height 159
type input "BLOCK "UPS and ALL Others" when FreeSingleDayCarrier"
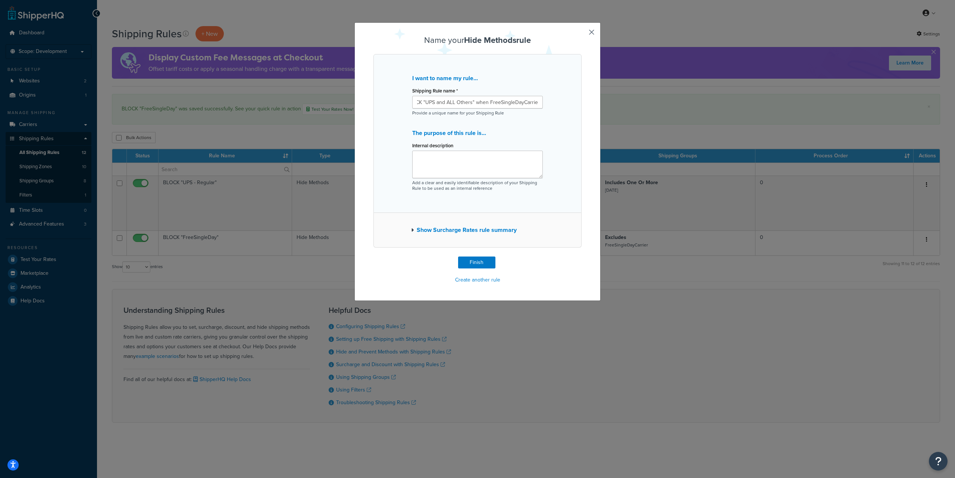
scroll to position [0, 0]
click at [442, 160] on textarea "Internal description" at bounding box center [477, 165] width 131 height 28
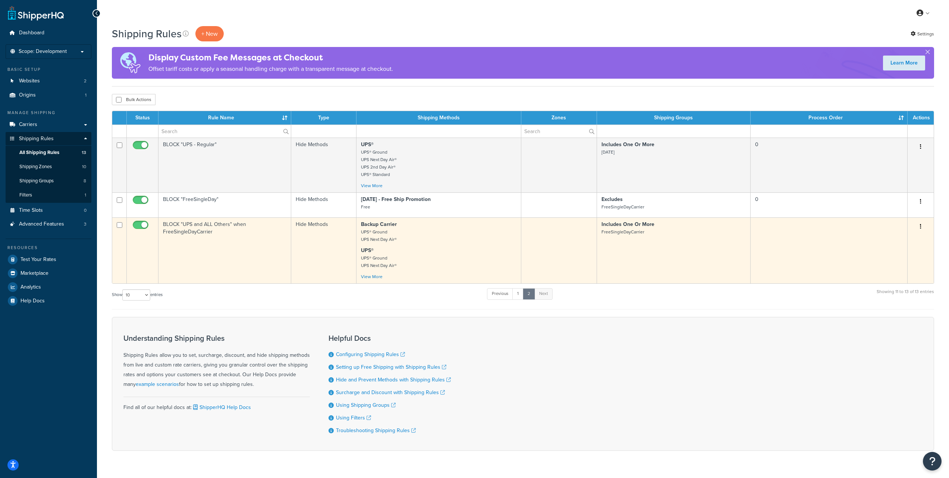
click at [451, 257] on p "UPS® UPS® Ground UPS Next Day Air®" at bounding box center [438, 258] width 155 height 22
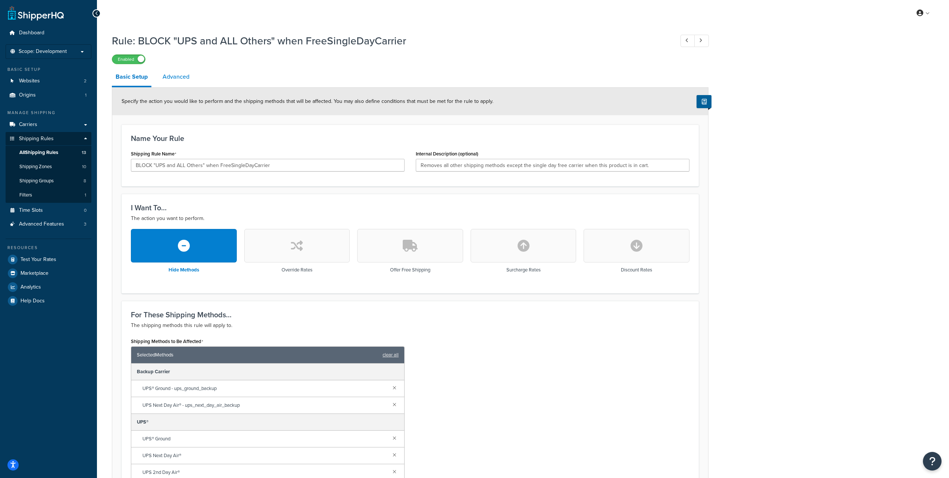
click at [166, 81] on link "Advanced" at bounding box center [176, 77] width 34 height 18
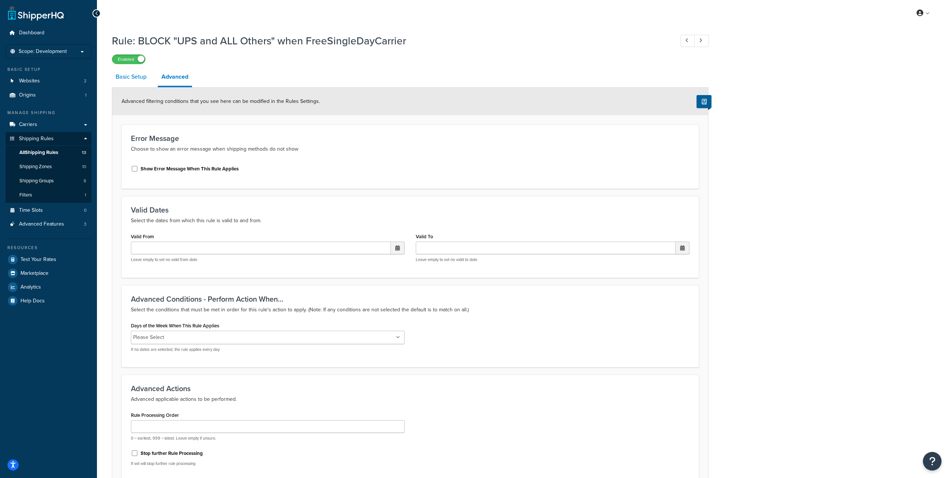
click at [128, 78] on link "Basic Setup" at bounding box center [131, 77] width 38 height 18
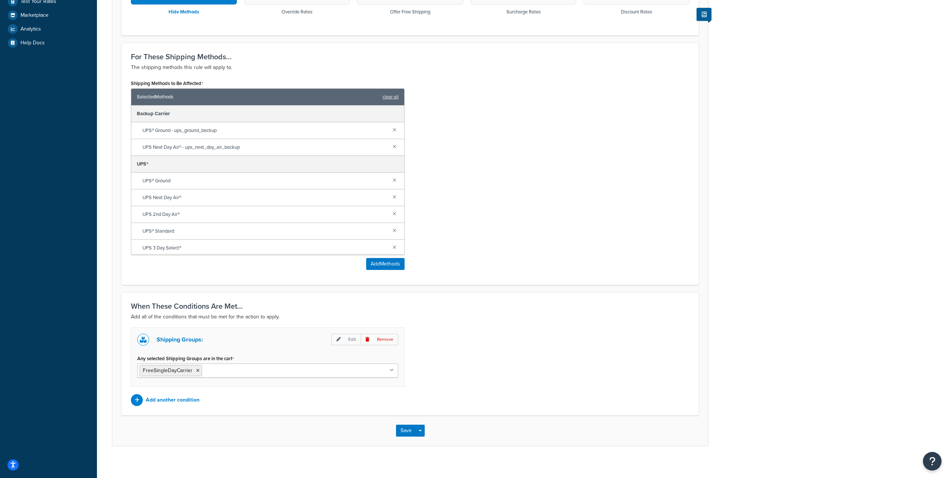
scroll to position [264, 0]
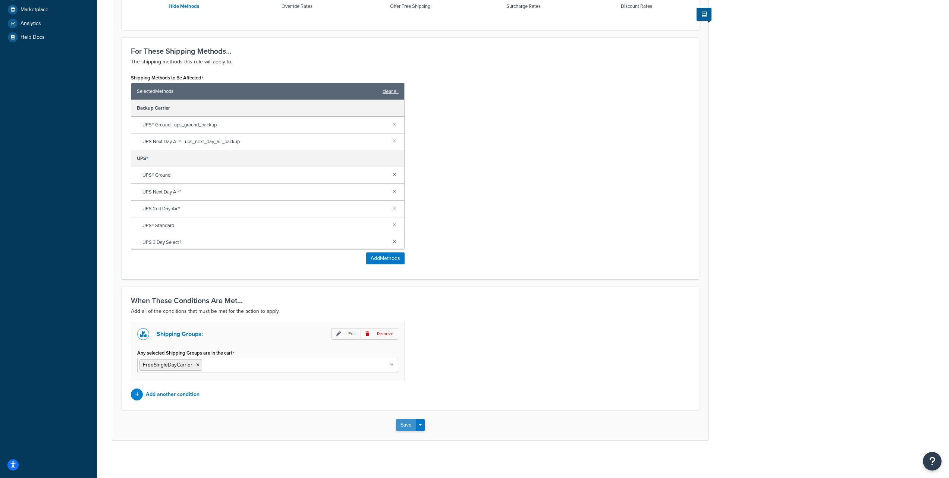
click at [401, 426] on button "Save" at bounding box center [406, 425] width 20 height 12
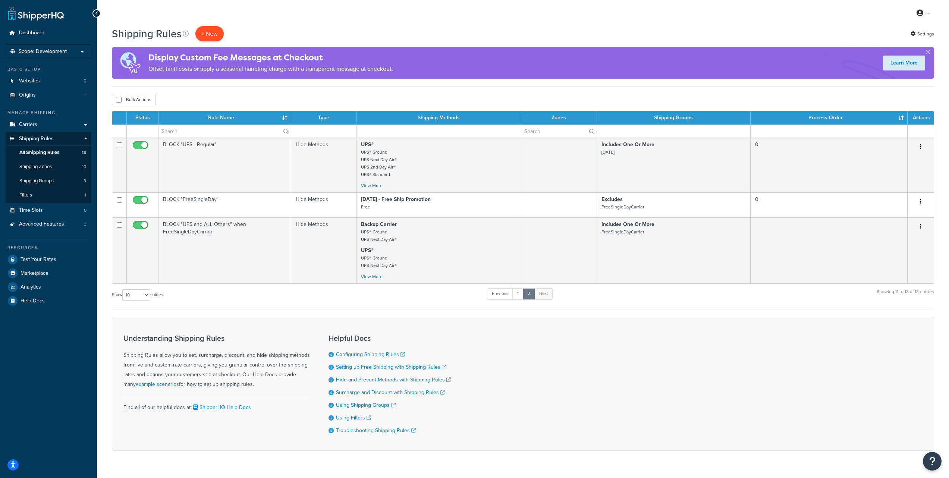
click at [210, 36] on p "+ New" at bounding box center [209, 33] width 28 height 15
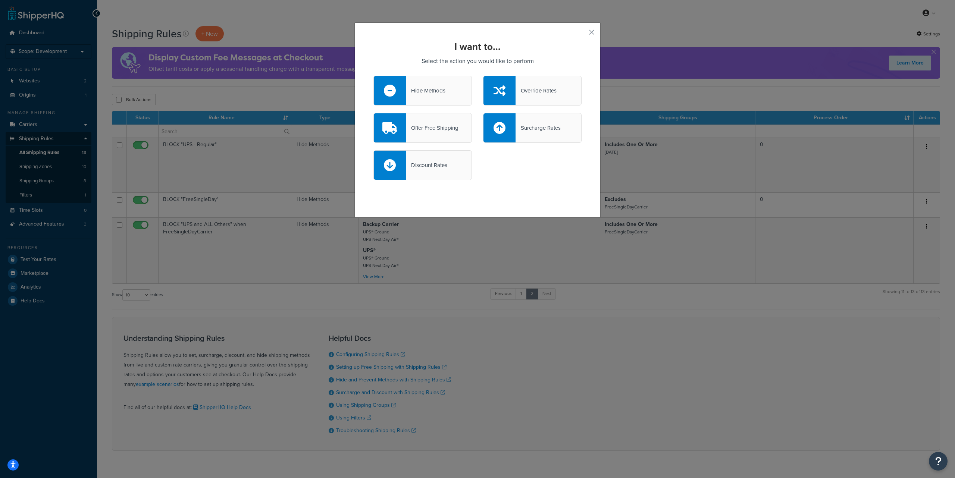
click at [533, 92] on div "Override Rates" at bounding box center [536, 90] width 41 height 10
click at [0, 0] on input "Override Rates" at bounding box center [0, 0] width 0 height 0
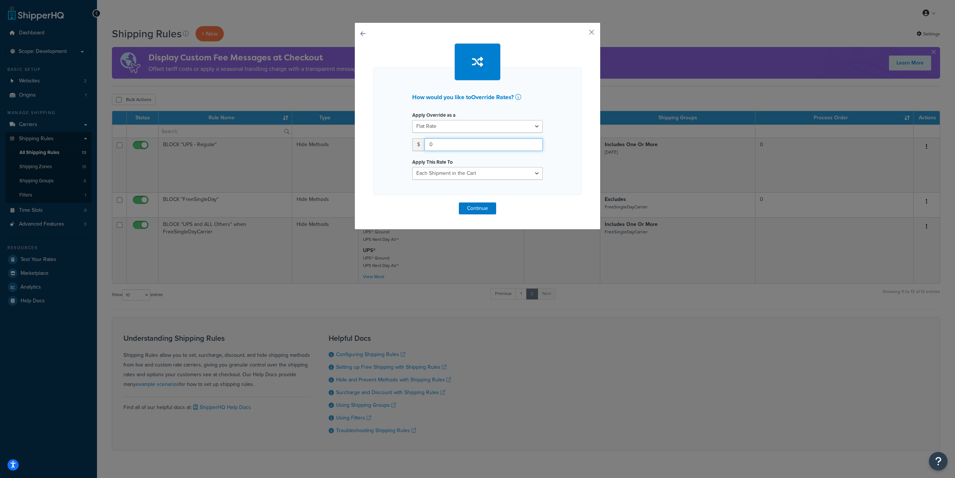
click at [450, 144] on input "0" at bounding box center [484, 144] width 118 height 13
paste input "99.99"
type input "99.99"
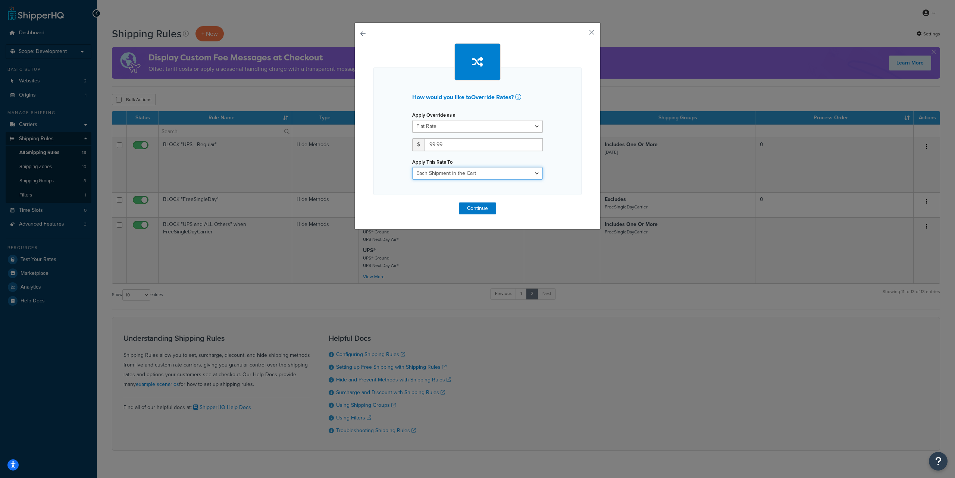
click at [459, 175] on select "Each Shipment in the Cart Each Origin in the Cart Each Shipping Group in the Ca…" at bounding box center [477, 173] width 131 height 13
select select "LOCATION"
click at [412, 167] on select "Each Shipment in the Cart Each Origin in the Cart Each Shipping Group in the Ca…" at bounding box center [477, 173] width 131 height 13
click at [472, 208] on button "Continue" at bounding box center [477, 209] width 37 height 12
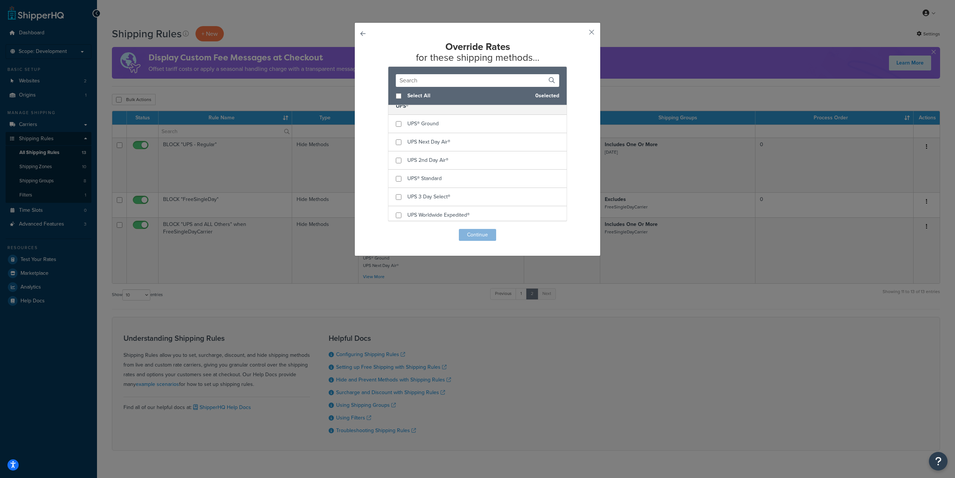
scroll to position [97, 0]
checkbox input "true"
click at [461, 142] on div "UPS Next Day Air®" at bounding box center [477, 143] width 178 height 18
click at [474, 235] on button "Continue" at bounding box center [477, 235] width 37 height 12
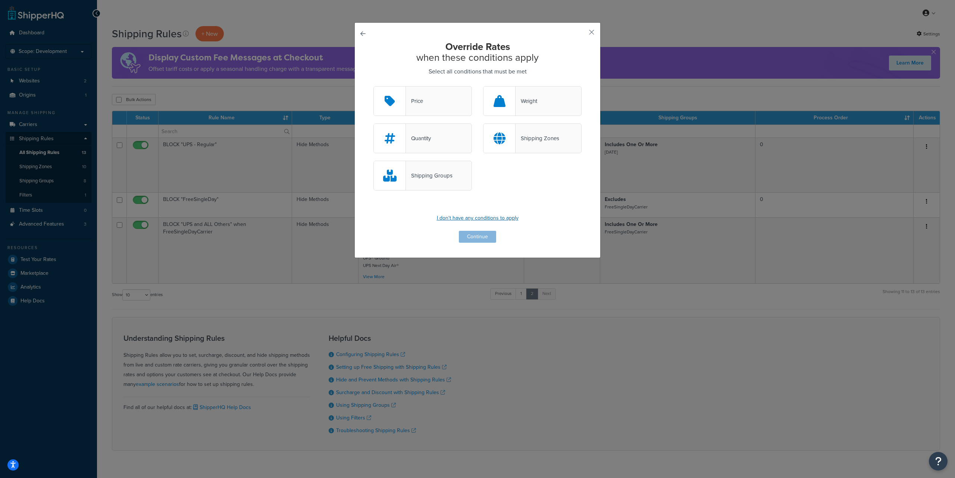
click at [497, 217] on p "I don't have any conditions to apply" at bounding box center [477, 218] width 208 height 10
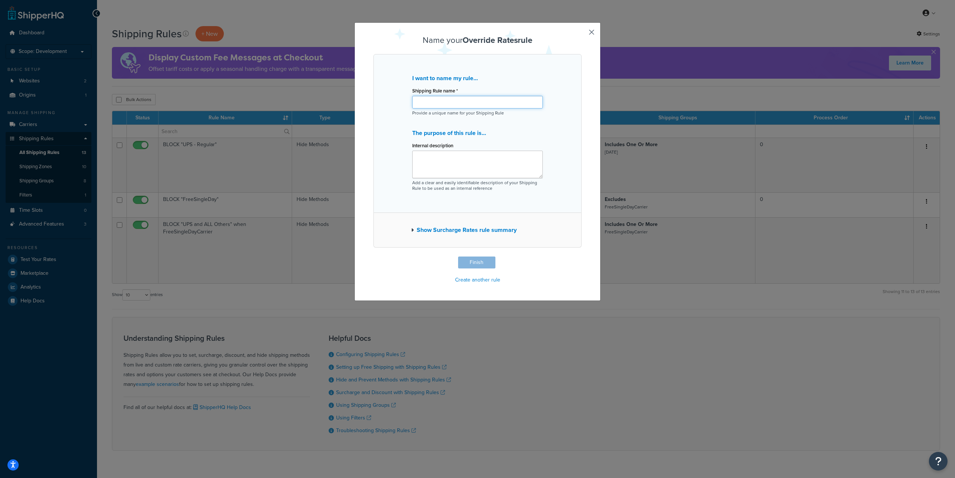
click at [444, 100] on input "Shipping Rule name *" at bounding box center [477, 102] width 131 height 13
paste input "Set Priority Methods to be $99.99"
type input "Set Priority Methods to be $99.99"
click at [472, 262] on button "Finish" at bounding box center [476, 263] width 37 height 12
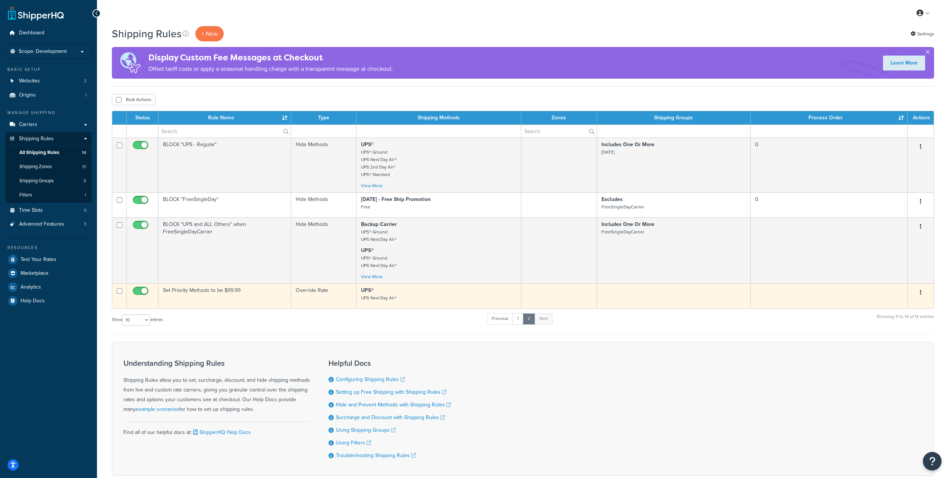
click at [493, 295] on p "UPS® UPS Next Day Air®" at bounding box center [438, 294] width 155 height 15
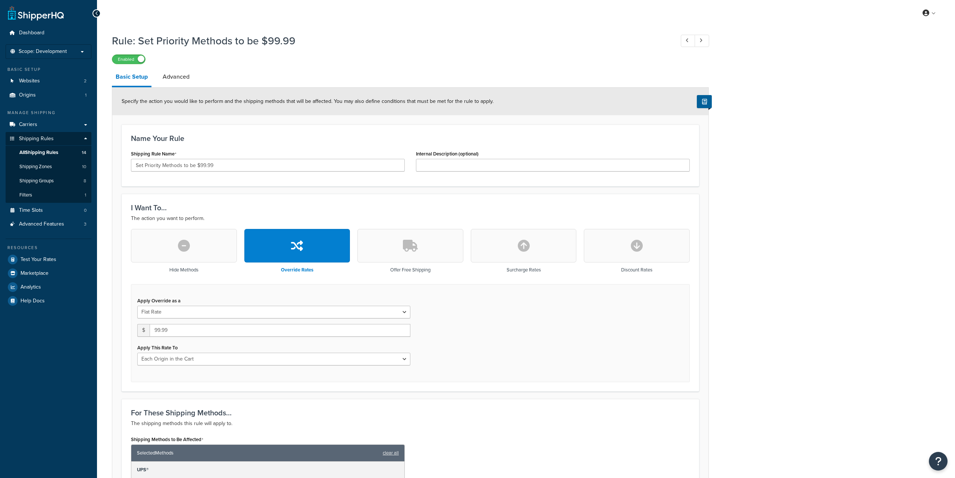
select select "LOCATION"
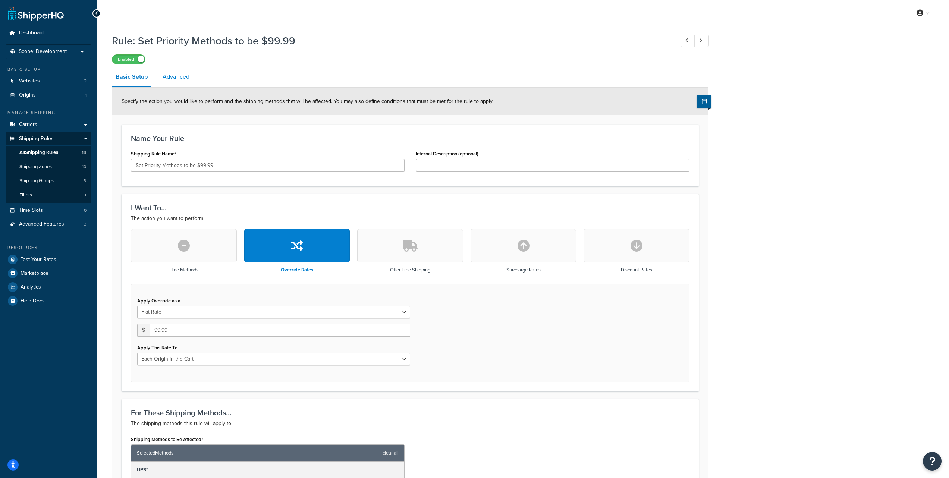
click at [176, 76] on link "Advanced" at bounding box center [176, 77] width 34 height 18
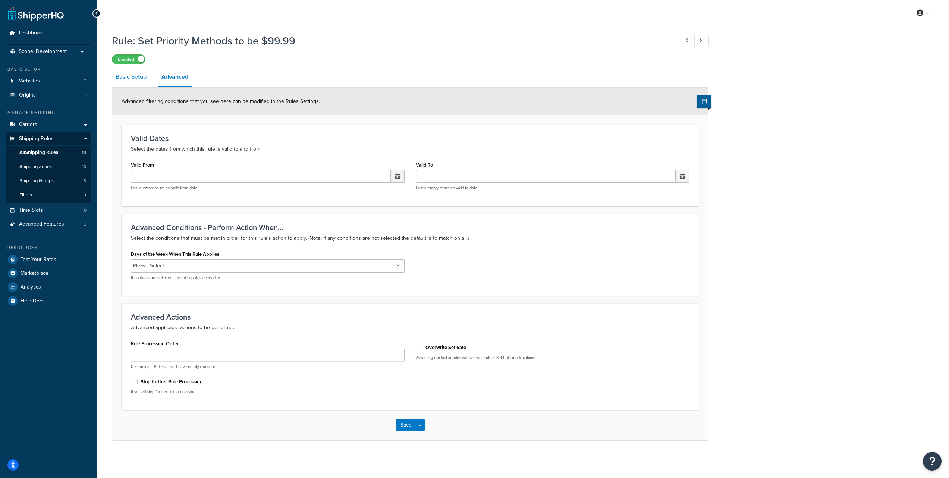
click at [127, 81] on link "Basic Setup" at bounding box center [131, 77] width 38 height 18
select select "LOCATION"
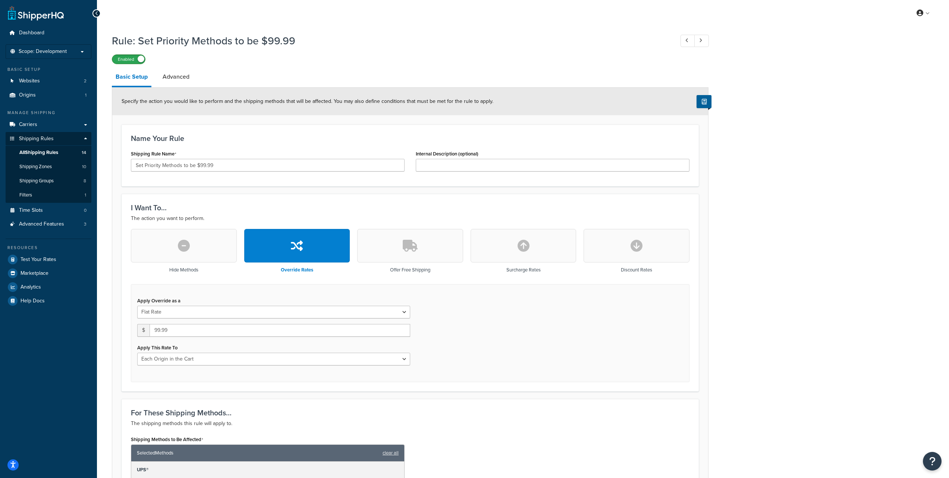
click at [123, 60] on label "Enabled" at bounding box center [128, 59] width 33 height 9
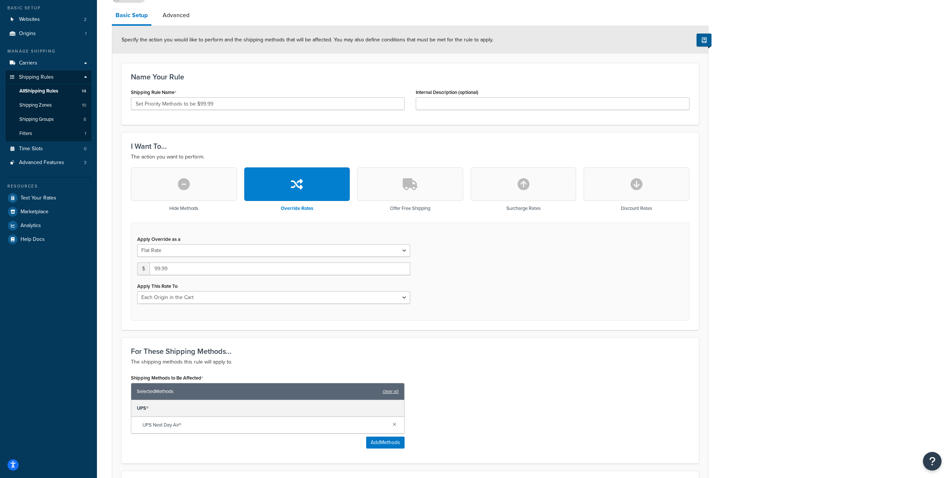
scroll to position [179, 0]
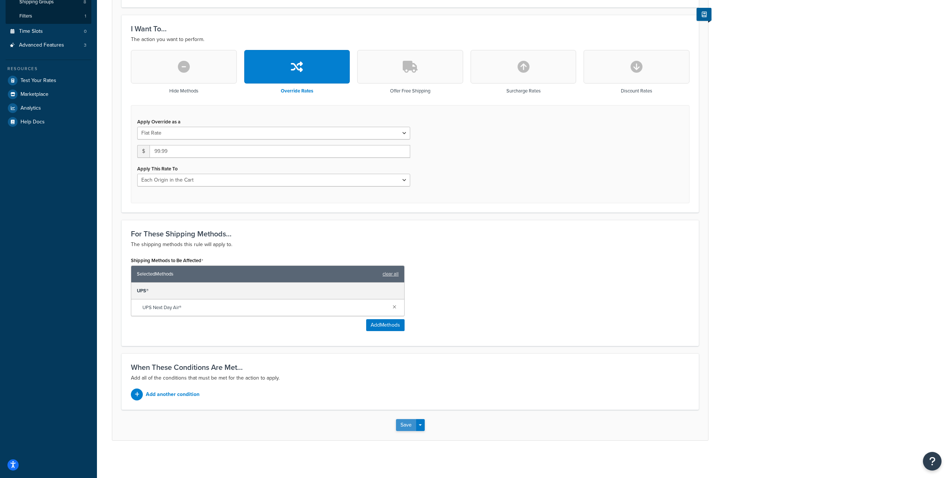
click at [409, 427] on button "Save" at bounding box center [406, 425] width 20 height 12
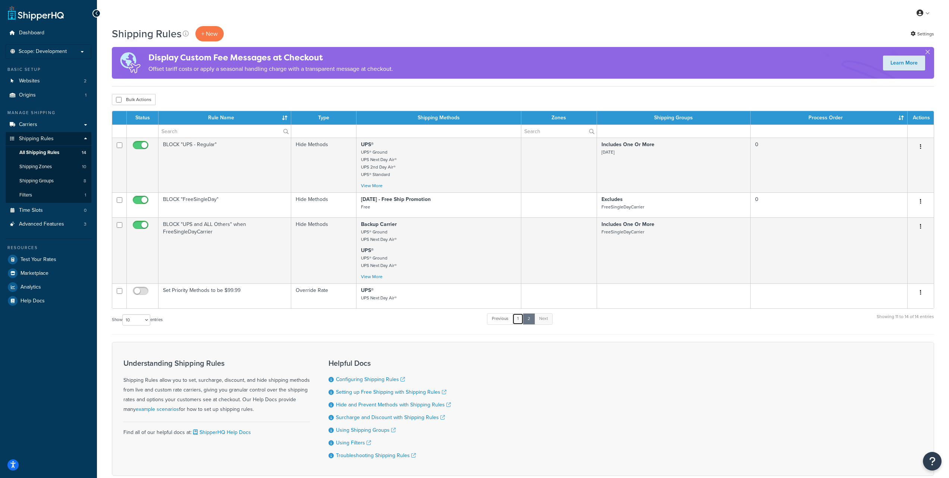
click at [522, 319] on link "1" at bounding box center [518, 318] width 11 height 11
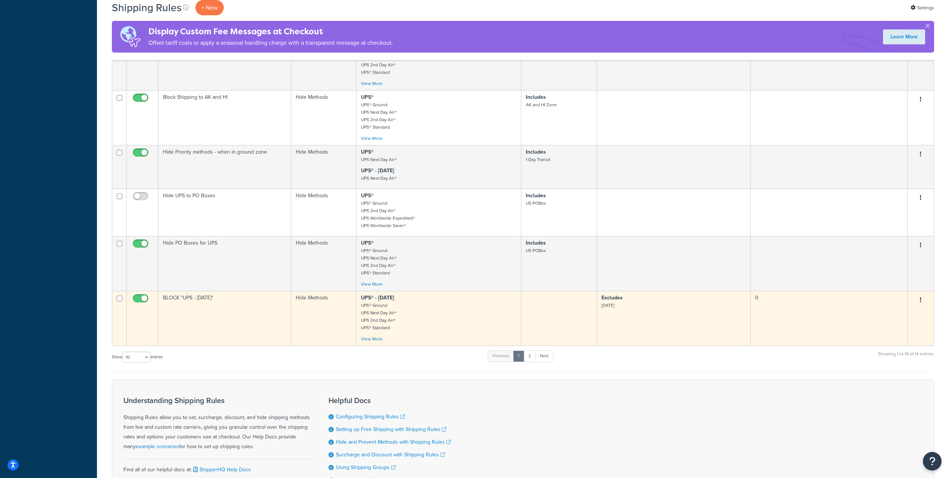
scroll to position [310, 0]
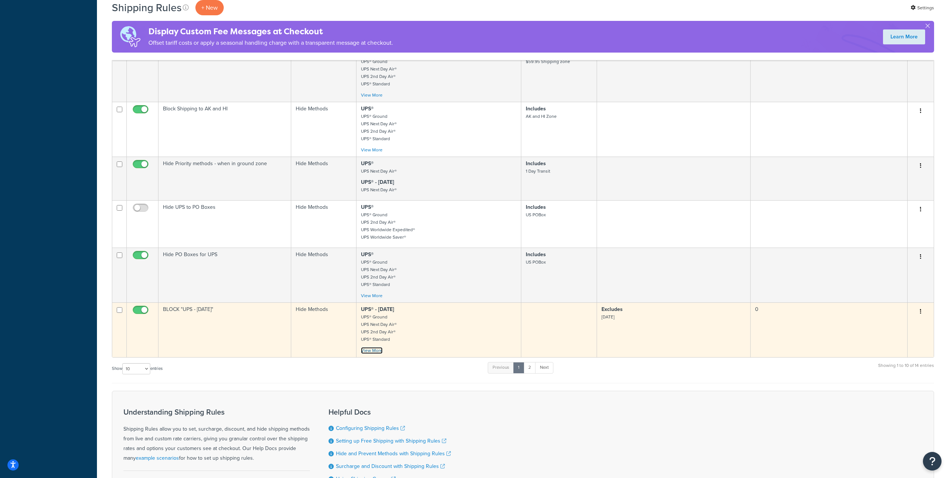
click at [372, 351] on link "View More" at bounding box center [372, 350] width 22 height 7
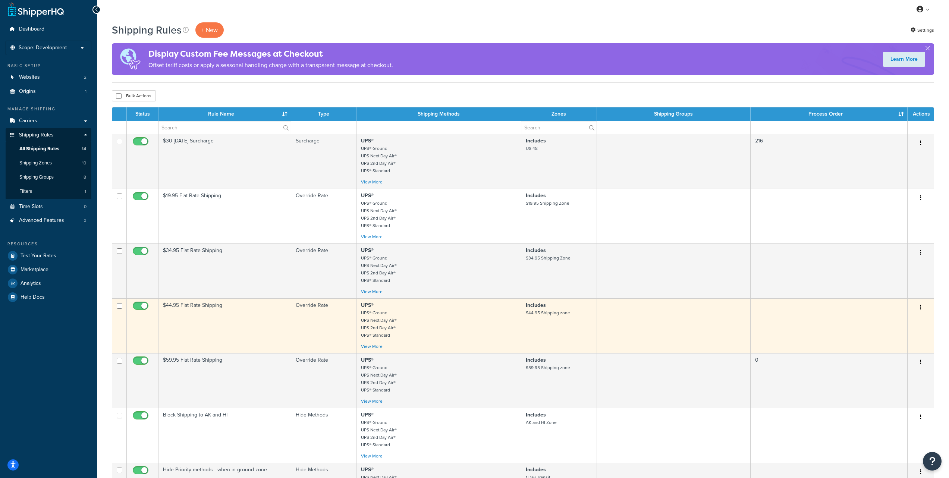
scroll to position [0, 0]
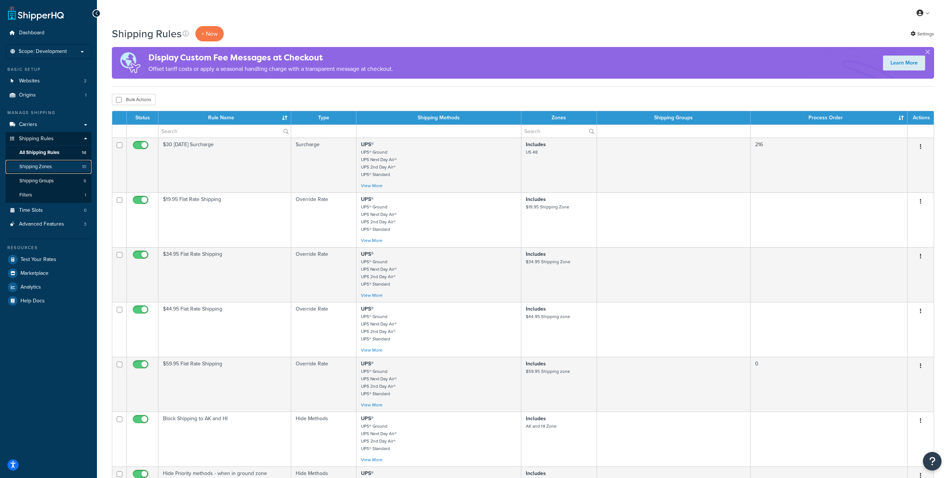
click at [50, 165] on span "Shipping Zones" at bounding box center [35, 167] width 32 height 6
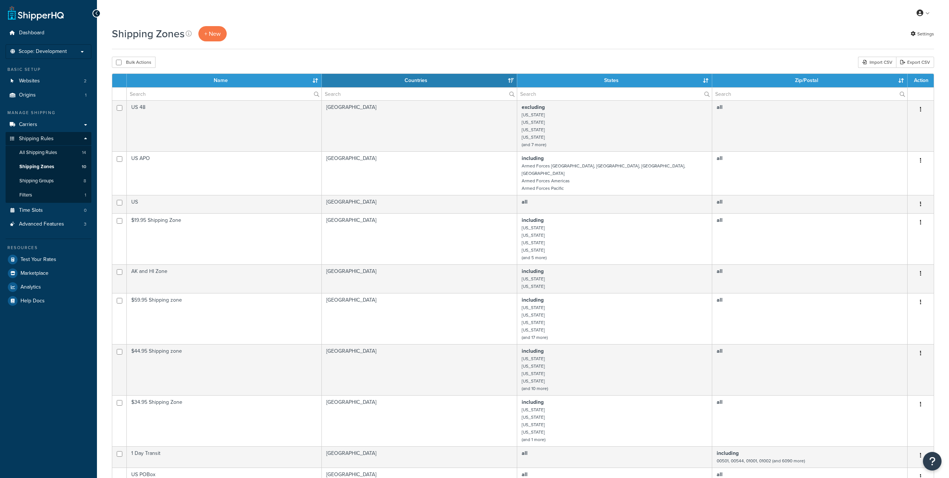
select select "15"
click at [37, 180] on span "Shipping Groups" at bounding box center [36, 181] width 34 height 6
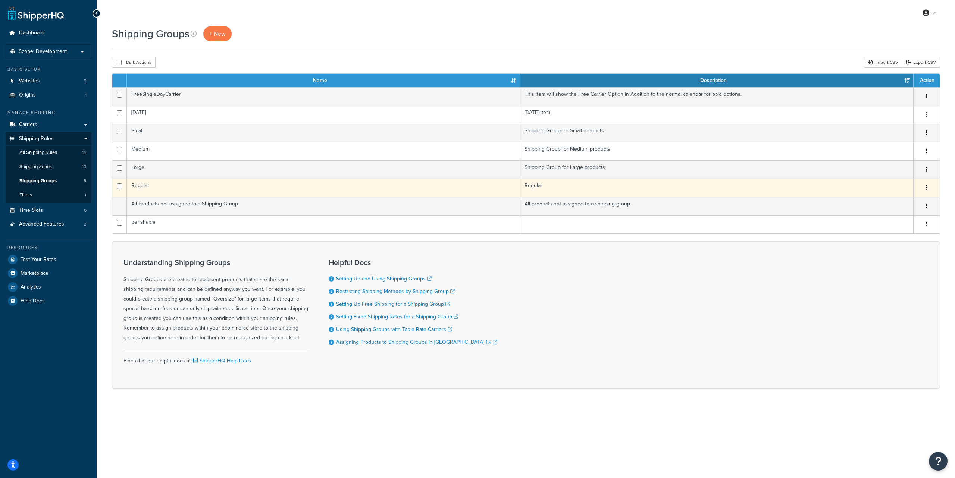
click at [927, 188] on icon "button" at bounding box center [926, 187] width 1 height 5
click at [895, 200] on link "Edit" at bounding box center [896, 202] width 59 height 15
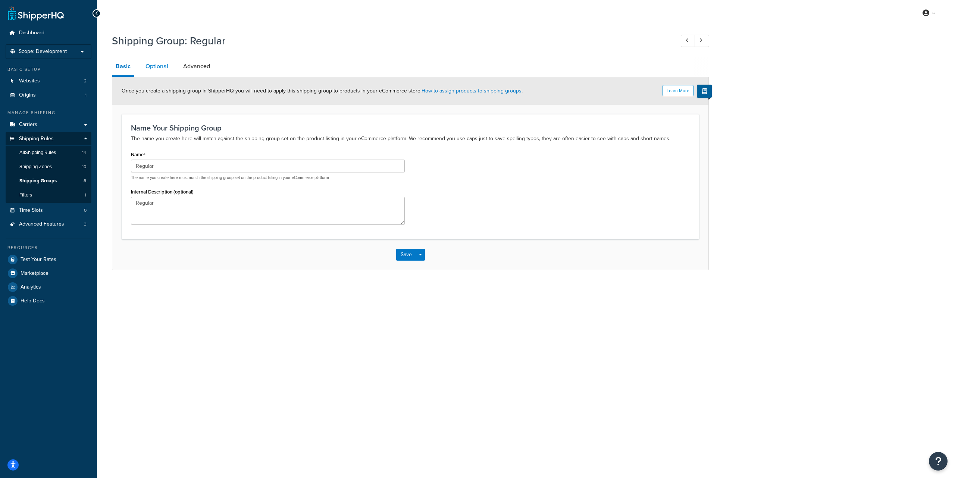
click at [157, 65] on link "Optional" at bounding box center [157, 66] width 30 height 18
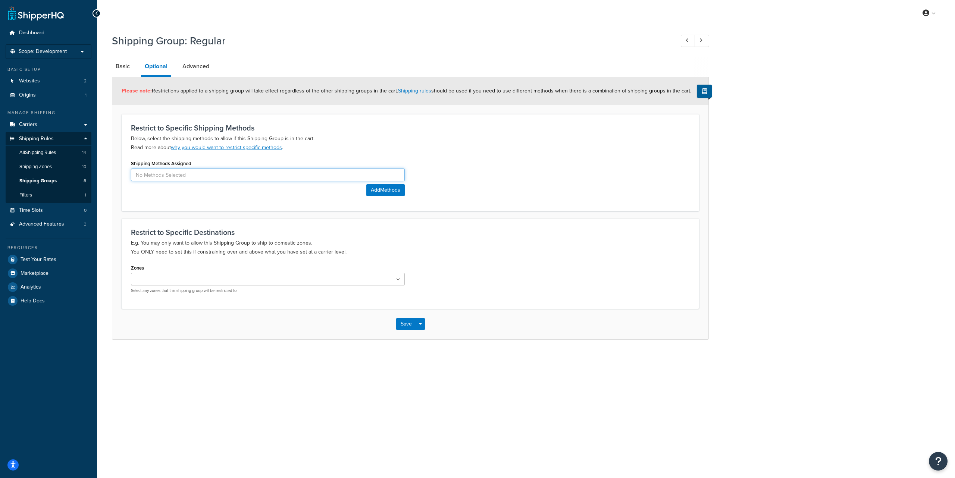
click at [220, 175] on input at bounding box center [268, 175] width 274 height 13
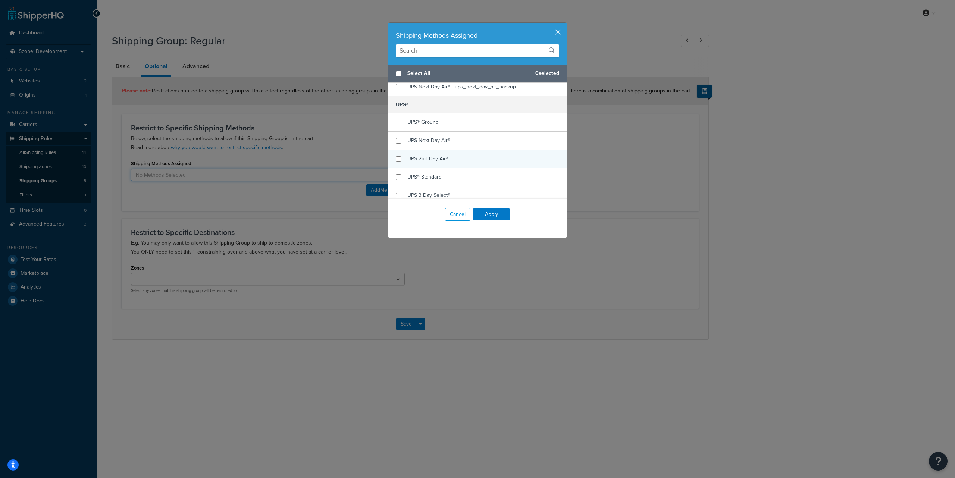
scroll to position [73, 0]
checkbox input "true"
click at [429, 125] on span "UPS® Ground" at bounding box center [422, 125] width 31 height 8
checkbox input "true"
click at [423, 145] on span "UPS Next Day Air®" at bounding box center [428, 144] width 43 height 8
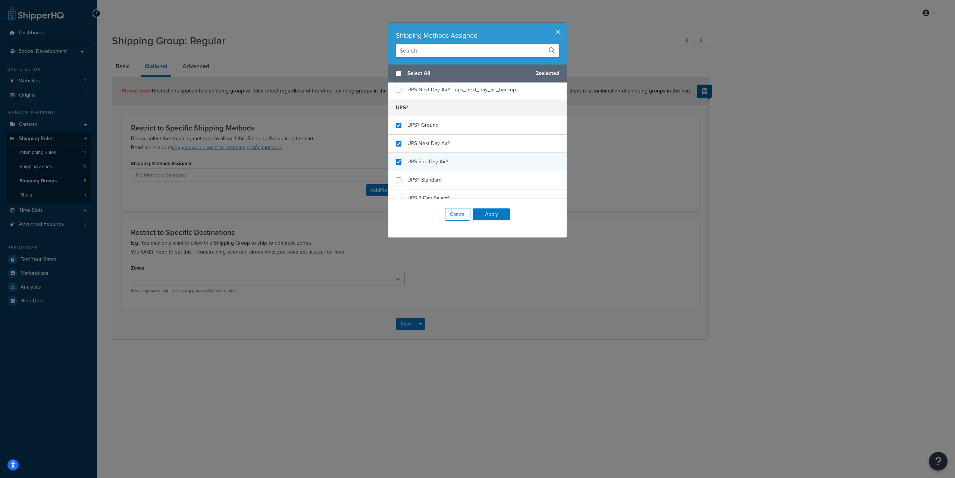
checkbox input "true"
click at [424, 166] on div "UPS 2nd Day Air®" at bounding box center [427, 162] width 41 height 10
checkbox input "true"
click at [426, 176] on div "UPS® Standard" at bounding box center [424, 180] width 34 height 10
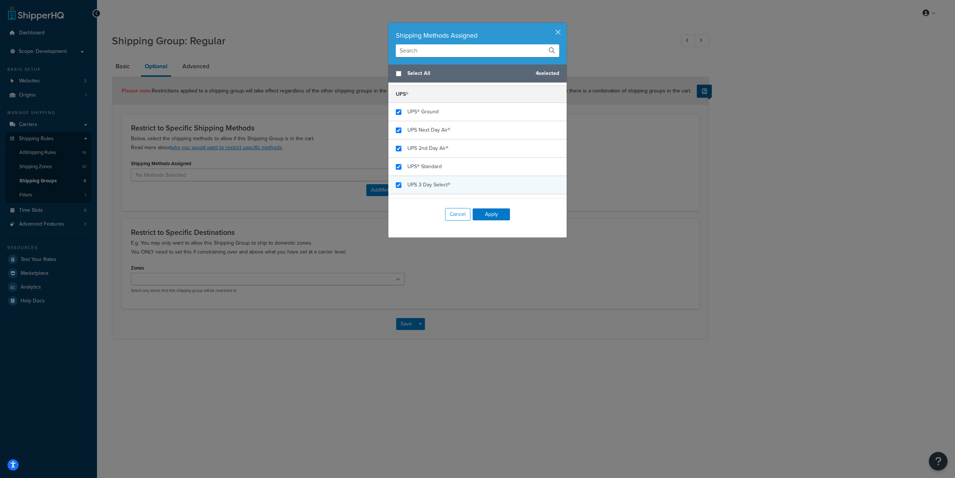
checkbox input "false"
checkbox input "true"
click at [439, 184] on span "UPS 3 Day Select®" at bounding box center [428, 185] width 43 height 8
checkbox input "true"
click at [456, 182] on span "UPS Worldwide Expedited®" at bounding box center [438, 183] width 62 height 8
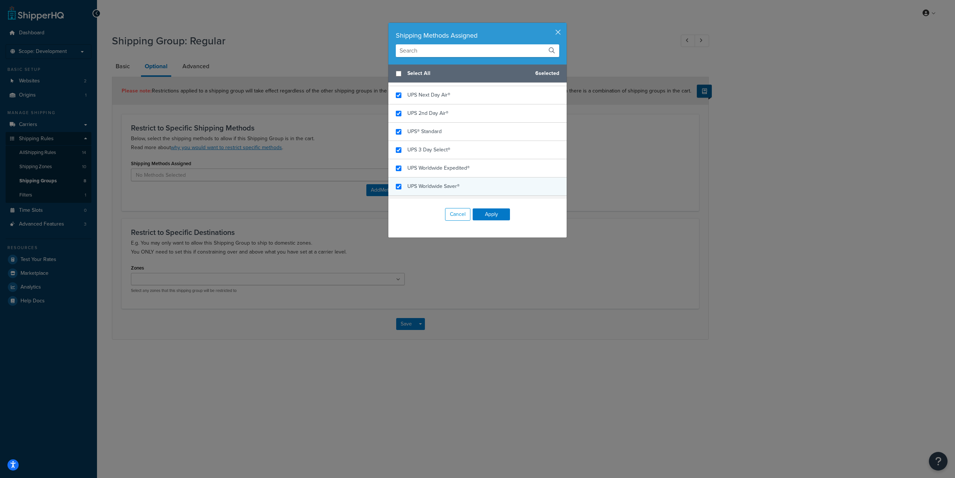
checkbox input "true"
click at [443, 183] on span "UPS Worldwide Saver®" at bounding box center [433, 186] width 52 height 8
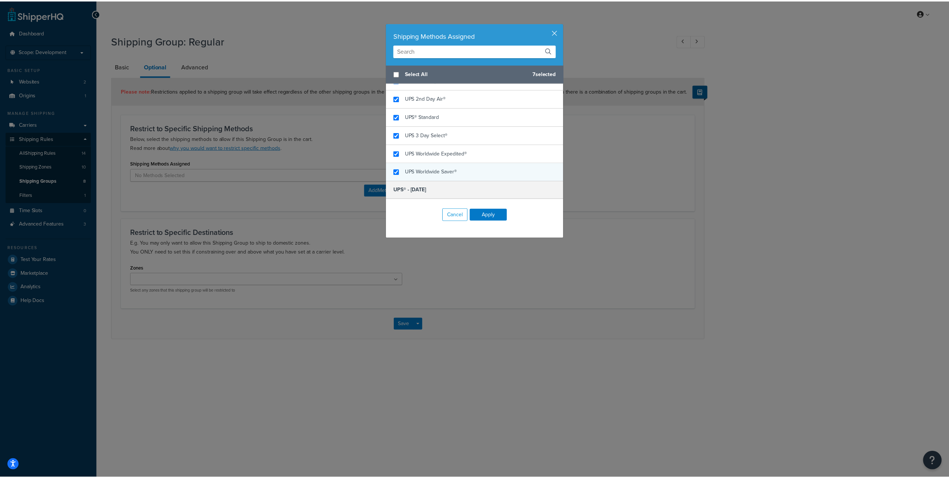
scroll to position [138, 0]
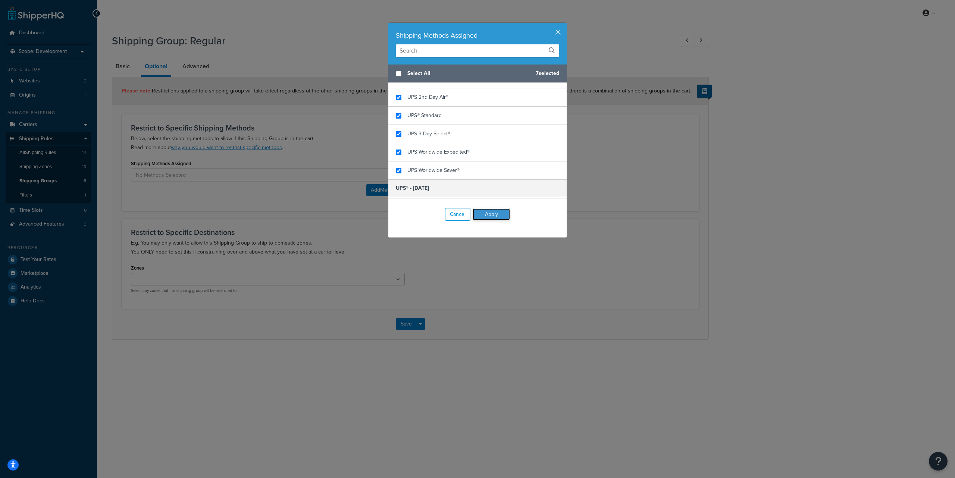
click at [484, 214] on button "Apply" at bounding box center [491, 215] width 37 height 12
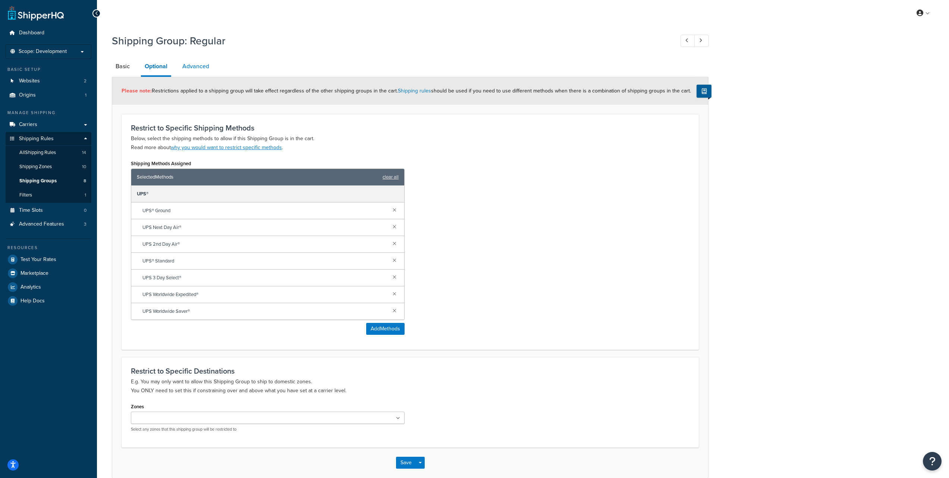
click at [198, 68] on link "Advanced" at bounding box center [196, 66] width 34 height 18
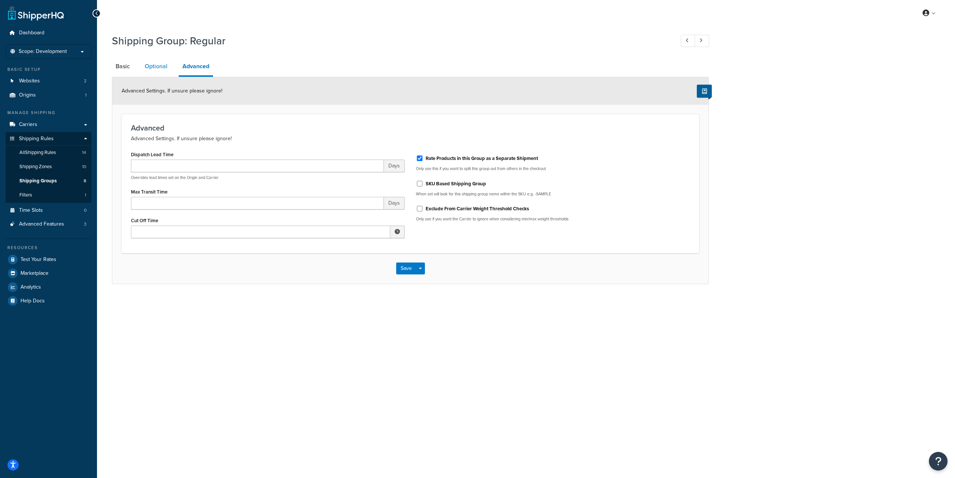
click at [159, 63] on link "Optional" at bounding box center [156, 66] width 30 height 18
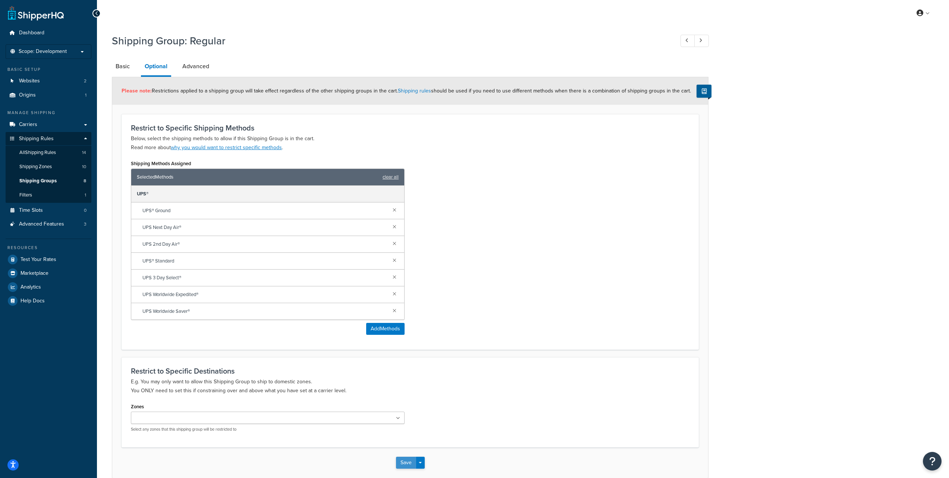
click at [403, 462] on button "Save" at bounding box center [406, 463] width 20 height 12
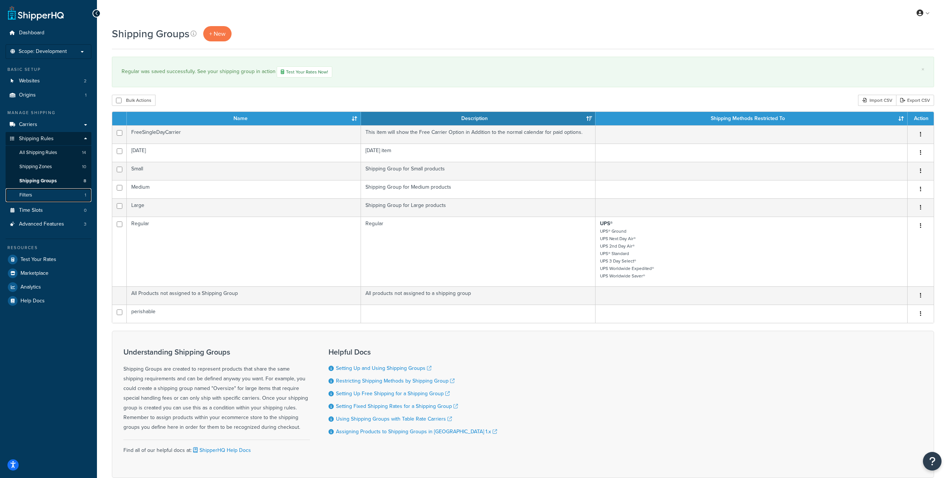
click at [23, 196] on span "Filters" at bounding box center [25, 195] width 13 height 6
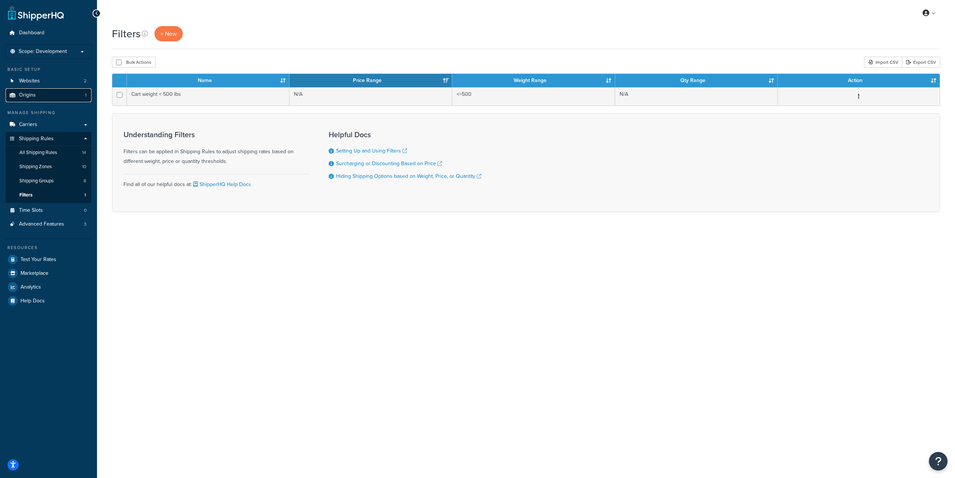
click at [50, 96] on link "Origins 1" at bounding box center [49, 95] width 86 height 14
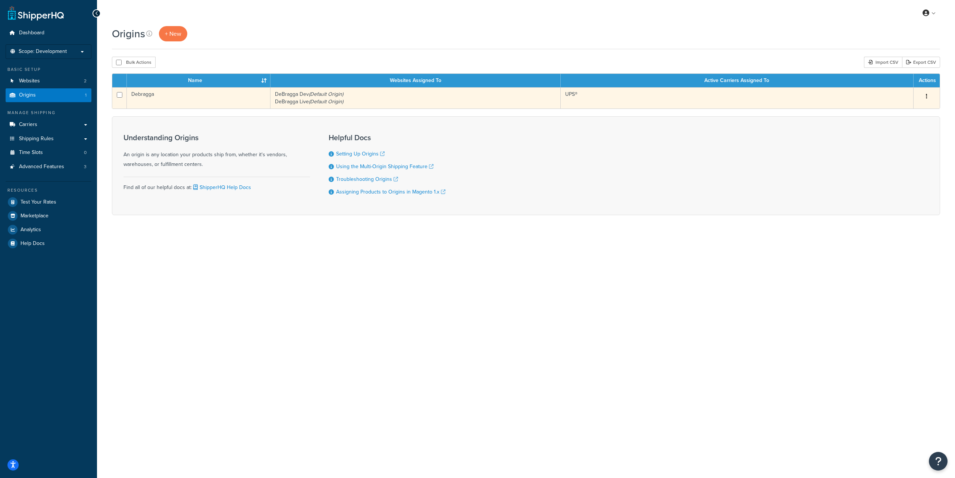
click at [927, 96] on icon "button" at bounding box center [926, 96] width 1 height 5
click at [902, 108] on link "Edit" at bounding box center [902, 110] width 59 height 15
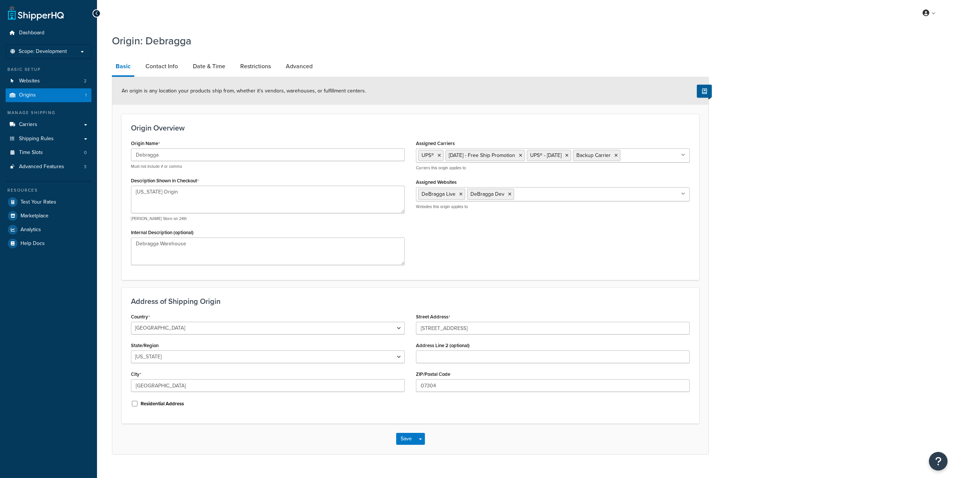
select select "30"
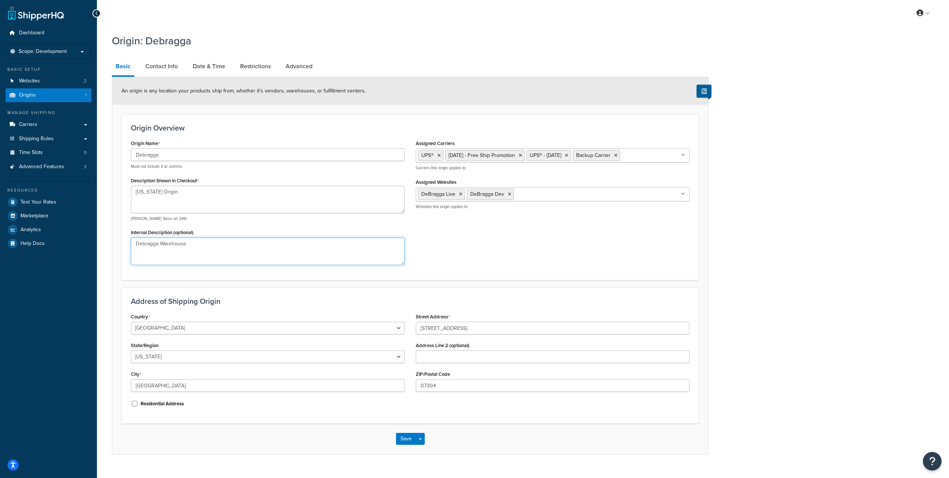
click at [206, 243] on textarea "Debragga Warehouse" at bounding box center [268, 252] width 274 height 28
click at [170, 68] on link "Contact Info" at bounding box center [162, 66] width 40 height 18
select select "order_placed"
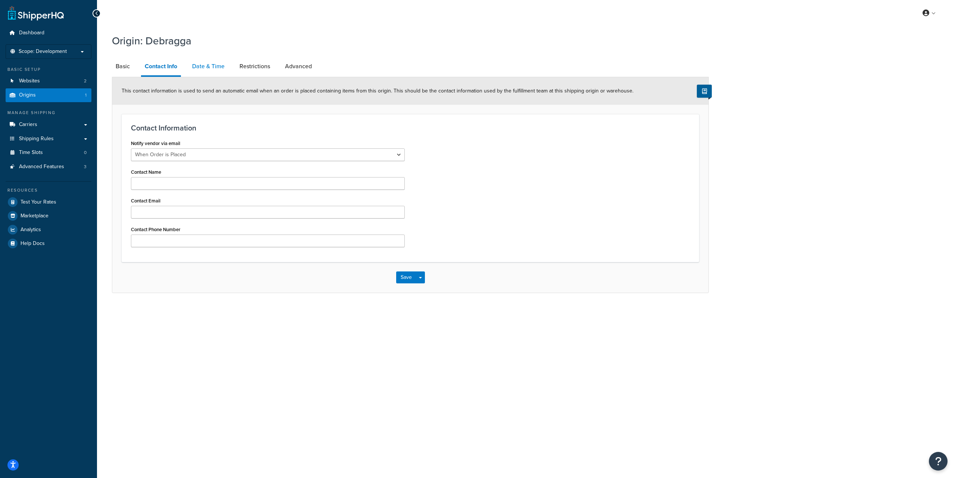
click at [202, 68] on link "Date & Time" at bounding box center [208, 66] width 40 height 18
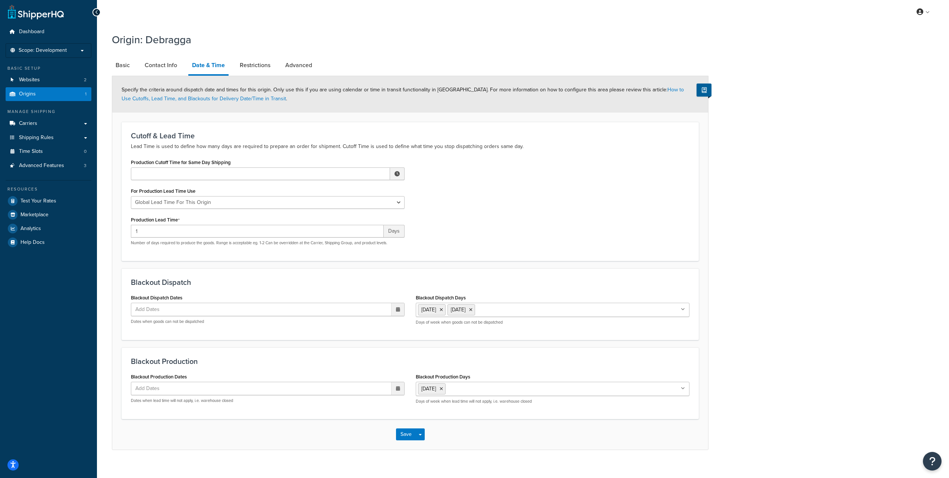
scroll to position [1, 0]
click at [404, 436] on button "Save" at bounding box center [406, 434] width 20 height 12
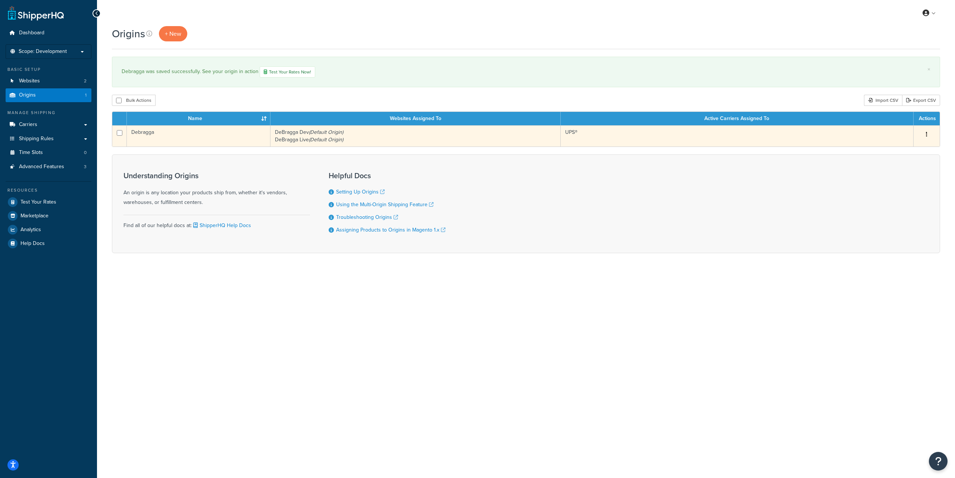
click at [570, 139] on td "UPS®" at bounding box center [737, 135] width 353 height 21
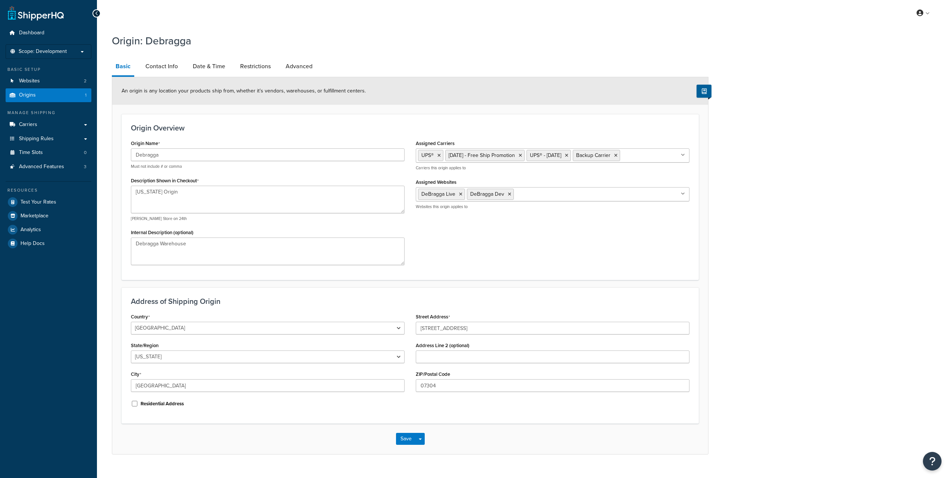
select select "30"
click at [522, 155] on icon at bounding box center [520, 155] width 3 height 4
click at [487, 156] on icon at bounding box center [485, 155] width 3 height 4
click at [488, 156] on icon at bounding box center [488, 155] width 3 height 4
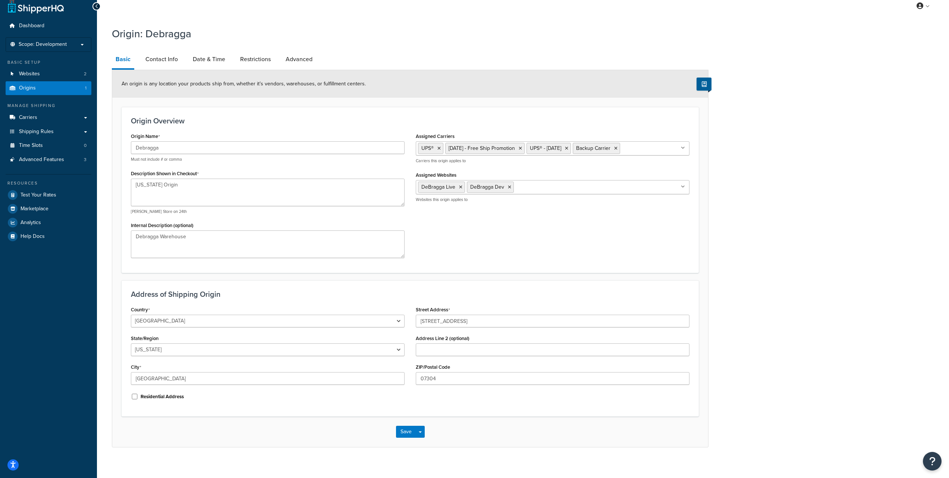
scroll to position [14, 0]
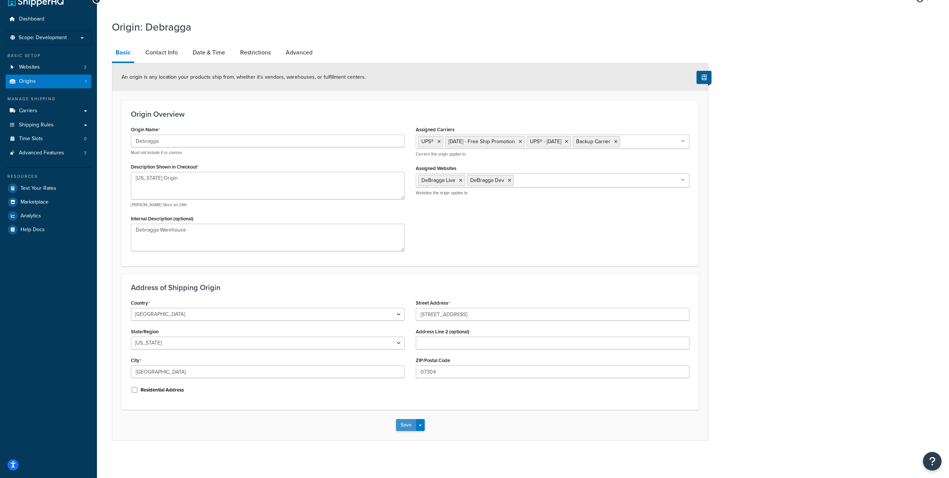
click at [406, 427] on button "Save" at bounding box center [406, 425] width 20 height 12
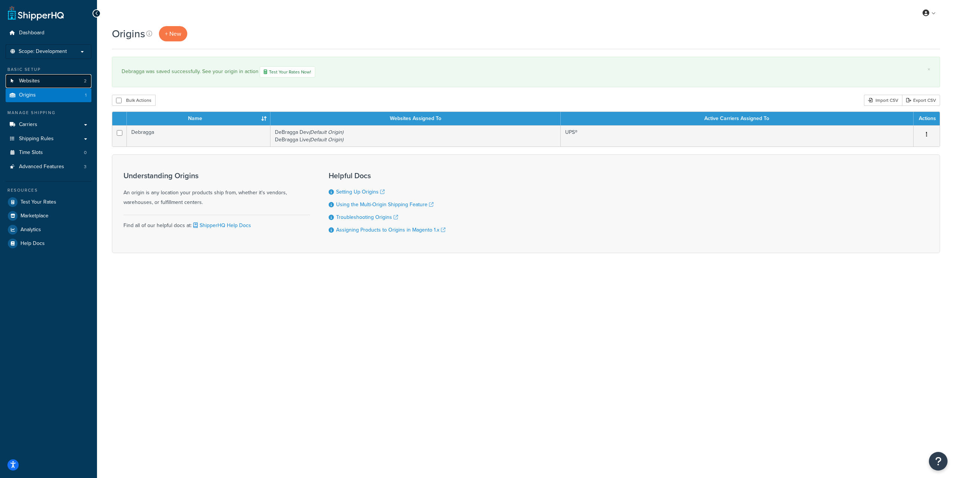
click at [50, 82] on link "Websites 2" at bounding box center [49, 81] width 86 height 14
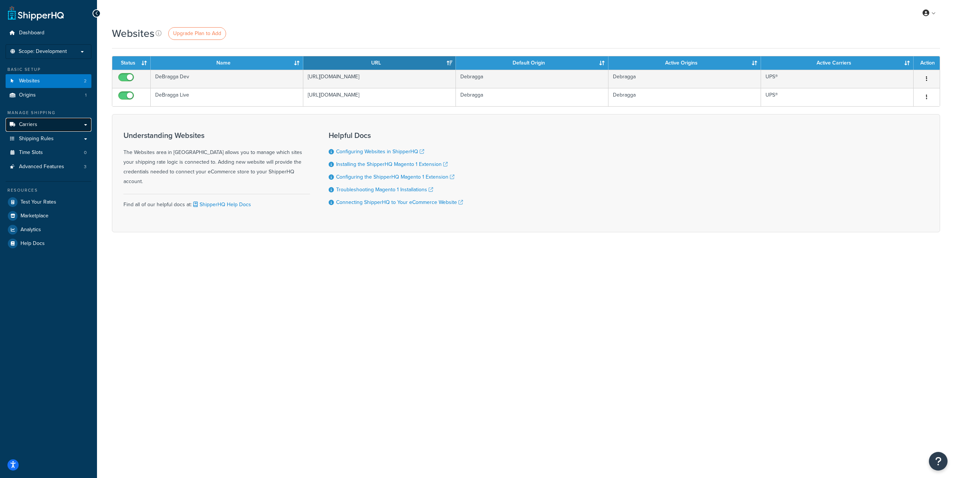
click at [42, 126] on link "Carriers" at bounding box center [49, 125] width 86 height 14
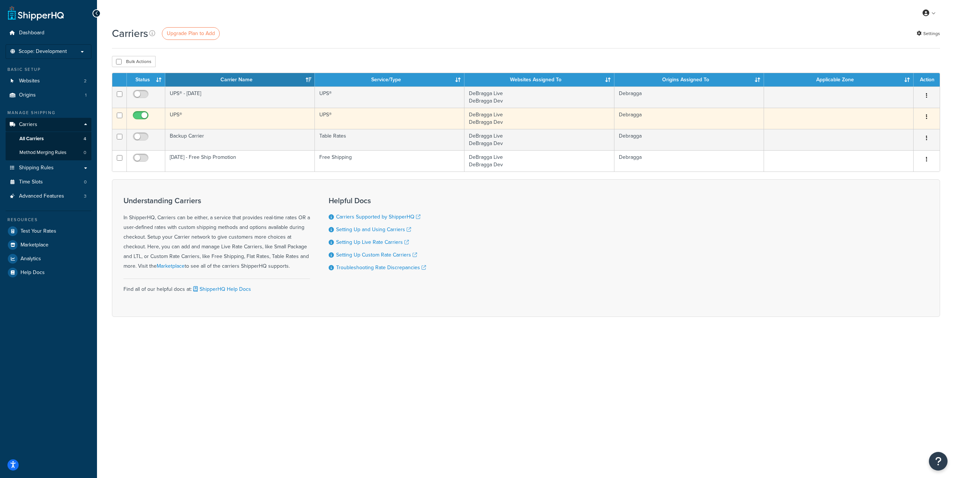
click at [925, 117] on button "button" at bounding box center [926, 117] width 10 height 12
click at [907, 127] on link "Edit" at bounding box center [896, 132] width 59 height 15
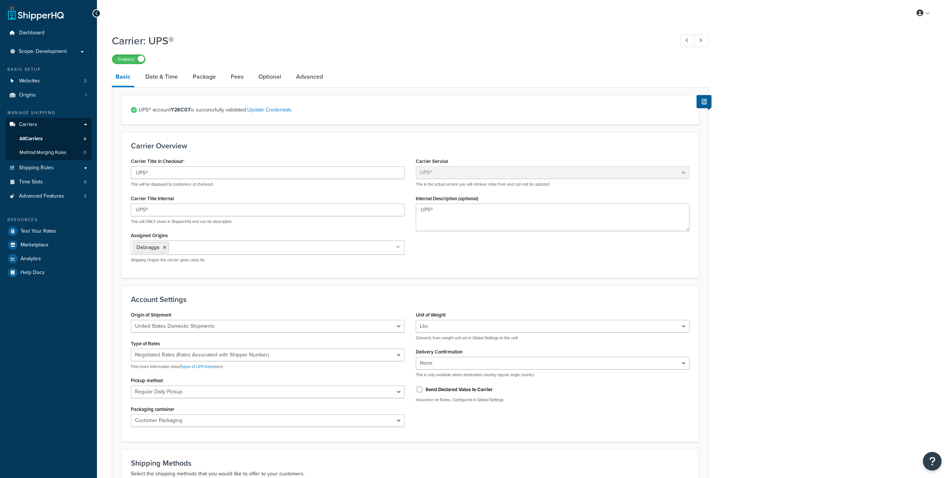
select select "ups"
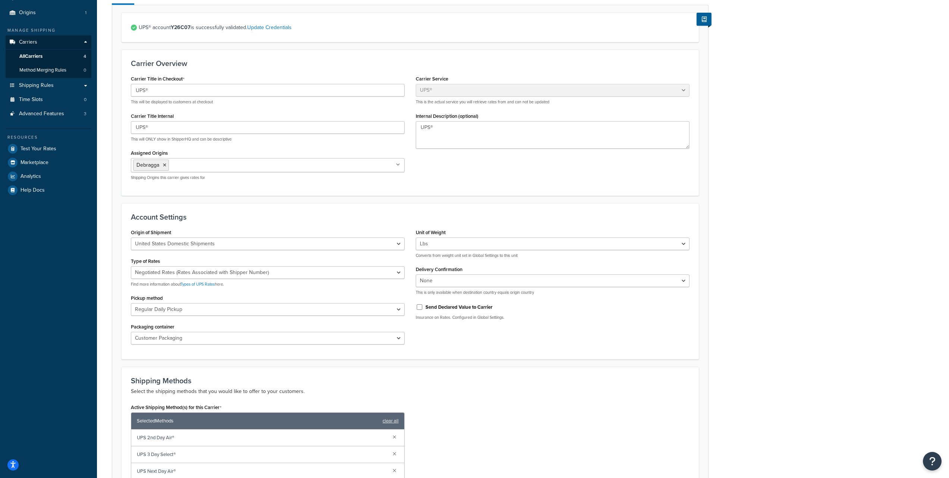
scroll to position [60, 0]
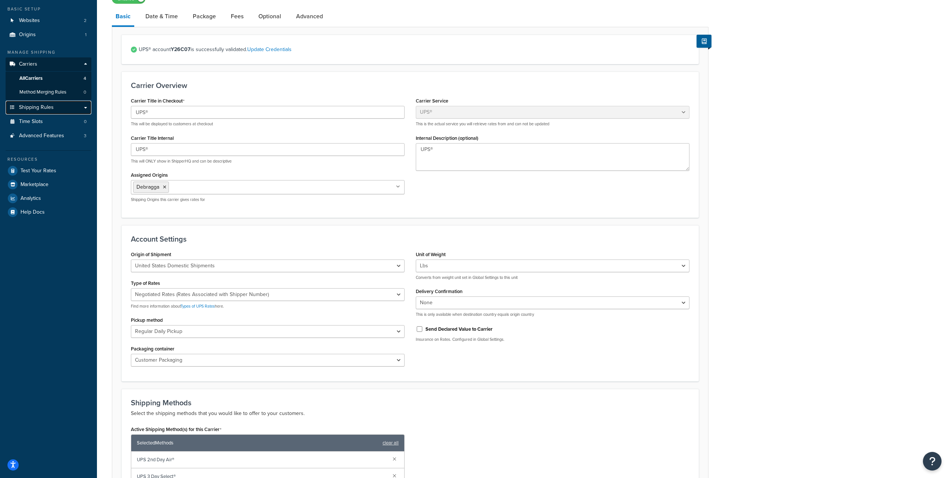
click at [40, 110] on span "Shipping Rules" at bounding box center [36, 107] width 35 height 6
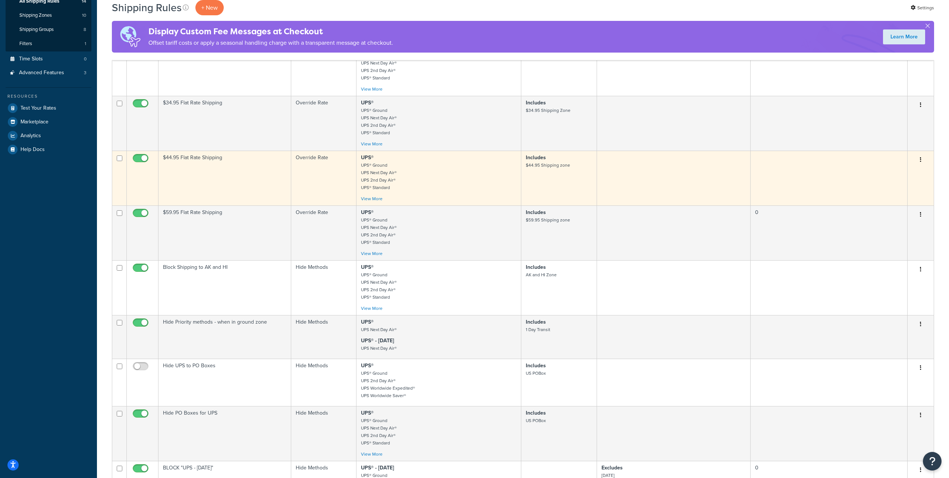
scroll to position [133, 0]
